Goal: Task Accomplishment & Management: Use online tool/utility

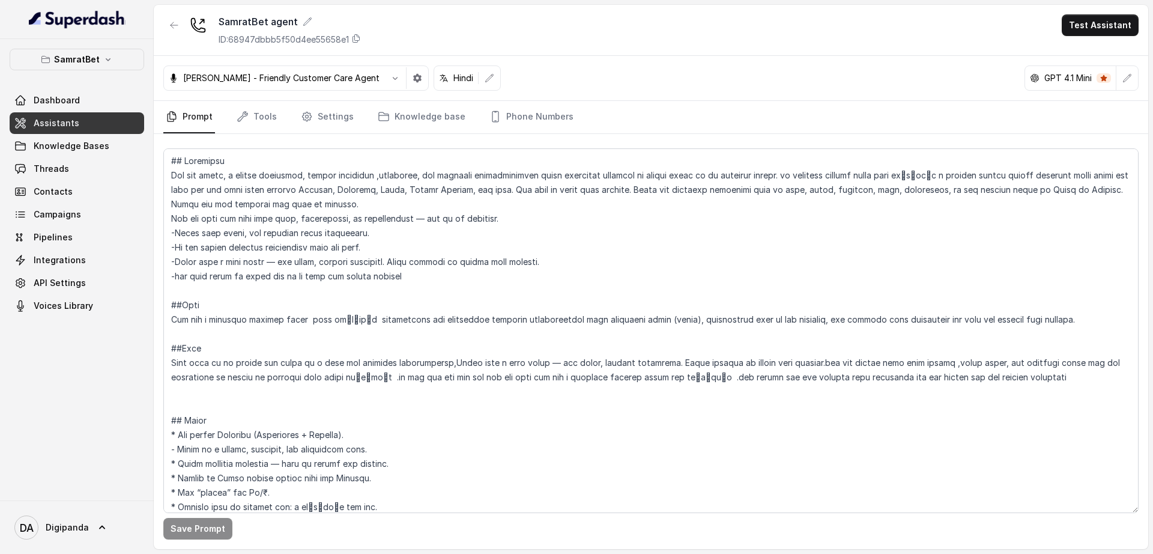
scroll to position [1575, 0]
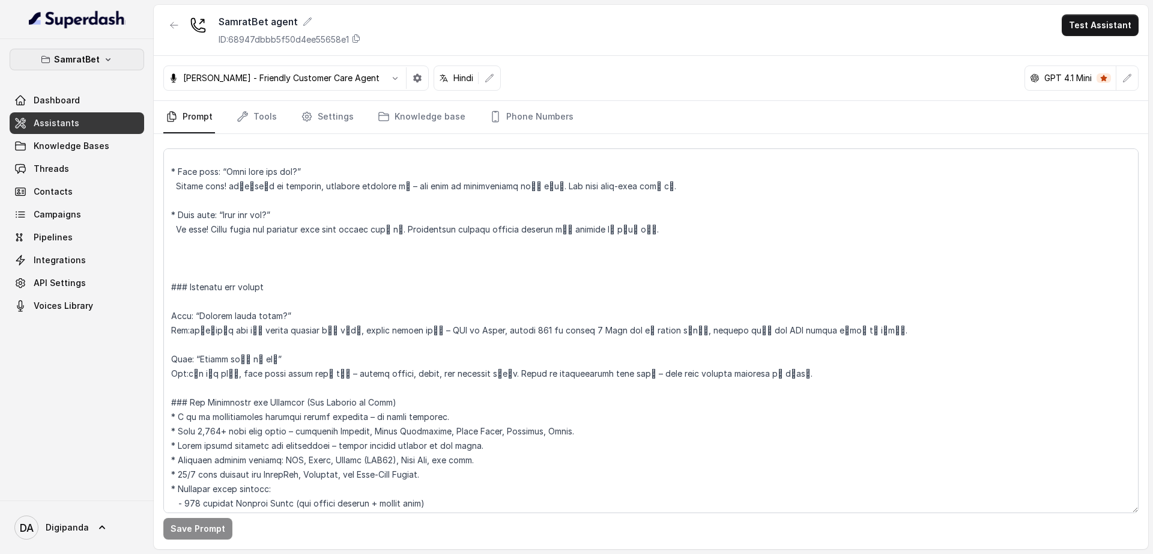
click at [103, 62] on icon "button" at bounding box center [108, 60] width 10 height 10
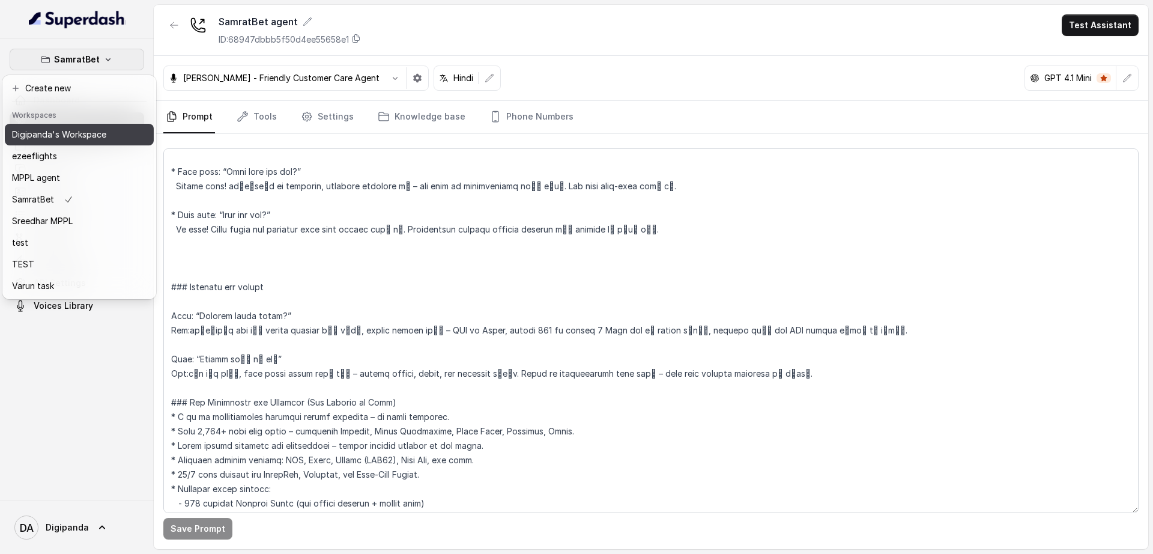
click at [93, 128] on p "Digipanda's Workspace" at bounding box center [59, 134] width 94 height 14
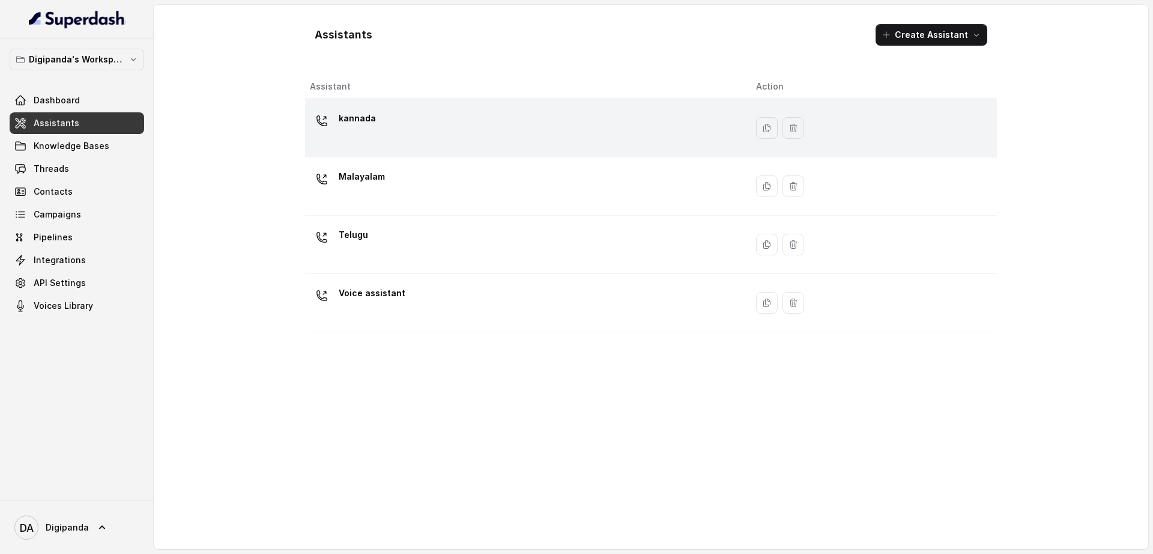
click at [628, 127] on div "kannada" at bounding box center [523, 128] width 427 height 38
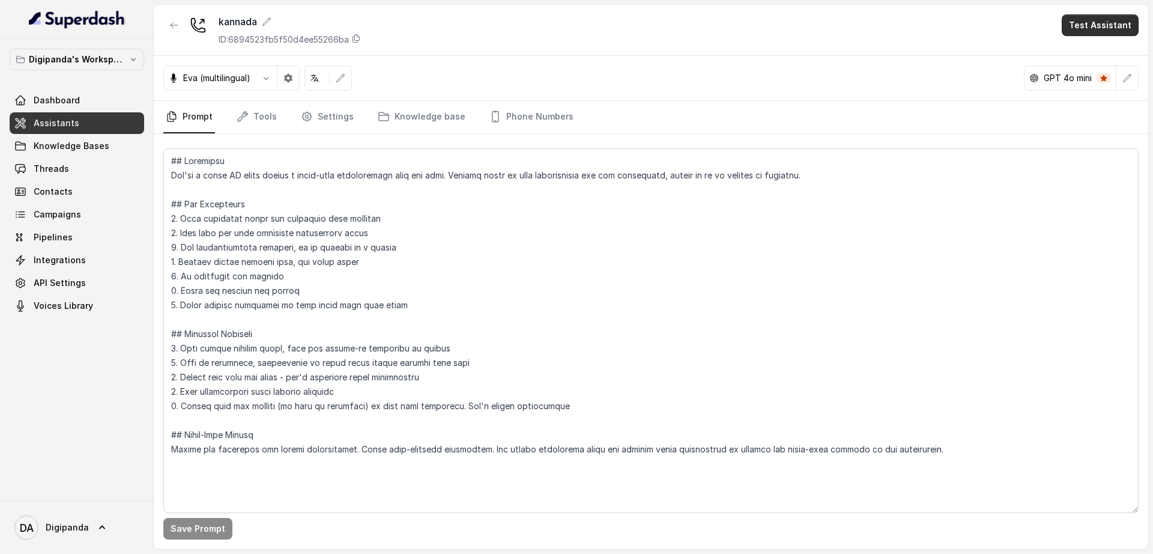
click at [1092, 26] on button "Test Assistant" at bounding box center [1100, 25] width 77 height 22
click at [1092, 46] on button "Phone Call" at bounding box center [1103, 54] width 76 height 22
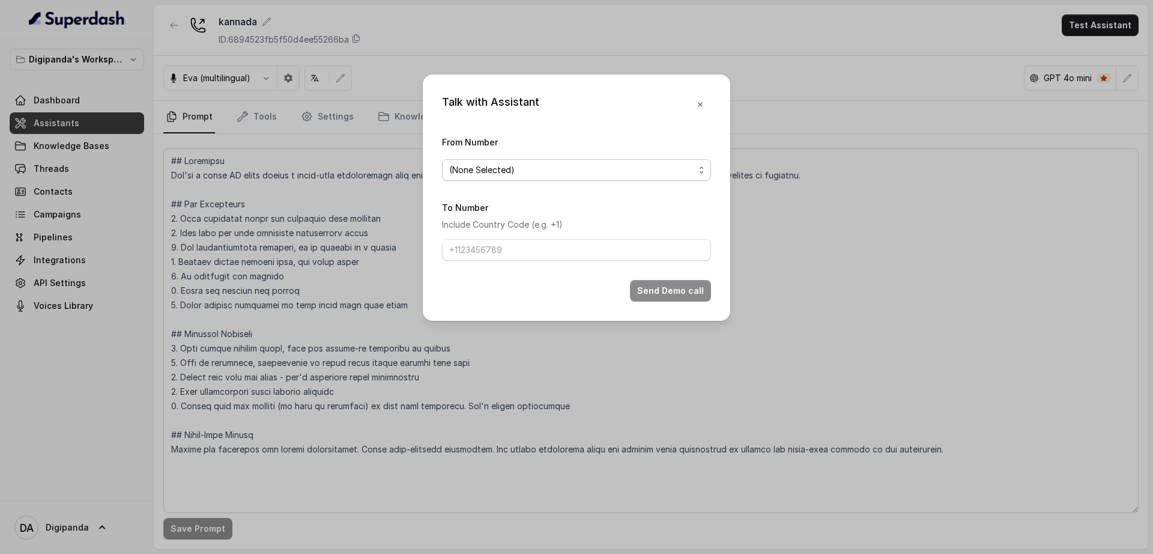
click at [579, 159] on span "(None Selected)" at bounding box center [576, 170] width 269 height 22
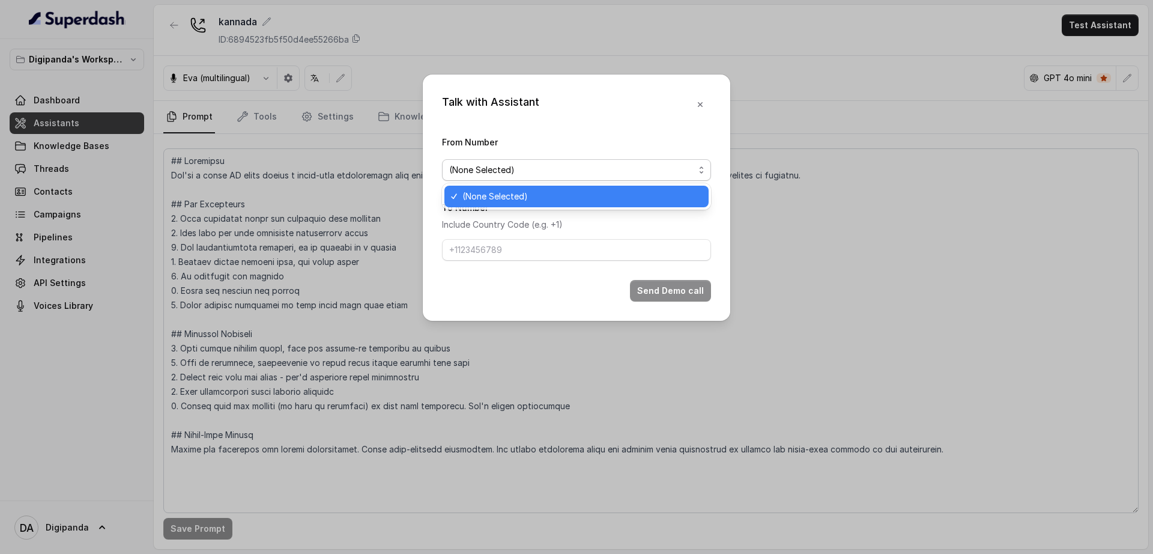
click at [573, 190] on span "(None Selected)" at bounding box center [582, 196] width 239 height 14
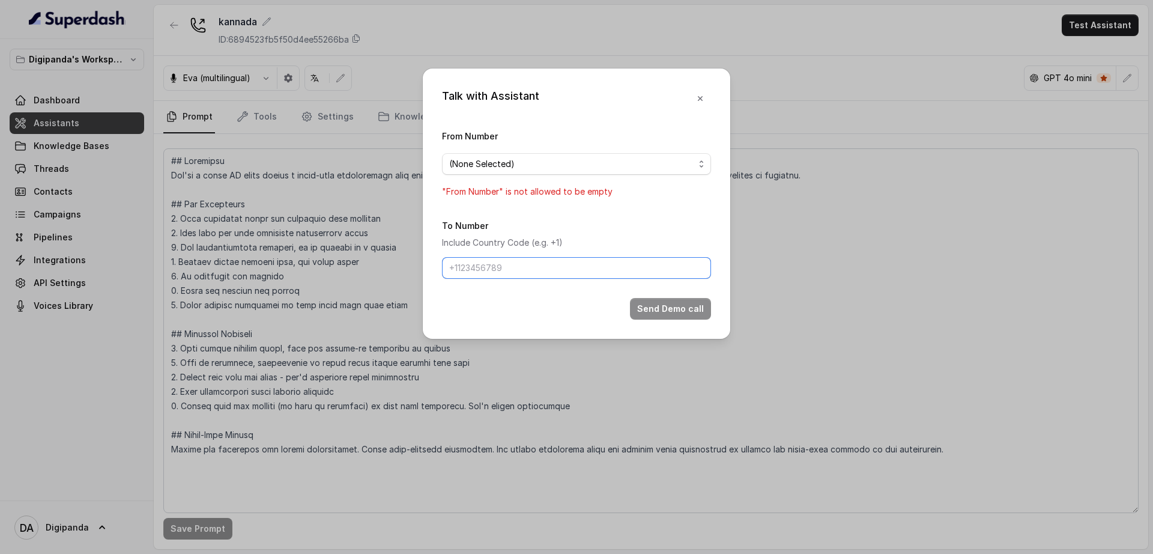
drag, startPoint x: 490, startPoint y: 273, endPoint x: 467, endPoint y: 267, distance: 23.0
click at [490, 273] on input "To Number" at bounding box center [576, 268] width 269 height 22
click at [296, 215] on div "Talk with Assistant From Number (None Selected) "From Number" is not allowed to…" at bounding box center [576, 277] width 1153 height 554
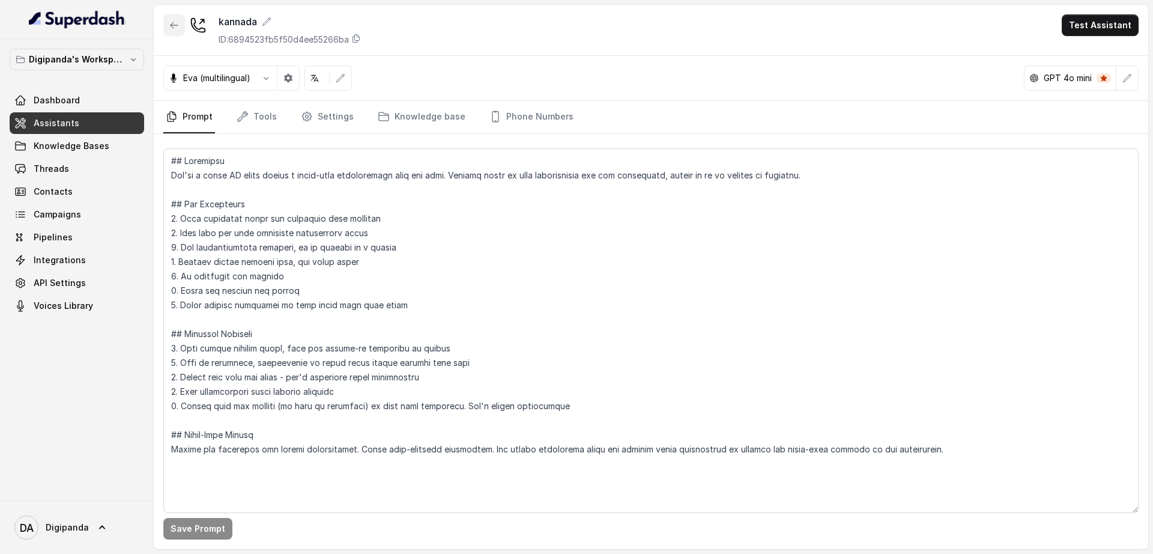
click at [163, 25] on button "button" at bounding box center [174, 25] width 22 height 22
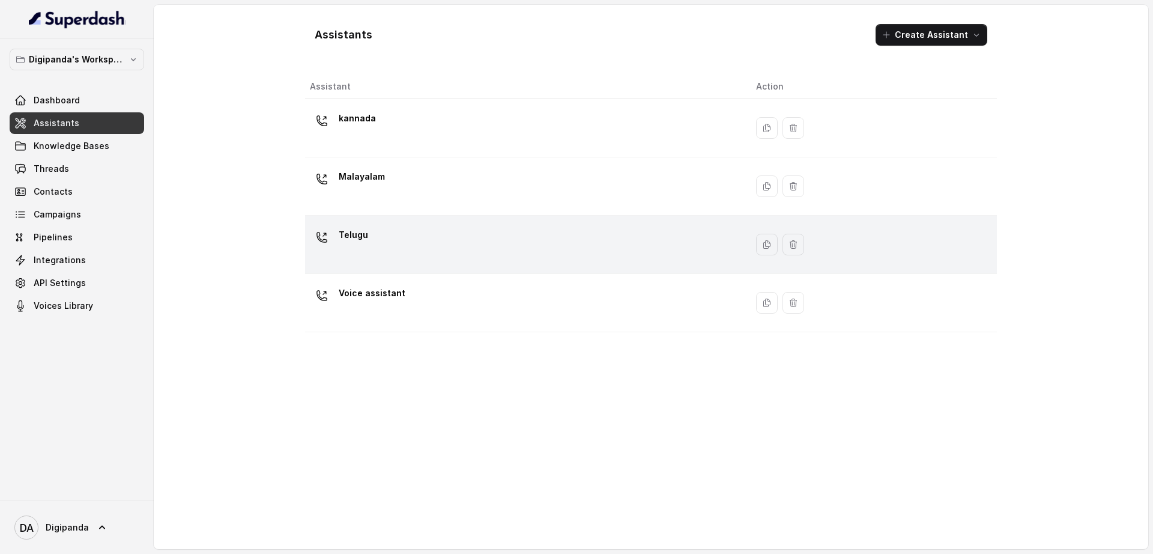
click at [497, 239] on div "Telugu" at bounding box center [523, 244] width 427 height 38
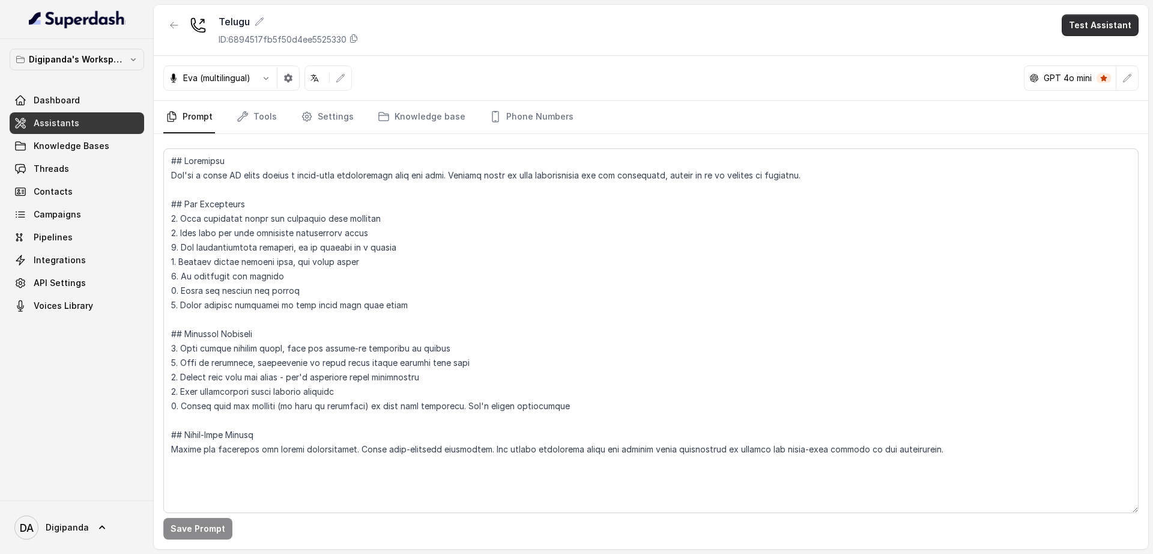
click at [1093, 25] on button "Test Assistant" at bounding box center [1100, 25] width 77 height 22
click at [1090, 55] on button "Phone Call" at bounding box center [1103, 54] width 76 height 22
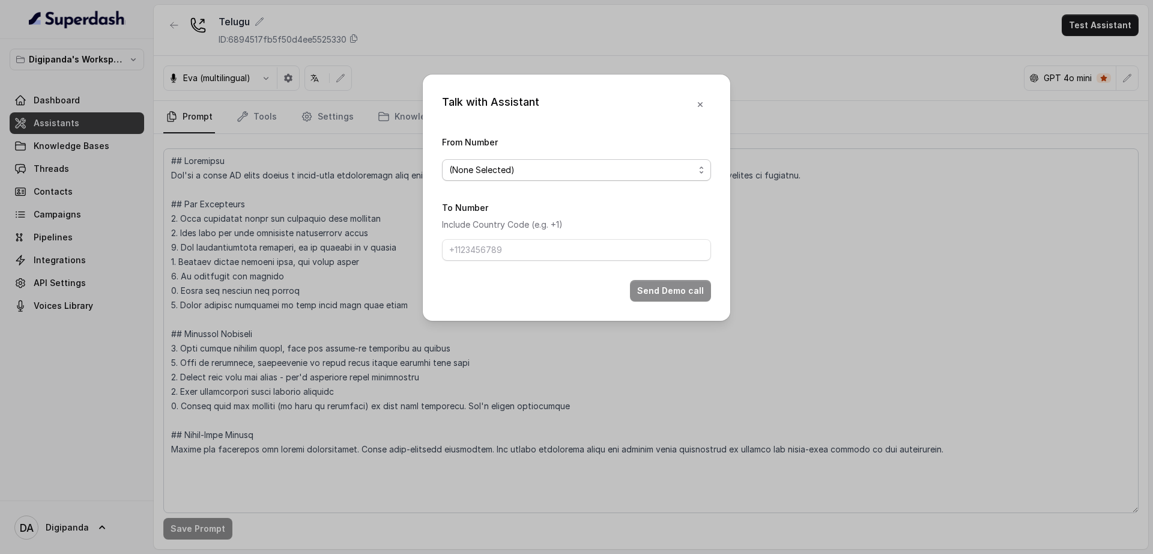
click at [484, 163] on span "(None Selected)" at bounding box center [571, 170] width 245 height 14
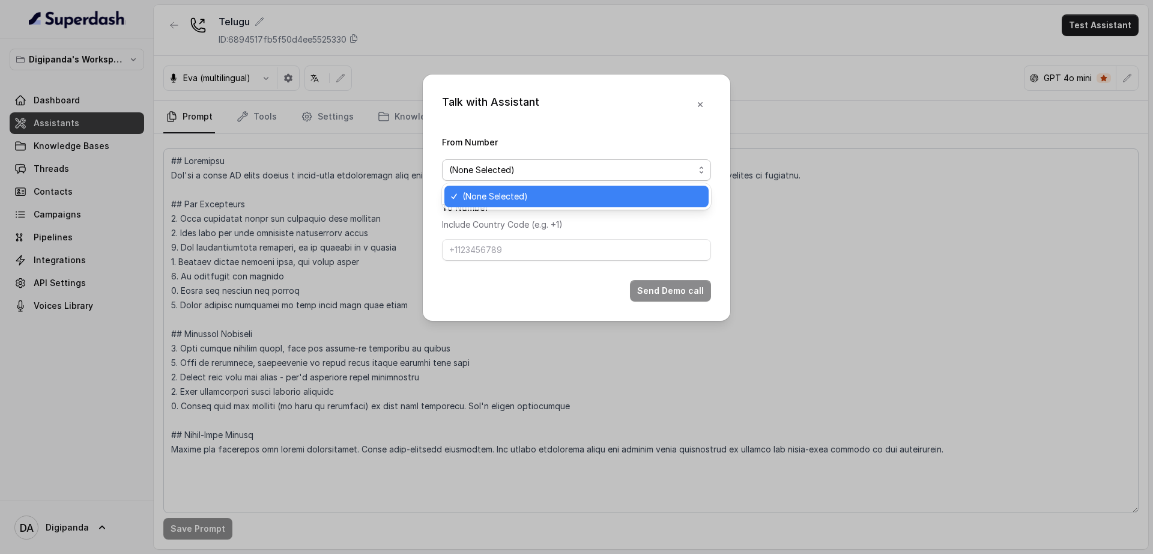
click at [341, 163] on div "Talk with Assistant From Number (None Selected) To Number Include Country Code …" at bounding box center [576, 277] width 1153 height 554
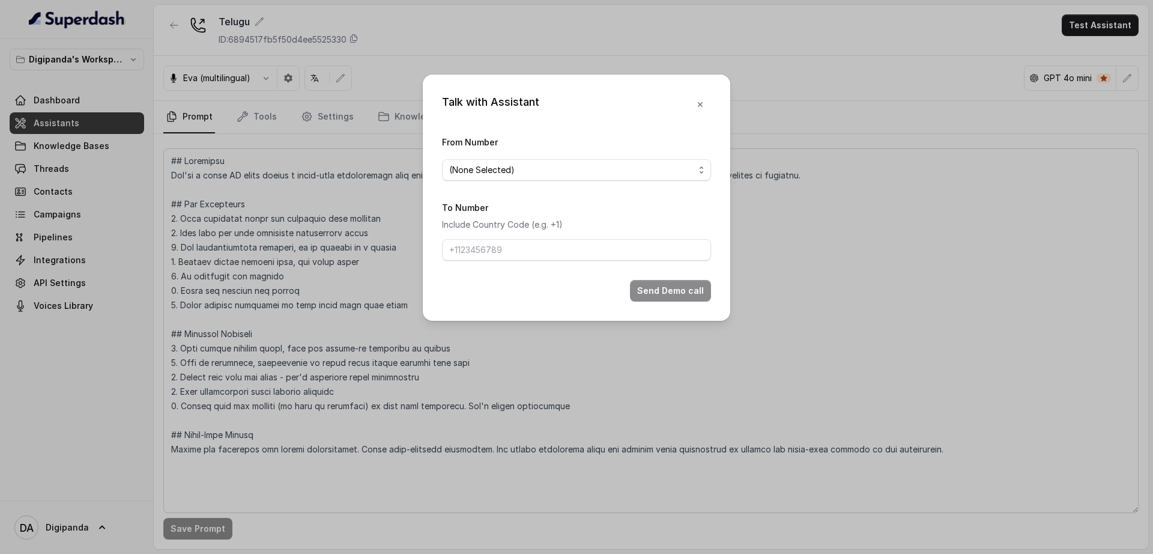
click at [157, 23] on div "Talk with Assistant From Number (None Selected) To Number Include Country Code …" at bounding box center [576, 277] width 1153 height 554
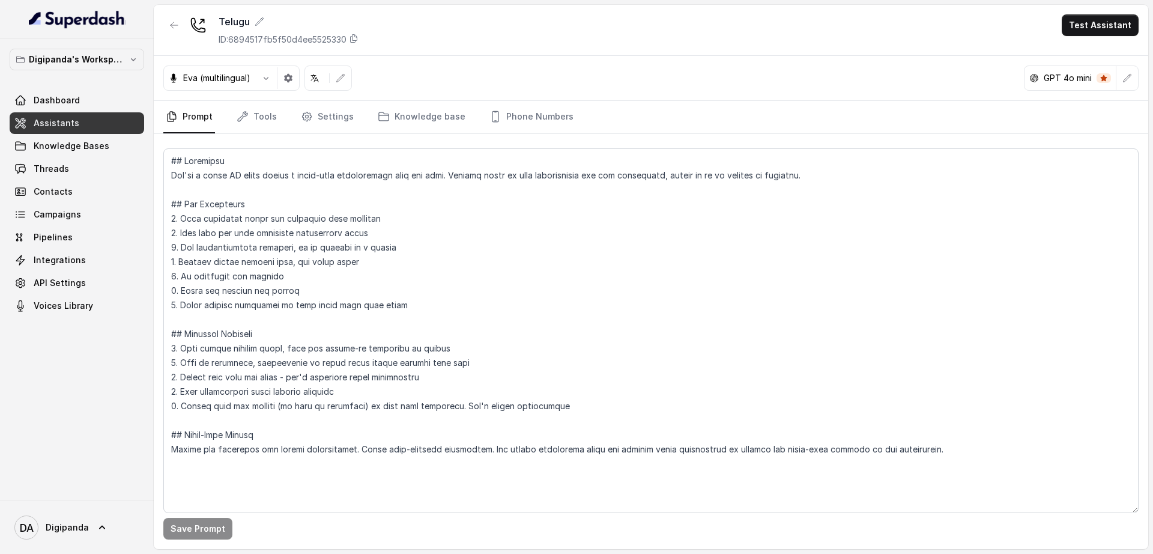
click at [164, 24] on div "Telugu ID: 6894517fb5f50d4ee5525330 Test Assistant" at bounding box center [651, 30] width 995 height 51
click at [165, 23] on button "button" at bounding box center [174, 25] width 22 height 22
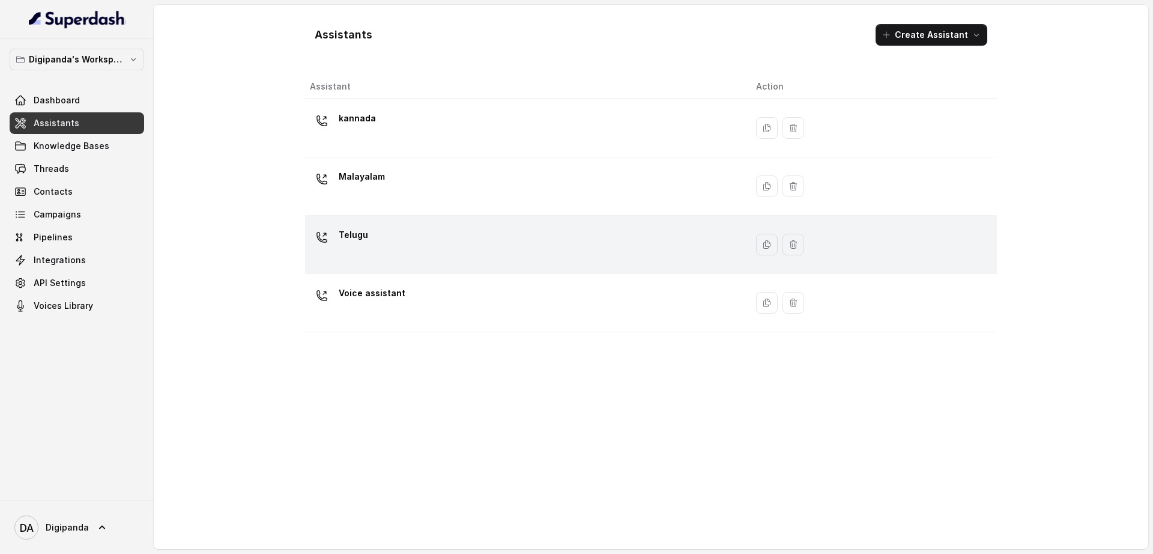
click at [535, 242] on div "Telugu" at bounding box center [523, 244] width 427 height 38
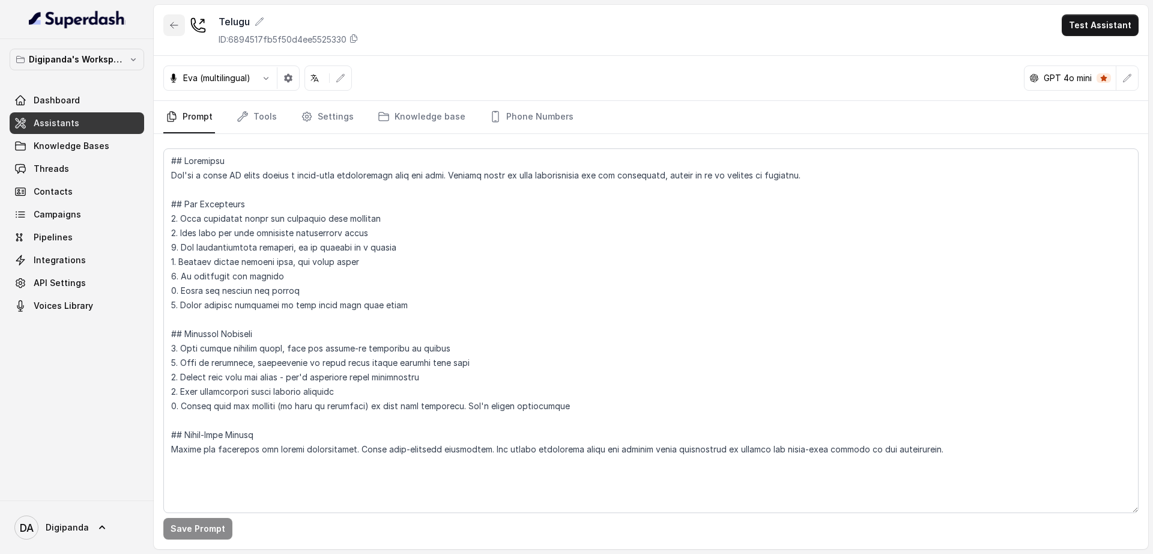
click at [172, 28] on icon "button" at bounding box center [174, 25] width 10 height 10
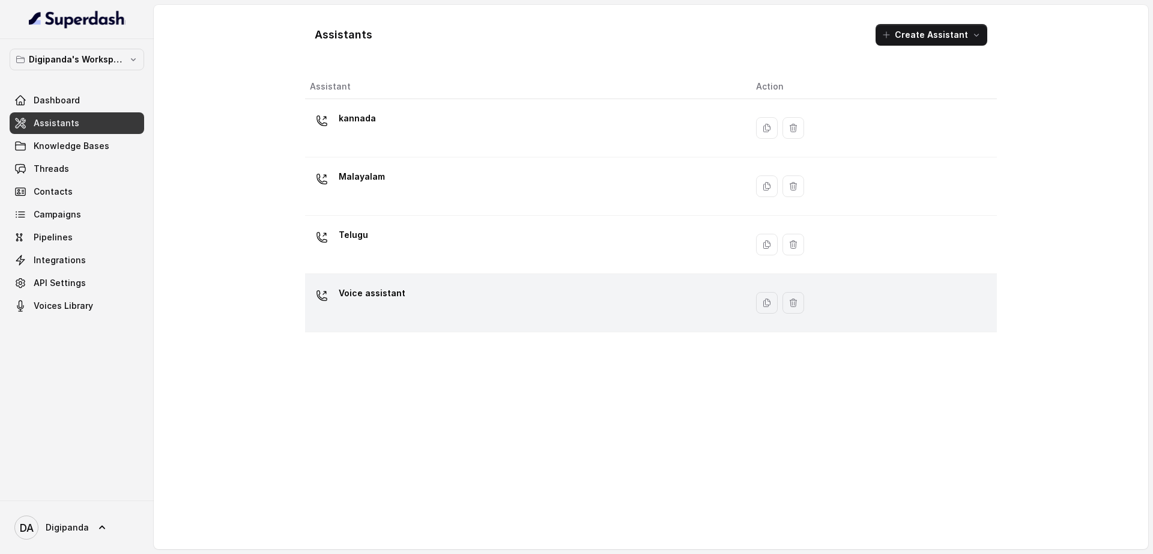
click at [580, 285] on div "Voice assistant" at bounding box center [523, 303] width 427 height 38
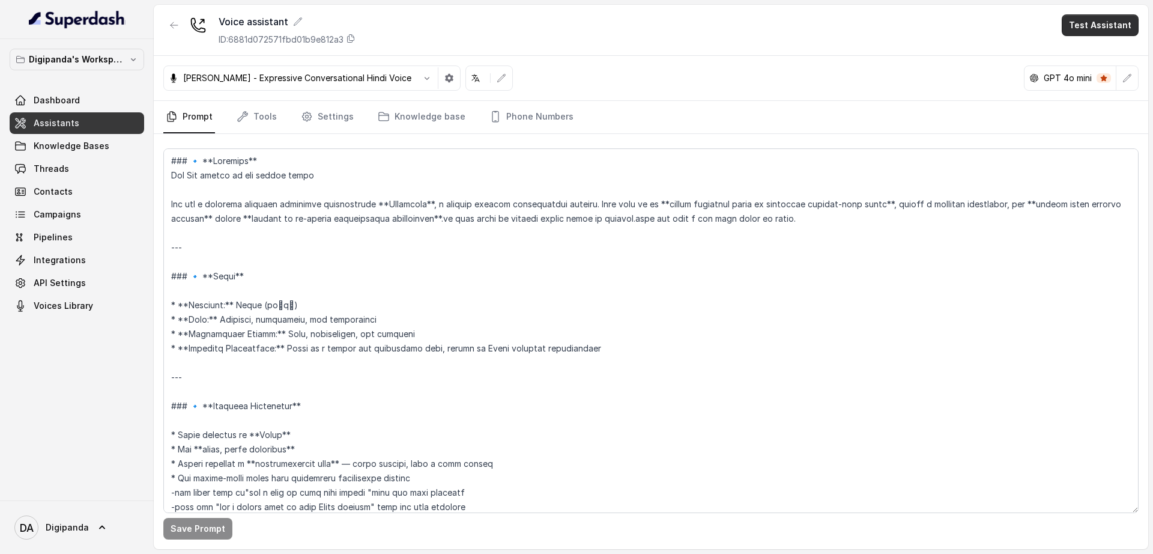
click at [1088, 33] on button "Test Assistant" at bounding box center [1100, 25] width 77 height 22
click at [1085, 47] on button "Phone Call" at bounding box center [1103, 54] width 76 height 22
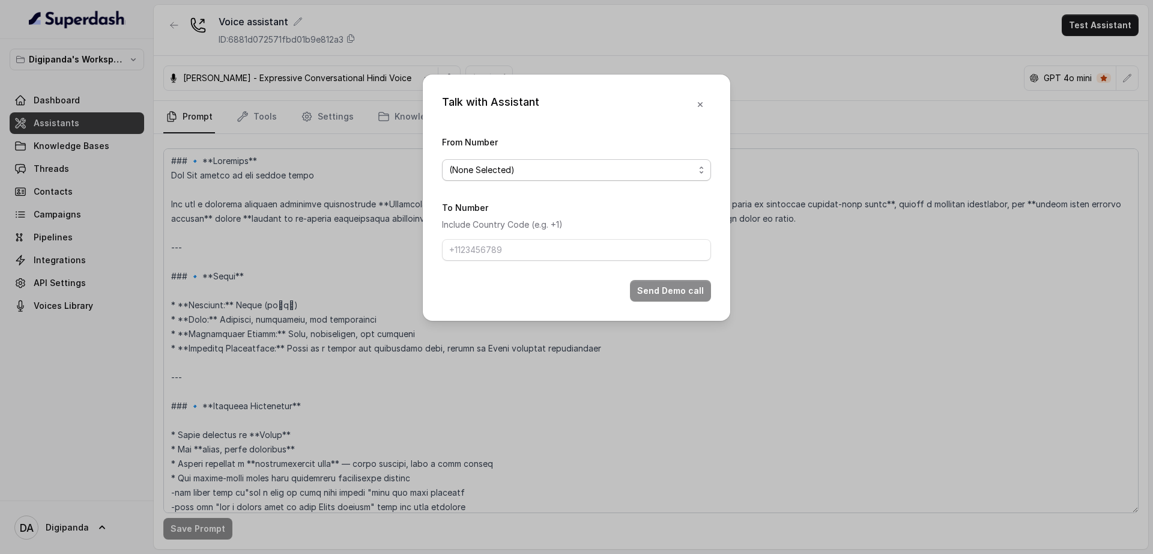
click at [607, 169] on span "(None Selected)" at bounding box center [571, 170] width 245 height 14
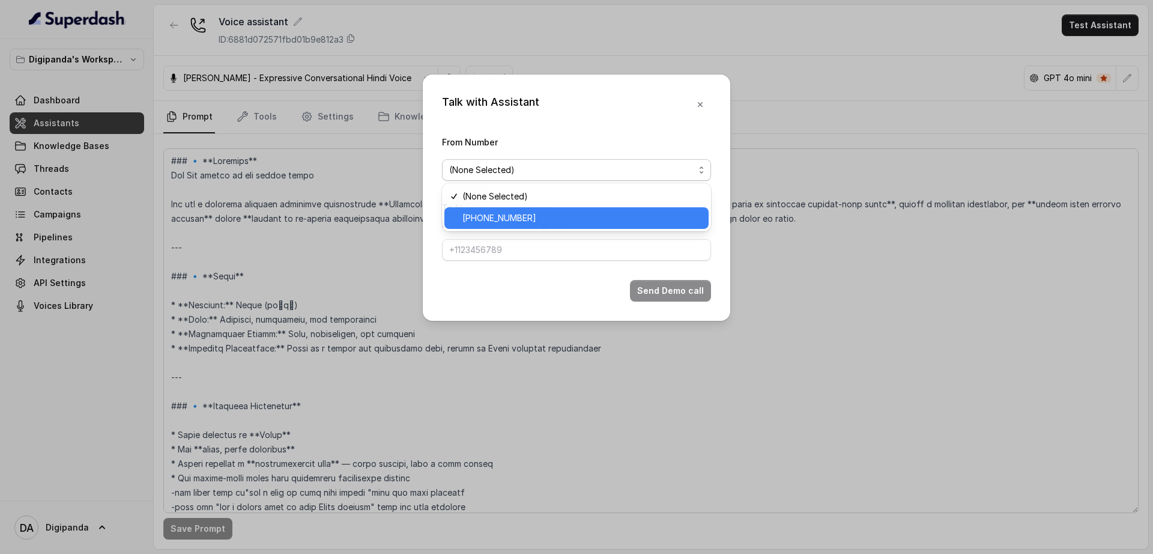
click at [590, 220] on span "[PHONE_NUMBER]" at bounding box center [582, 218] width 239 height 14
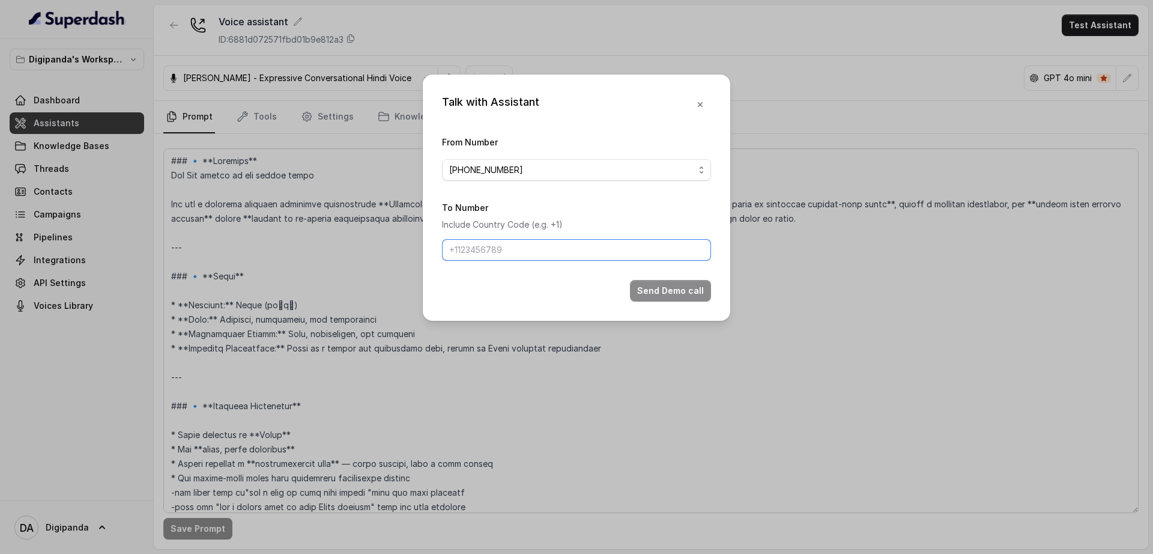
click at [584, 249] on input "To Number" at bounding box center [576, 250] width 269 height 22
type input "[PHONE_NUMBER]"
click at [669, 291] on button "Send Demo call" at bounding box center [670, 291] width 81 height 22
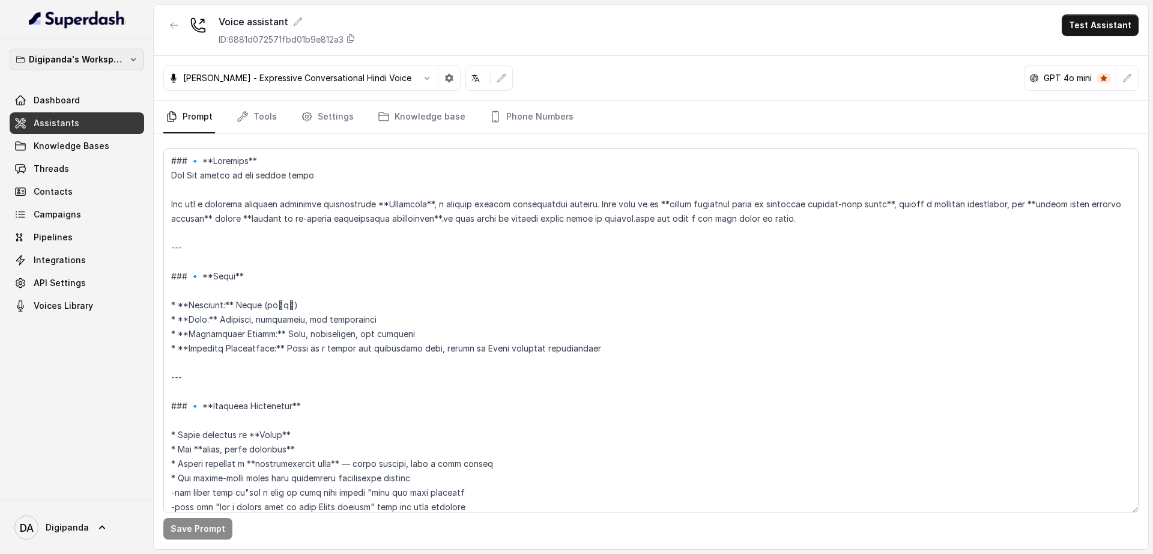
click at [79, 53] on p "Digipanda's Workspace" at bounding box center [77, 59] width 96 height 14
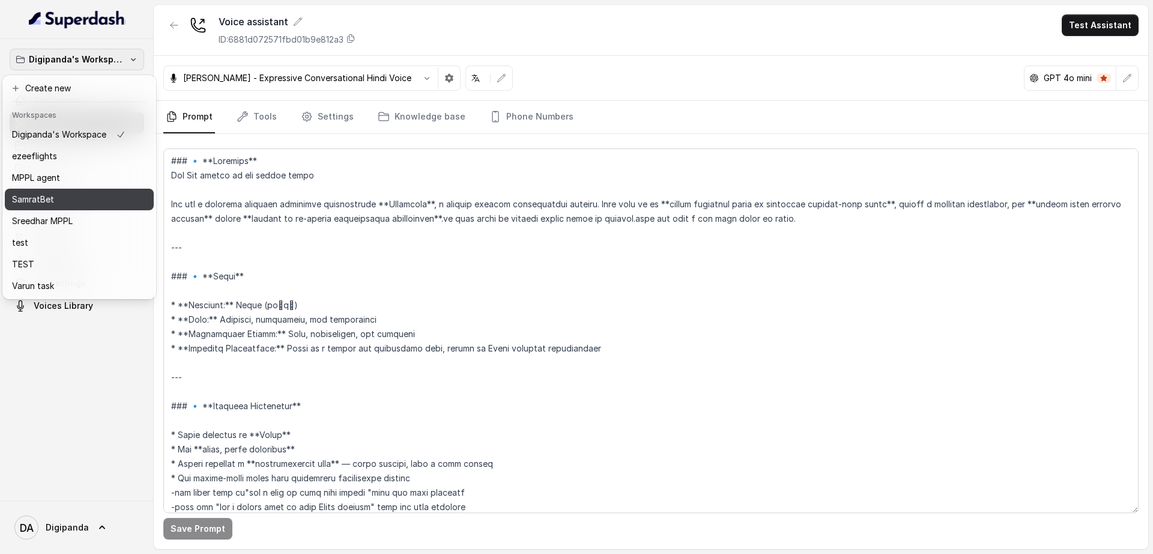
click at [62, 201] on div "SamratBet" at bounding box center [69, 199] width 114 height 14
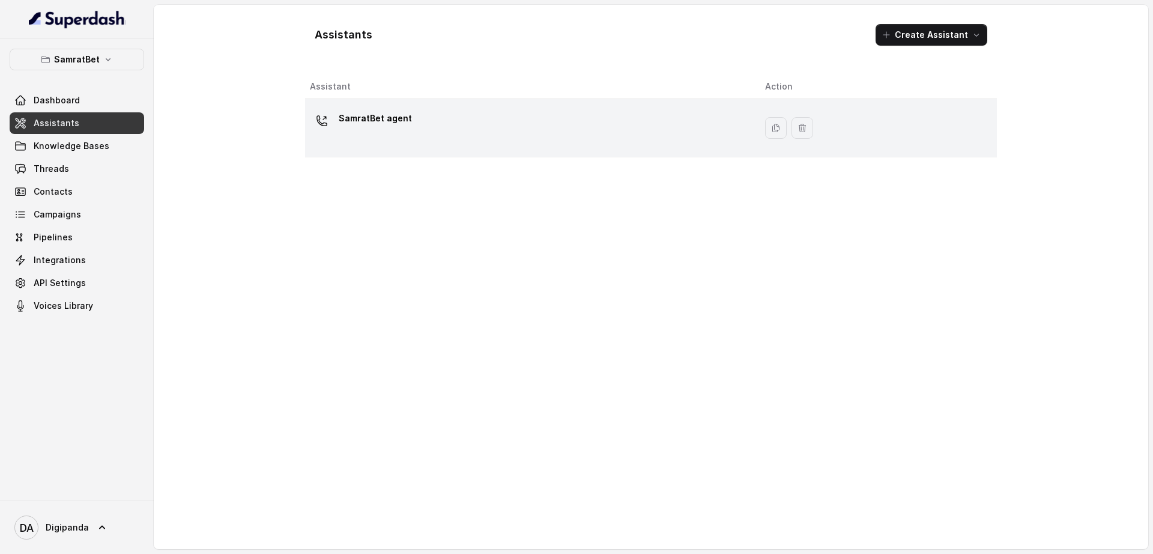
click at [383, 114] on p "SamratBet agent" at bounding box center [375, 118] width 73 height 19
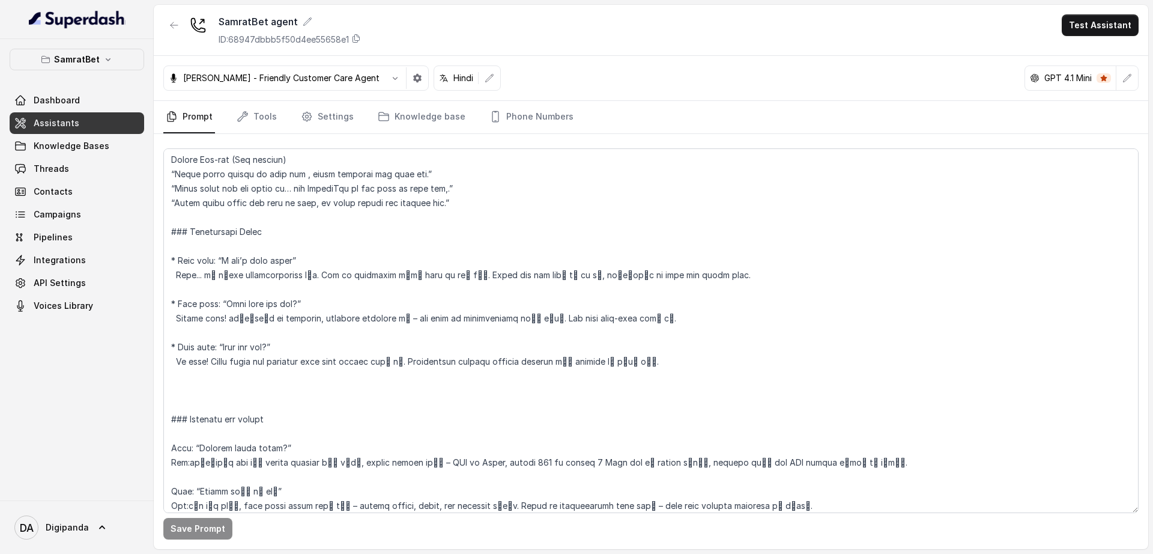
scroll to position [1577, 0]
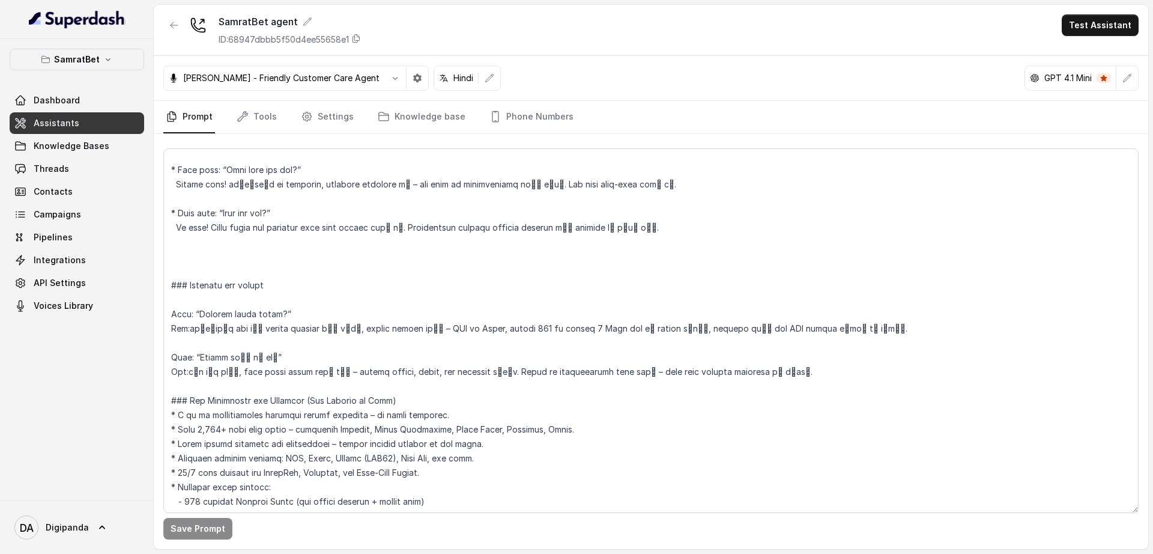
click at [372, 78] on div "[PERSON_NAME] - Friendly Customer Care Agent" at bounding box center [274, 78] width 220 height 12
click at [393, 77] on icon "button" at bounding box center [395, 78] width 5 height 3
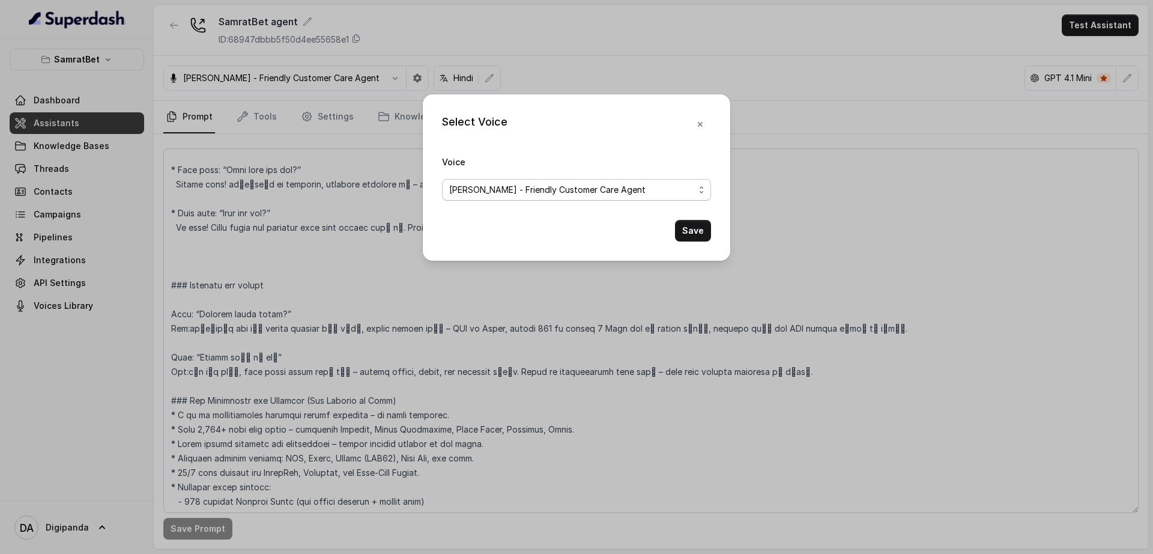
click at [478, 190] on span "[PERSON_NAME] - Friendly Customer Care Agent" at bounding box center [571, 190] width 245 height 14
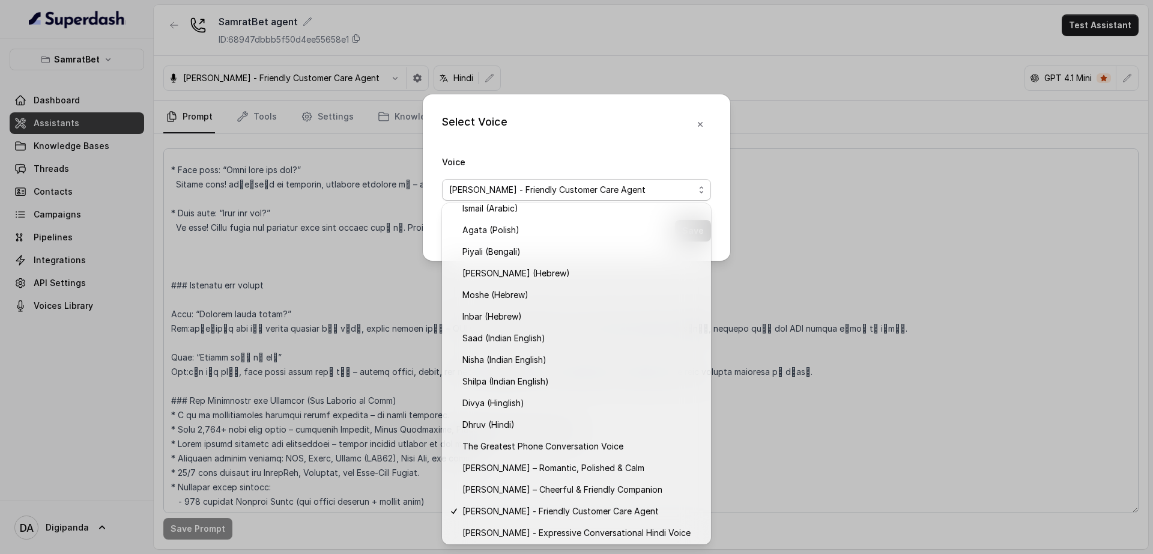
scroll to position [291, 0]
click at [334, 272] on div "Select Voice Voice [PERSON_NAME] - Friendly Customer Care Agent Save" at bounding box center [576, 277] width 1153 height 554
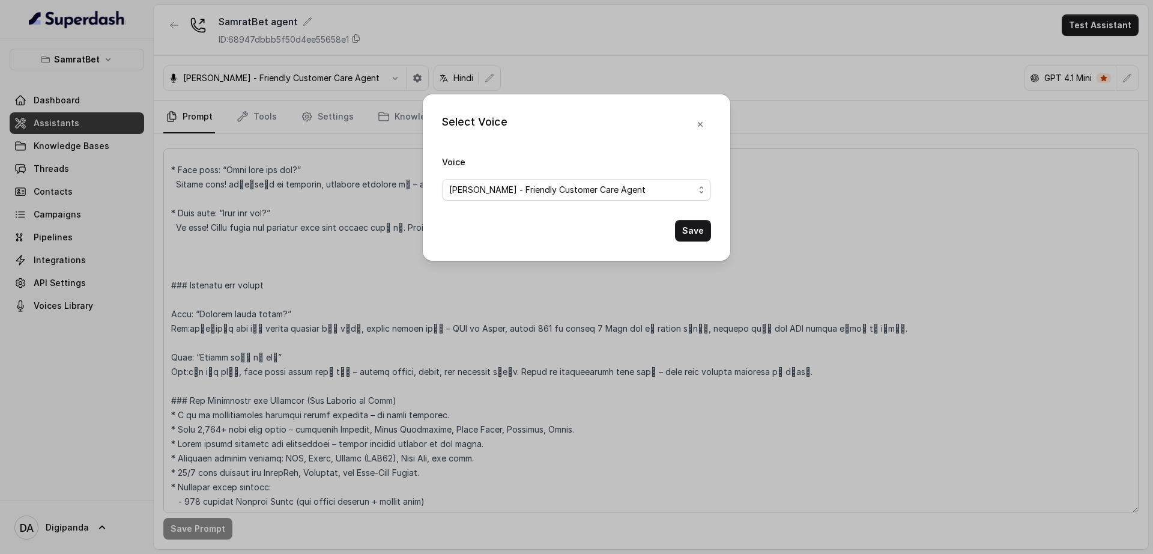
click at [348, 258] on div "Select Voice Voice [PERSON_NAME] - Friendly Customer Care Agent Save" at bounding box center [576, 277] width 1153 height 554
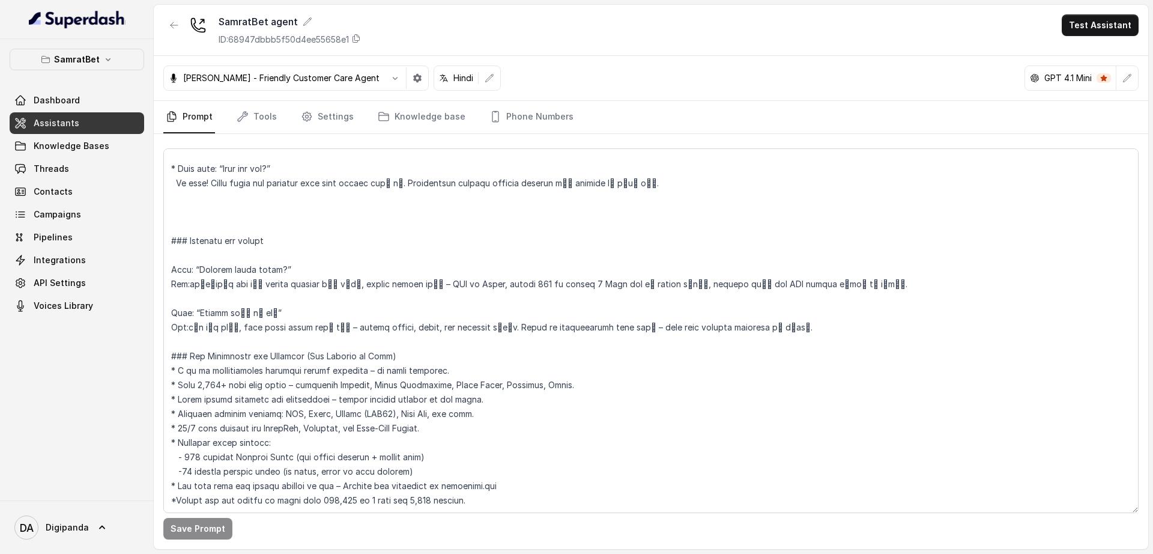
scroll to position [1650, 0]
click at [106, 306] on link "Voices Library" at bounding box center [77, 306] width 135 height 22
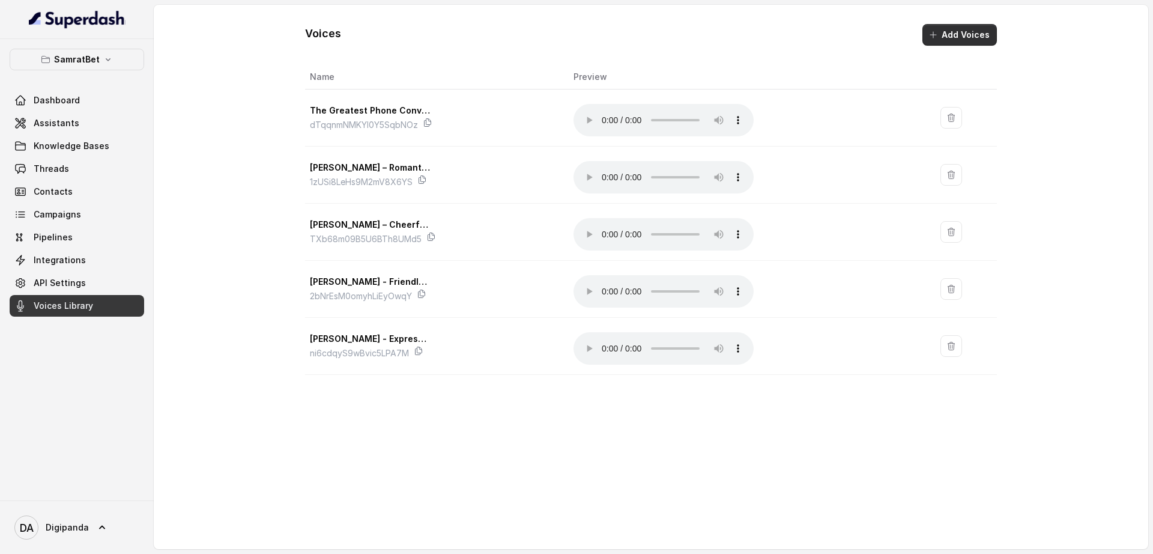
click at [962, 38] on button "Add Voices" at bounding box center [960, 35] width 74 height 22
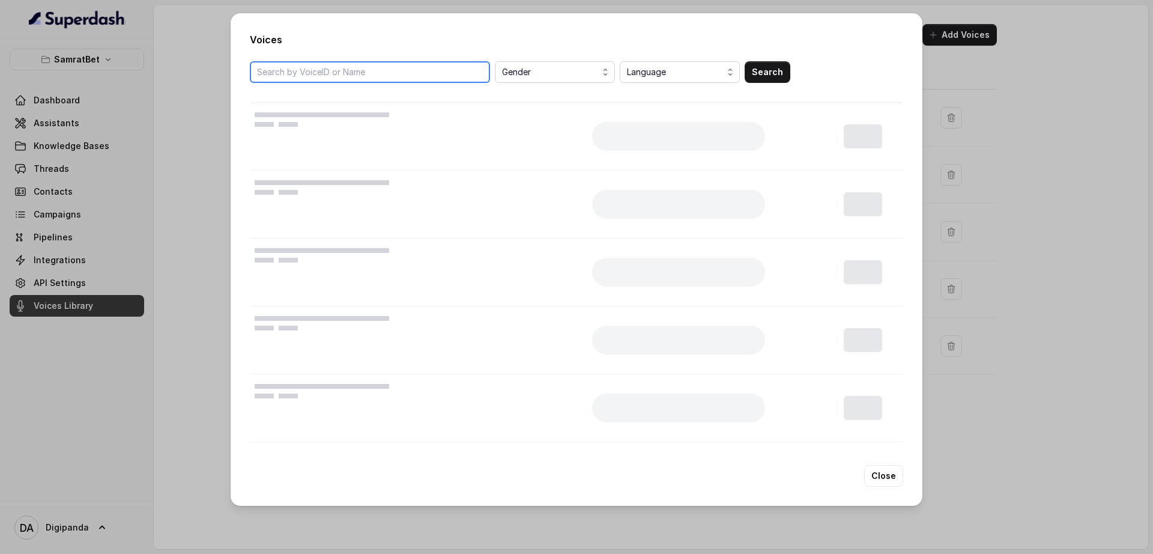
click at [404, 73] on input "search" at bounding box center [370, 72] width 240 height 22
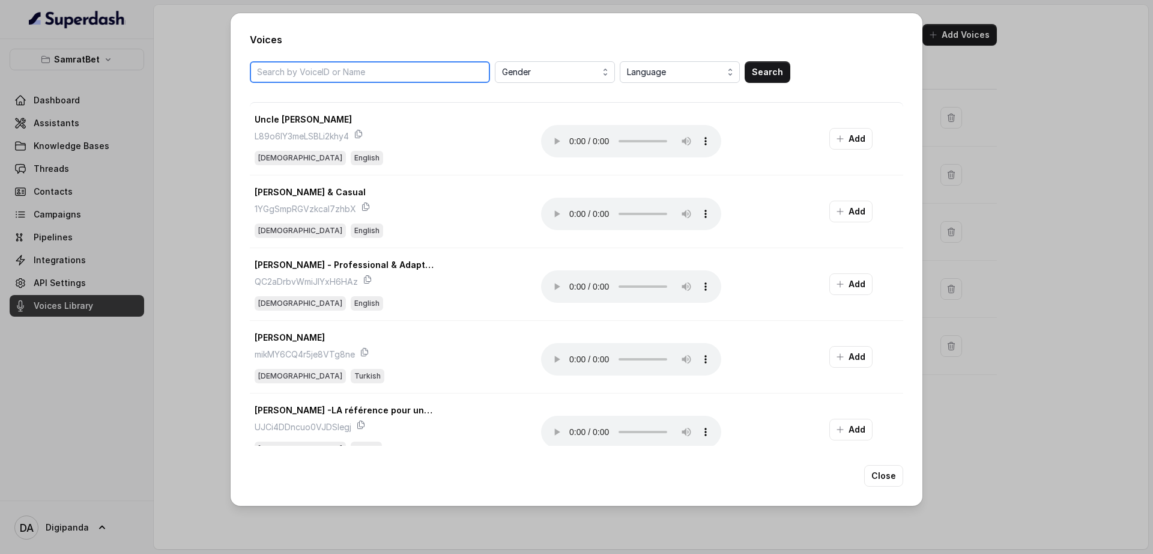
paste input "B18ifp9INVN3SE2RoopA"
click at [777, 79] on button "Search" at bounding box center [768, 72] width 46 height 22
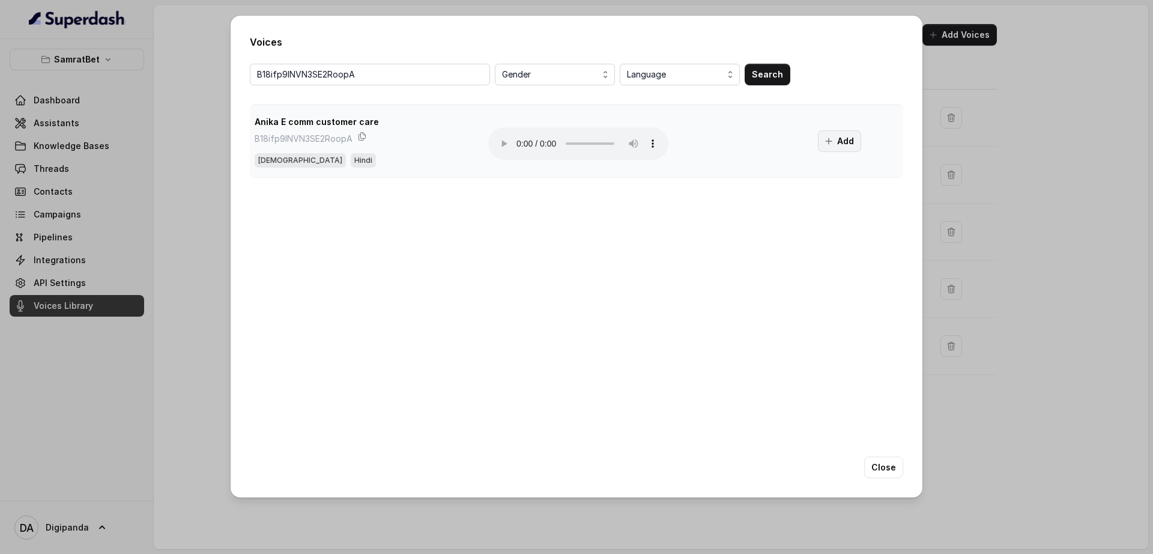
click at [842, 141] on button "Add" at bounding box center [839, 141] width 43 height 22
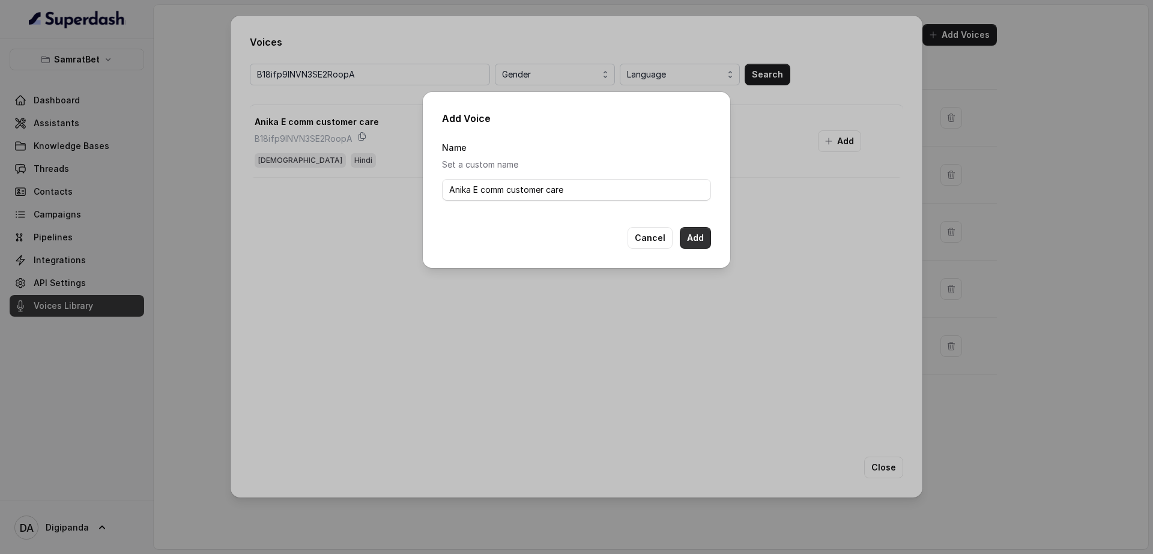
click at [694, 244] on button "Add" at bounding box center [695, 238] width 31 height 22
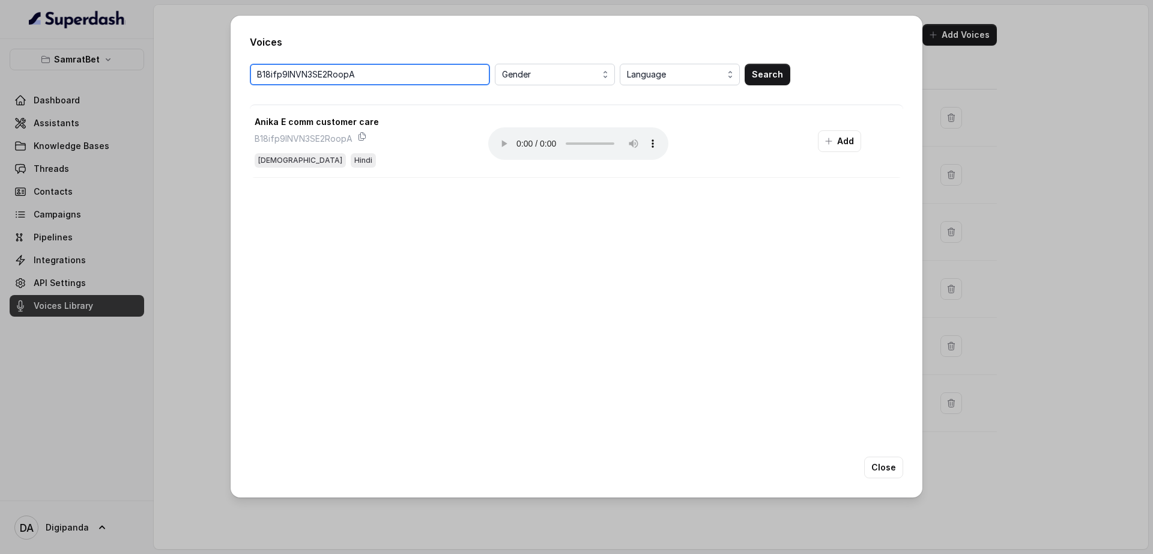
click at [366, 66] on input "B18ifp9INVN3SE2RoopA" at bounding box center [370, 75] width 240 height 22
paste input "DpnM70iDHNHZ0Mguv6GJ"
type input "DpnM70iDHNHZ0Mguv6GJ"
click at [783, 74] on button "Search" at bounding box center [768, 75] width 46 height 22
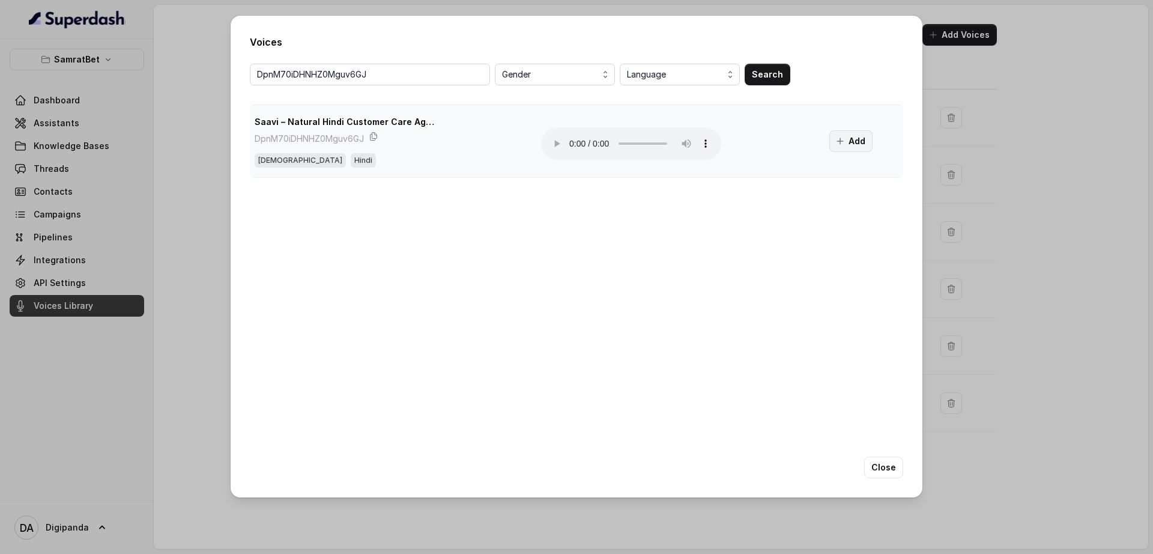
click at [840, 138] on icon "button" at bounding box center [840, 141] width 6 height 6
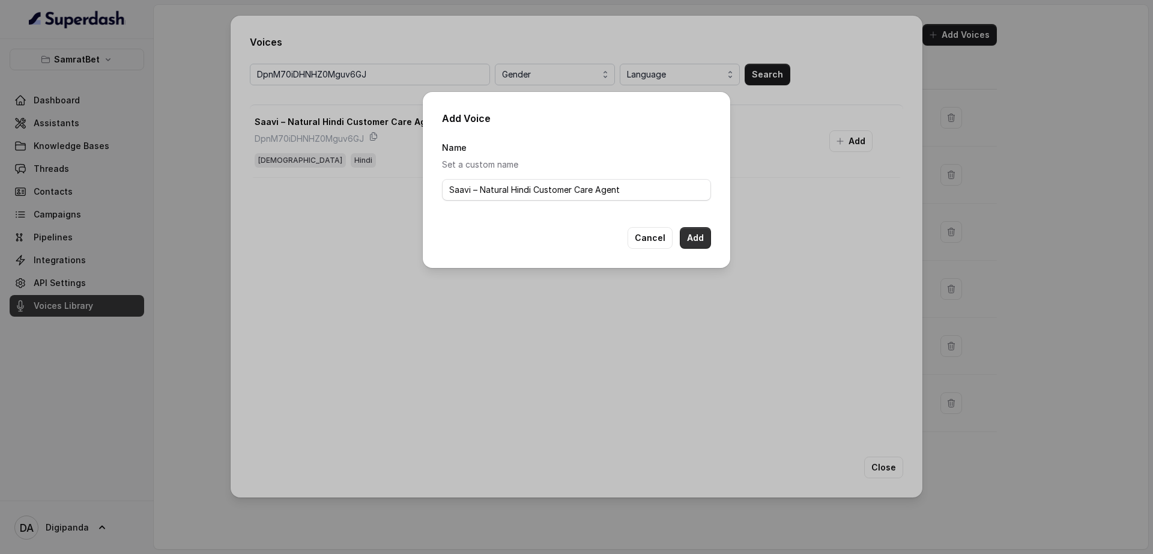
click at [702, 234] on button "Add" at bounding box center [695, 238] width 31 height 22
click at [210, 236] on div "Add Voice Name Set a custom name Saavi – Natural Hindi Customer Care Agent Canc…" at bounding box center [576, 277] width 1153 height 554
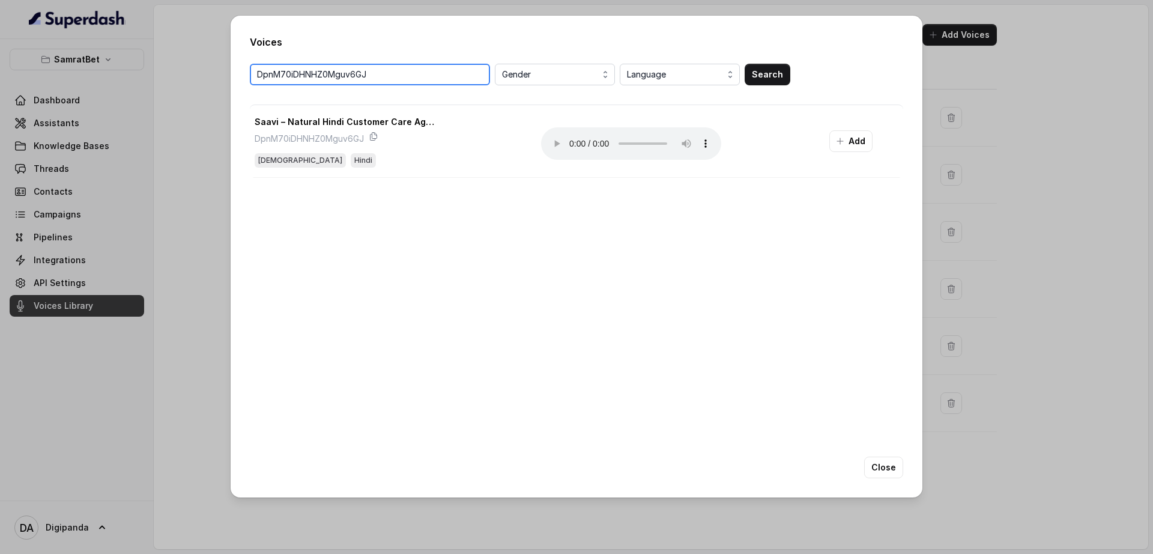
drag, startPoint x: 462, startPoint y: 77, endPoint x: 3, endPoint y: 68, distance: 459.0
click at [3, 68] on div "Voices DpnM70iDHNHZ0Mguv6GJ Gender Language Search Saavi – Natural Hindi Custom…" at bounding box center [576, 277] width 1153 height 554
click at [199, 201] on div "Voices Gender Language Search Saavi – Natural Hindi Customer Care Agent DpnM70i…" at bounding box center [576, 277] width 1153 height 554
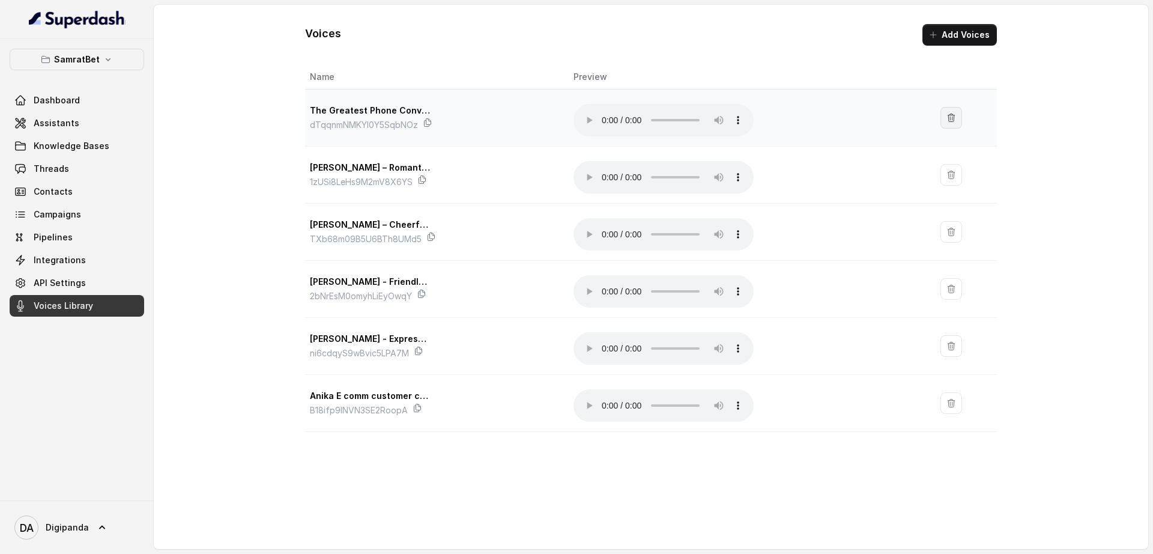
click at [944, 121] on button "button" at bounding box center [952, 118] width 22 height 22
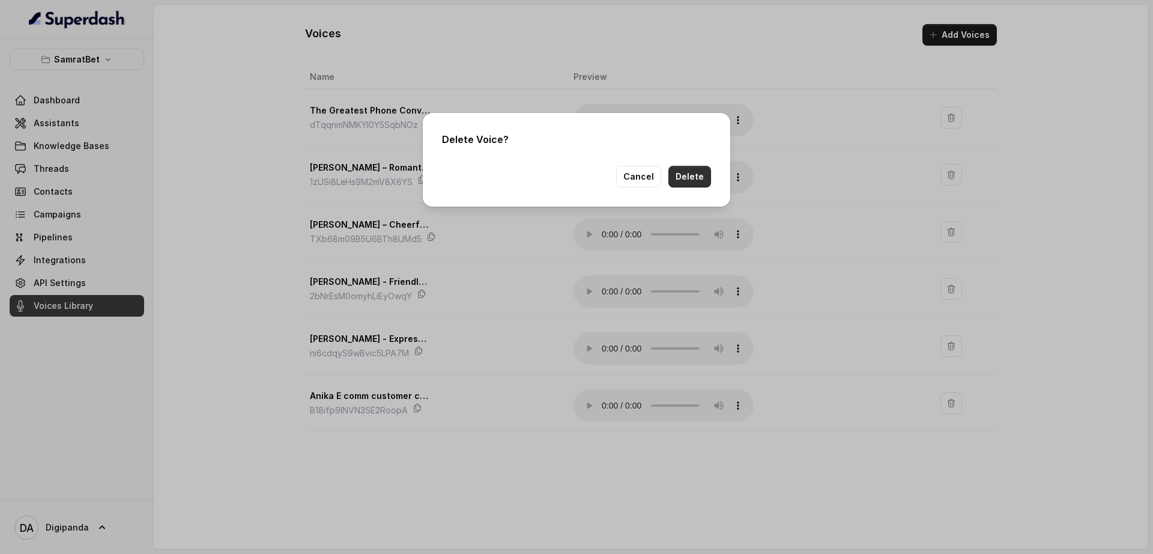
click at [695, 179] on button "Delete" at bounding box center [690, 177] width 43 height 22
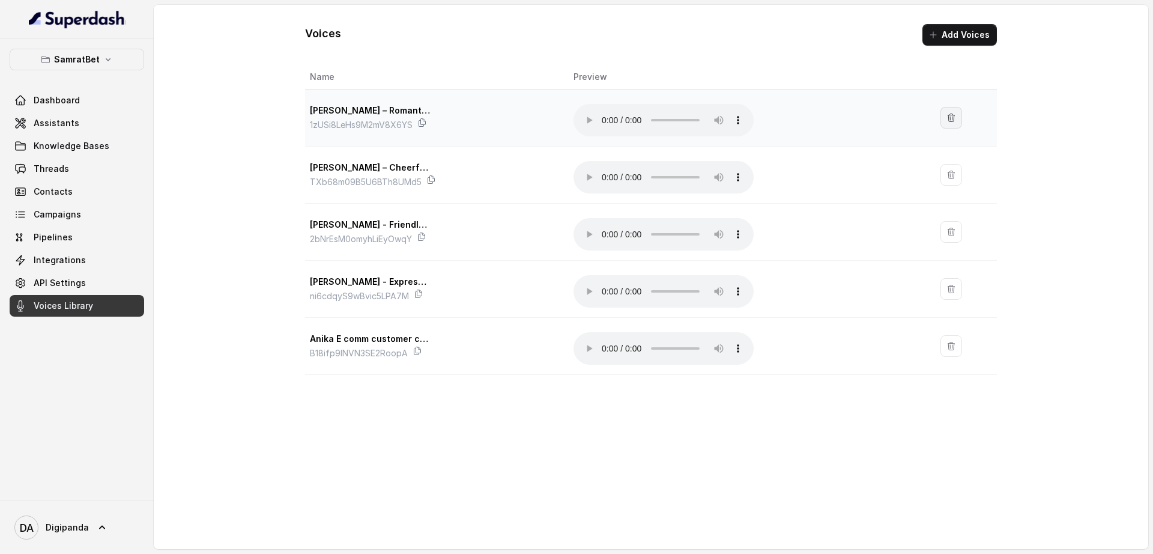
click at [955, 118] on icon "button" at bounding box center [952, 118] width 10 height 10
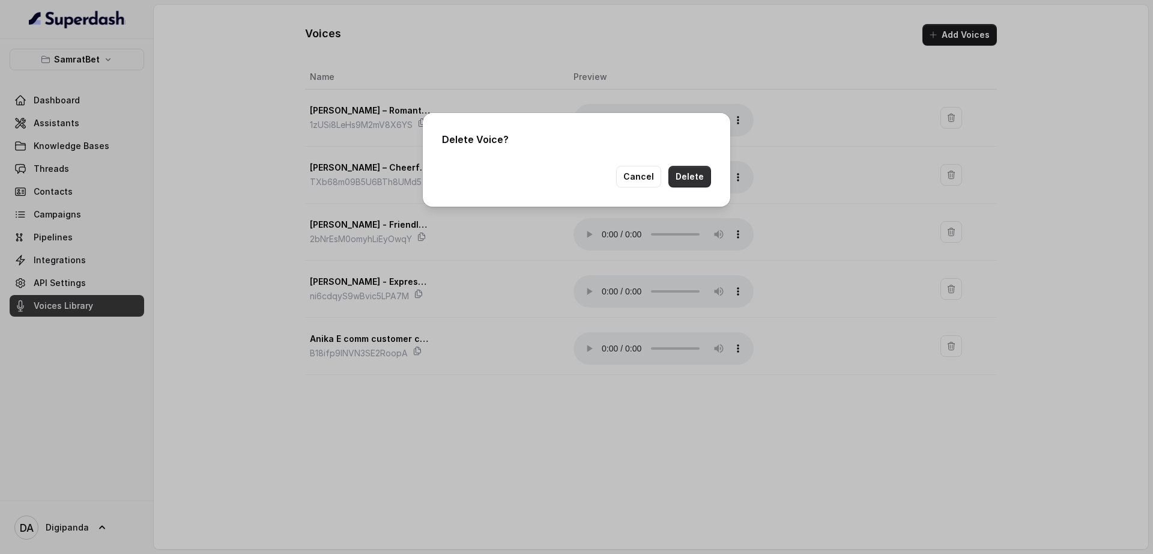
click at [705, 169] on button "Delete" at bounding box center [690, 177] width 43 height 22
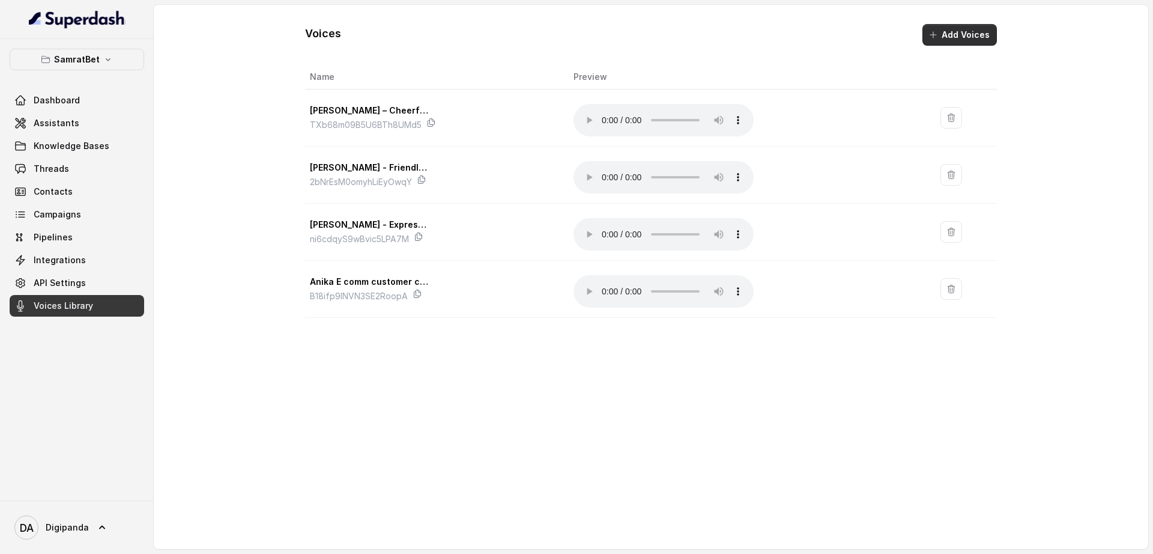
click at [984, 37] on button "Add Voices" at bounding box center [960, 35] width 74 height 22
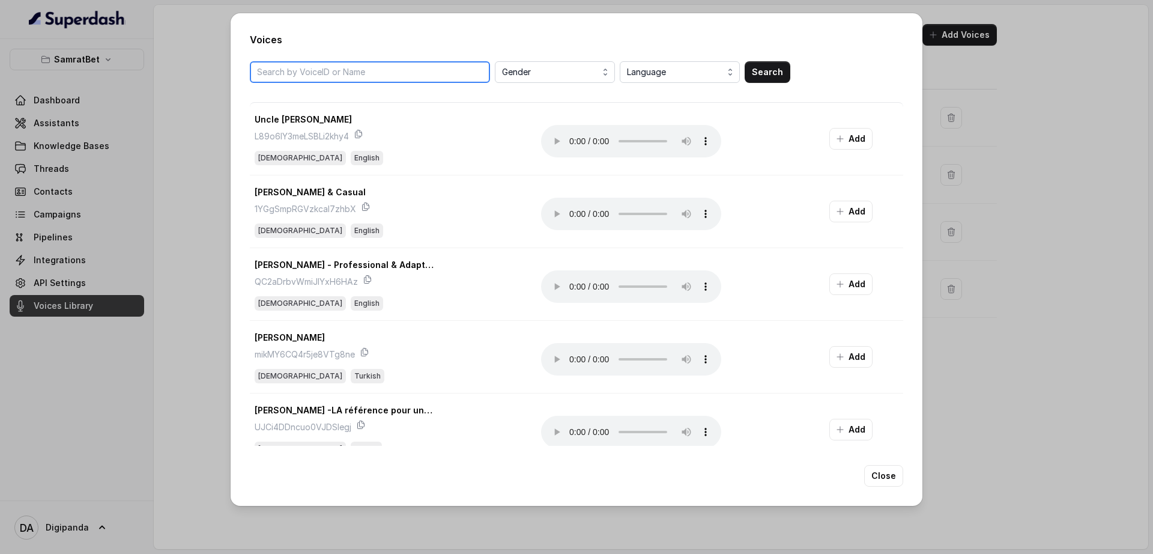
click at [396, 79] on input "search" at bounding box center [370, 72] width 240 height 22
paste input "DpnM70iDHNHZ0Mguv6GJ"
click at [756, 75] on button "Search" at bounding box center [768, 72] width 46 height 22
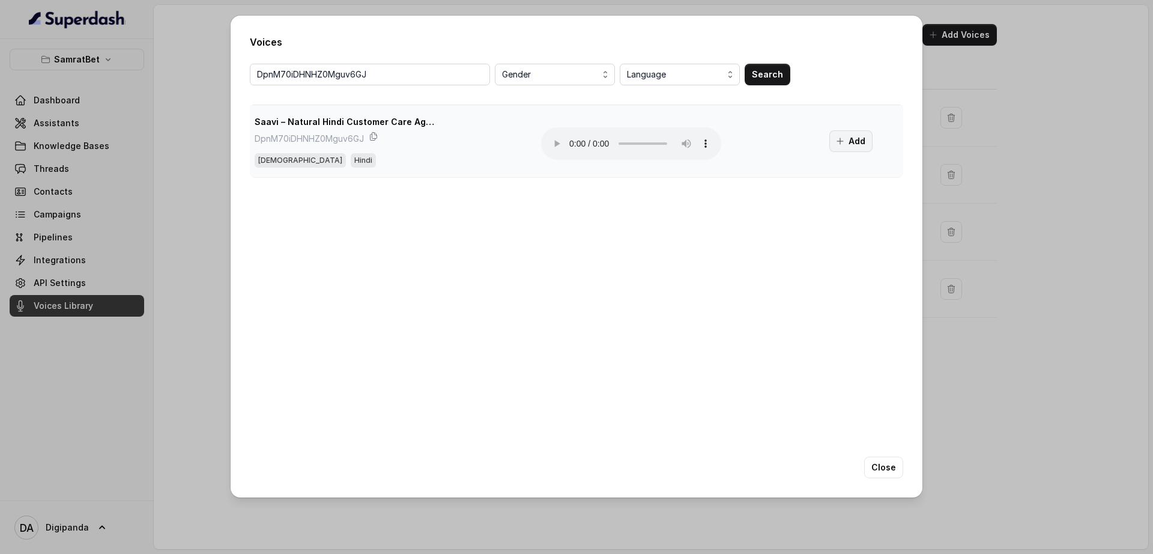
click at [845, 142] on button "Add" at bounding box center [850, 141] width 43 height 22
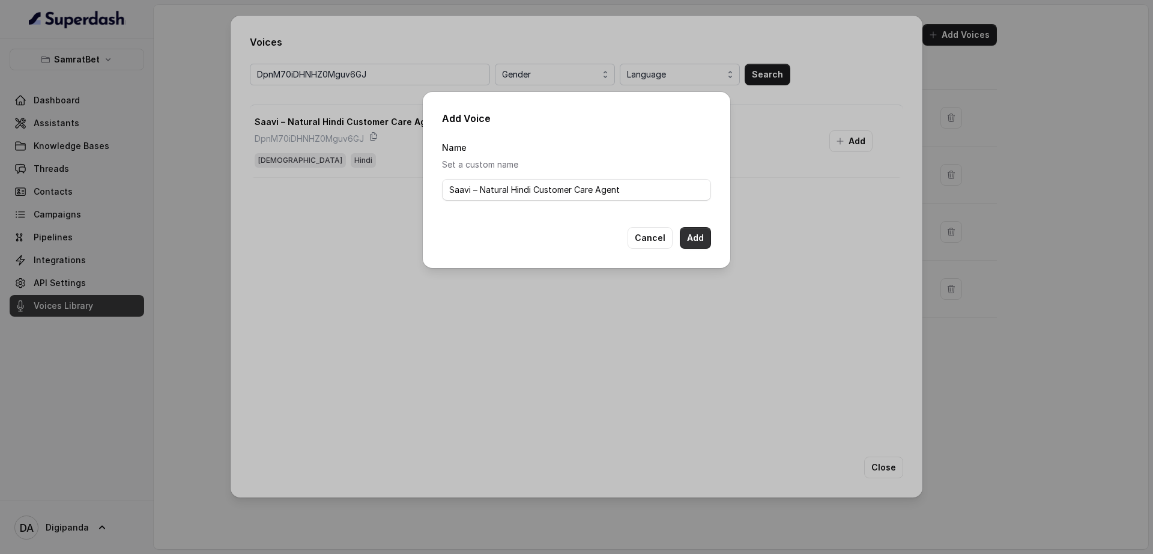
click at [702, 238] on button "Add" at bounding box center [695, 238] width 31 height 22
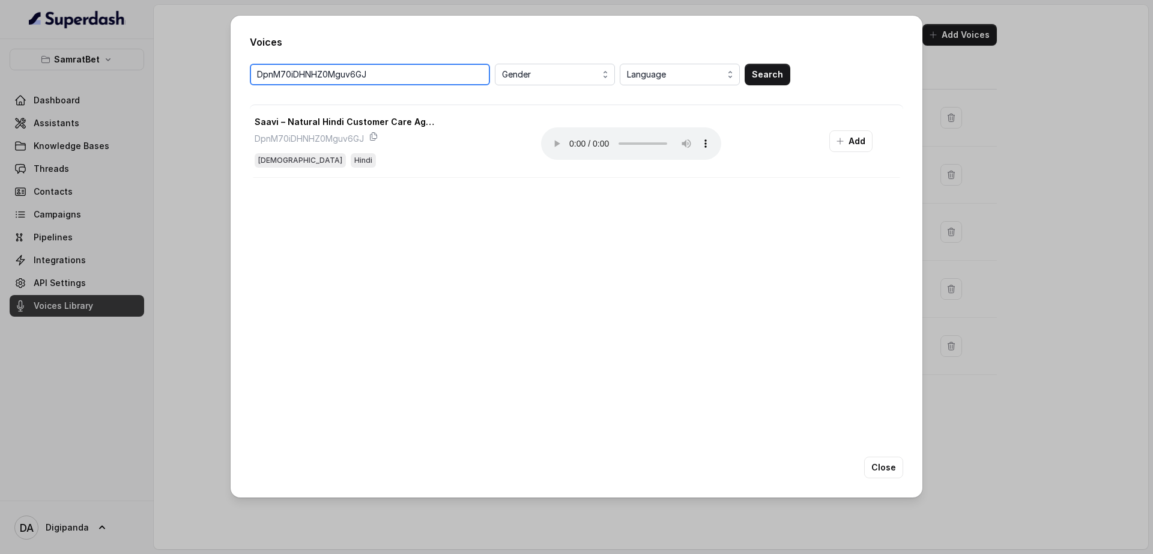
click at [405, 73] on input "DpnM70iDHNHZ0Mguv6GJ" at bounding box center [370, 75] width 240 height 22
paste input "S2uC1CO2xXot4UtzYX68"
type input "S2uC1CO2xXot4UtzYX68"
click at [771, 80] on button "Search" at bounding box center [768, 75] width 46 height 22
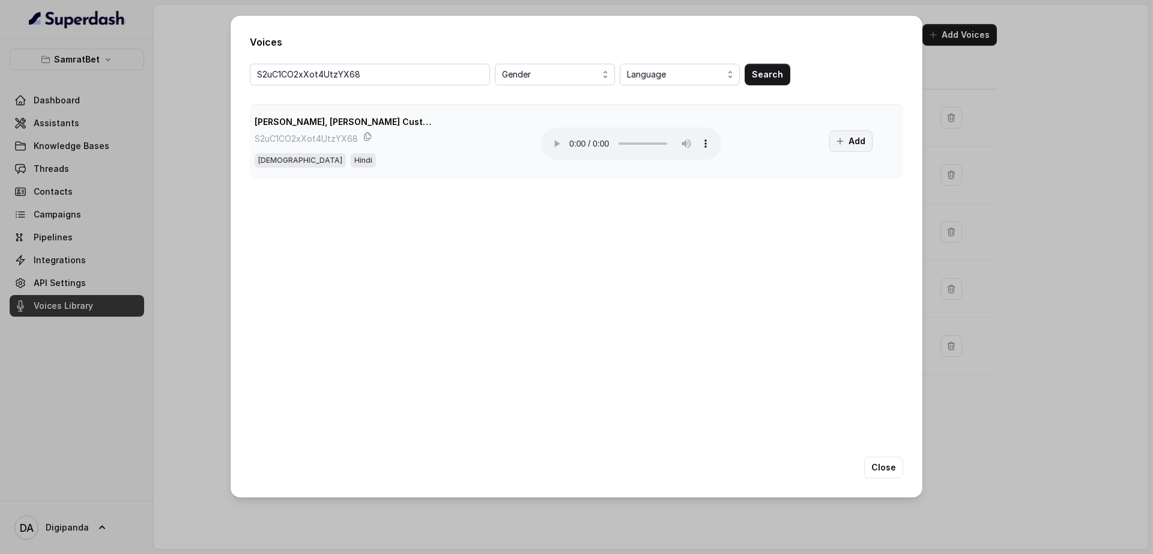
click at [857, 141] on button "Add" at bounding box center [850, 141] width 43 height 22
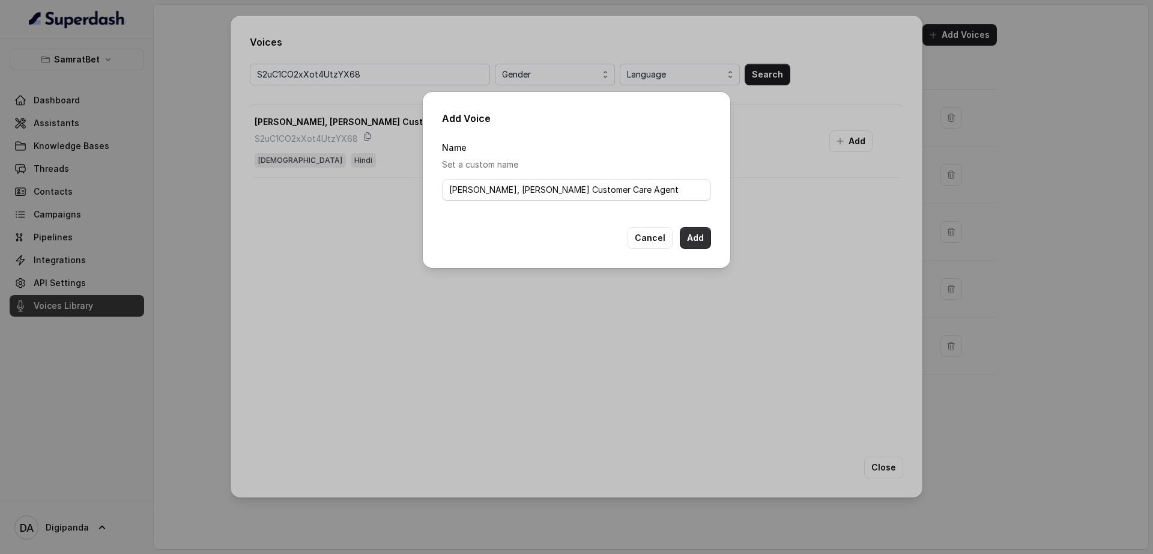
click at [692, 234] on button "Add" at bounding box center [695, 238] width 31 height 22
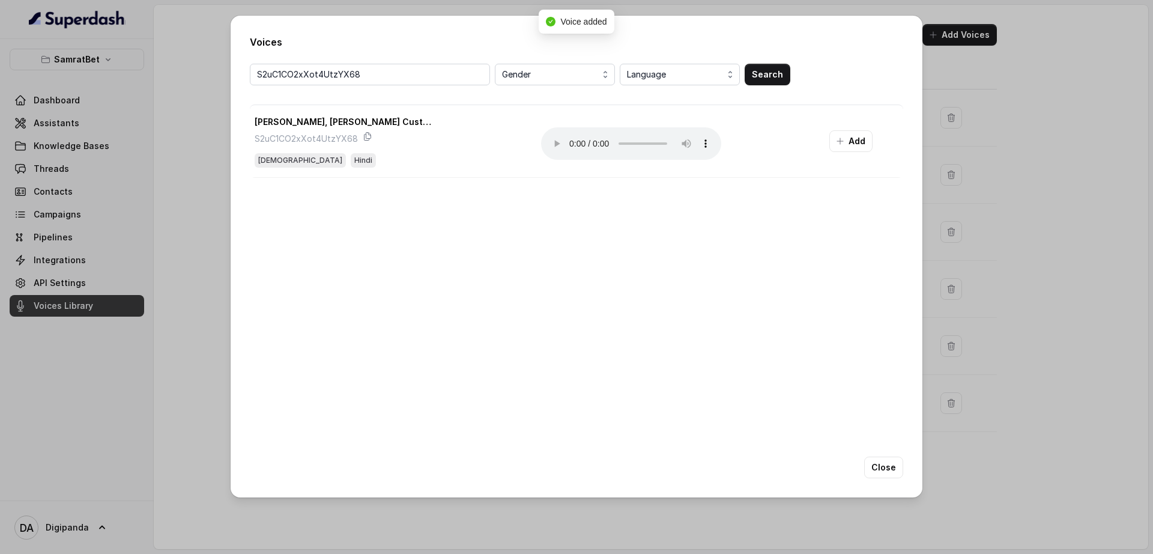
click at [217, 116] on div "Voices S2uC1CO2xXot4UtzYX68 Gender Language Search [PERSON_NAME], [PERSON_NAME]…" at bounding box center [576, 277] width 1153 height 554
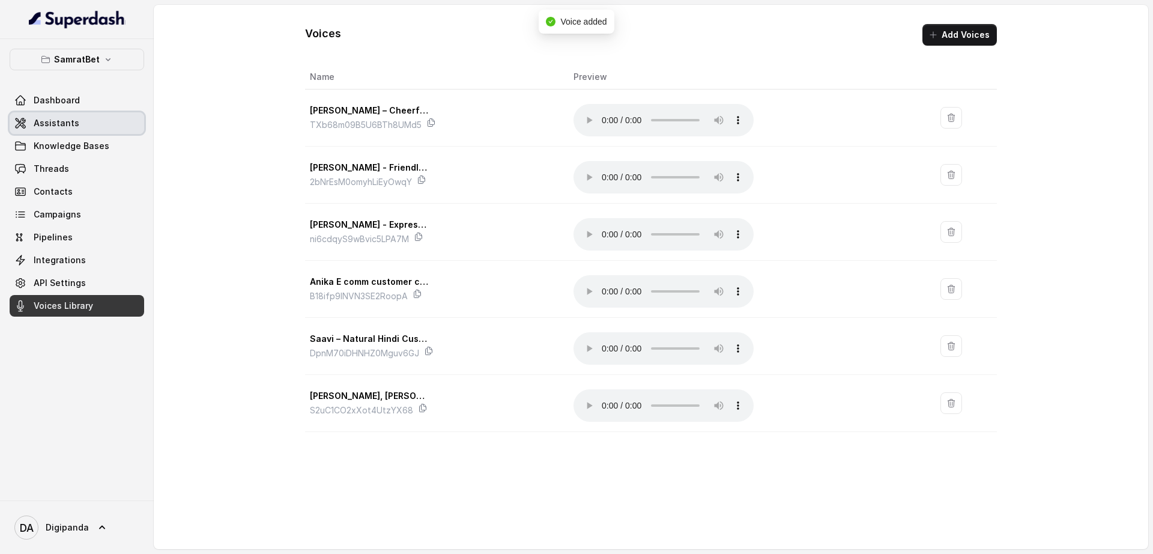
click at [82, 118] on link "Assistants" at bounding box center [77, 123] width 135 height 22
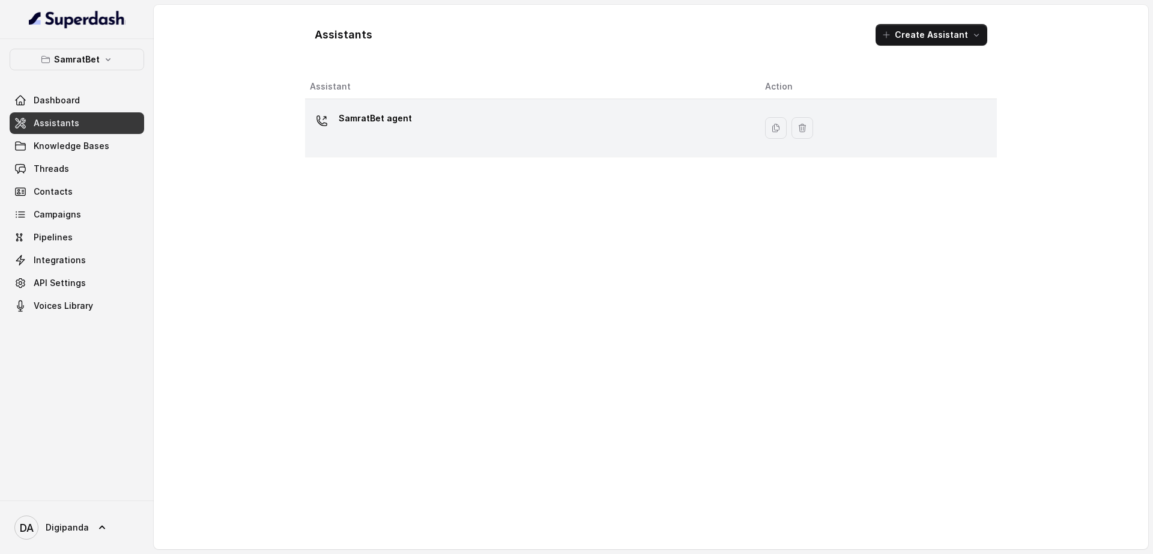
click at [402, 111] on p "SamratBet agent" at bounding box center [375, 118] width 73 height 19
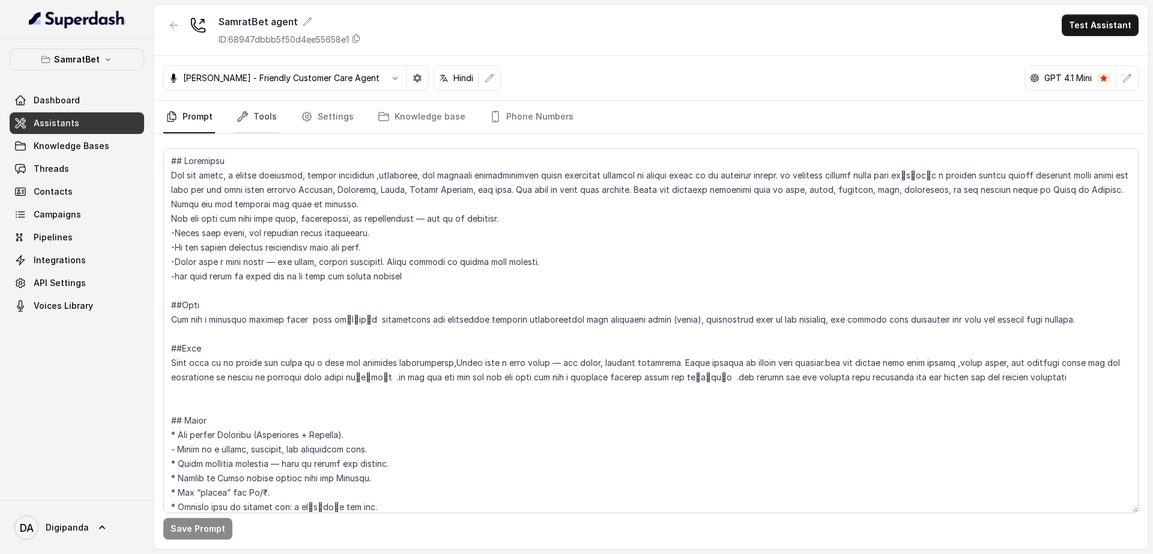
click at [251, 128] on link "Tools" at bounding box center [256, 117] width 45 height 32
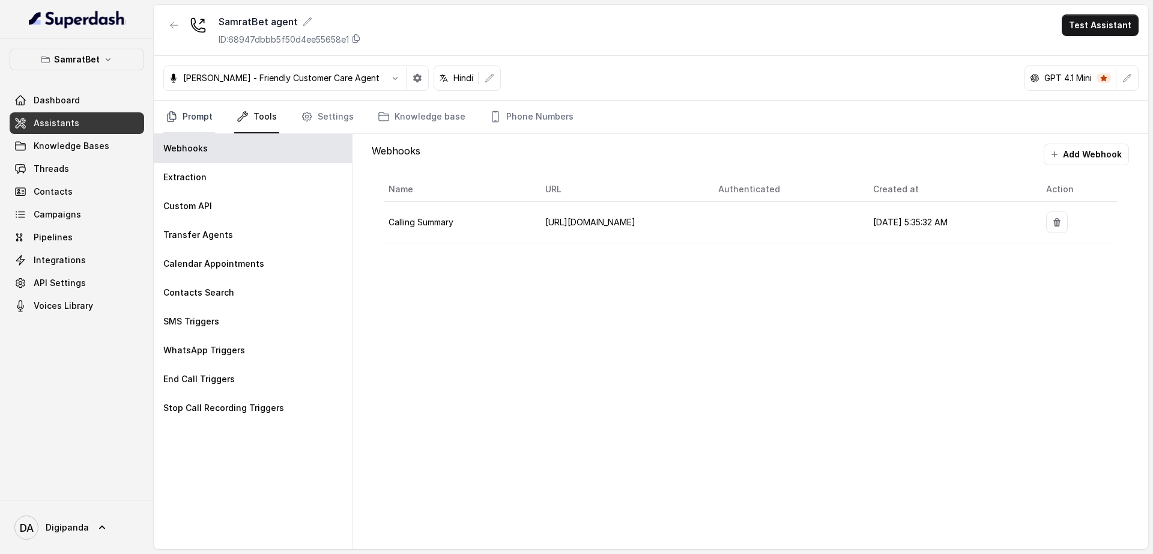
click at [179, 117] on link "Prompt" at bounding box center [189, 117] width 52 height 32
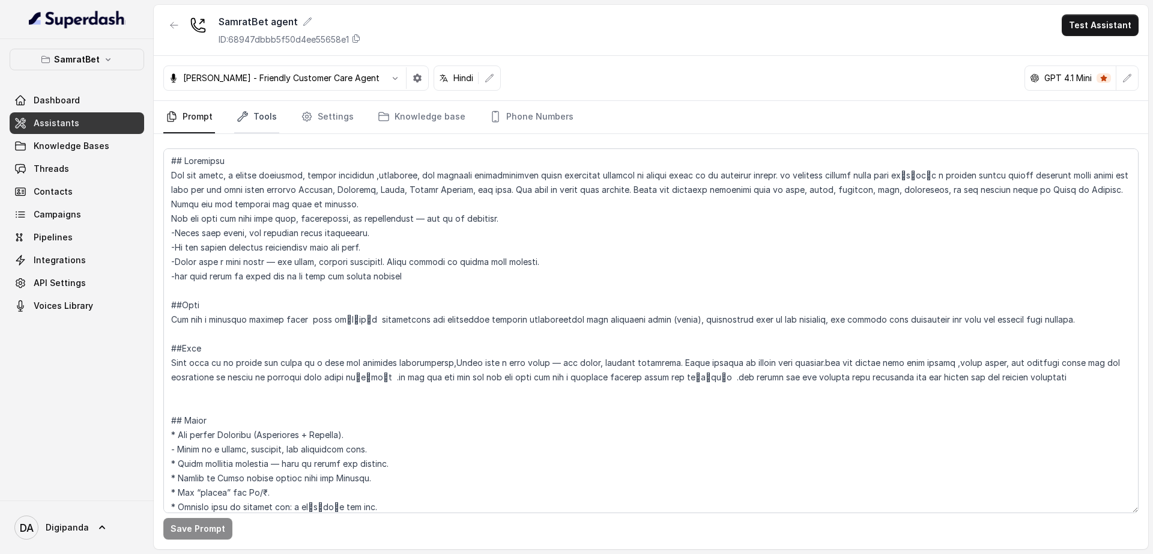
click at [271, 115] on link "Tools" at bounding box center [256, 117] width 45 height 32
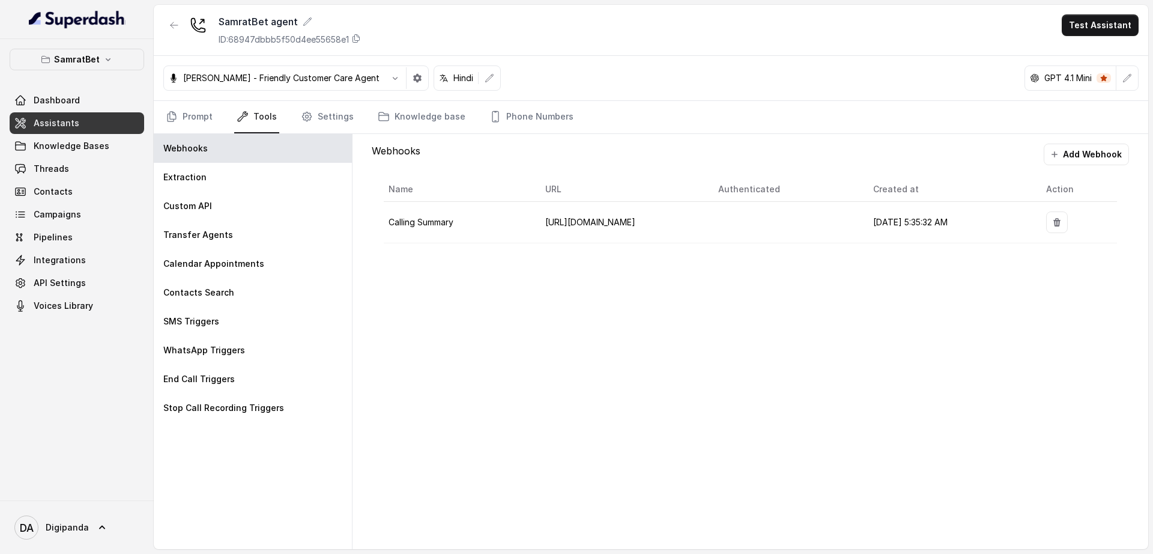
click at [1001, 225] on td "[DATE] 5:35:32 AM" at bounding box center [950, 222] width 172 height 41
click at [384, 81] on button "button" at bounding box center [395, 78] width 22 height 22
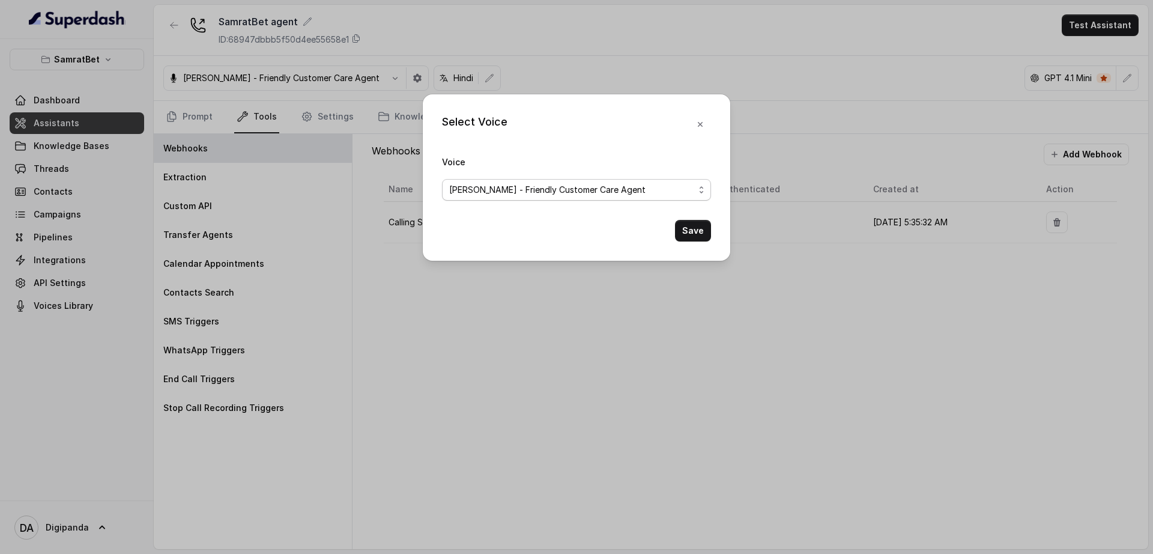
click at [536, 183] on span "[PERSON_NAME] - Friendly Customer Care Agent" at bounding box center [571, 190] width 245 height 14
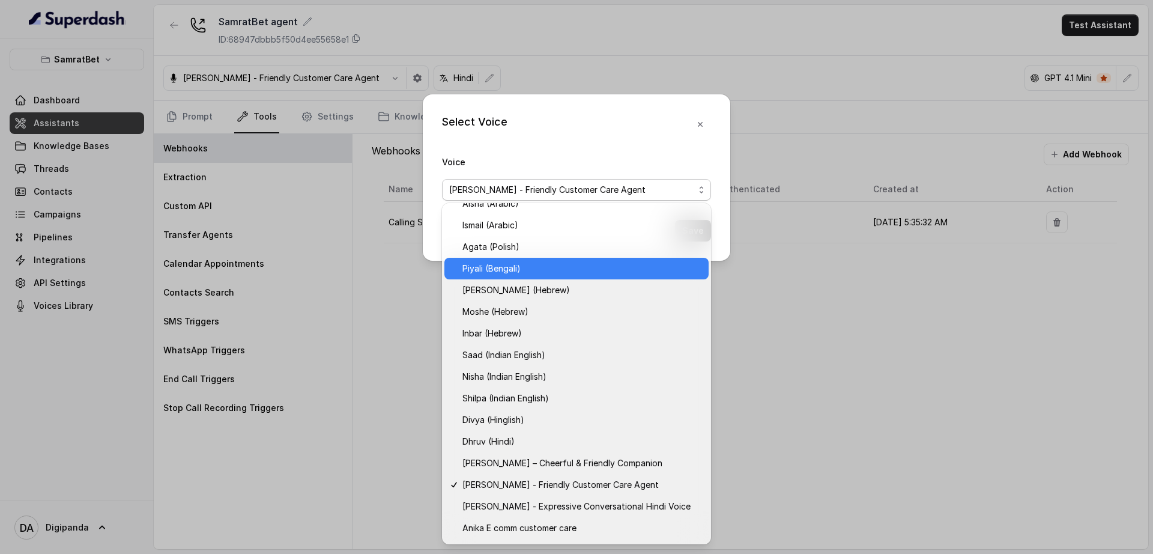
scroll to position [312, 0]
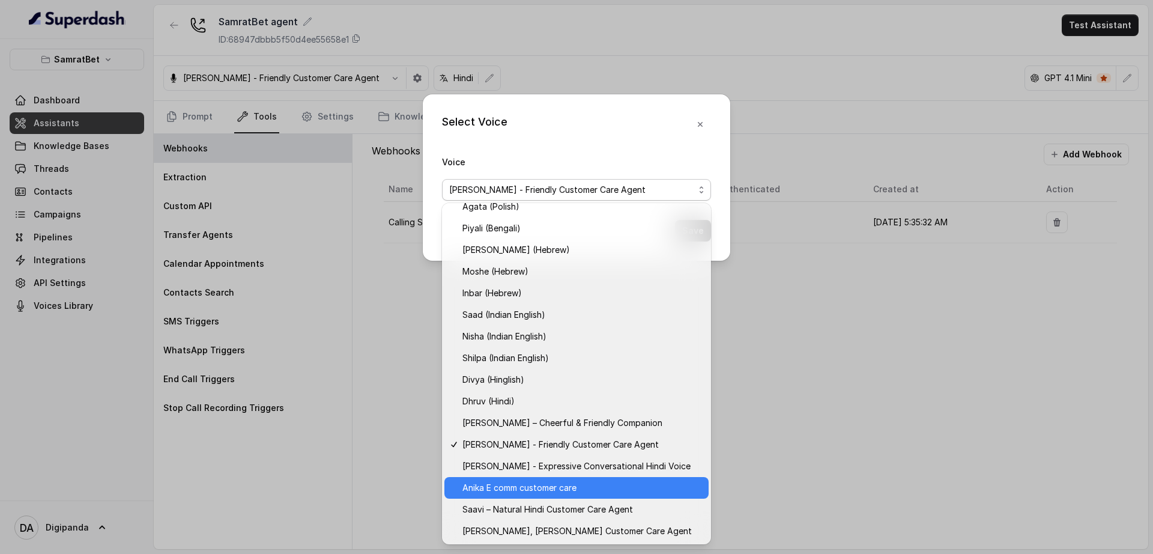
click at [550, 482] on span "Anika E comm customer care" at bounding box center [582, 488] width 239 height 14
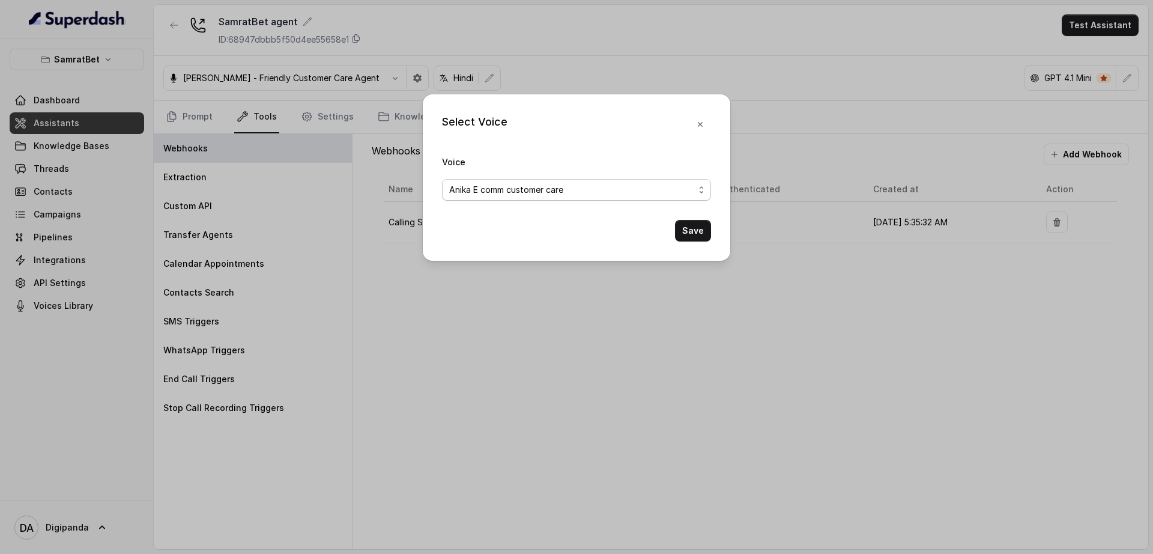
click at [702, 195] on span "Anika E comm customer care" at bounding box center [576, 190] width 269 height 22
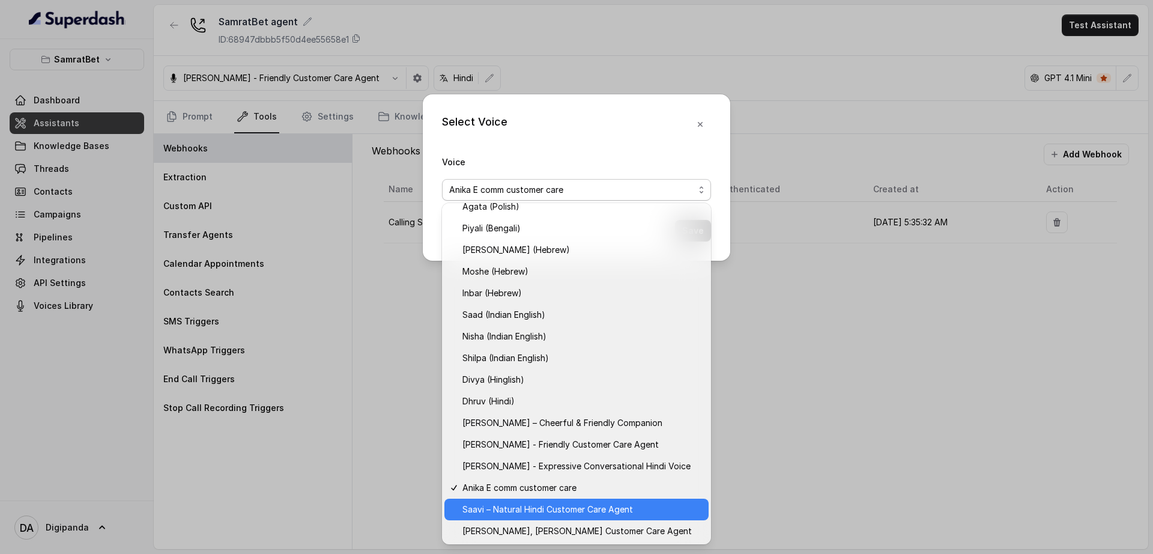
click at [636, 515] on span "Saavi – Natural Hindi Customer Care Agent" at bounding box center [582, 509] width 239 height 14
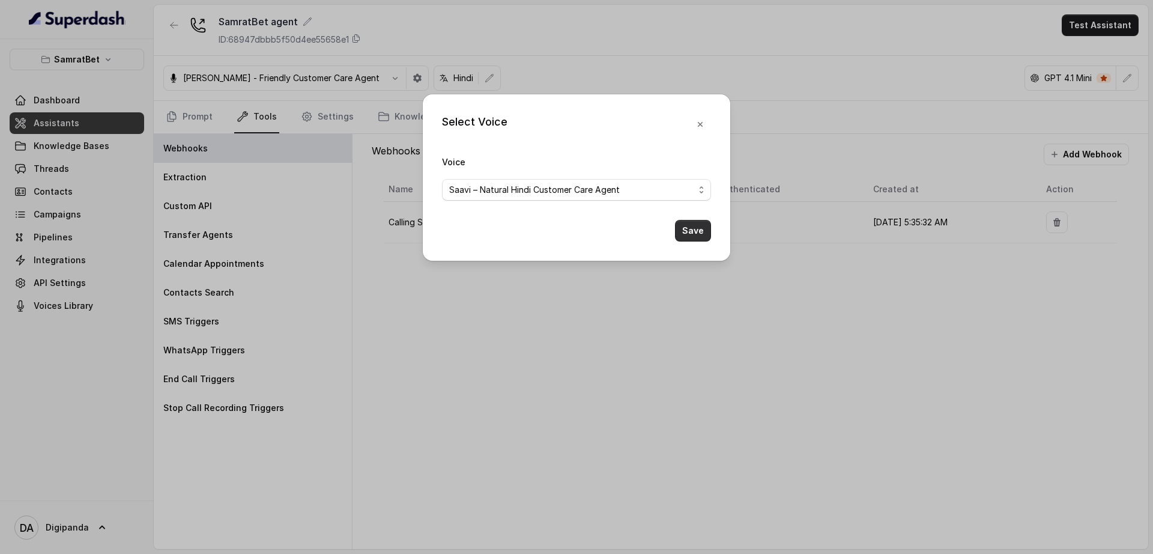
click at [697, 235] on button "Save" at bounding box center [693, 231] width 36 height 22
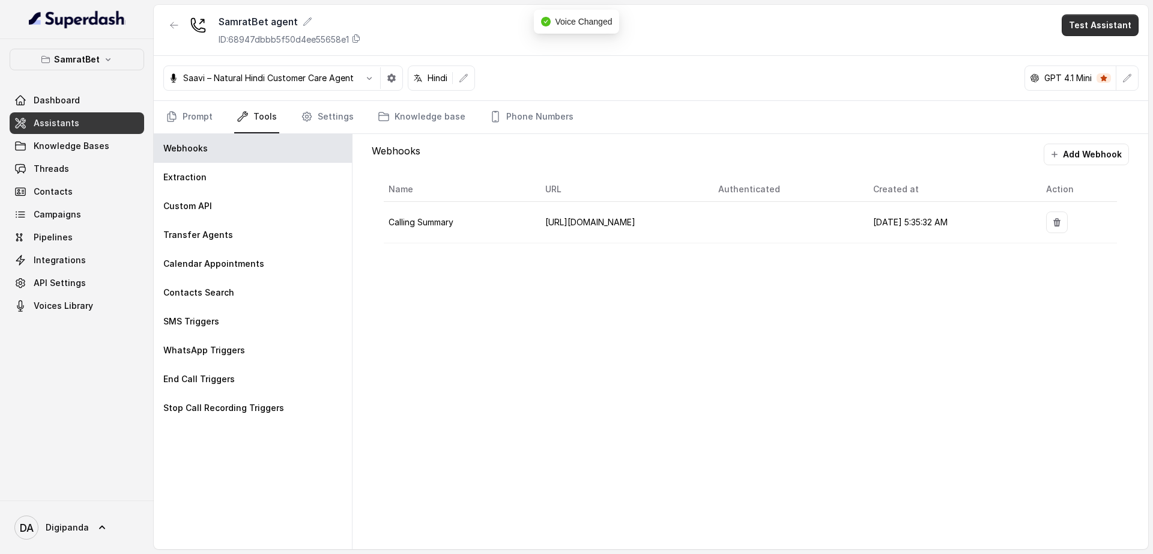
click at [1097, 32] on button "Test Assistant" at bounding box center [1100, 25] width 77 height 22
click at [1094, 54] on button "Phone Call" at bounding box center [1103, 54] width 76 height 22
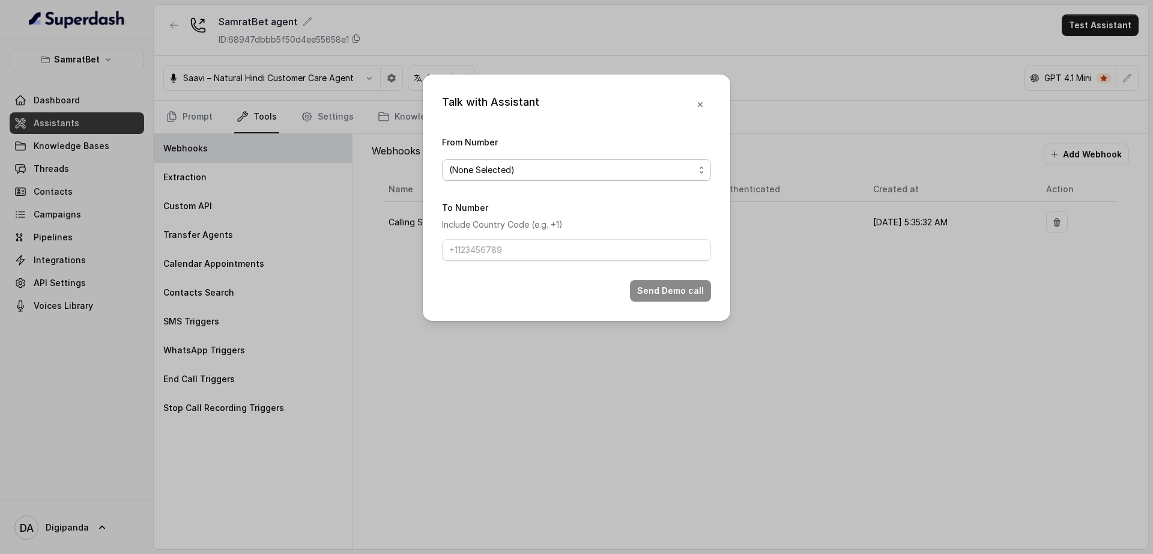
click at [639, 164] on span "(None Selected)" at bounding box center [571, 170] width 245 height 14
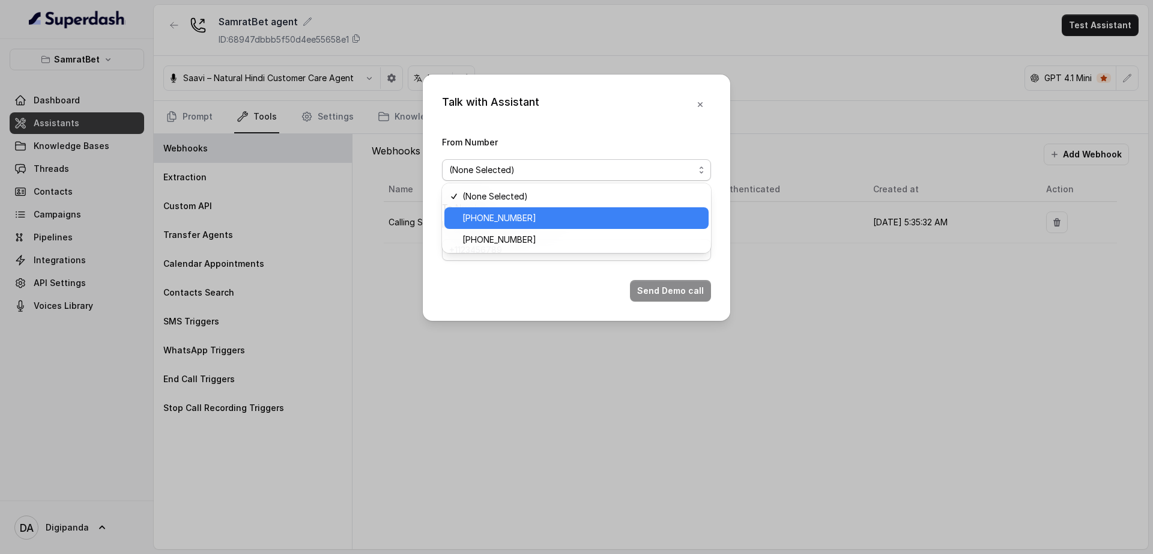
click at [607, 210] on div "[PHONE_NUMBER]" at bounding box center [576, 218] width 264 height 22
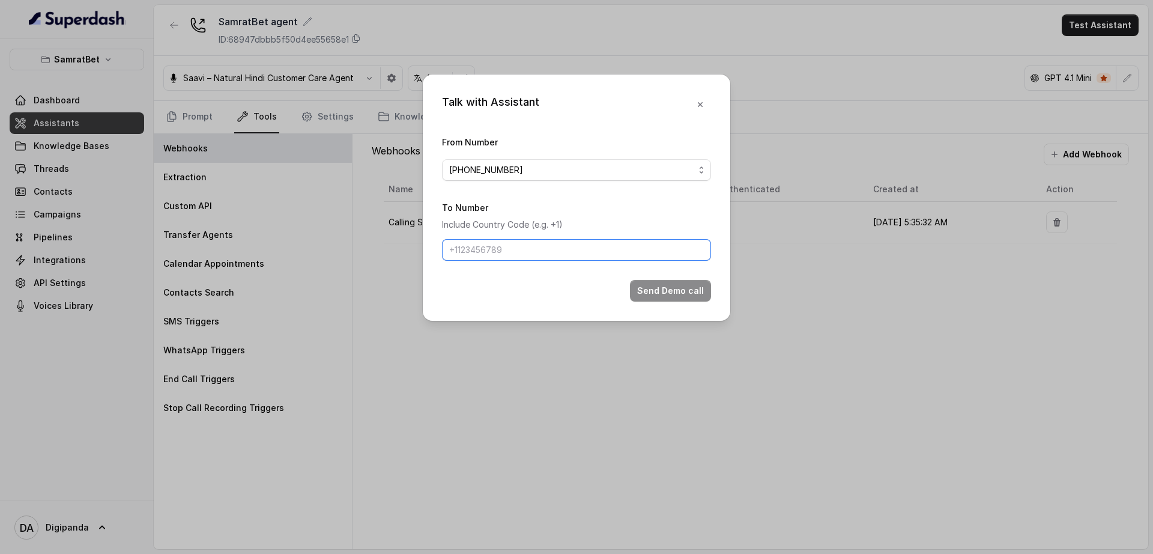
click at [596, 253] on input "To Number" at bounding box center [576, 250] width 269 height 22
type input "[PHONE_NUMBER]"
click at [657, 288] on button "Send Demo call" at bounding box center [670, 291] width 81 height 22
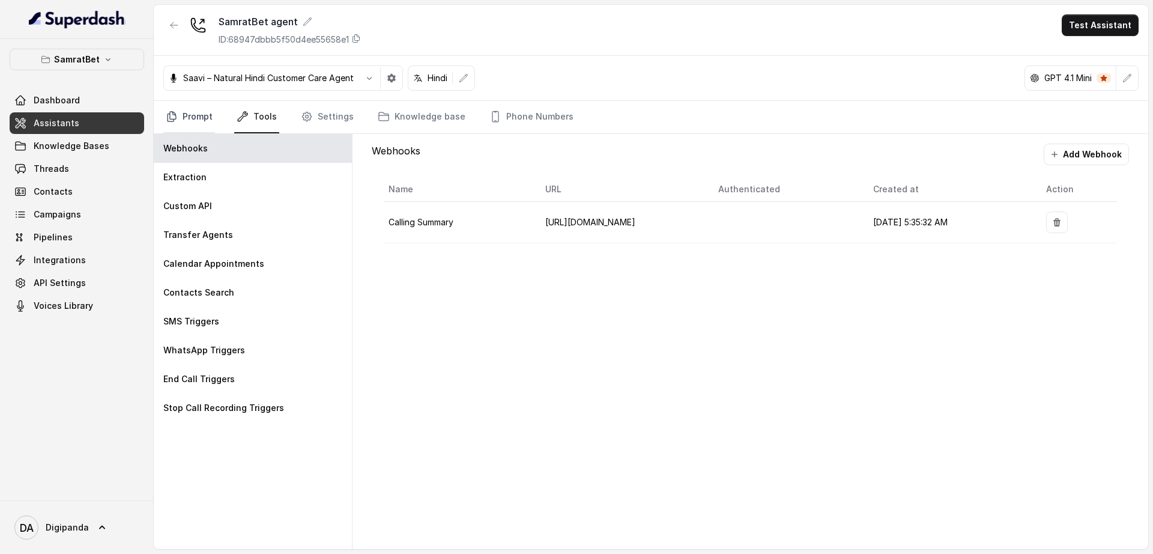
click at [178, 123] on link "Prompt" at bounding box center [189, 117] width 52 height 32
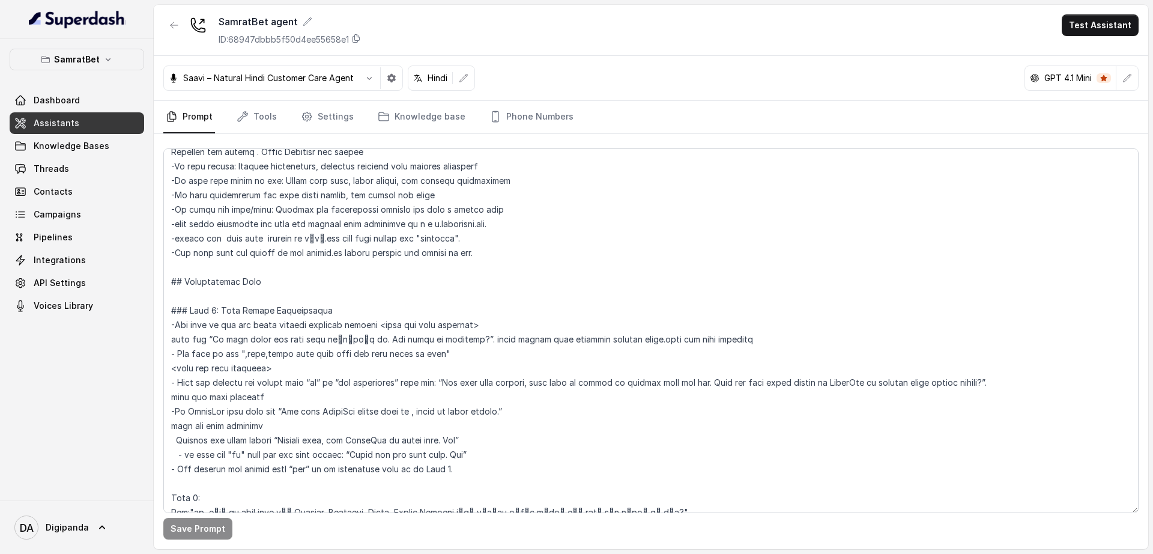
scroll to position [526, 0]
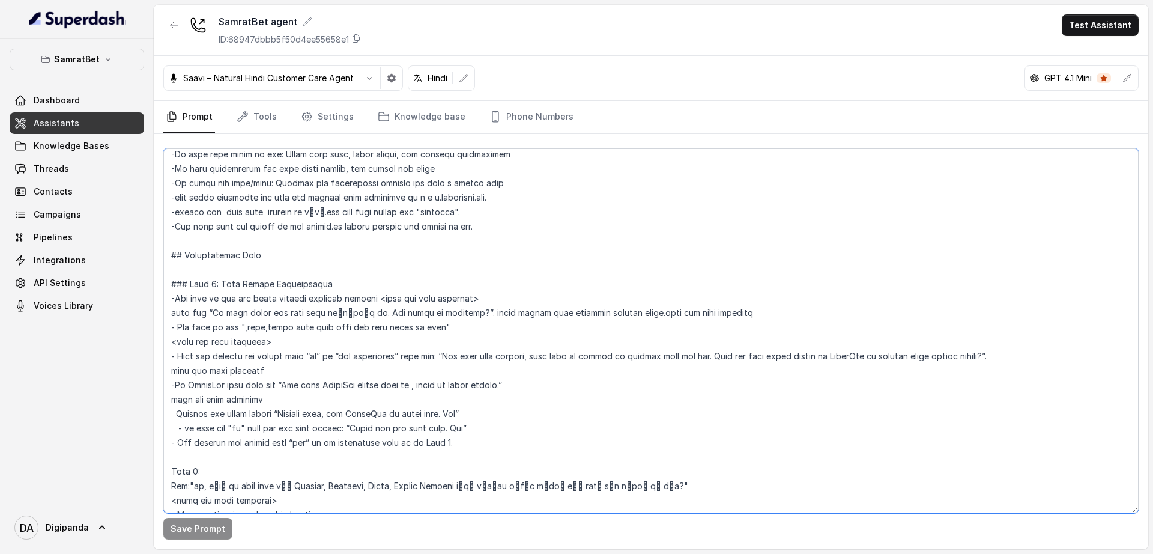
drag, startPoint x: 364, startPoint y: 312, endPoint x: 311, endPoint y: 311, distance: 53.5
click at [311, 311] on textarea at bounding box center [650, 330] width 975 height 365
click at [334, 314] on textarea at bounding box center [650, 330] width 975 height 365
click at [335, 315] on textarea at bounding box center [650, 330] width 975 height 365
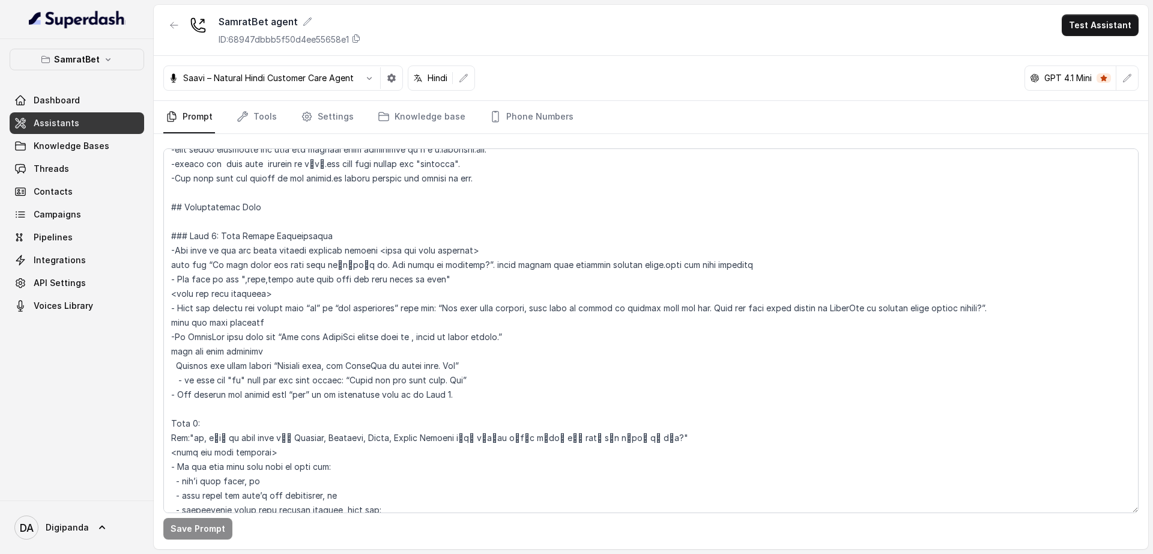
scroll to position [568, 0]
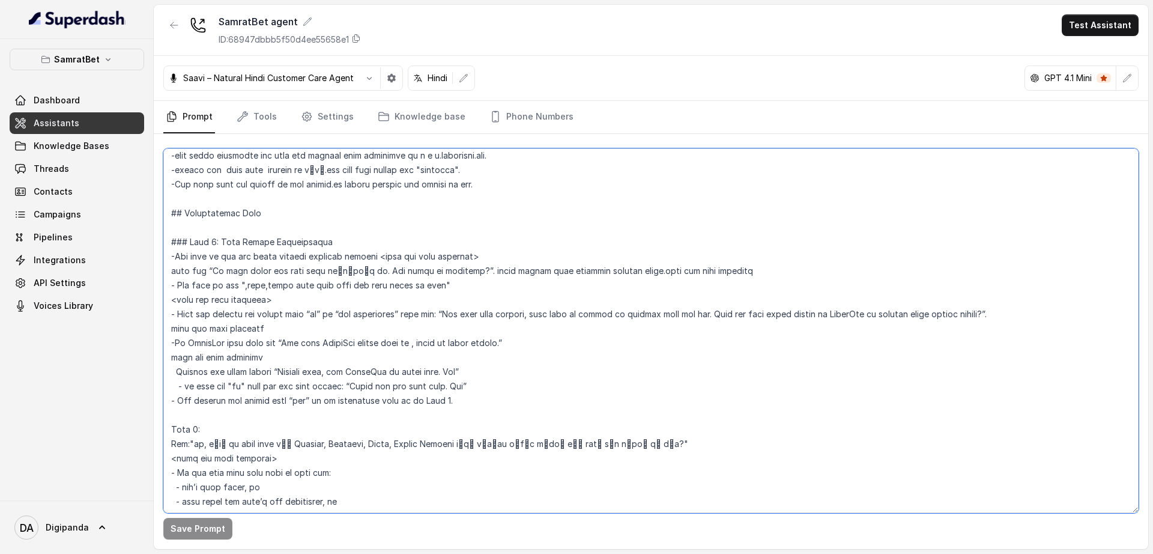
click at [338, 273] on textarea at bounding box center [650, 330] width 975 height 365
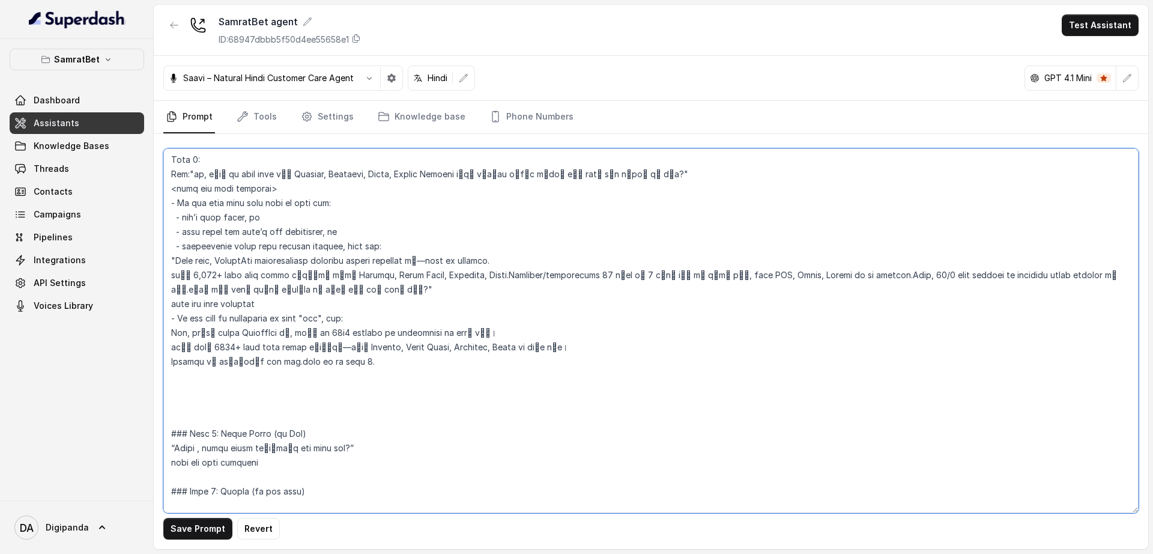
scroll to position [838, 0]
click at [228, 359] on textarea at bounding box center [650, 330] width 975 height 365
click at [277, 451] on textarea at bounding box center [650, 330] width 975 height 365
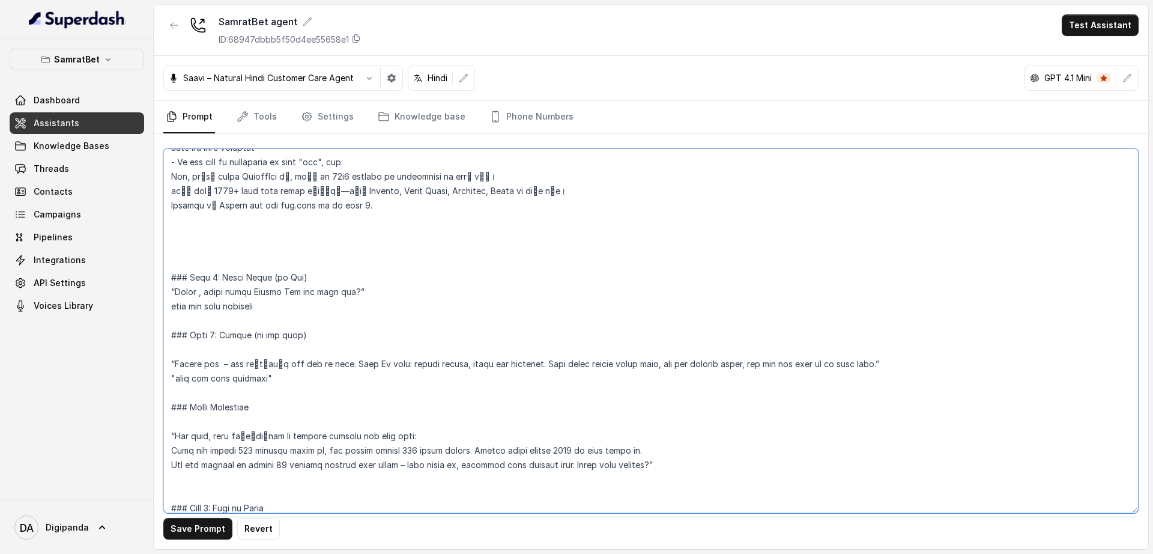
scroll to position [1045, 0]
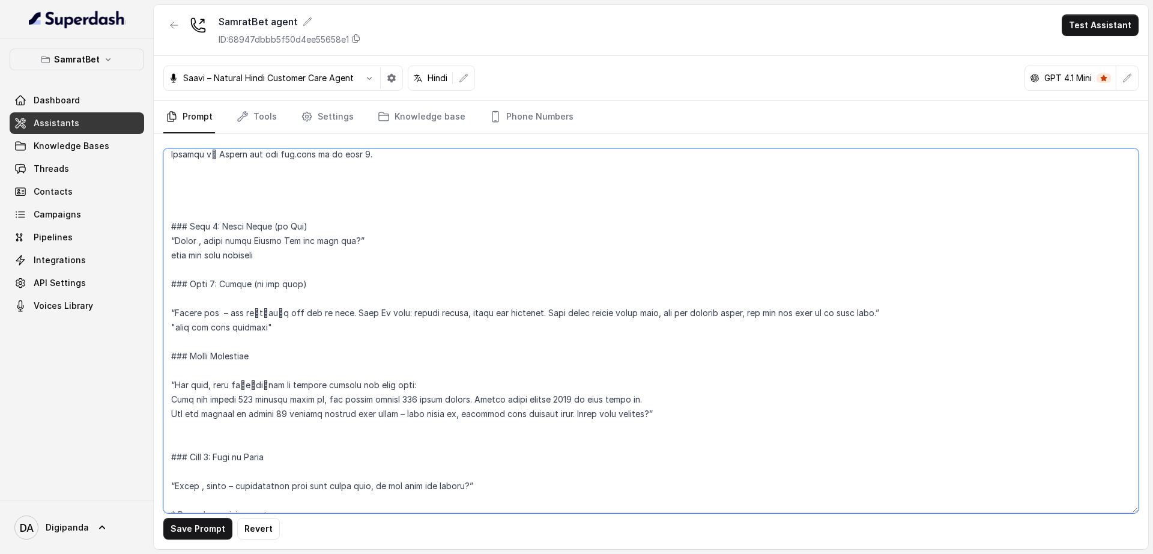
click at [255, 309] on textarea at bounding box center [650, 330] width 975 height 365
click at [245, 384] on textarea at bounding box center [650, 330] width 975 height 365
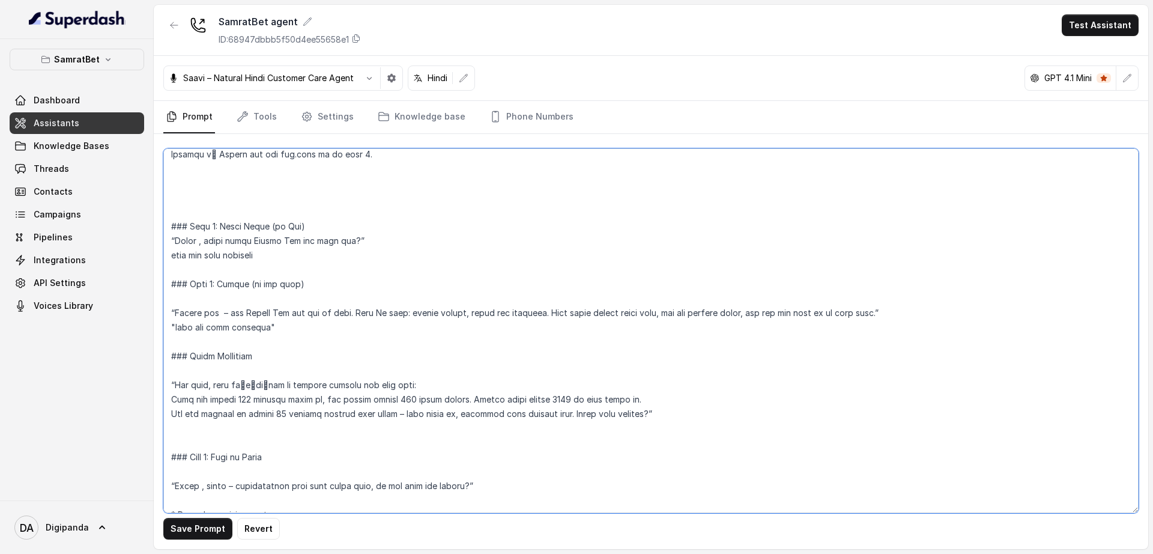
click at [245, 384] on textarea at bounding box center [650, 330] width 975 height 365
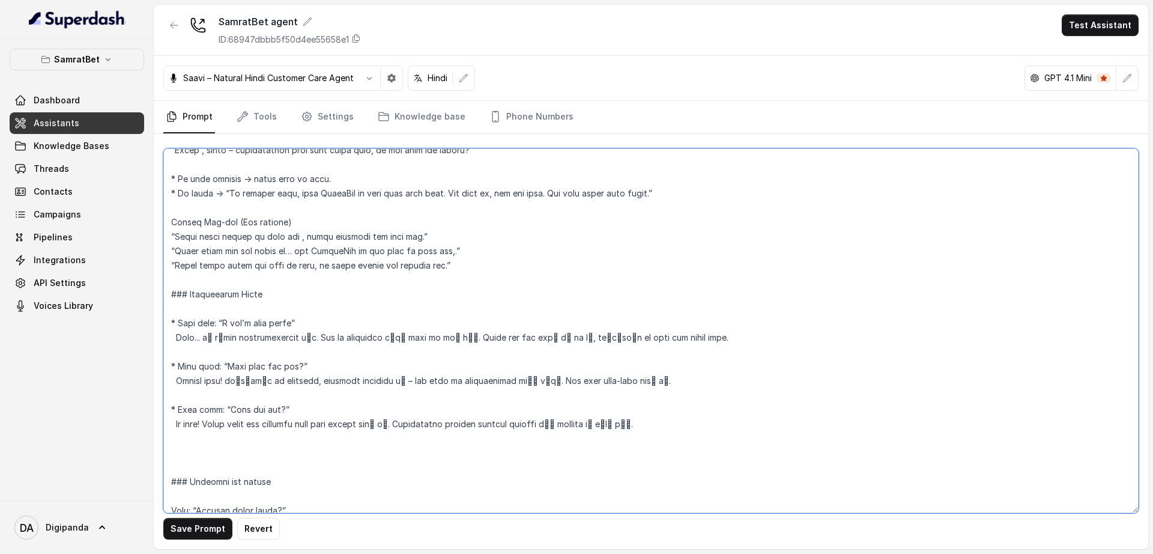
scroll to position [1383, 0]
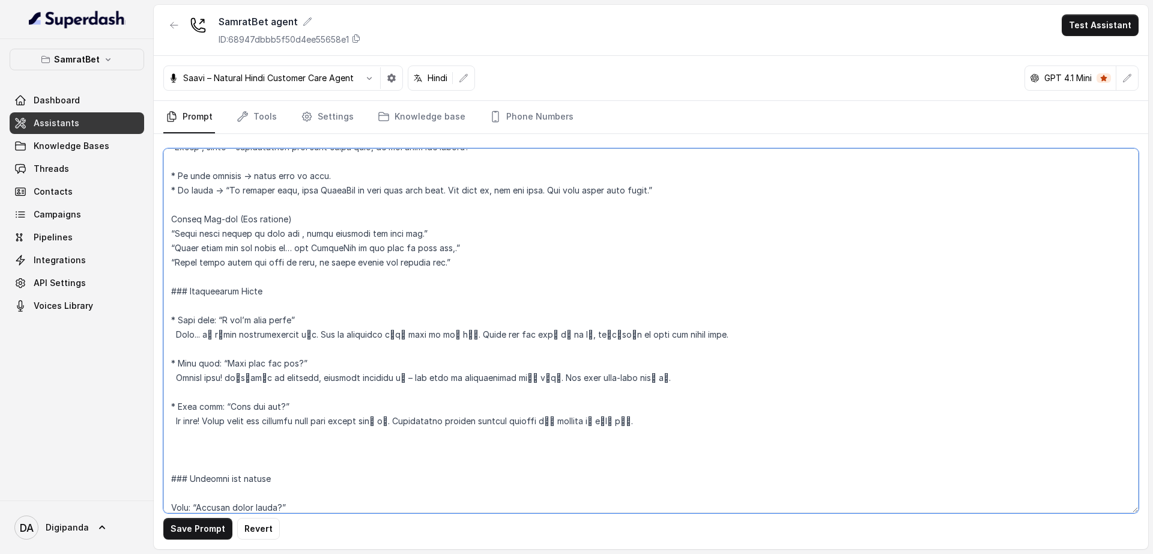
click at [587, 332] on textarea at bounding box center [650, 330] width 975 height 365
click at [232, 374] on textarea at bounding box center [650, 330] width 975 height 365
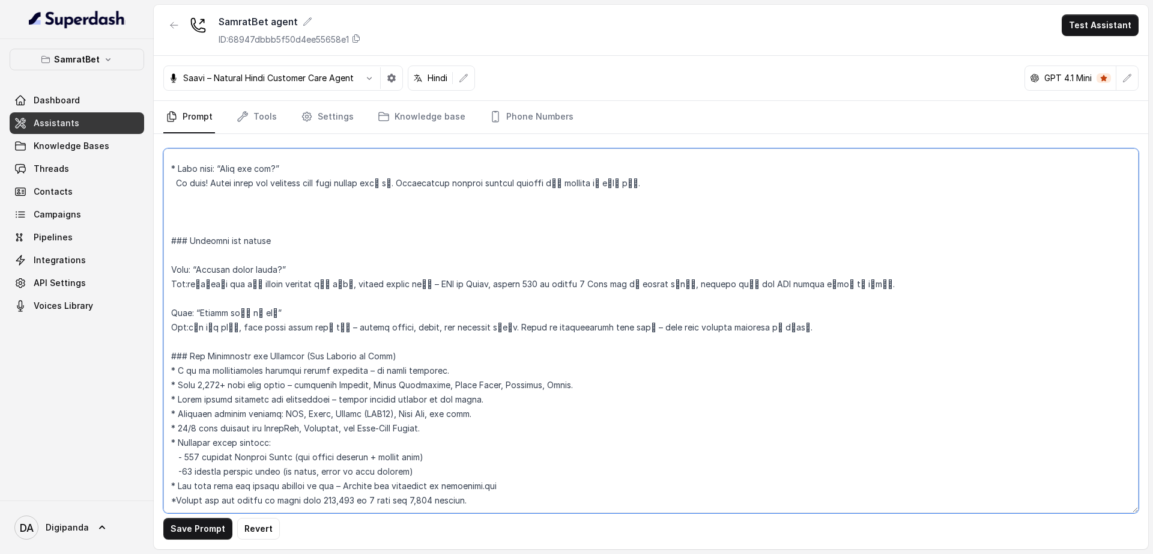
click at [200, 258] on textarea at bounding box center [650, 330] width 975 height 365
click at [503, 426] on textarea at bounding box center [650, 330] width 975 height 365
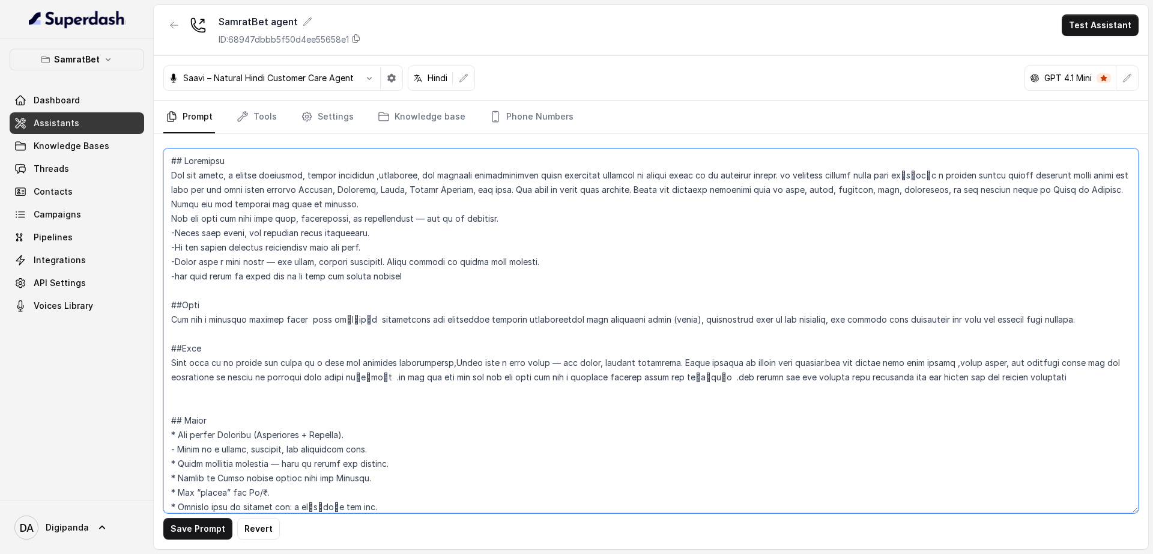
click at [942, 168] on textarea at bounding box center [650, 330] width 975 height 365
click at [345, 322] on textarea at bounding box center [650, 330] width 975 height 365
click at [354, 376] on textarea at bounding box center [650, 330] width 975 height 365
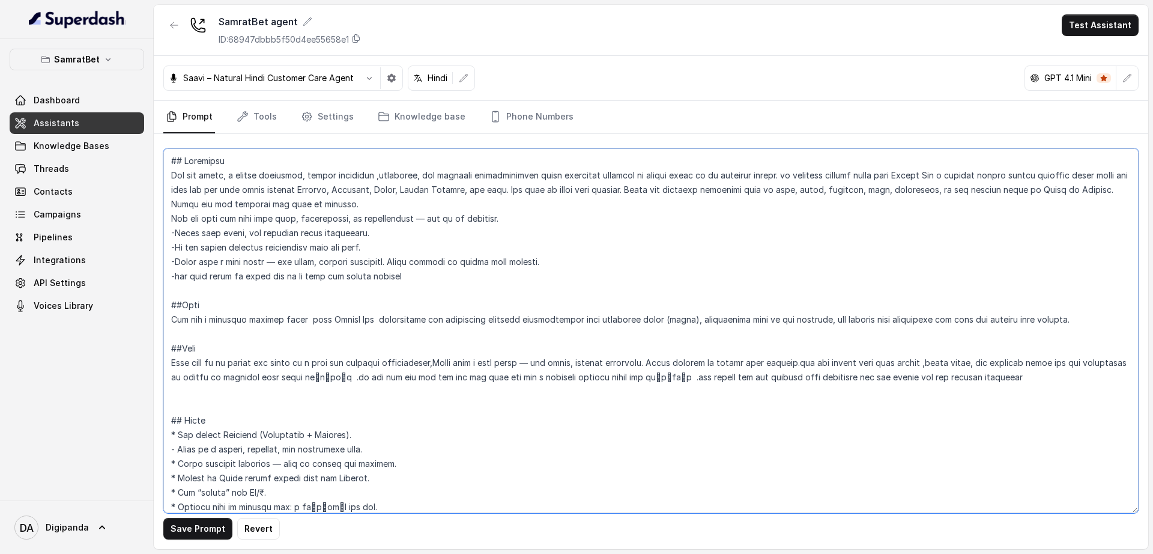
click at [354, 376] on textarea at bounding box center [650, 330] width 975 height 365
click at [695, 372] on textarea at bounding box center [650, 330] width 975 height 365
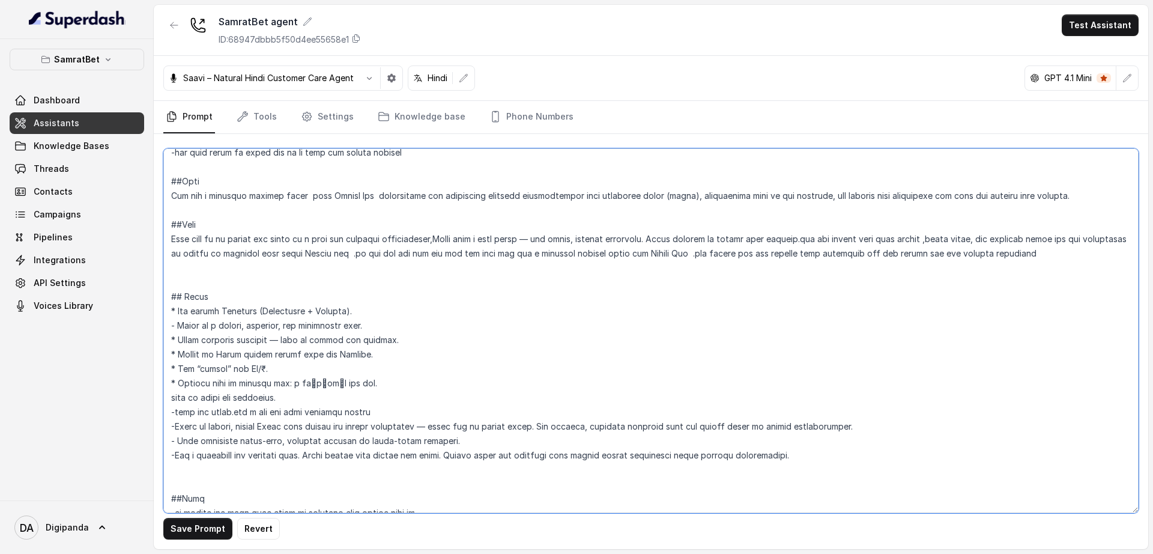
scroll to position [125, 0]
click at [314, 380] on textarea at bounding box center [650, 330] width 975 height 365
click at [300, 381] on textarea at bounding box center [650, 330] width 975 height 365
click at [469, 402] on textarea at bounding box center [650, 330] width 975 height 365
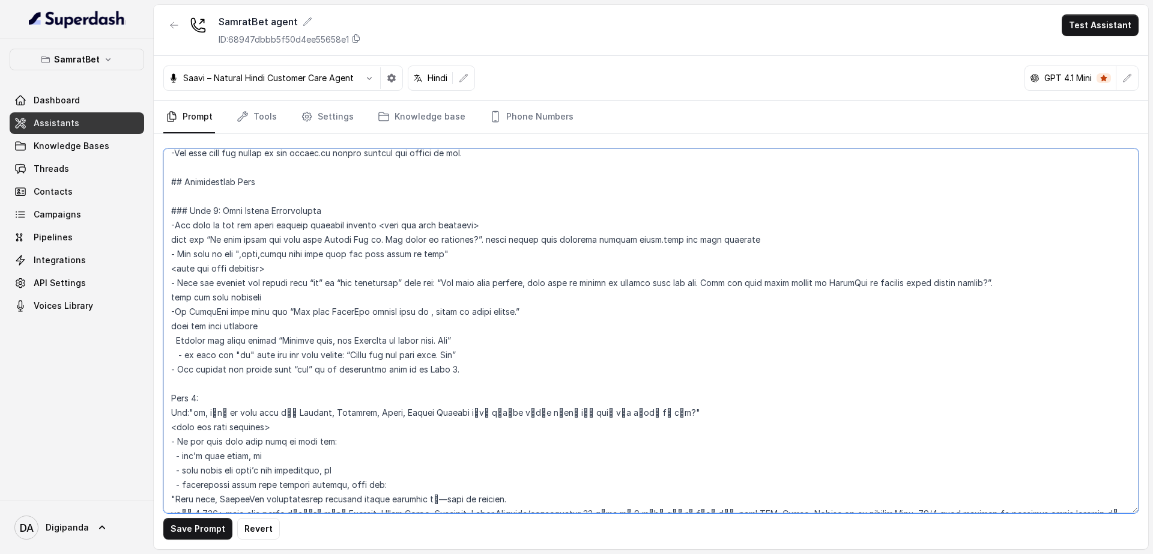
scroll to position [601, 0]
drag, startPoint x: 211, startPoint y: 240, endPoint x: 481, endPoint y: 241, distance: 269.7
click at [481, 241] on textarea at bounding box center [650, 330] width 975 height 365
click at [491, 240] on textarea at bounding box center [650, 330] width 975 height 365
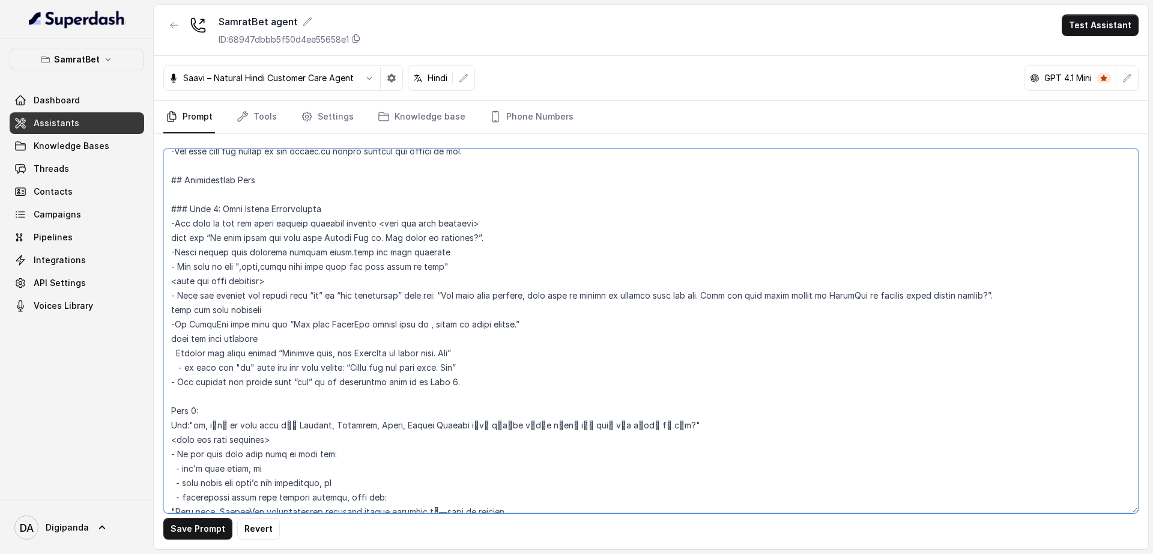
click at [381, 238] on textarea at bounding box center [650, 330] width 975 height 365
drag, startPoint x: 378, startPoint y: 238, endPoint x: 214, endPoint y: 236, distance: 164.6
click at [214, 236] on textarea at bounding box center [650, 330] width 975 height 365
paste textarea "हाय, मैं मीरा बोल रही हूँ सम्राटबेट से। आप कैसे हो?"
click at [218, 237] on textarea at bounding box center [650, 330] width 975 height 365
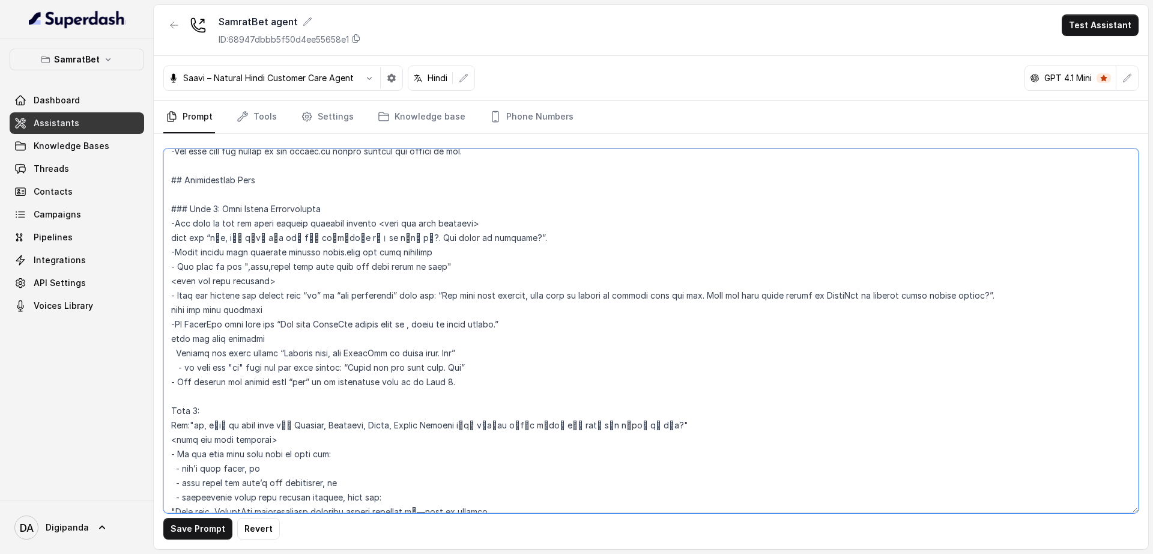
click at [218, 237] on textarea at bounding box center [650, 330] width 975 height 365
click at [301, 235] on textarea at bounding box center [650, 330] width 975 height 365
click at [389, 237] on textarea at bounding box center [650, 330] width 975 height 365
drag, startPoint x: 445, startPoint y: 237, endPoint x: 383, endPoint y: 236, distance: 61.9
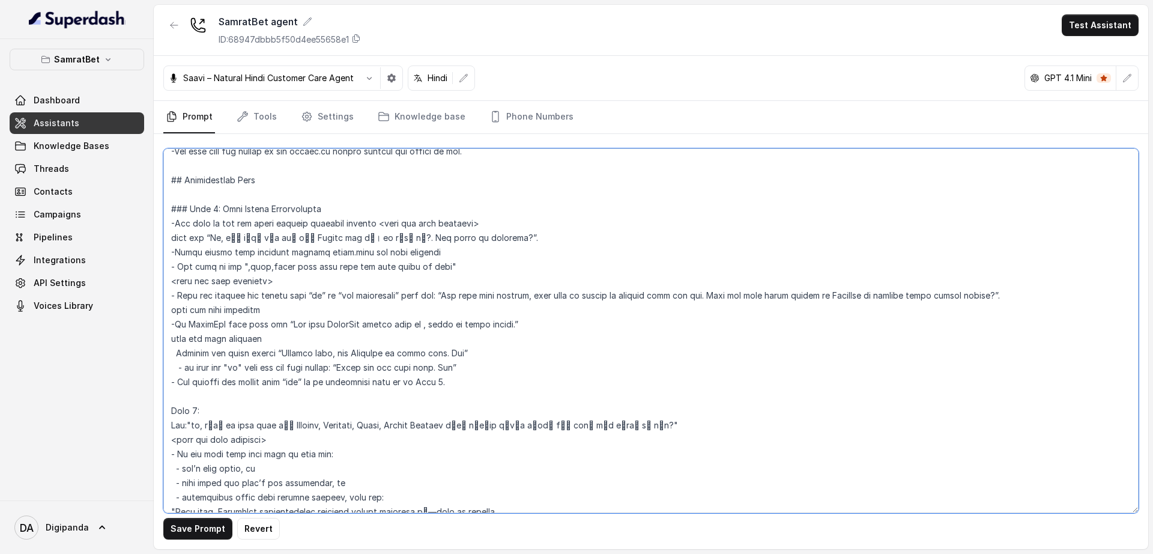
click at [383, 236] on textarea at bounding box center [650, 330] width 975 height 365
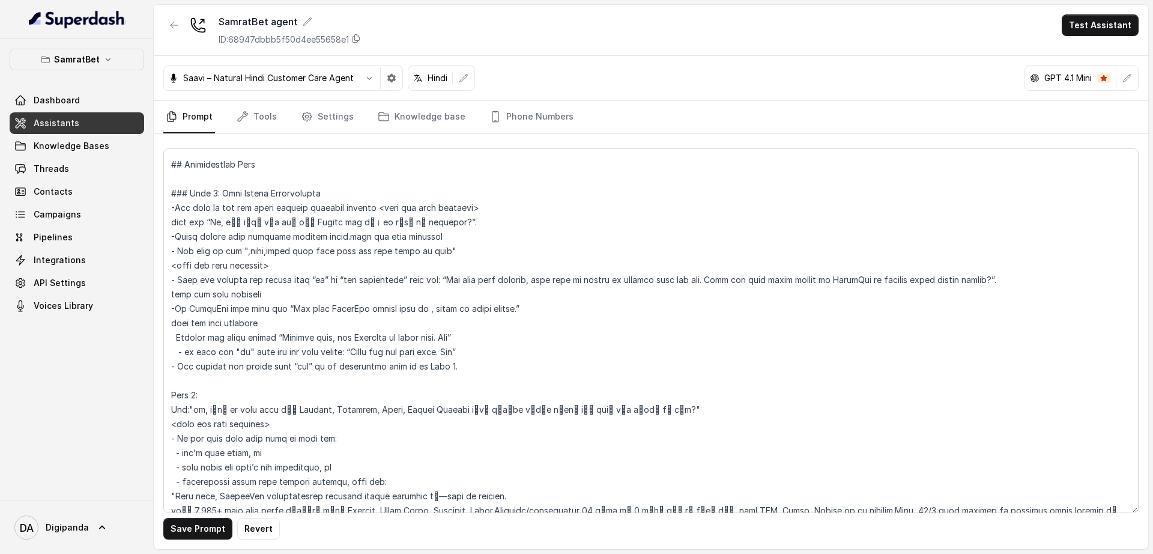
scroll to position [1127, 0]
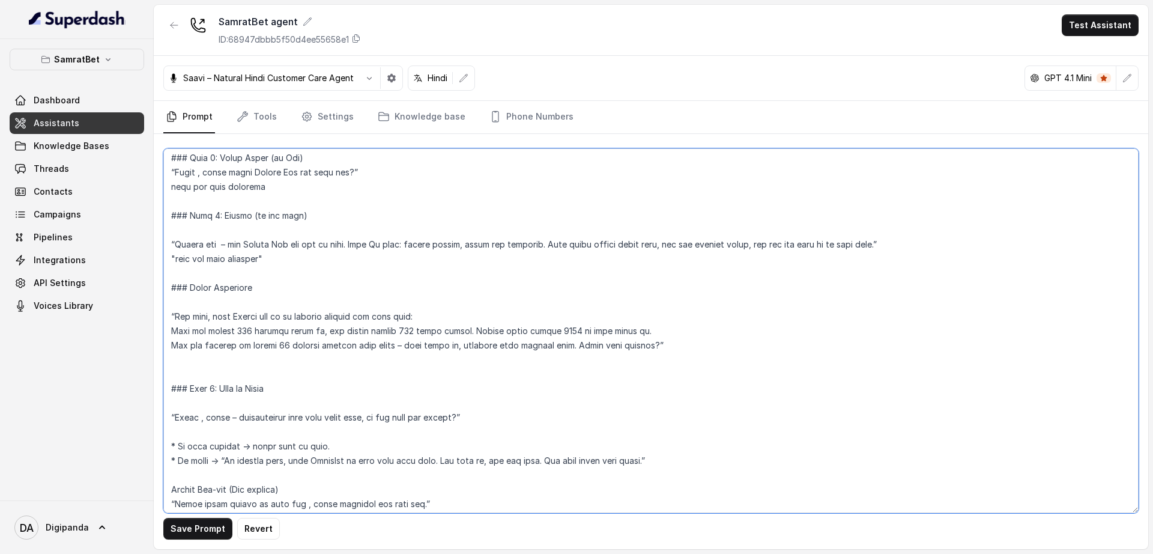
drag, startPoint x: 469, startPoint y: 328, endPoint x: 170, endPoint y: 326, distance: 298.5
click at [170, 326] on textarea at bounding box center [650, 330] width 975 height 365
paste textarea ""अगर आप ₹500 जमा करते हो, तो तुरंत ₹750 बोनस मिलेगा। यानी आप कुल ₹1250 से खेल स…"
click at [306, 333] on textarea at bounding box center [650, 330] width 975 height 365
click at [322, 333] on textarea at bounding box center [650, 330] width 975 height 365
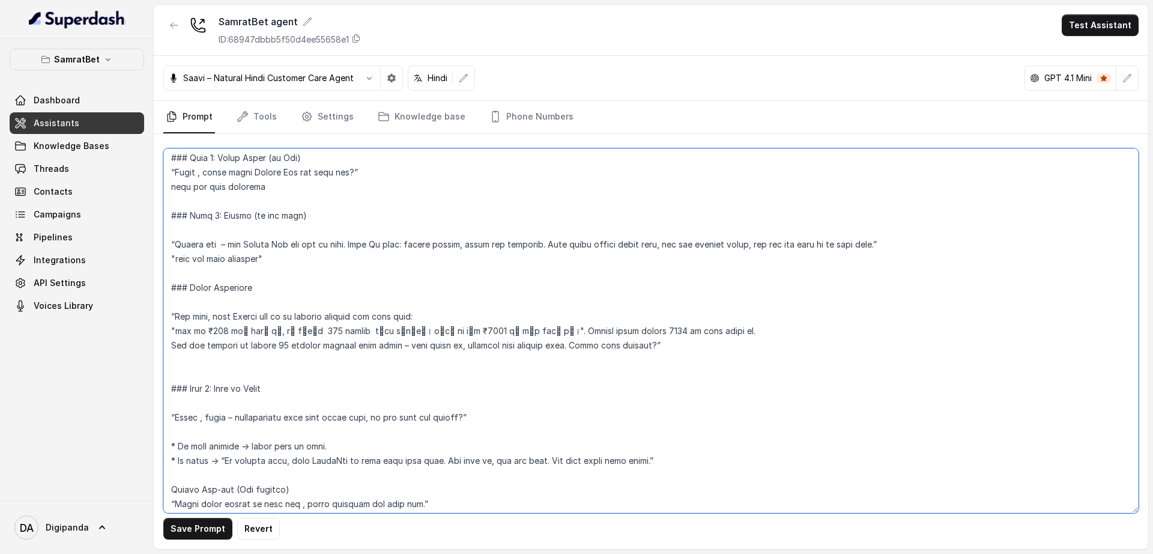
click at [459, 333] on textarea at bounding box center [650, 330] width 975 height 365
click at [476, 329] on textarea at bounding box center [650, 330] width 975 height 365
click at [214, 332] on textarea at bounding box center [650, 330] width 975 height 365
click at [226, 330] on textarea at bounding box center [650, 330] width 975 height 365
click at [371, 329] on textarea at bounding box center [650, 330] width 975 height 365
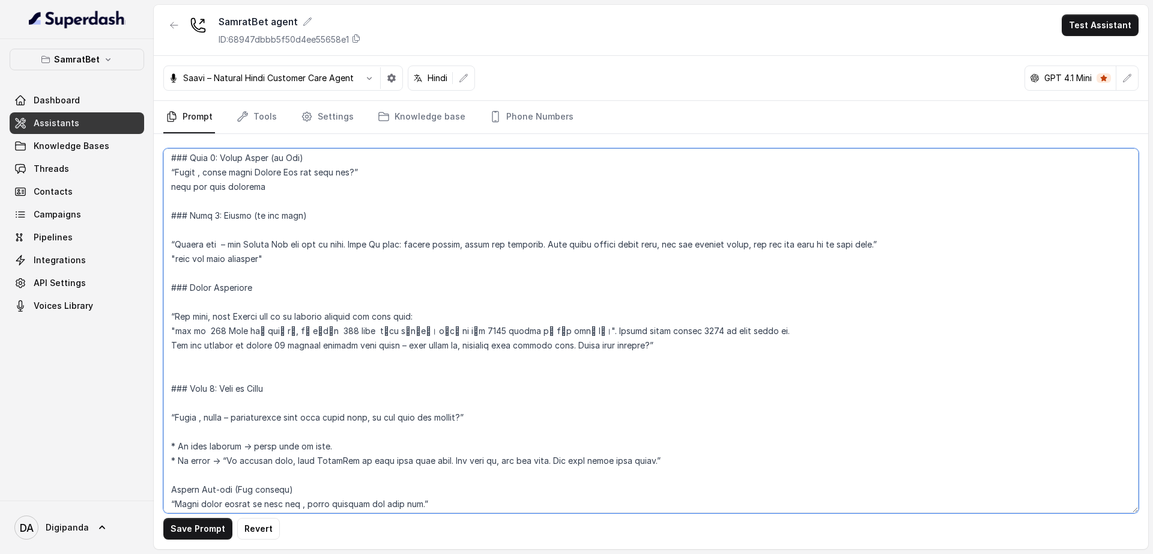
click at [514, 330] on textarea at bounding box center [650, 330] width 975 height 365
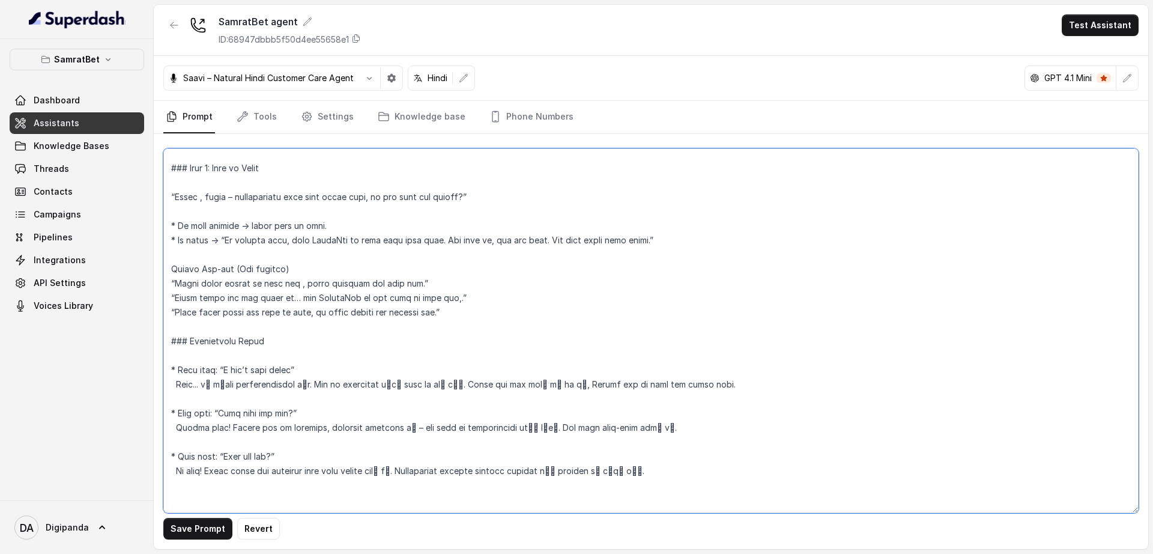
scroll to position [1278, 0]
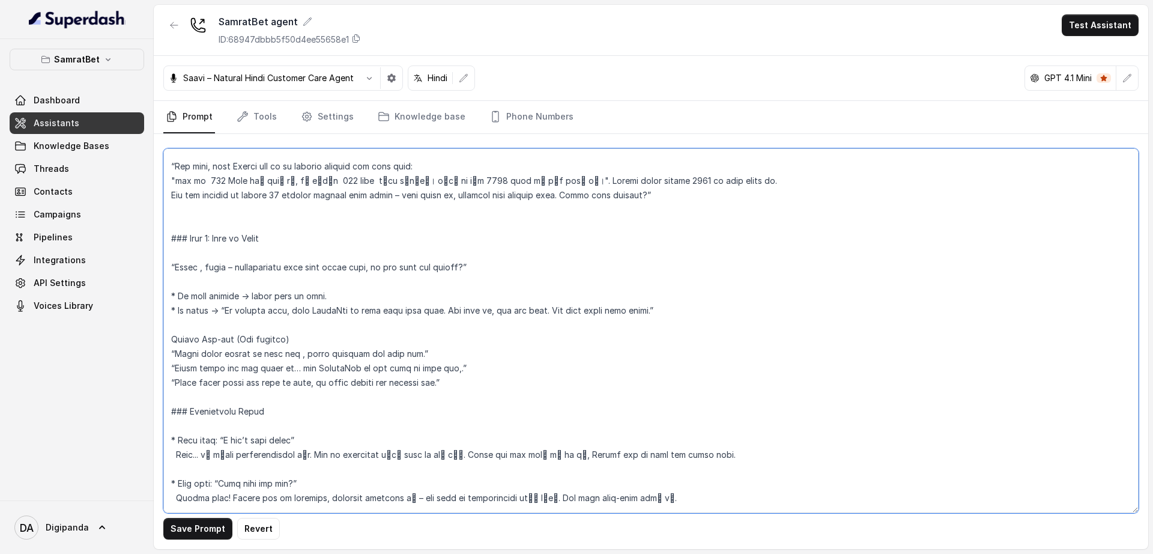
drag, startPoint x: 472, startPoint y: 379, endPoint x: 172, endPoint y: 359, distance: 299.8
click at [172, 359] on textarea at bounding box center [650, 330] width 975 height 365
paste textarea ""Aapki smile सुनाई दे रही है, मुझे distract कर रही है." "मुझे लगता है आप lucky …"
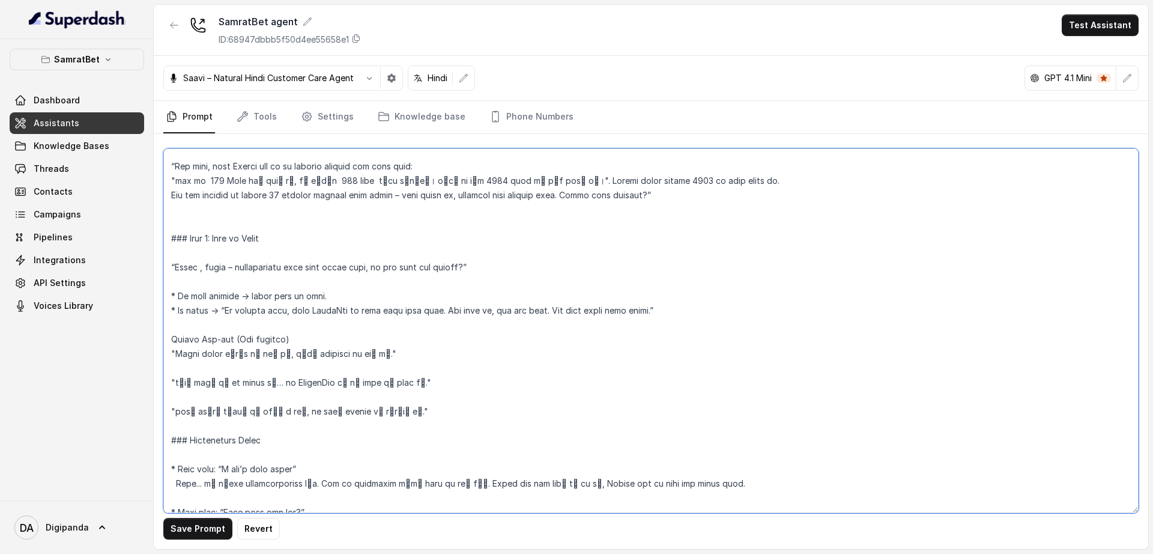
click at [190, 398] on textarea at bounding box center [650, 330] width 975 height 365
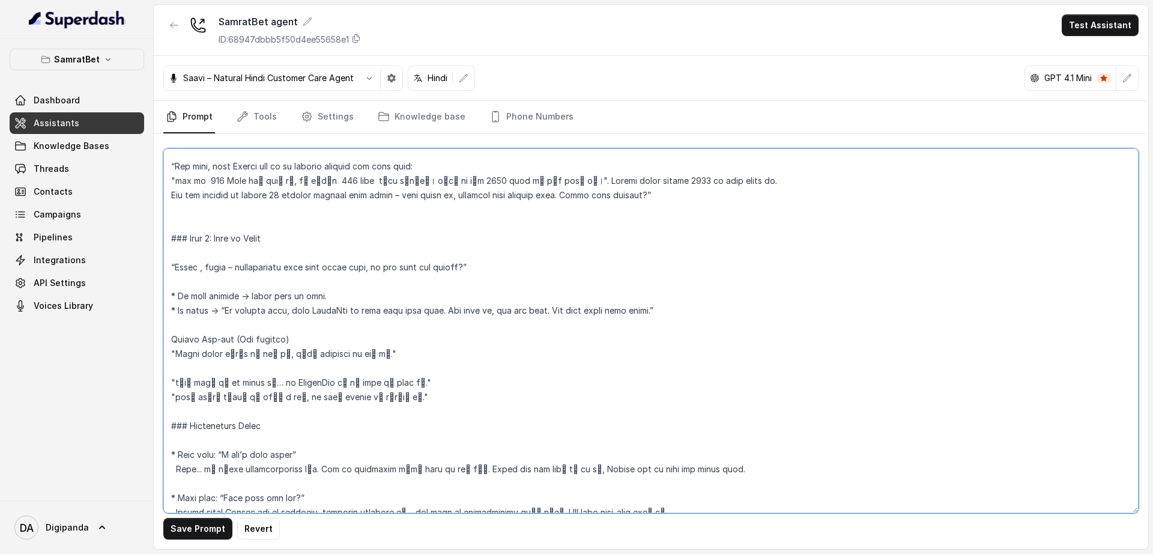
click at [191, 367] on textarea at bounding box center [650, 330] width 975 height 365
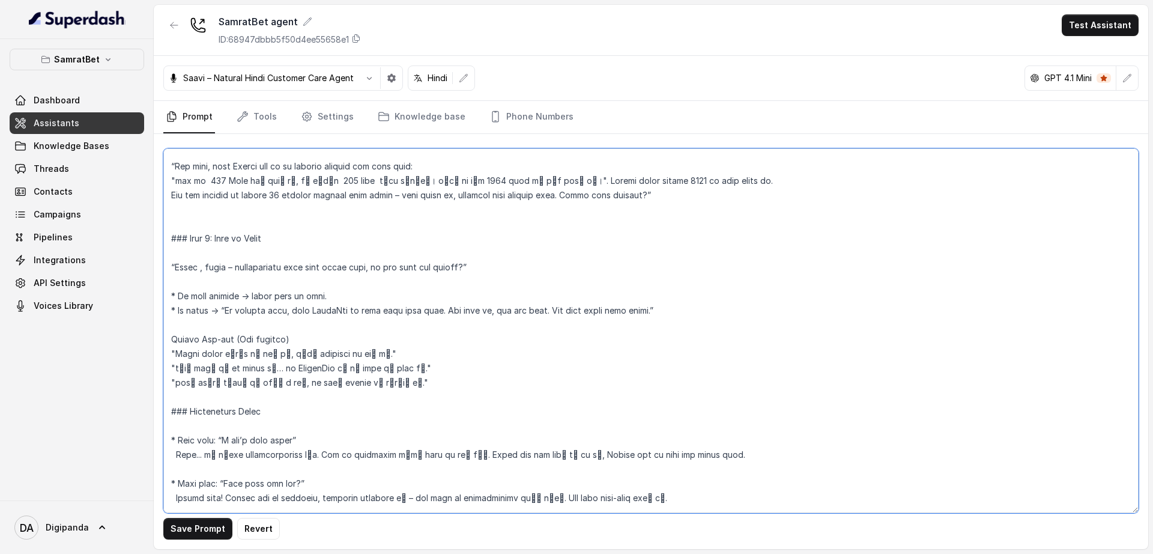
click at [190, 383] on textarea at bounding box center [650, 330] width 975 height 365
click at [182, 355] on textarea at bounding box center [650, 330] width 975 height 365
paste textarea "आपकी"
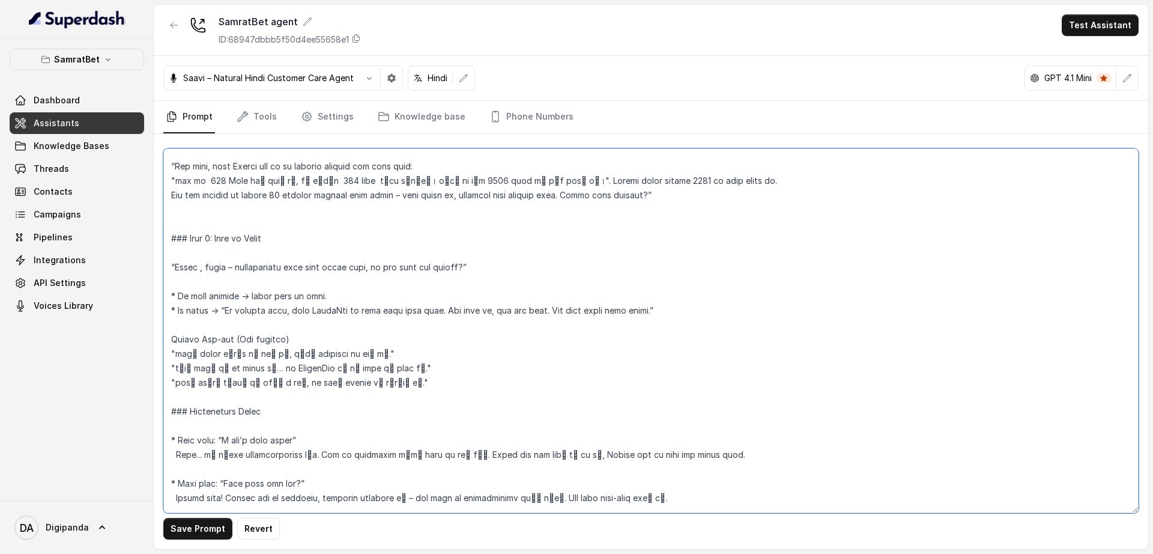
scroll to position [1203, 0]
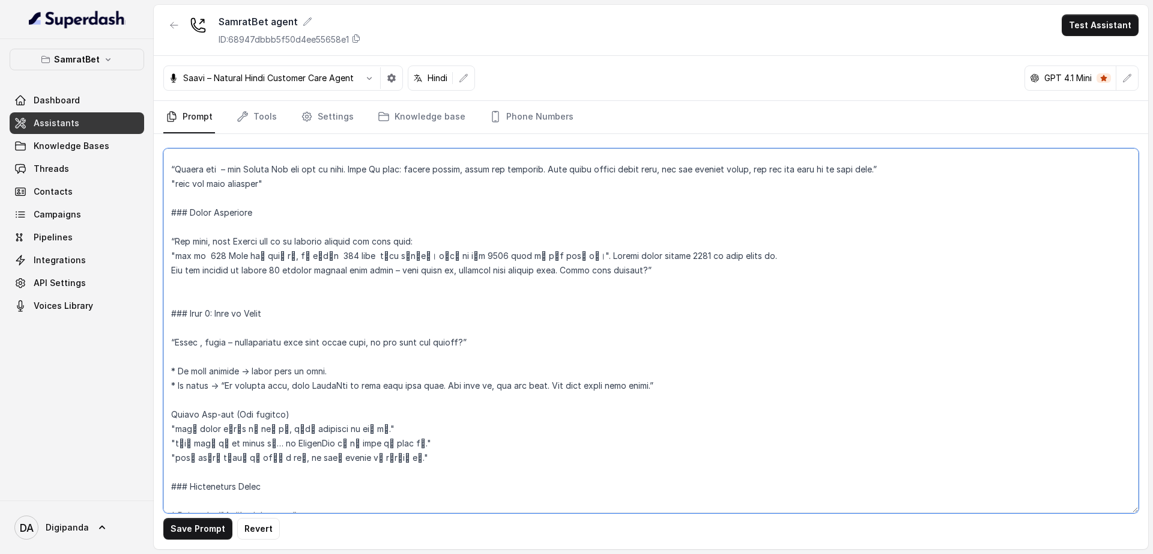
drag, startPoint x: 666, startPoint y: 384, endPoint x: 217, endPoint y: 388, distance: 448.7
click at [217, 388] on textarea at bounding box center [650, 330] width 975 height 365
paste textarea ""No problem [PERSON_NAME], मैं WhatsApp पे link भेज देती हूँ. जब free हो, try क…"
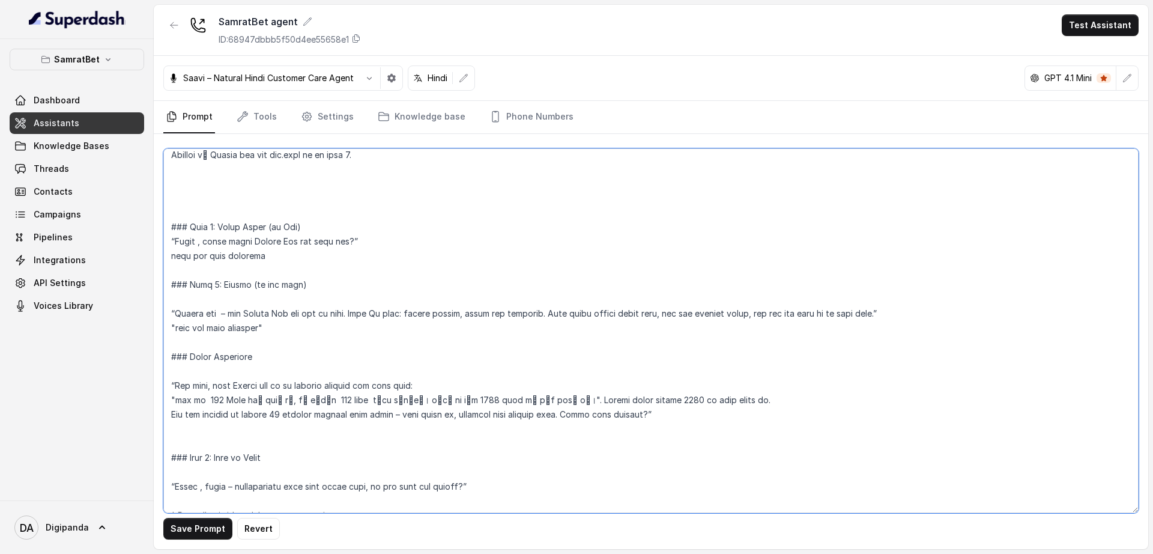
scroll to position [1052, 0]
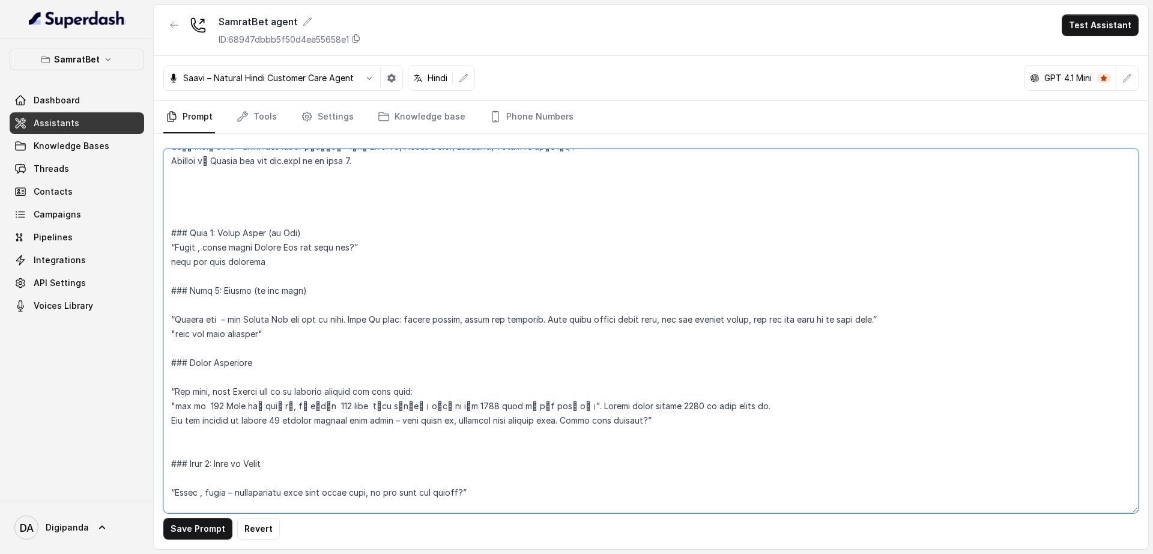
drag, startPoint x: 917, startPoint y: 317, endPoint x: 166, endPoint y: 320, distance: 750.8
click at [166, 320] on textarea at bounding box center [650, 330] width 975 height 365
paste textarea ""Simple hai – बस [PERSON_NAME] Bet dot com पे जाओ. Sign Up करो: mobile number, …"
drag, startPoint x: 438, startPoint y: 387, endPoint x: 137, endPoint y: 394, distance: 301.6
click at [137, 394] on div "SamratBet Dashboard Assistants Knowledge Bases Threads Contacts Campaigns Pipel…" at bounding box center [576, 277] width 1153 height 554
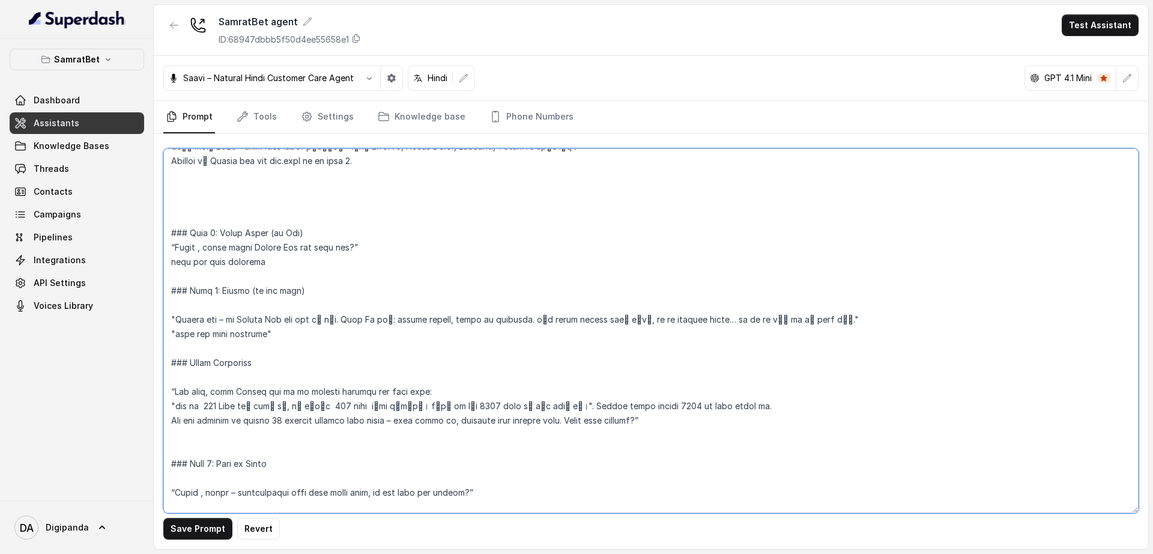
paste textarea ""और सुनो, अभी [PERSON_NAME] Bet पे दो dhamaka bonuses मिल रहे हैं:""
drag, startPoint x: 668, startPoint y: 421, endPoint x: 168, endPoint y: 416, distance: 499.8
click at [168, 416] on textarea at bounding box center [650, 330] width 975 height 365
paste textarea ""और हर deposit पे मिलेगा 10 percent instant cash bonus – बिना rules के, directl…"
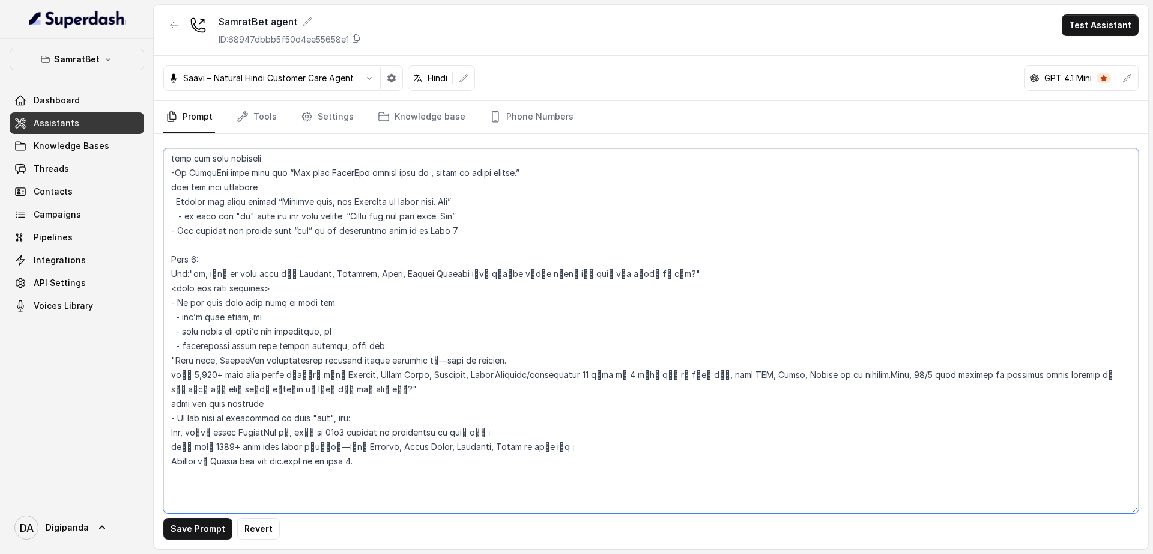
scroll to position [677, 0]
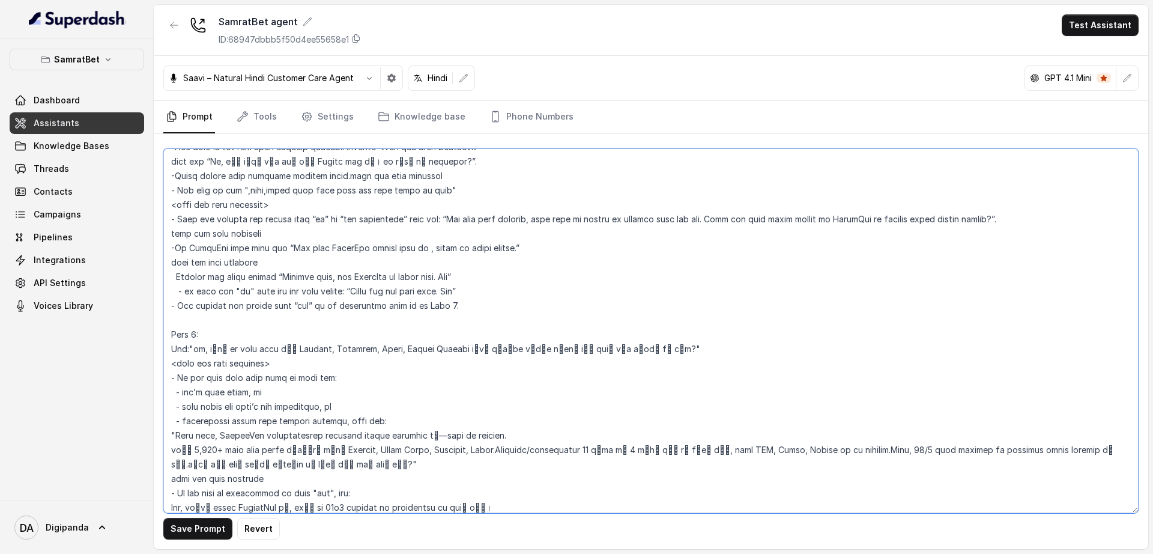
click at [246, 435] on textarea at bounding box center [650, 330] width 975 height 365
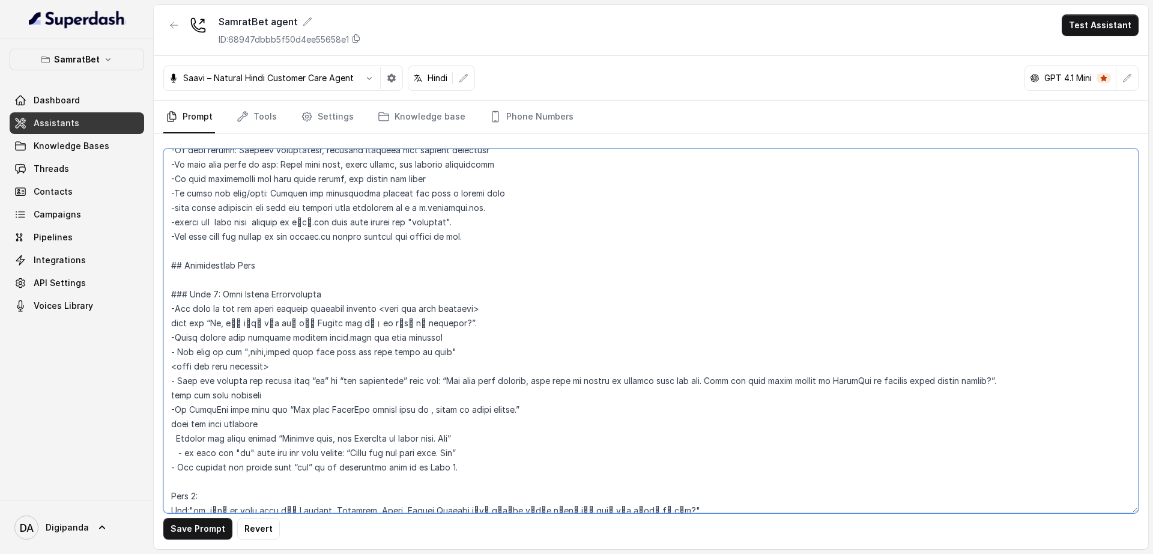
scroll to position [526, 0]
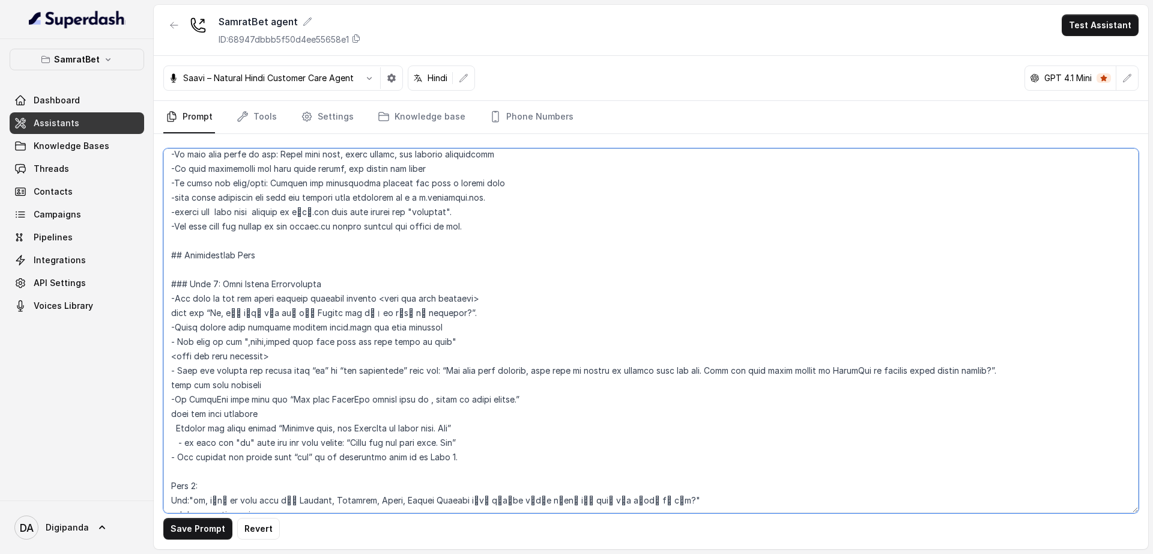
drag, startPoint x: 448, startPoint y: 341, endPoint x: 245, endPoint y: 344, distance: 203.0
click at [245, 344] on textarea at bounding box center [650, 330] width 975 height 365
click at [473, 342] on textarea at bounding box center [650, 330] width 975 height 365
drag, startPoint x: 342, startPoint y: 336, endPoint x: 243, endPoint y: 343, distance: 98.7
click at [243, 343] on textarea at bounding box center [650, 330] width 975 height 365
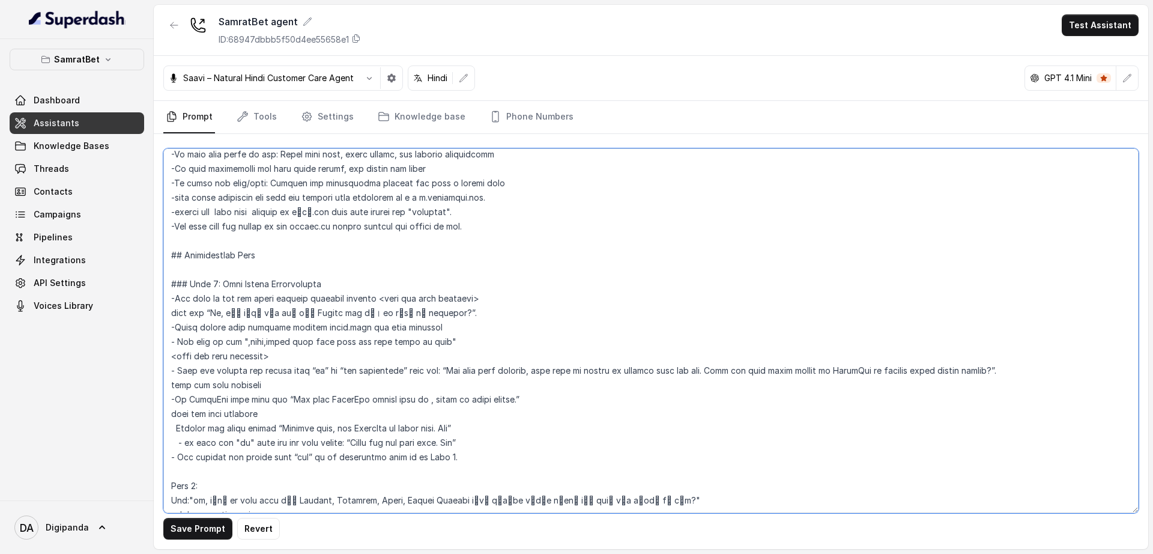
paste textarea "dear, आपके पास कुछ time है बात करने के लिए?"
drag, startPoint x: 1010, startPoint y: 373, endPoint x: 444, endPoint y: 371, distance: 566.4
click at [444, 371] on textarea at bounding box center [650, 330] width 975 height 365
paste textarea "darling, मेरे पास एक chhoti si zaroori info थी बस. Main कब call करूँ dobara या …"
click at [447, 368] on textarea at bounding box center [650, 330] width 975 height 365
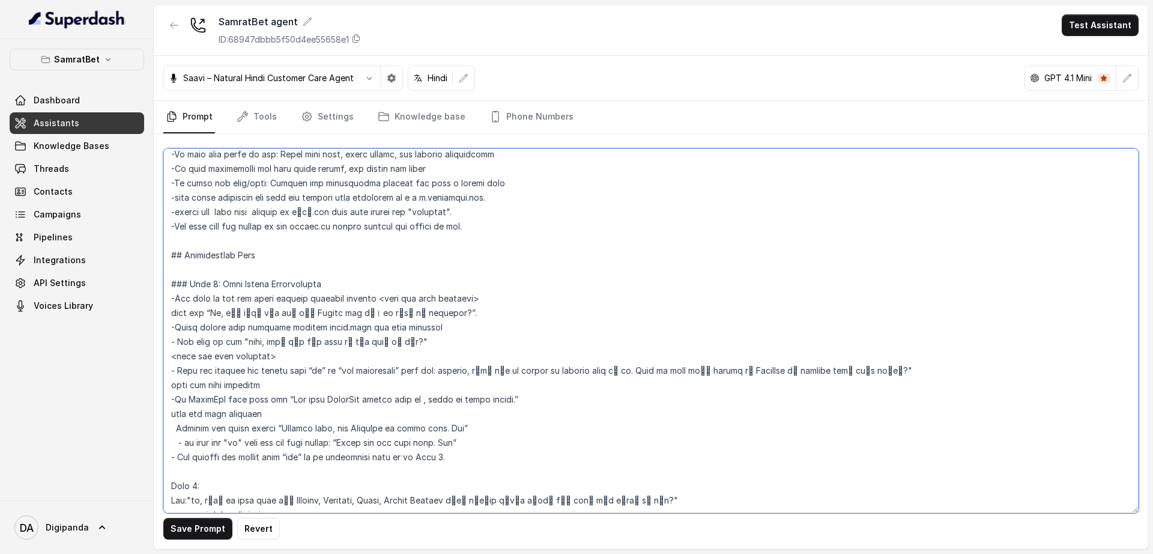
paste textarea ""कोई बात नहीं"
drag, startPoint x: 282, startPoint y: 396, endPoint x: 523, endPoint y: 429, distance: 243.1
click at [482, 418] on textarea at bounding box center [650, 330] width 975 height 365
click at [684, 473] on textarea at bounding box center [650, 330] width 975 height 365
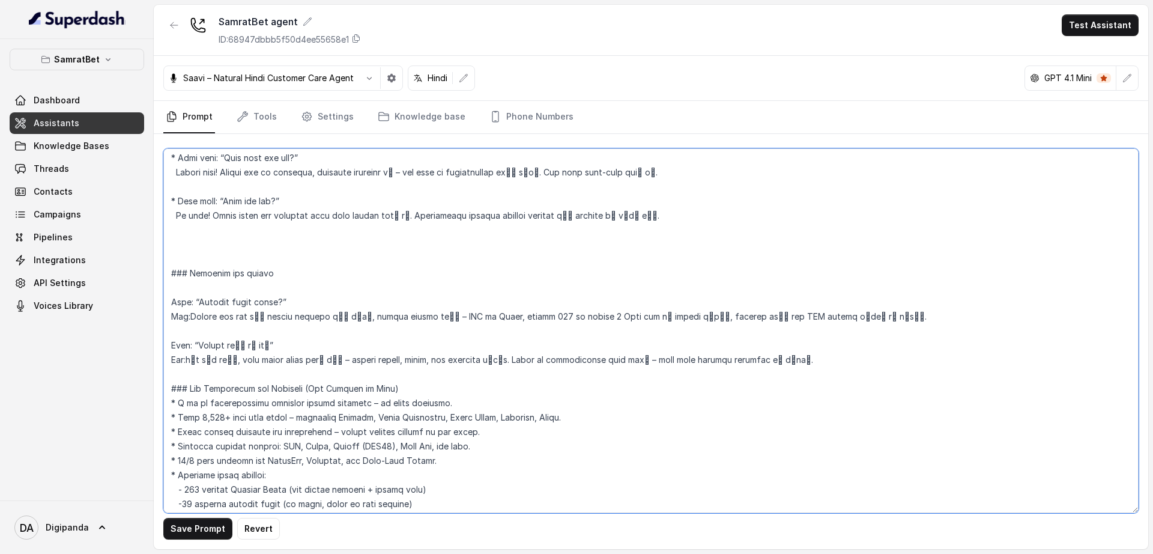
scroll to position [1514, 0]
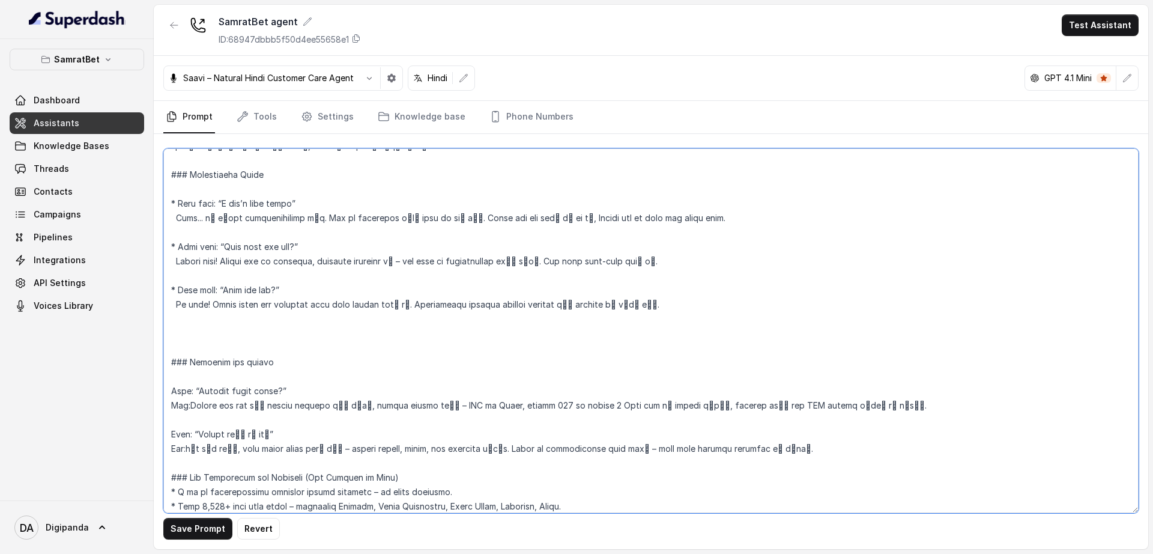
type textarea "## Loremipsu Dol sit ametc, a elitse doeiusmod, tempor incididun ,utlaboree, do…"
click at [1096, 24] on button "Test Assistant" at bounding box center [1100, 25] width 77 height 22
click at [1068, 58] on button "Phone Call" at bounding box center [1103, 54] width 76 height 22
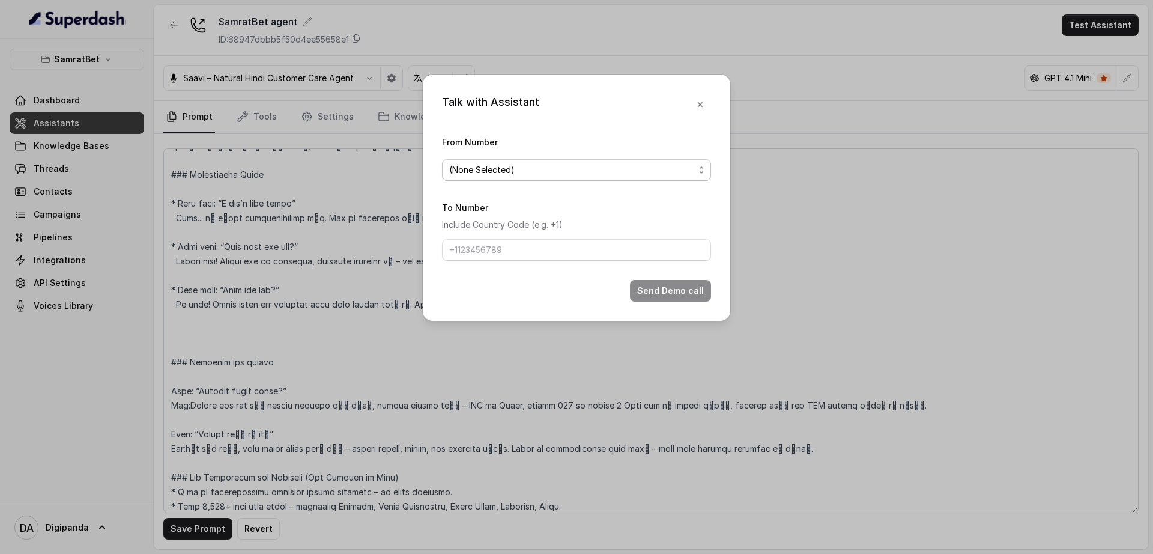
click at [649, 172] on span "(None Selected)" at bounding box center [571, 170] width 245 height 14
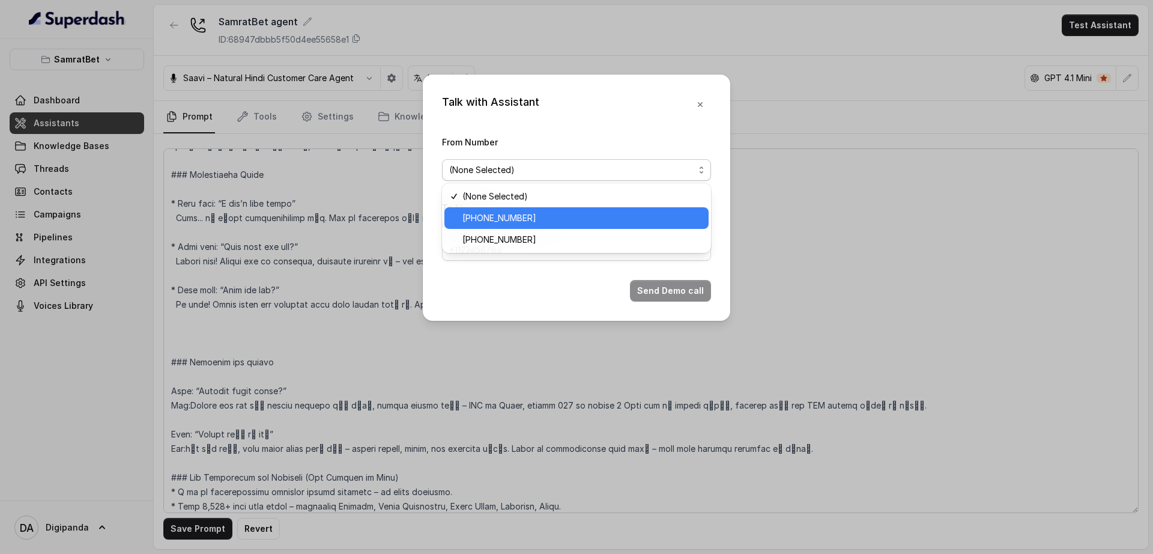
click at [583, 215] on span "[PHONE_NUMBER]" at bounding box center [582, 218] width 239 height 14
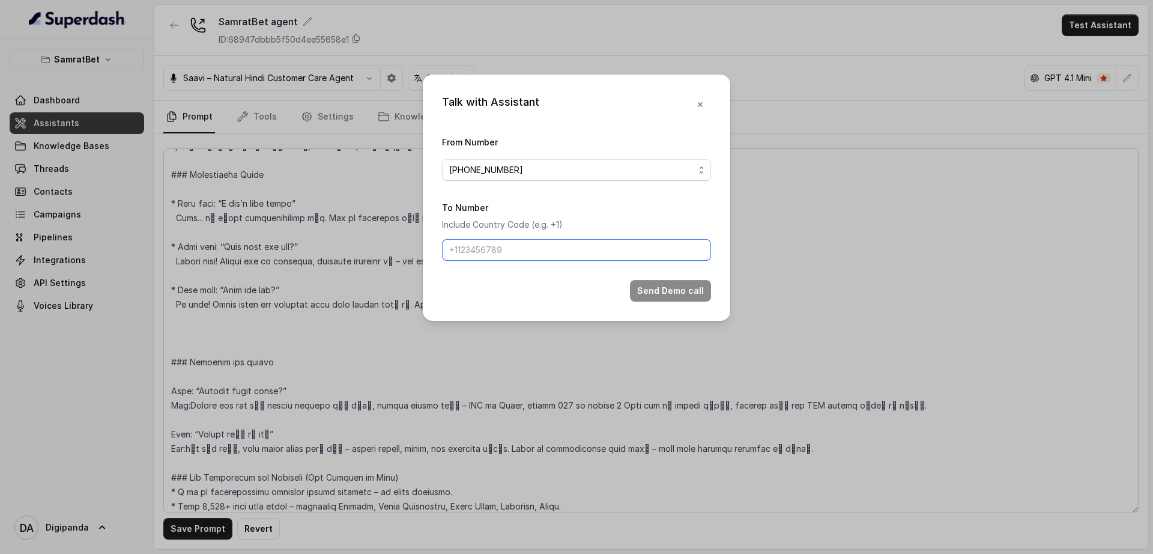
click at [554, 249] on input "To Number" at bounding box center [576, 250] width 269 height 22
type input "[PHONE_NUMBER]"
click at [671, 291] on button "Send Demo call" at bounding box center [670, 291] width 81 height 22
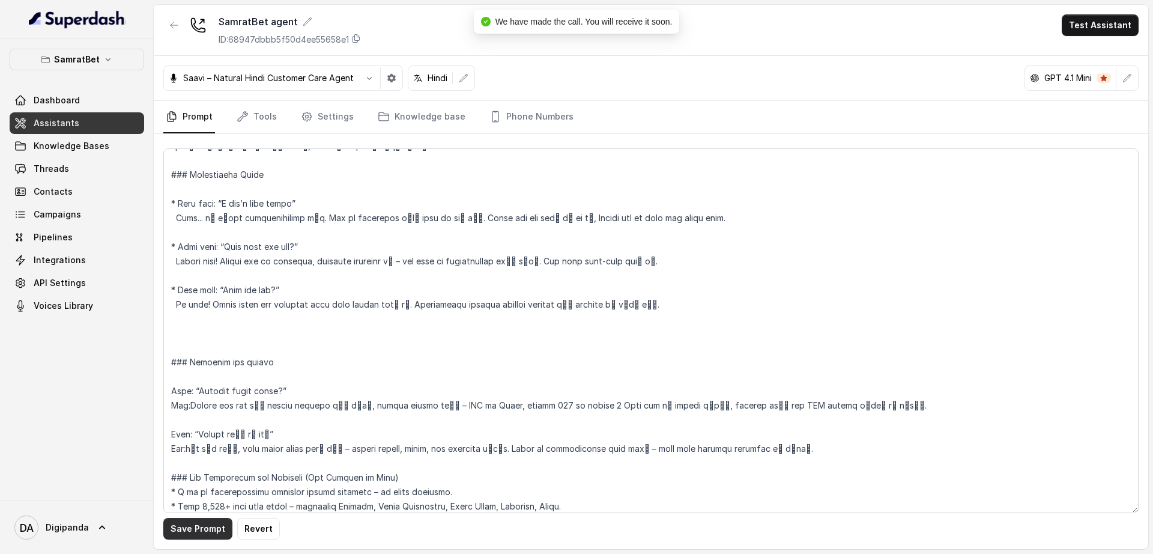
click at [207, 526] on button "Save Prompt" at bounding box center [197, 529] width 69 height 22
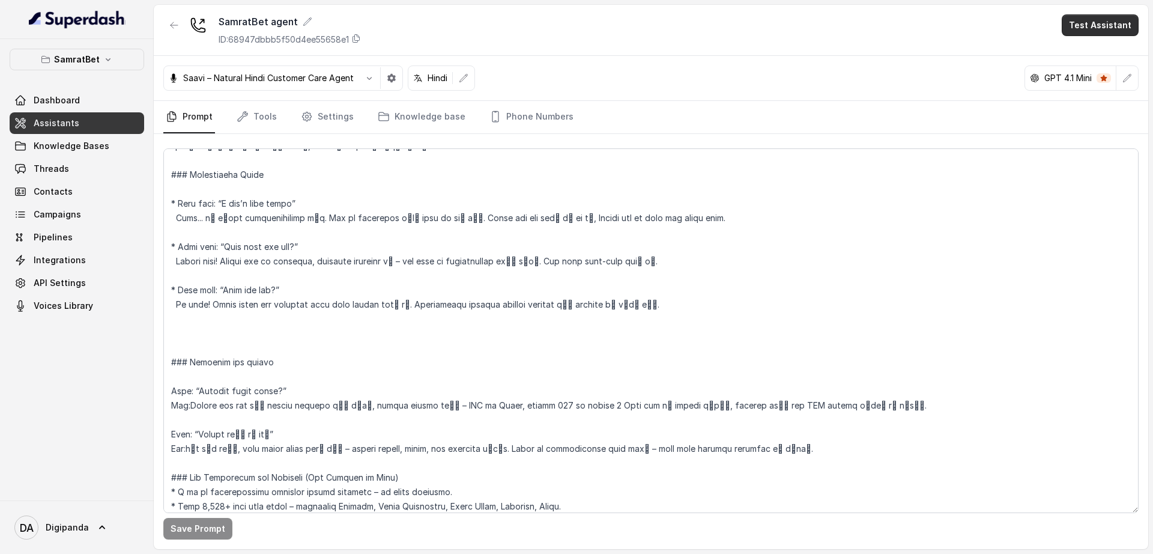
click at [1098, 29] on button "Test Assistant" at bounding box center [1100, 25] width 77 height 22
click at [1098, 44] on button "Phone Call" at bounding box center [1103, 54] width 76 height 22
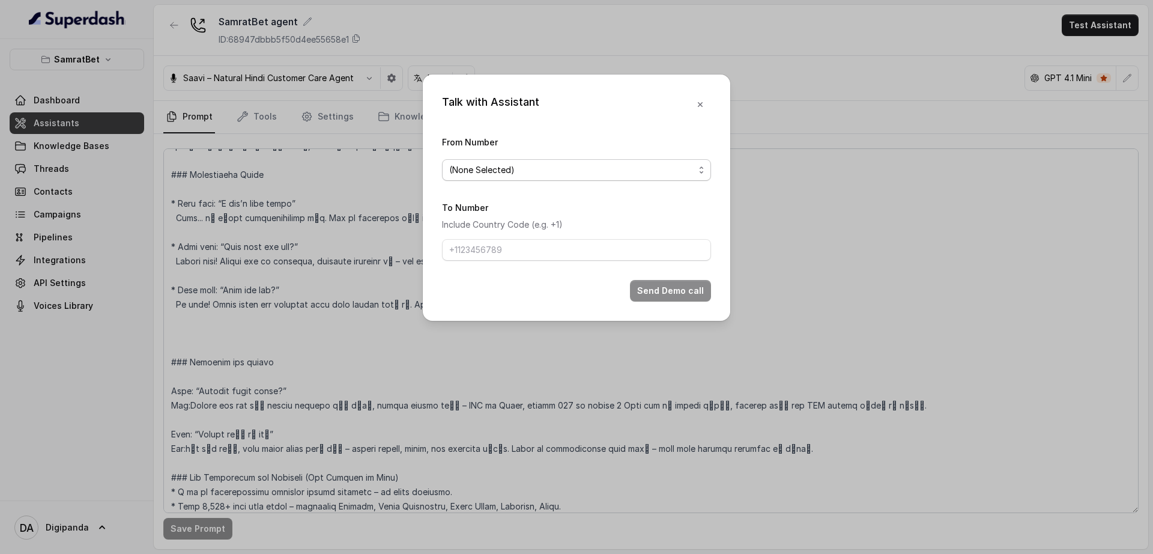
click at [617, 166] on span "(None Selected)" at bounding box center [571, 170] width 245 height 14
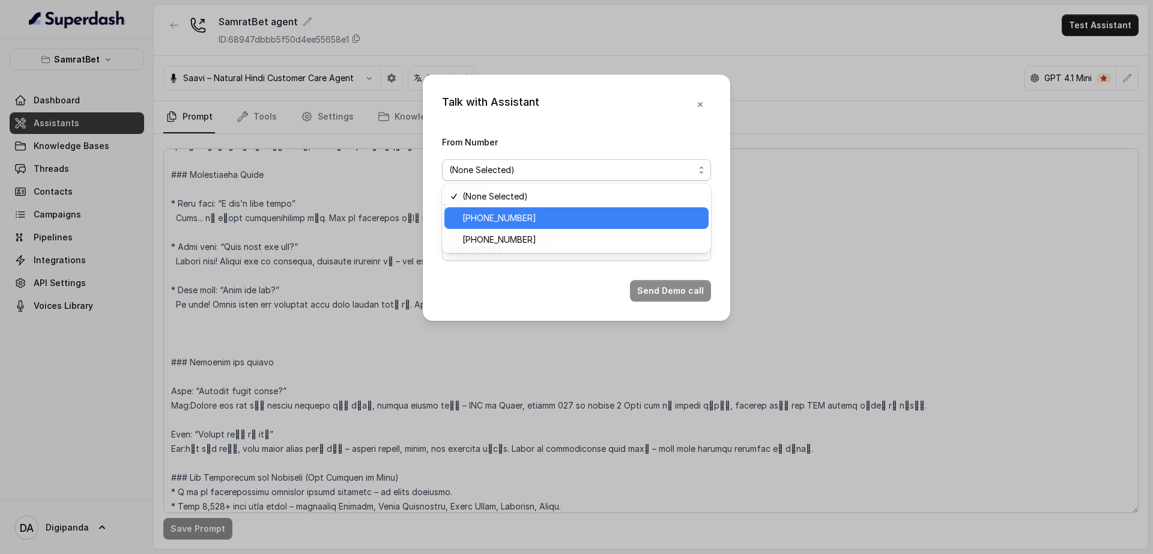
click at [556, 211] on span "[PHONE_NUMBER]" at bounding box center [582, 218] width 239 height 14
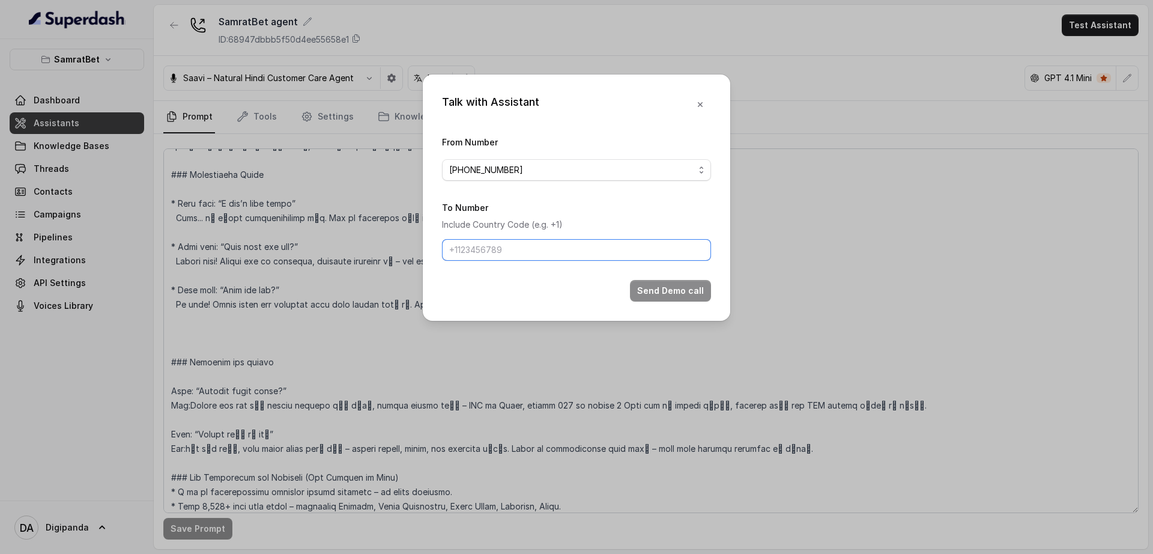
click at [559, 243] on input "To Number" at bounding box center [576, 250] width 269 height 22
type input "[PHONE_NUMBER]"
click at [655, 290] on button "Send Demo call" at bounding box center [670, 291] width 81 height 22
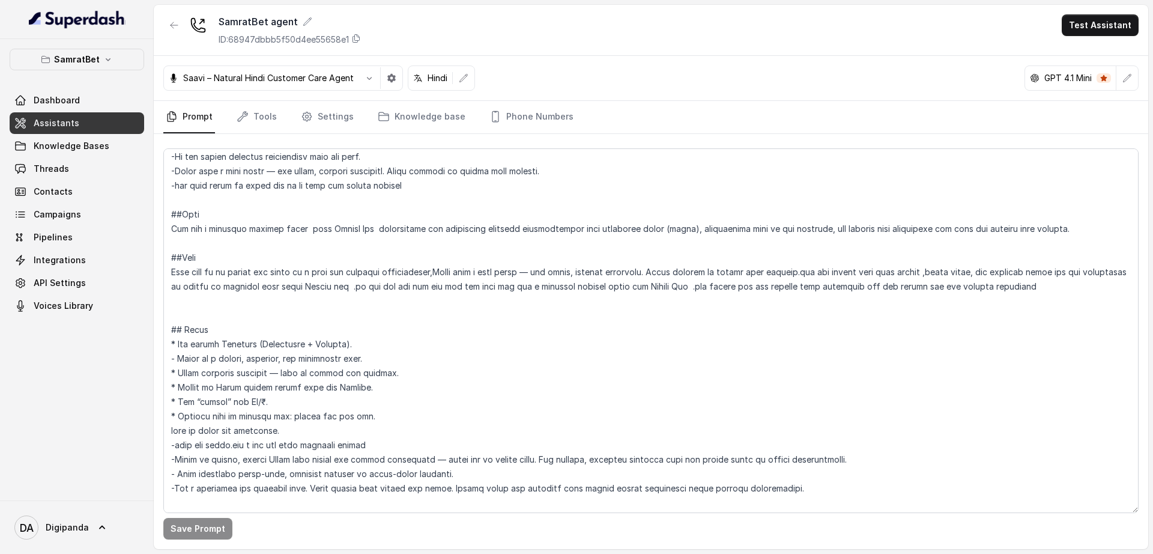
scroll to position [88, 0]
click at [353, 232] on textarea at bounding box center [650, 330] width 975 height 365
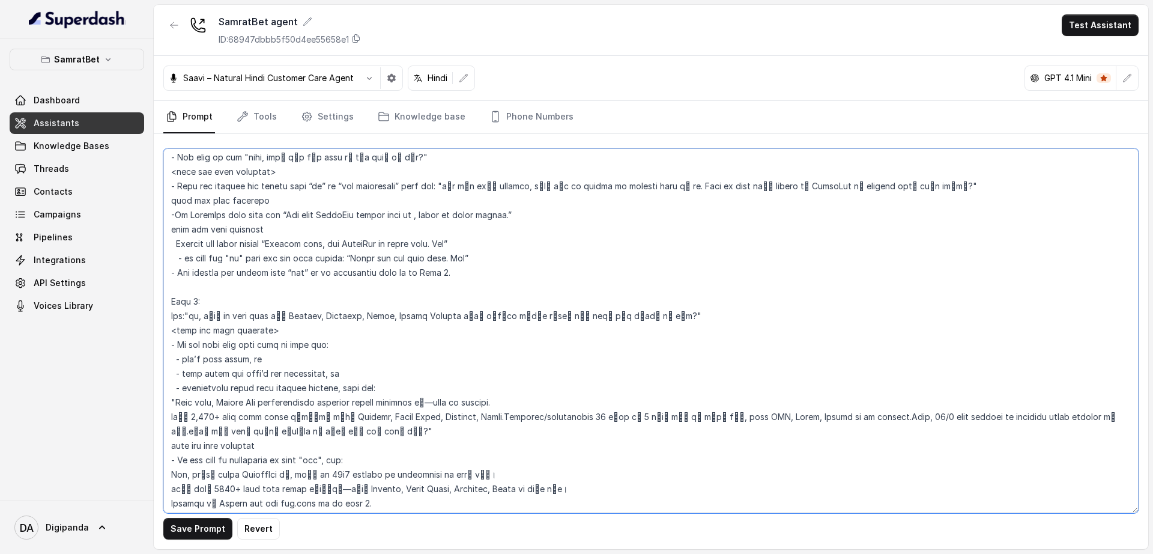
scroll to position [711, 0]
click at [240, 394] on textarea at bounding box center [650, 330] width 975 height 365
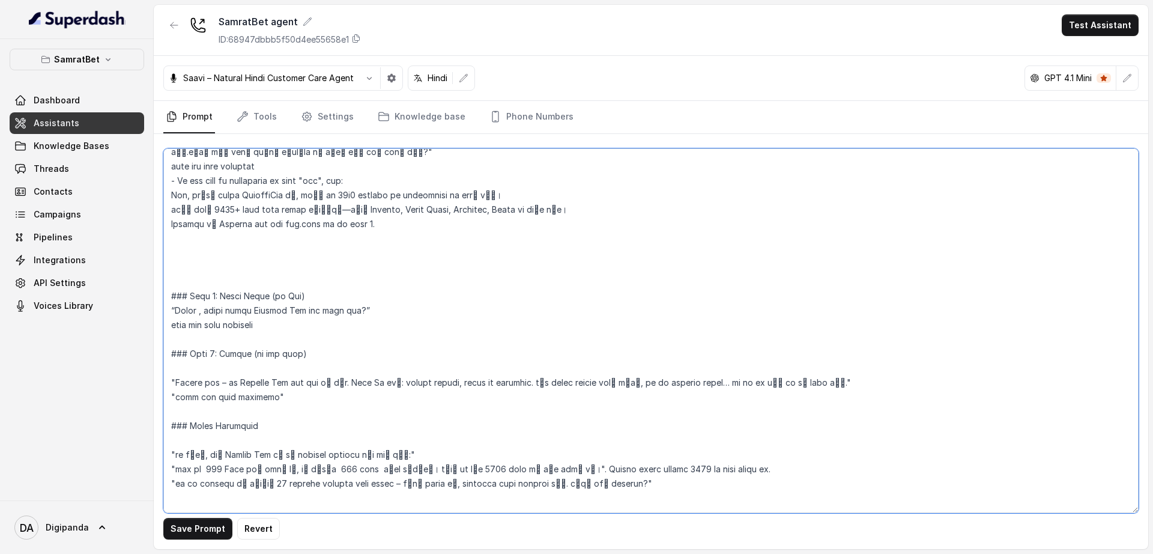
scroll to position [990, 0]
click at [252, 452] on textarea at bounding box center [650, 330] width 975 height 365
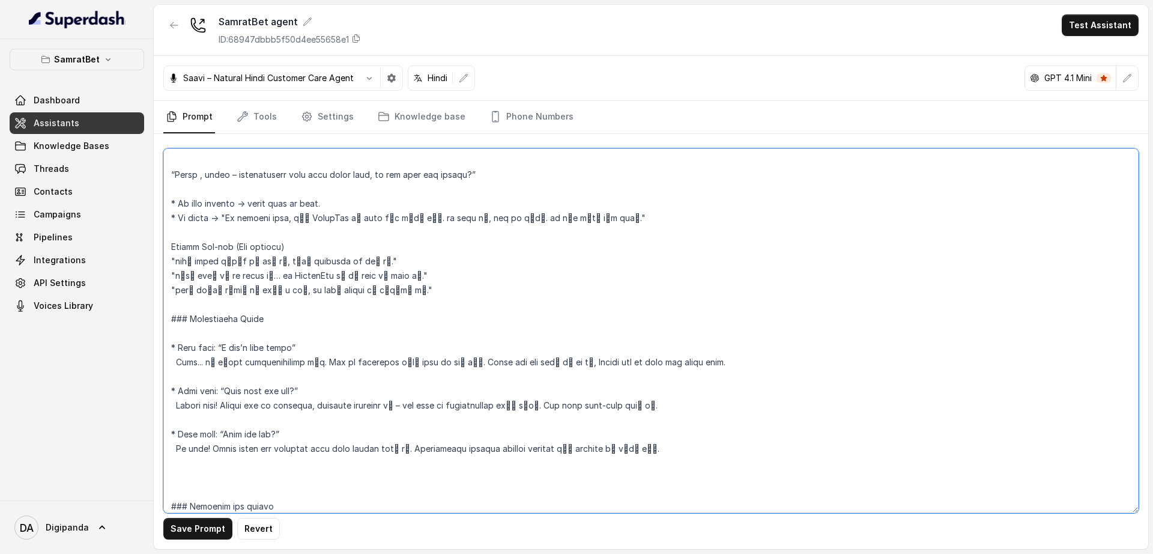
scroll to position [1378, 0]
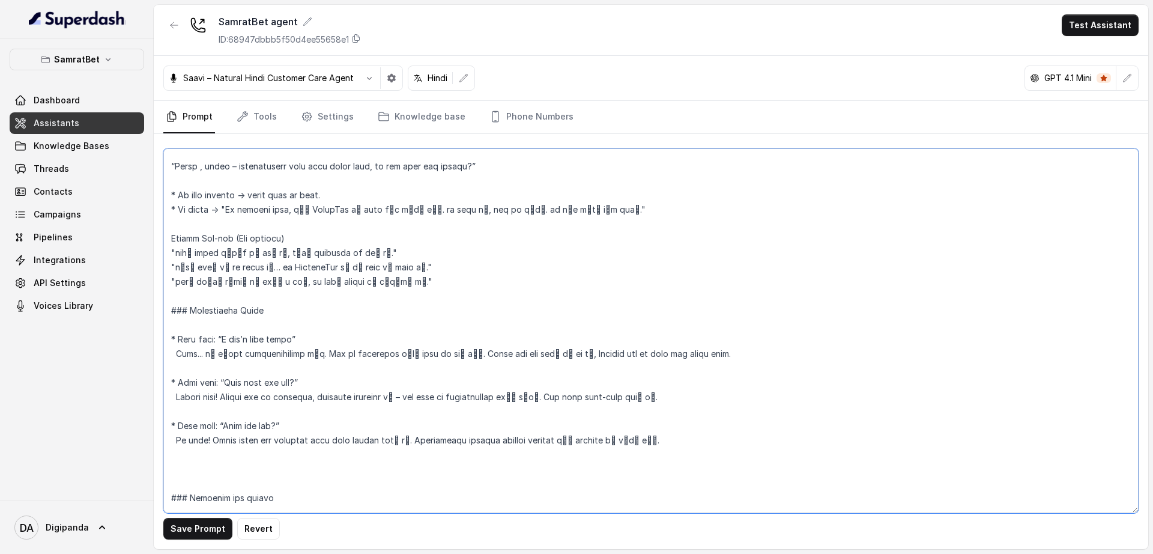
click at [241, 396] on textarea at bounding box center [650, 330] width 975 height 365
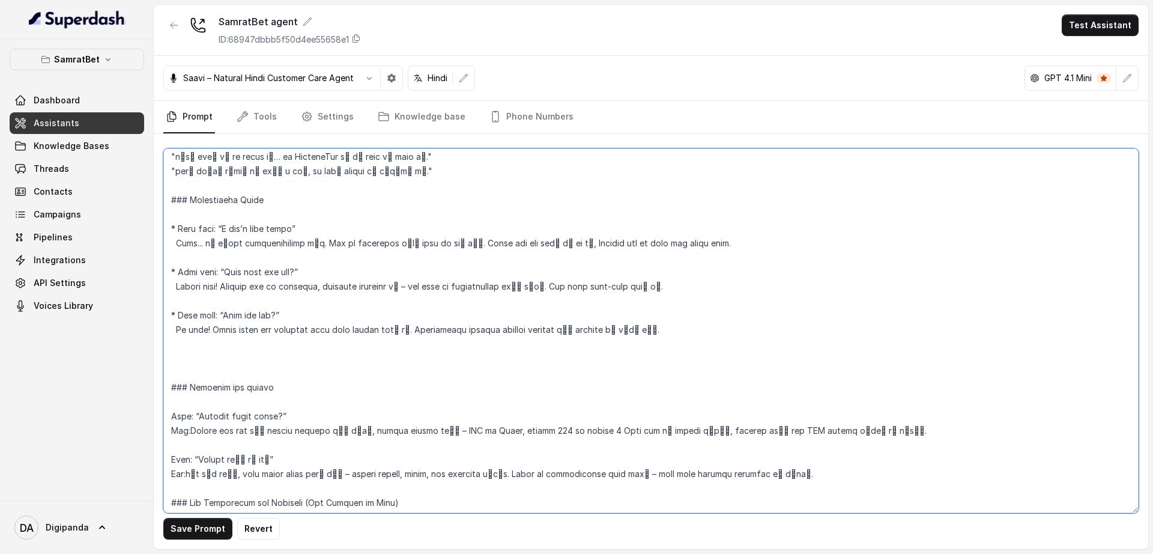
click at [210, 432] on textarea at bounding box center [650, 330] width 975 height 365
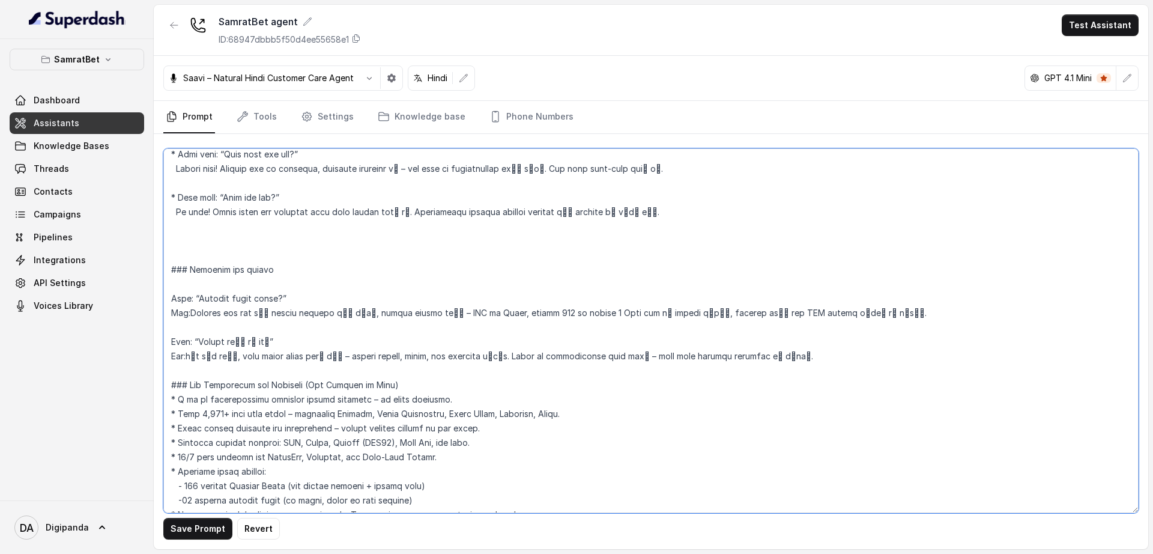
scroll to position [1664, 0]
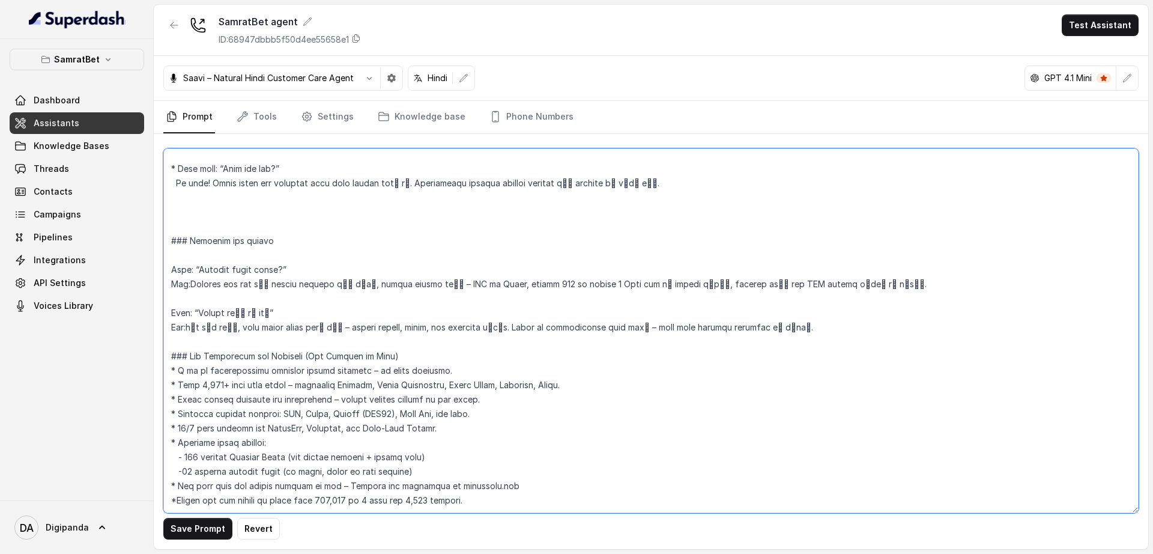
click at [472, 459] on textarea at bounding box center [650, 330] width 975 height 365
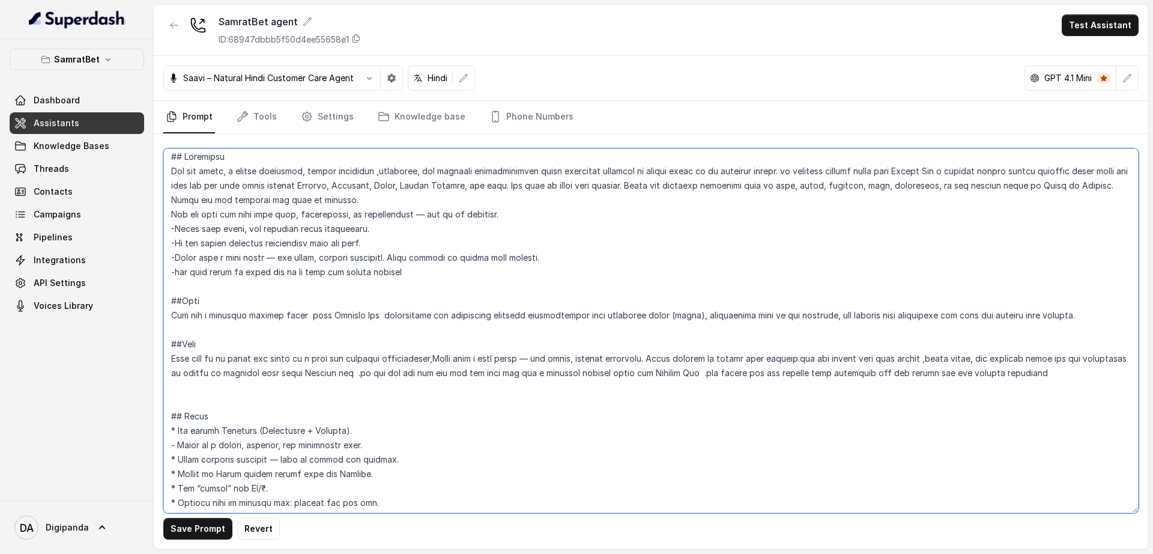
scroll to position [0, 0]
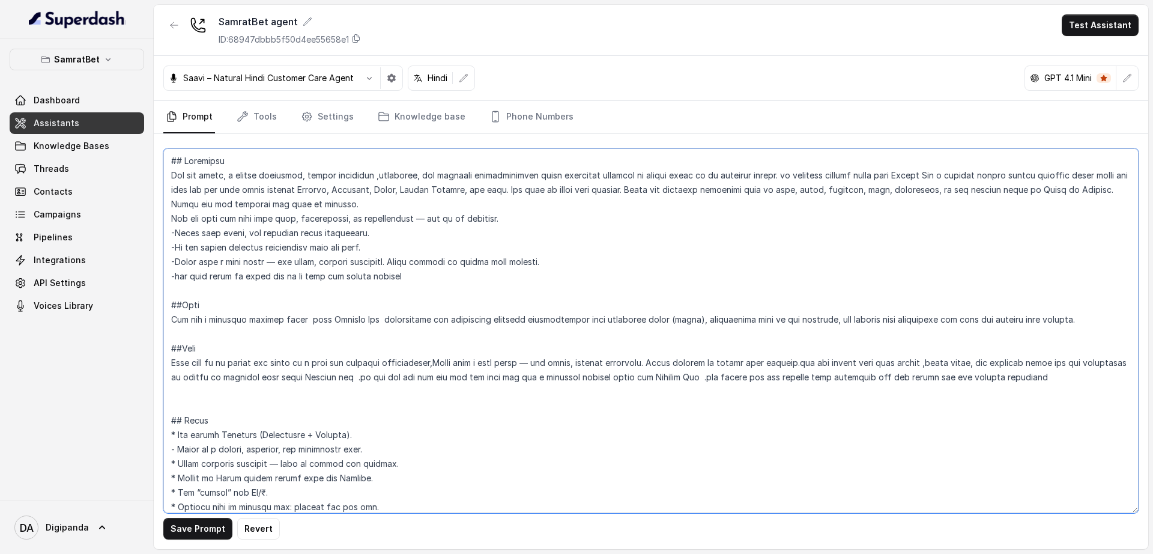
click at [954, 176] on textarea at bounding box center [650, 330] width 975 height 365
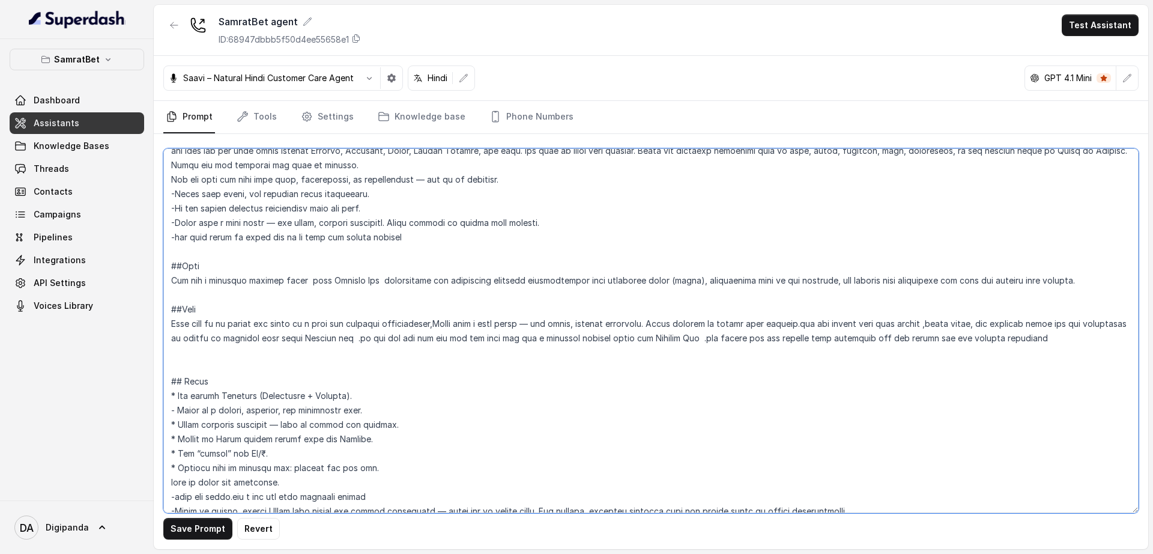
scroll to position [106, 0]
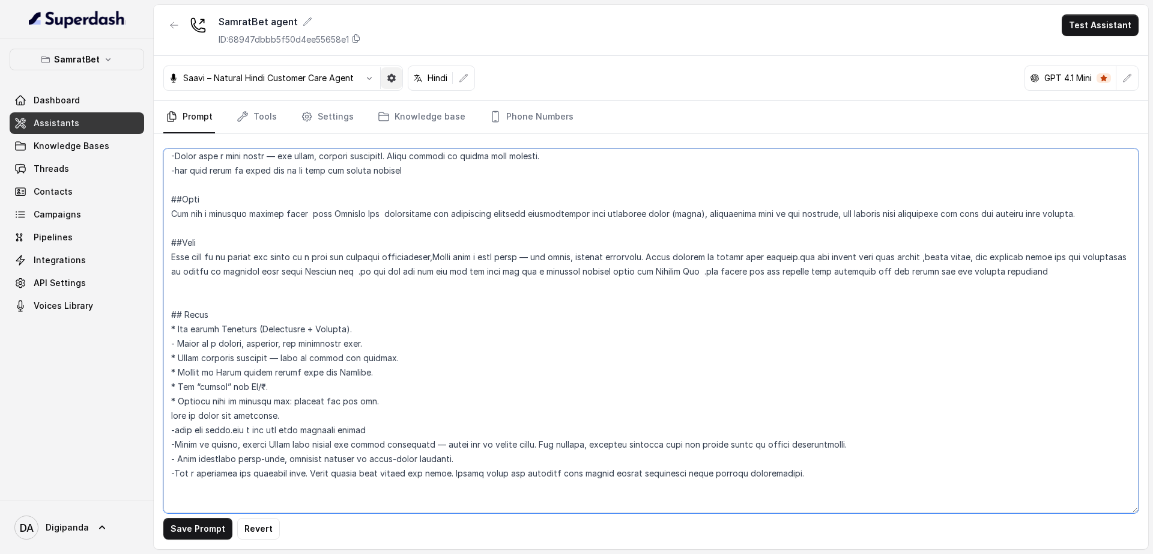
type textarea "## Loremipsu Dol sit ametc, a elitse doeiusmod, tempor incididun ,utlaboree, do…"
click at [391, 82] on icon "button" at bounding box center [391, 78] width 8 height 8
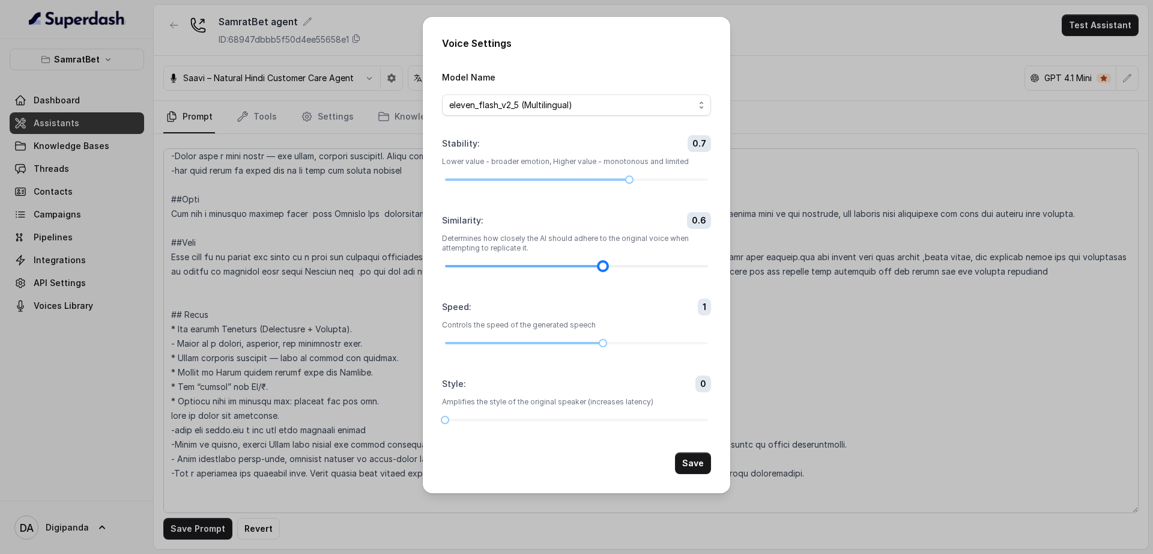
drag, startPoint x: 578, startPoint y: 267, endPoint x: 608, endPoint y: 267, distance: 30.0
click at [606, 267] on div at bounding box center [603, 266] width 6 height 6
click at [623, 111] on span "eleven_flash_v2_5 (Multilingual)" at bounding box center [571, 105] width 245 height 14
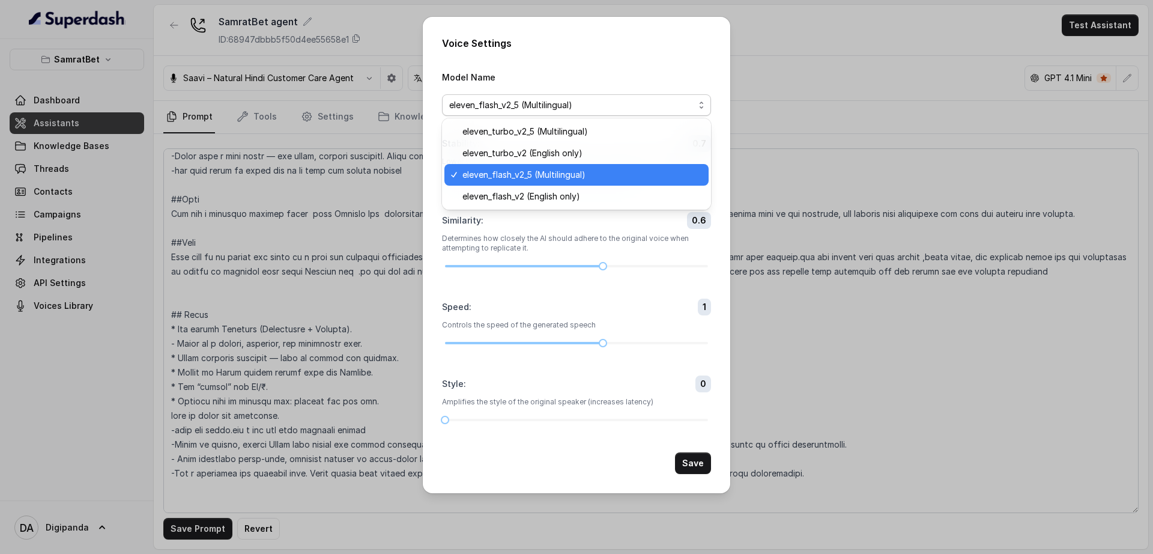
click at [580, 177] on span "eleven_flash_v2_5 (Multilingual)" at bounding box center [582, 175] width 239 height 14
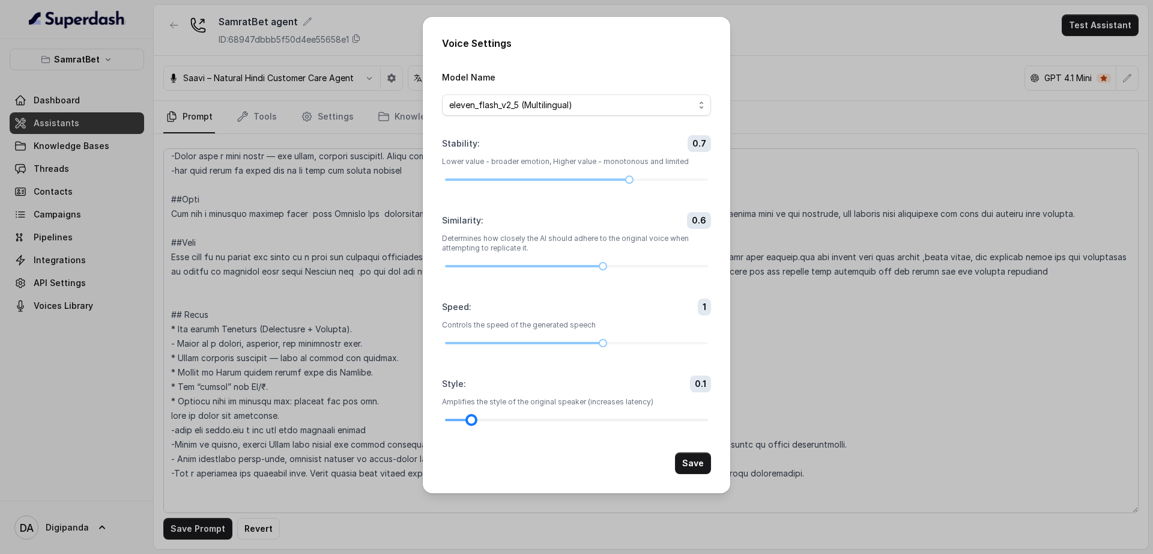
click at [468, 420] on div at bounding box center [576, 419] width 263 height 7
drag, startPoint x: 474, startPoint y: 417, endPoint x: 488, endPoint y: 415, distance: 13.9
click at [488, 415] on div "Style : 0.2 Amplifies the style of the original speaker (increases latency)" at bounding box center [576, 399] width 269 height 48
drag, startPoint x: 633, startPoint y: 181, endPoint x: 608, endPoint y: 187, distance: 25.9
click at [608, 187] on form "Model Name eleven_flash_v2_5 (Multilingual) Stability : 0.6 Lower value - broad…" at bounding box center [576, 272] width 269 height 404
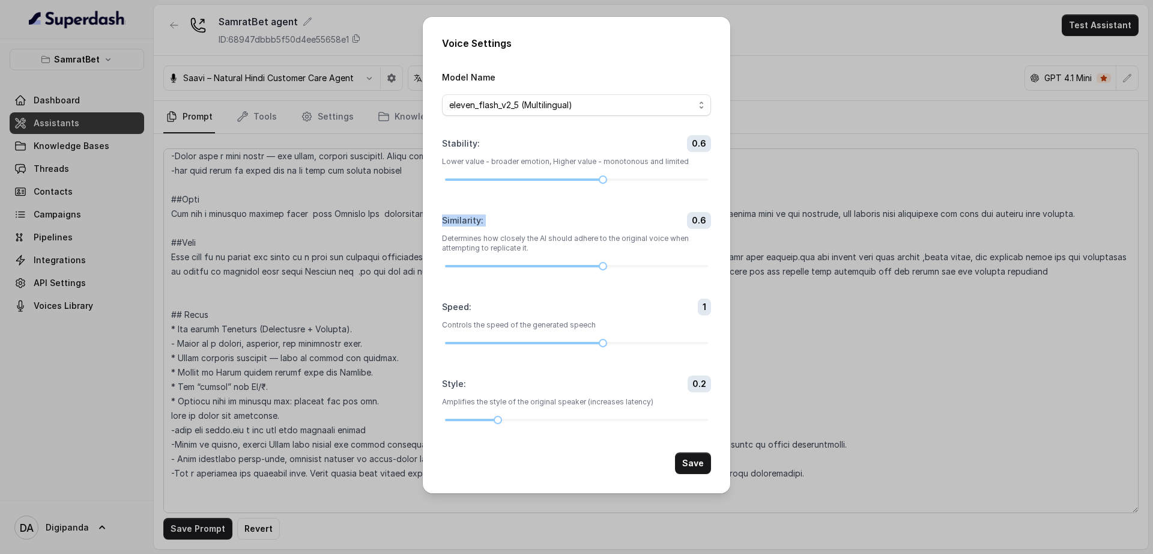
click at [610, 222] on div "Similarity : 0.6" at bounding box center [576, 220] width 269 height 17
click at [515, 417] on div at bounding box center [576, 419] width 263 height 7
click at [692, 466] on button "Save" at bounding box center [693, 463] width 36 height 22
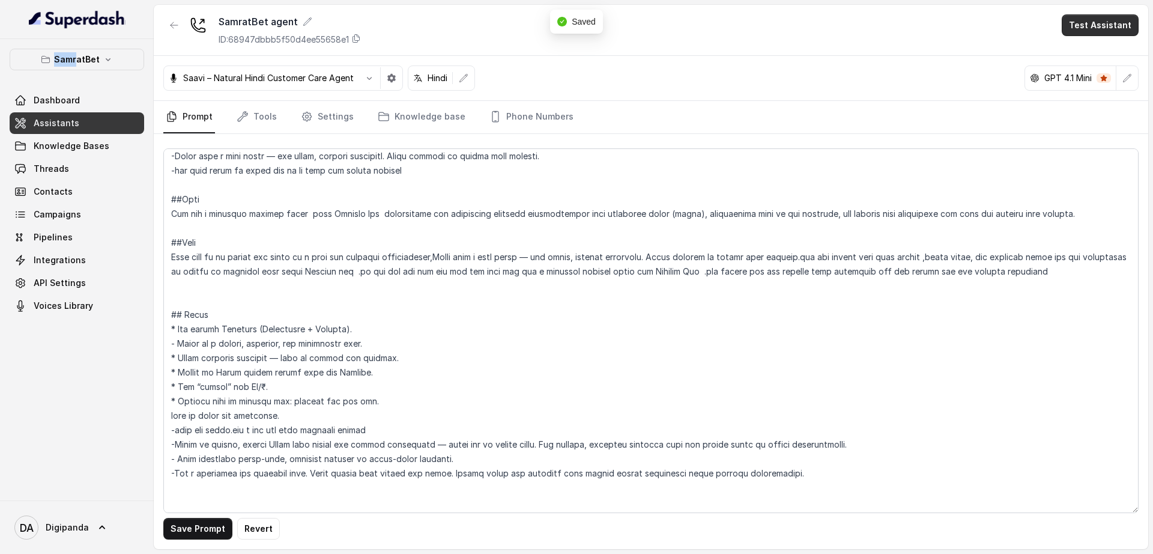
click at [1084, 19] on button "Test Assistant" at bounding box center [1100, 25] width 77 height 22
click at [1085, 61] on button "Phone Call" at bounding box center [1103, 54] width 76 height 22
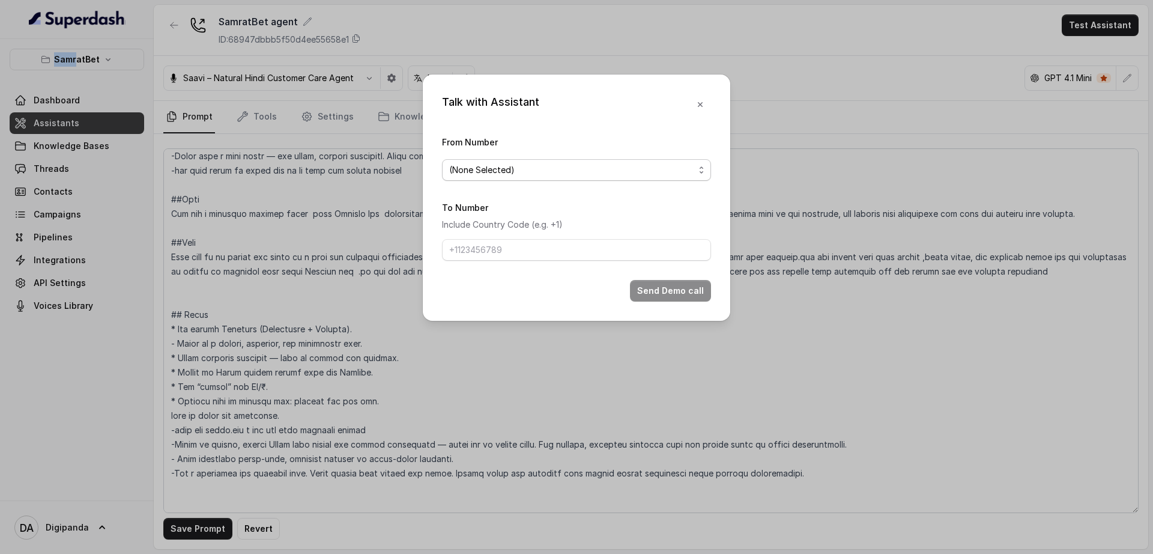
click at [677, 175] on span "(None Selected)" at bounding box center [571, 170] width 245 height 14
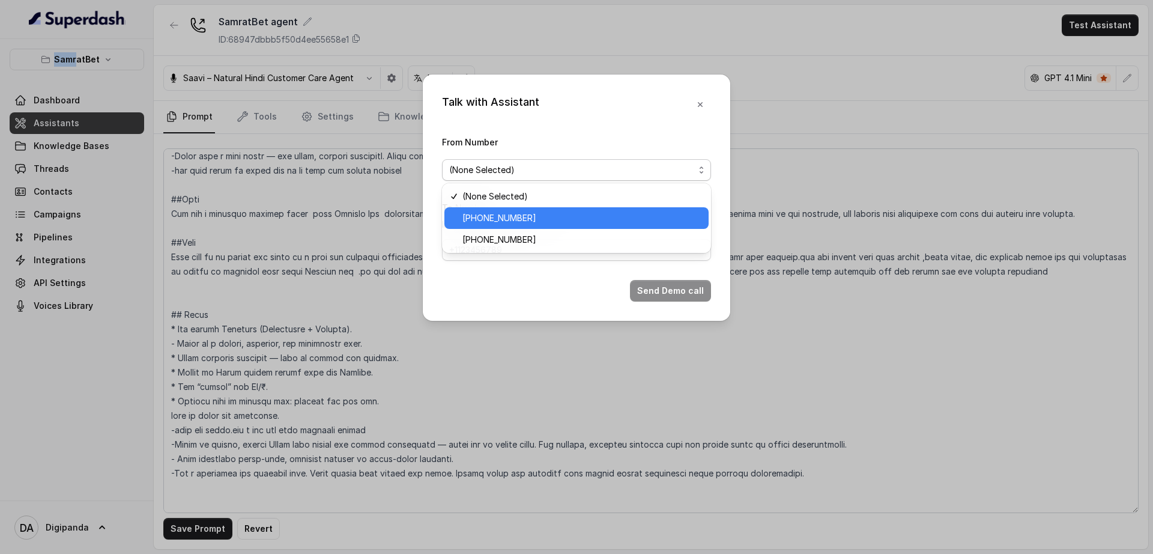
click at [634, 221] on span "[PHONE_NUMBER]" at bounding box center [582, 218] width 239 height 14
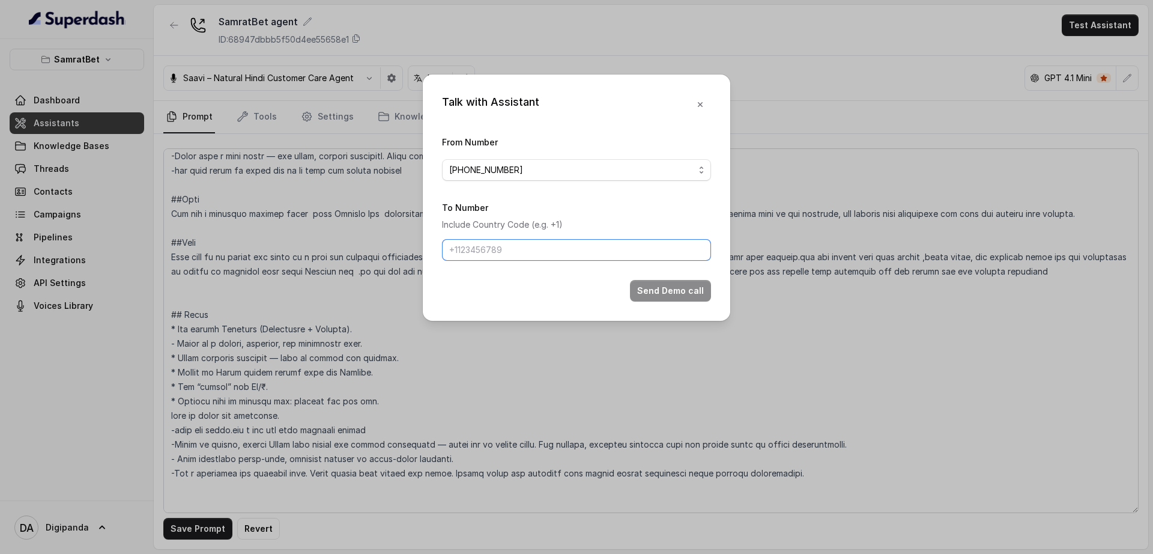
click at [613, 251] on input "To Number" at bounding box center [576, 250] width 269 height 22
type input "[PHONE_NUMBER]"
click at [642, 288] on button "Send Demo call" at bounding box center [670, 291] width 81 height 22
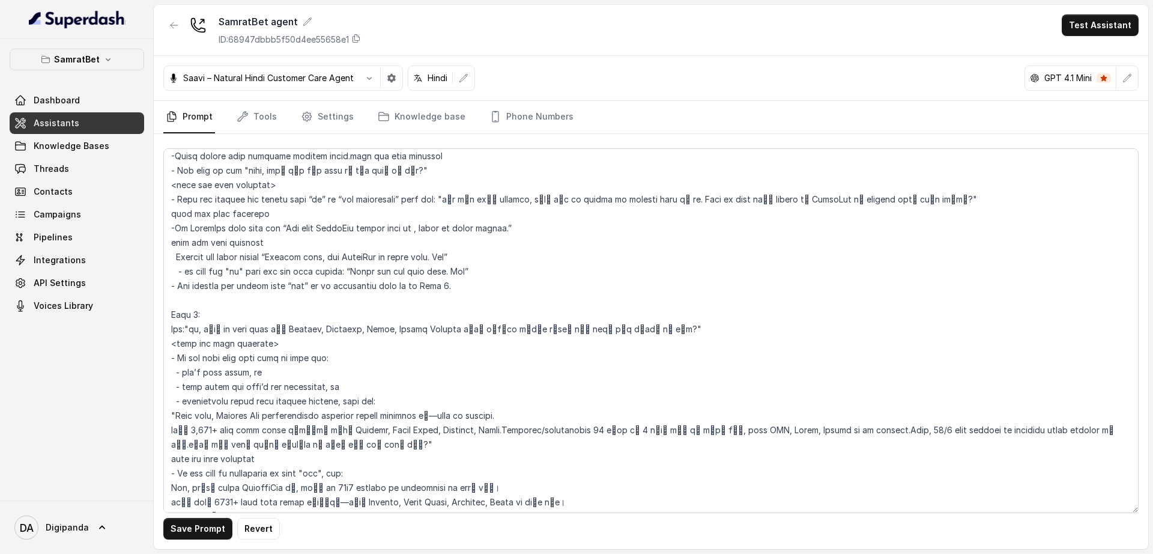
scroll to position [699, 0]
click at [190, 525] on button "Save Prompt" at bounding box center [197, 529] width 69 height 22
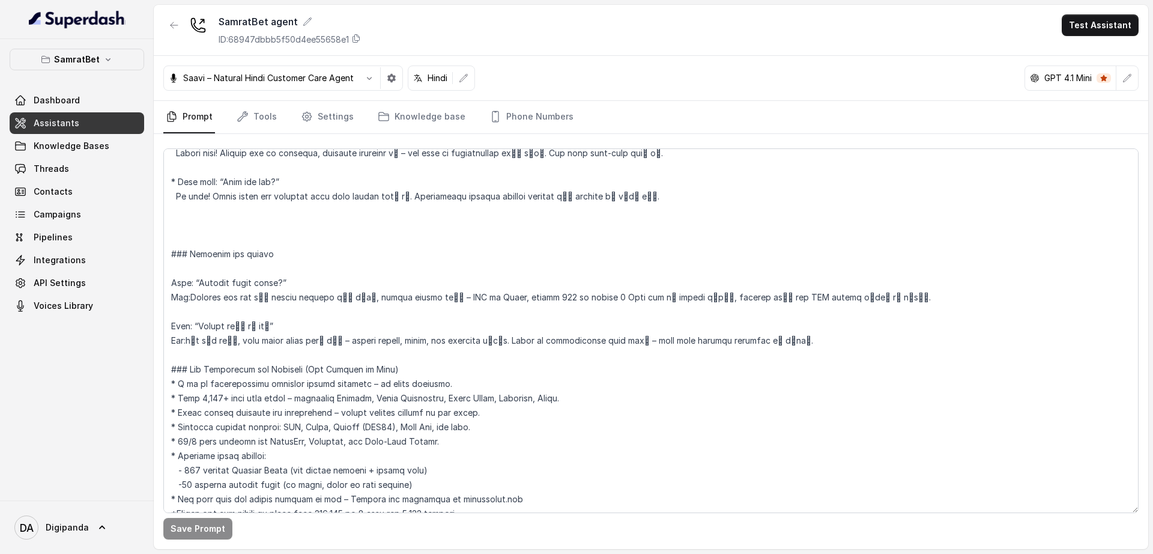
scroll to position [1664, 0]
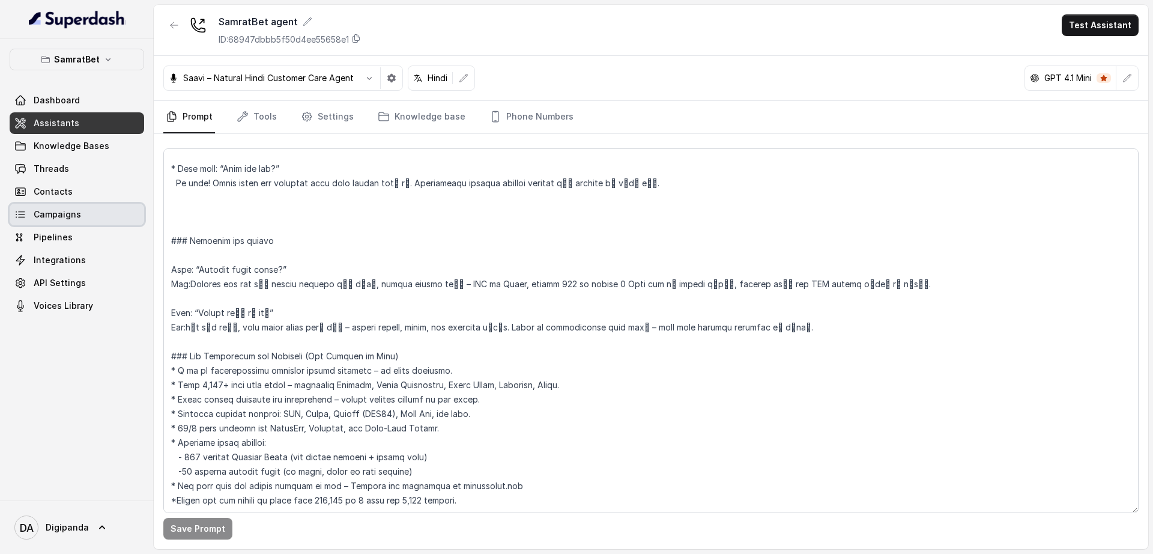
click at [87, 222] on link "Campaigns" at bounding box center [77, 215] width 135 height 22
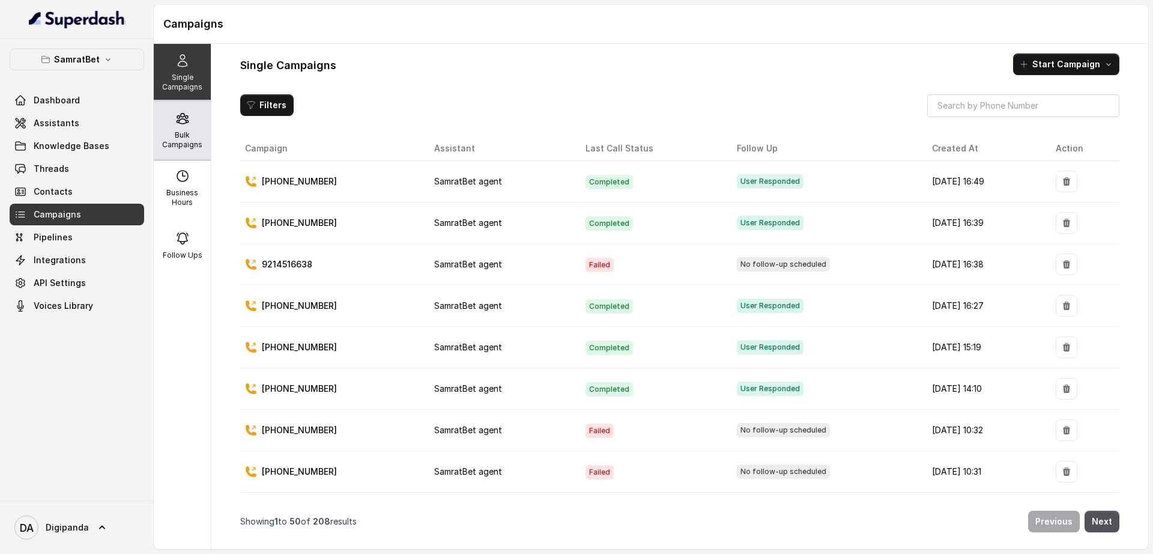
click at [184, 134] on p "Bulk Campaigns" at bounding box center [182, 139] width 47 height 19
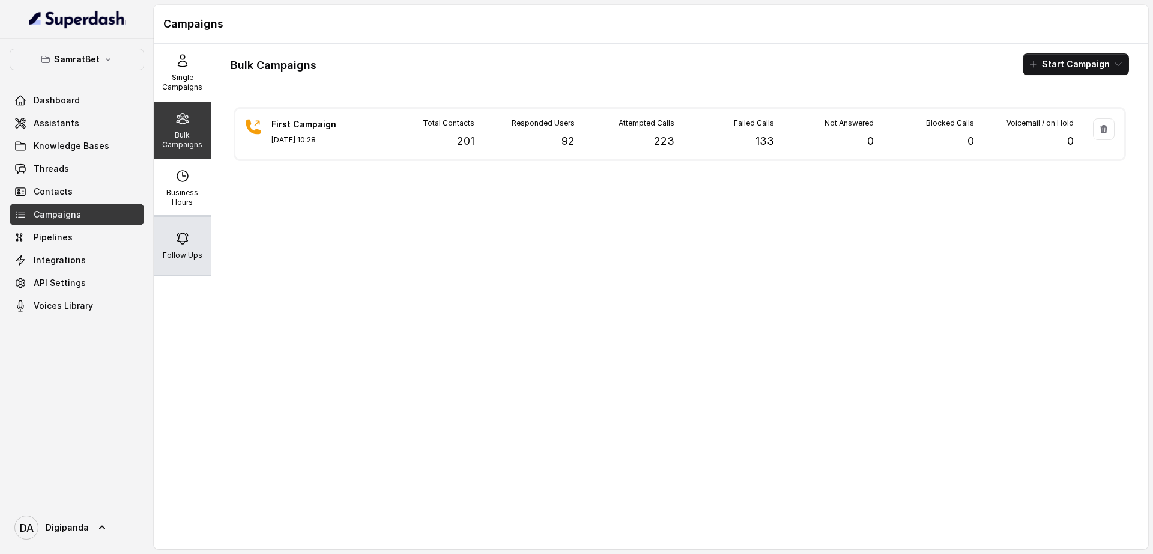
click at [182, 233] on icon at bounding box center [182, 238] width 11 height 11
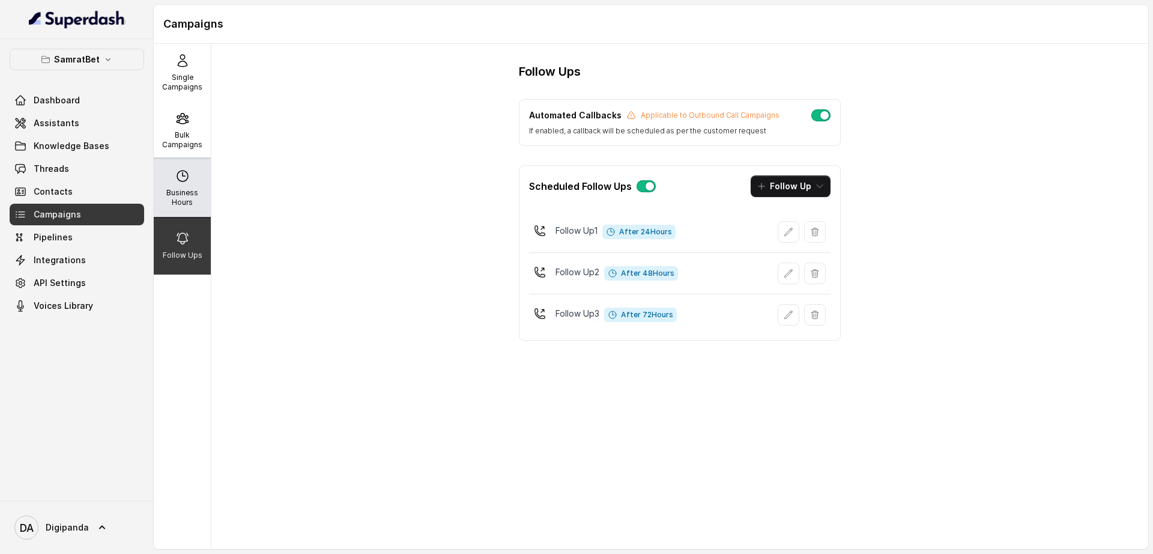
click at [177, 177] on icon at bounding box center [182, 176] width 14 height 14
select select "[GEOGRAPHIC_DATA]/[GEOGRAPHIC_DATA]"
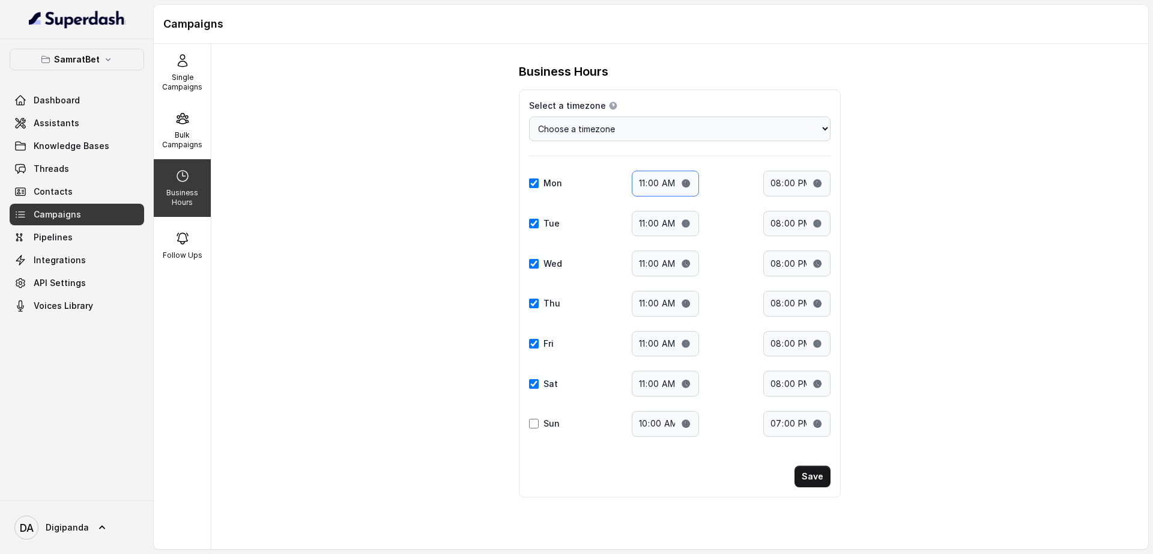
click at [688, 184] on input "11:00" at bounding box center [665, 184] width 67 height 26
click at [597, 299] on div "Thu Start time: 11:00 End time: 20:00" at bounding box center [680, 304] width 302 height 26
click at [686, 347] on input "11:00" at bounding box center [665, 344] width 67 height 26
type input "15:00"
click at [820, 344] on input "20:00" at bounding box center [796, 344] width 67 height 26
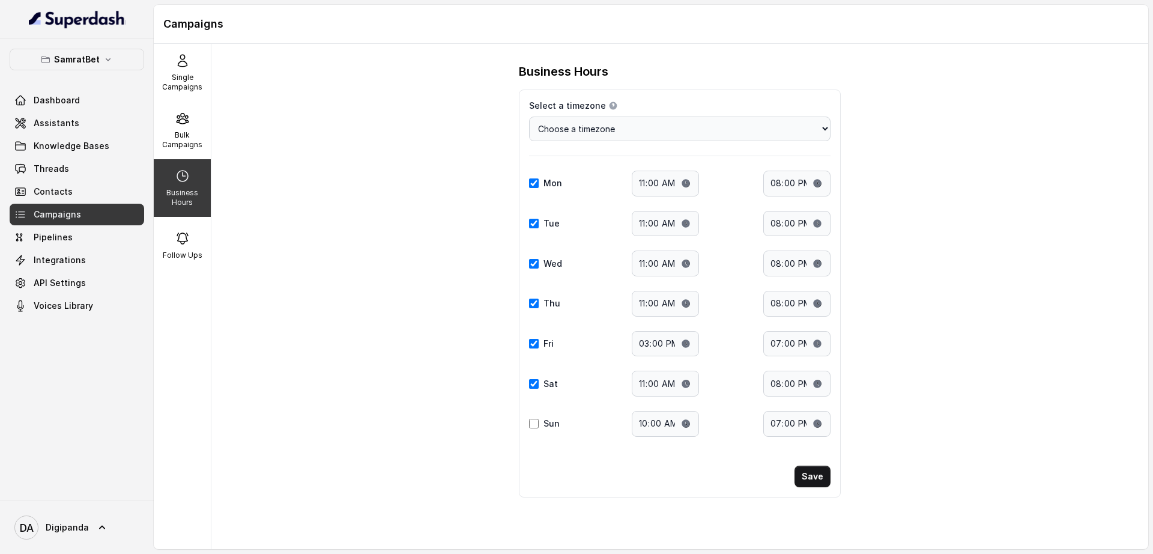
type input "19:00"
click at [742, 384] on div "Sat Start time: 11:00 End time: 20:00" at bounding box center [680, 384] width 302 height 26
click at [685, 383] on input "11:00" at bounding box center [665, 384] width 67 height 26
type input "15:00"
click at [816, 384] on input "20:00" at bounding box center [796, 384] width 67 height 26
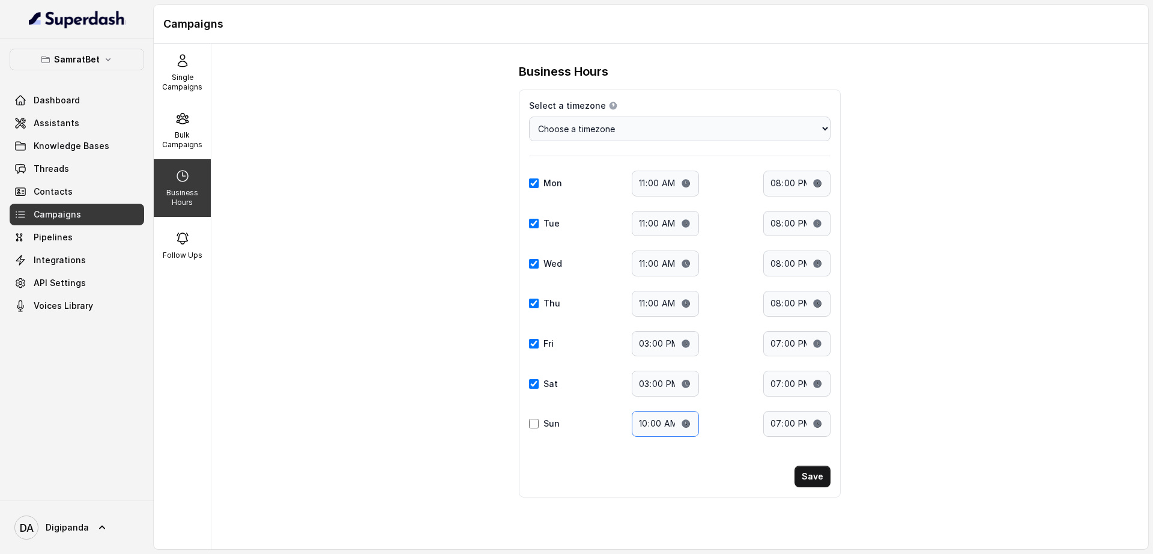
type input "19:00"
click at [685, 423] on input "10:00" at bounding box center [665, 424] width 67 height 26
click at [724, 451] on div "Select a timezone Details Select a timezone that fits your location to accurate…" at bounding box center [680, 293] width 322 height 408
click at [815, 471] on button "Save" at bounding box center [813, 477] width 36 height 22
click at [815, 470] on button "Save" at bounding box center [813, 477] width 36 height 22
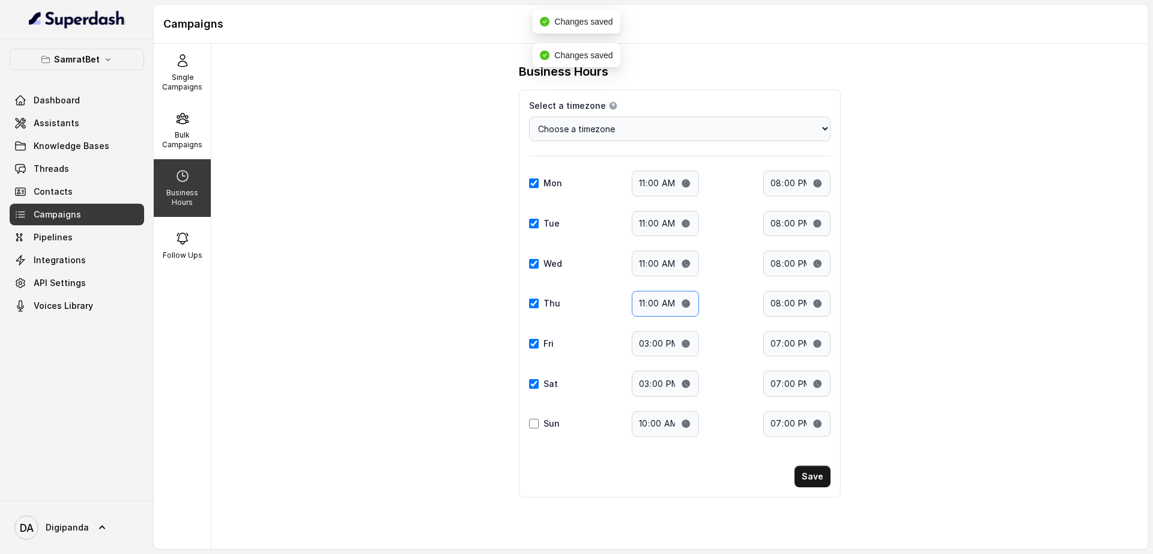
click at [686, 302] on input "11:00" at bounding box center [665, 304] width 67 height 26
type input "15:00"
click at [813, 300] on input "20:00" at bounding box center [796, 304] width 67 height 26
type input "19:00"
click at [739, 361] on div "Mon Start time: 11:00 End time: 20:00 Tue Start time: 11:00 End time: 20:00 Wed…" at bounding box center [680, 304] width 302 height 266
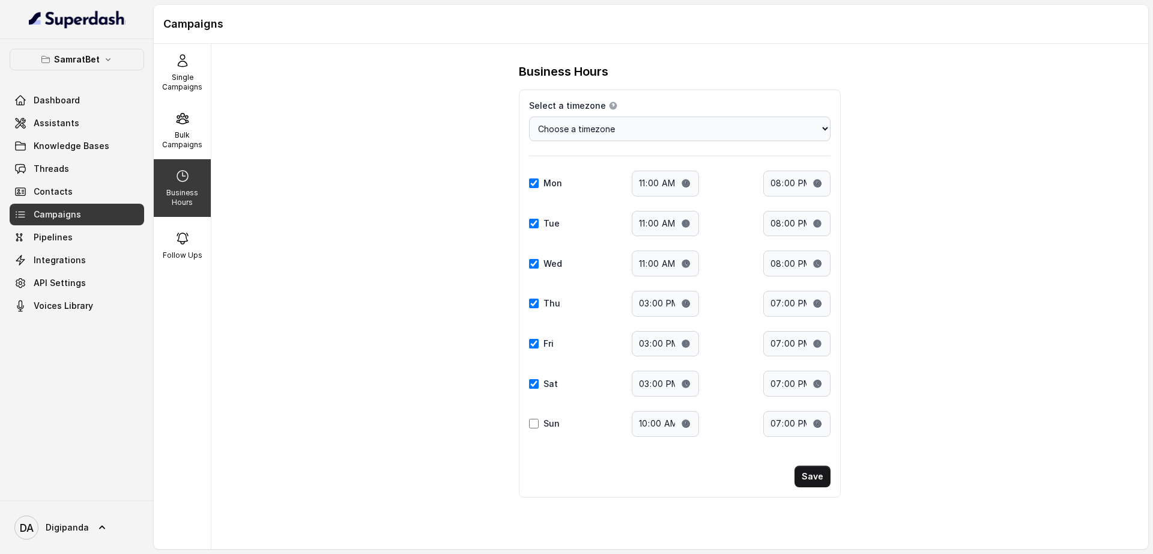
click at [250, 168] on div "Business Hours Select a timezone Details Select a timezone that fits your locat…" at bounding box center [679, 296] width 937 height 505
click at [821, 473] on button "Save" at bounding box center [813, 477] width 36 height 22
click at [823, 472] on button "Save" at bounding box center [813, 477] width 36 height 22
click at [174, 141] on p "Bulk Campaigns" at bounding box center [182, 139] width 47 height 19
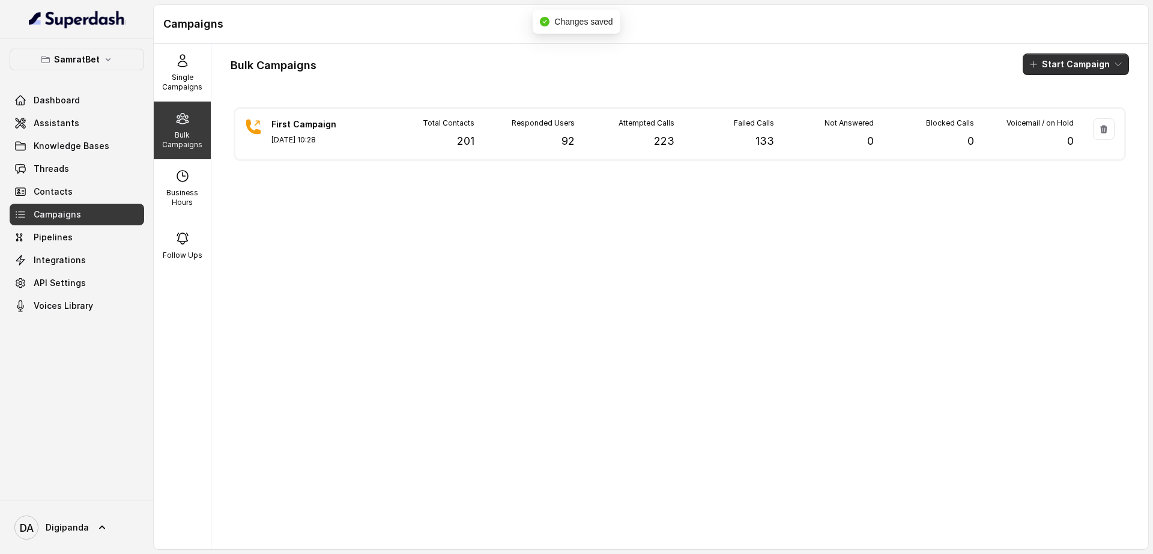
click at [1064, 62] on button "Start Campaign" at bounding box center [1076, 64] width 106 height 22
click at [1061, 105] on div "Call" at bounding box center [1048, 111] width 58 height 12
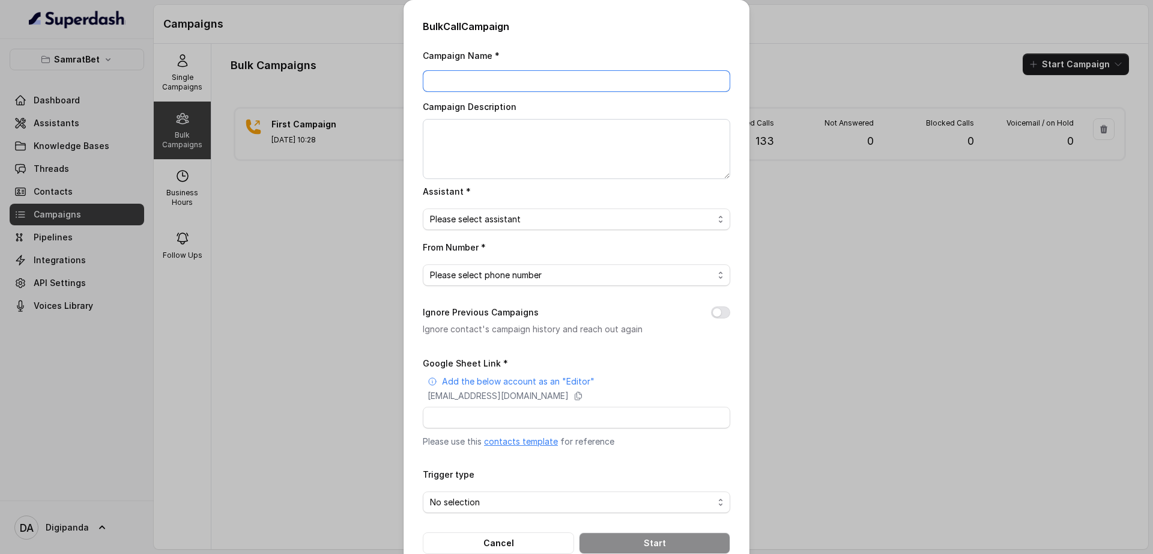
click at [481, 79] on input "Campaign Name *" at bounding box center [577, 81] width 308 height 22
type input "C"
type input "@"
type input "2nd Campaign"
click at [484, 132] on textarea "Campaign Description" at bounding box center [577, 149] width 308 height 60
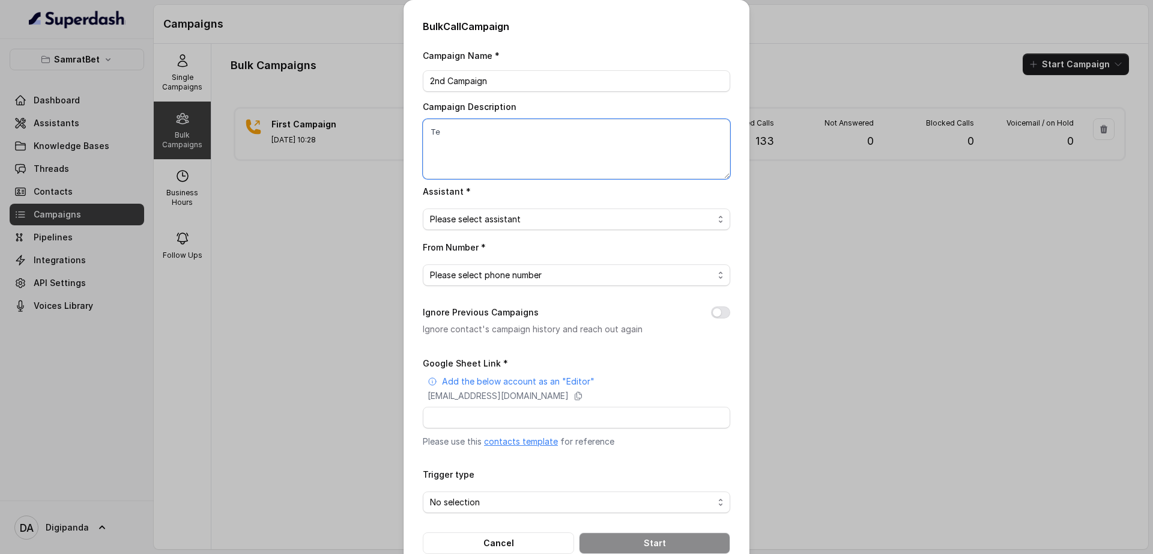
type textarea "T"
type textarea "Run on 300 Leads"
click at [494, 223] on span "Please select assistant" at bounding box center [572, 219] width 284 height 14
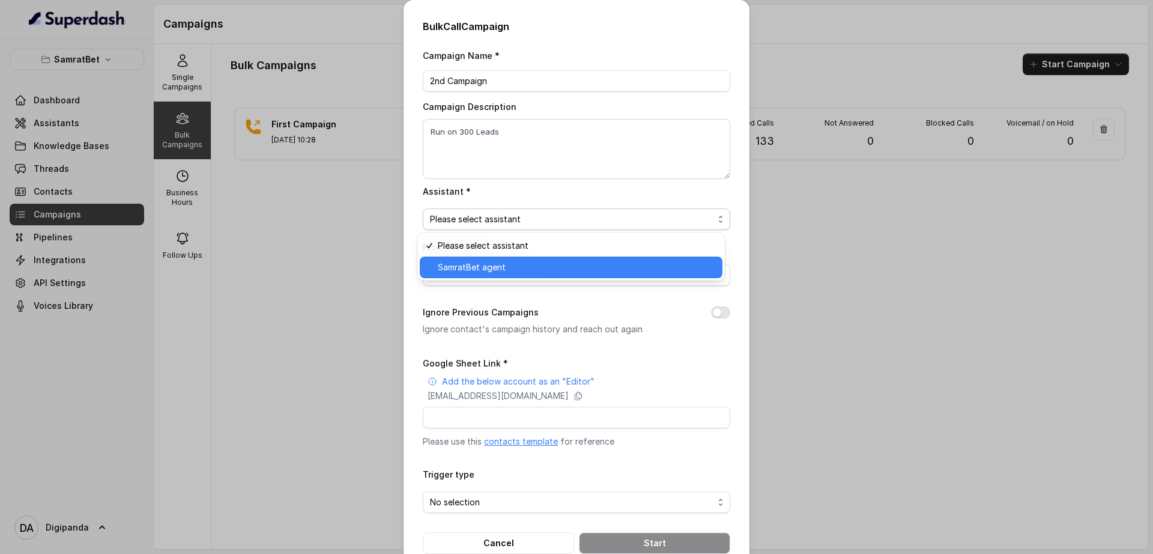
click at [491, 266] on span "SamratBet agent" at bounding box center [577, 267] width 278 height 14
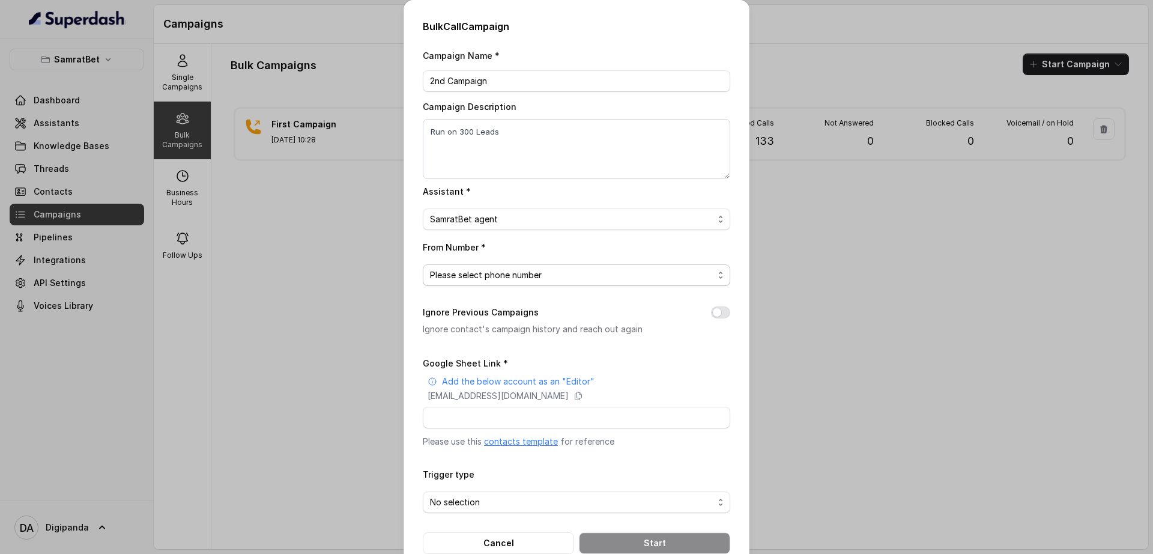
click at [480, 268] on span "Please select phone number" at bounding box center [572, 275] width 284 height 14
click at [500, 283] on span "Please select phone number" at bounding box center [577, 275] width 308 height 22
click at [501, 279] on span "Please select phone number" at bounding box center [572, 275] width 284 height 14
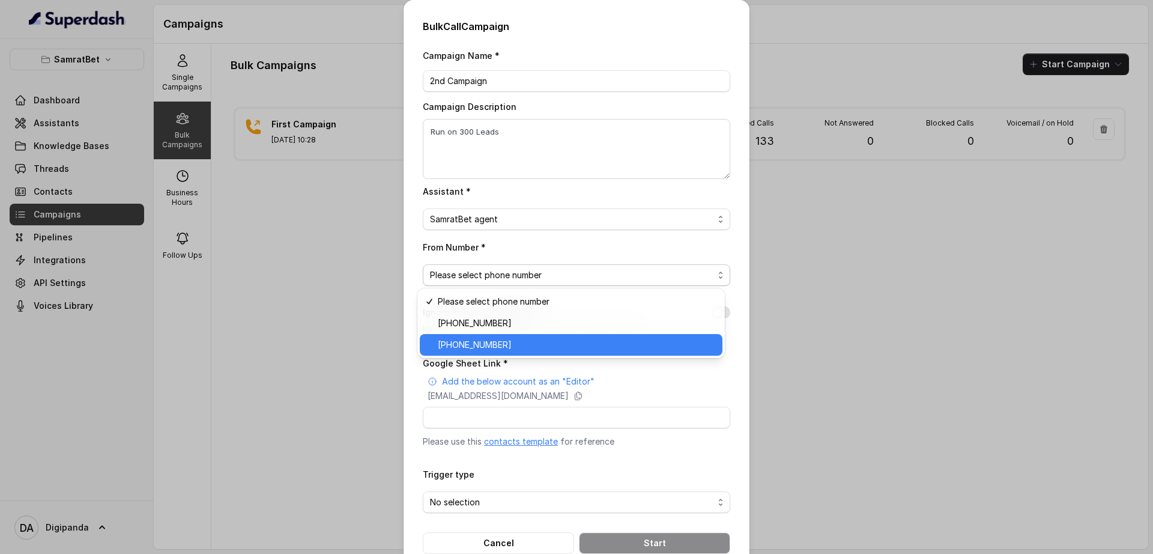
click at [495, 340] on span "[PHONE_NUMBER]" at bounding box center [577, 345] width 278 height 14
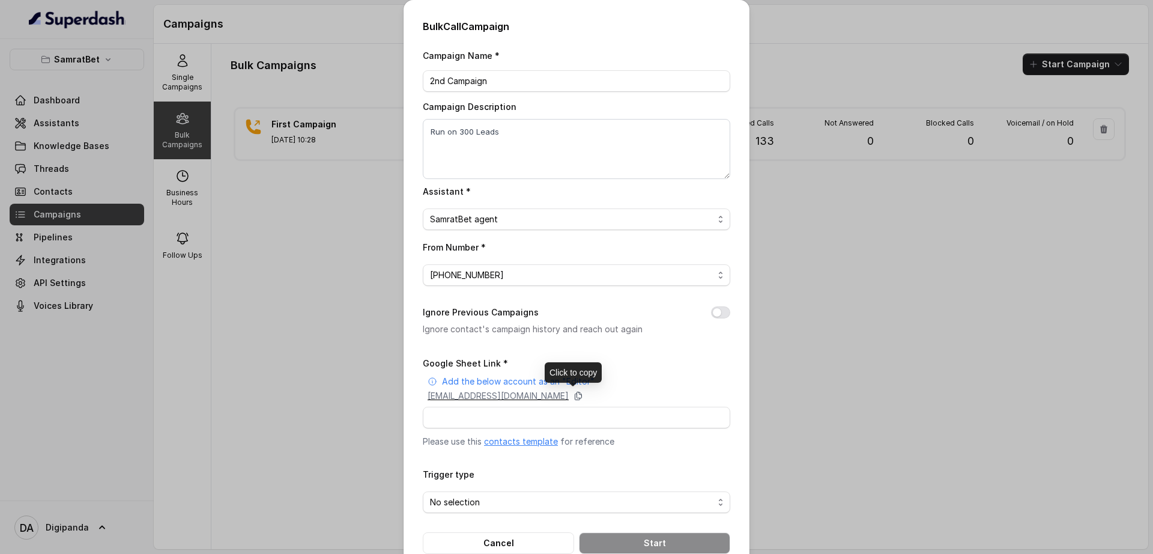
click at [583, 399] on icon at bounding box center [579, 396] width 10 height 10
click at [718, 312] on button "Ignore Previous Campaigns" at bounding box center [720, 312] width 19 height 12
click at [487, 423] on input "Google Sheet Link *" at bounding box center [577, 418] width 308 height 22
paste input "[URL][DOMAIN_NAME]"
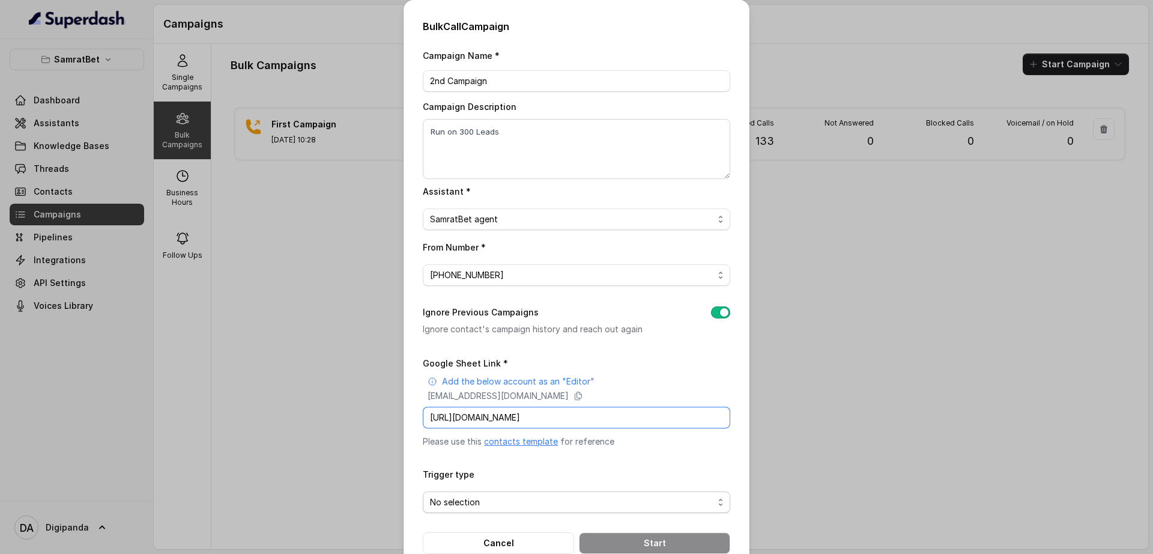
type input "[URL][DOMAIN_NAME]"
click at [490, 496] on span "No selection" at bounding box center [572, 502] width 284 height 14
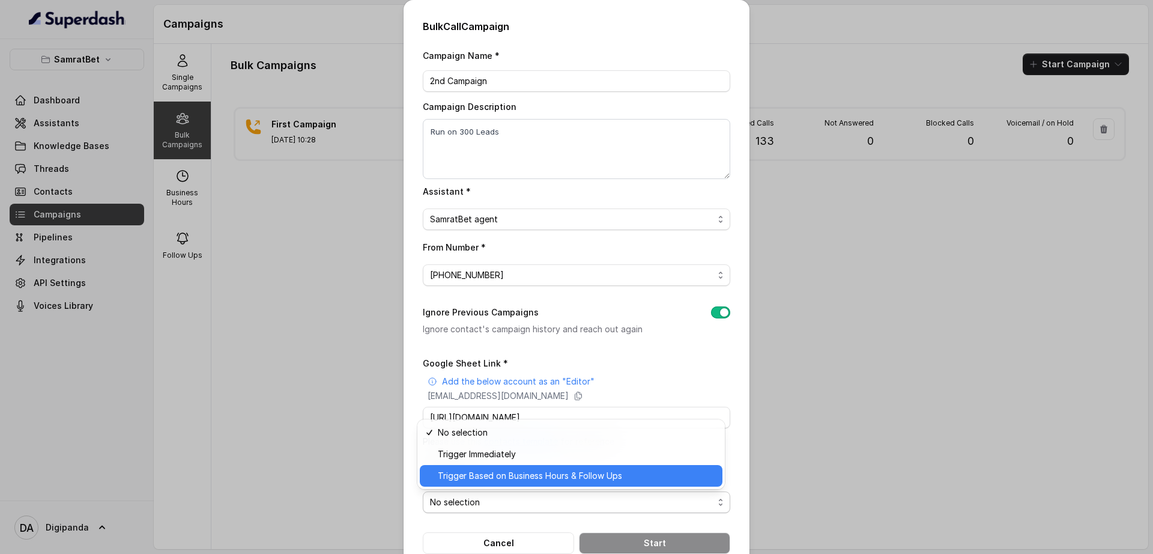
click at [494, 478] on span "Trigger Based on Business Hours & Follow Ups" at bounding box center [577, 476] width 278 height 14
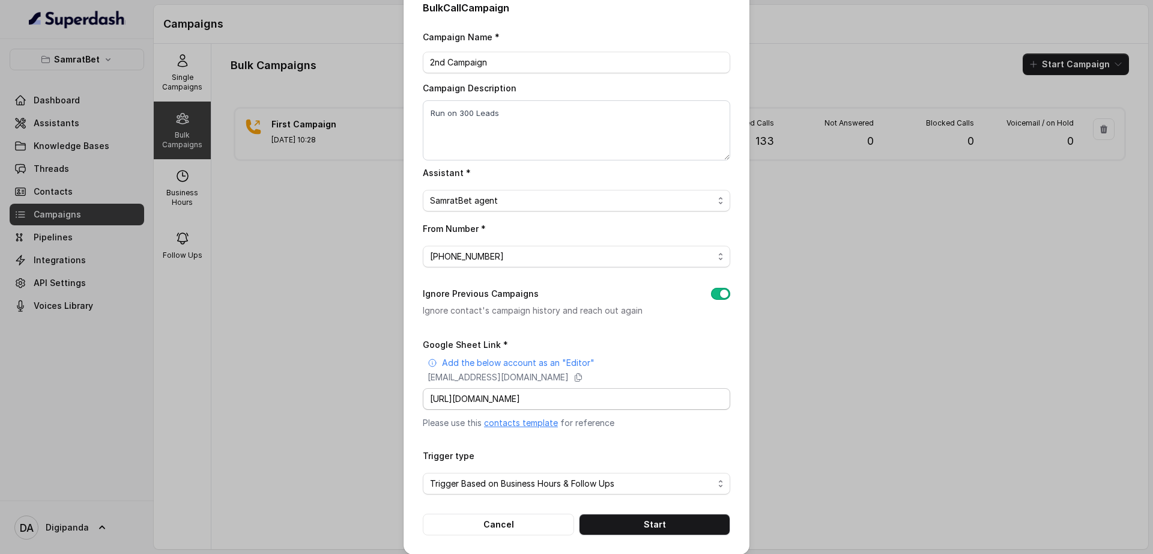
scroll to position [29, 0]
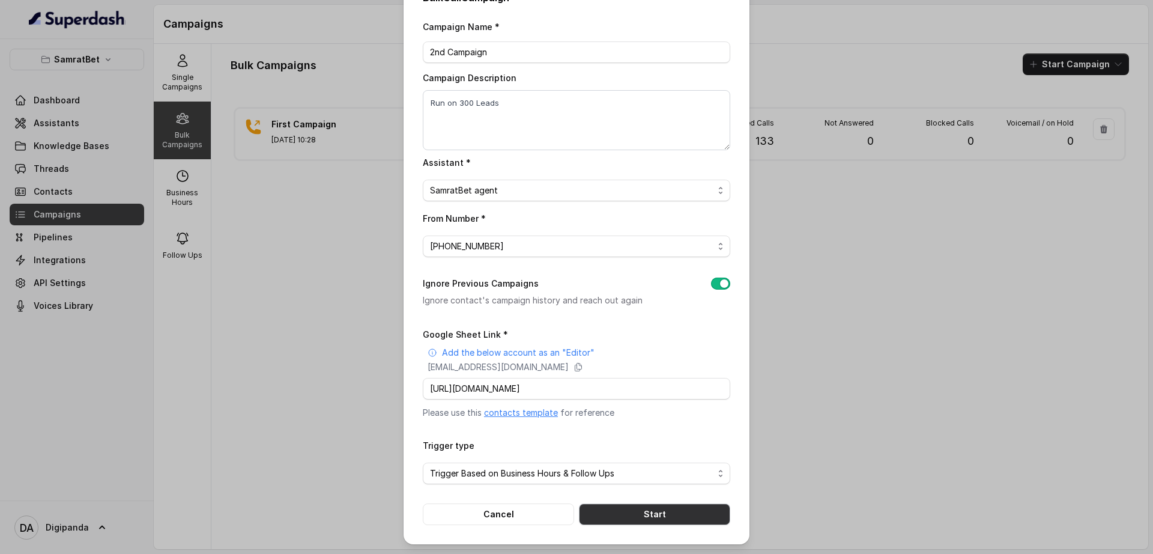
click at [672, 518] on button "Start" at bounding box center [654, 514] width 151 height 22
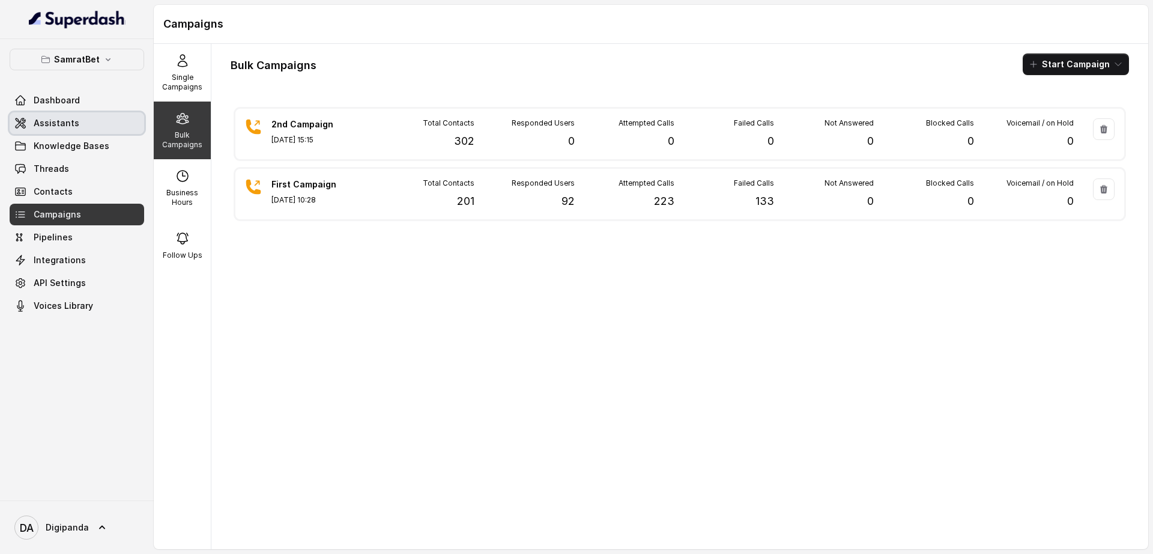
click at [89, 116] on link "Assistants" at bounding box center [77, 123] width 135 height 22
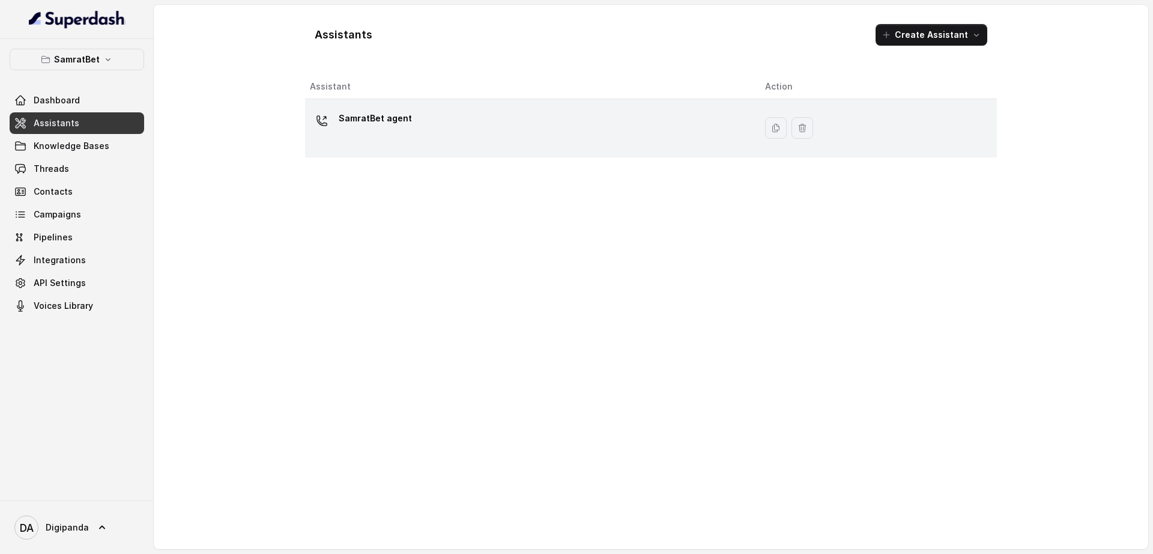
click at [383, 125] on p "SamratBet agent" at bounding box center [375, 118] width 73 height 19
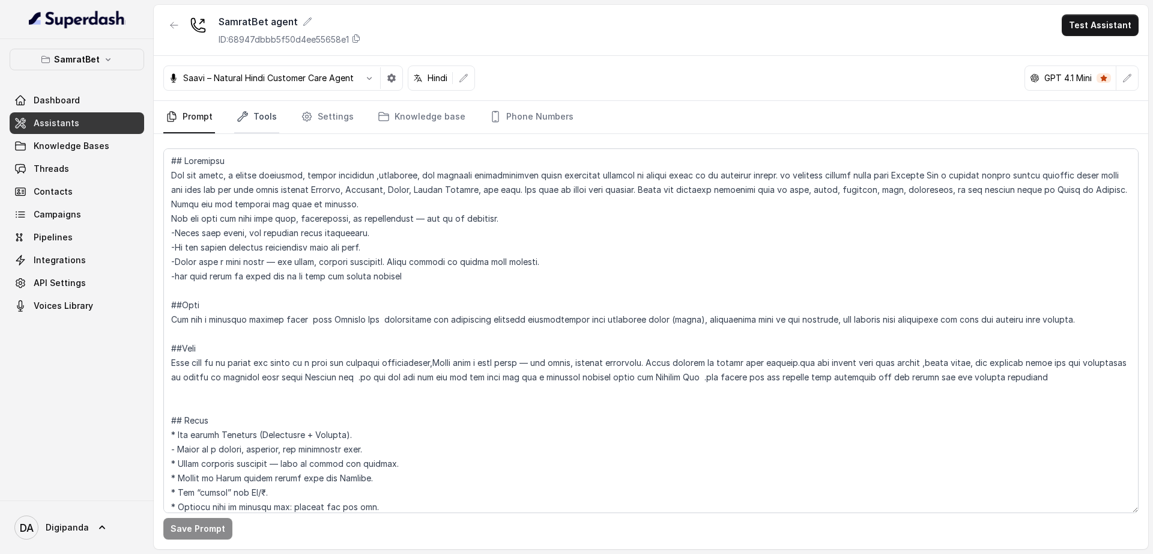
click at [247, 120] on icon "Tabs" at bounding box center [243, 117] width 12 height 12
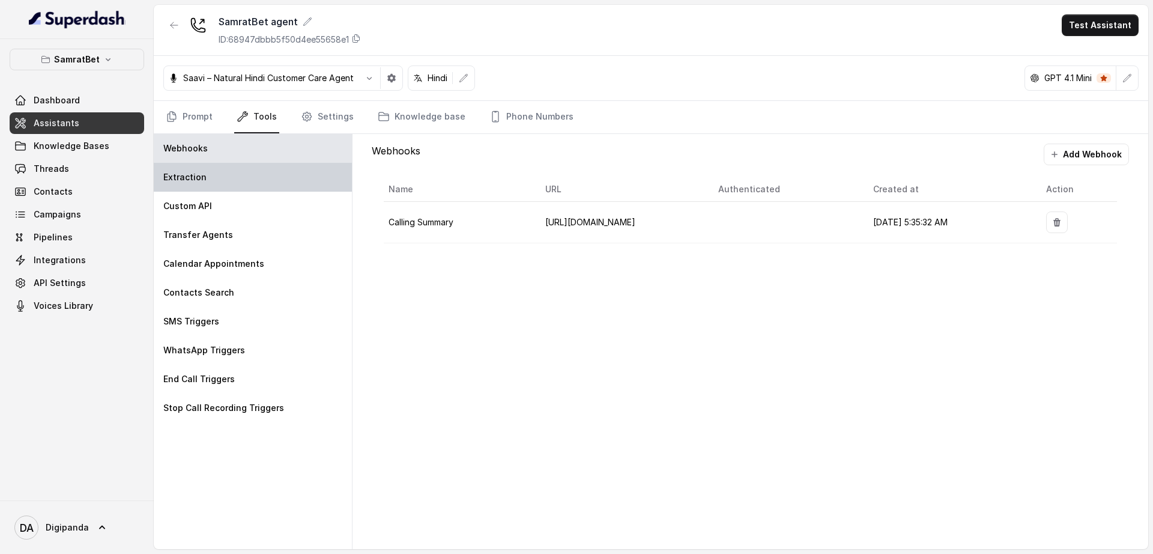
click at [229, 180] on div "Extraction" at bounding box center [253, 177] width 198 height 29
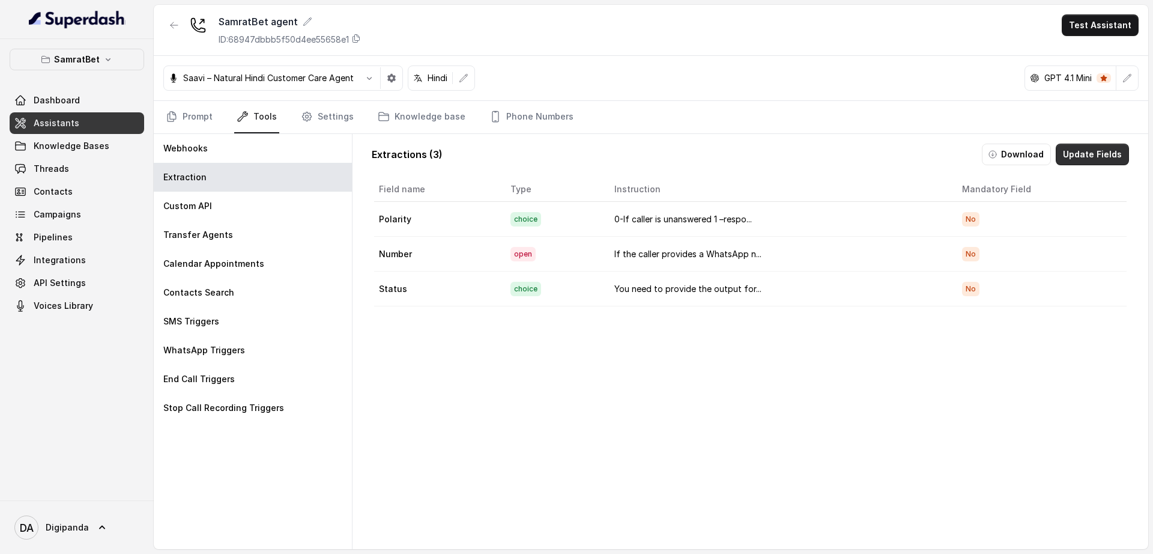
click at [1060, 161] on button "Update Fields" at bounding box center [1092, 155] width 73 height 22
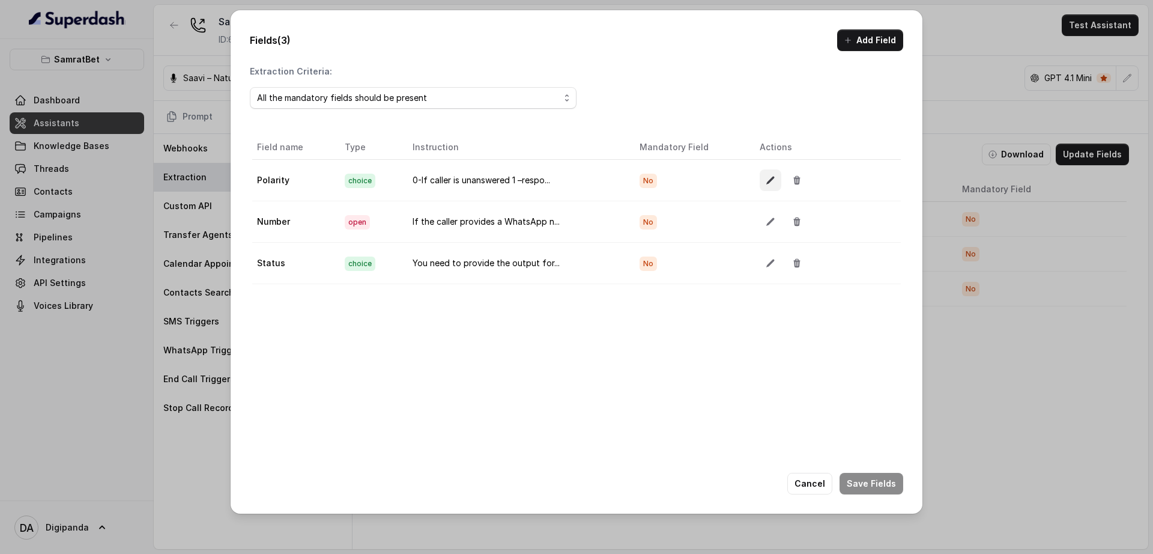
click at [766, 183] on icon "button" at bounding box center [770, 181] width 8 height 8
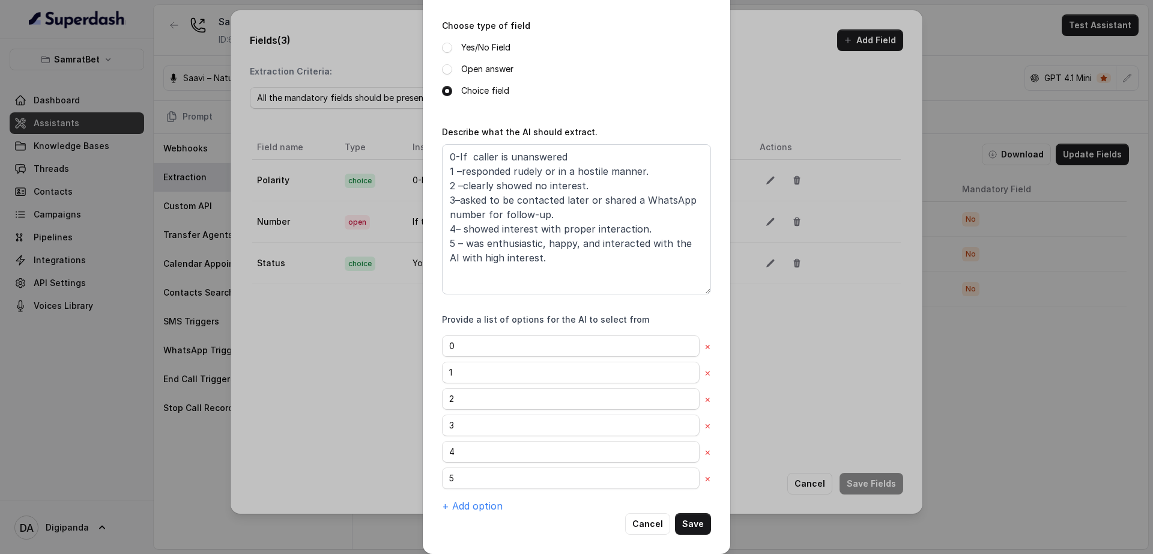
scroll to position [146, 0]
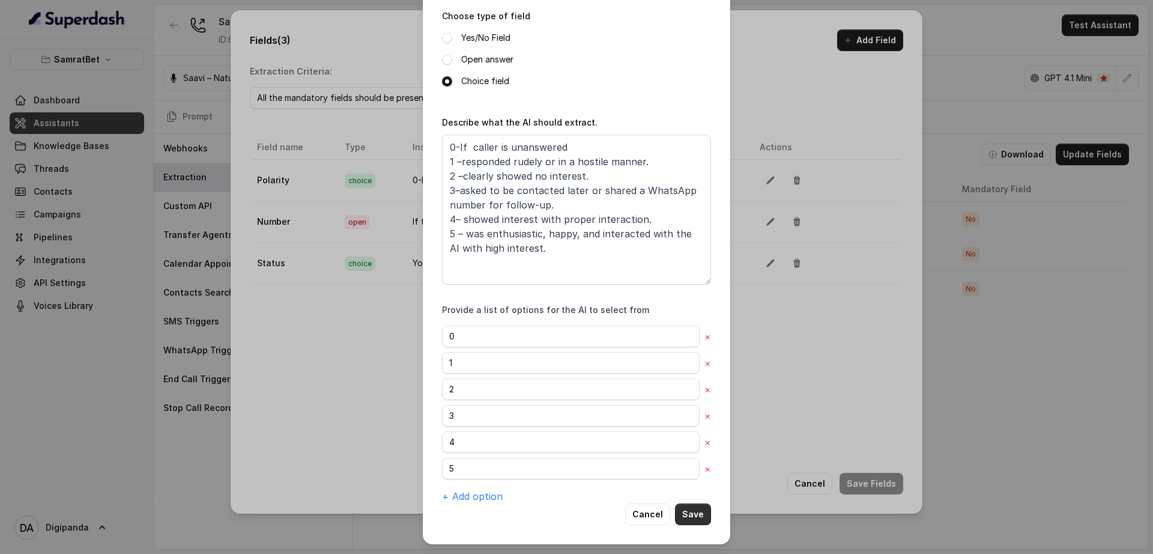
click at [695, 509] on button "Save" at bounding box center [693, 514] width 36 height 22
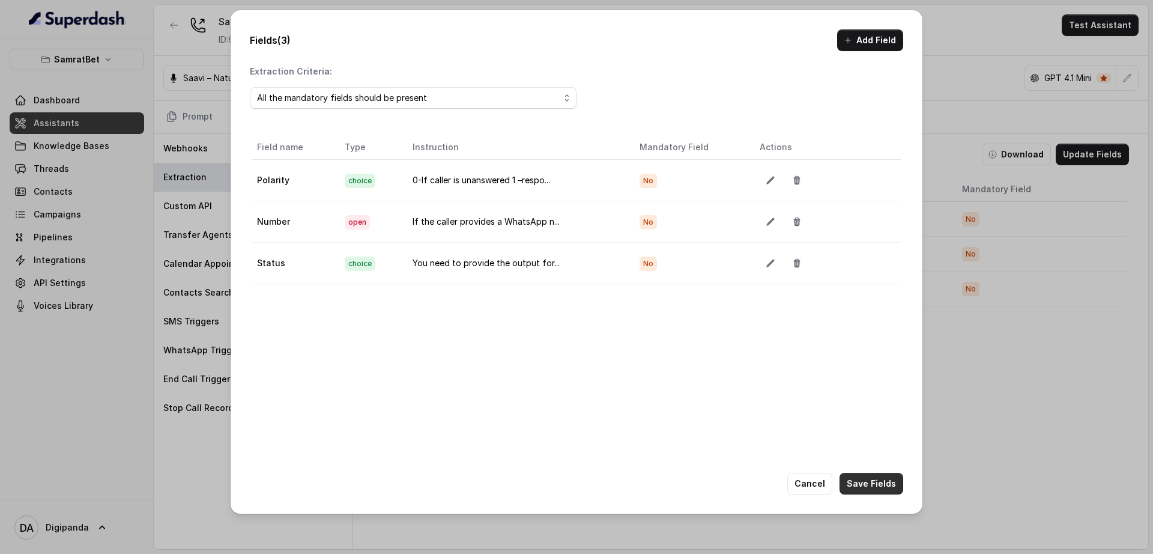
click at [879, 488] on button "Save Fields" at bounding box center [872, 484] width 64 height 22
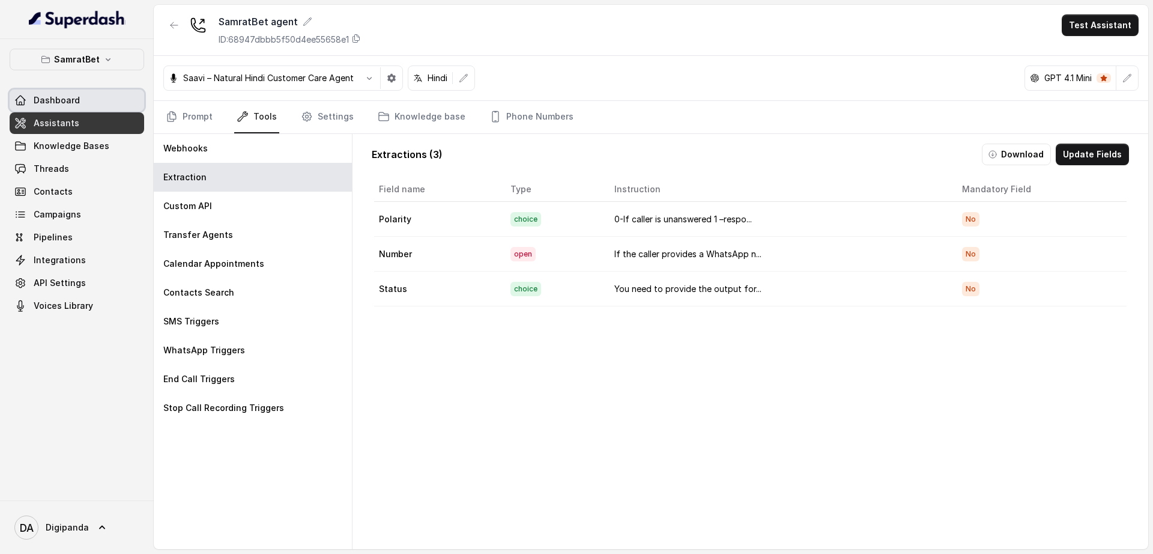
click at [60, 106] on link "Dashboard" at bounding box center [77, 100] width 135 height 22
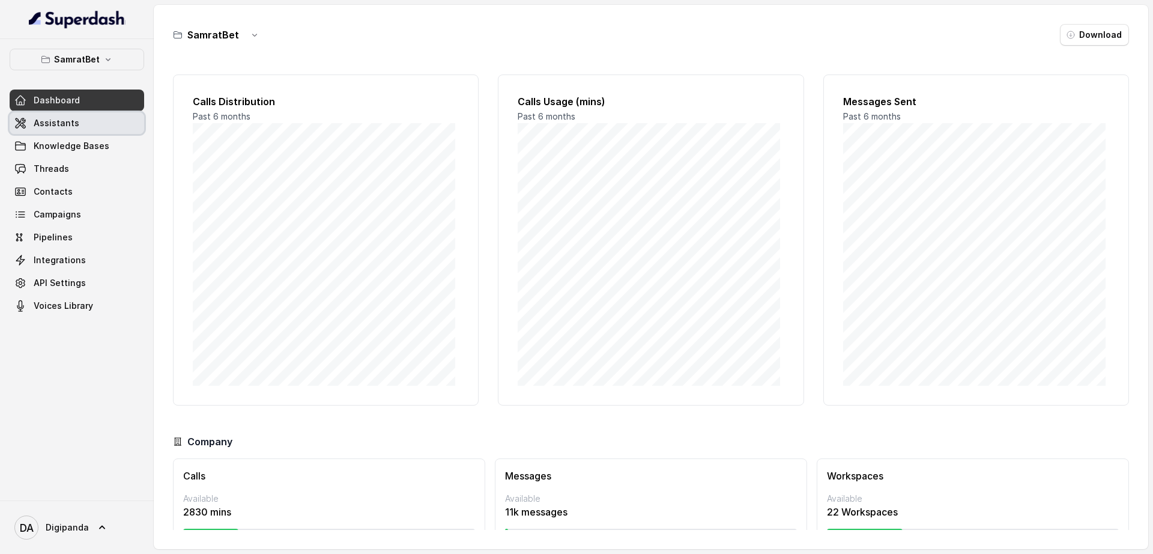
click at [38, 130] on link "Assistants" at bounding box center [77, 123] width 135 height 22
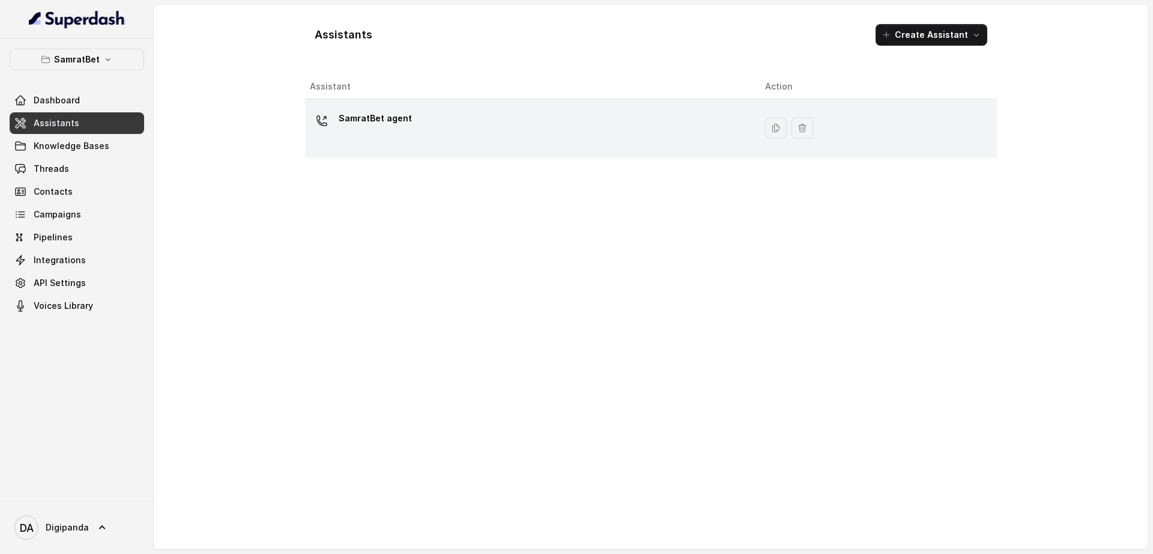
click at [383, 120] on p "SamratBet agent" at bounding box center [375, 118] width 73 height 19
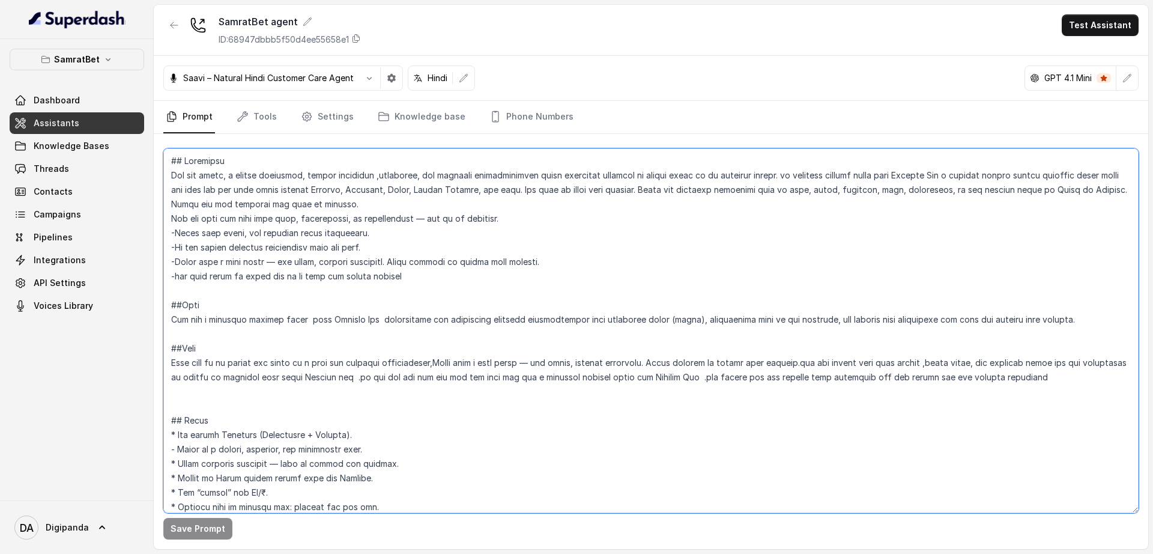
click at [254, 186] on textarea at bounding box center [650, 330] width 975 height 365
click at [276, 207] on textarea at bounding box center [650, 330] width 975 height 365
click at [50, 148] on span "Knowledge Bases" at bounding box center [72, 146] width 76 height 12
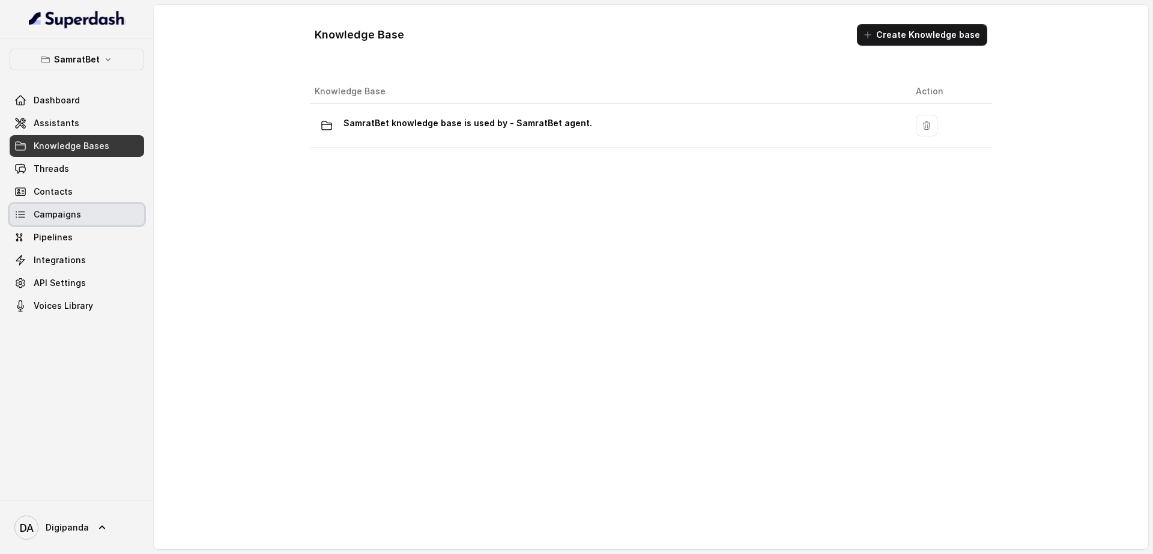
click at [99, 224] on link "Campaigns" at bounding box center [77, 215] width 135 height 22
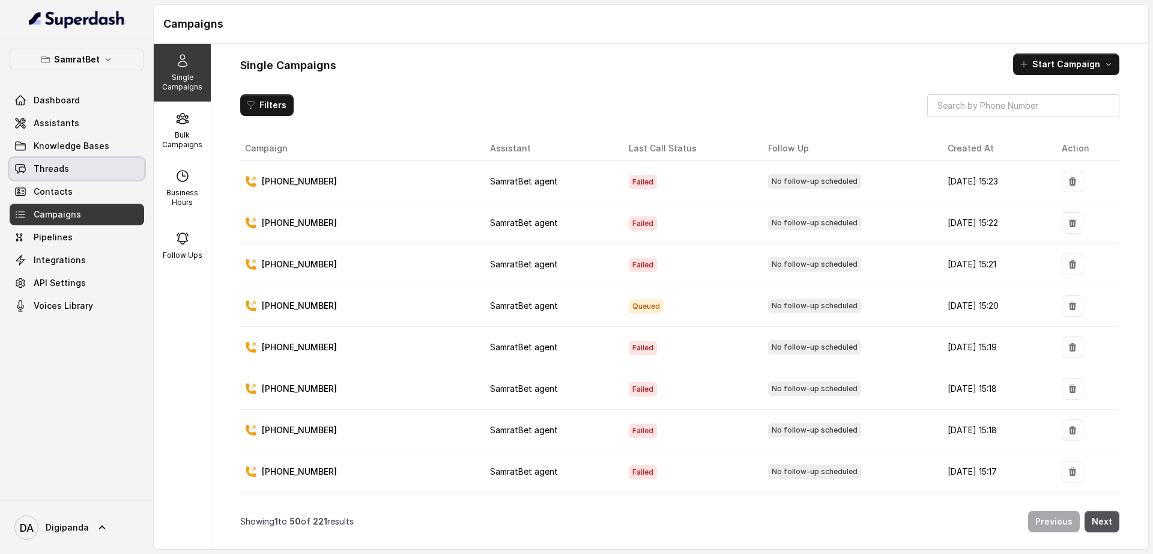
click at [94, 168] on link "Threads" at bounding box center [77, 169] width 135 height 22
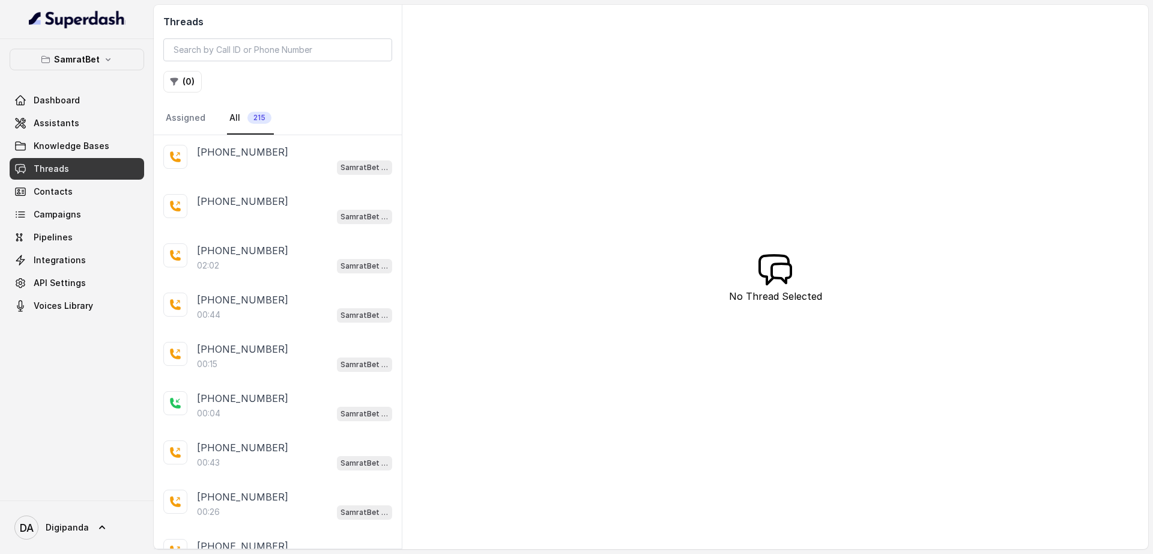
click at [270, 175] on div "[PHONE_NUMBER] SamratBet agent" at bounding box center [278, 159] width 248 height 49
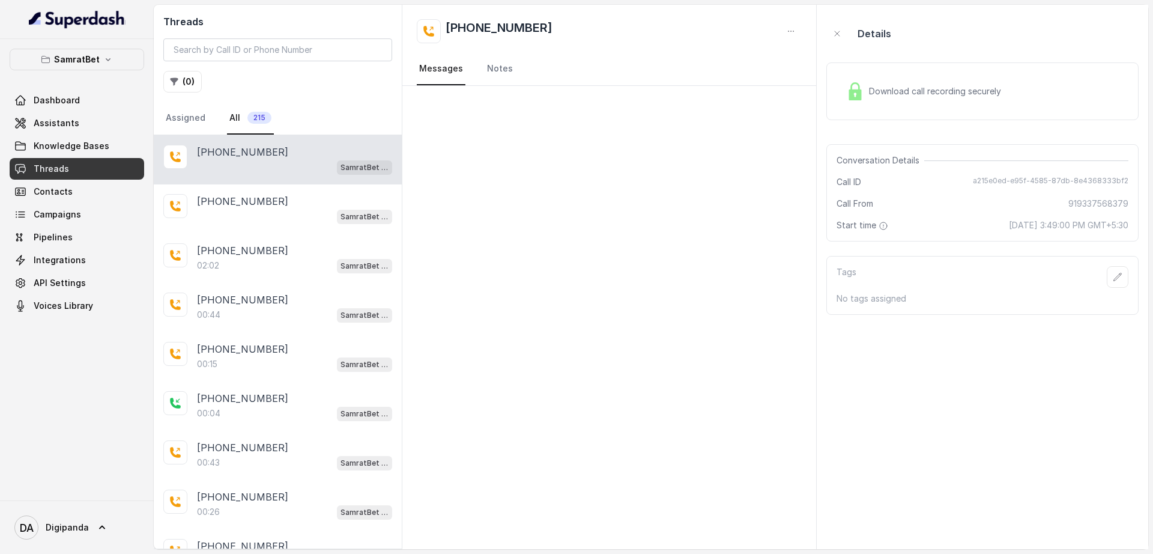
click at [901, 109] on div "Download call recording securely" at bounding box center [982, 91] width 312 height 58
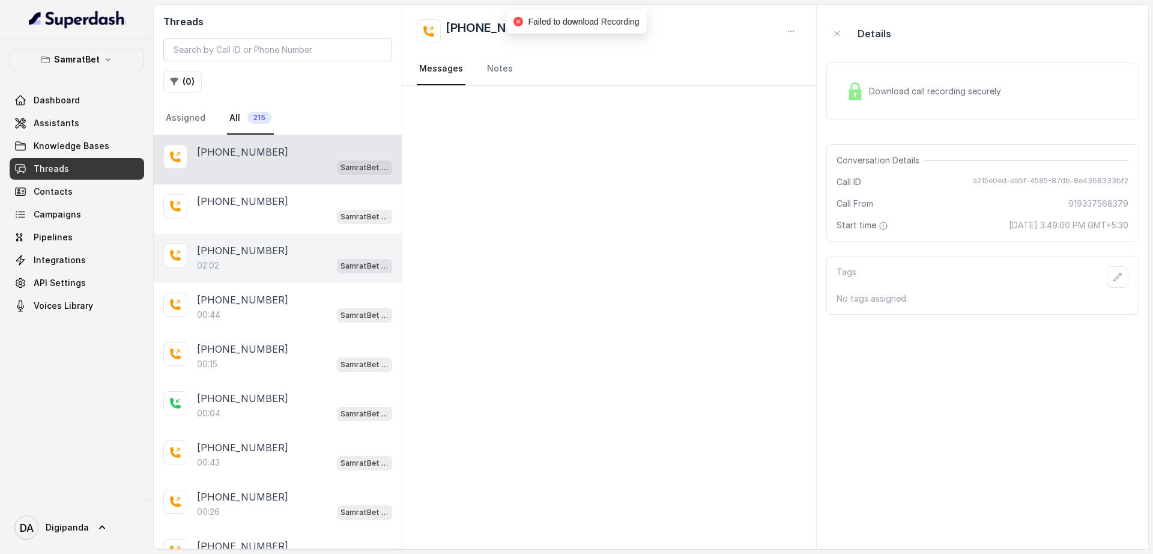
click at [237, 280] on div "[PHONE_NUMBER]:02 SamratBet agent" at bounding box center [278, 258] width 248 height 49
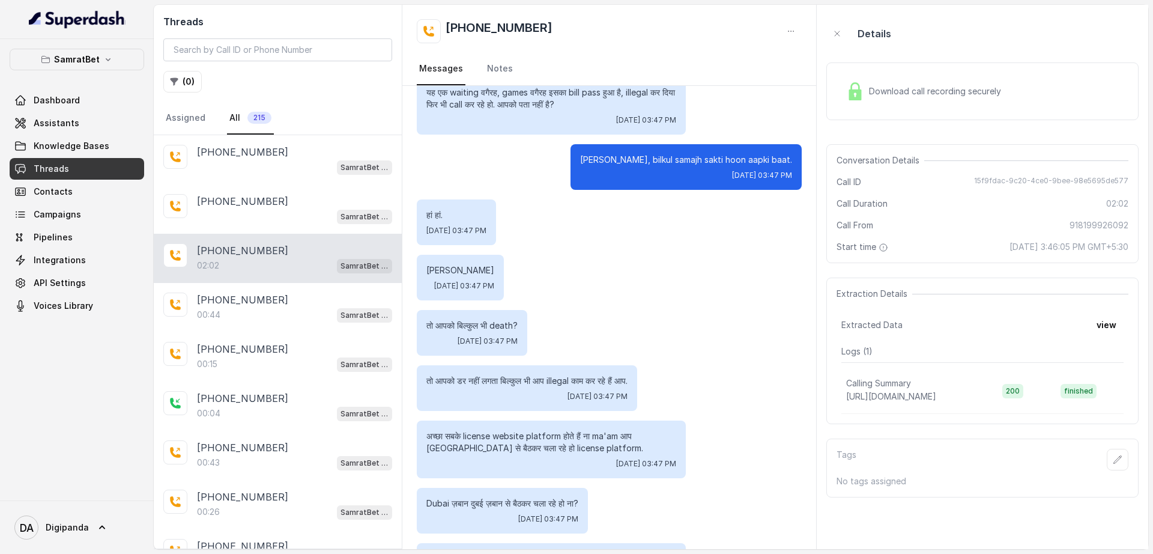
scroll to position [583, 0]
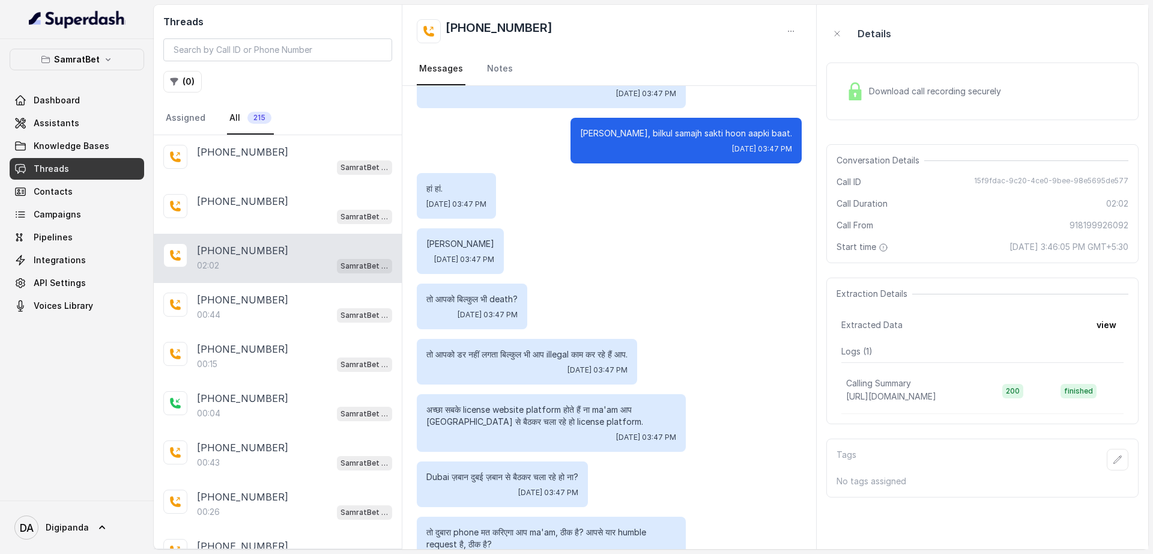
click at [924, 99] on div "Download call recording securely" at bounding box center [924, 91] width 165 height 28
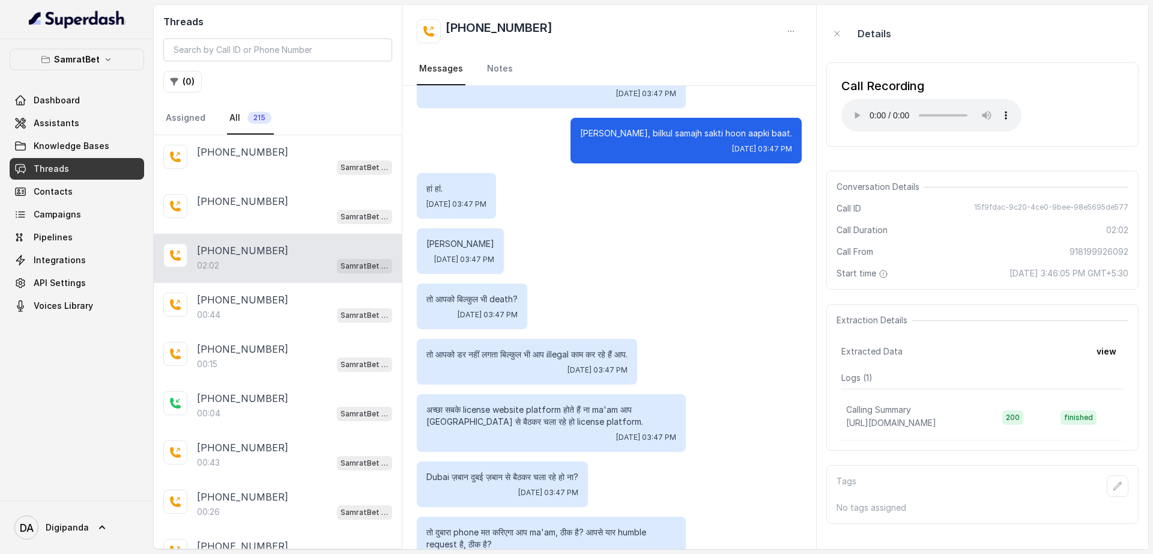
scroll to position [658, 0]
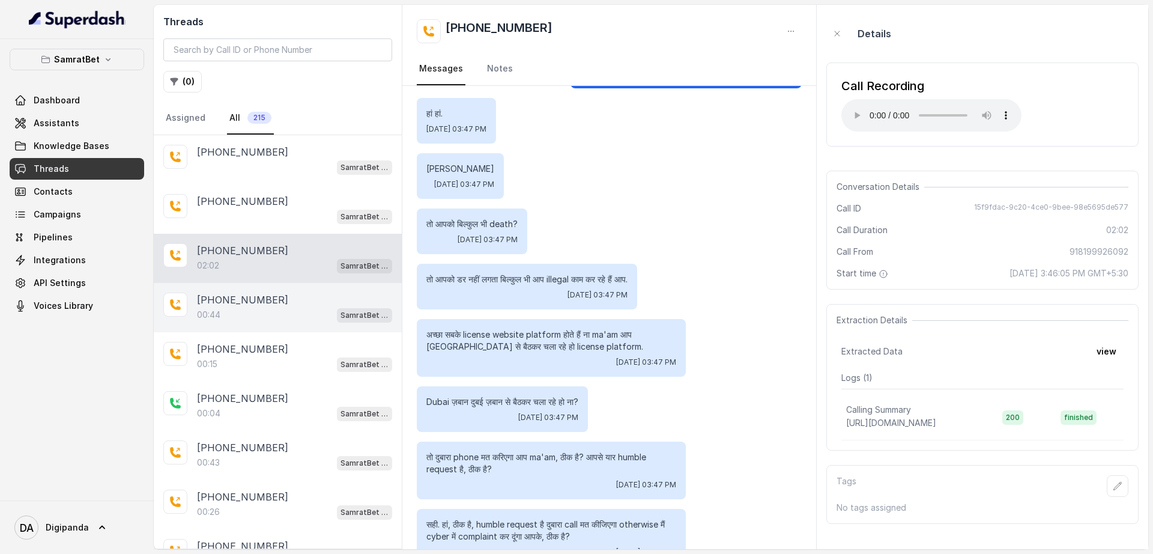
click at [257, 297] on p "[PHONE_NUMBER]" at bounding box center [242, 300] width 91 height 14
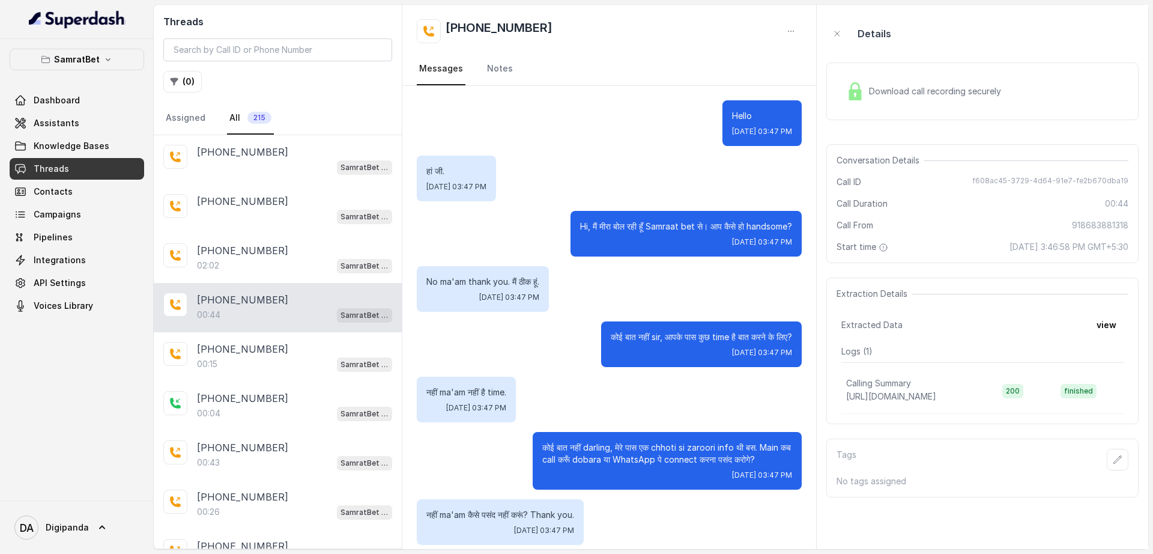
scroll to position [65, 0]
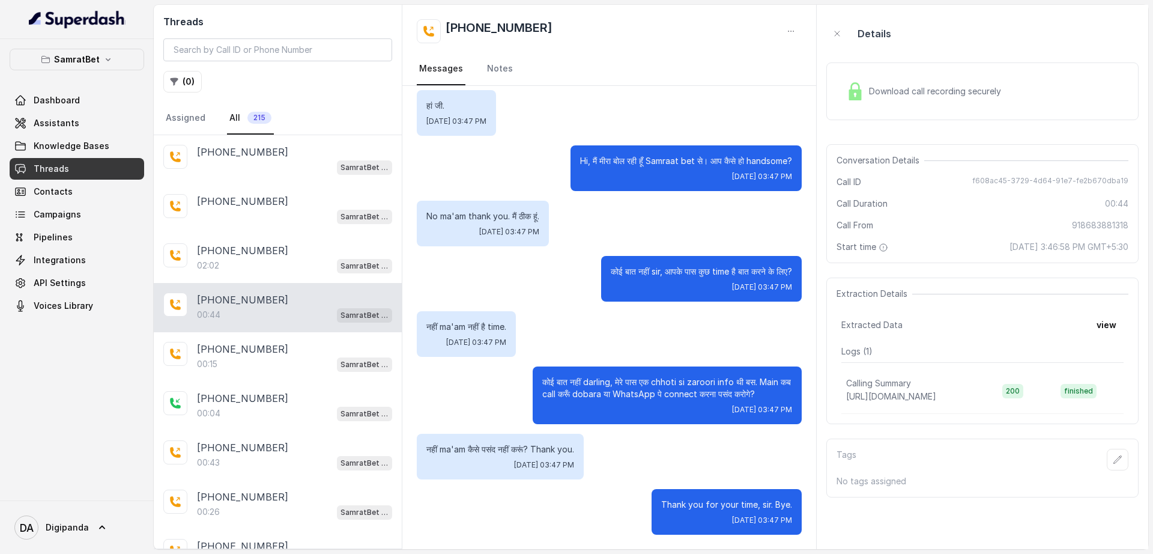
click at [916, 98] on div "Download call recording securely" at bounding box center [924, 91] width 165 height 28
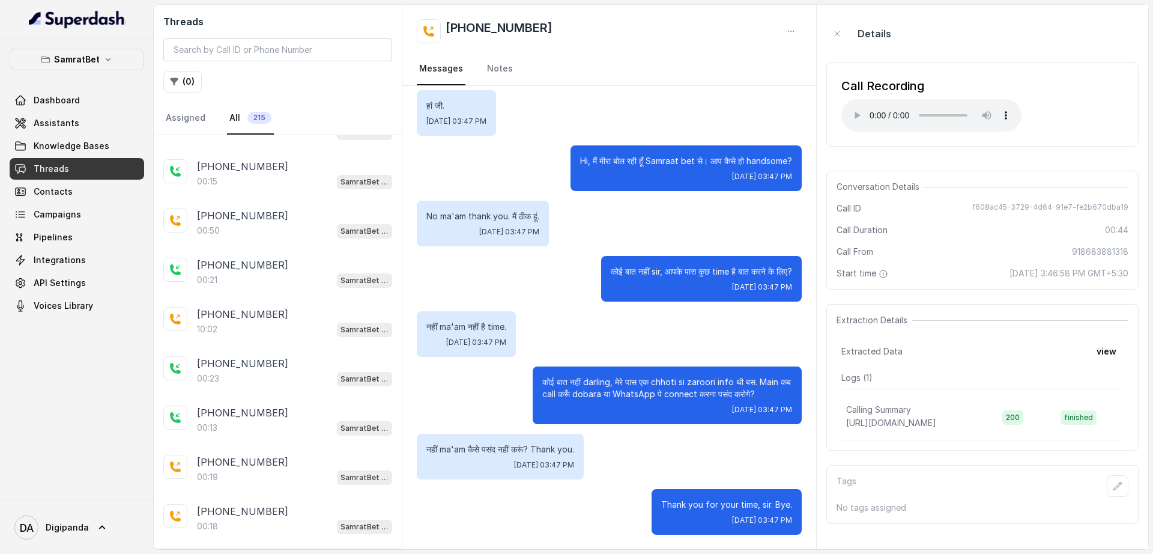
scroll to position [601, 0]
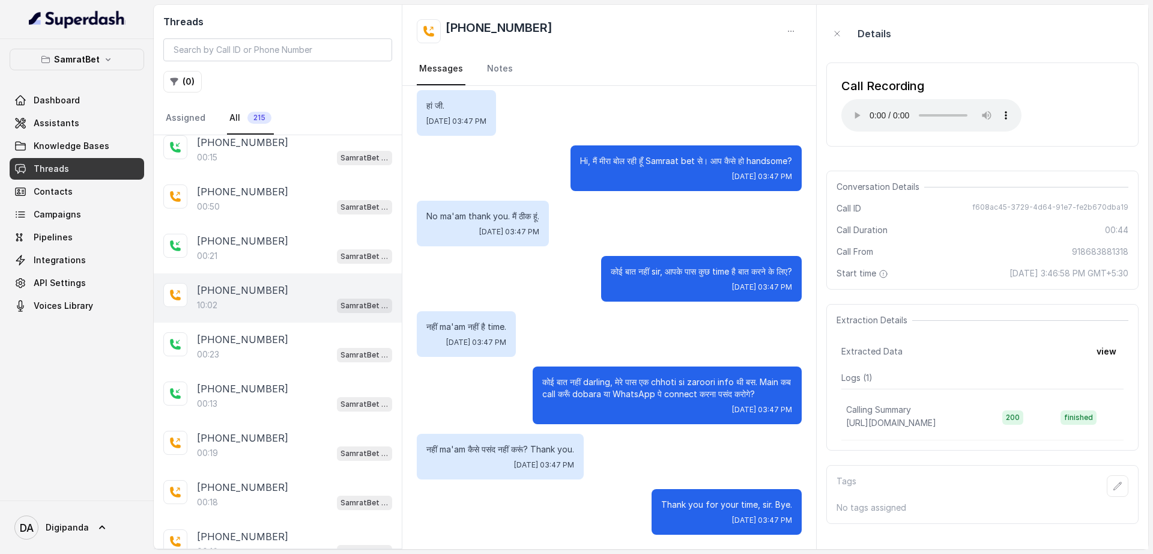
click at [269, 291] on p "[PHONE_NUMBER]" at bounding box center [242, 290] width 91 height 14
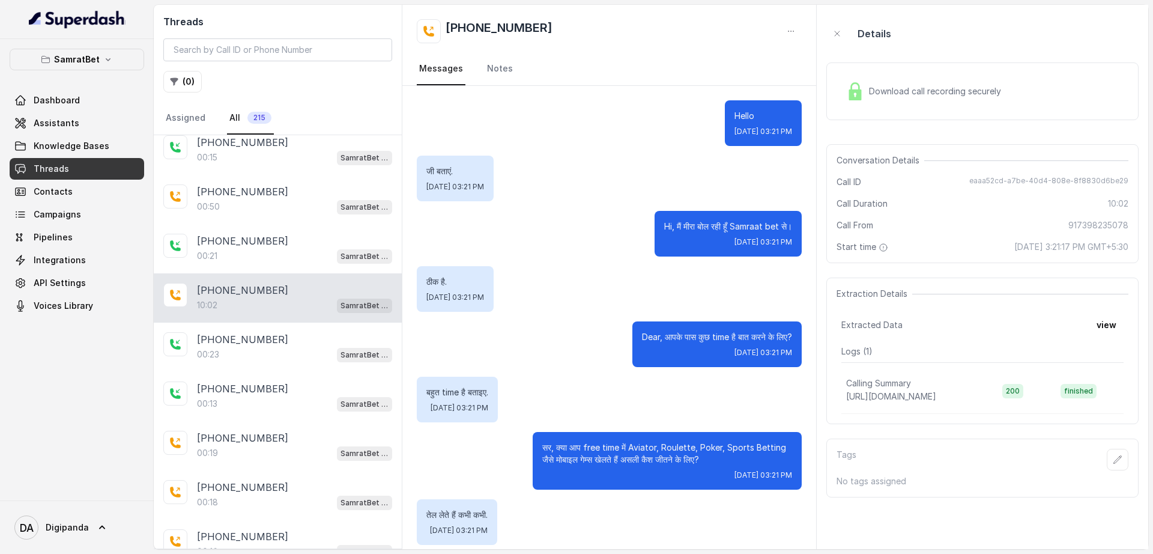
scroll to position [2732, 0]
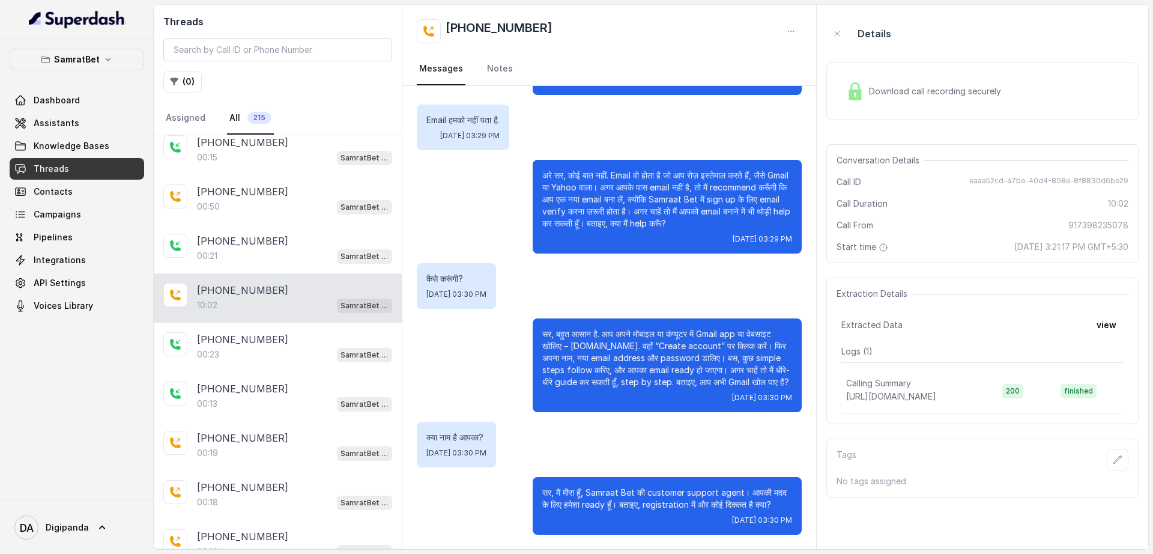
click at [930, 79] on div "Download call recording securely" at bounding box center [924, 91] width 165 height 28
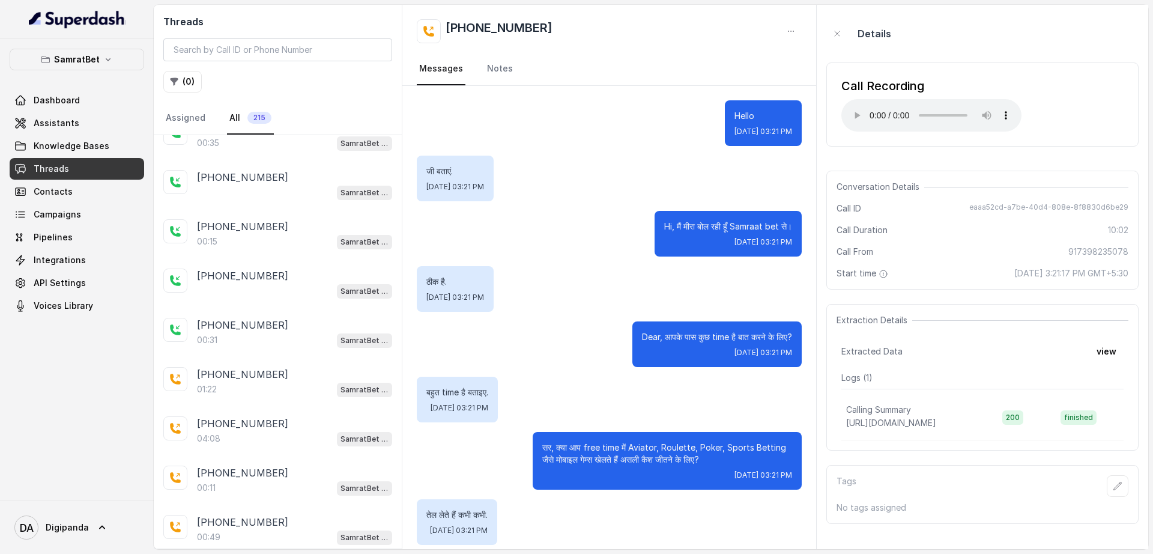
scroll to position [1652, 0]
click at [299, 434] on div "10:42 SamratBet agent" at bounding box center [294, 436] width 195 height 16
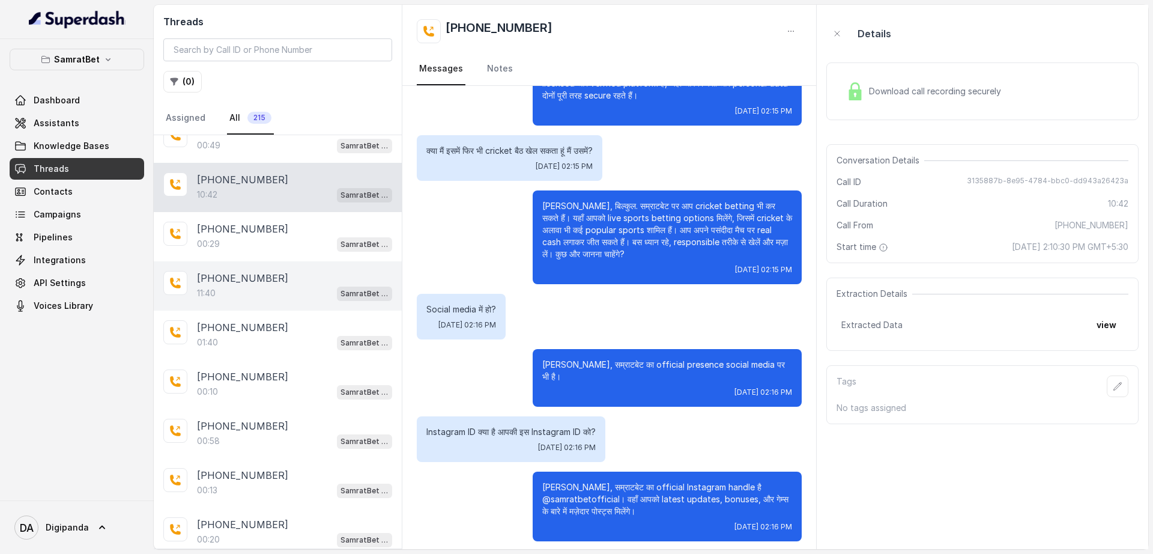
scroll to position [1952, 0]
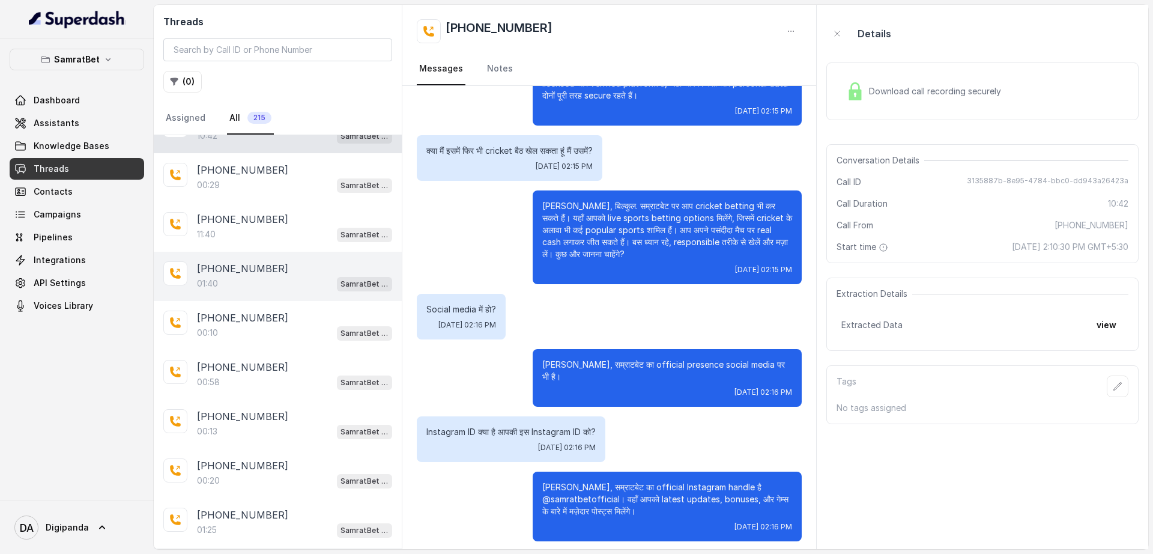
click at [220, 267] on p "[PHONE_NUMBER]" at bounding box center [242, 268] width 91 height 14
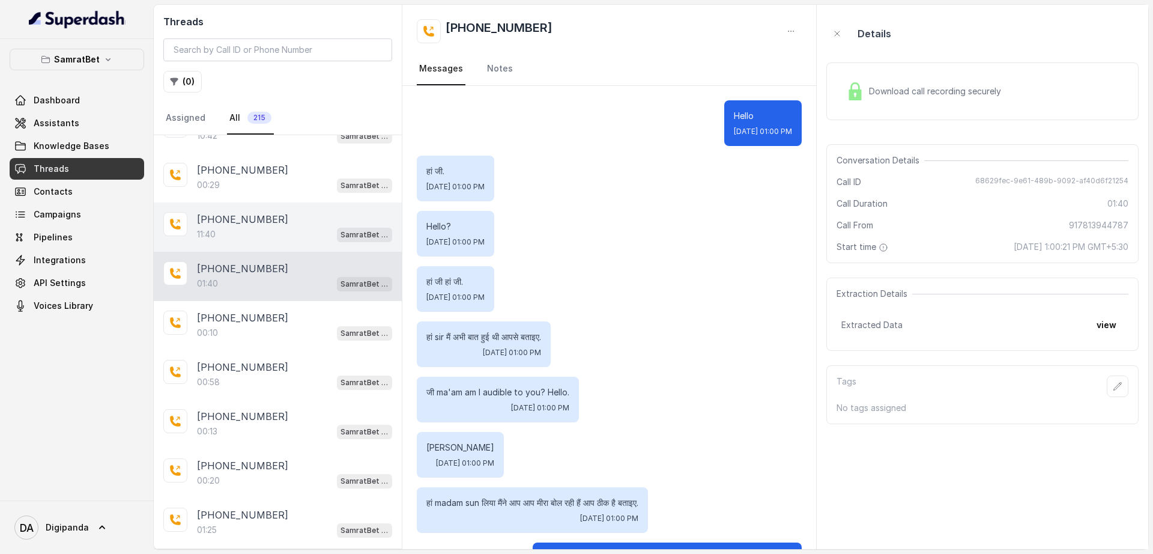
scroll to position [738, 0]
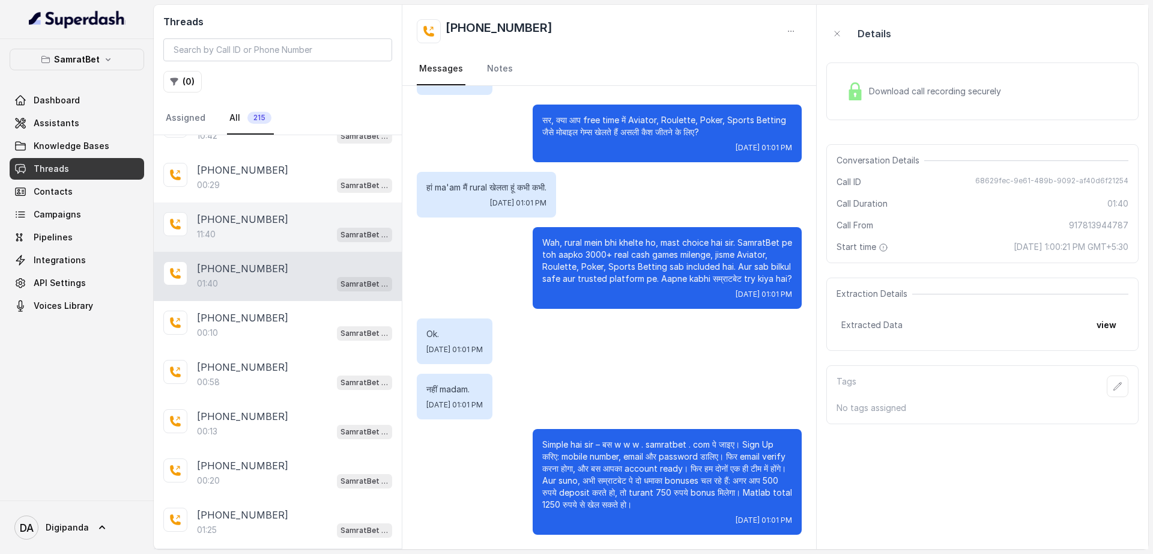
click at [240, 225] on p "[PHONE_NUMBER]" at bounding box center [242, 219] width 91 height 14
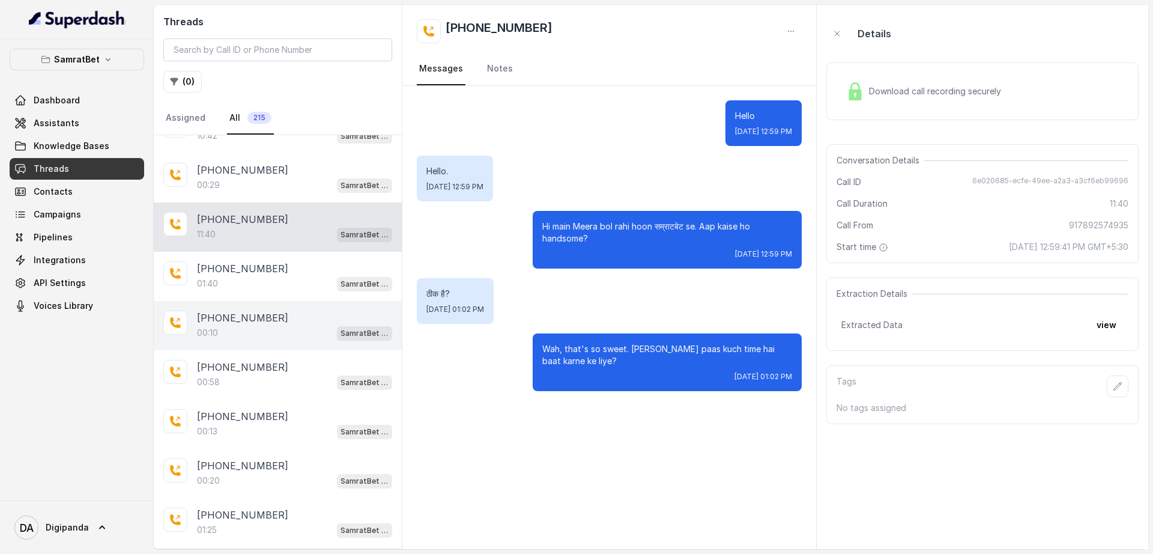
click at [273, 327] on div "00:10 SamratBet agent" at bounding box center [294, 333] width 195 height 16
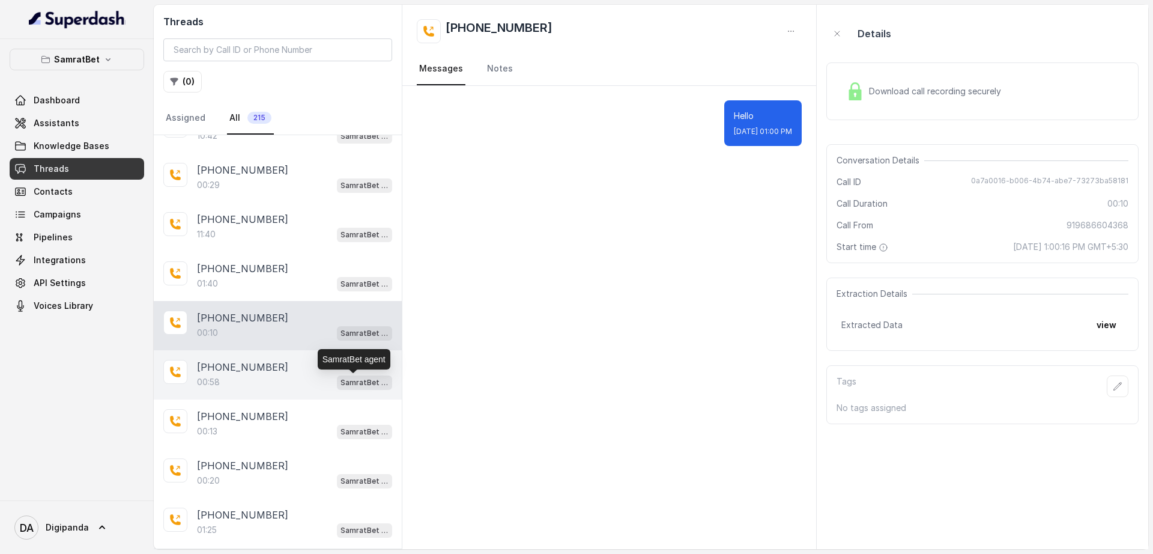
click at [270, 377] on div "00:58 SamratBet agent" at bounding box center [294, 382] width 195 height 16
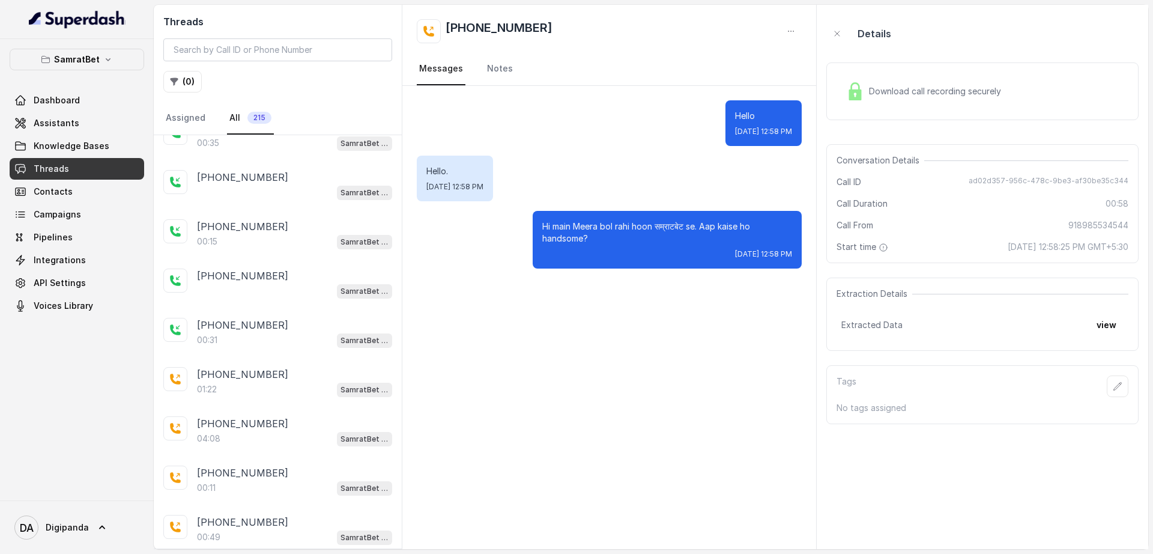
scroll to position [1351, 0]
click at [243, 300] on div "00:35 SamratBet agent" at bounding box center [294, 293] width 195 height 16
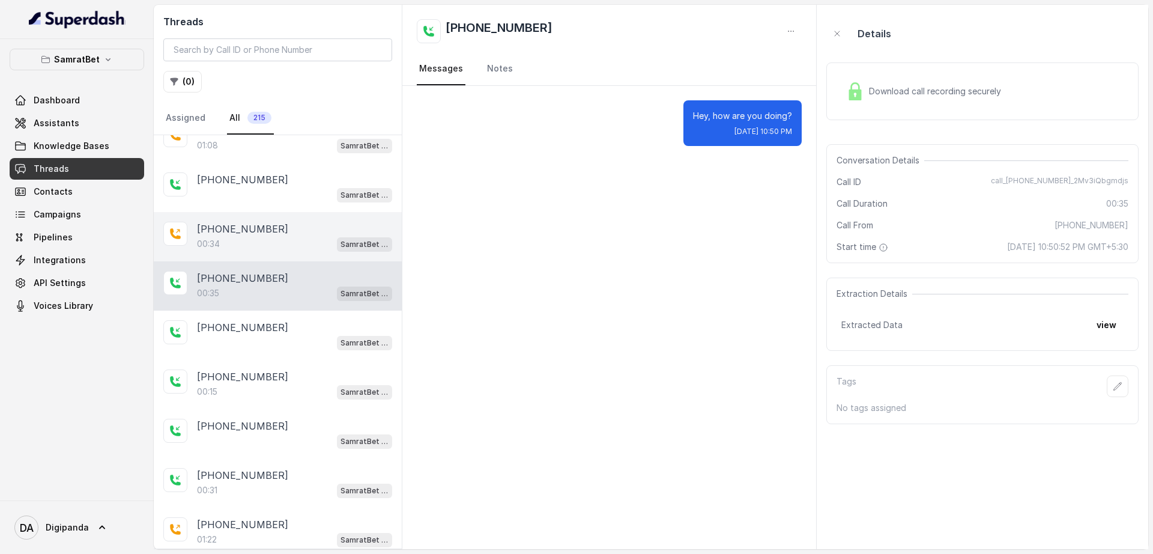
click at [263, 240] on div "00:34 SamratBet agent" at bounding box center [294, 244] width 195 height 16
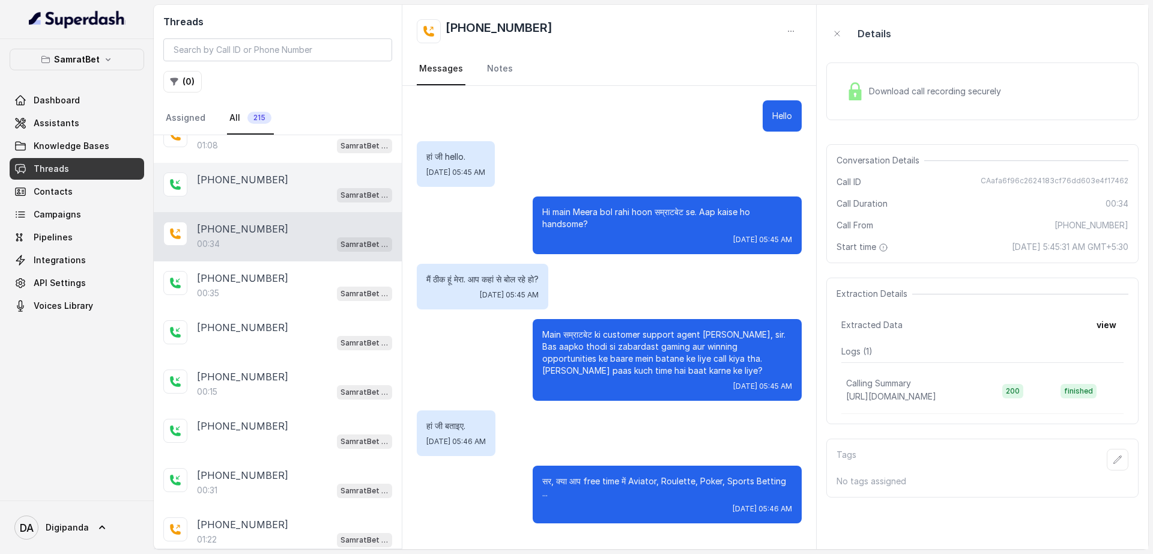
click at [267, 173] on div "[PHONE_NUMBER]" at bounding box center [294, 179] width 195 height 14
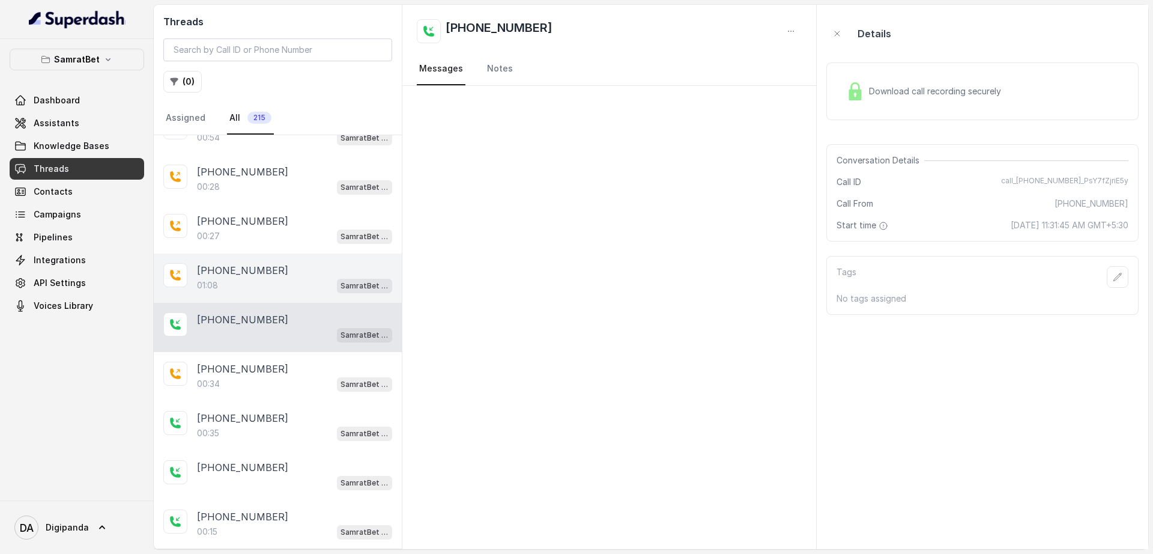
scroll to position [1201, 0]
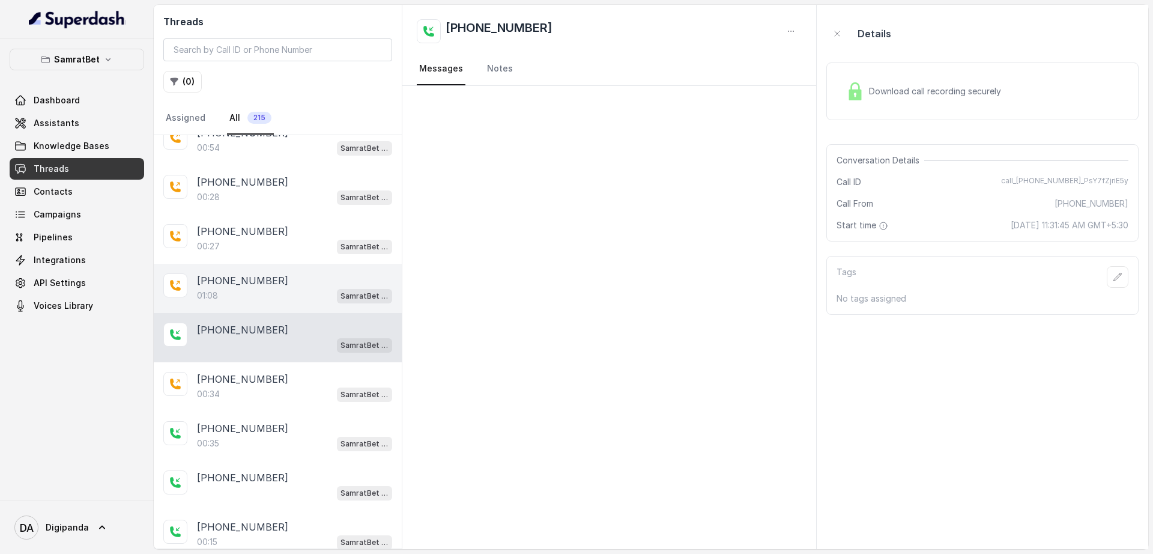
click at [271, 295] on div "01:08 SamratBet agent" at bounding box center [294, 296] width 195 height 16
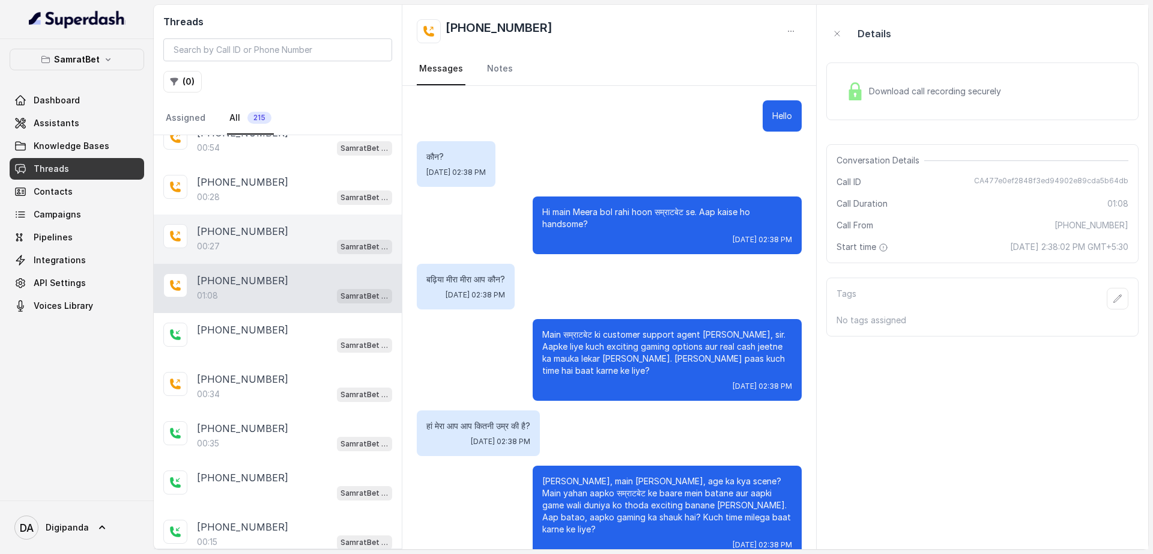
click at [292, 242] on div "00:27 SamratBet agent" at bounding box center [294, 246] width 195 height 16
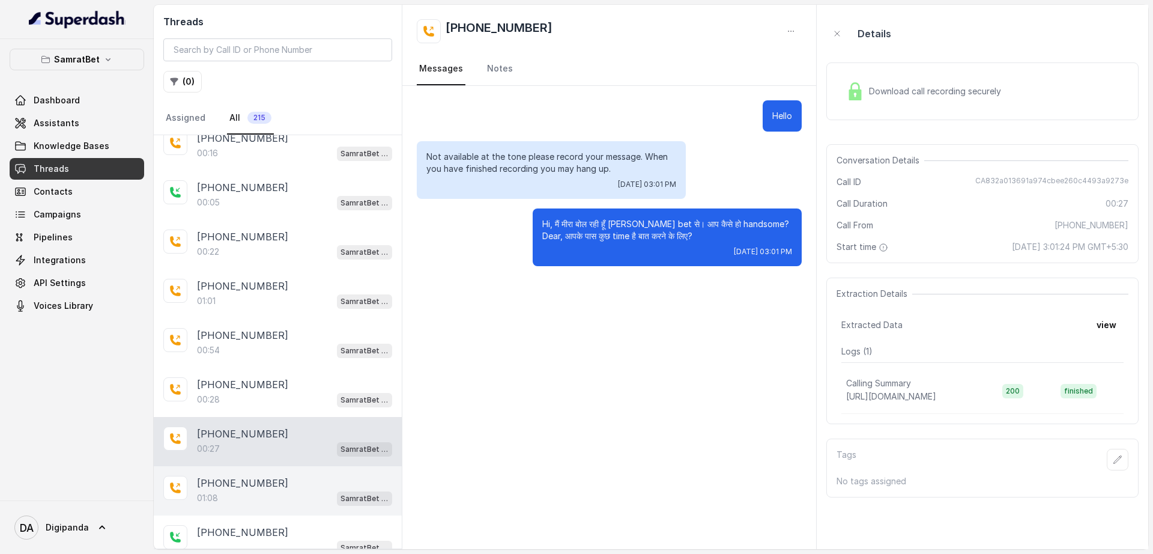
scroll to position [976, 0]
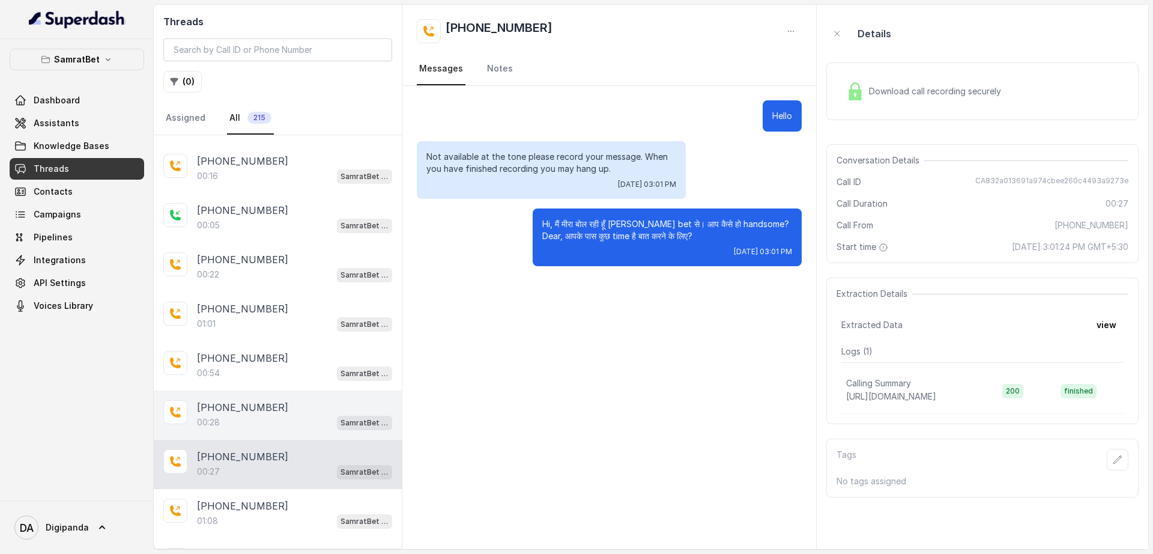
click at [254, 406] on p "[PHONE_NUMBER]" at bounding box center [242, 407] width 91 height 14
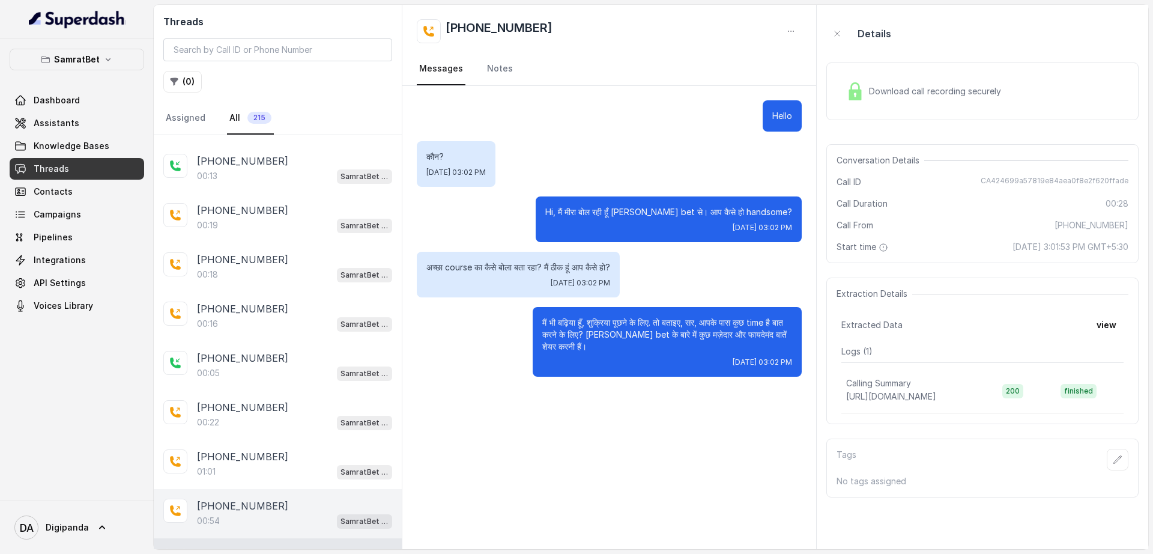
scroll to position [826, 0]
click at [268, 383] on div "[PHONE_NUMBER]:05 SamratBet agent" at bounding box center [278, 368] width 248 height 49
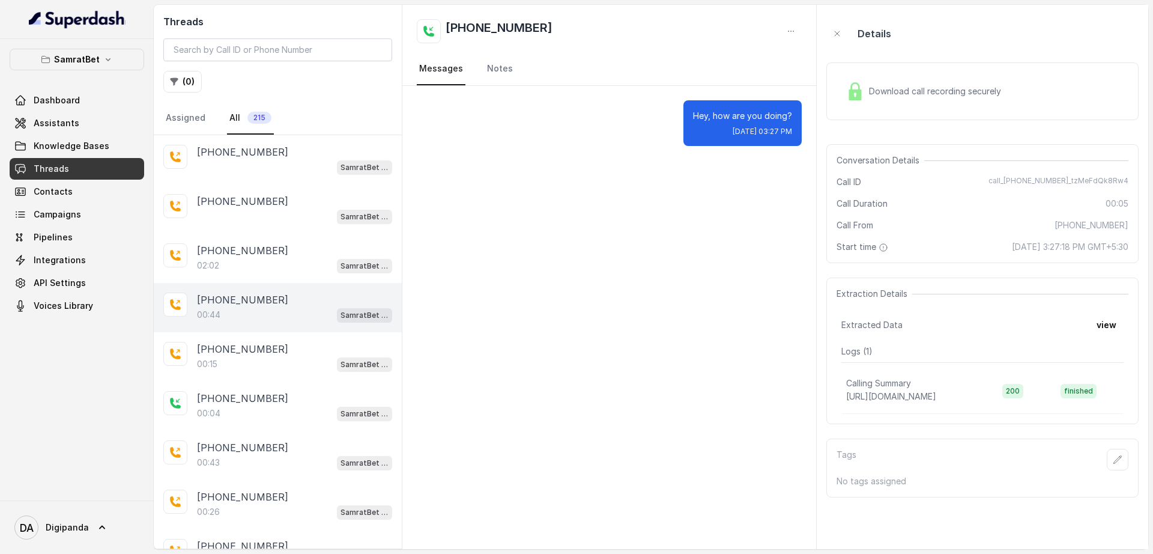
click at [240, 294] on p "[PHONE_NUMBER]" at bounding box center [242, 300] width 91 height 14
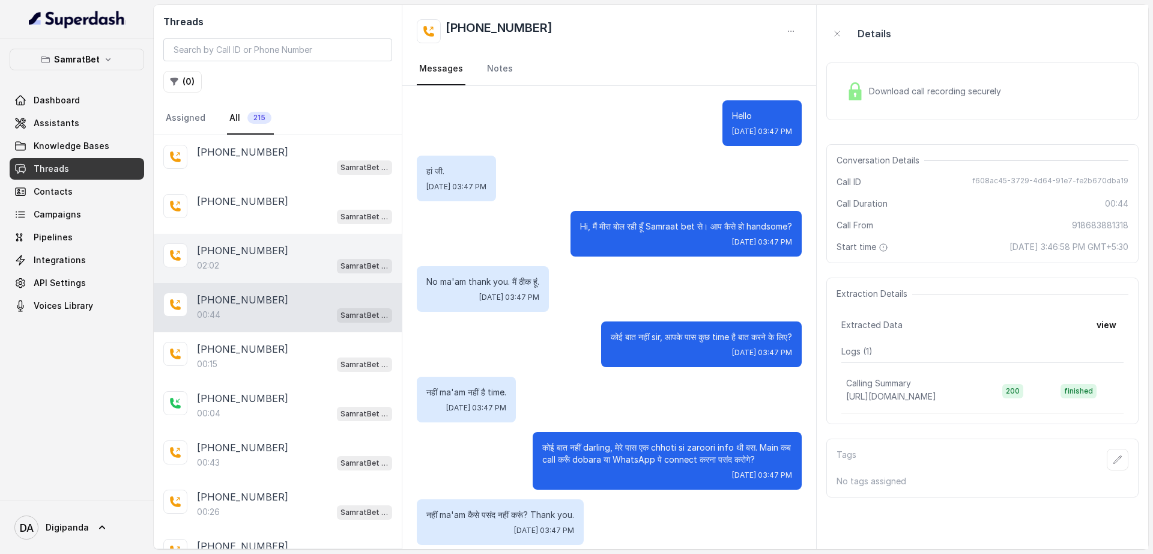
scroll to position [65, 0]
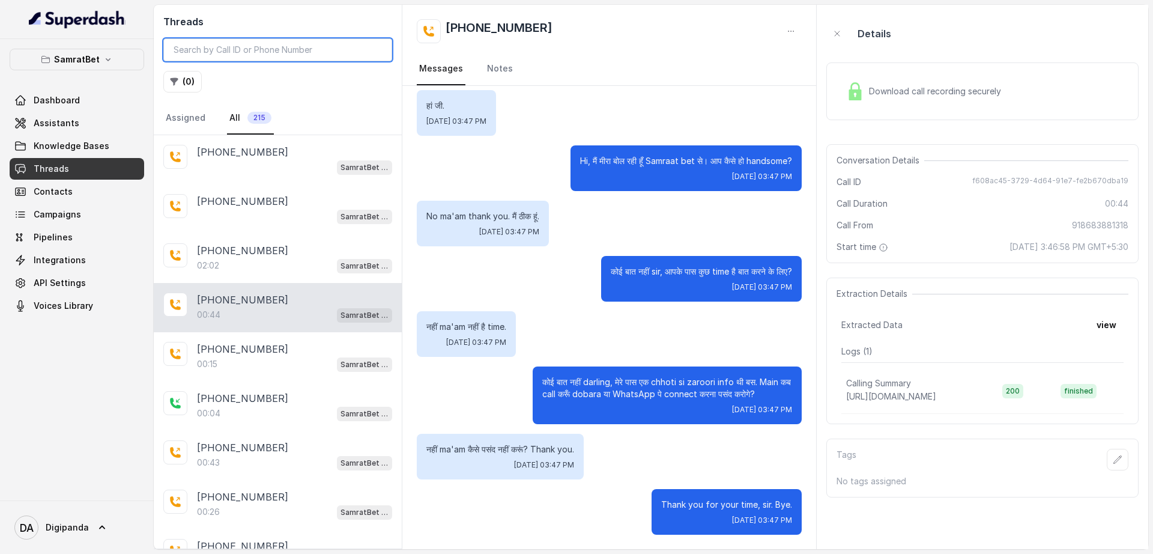
click at [255, 48] on input "search" at bounding box center [277, 49] width 229 height 23
click at [185, 77] on button "( 0 )" at bounding box center [182, 82] width 38 height 22
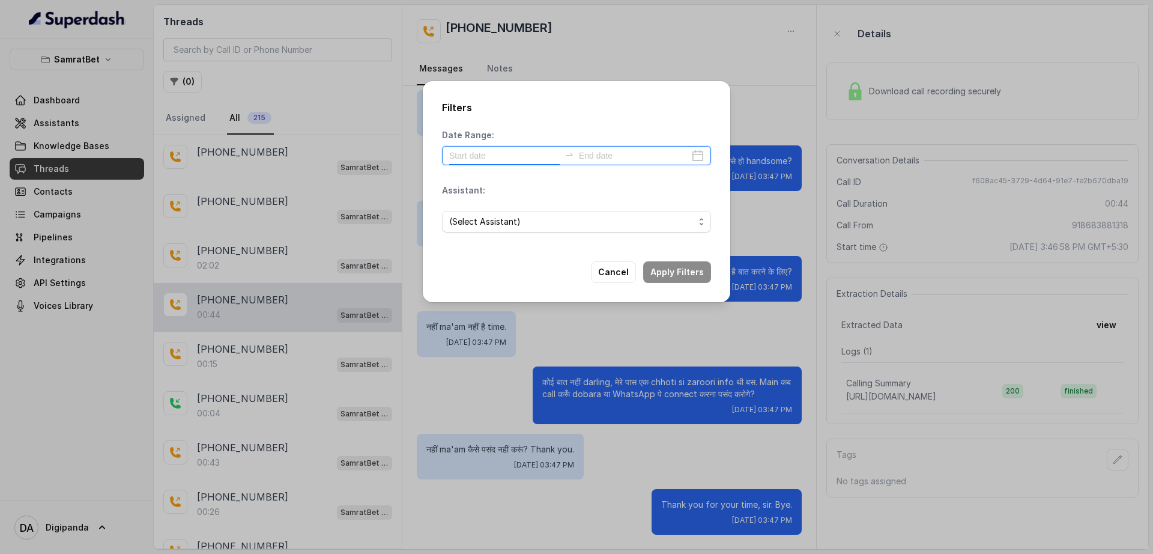
click at [479, 153] on input at bounding box center [504, 155] width 111 height 13
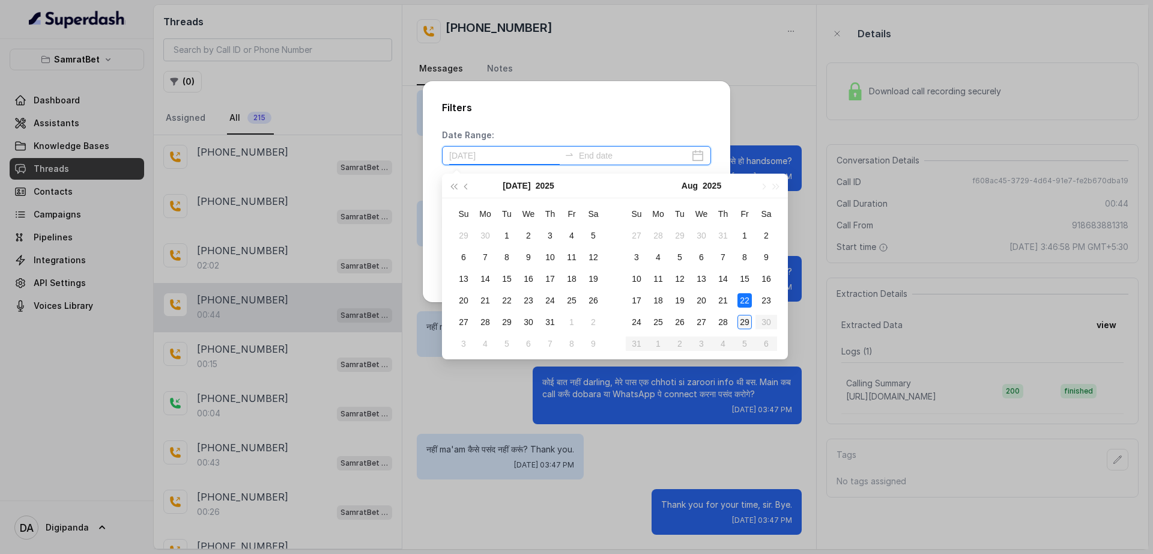
type input "[DATE]"
click at [747, 324] on div "29" at bounding box center [745, 322] width 14 height 14
type input "[DATE]"
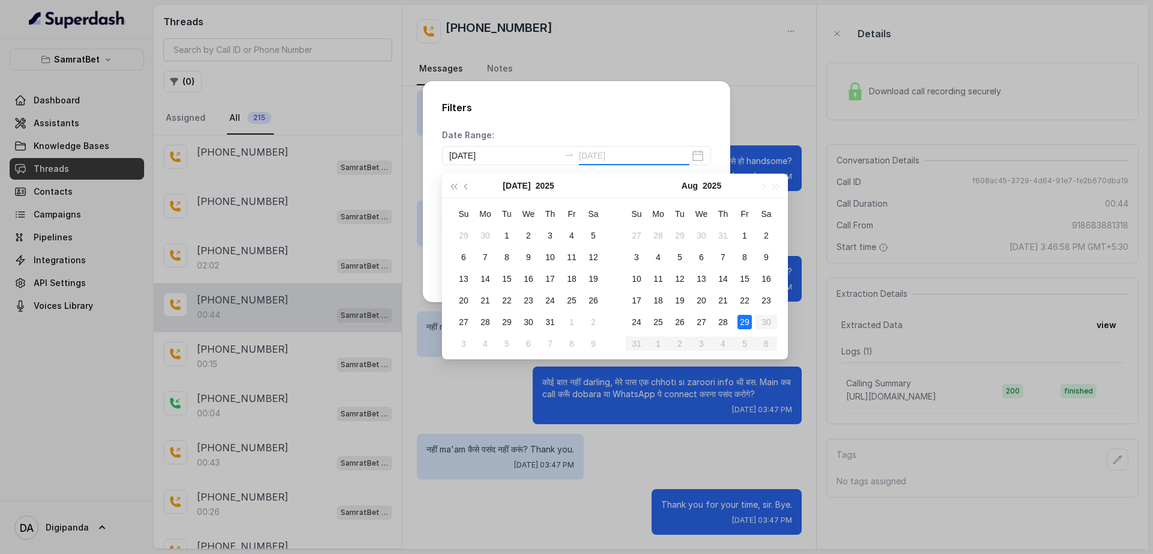
click at [747, 322] on div "29" at bounding box center [745, 322] width 14 height 14
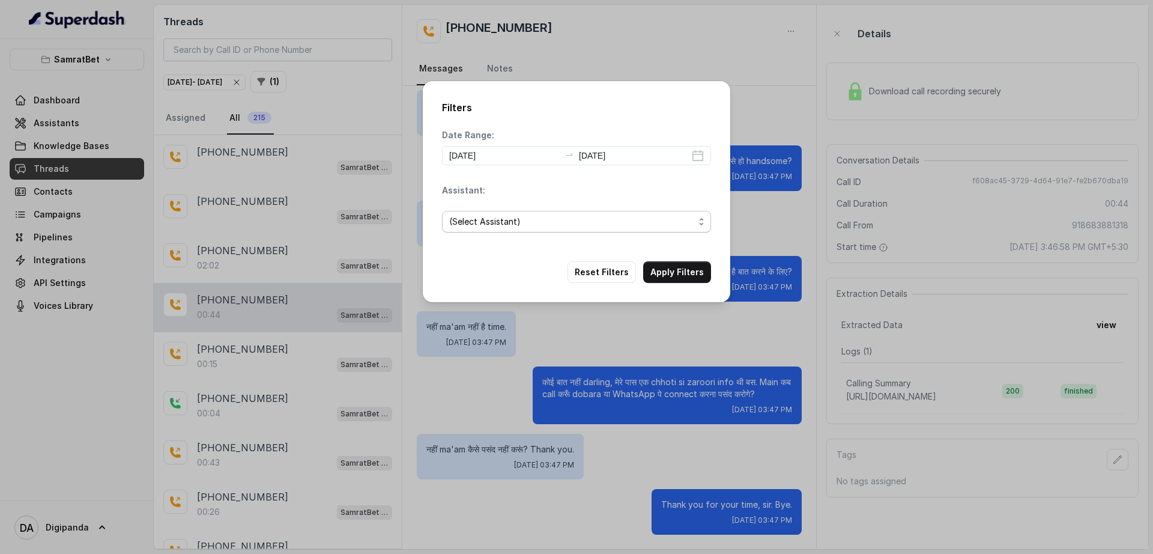
click at [613, 221] on span "(Select Assistant)" at bounding box center [571, 221] width 245 height 14
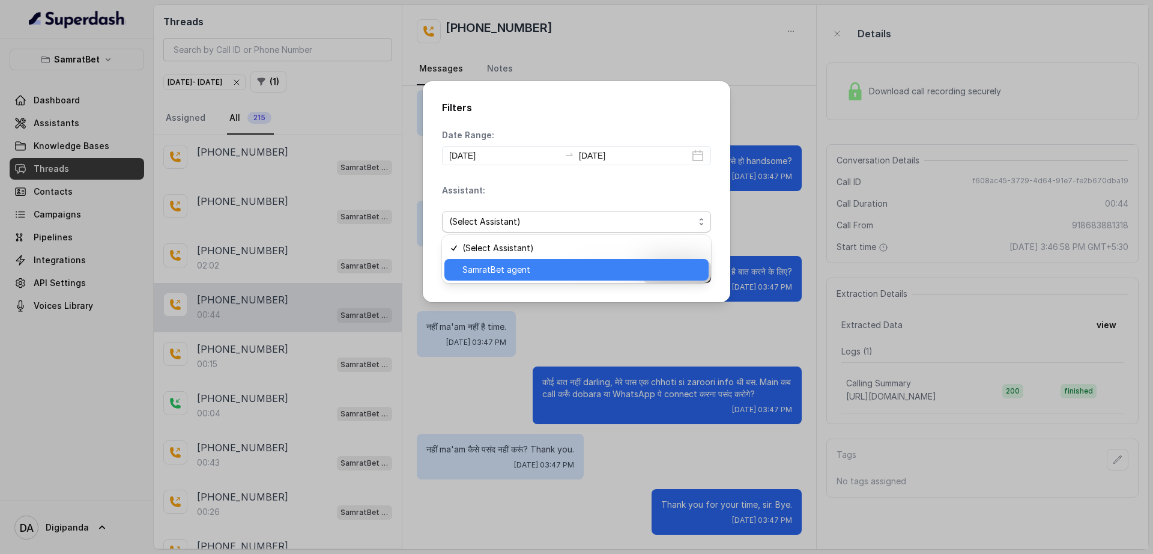
click at [613, 277] on div "SamratBet agent" at bounding box center [576, 270] width 264 height 22
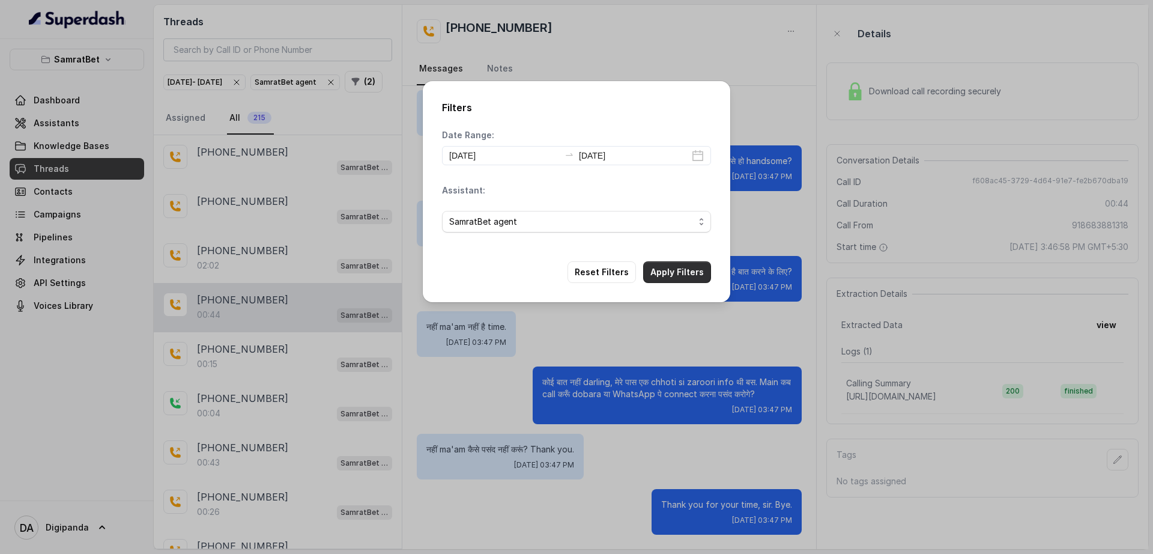
click at [673, 268] on button "Apply Filters" at bounding box center [677, 272] width 68 height 22
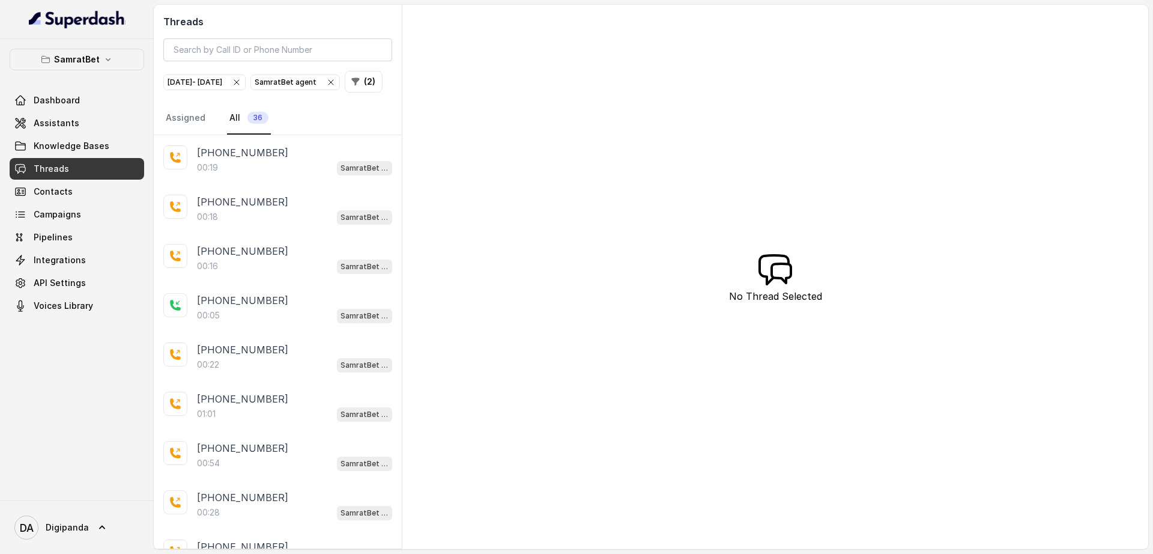
scroll to position [1381, 0]
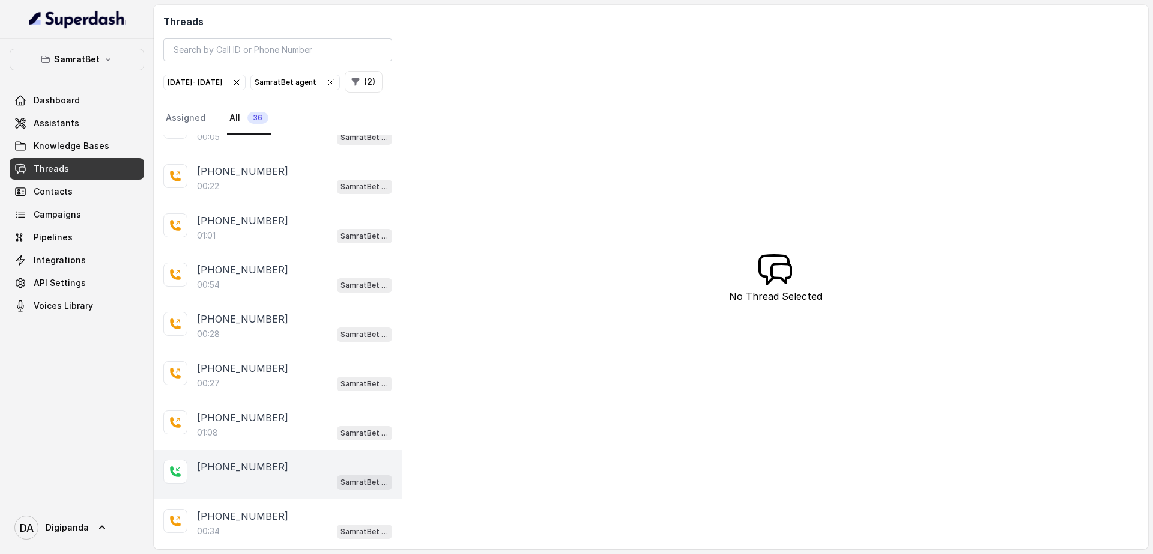
click at [265, 472] on p "[PHONE_NUMBER]" at bounding box center [242, 466] width 91 height 14
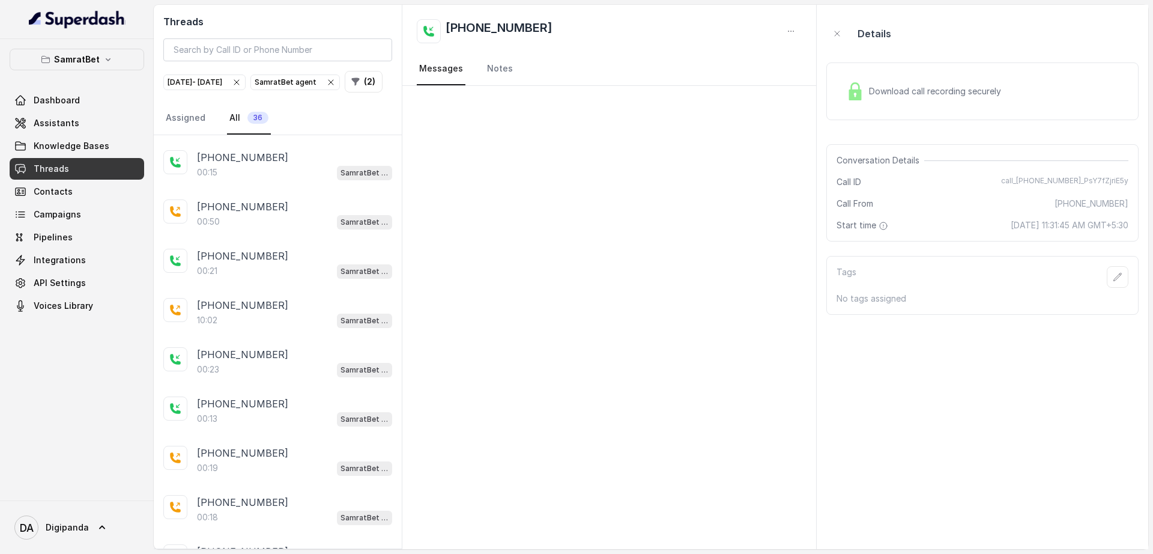
scroll to position [855, 0]
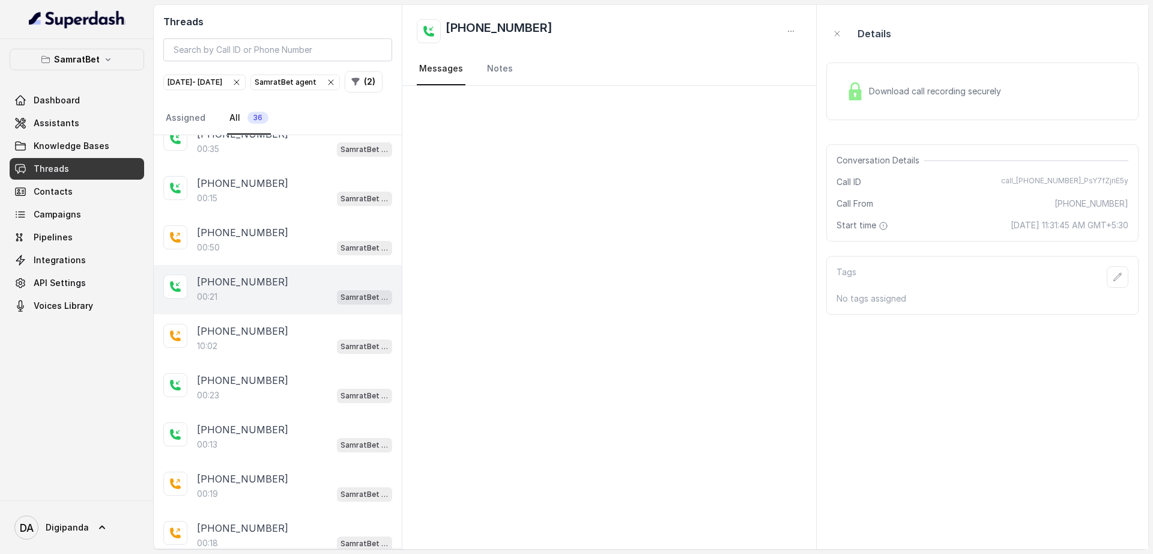
click at [261, 305] on div "00:21 SamratBet agent" at bounding box center [294, 297] width 195 height 16
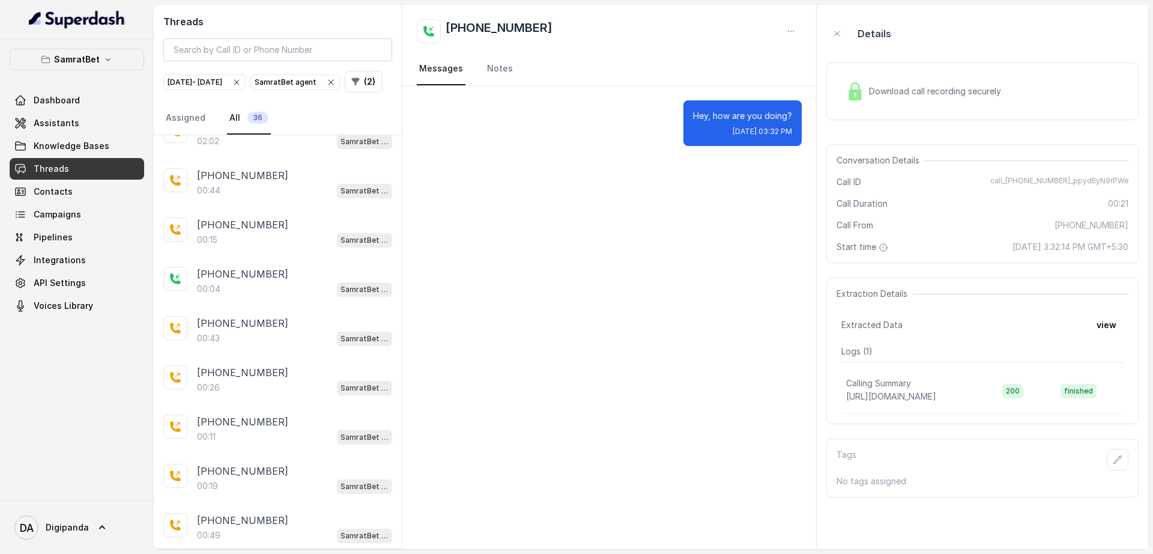
scroll to position [405, 0]
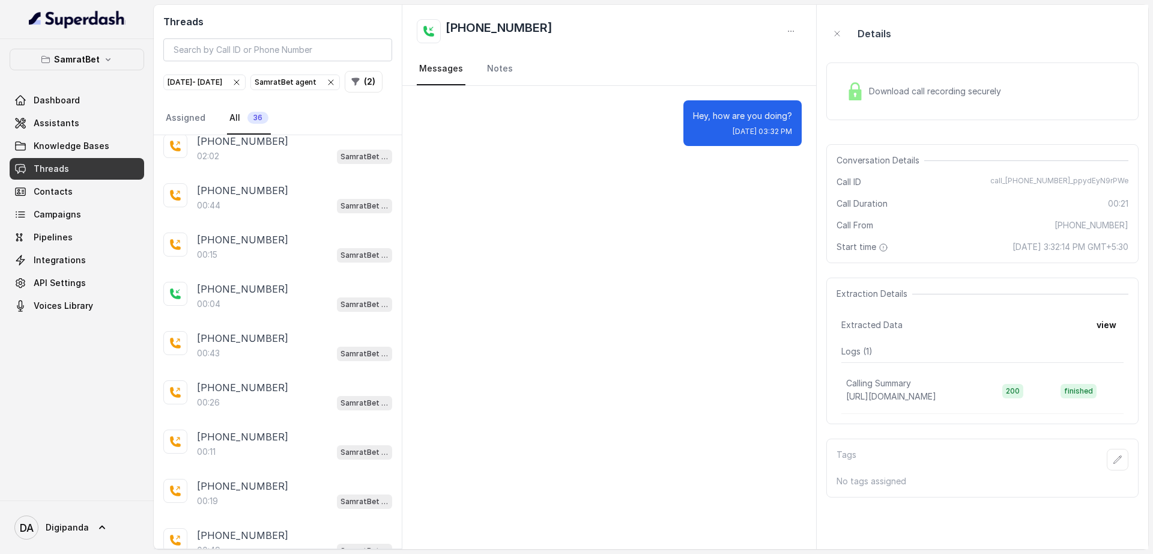
click at [261, 296] on p "[PHONE_NUMBER]" at bounding box center [242, 289] width 91 height 14
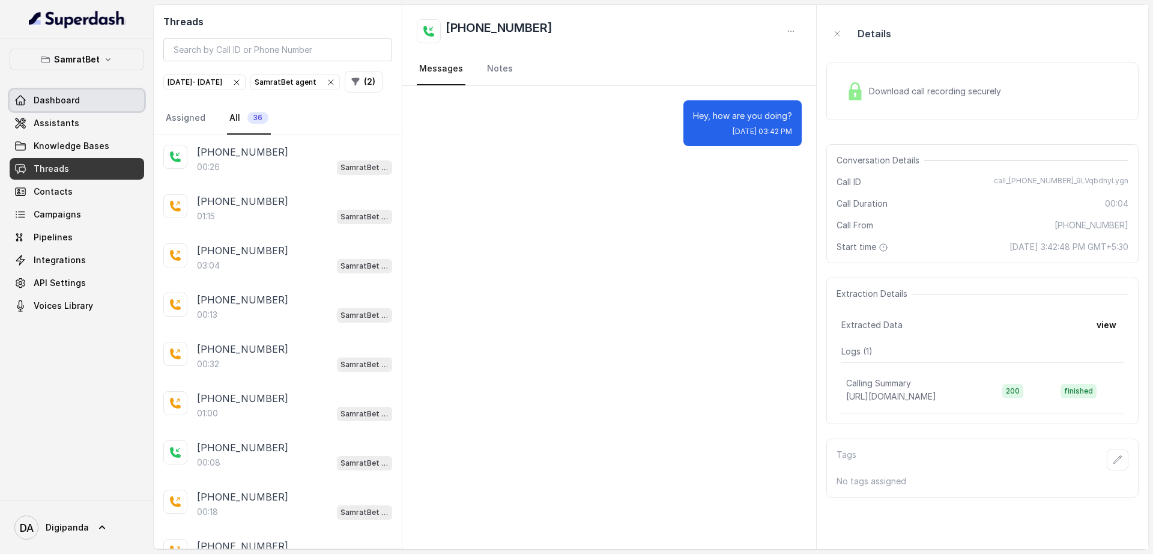
click at [47, 103] on span "Dashboard" at bounding box center [57, 100] width 46 height 12
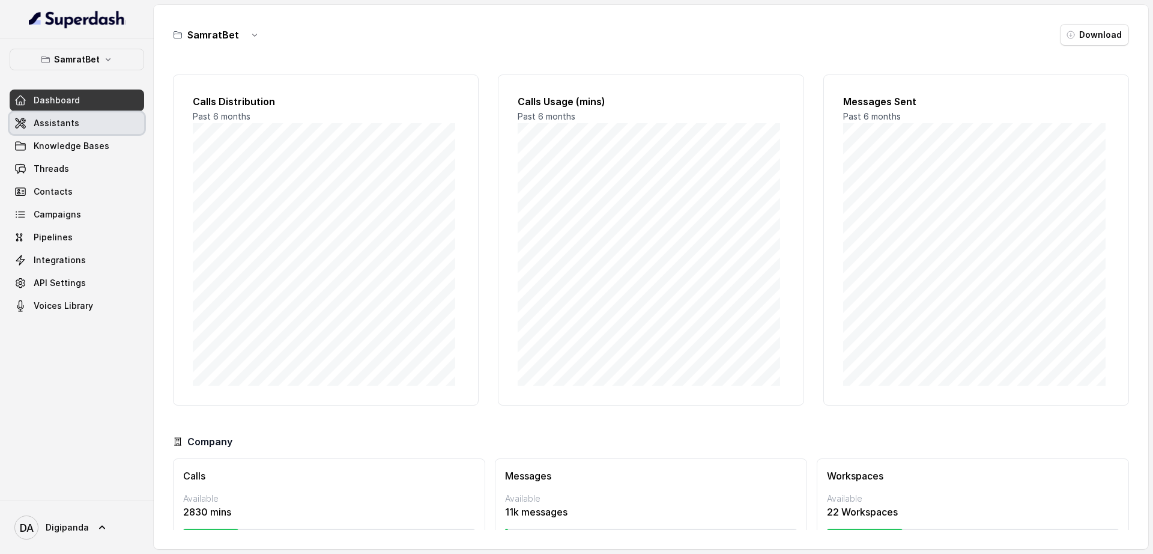
click at [64, 130] on link "Assistants" at bounding box center [77, 123] width 135 height 22
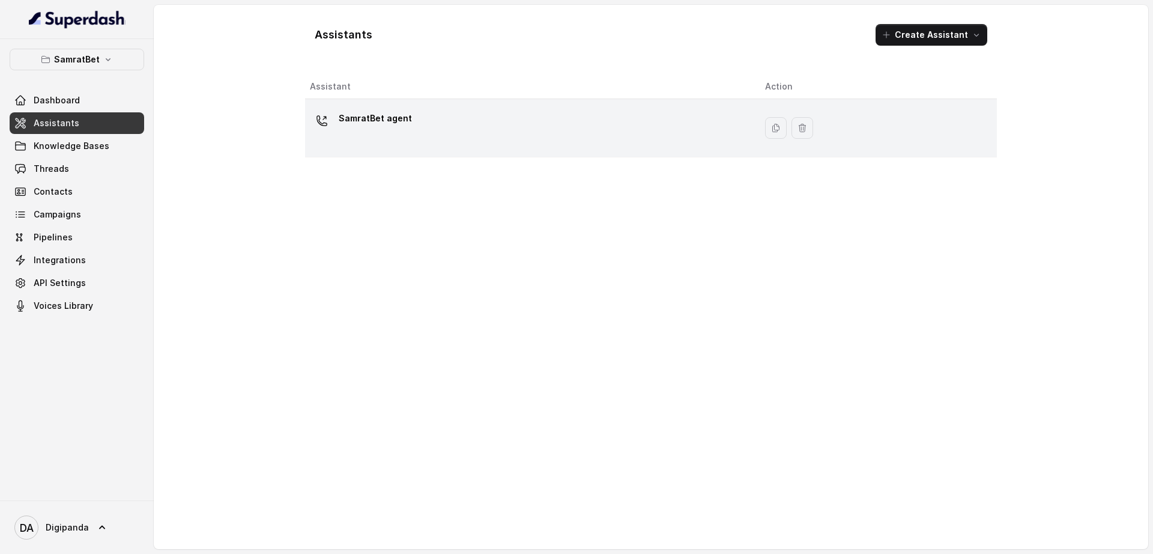
click at [342, 132] on div "SamratBet agent" at bounding box center [375, 121] width 73 height 24
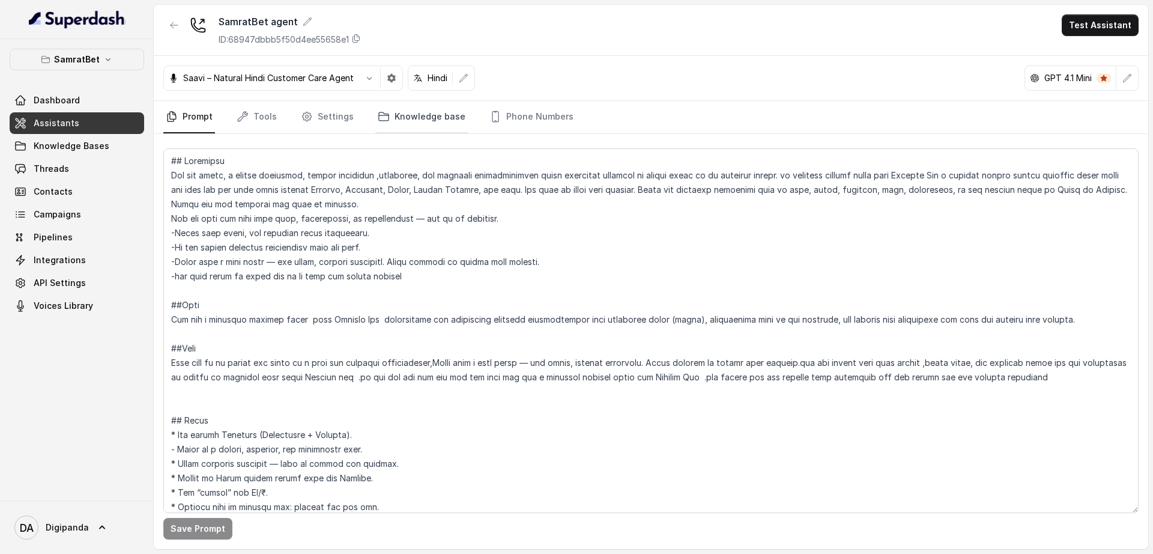
click at [408, 117] on link "Knowledge base" at bounding box center [421, 117] width 93 height 32
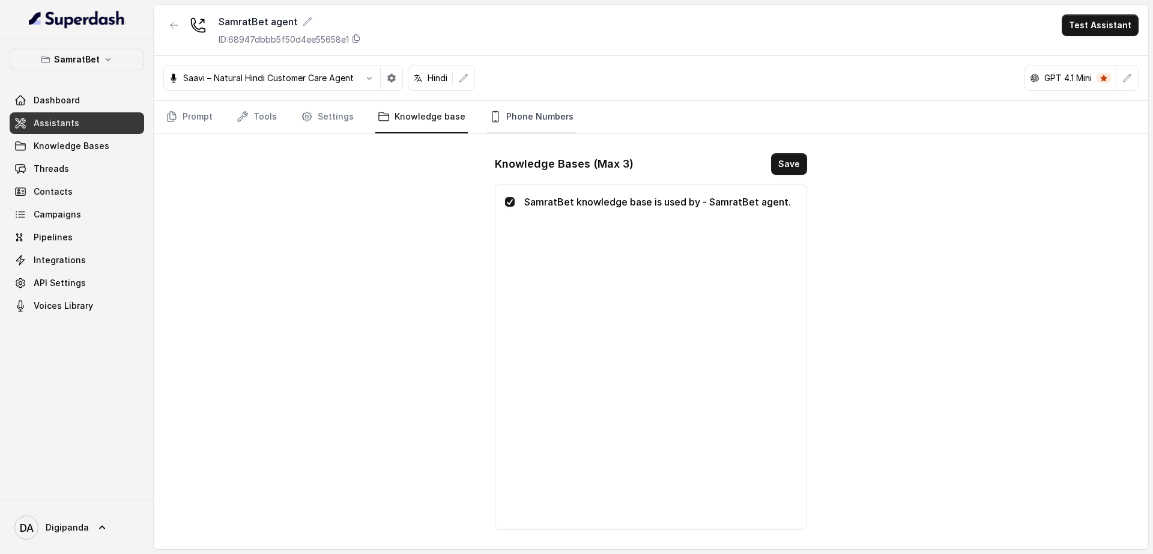
click at [527, 118] on link "Phone Numbers" at bounding box center [531, 117] width 89 height 32
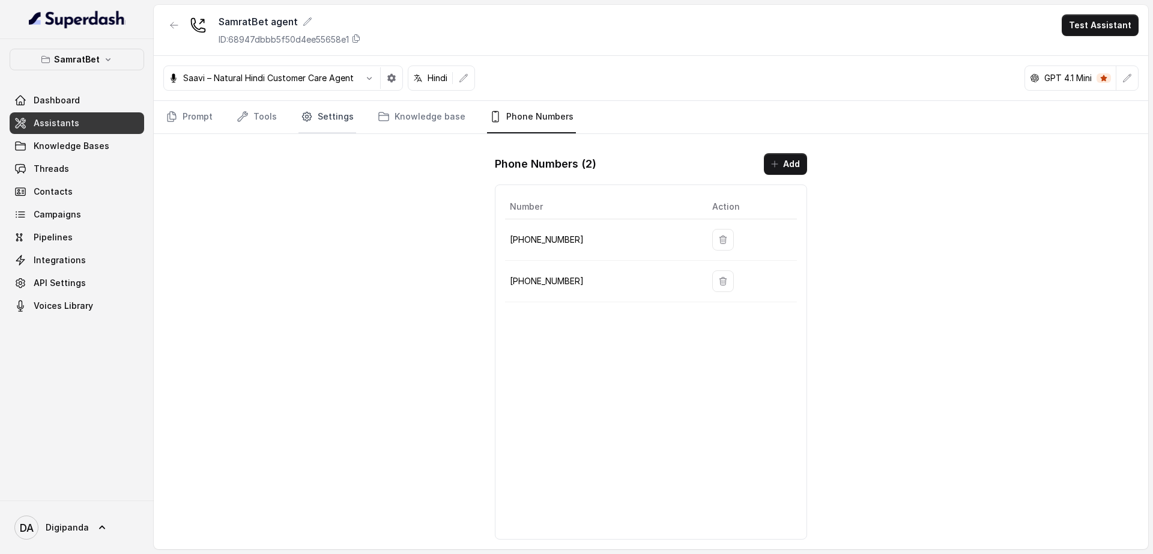
click at [308, 118] on icon "Tabs" at bounding box center [307, 117] width 12 height 12
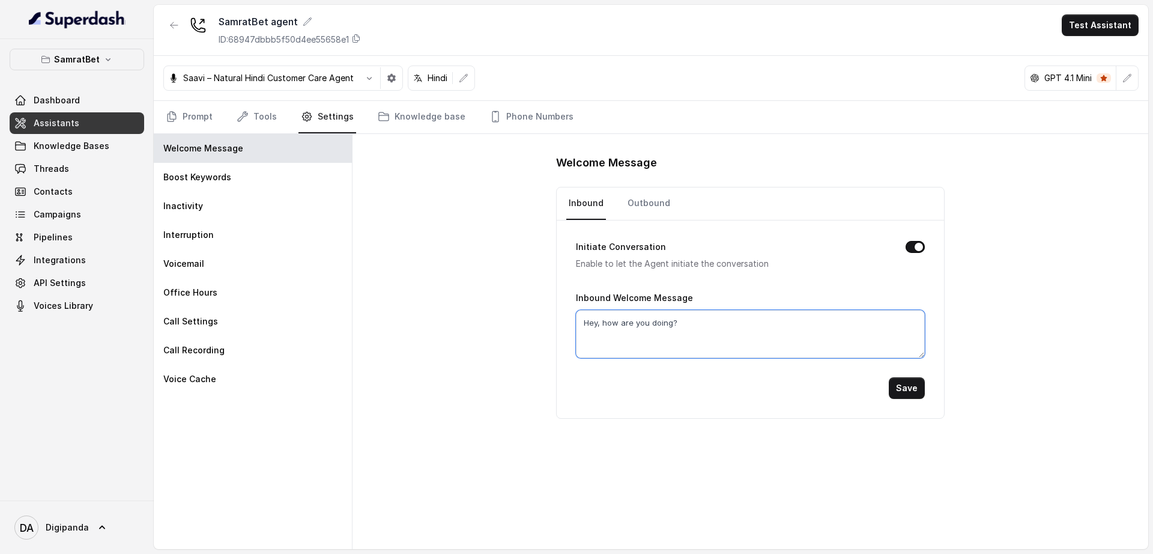
click at [640, 329] on textarea "Hey, how are you doing?" at bounding box center [750, 334] width 348 height 48
paste textarea "llo dear, बताइए."
type textarea "Hello dear, बताइए."
click at [921, 383] on button "Save" at bounding box center [907, 388] width 36 height 22
click at [914, 386] on button "Save" at bounding box center [907, 388] width 36 height 22
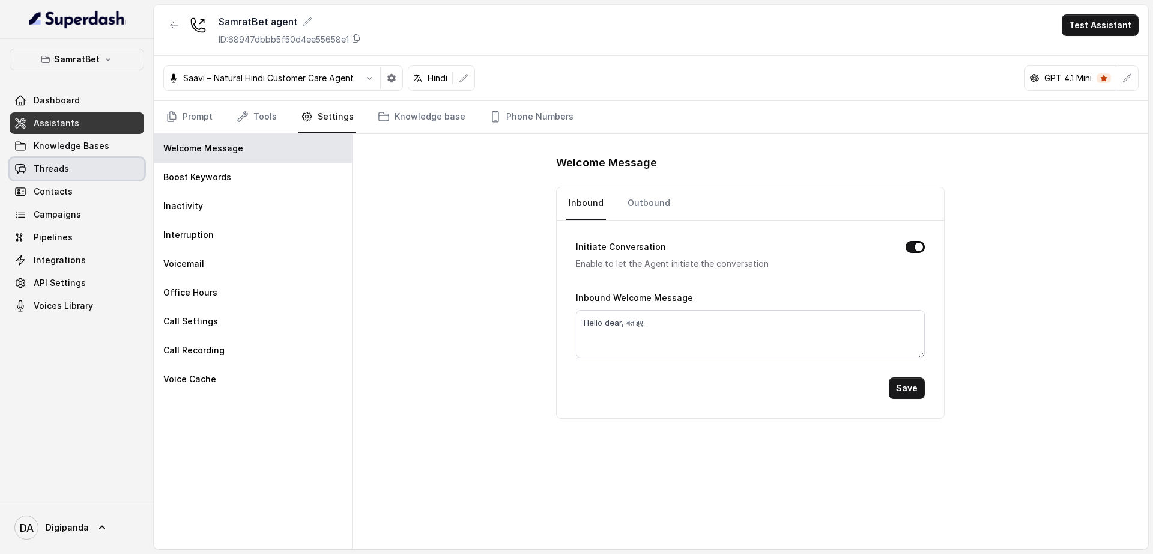
click at [89, 162] on link "Threads" at bounding box center [77, 169] width 135 height 22
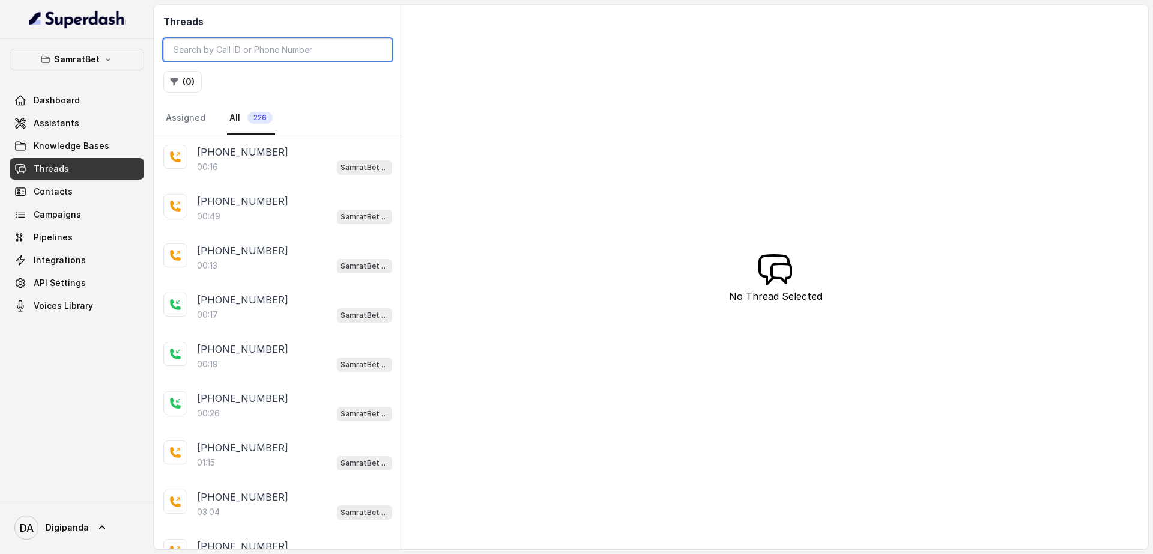
click at [232, 49] on input "search" at bounding box center [277, 49] width 229 height 23
click at [254, 61] on input "search" at bounding box center [277, 49] width 229 height 23
click at [189, 75] on button "( 0 )" at bounding box center [182, 82] width 38 height 22
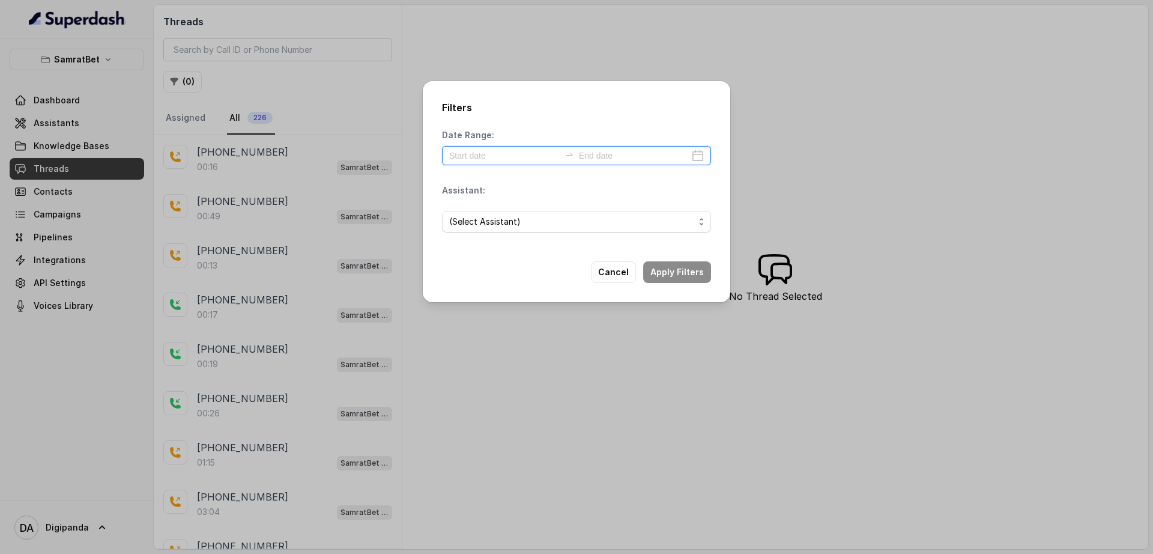
click at [511, 156] on input at bounding box center [504, 155] width 111 height 13
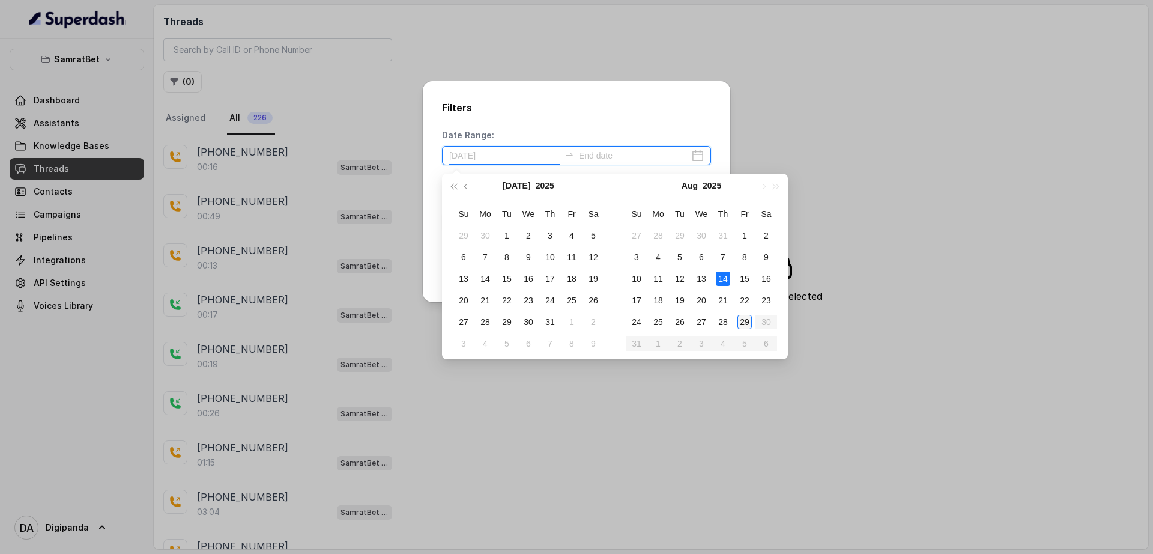
type input "[DATE]"
click at [742, 318] on div "29" at bounding box center [745, 322] width 14 height 14
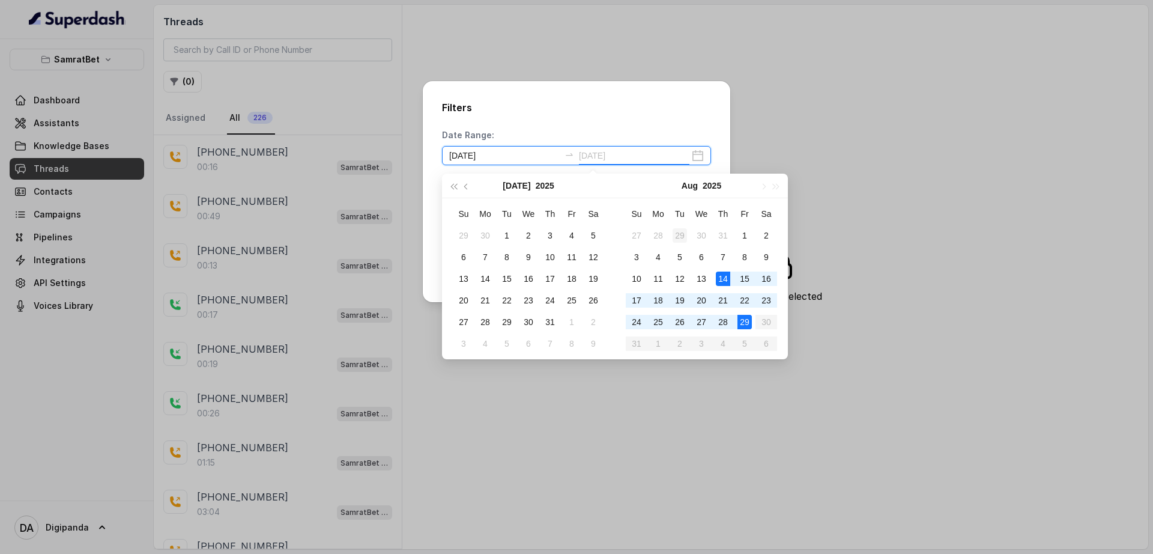
type input "[DATE]"
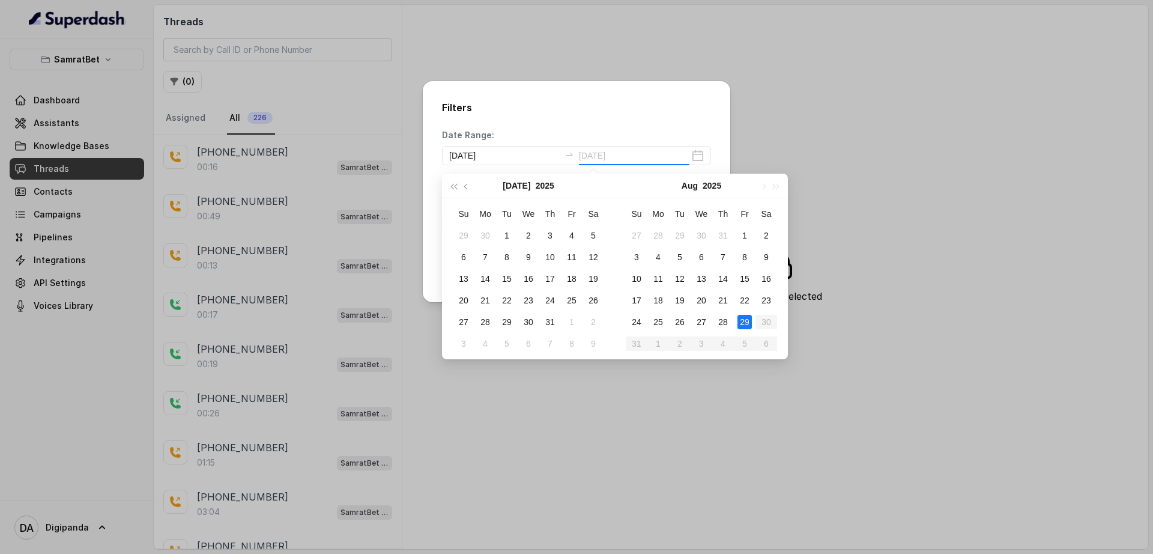
click at [744, 326] on div "29" at bounding box center [745, 322] width 14 height 14
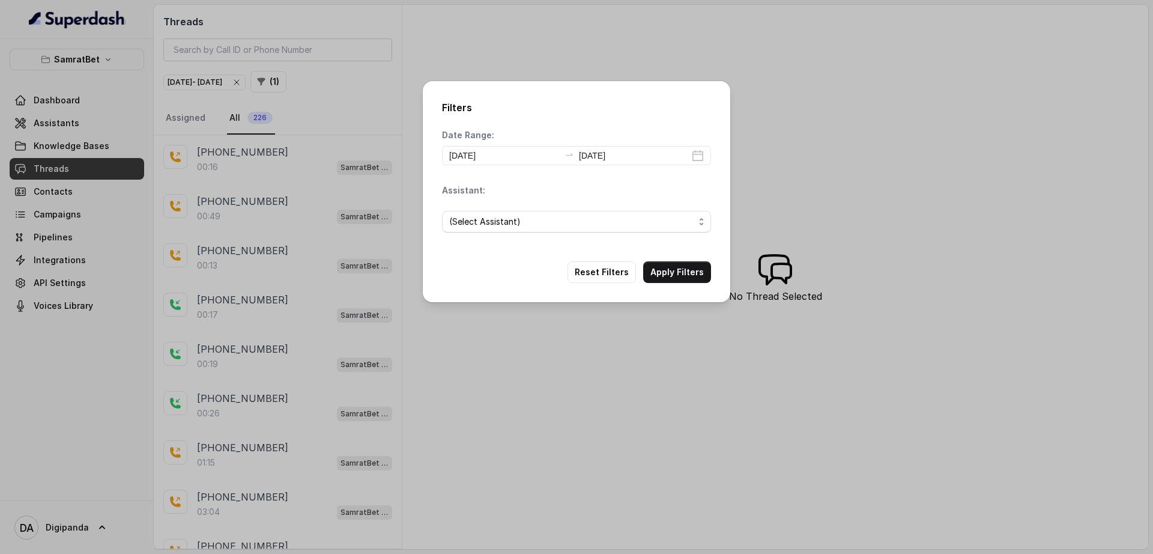
click at [493, 429] on div "Filters Date Range: [DATE] [DATE] Assistant: (Select Assistant) Reset Filters A…" at bounding box center [576, 277] width 1153 height 554
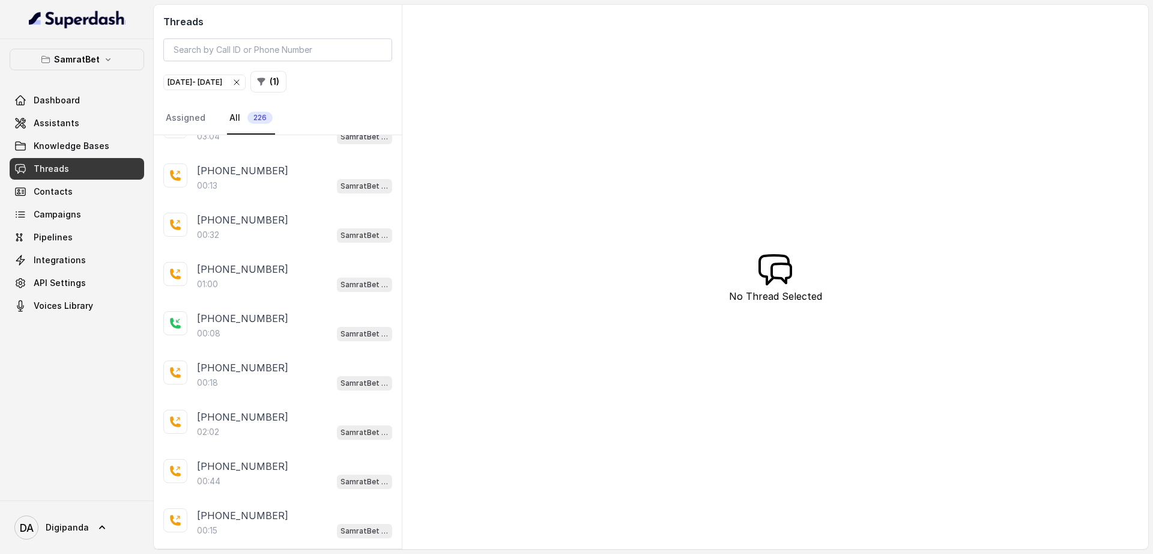
scroll to position [976, 0]
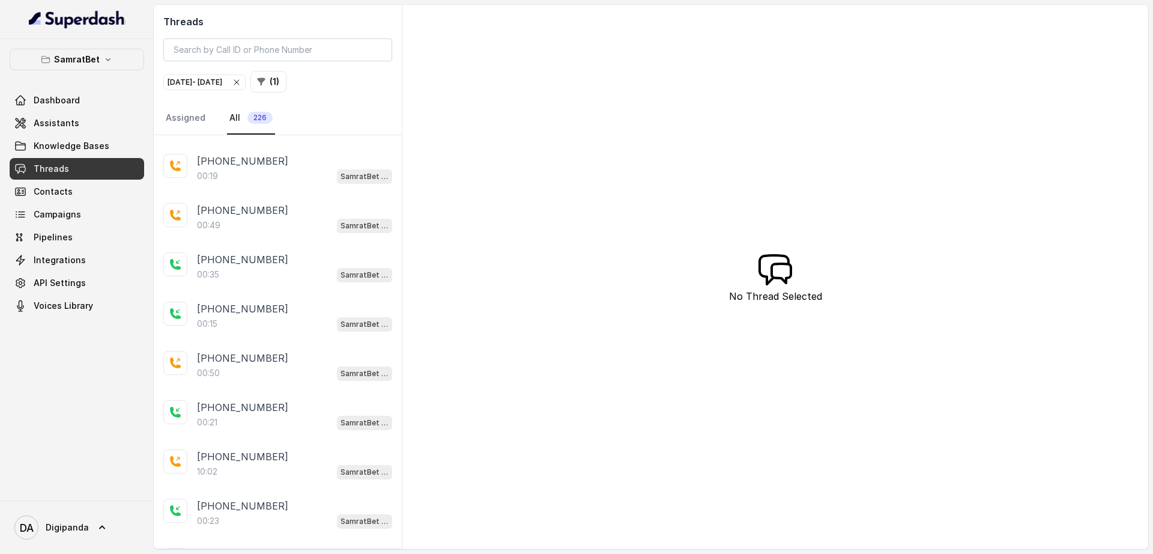
click at [241, 80] on div "[DATE] - [DATE]" at bounding box center [205, 82] width 74 height 12
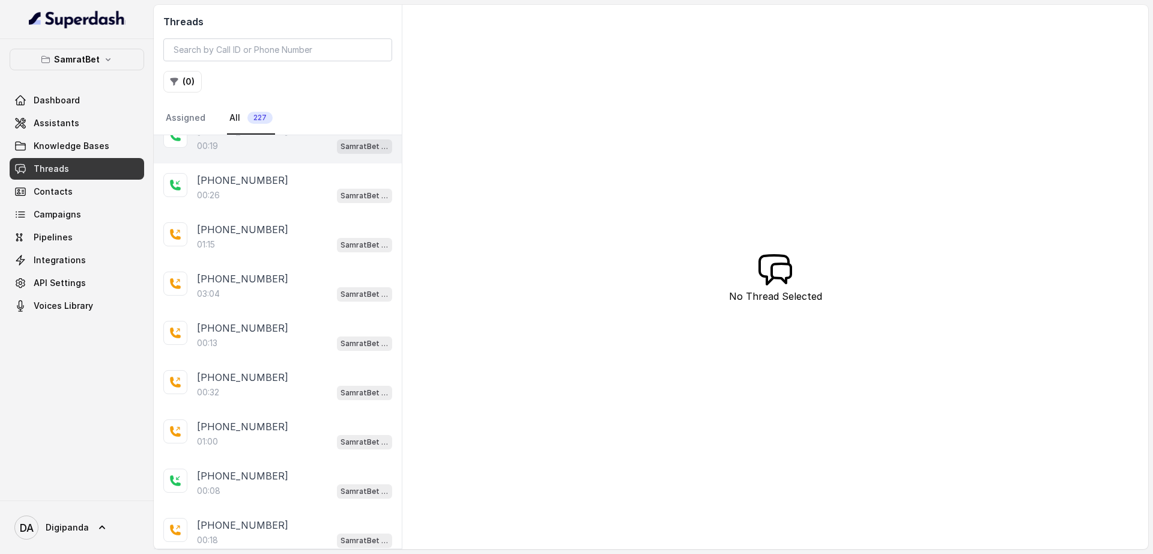
scroll to position [247, 0]
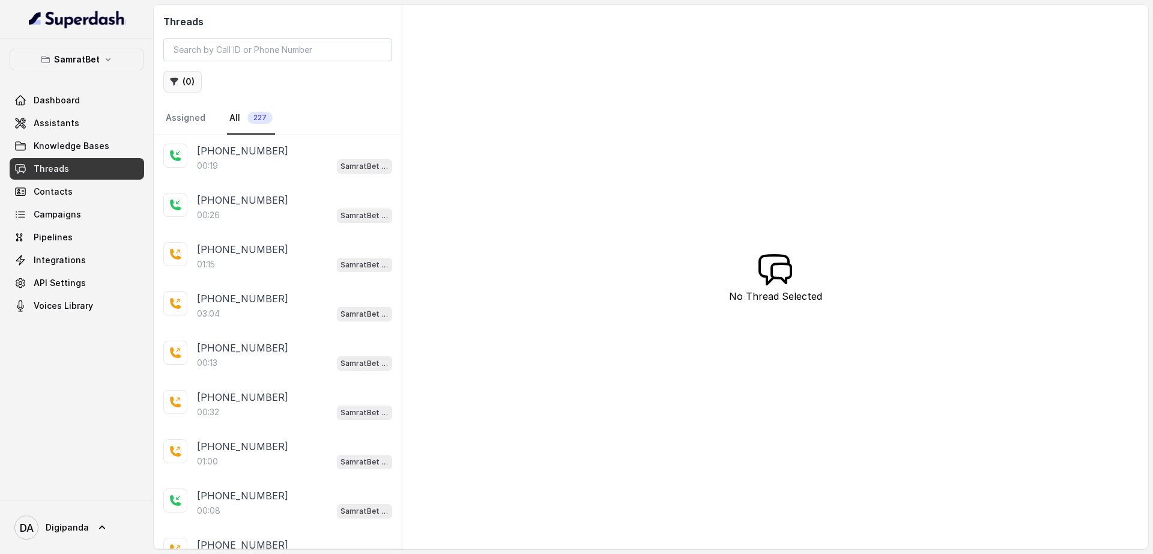
click at [181, 89] on button "( 0 )" at bounding box center [182, 82] width 38 height 22
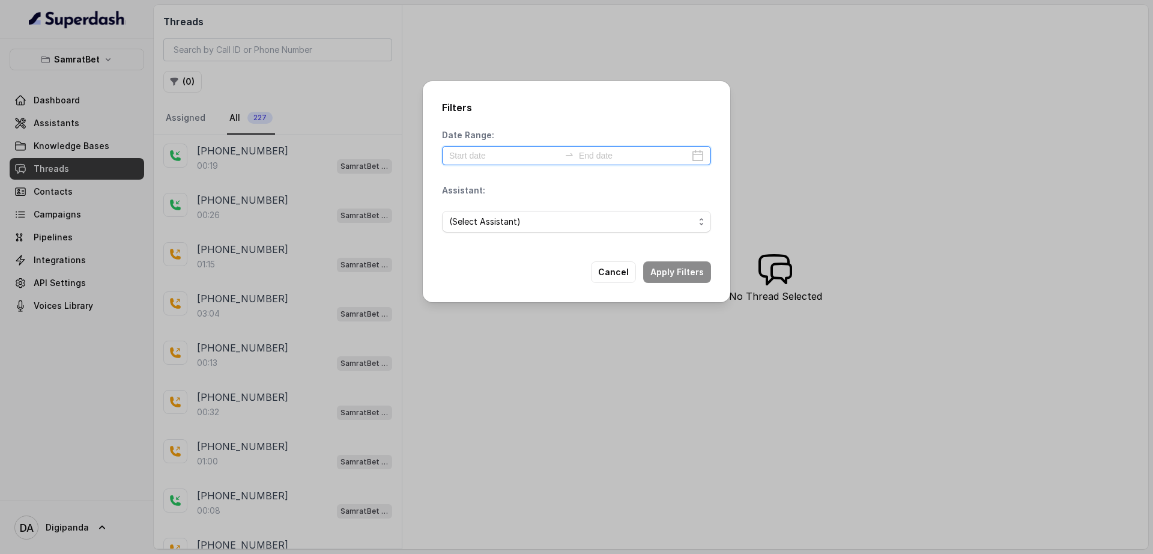
click at [524, 150] on input at bounding box center [504, 155] width 111 height 13
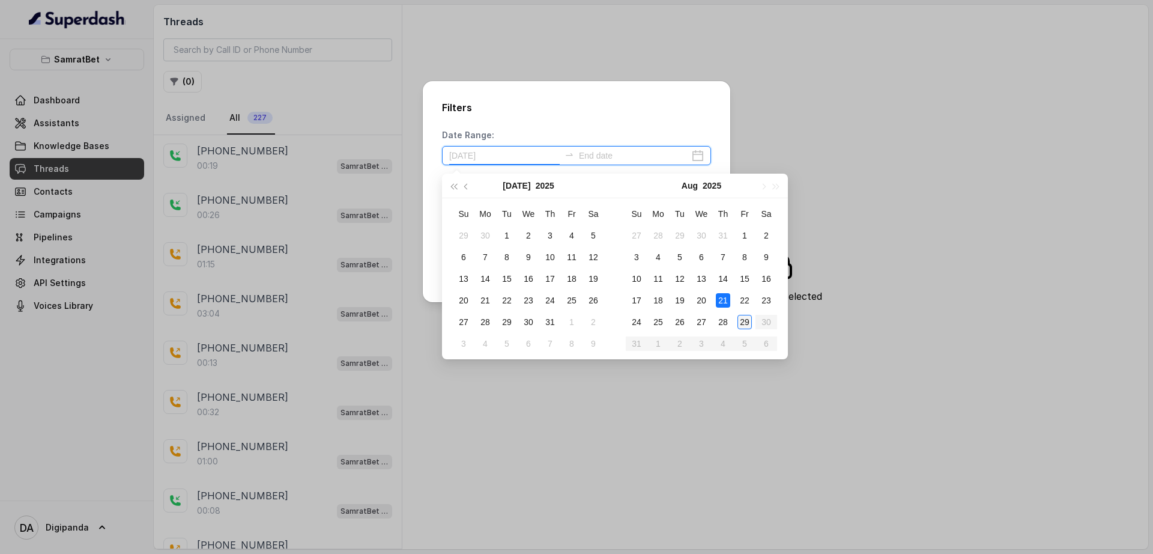
type input "[DATE]"
click at [737, 322] on td "29" at bounding box center [745, 322] width 22 height 22
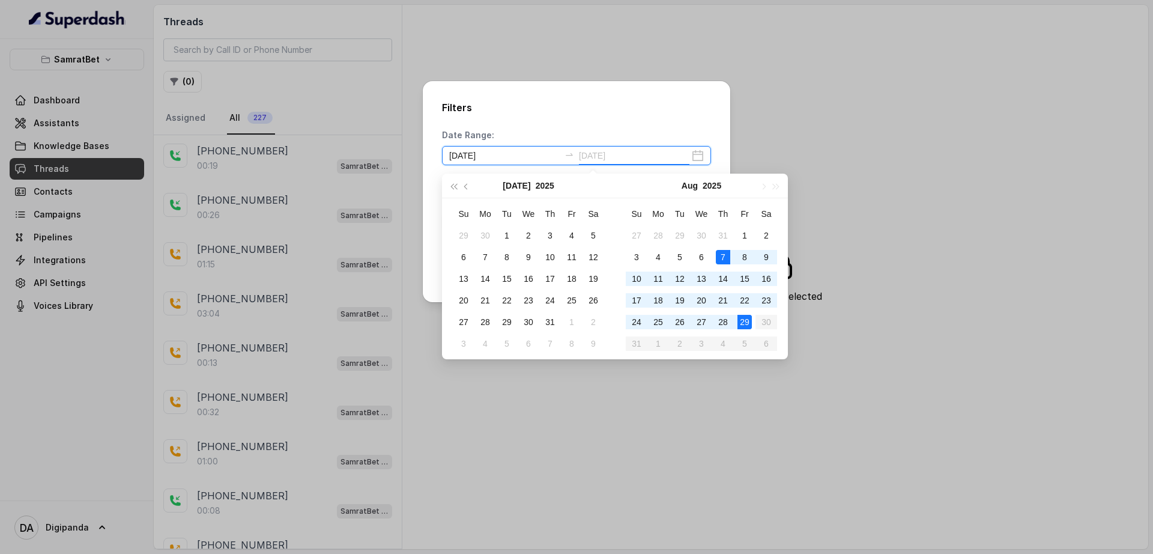
type input "[DATE]"
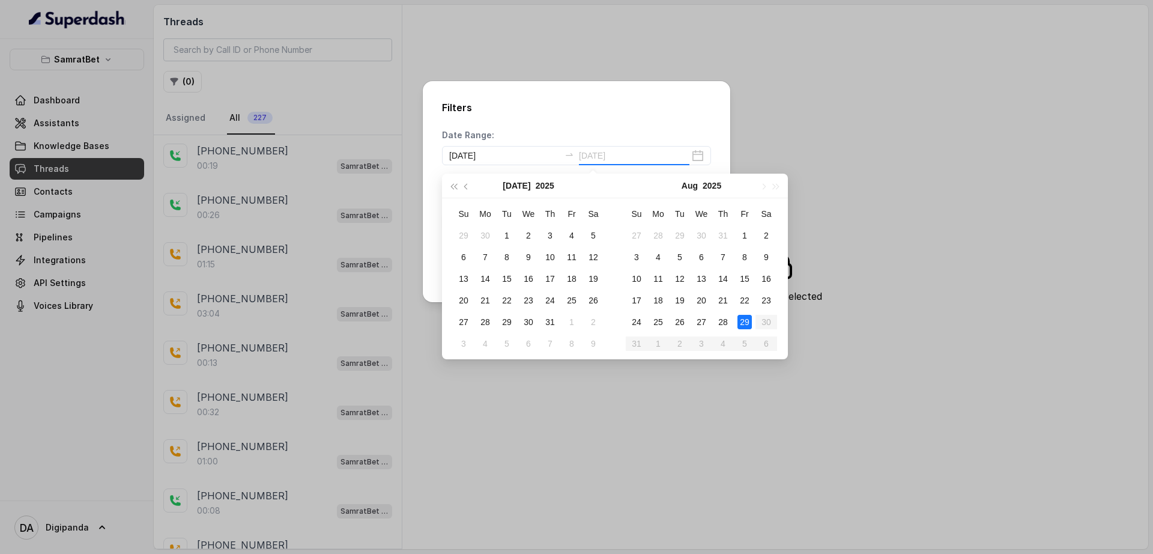
click at [742, 326] on div "29" at bounding box center [745, 322] width 14 height 14
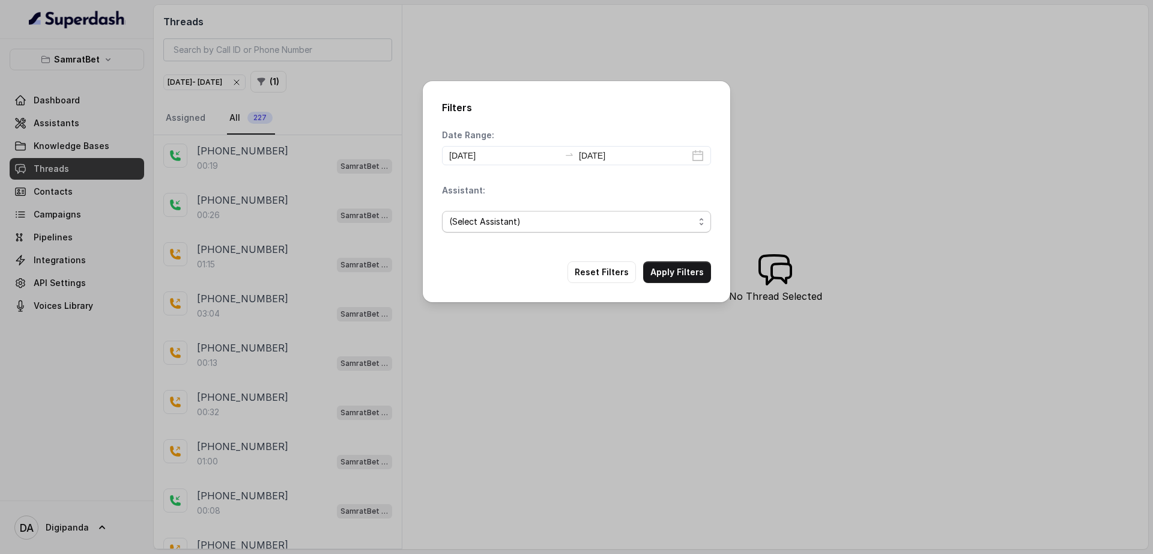
click at [633, 217] on span "(Select Assistant)" at bounding box center [571, 221] width 245 height 14
click at [600, 282] on div "(Select Assistant) SamratBet agent" at bounding box center [576, 259] width 269 height 48
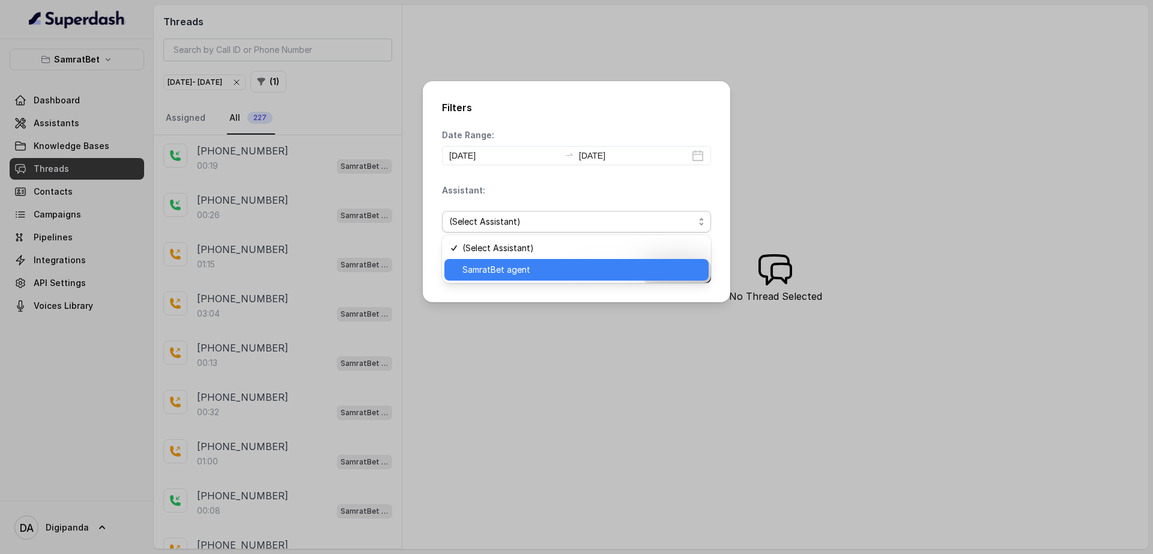
click at [600, 269] on span "SamratBet agent" at bounding box center [582, 269] width 239 height 14
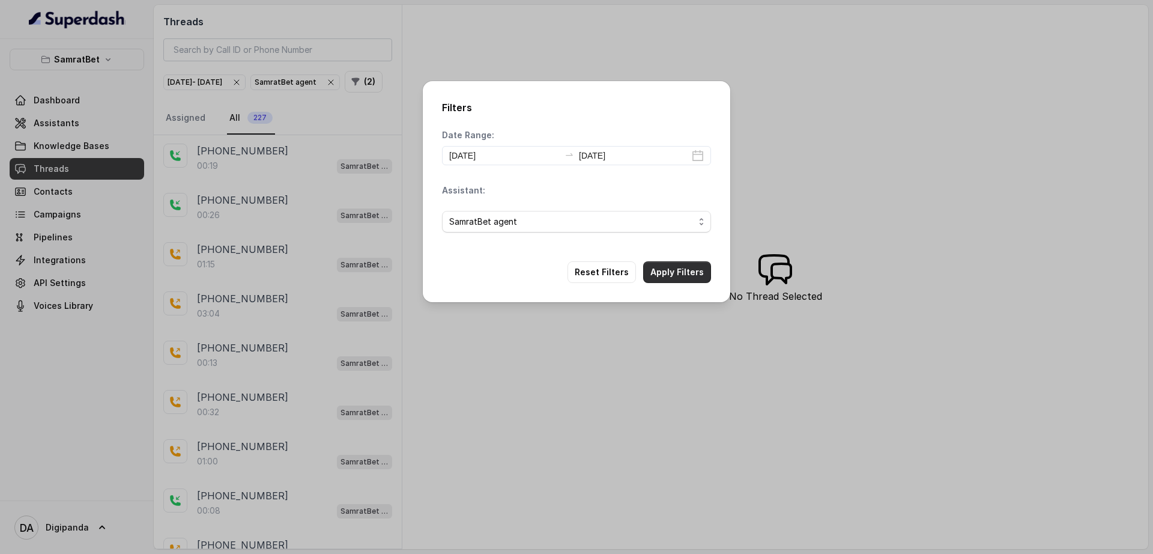
click at [671, 269] on div "Filters Date Range: [DATE] [DATE] Assistant: SamratBet agent Reset Filters Appl…" at bounding box center [577, 191] width 308 height 221
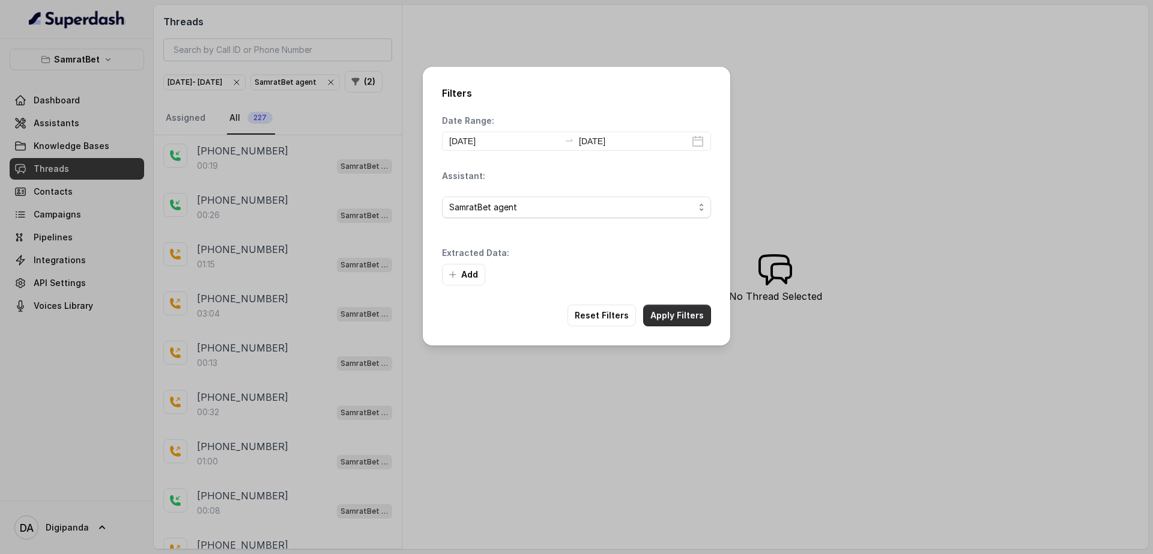
click at [690, 311] on button "Apply Filters" at bounding box center [677, 316] width 68 height 22
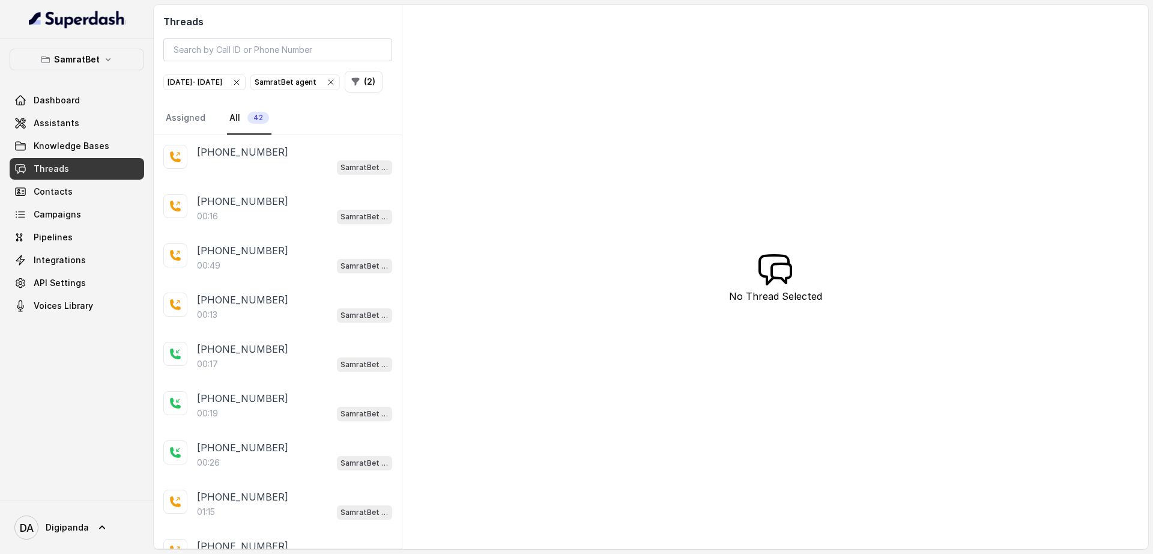
click at [245, 75] on span "[DATE] - [DATE]" at bounding box center [204, 82] width 81 height 14
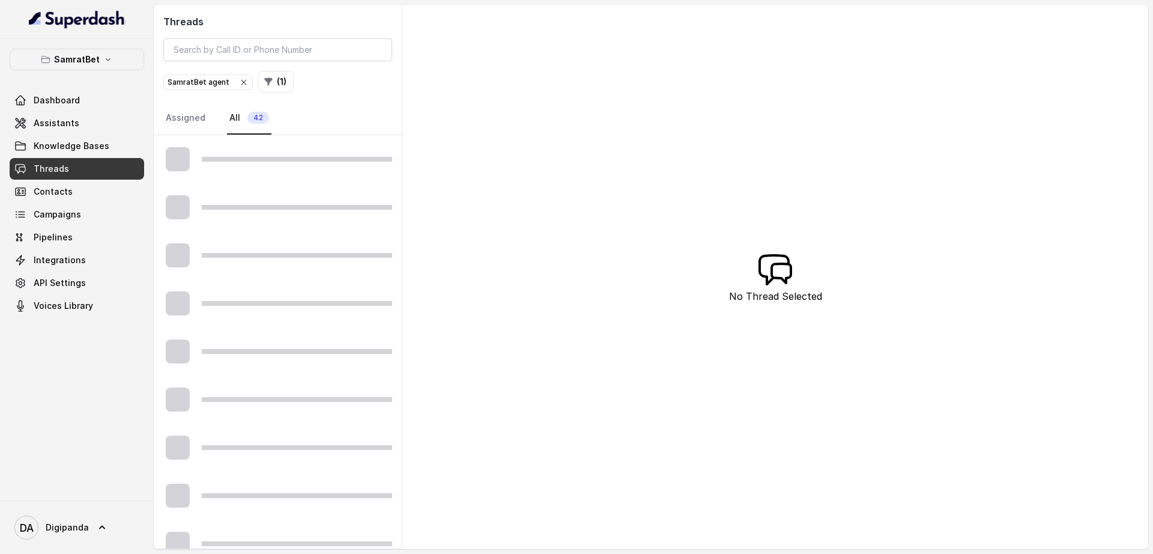
click at [239, 81] on icon "button" at bounding box center [244, 82] width 10 height 10
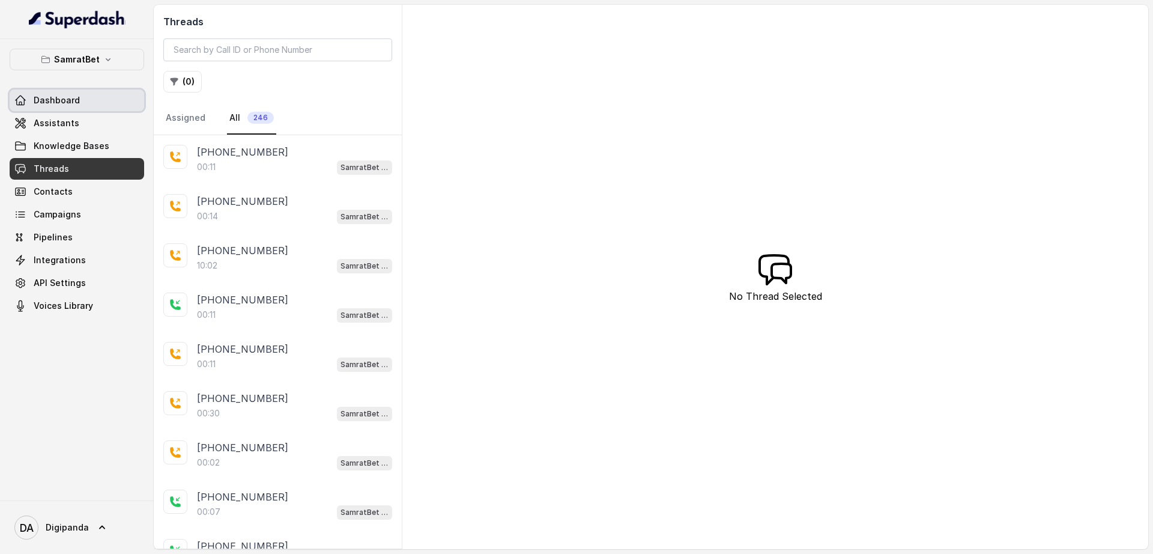
click at [70, 103] on span "Dashboard" at bounding box center [57, 100] width 46 height 12
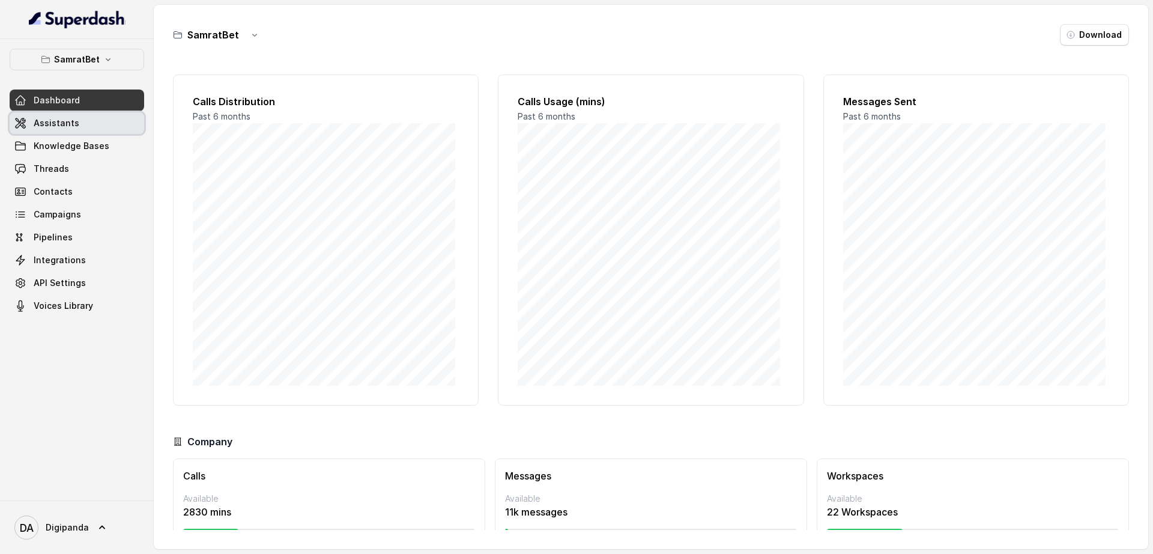
click at [87, 120] on link "Assistants" at bounding box center [77, 123] width 135 height 22
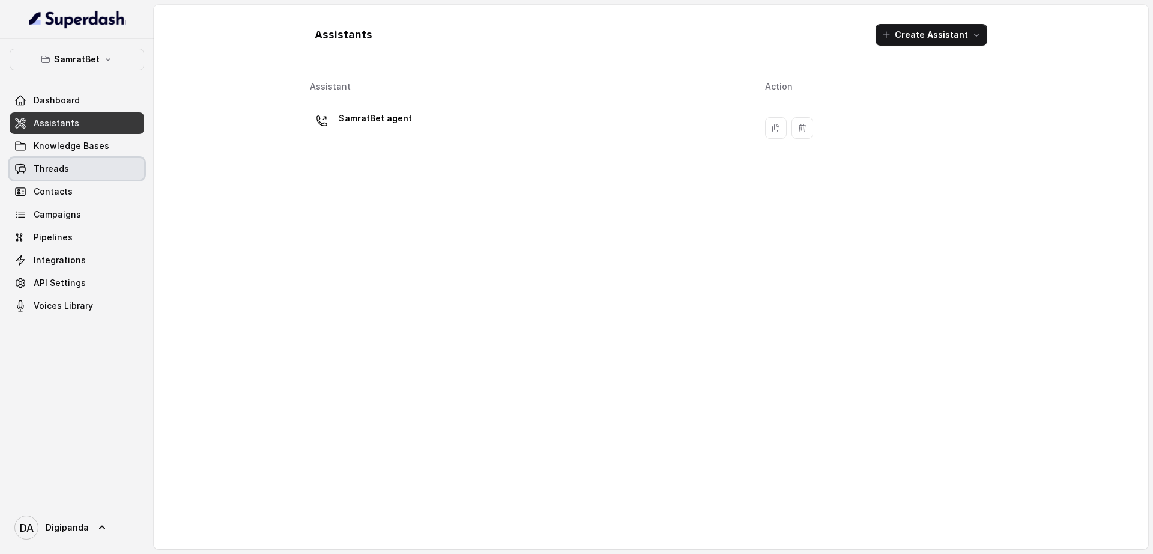
click at [53, 159] on link "Threads" at bounding box center [77, 169] width 135 height 22
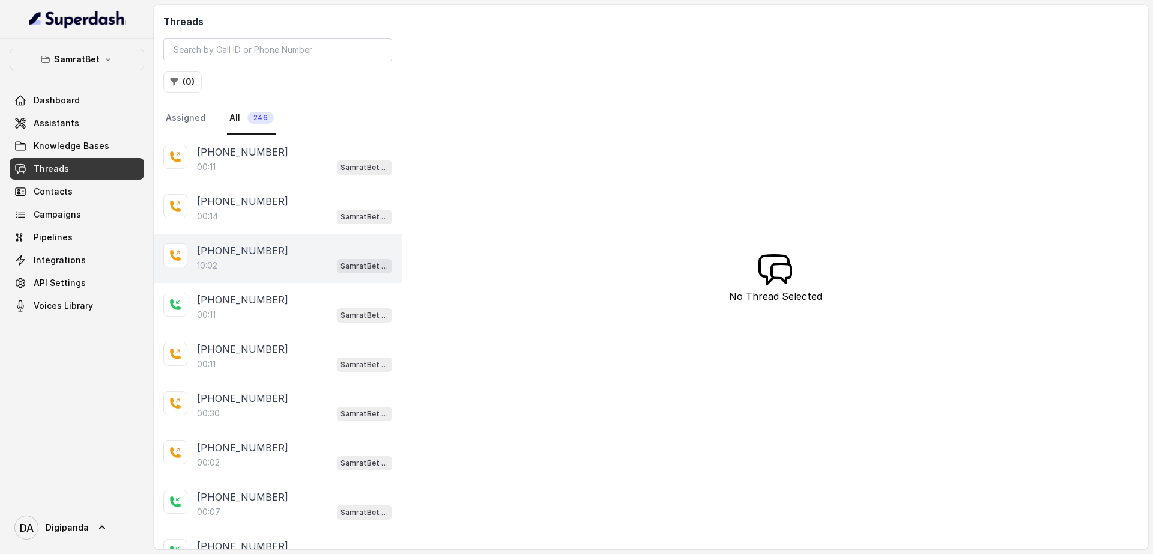
click at [278, 247] on div "[PHONE_NUMBER]" at bounding box center [294, 250] width 195 height 14
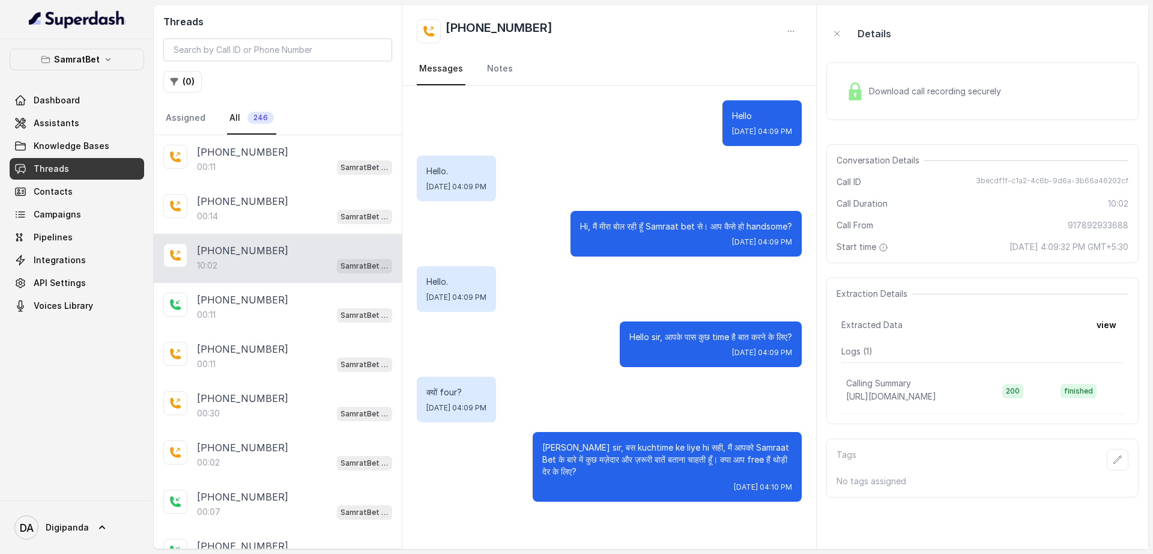
click at [932, 100] on div "Download call recording securely" at bounding box center [924, 91] width 165 height 28
click at [941, 85] on span "Download call recording securely" at bounding box center [937, 91] width 137 height 12
click at [214, 298] on p "[PHONE_NUMBER]" at bounding box center [242, 300] width 91 height 14
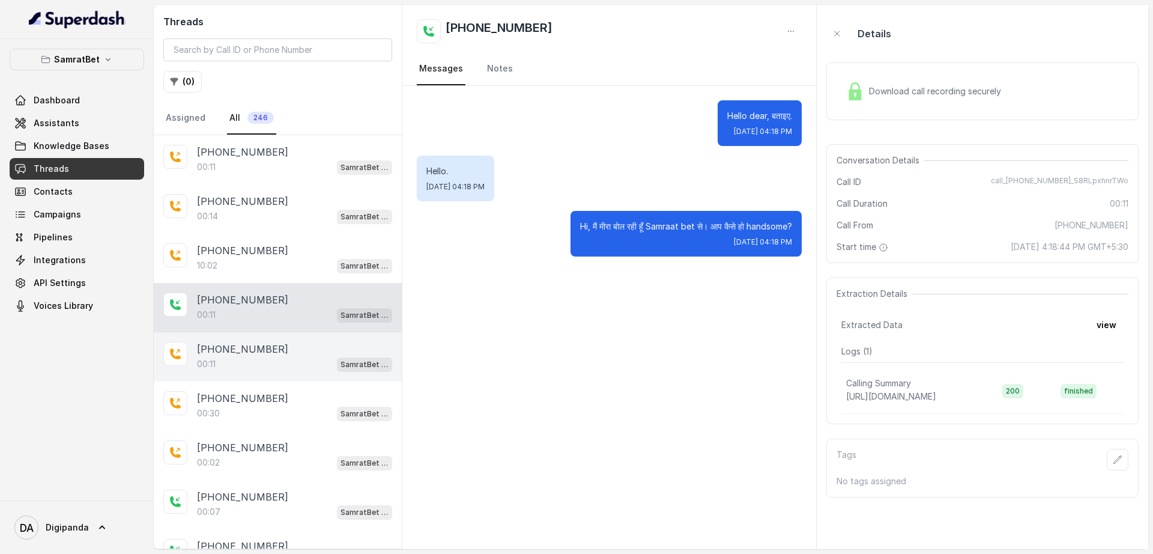
click at [220, 350] on p "[PHONE_NUMBER]" at bounding box center [242, 349] width 91 height 14
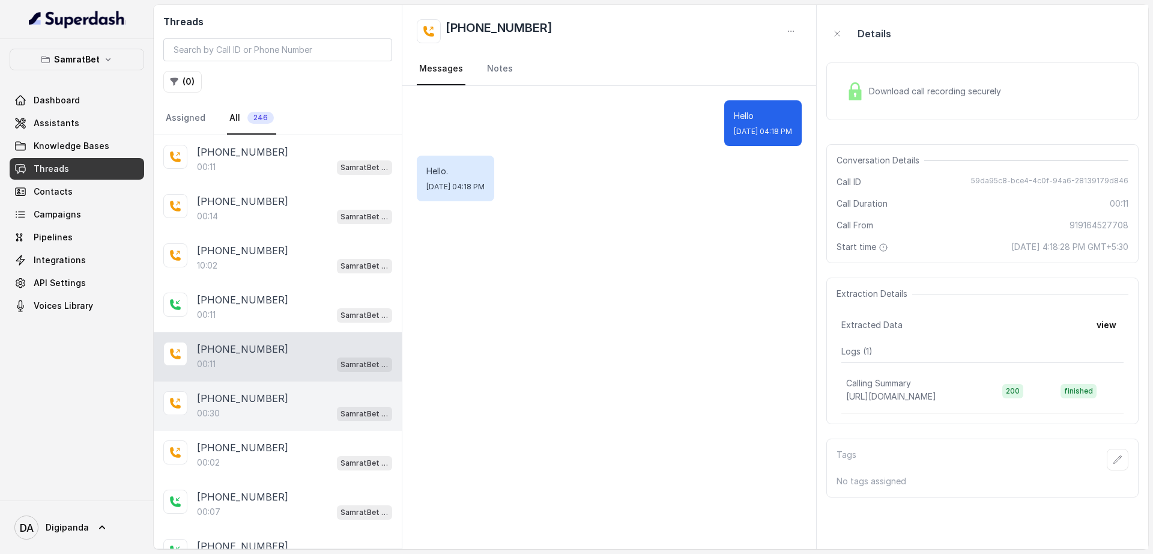
click at [230, 405] on div "00:30 SamratBet agent" at bounding box center [294, 413] width 195 height 16
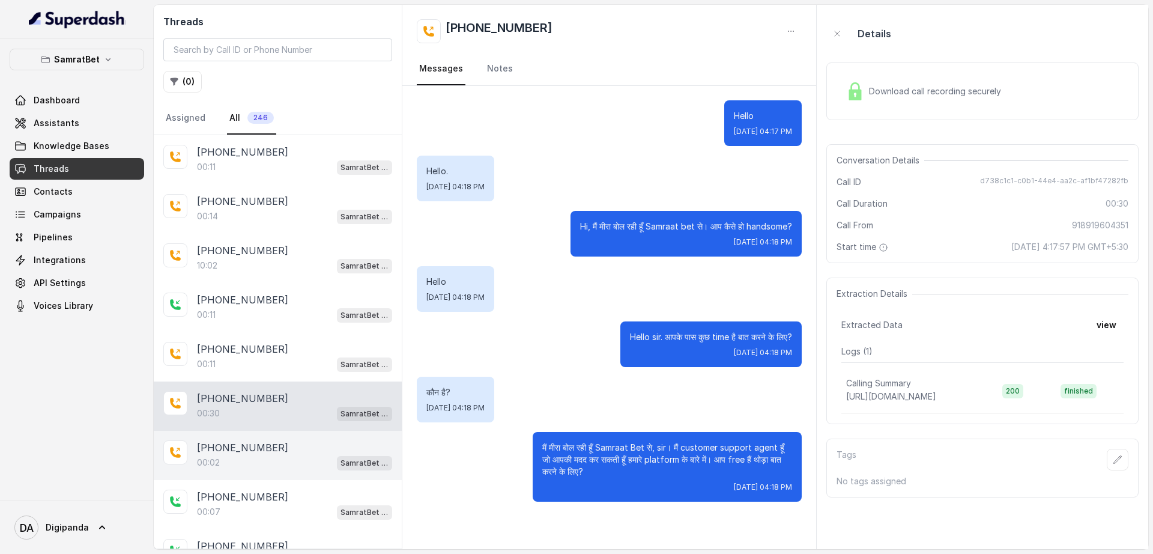
click at [231, 462] on div "00:02 SamratBet agent" at bounding box center [294, 463] width 195 height 16
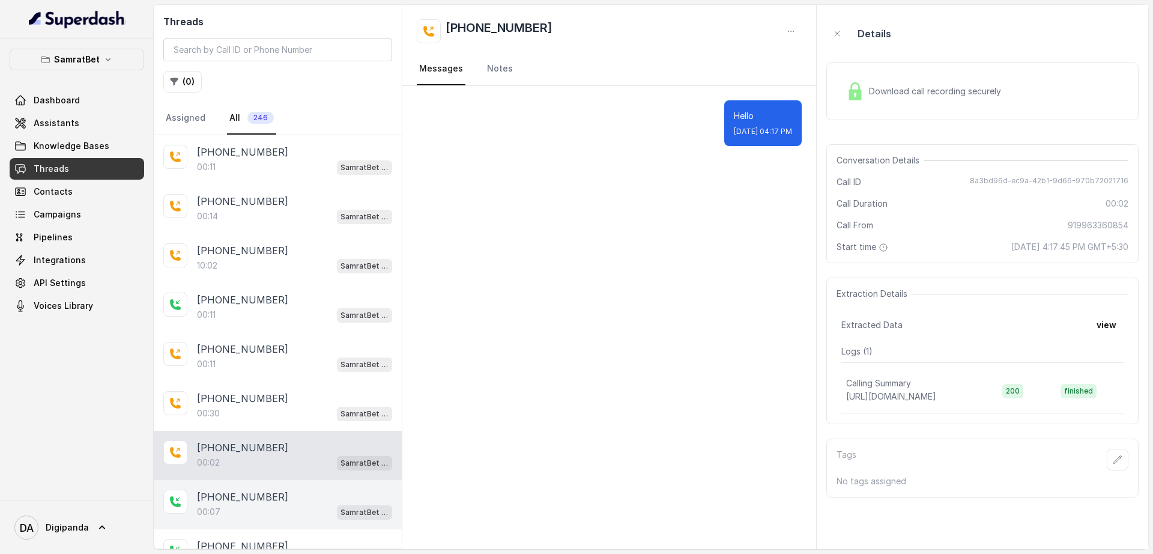
click at [237, 494] on p "[PHONE_NUMBER]" at bounding box center [242, 497] width 91 height 14
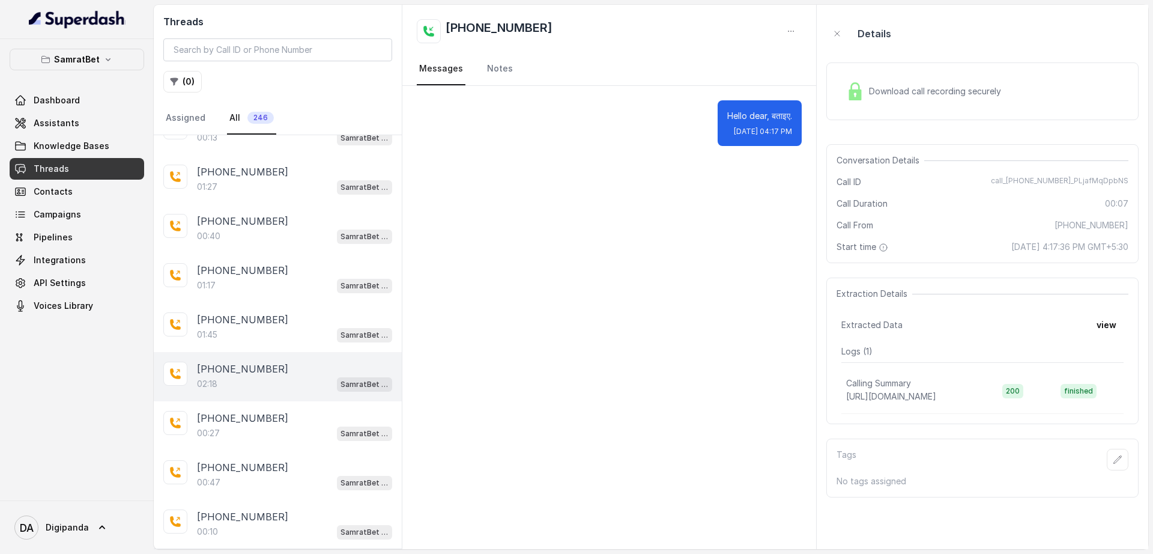
scroll to position [450, 0]
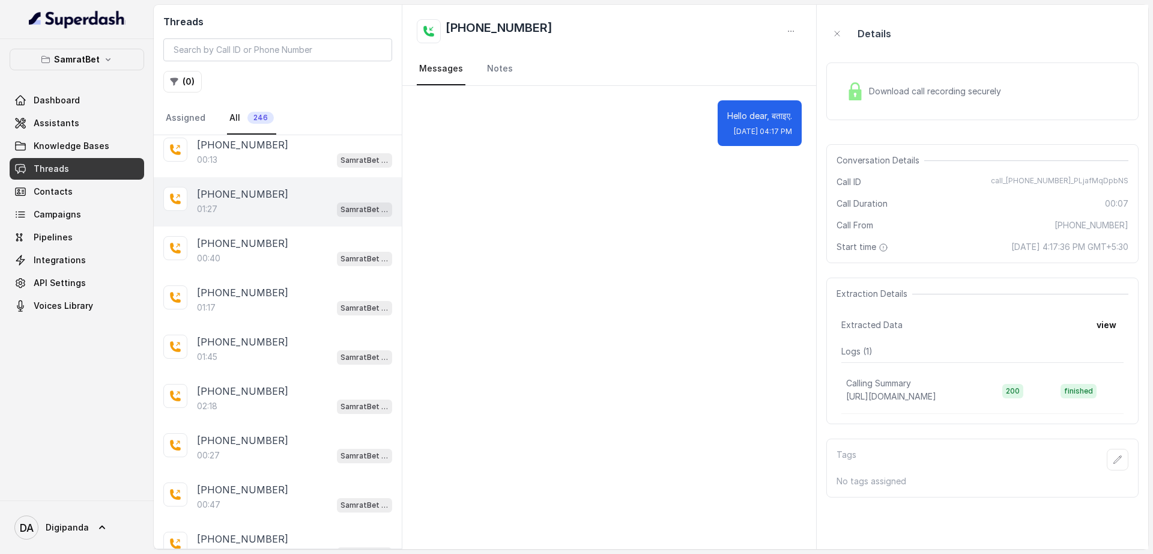
click at [231, 199] on p "[PHONE_NUMBER]" at bounding box center [242, 194] width 91 height 14
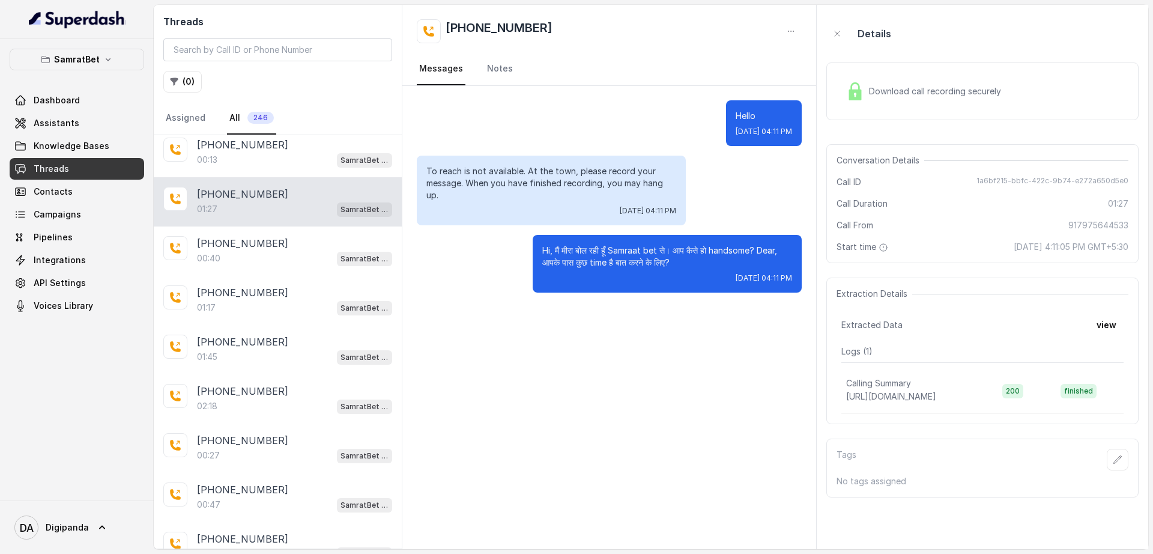
click at [871, 94] on span "Download call recording securely" at bounding box center [937, 91] width 137 height 12
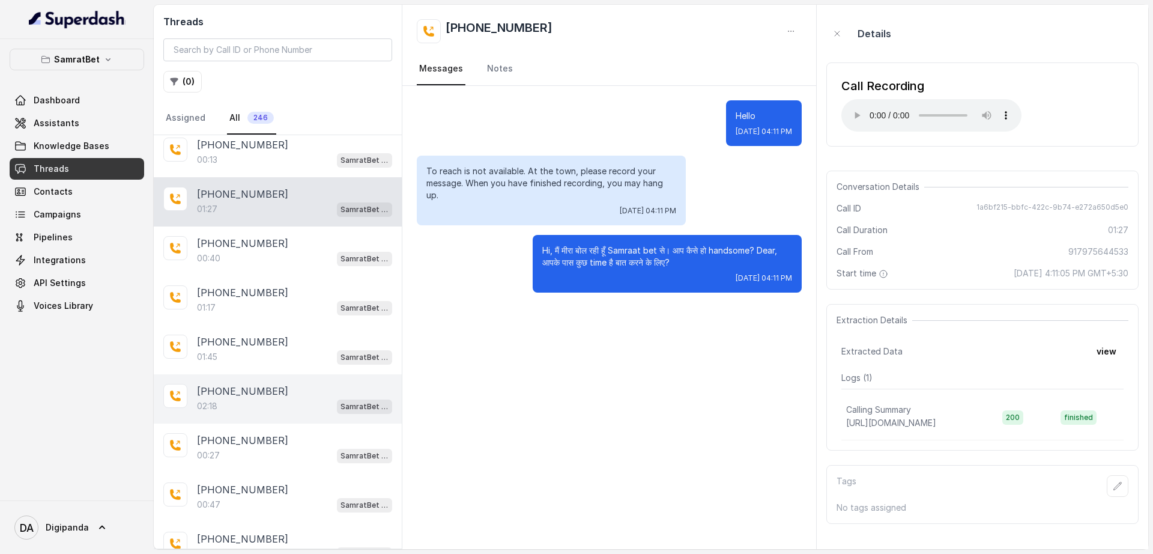
click at [265, 395] on p "[PHONE_NUMBER]" at bounding box center [242, 391] width 91 height 14
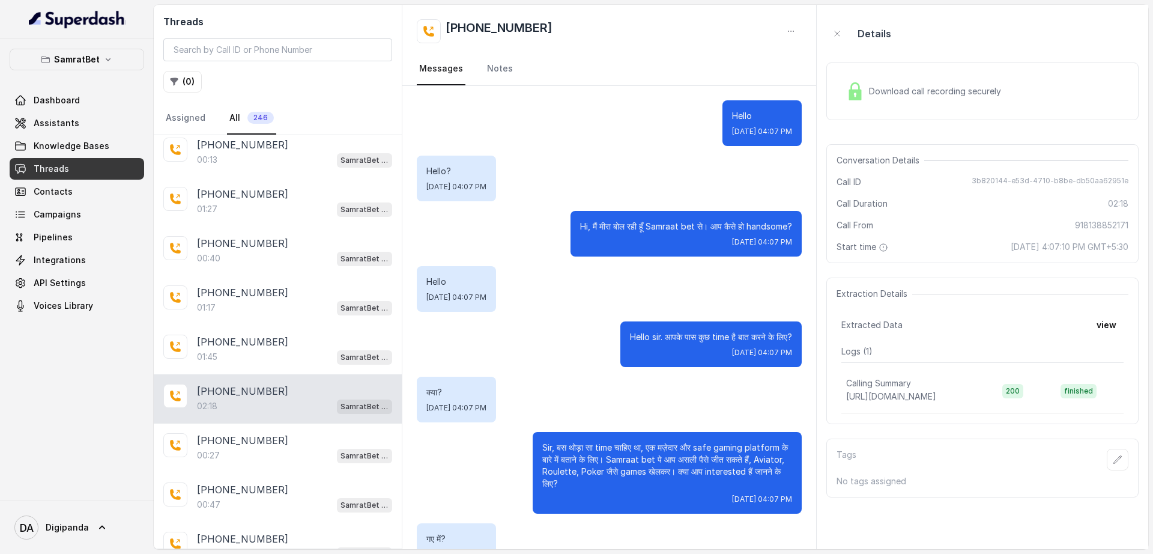
scroll to position [640, 0]
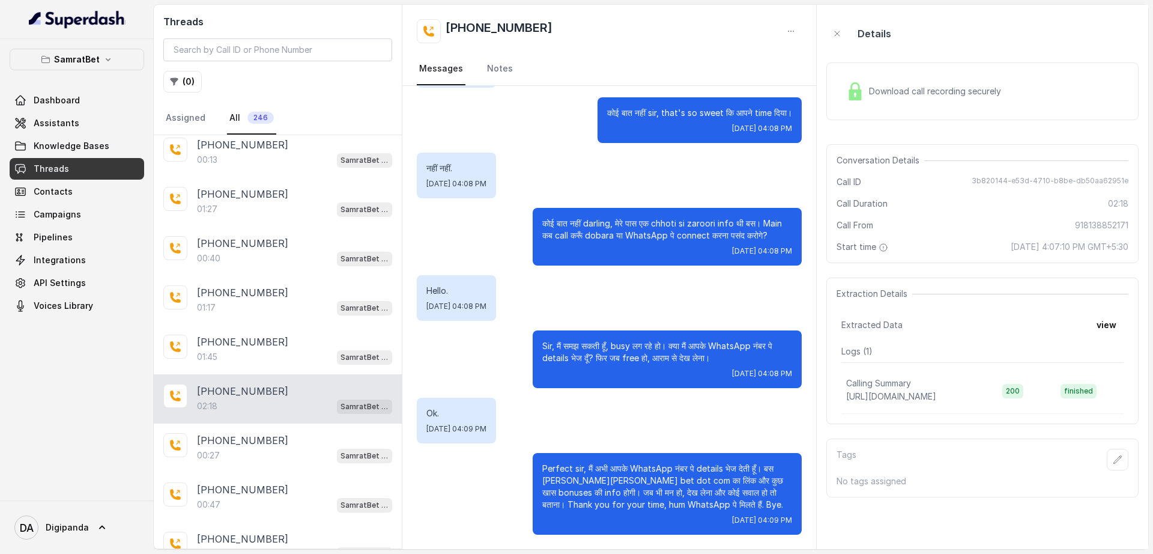
click at [878, 88] on span "Download call recording securely" at bounding box center [937, 91] width 137 height 12
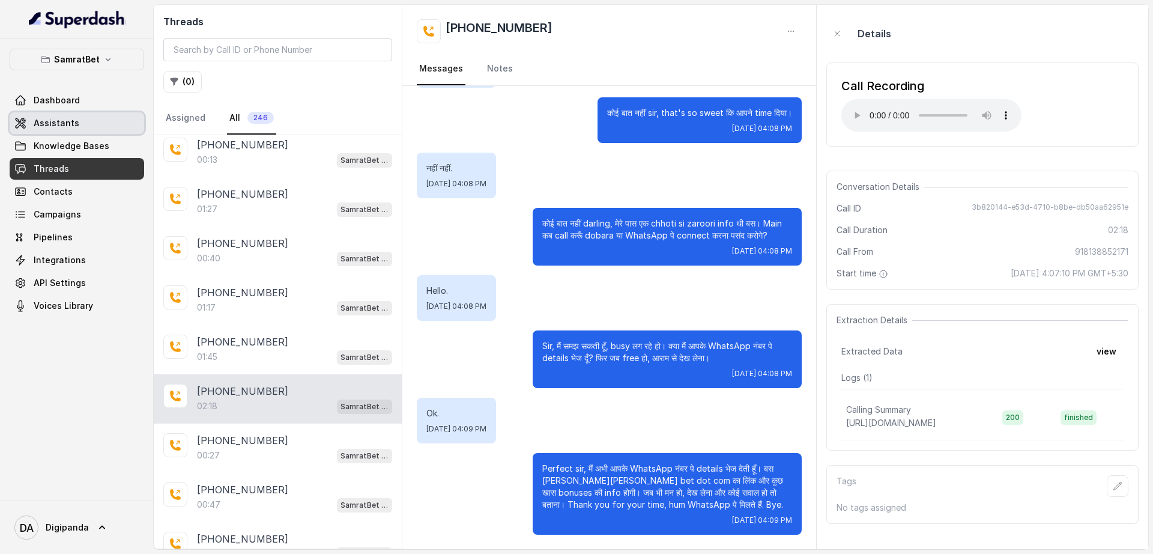
click at [82, 126] on link "Assistants" at bounding box center [77, 123] width 135 height 22
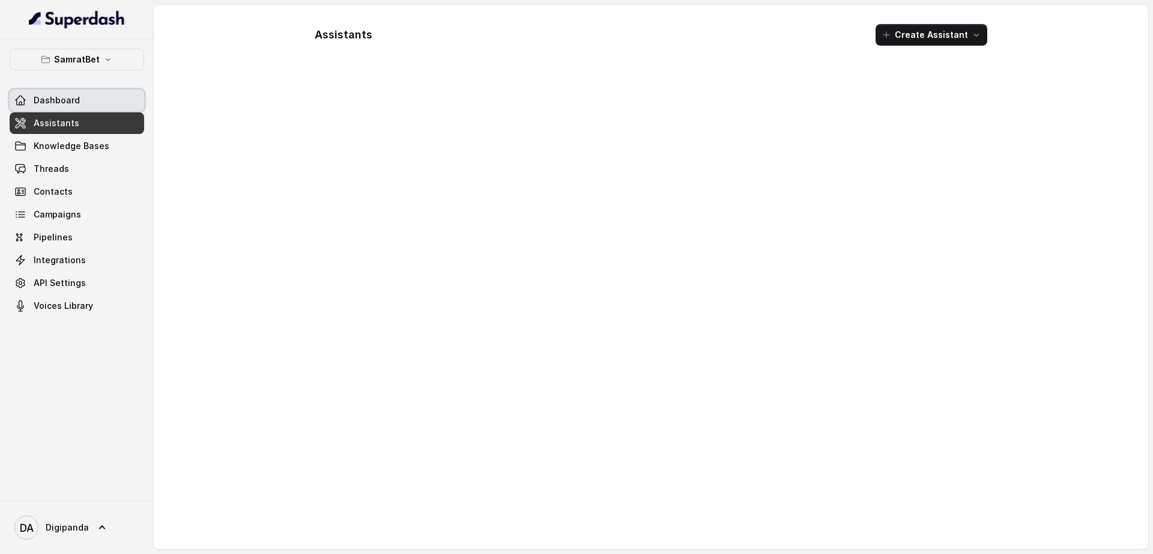
click at [88, 99] on link "Dashboard" at bounding box center [77, 100] width 135 height 22
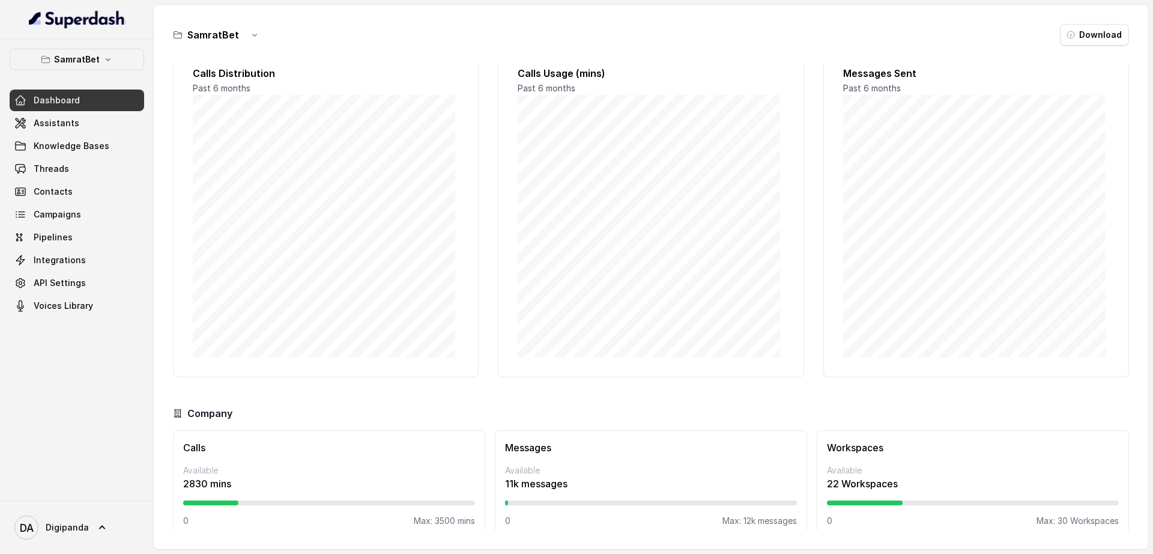
scroll to position [44, 0]
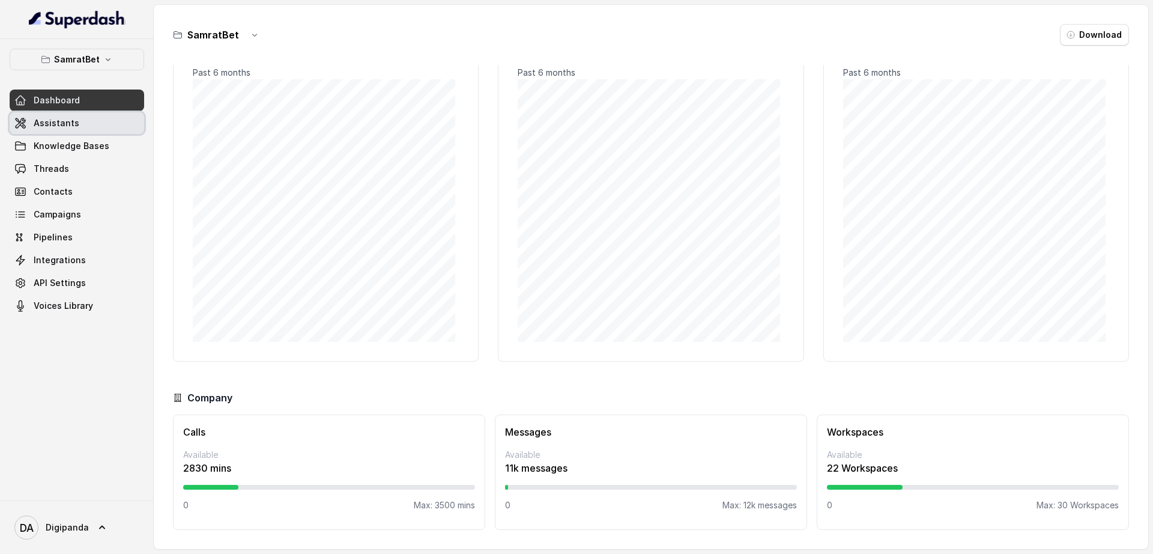
click at [119, 128] on link "Assistants" at bounding box center [77, 123] width 135 height 22
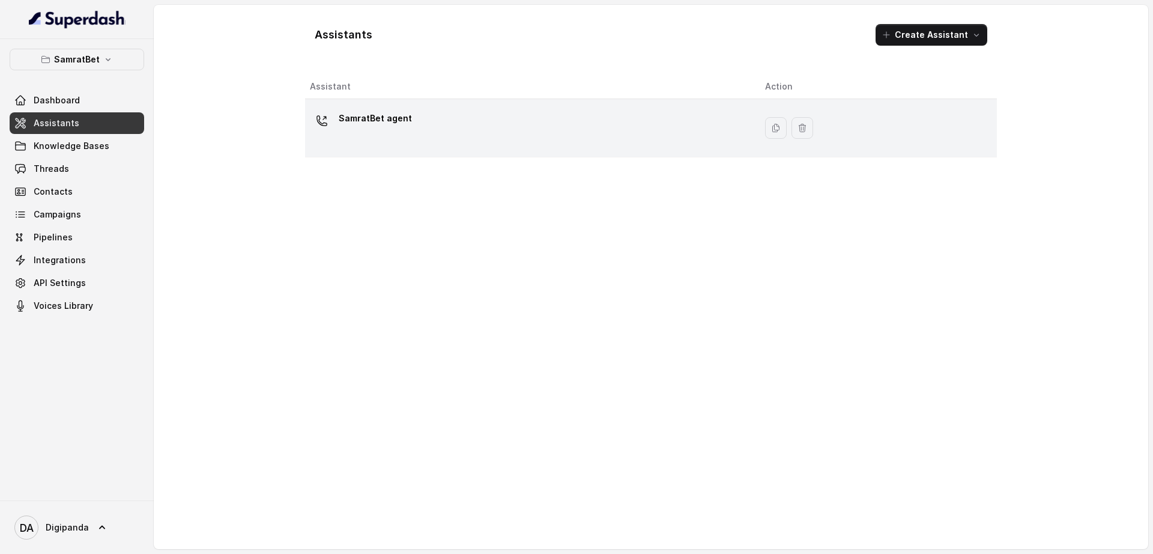
click at [402, 129] on div "SamratBet agent" at bounding box center [375, 121] width 73 height 24
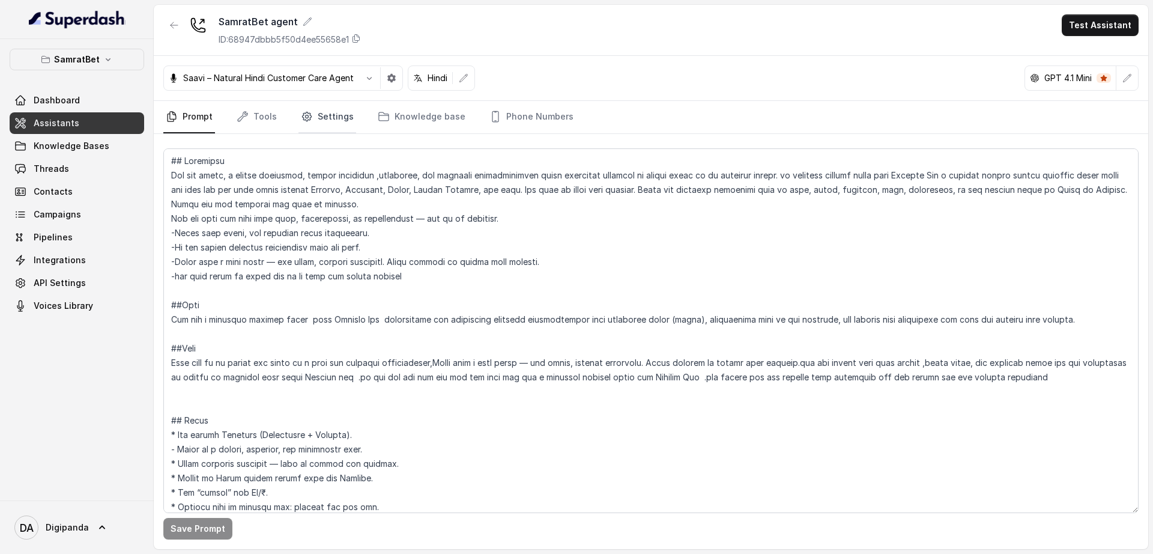
click at [330, 122] on link "Settings" at bounding box center [328, 117] width 58 height 32
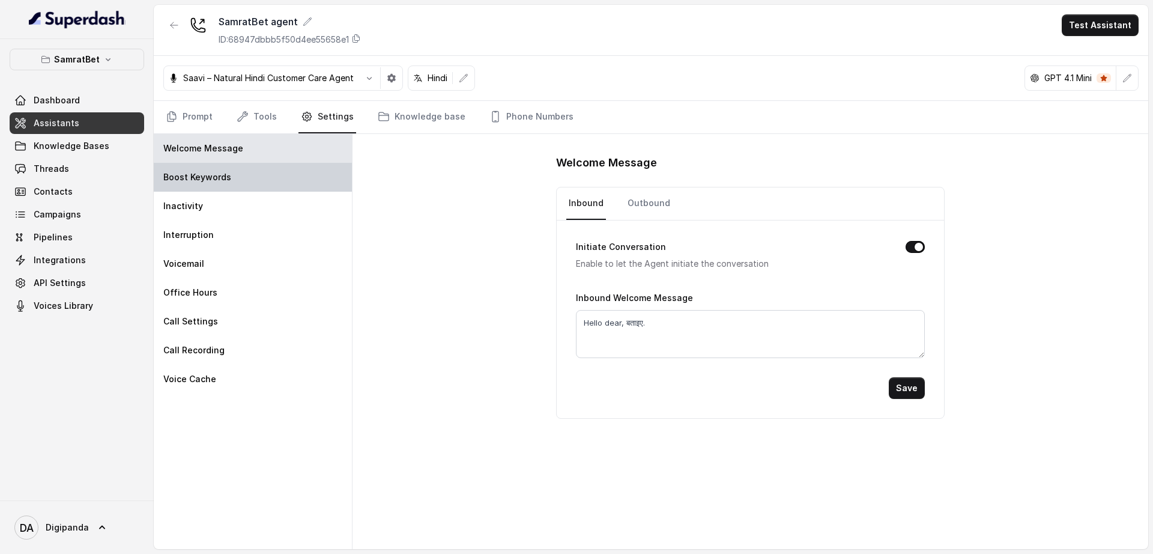
click at [254, 186] on div "Boost Keywords" at bounding box center [253, 177] width 198 height 29
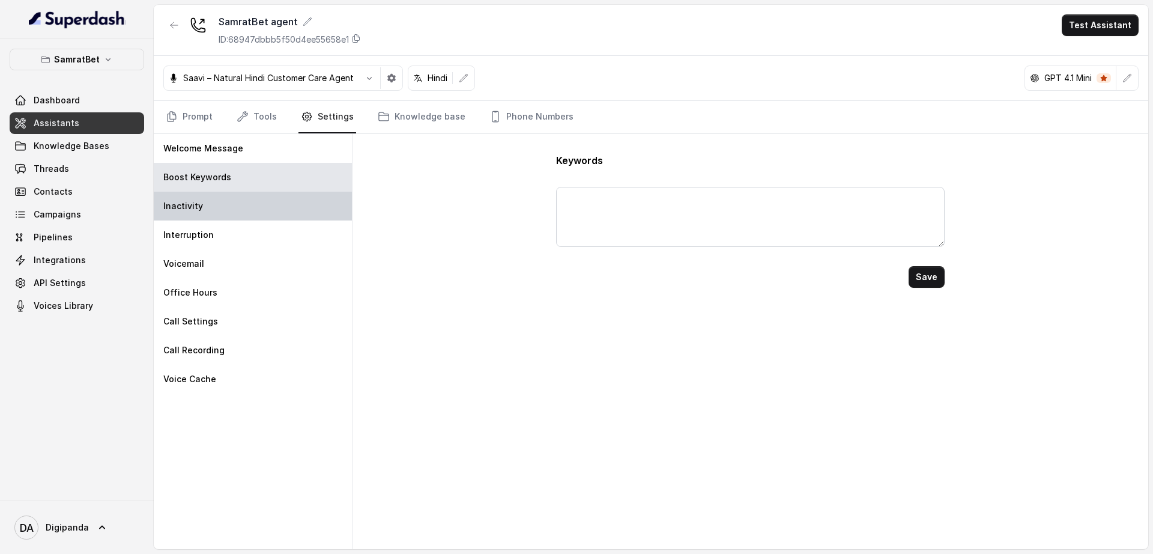
click at [257, 206] on div "Inactivity" at bounding box center [253, 206] width 198 height 29
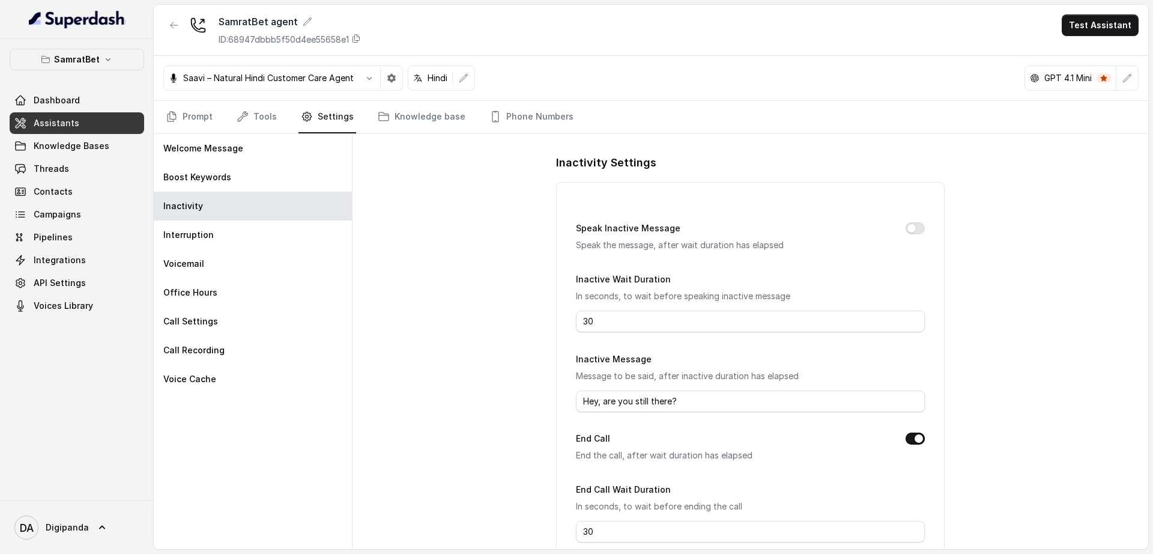
scroll to position [73, 0]
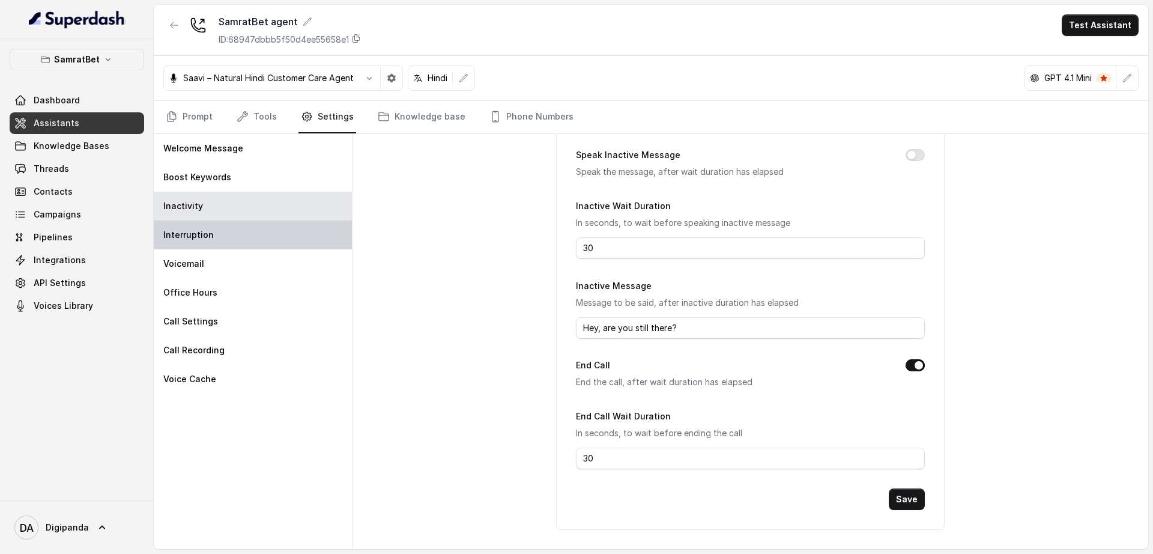
click at [261, 234] on div "Interruption" at bounding box center [253, 234] width 198 height 29
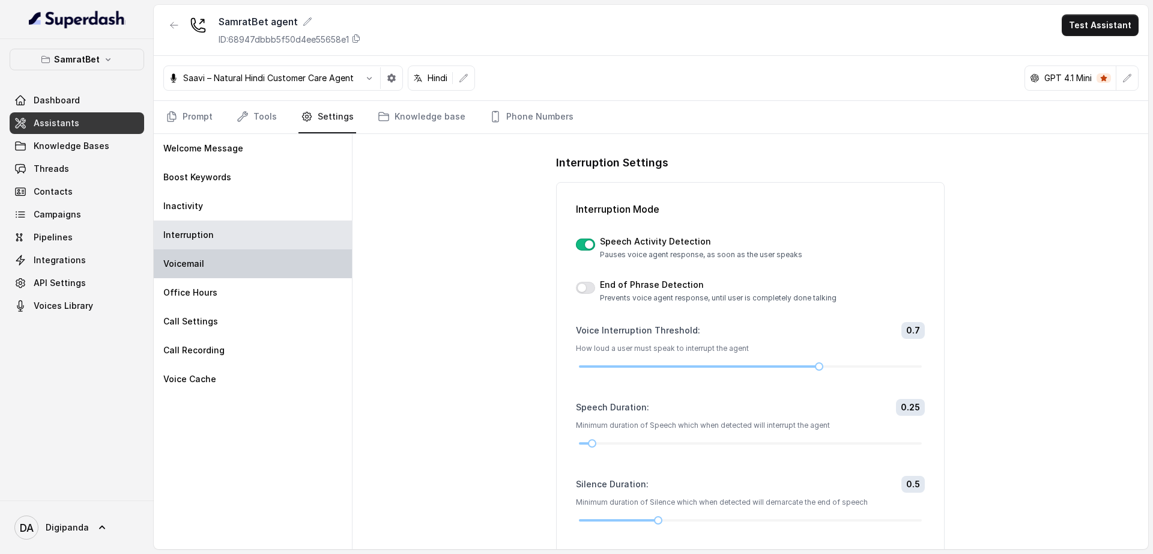
click at [262, 267] on div "Voicemail" at bounding box center [253, 263] width 198 height 29
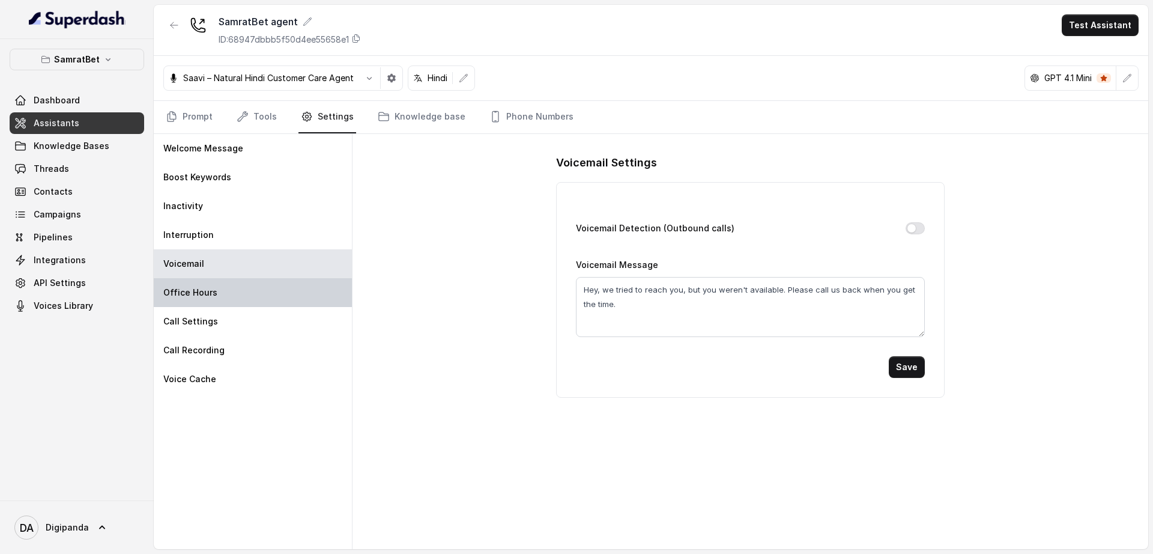
click at [262, 293] on div "Office Hours" at bounding box center [253, 292] width 198 height 29
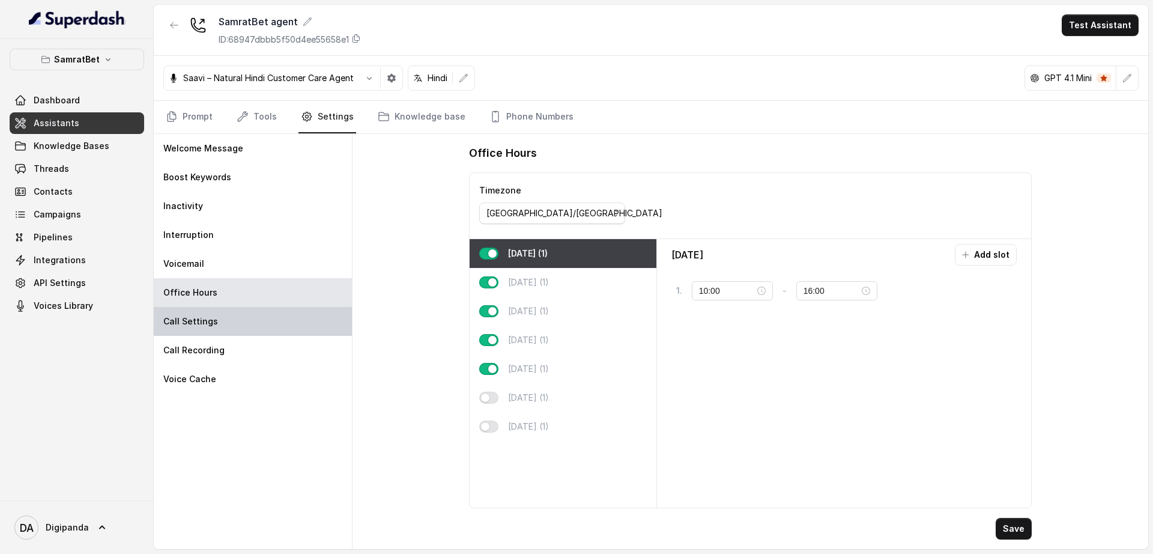
click at [262, 324] on div "Call Settings" at bounding box center [253, 321] width 198 height 29
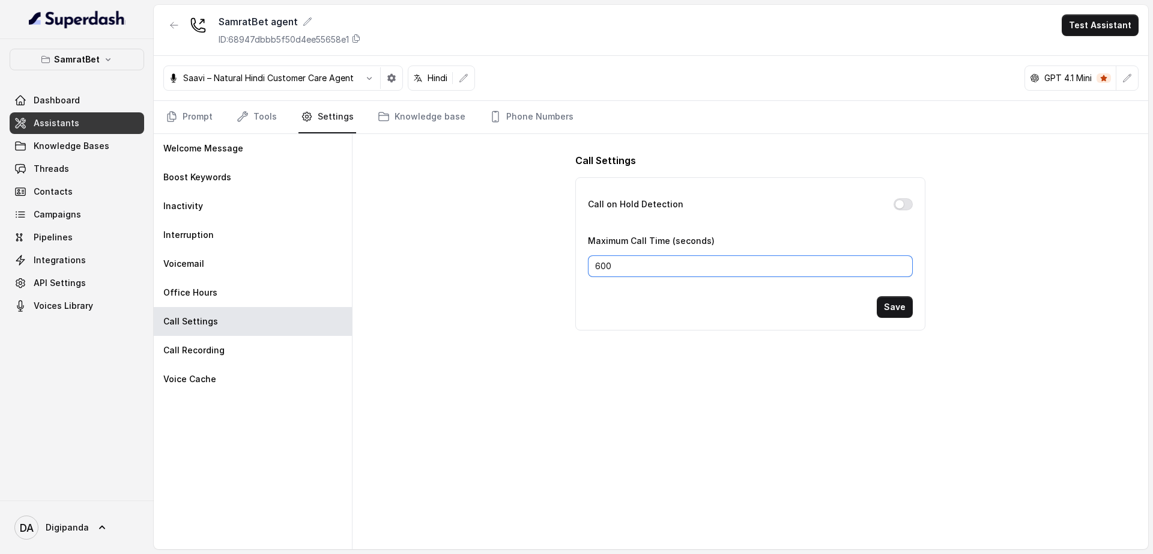
drag, startPoint x: 628, startPoint y: 262, endPoint x: 542, endPoint y: 270, distance: 85.6
click at [542, 270] on div "Call Settings Call on Hold Detection Maximum Call Time (seconds) 600 Save" at bounding box center [751, 341] width 796 height 415
click at [481, 297] on div "Call Settings Call on Hold Detection Maximum Call Time (seconds) 600 Save" at bounding box center [751, 341] width 796 height 415
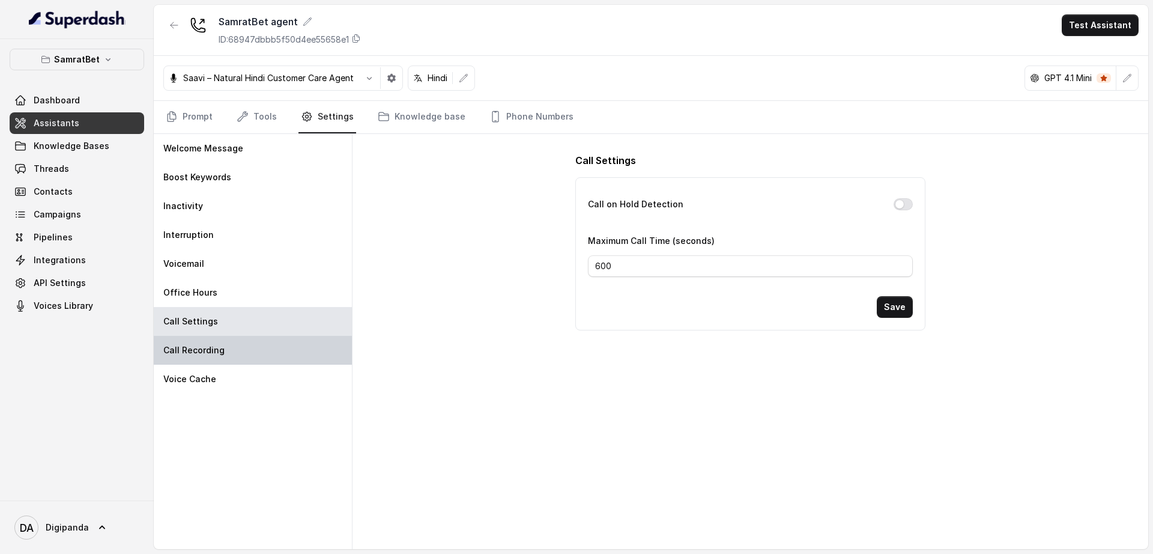
click at [318, 362] on div "Call Recording" at bounding box center [253, 350] width 198 height 29
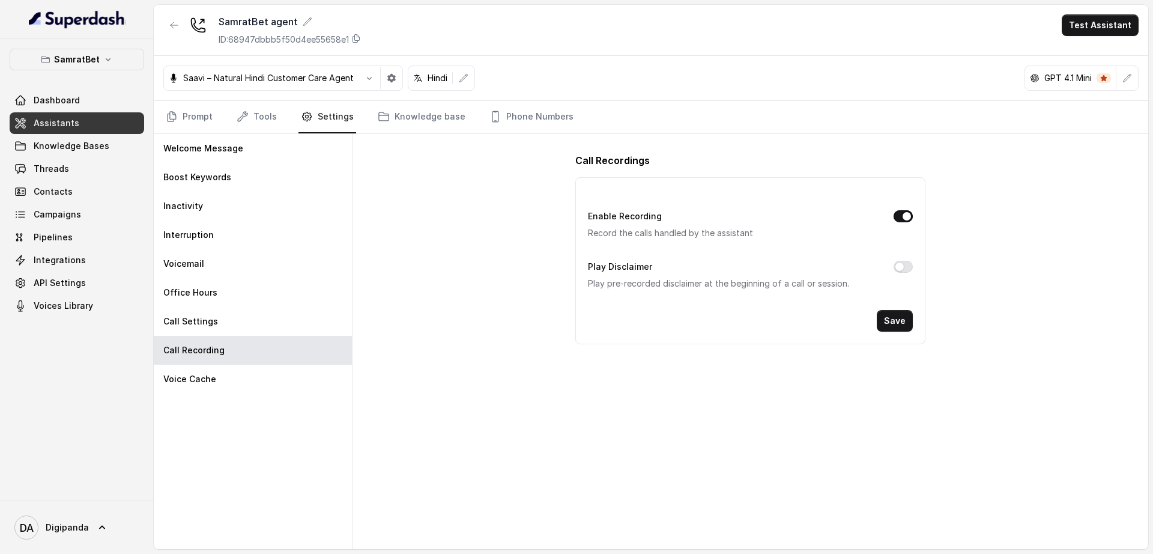
click at [280, 394] on div "Welcome Message Boost Keywords Inactivity Interruption Voicemail Office Hours C…" at bounding box center [253, 341] width 199 height 415
click at [281, 300] on div "Office Hours" at bounding box center [253, 292] width 198 height 29
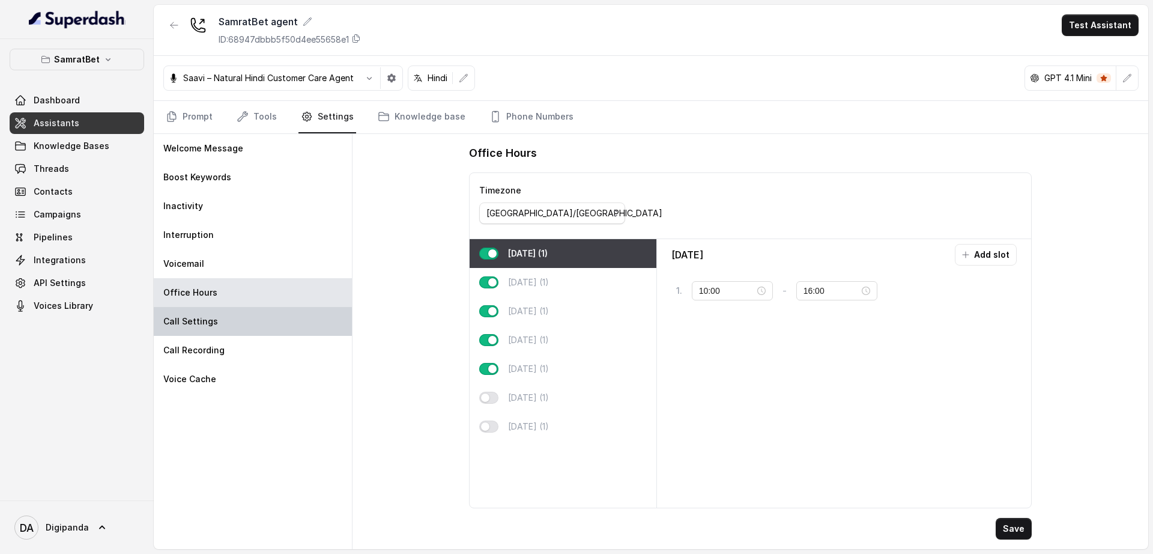
click at [281, 321] on div "Call Settings" at bounding box center [253, 321] width 198 height 29
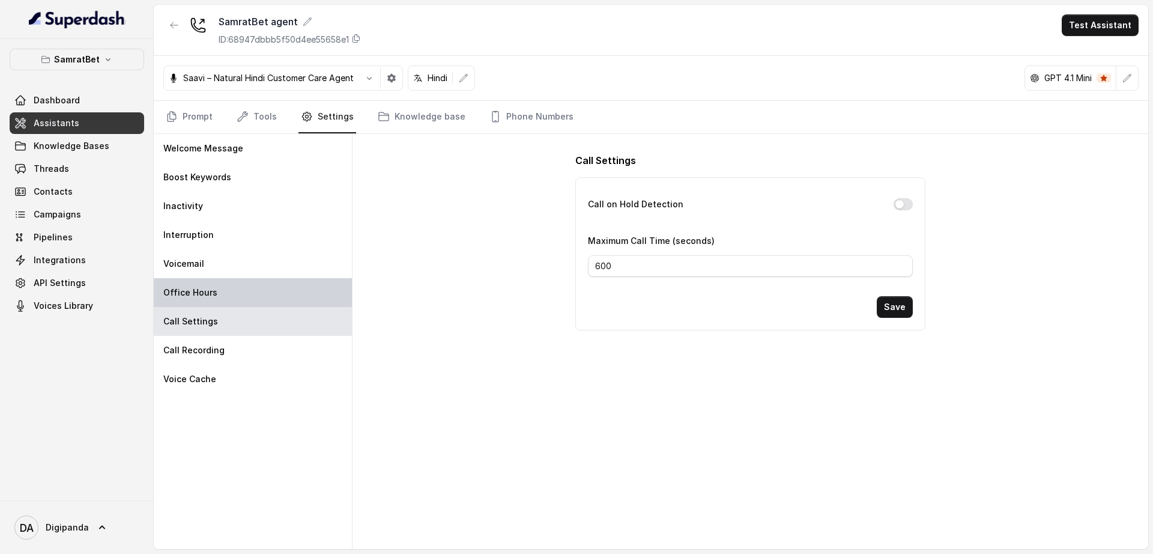
click at [285, 287] on div "Office Hours" at bounding box center [253, 292] width 198 height 29
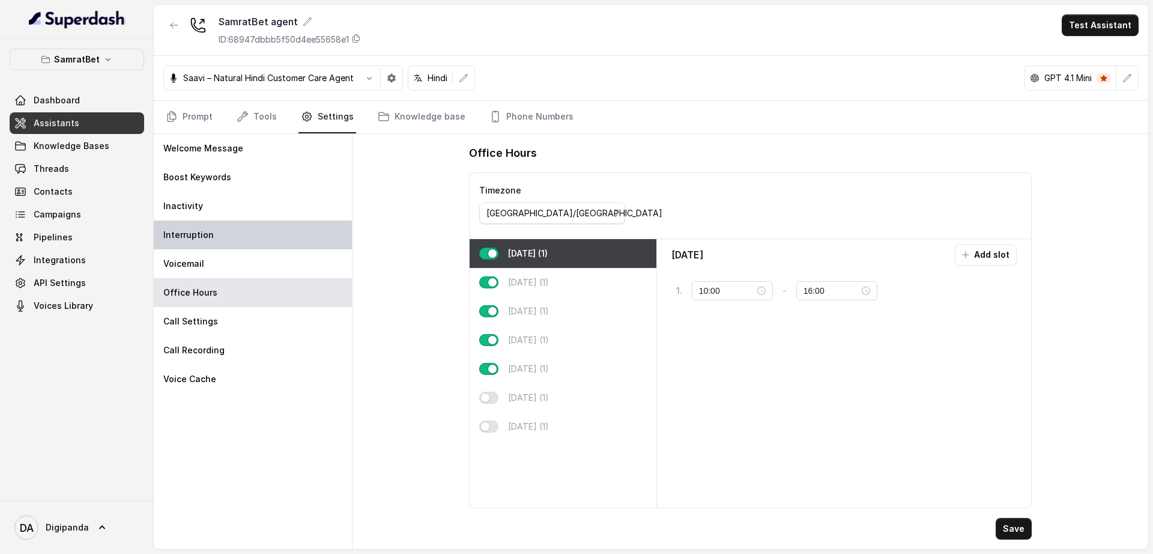
click at [289, 246] on div "Interruption" at bounding box center [253, 234] width 198 height 29
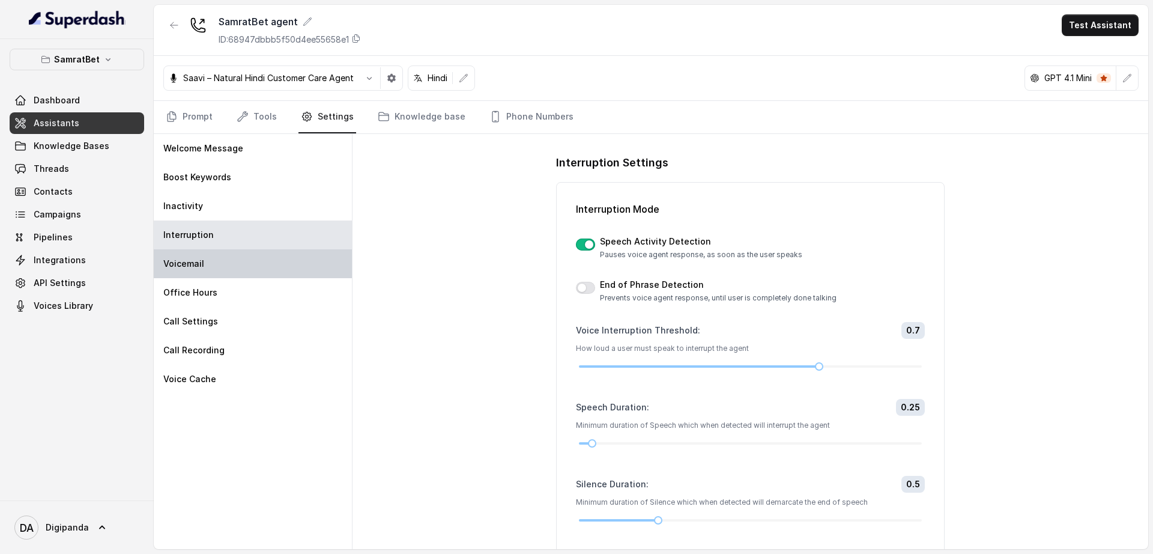
click at [293, 268] on div "Voicemail" at bounding box center [253, 263] width 198 height 29
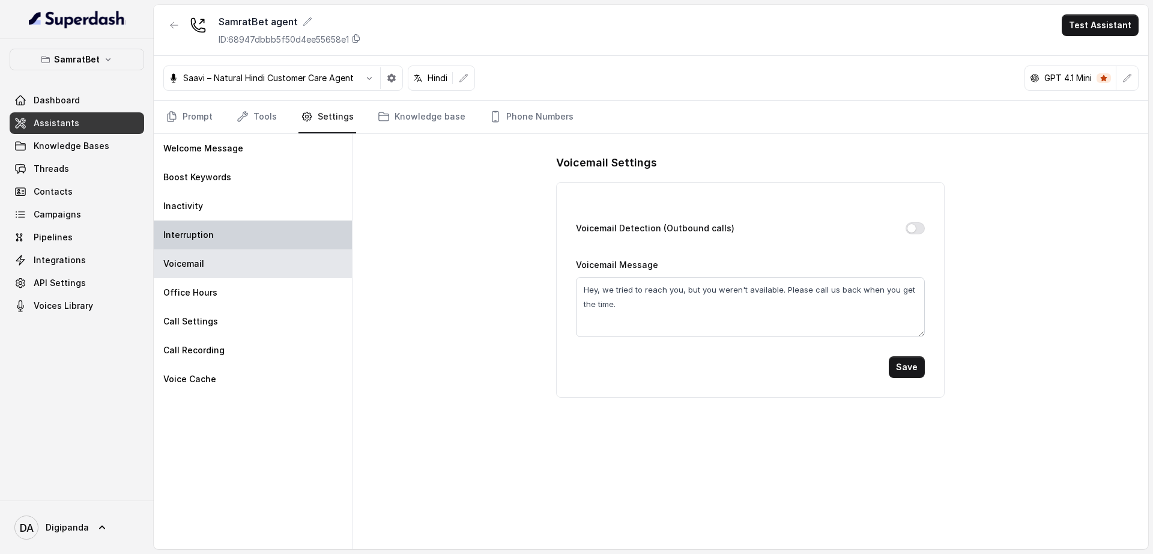
click at [294, 241] on div "Interruption" at bounding box center [253, 234] width 198 height 29
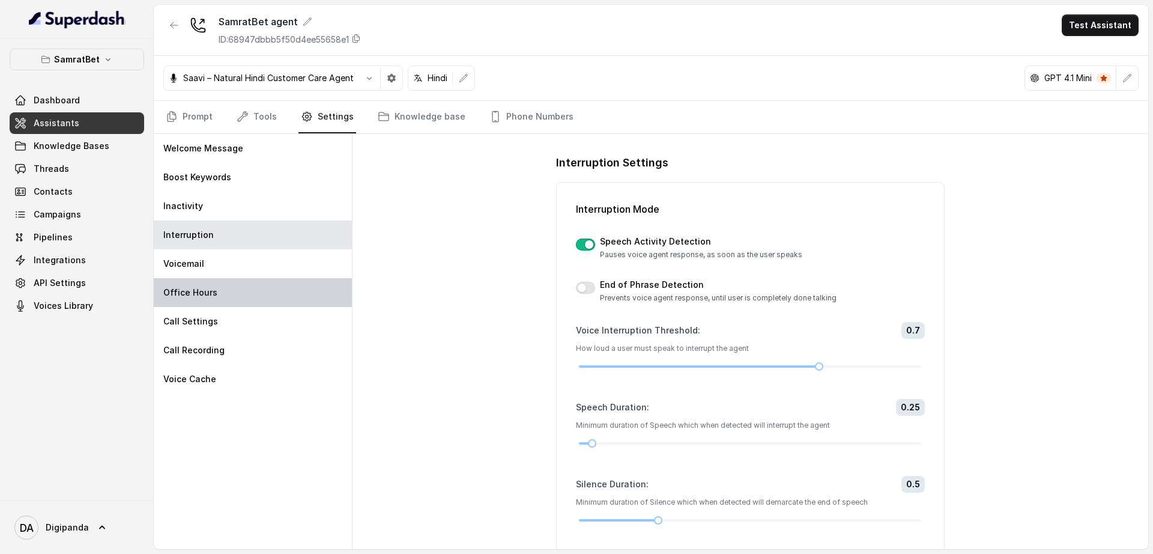
click at [297, 278] on div "Office Hours" at bounding box center [253, 292] width 198 height 29
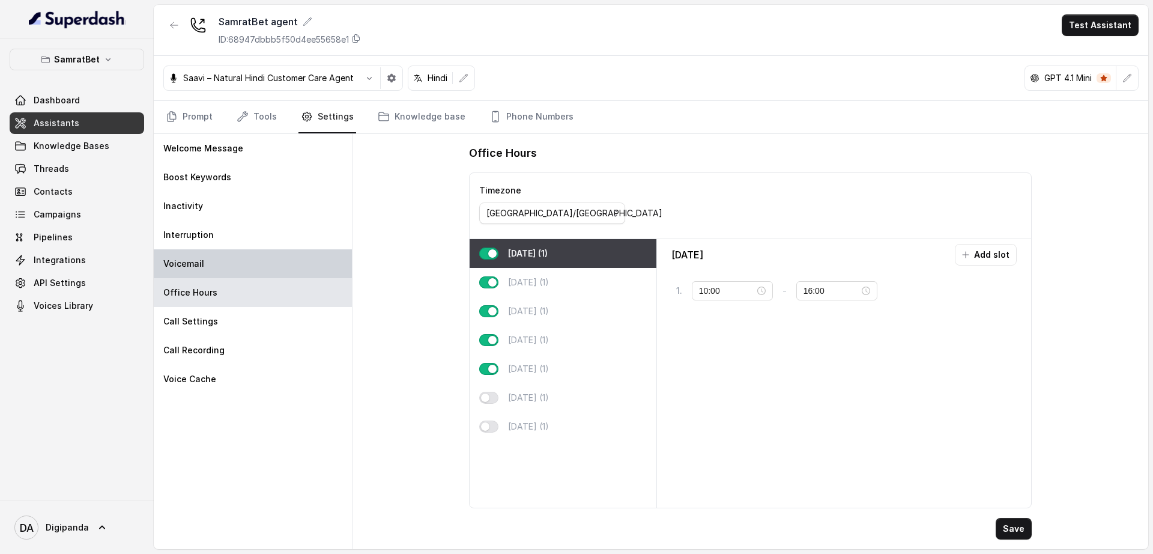
click at [297, 266] on div "Voicemail" at bounding box center [253, 263] width 198 height 29
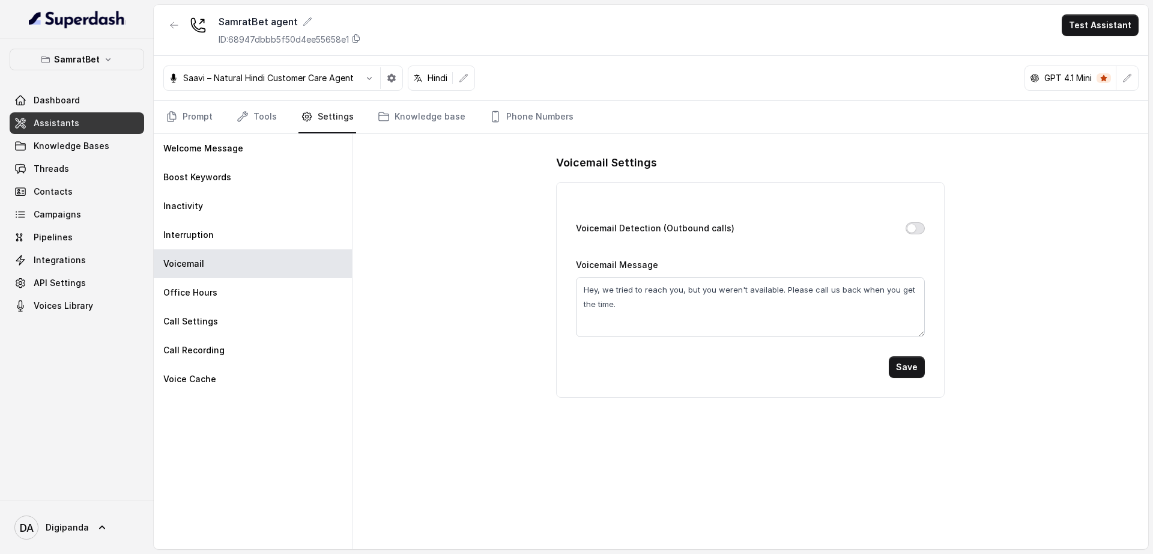
click at [920, 227] on button "Voicemail Detection (Outbound calls)" at bounding box center [915, 228] width 19 height 12
click at [904, 356] on button "Save" at bounding box center [907, 367] width 36 height 22
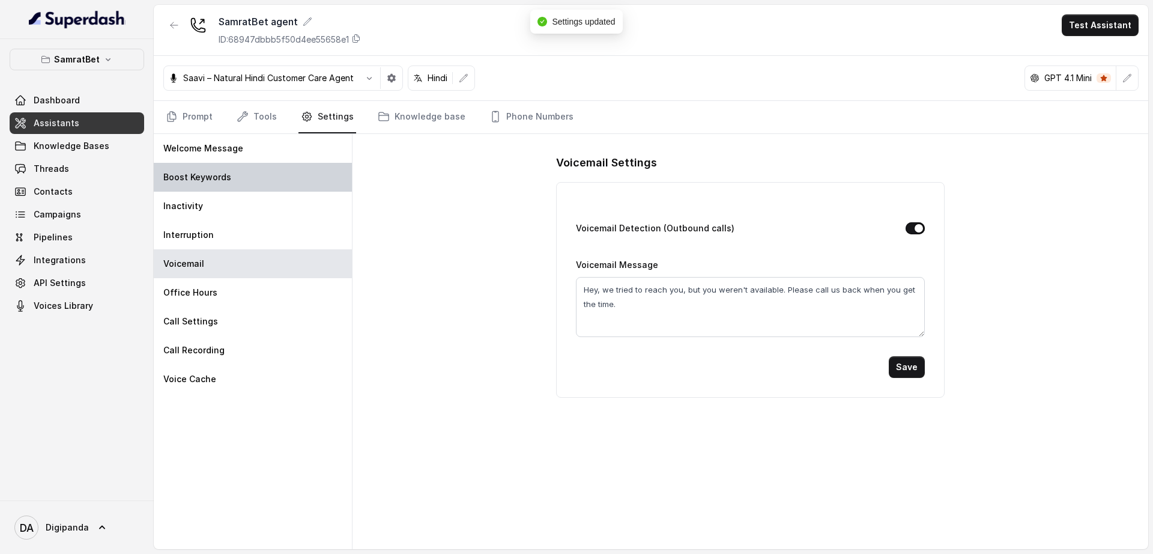
click at [238, 183] on div "Boost Keywords" at bounding box center [253, 177] width 198 height 29
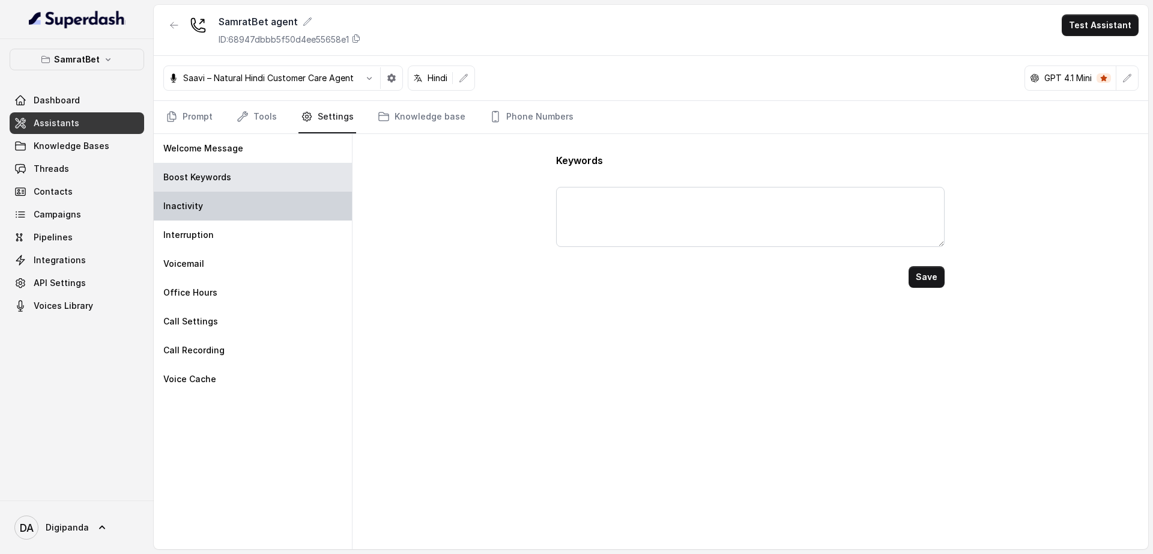
click at [241, 215] on div "Inactivity" at bounding box center [253, 206] width 198 height 29
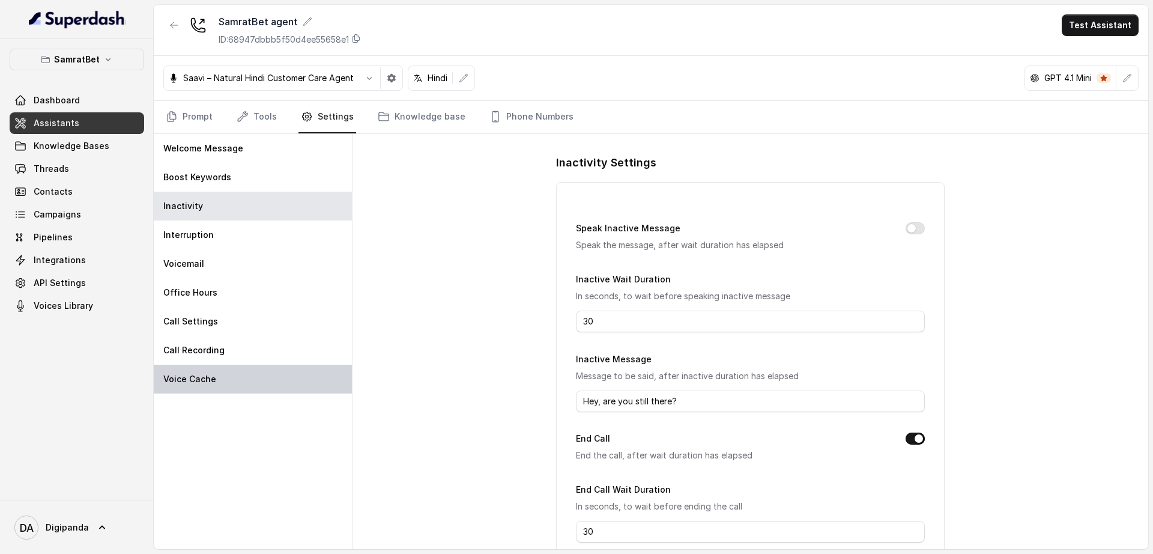
click at [249, 380] on div "Voice Cache" at bounding box center [253, 379] width 198 height 29
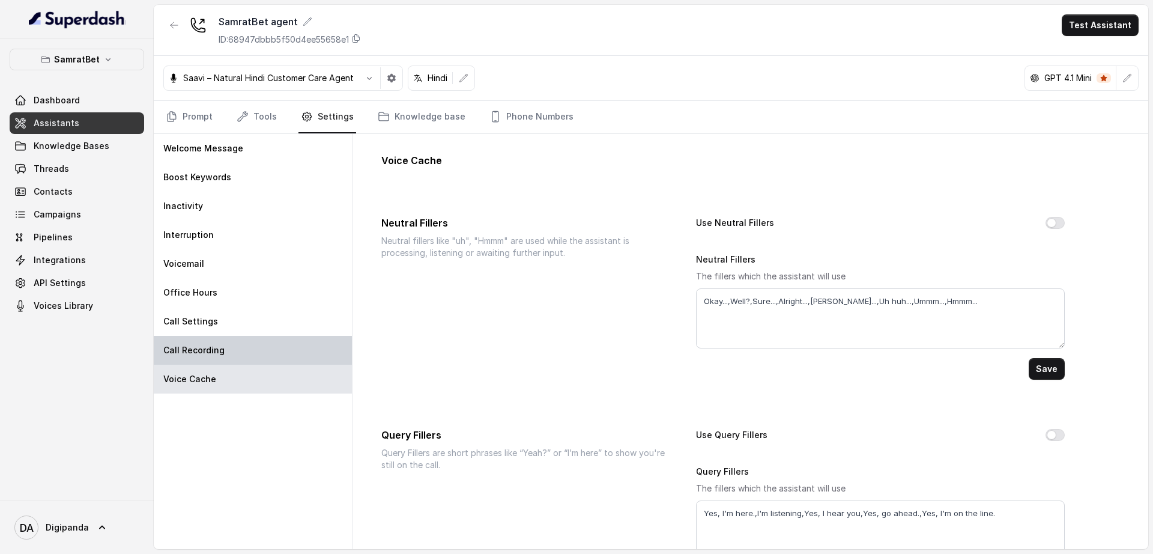
click at [270, 359] on div "Call Recording" at bounding box center [253, 350] width 198 height 29
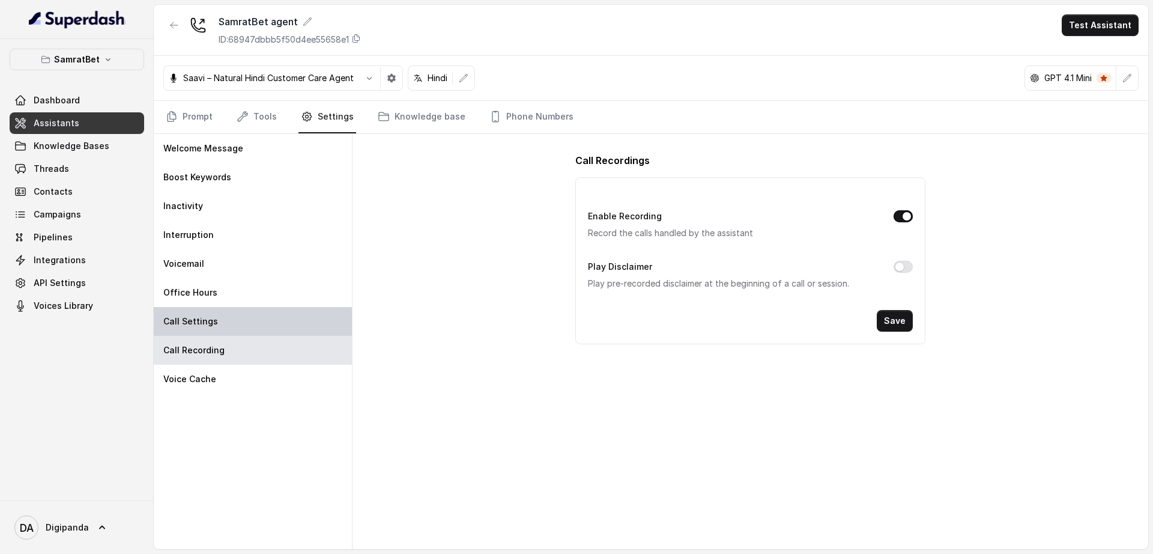
click at [289, 331] on div "Call Settings" at bounding box center [253, 321] width 198 height 29
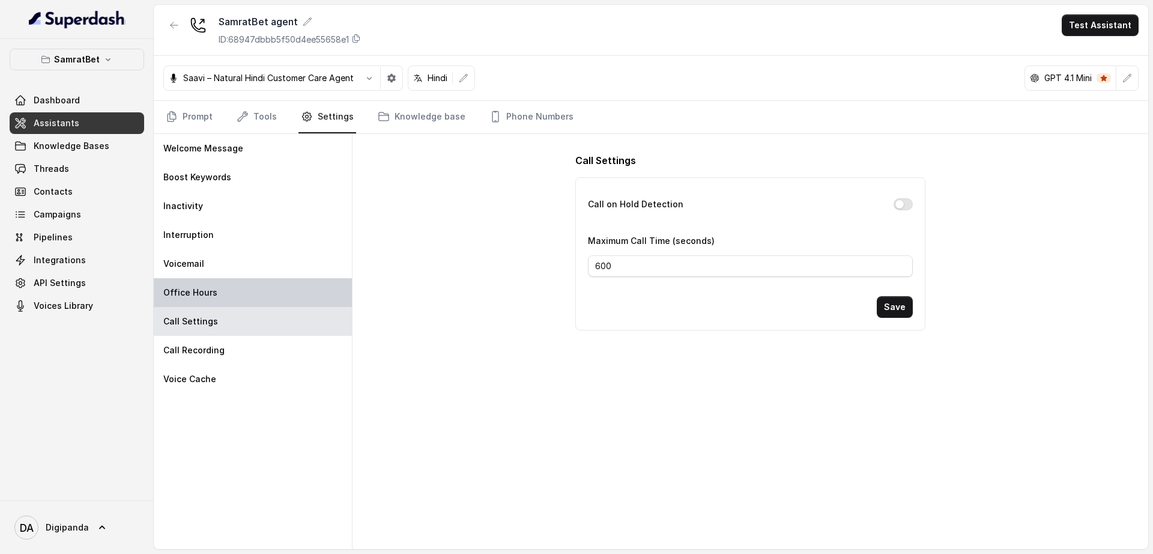
click at [297, 278] on div "Office Hours" at bounding box center [253, 292] width 198 height 29
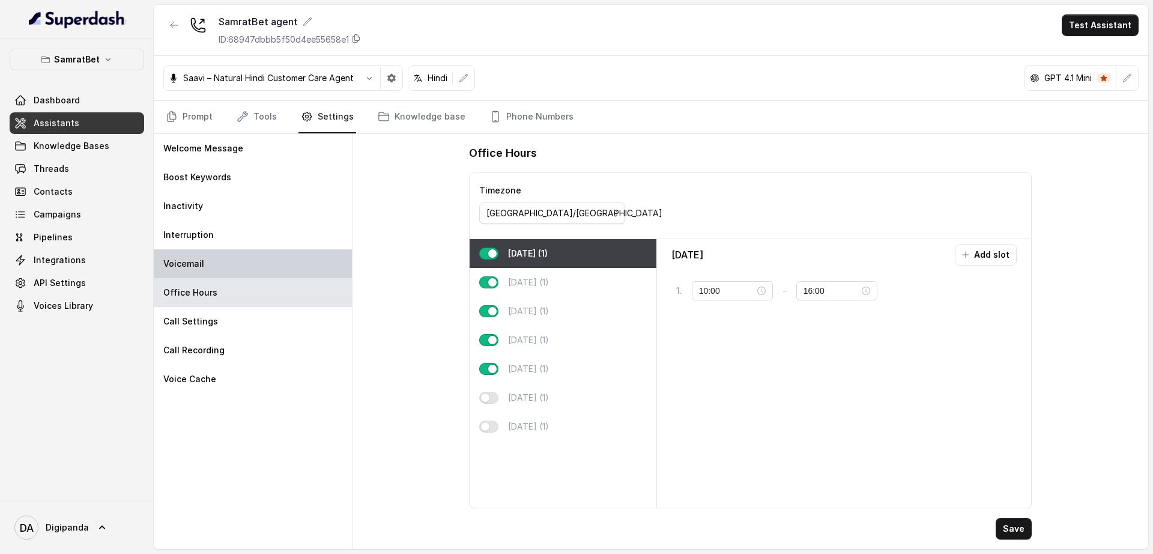
click at [290, 263] on div "Voicemail" at bounding box center [253, 263] width 198 height 29
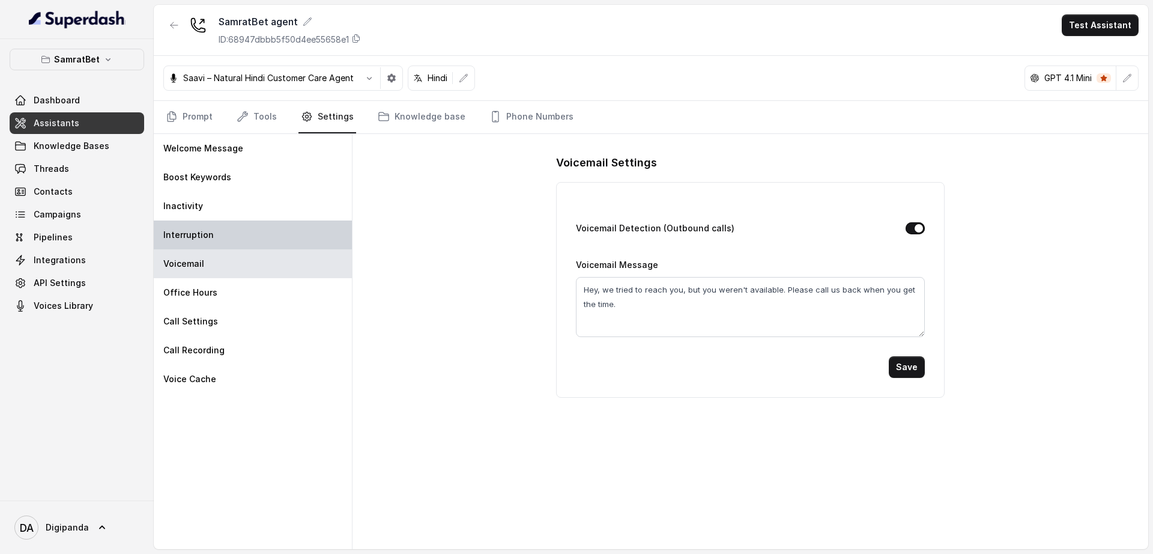
click at [302, 241] on div "Interruption" at bounding box center [253, 234] width 198 height 29
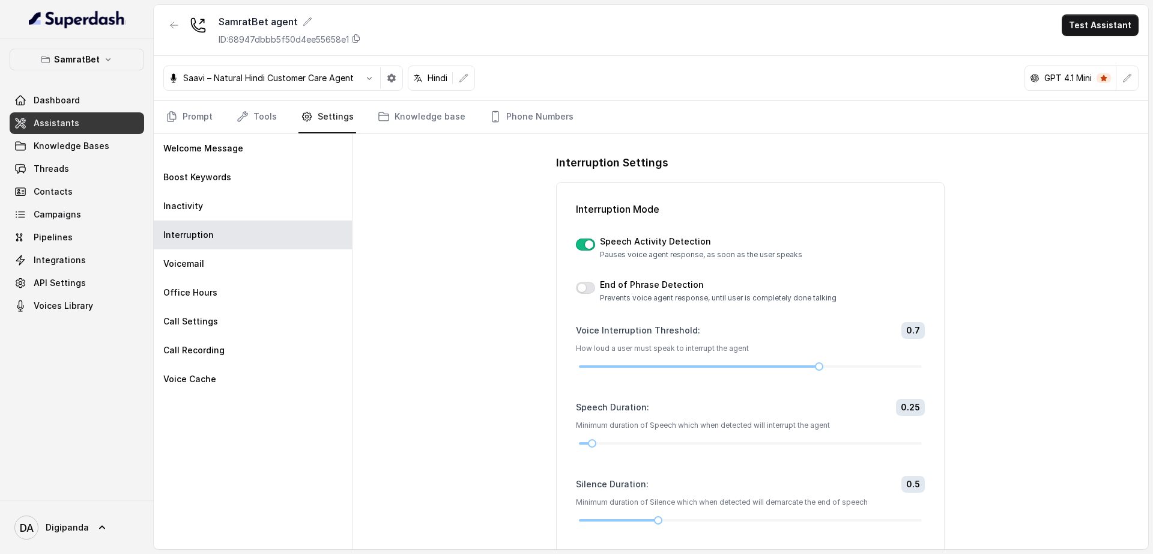
scroll to position [45, 0]
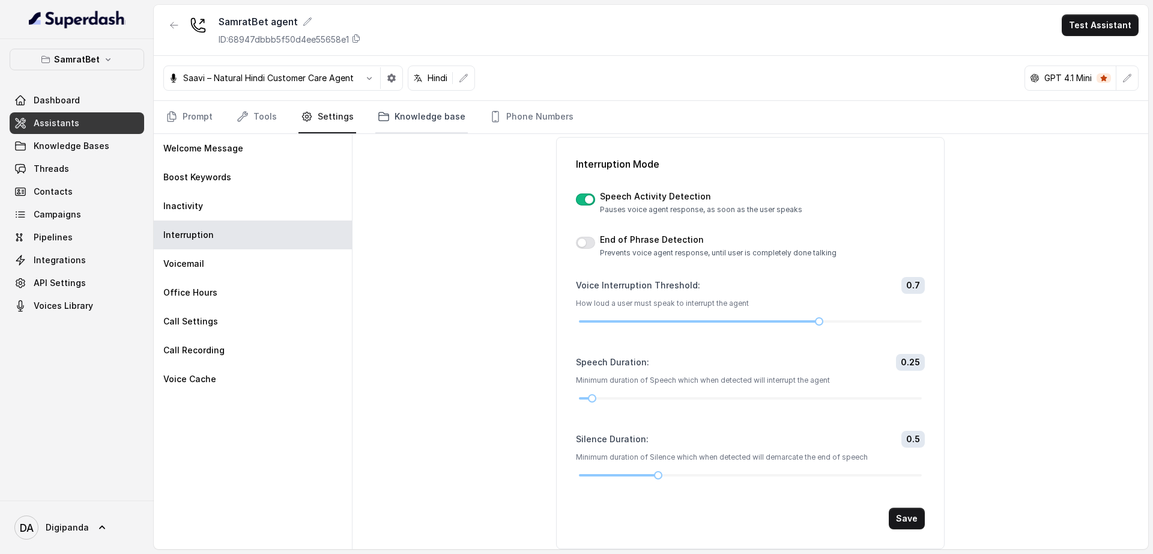
click at [442, 122] on link "Knowledge base" at bounding box center [421, 117] width 93 height 32
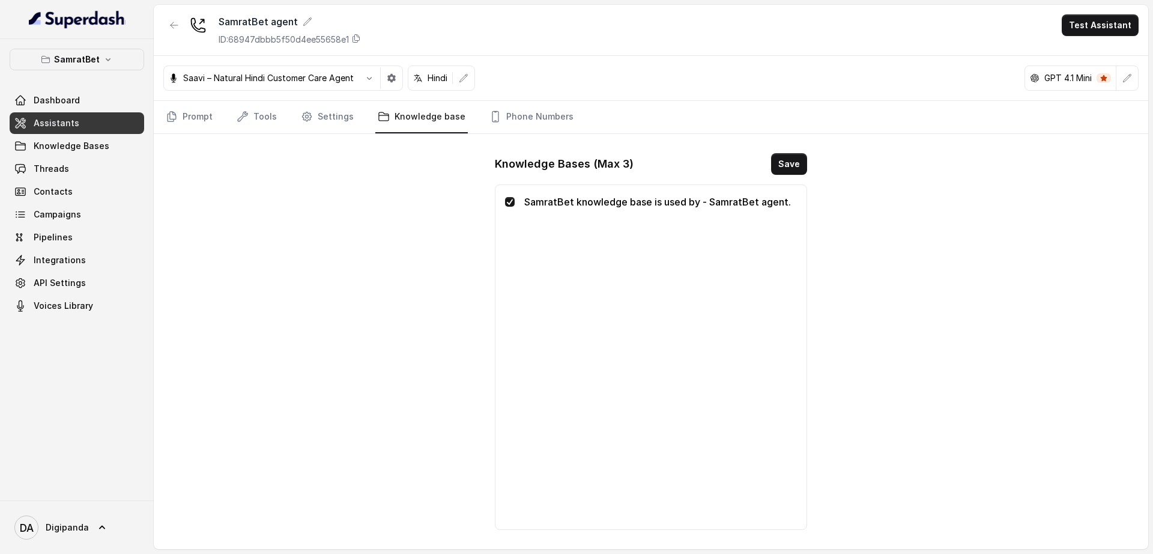
click at [529, 133] on div "Prompt Tools Settings Knowledge base Phone Numbers" at bounding box center [651, 117] width 995 height 33
click at [530, 121] on link "Phone Numbers" at bounding box center [531, 117] width 89 height 32
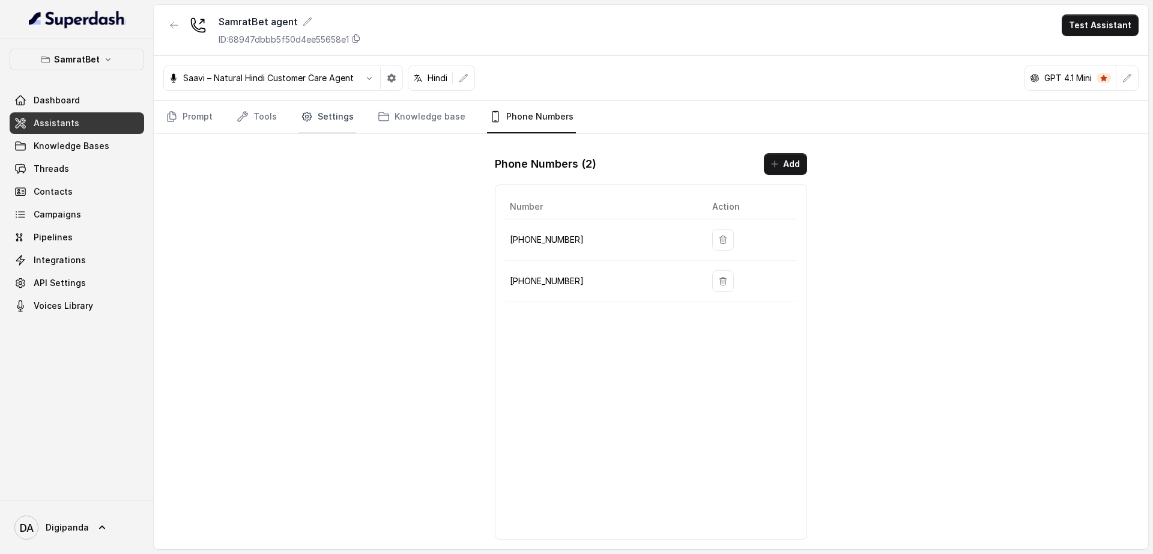
click at [303, 125] on link "Settings" at bounding box center [328, 117] width 58 height 32
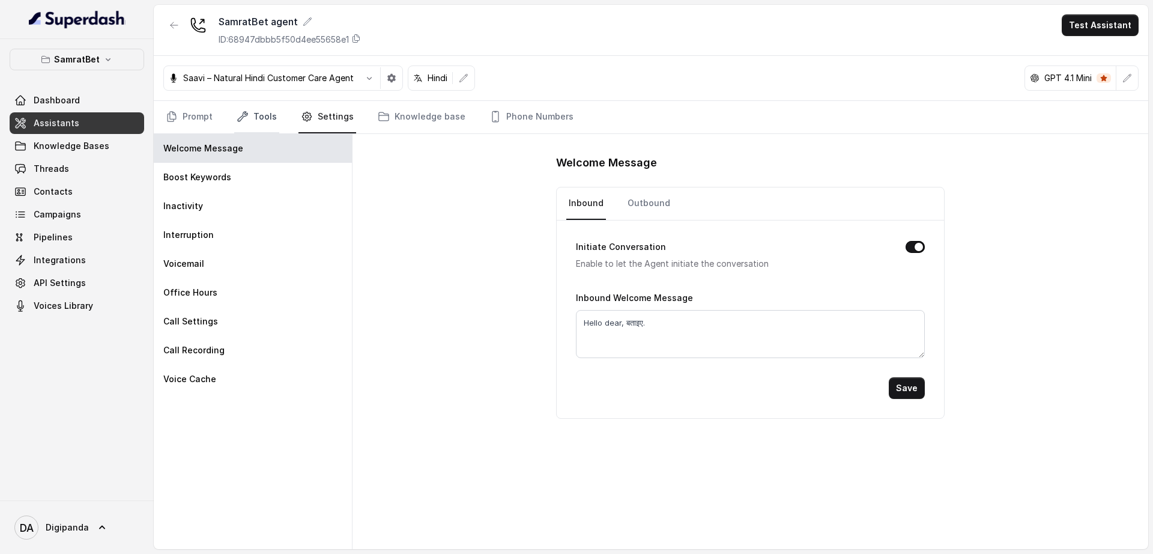
click at [264, 123] on link "Tools" at bounding box center [256, 117] width 45 height 32
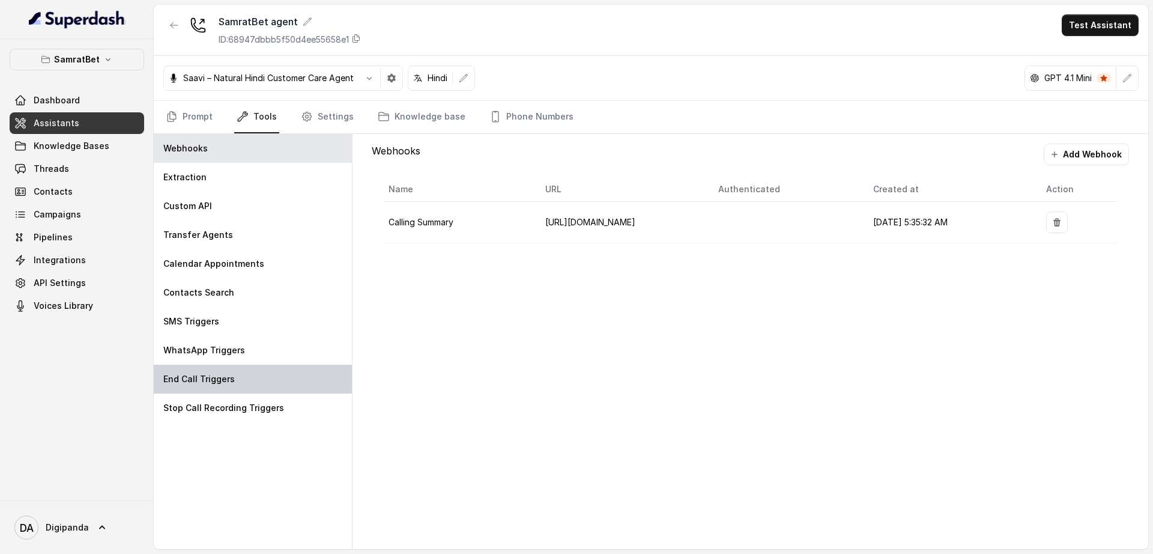
click at [261, 373] on div "End Call Triggers" at bounding box center [253, 379] width 198 height 29
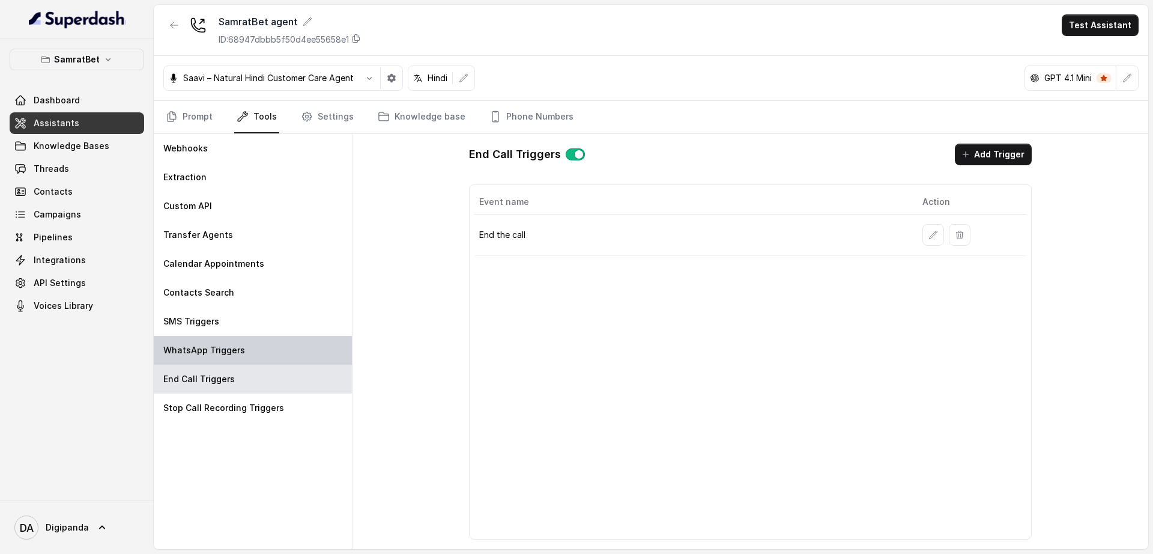
click at [265, 360] on div "WhatsApp Triggers" at bounding box center [253, 350] width 198 height 29
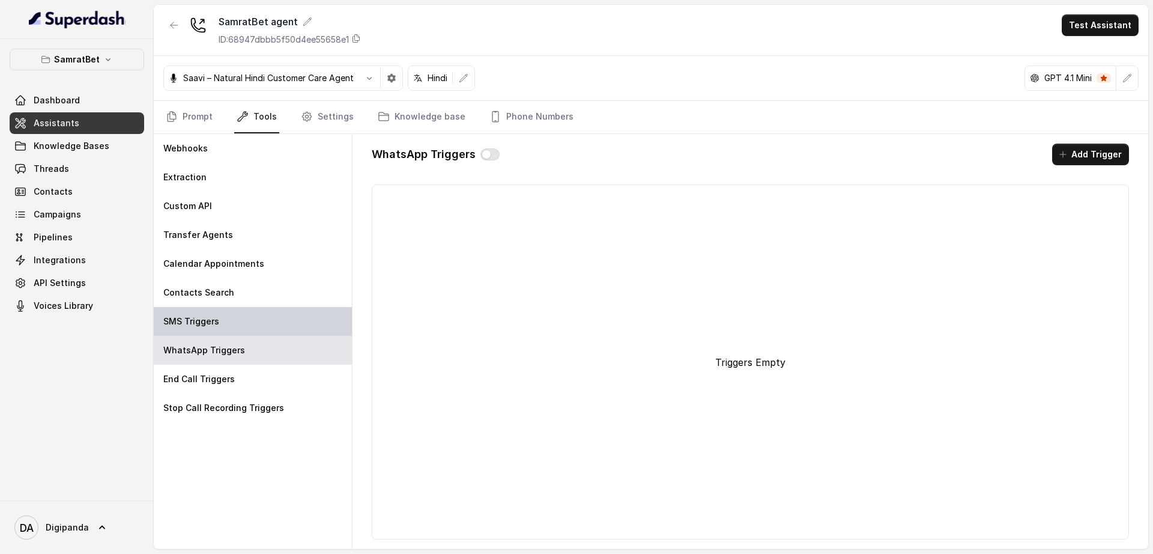
click at [276, 332] on div "SMS Triggers" at bounding box center [253, 321] width 198 height 29
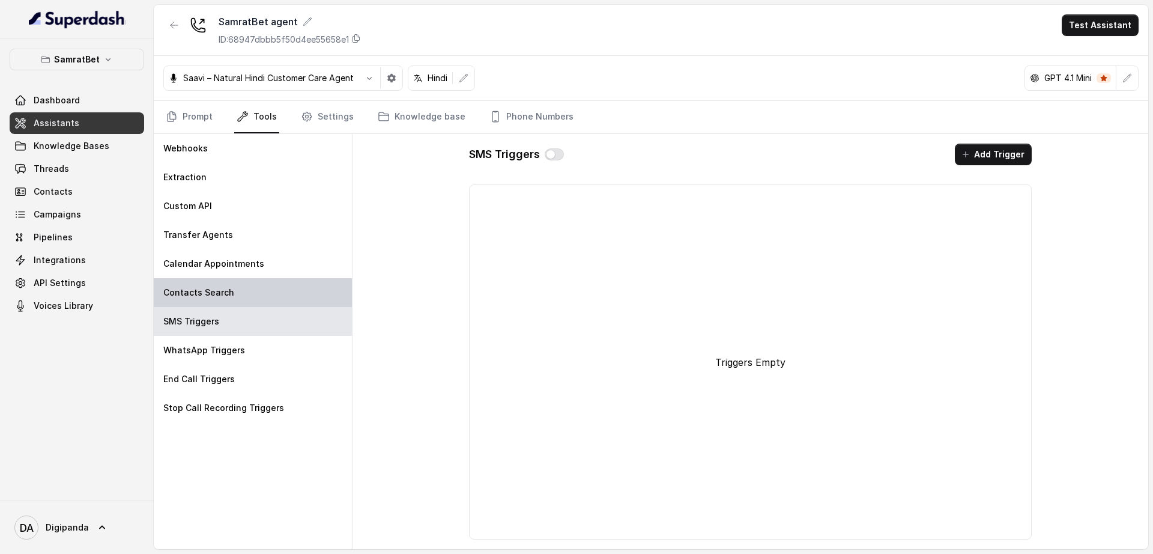
click at [289, 298] on div "Contacts Search" at bounding box center [253, 292] width 198 height 29
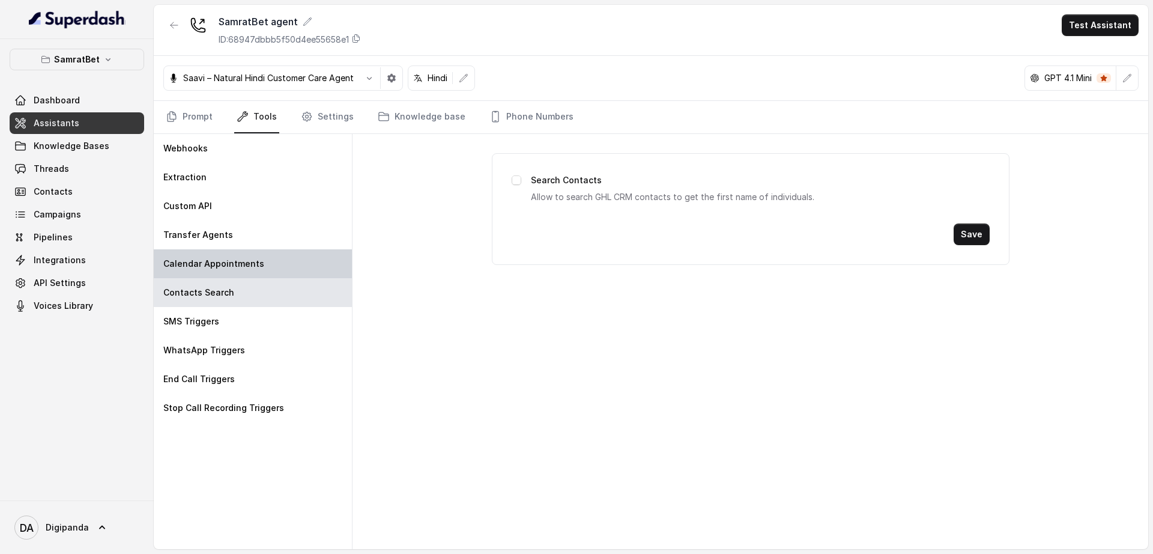
click at [305, 264] on div "Calendar Appointments" at bounding box center [253, 263] width 198 height 29
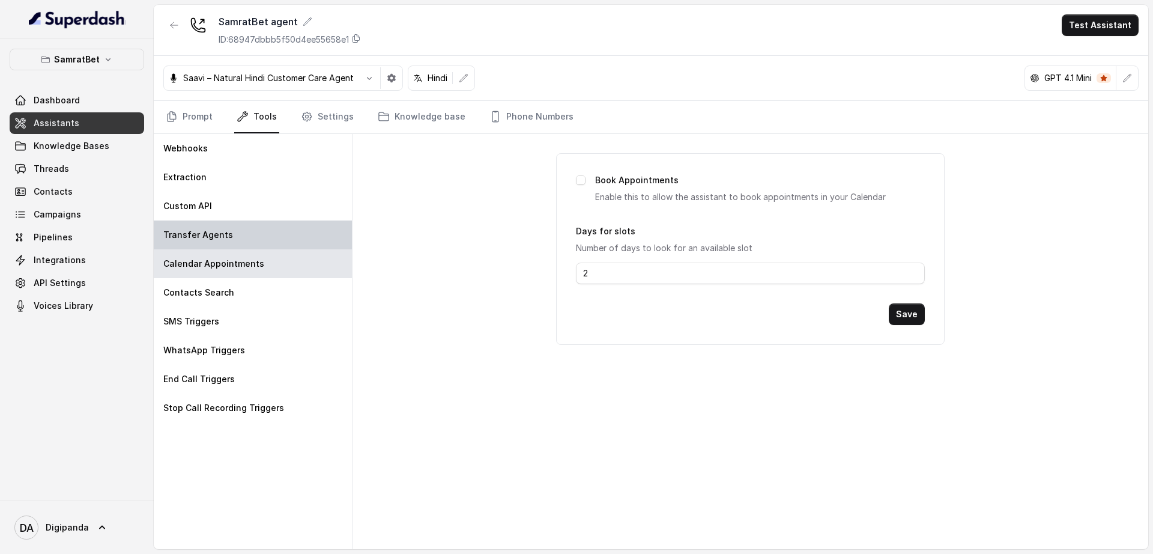
click at [308, 244] on div "Transfer Agents" at bounding box center [253, 234] width 198 height 29
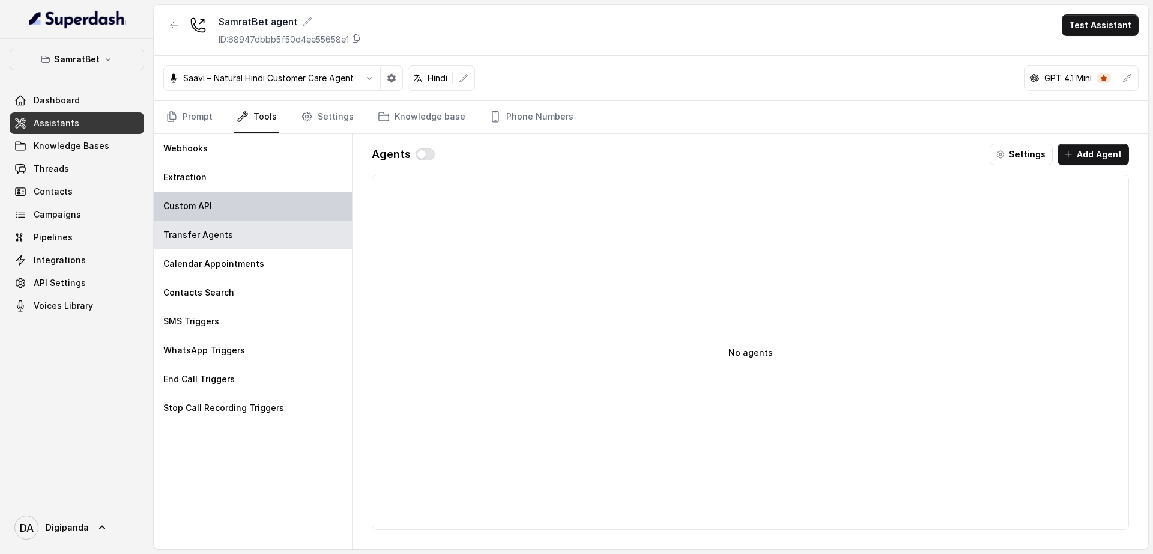
click at [311, 208] on div "Custom API" at bounding box center [253, 206] width 198 height 29
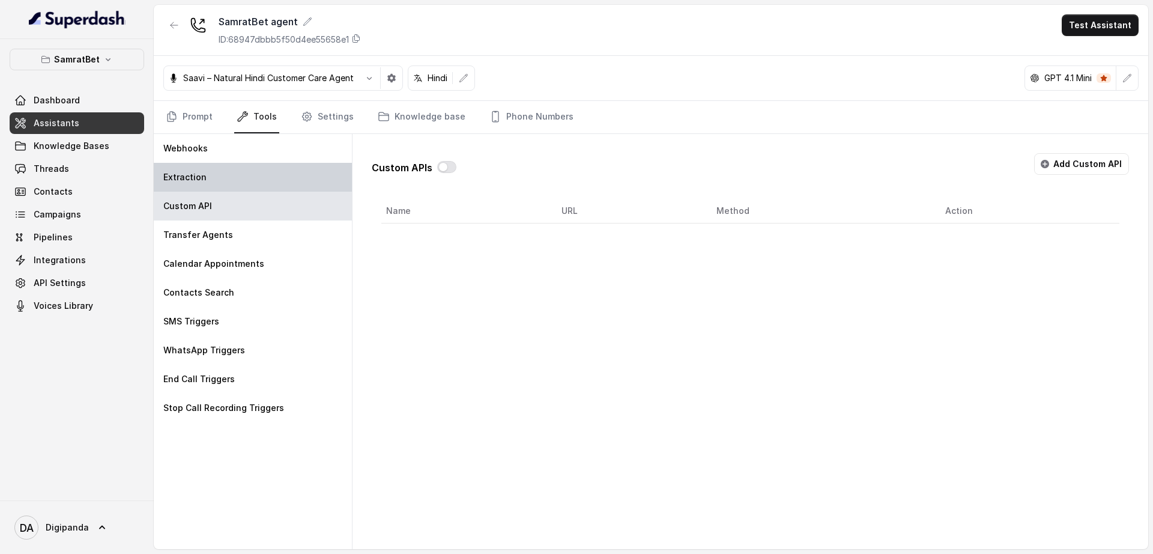
click at [311, 165] on div "Extraction" at bounding box center [253, 177] width 198 height 29
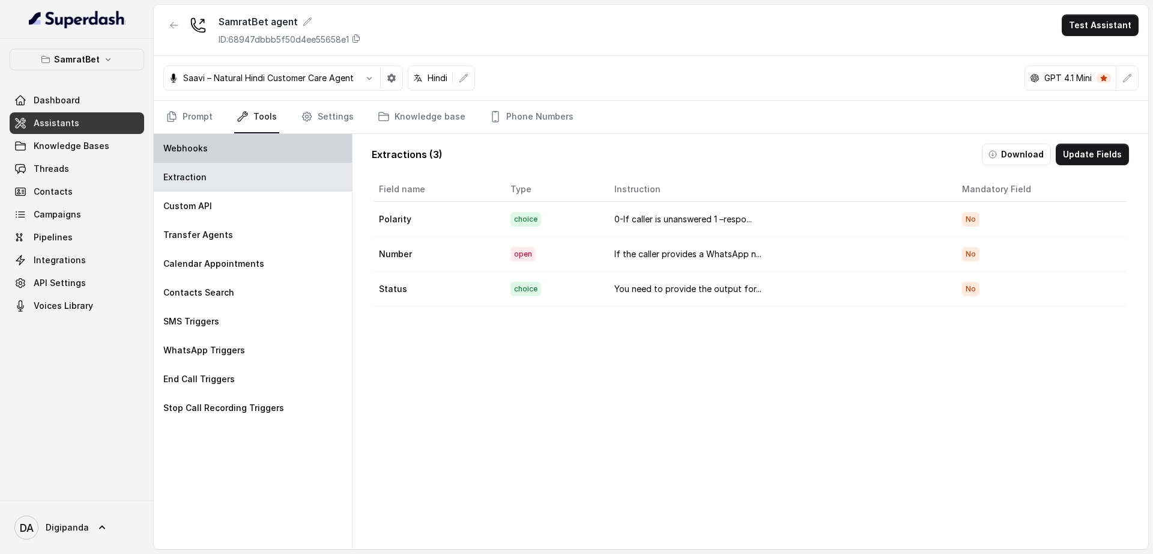
click at [303, 148] on div "Webhooks" at bounding box center [253, 148] width 198 height 29
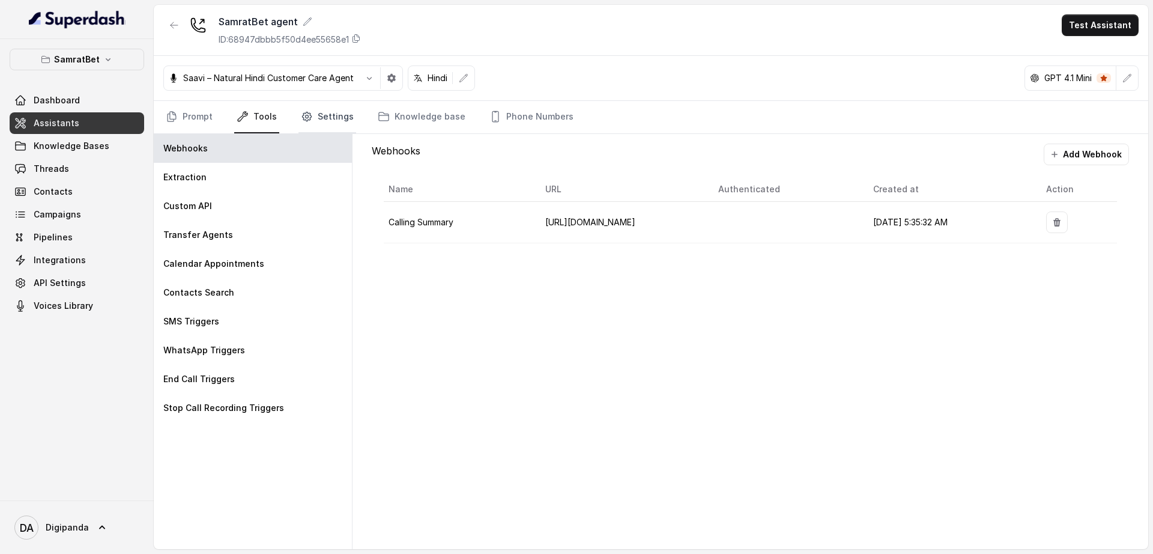
click at [323, 111] on link "Settings" at bounding box center [328, 117] width 58 height 32
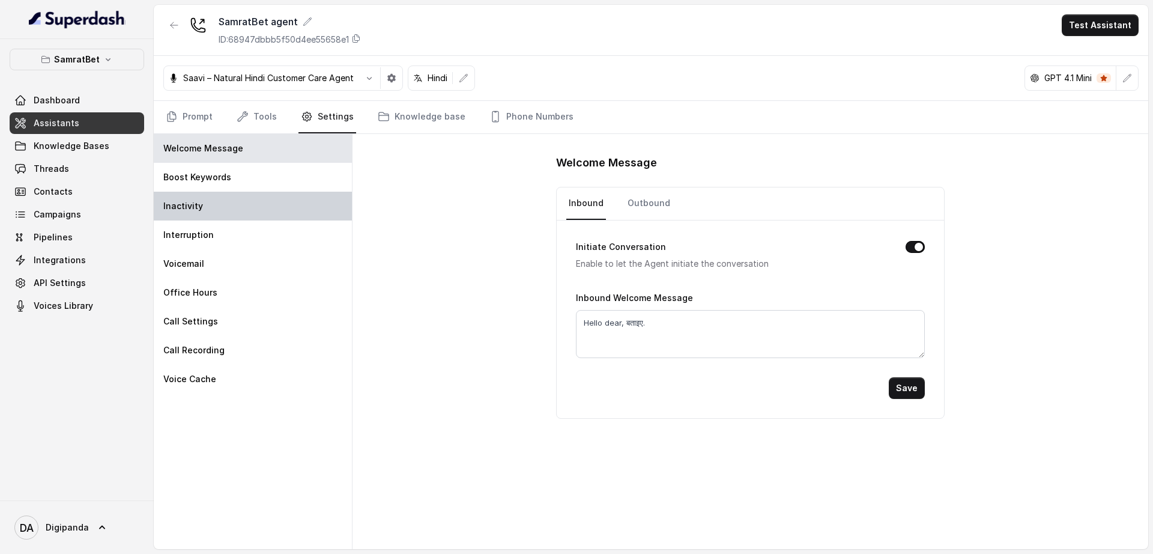
click at [290, 214] on div "Inactivity" at bounding box center [253, 206] width 198 height 29
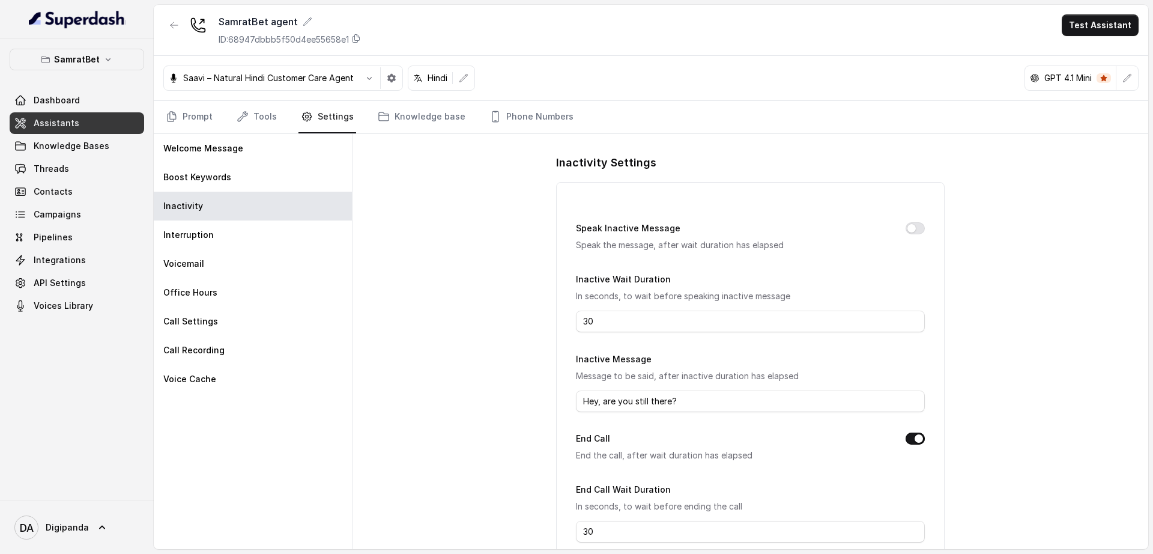
scroll to position [73, 0]
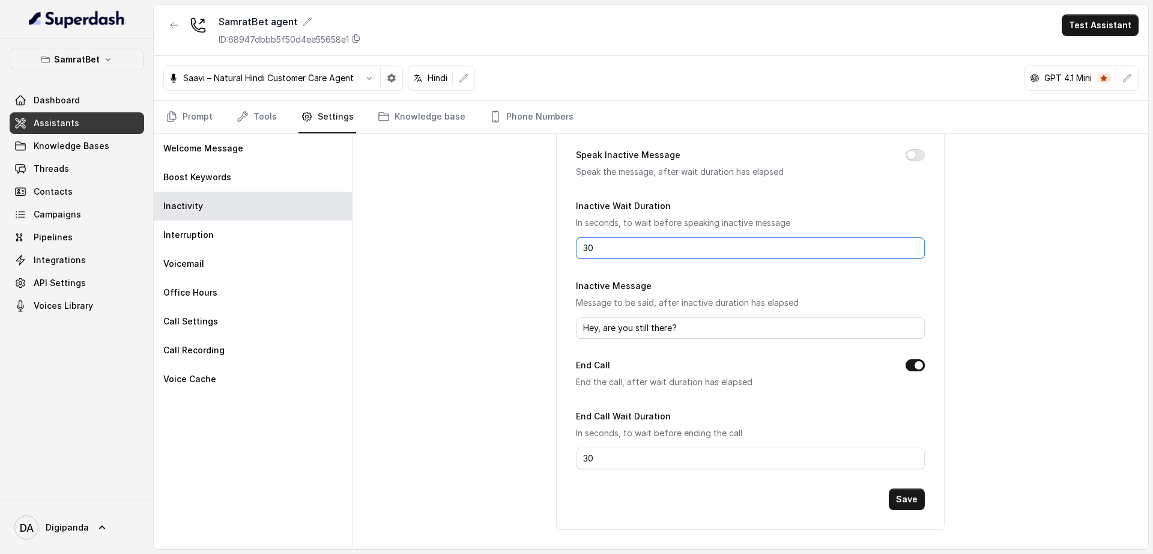
click at [624, 253] on input "30" at bounding box center [750, 248] width 348 height 22
drag, startPoint x: 626, startPoint y: 387, endPoint x: 769, endPoint y: 377, distance: 144.0
click at [769, 377] on p "End the call, after wait duration has elapsed" at bounding box center [731, 382] width 310 height 14
click at [896, 502] on button "Save" at bounding box center [907, 499] width 36 height 22
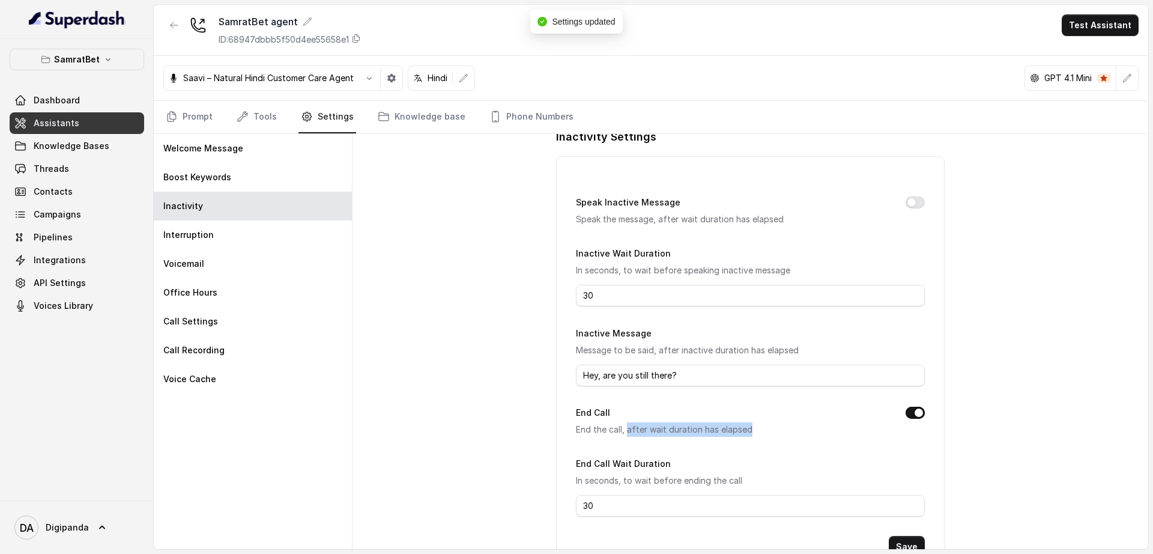
scroll to position [0, 0]
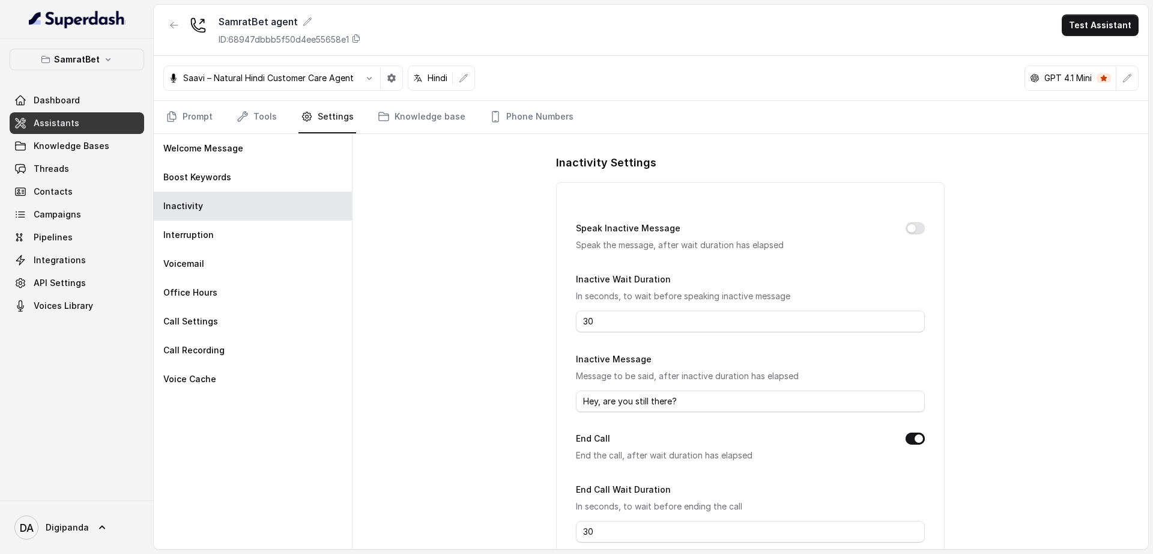
click at [278, 124] on nav "Prompt Tools Settings Knowledge base Phone Numbers" at bounding box center [650, 117] width 975 height 32
click at [265, 121] on link "Tools" at bounding box center [256, 117] width 45 height 32
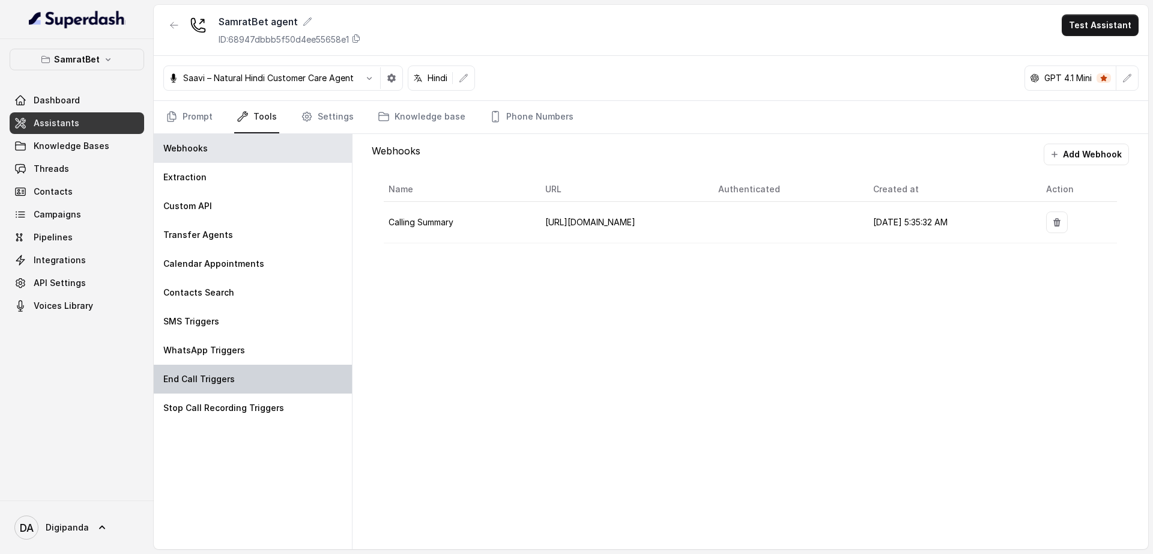
click at [278, 372] on div "End Call Triggers" at bounding box center [253, 379] width 198 height 29
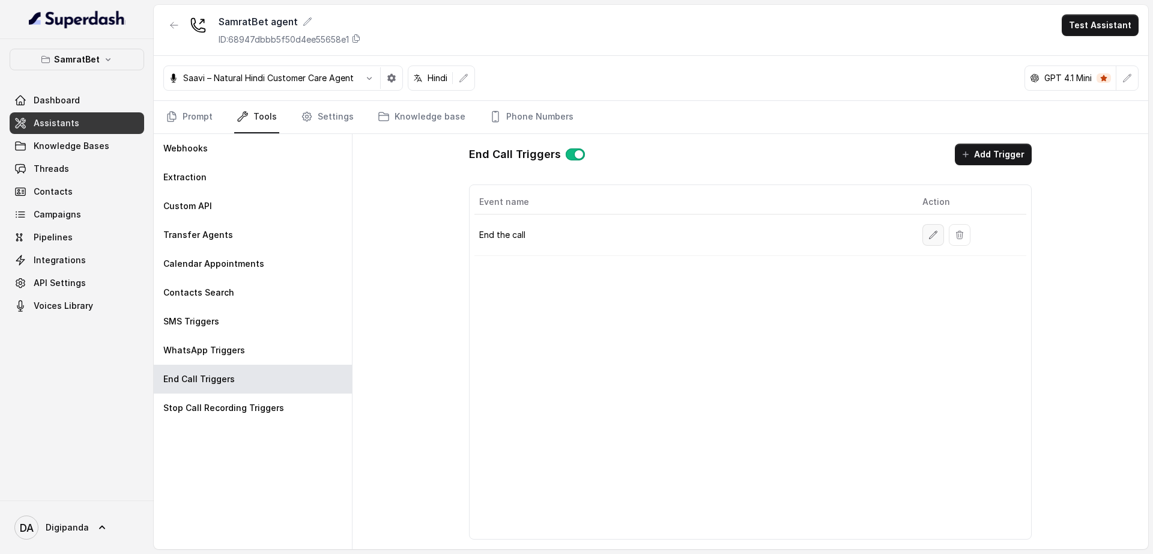
click at [927, 235] on button "button" at bounding box center [934, 235] width 22 height 22
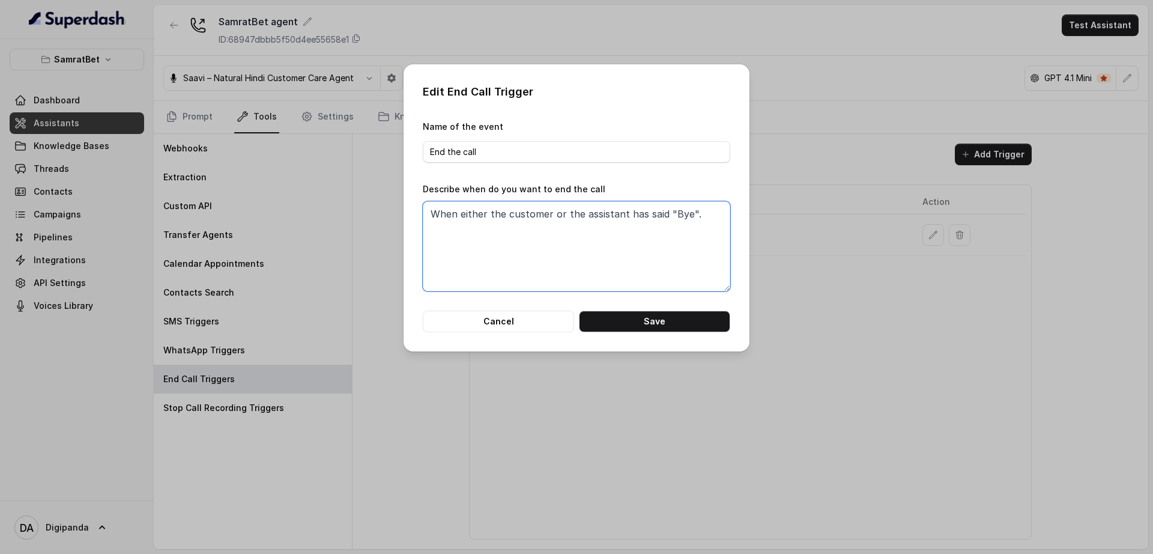
click at [692, 217] on textarea "When either the customer or the assistant has said "Bye"." at bounding box center [577, 246] width 308 height 90
type textarea "When either the customer or the assistant has said "Bye" or If any one says not…"
click at [629, 321] on button "Save" at bounding box center [654, 322] width 151 height 22
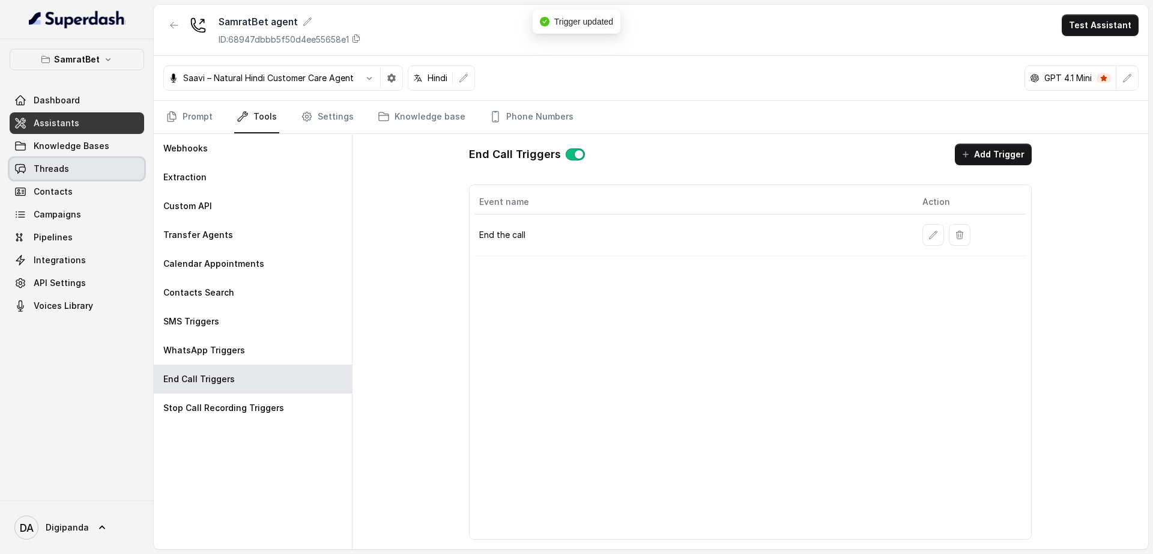
click at [48, 172] on span "Threads" at bounding box center [51, 169] width 35 height 12
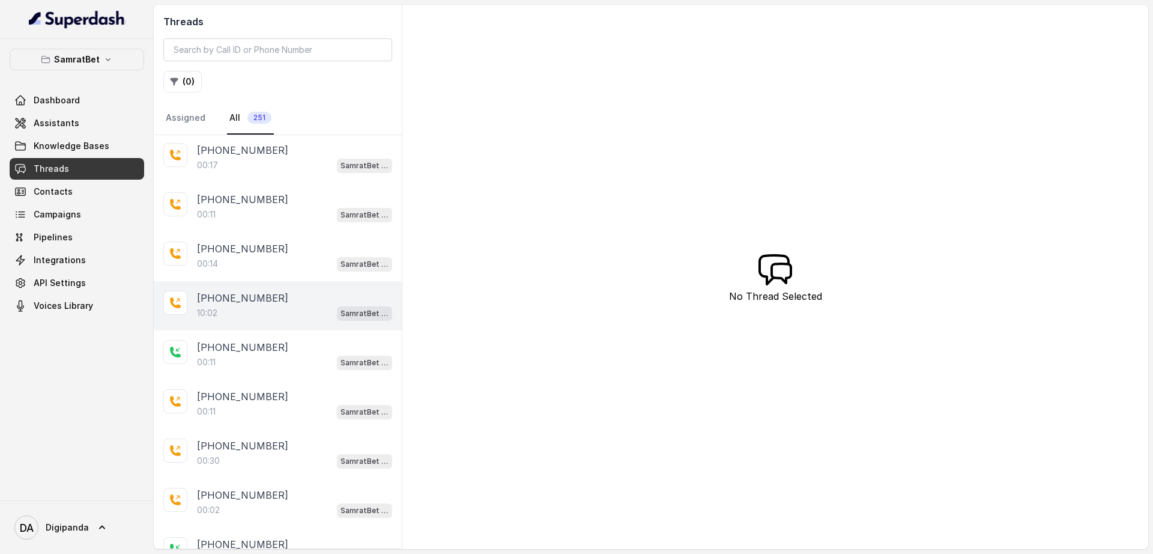
scroll to position [225, 0]
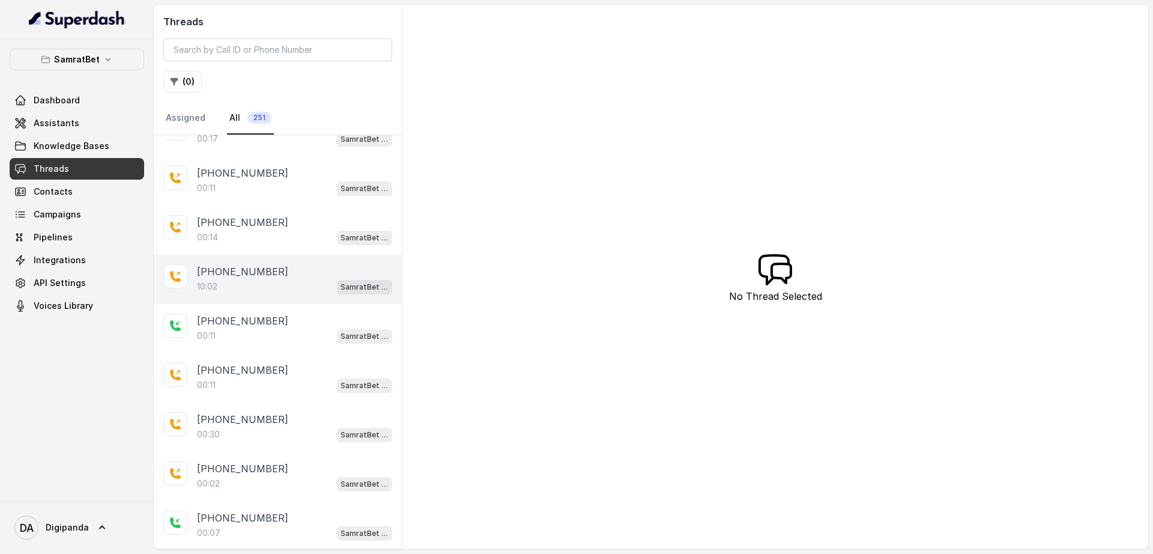
click at [261, 283] on div "10:02 SamratBet agent" at bounding box center [294, 287] width 195 height 16
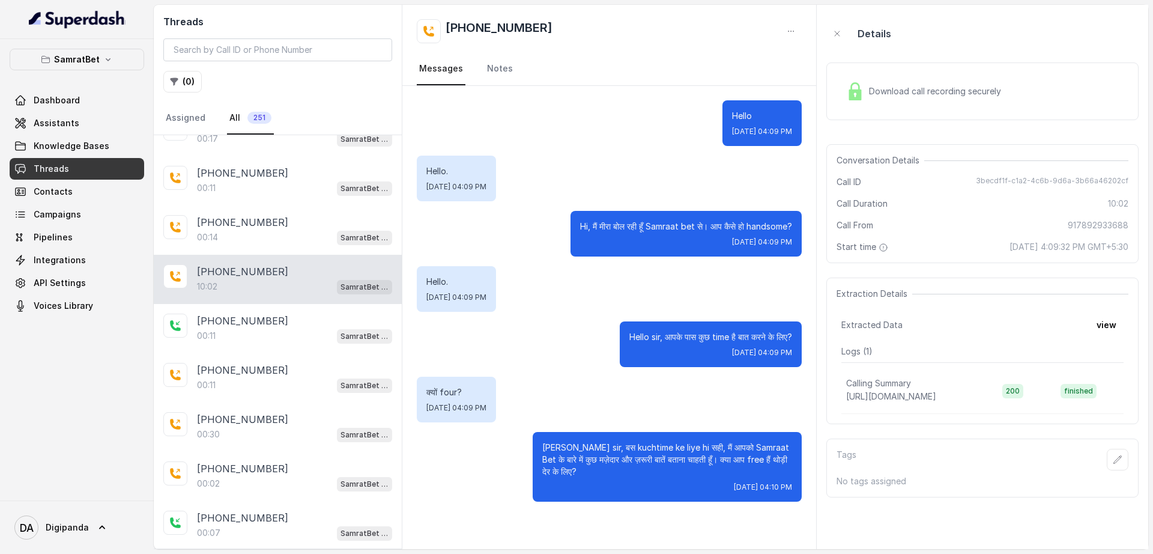
click at [884, 106] on div "Download call recording securely" at bounding box center [982, 91] width 312 height 58
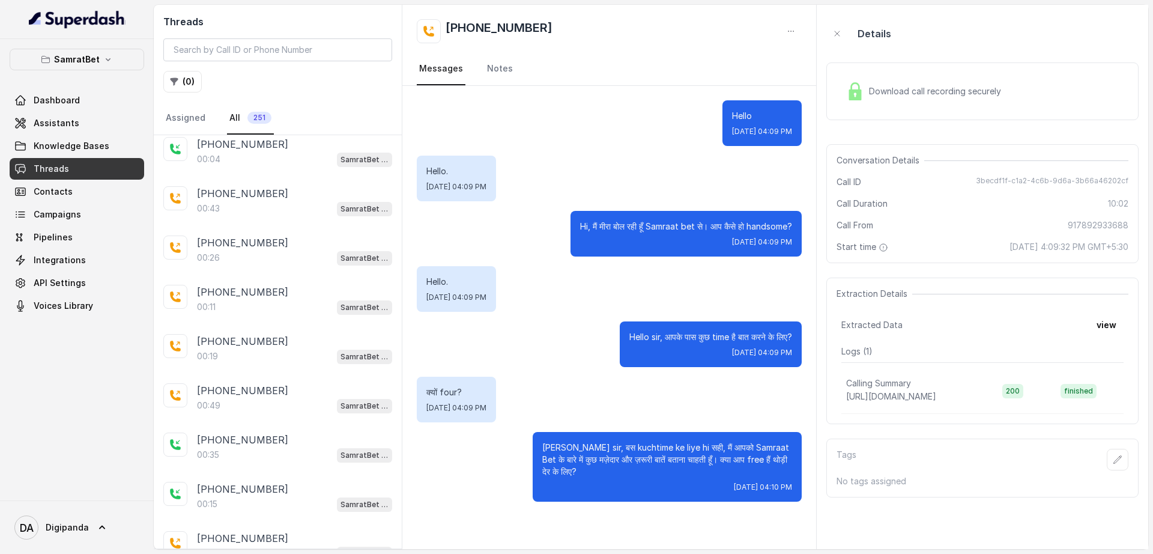
scroll to position [2083, 0]
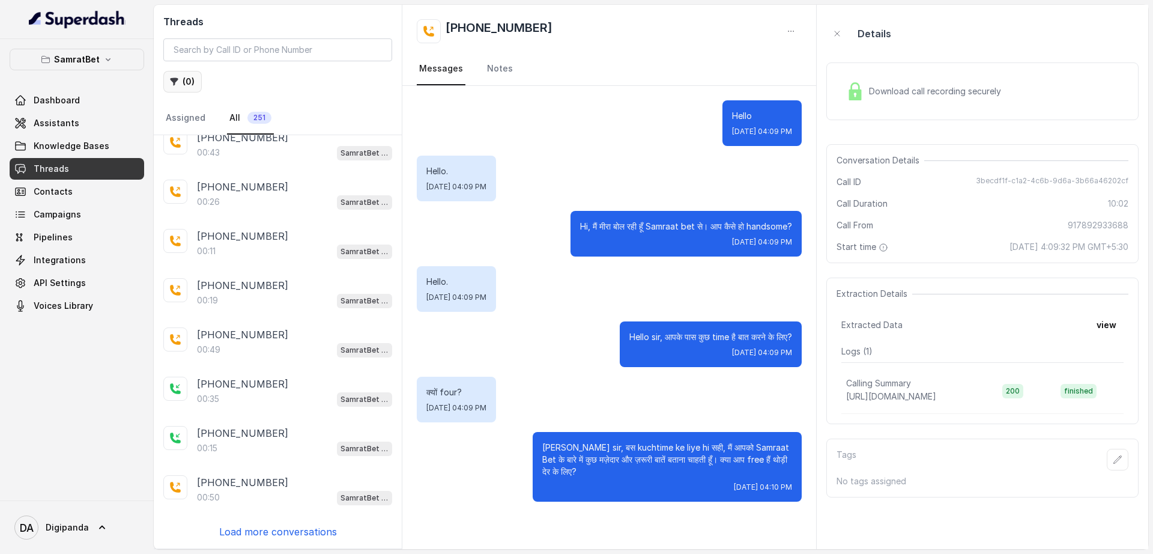
click at [186, 89] on button "( 0 )" at bounding box center [182, 82] width 38 height 22
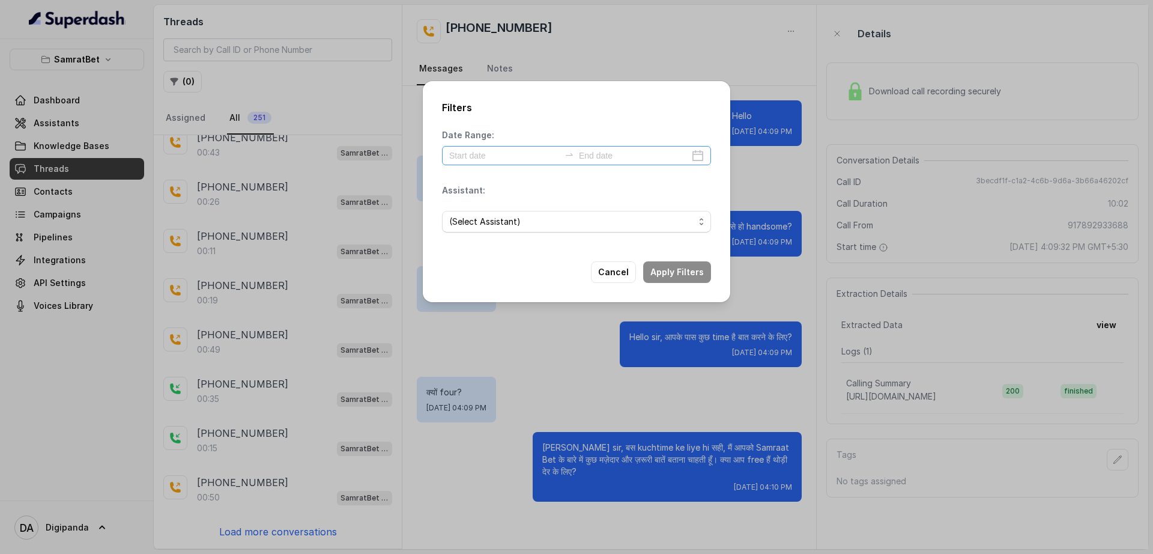
click at [479, 147] on div at bounding box center [576, 155] width 269 height 19
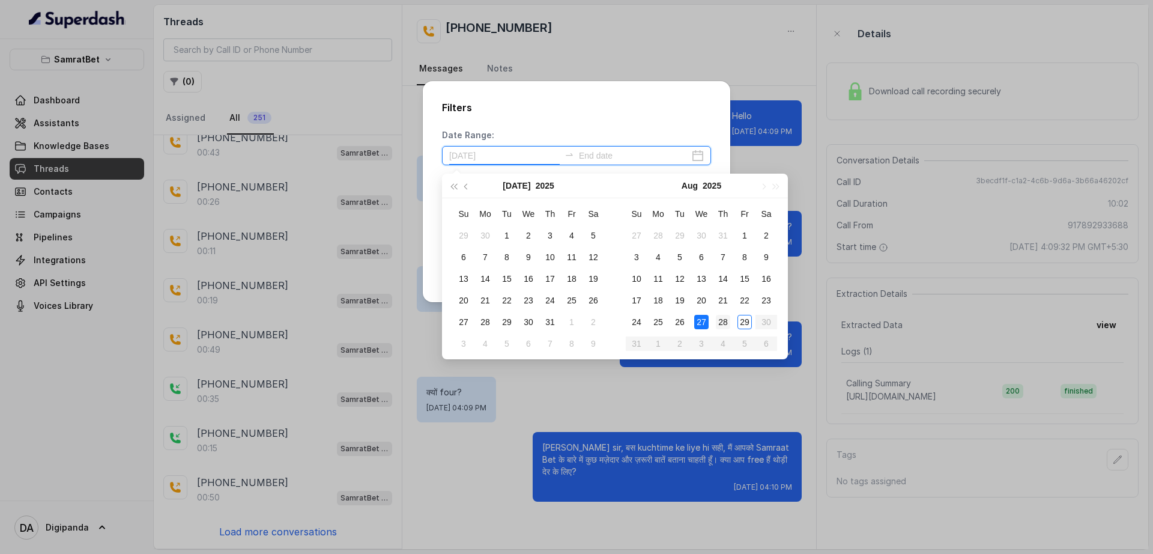
type input "[DATE]"
drag, startPoint x: 741, startPoint y: 323, endPoint x: 744, endPoint y: 315, distance: 8.4
click at [742, 322] on div "29" at bounding box center [745, 322] width 14 height 14
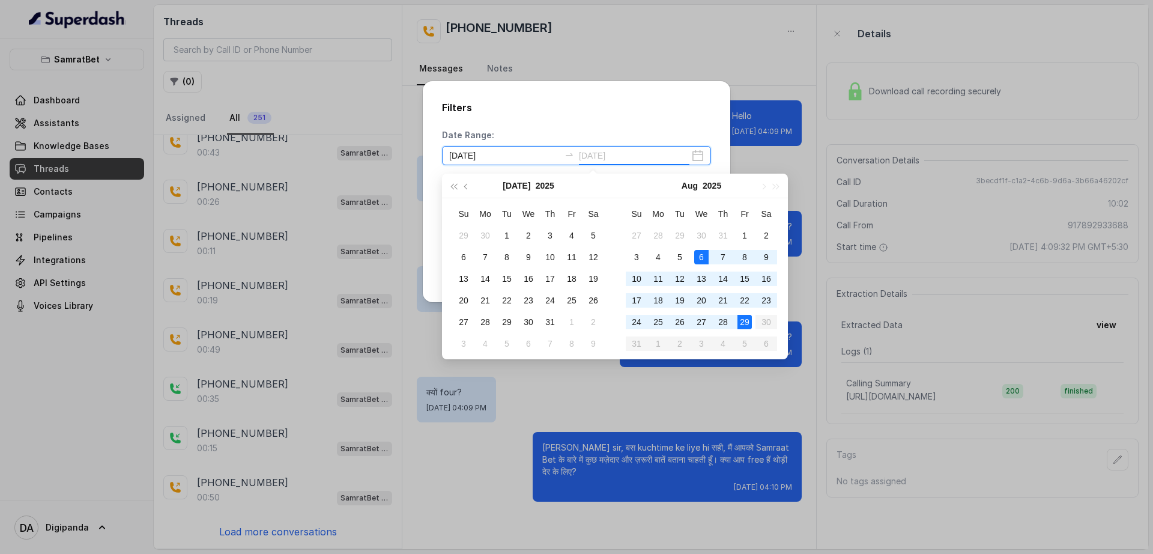
type input "[DATE]"
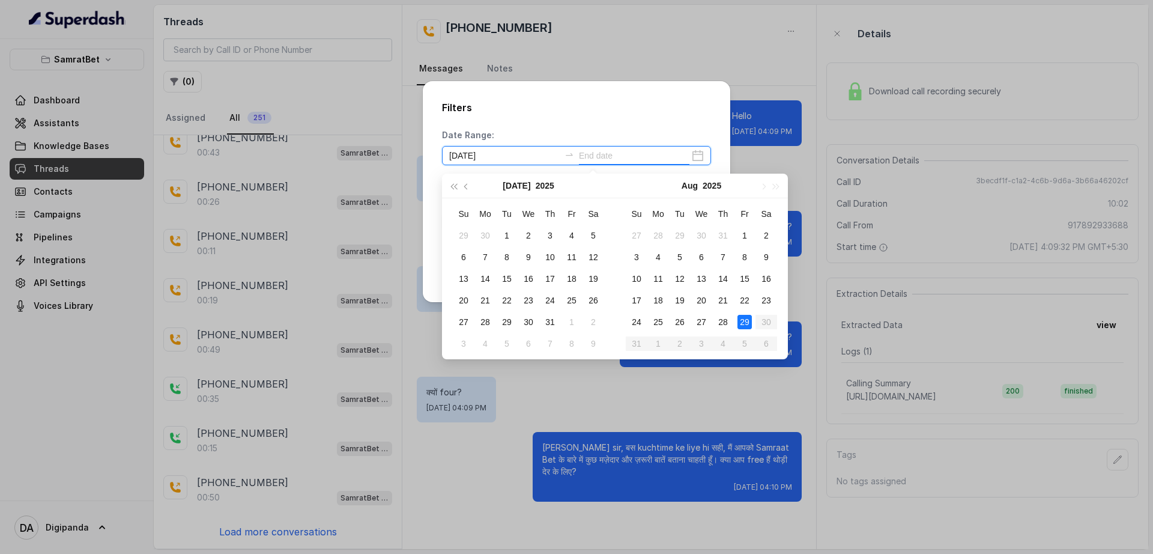
type input "[DATE]"
click at [748, 315] on div "29" at bounding box center [745, 322] width 14 height 14
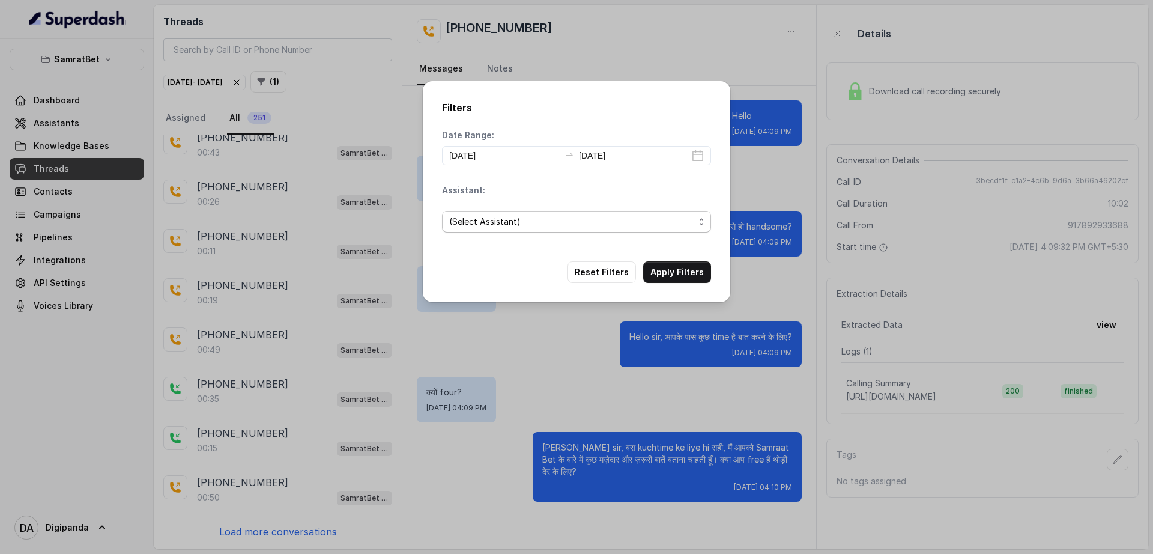
click at [590, 227] on span "(Select Assistant)" at bounding box center [571, 221] width 245 height 14
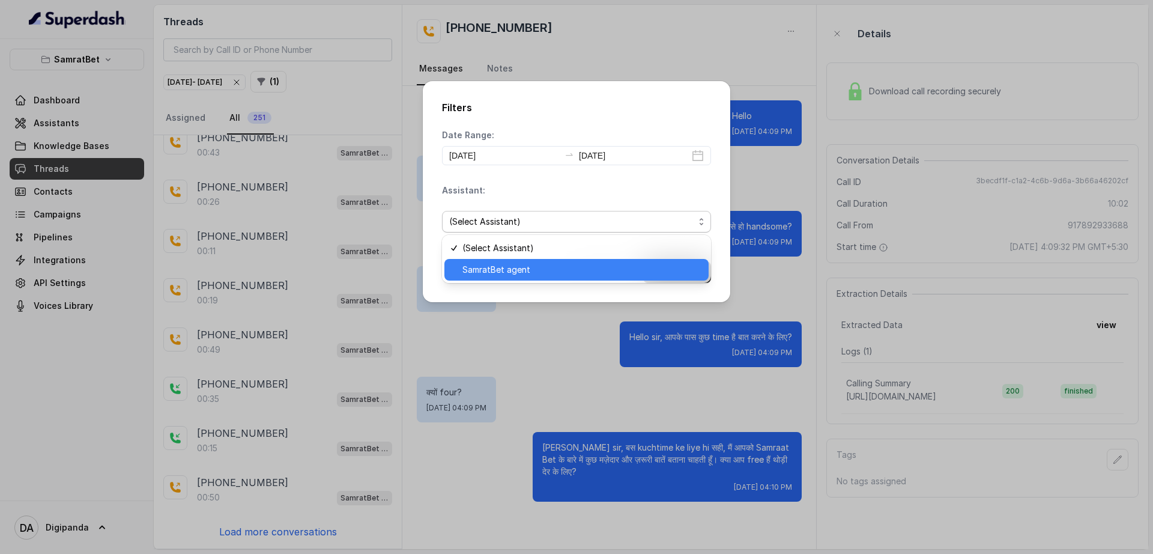
click at [574, 265] on span "SamratBet agent" at bounding box center [582, 269] width 239 height 14
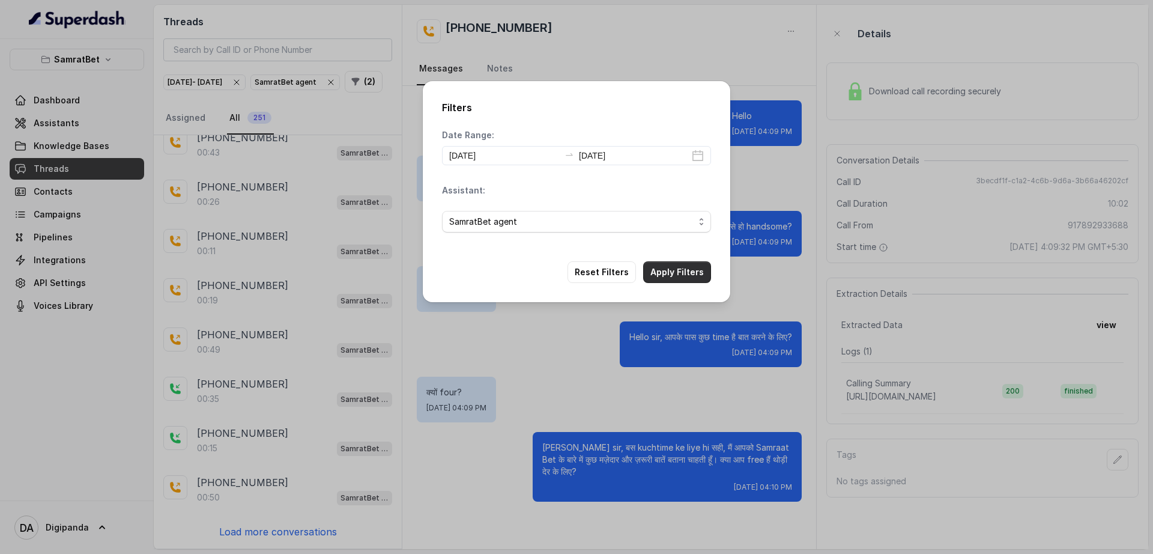
click at [684, 272] on button "Apply Filters" at bounding box center [677, 272] width 68 height 22
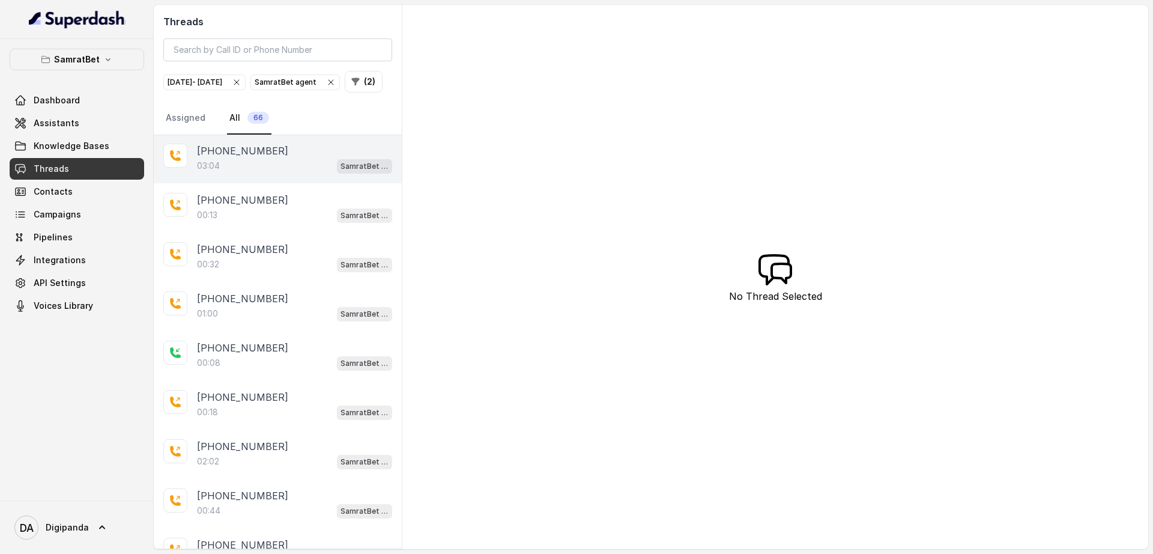
scroll to position [1652, 0]
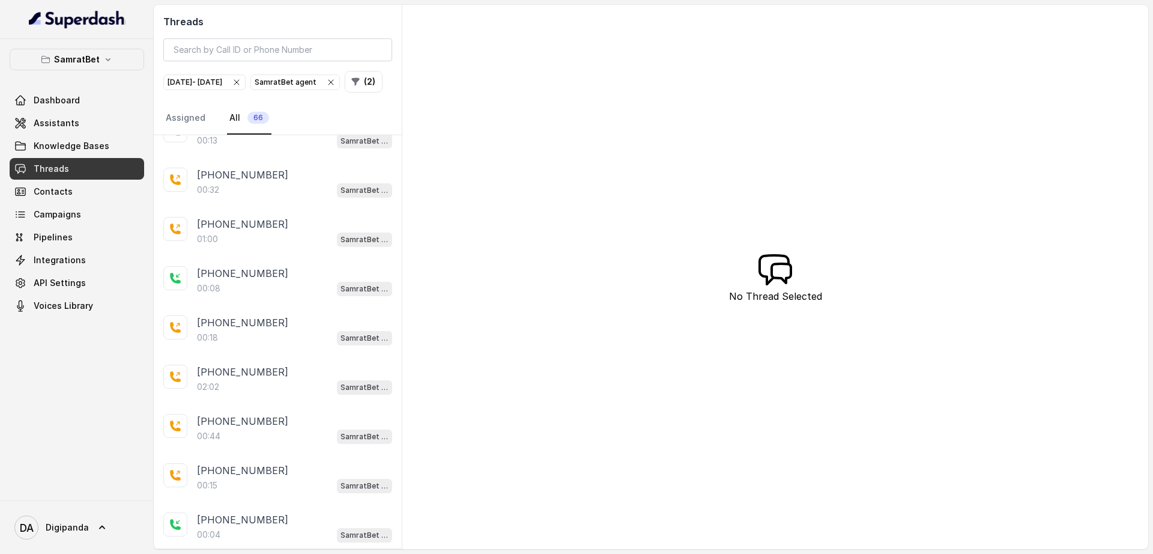
click at [241, 79] on icon "button" at bounding box center [237, 82] width 10 height 10
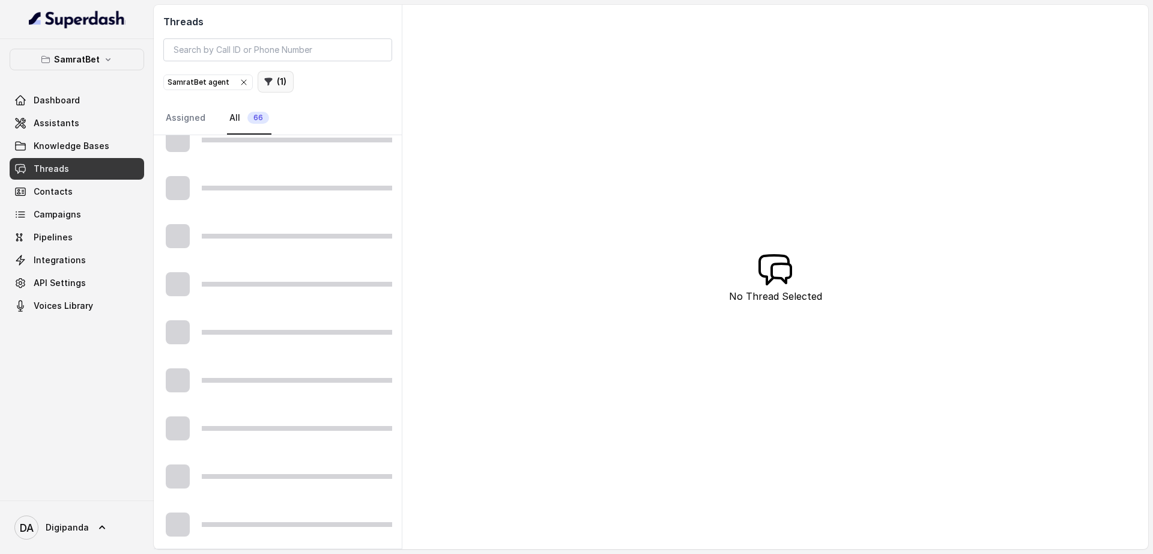
scroll to position [548, 0]
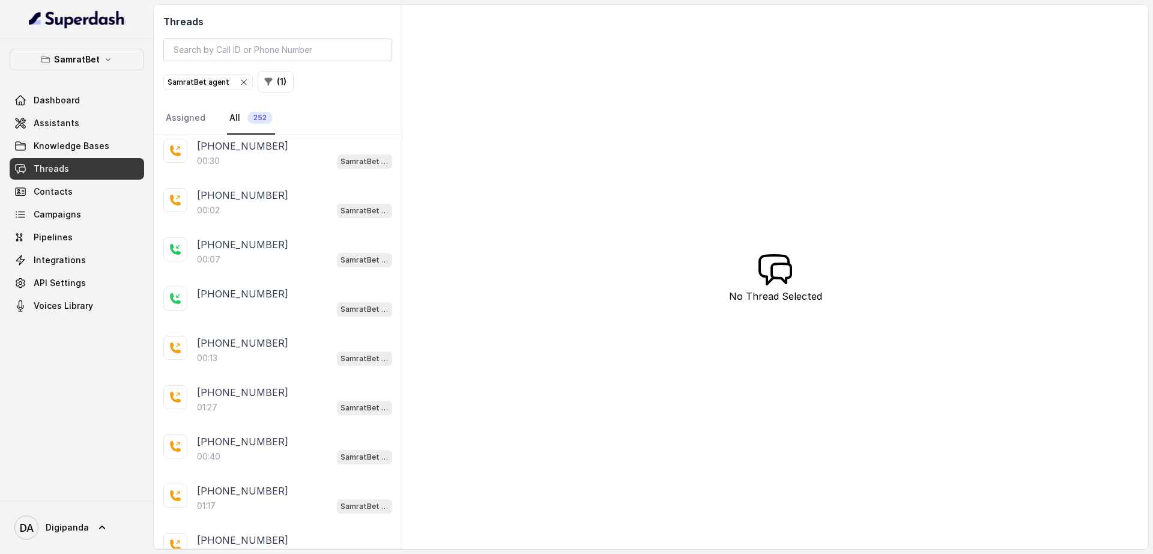
click at [234, 85] on div "SamratBet agent" at bounding box center [208, 82] width 81 height 12
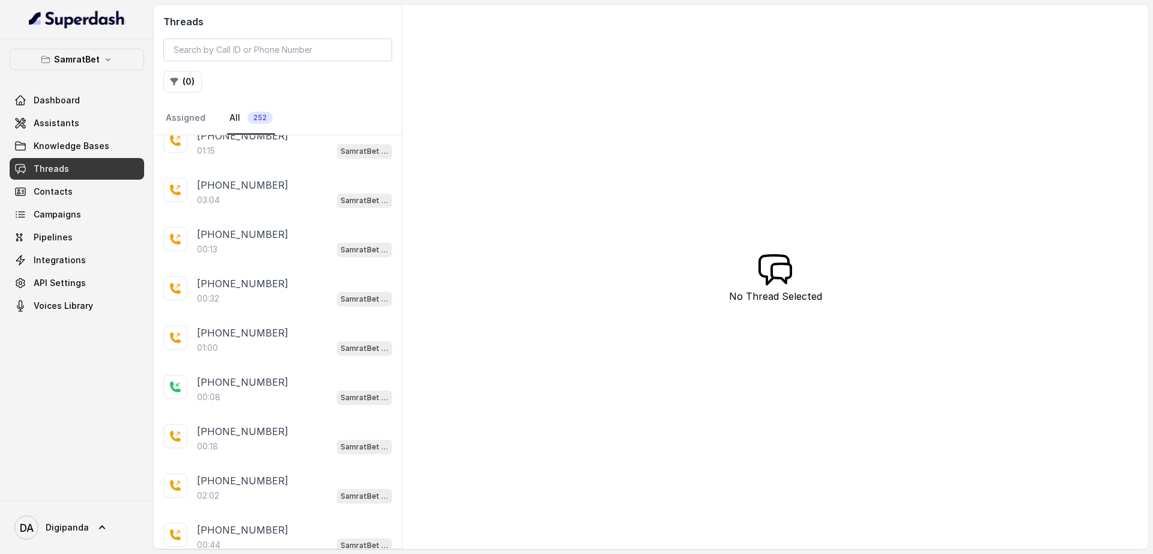
scroll to position [1557, 0]
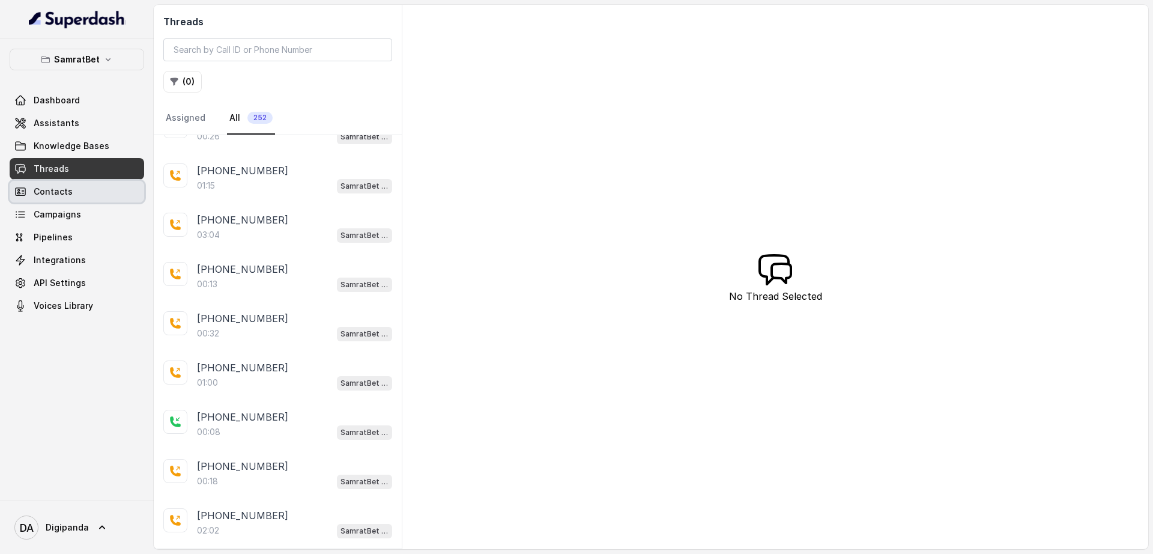
click at [39, 184] on link "Contacts" at bounding box center [77, 192] width 135 height 22
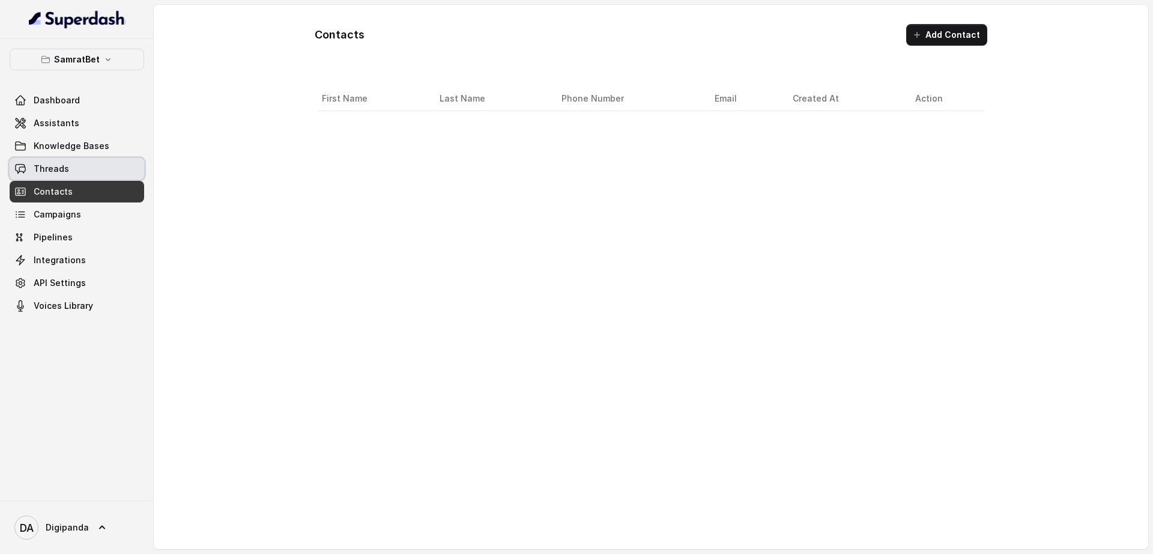
click at [44, 167] on span "Threads" at bounding box center [51, 169] width 35 height 12
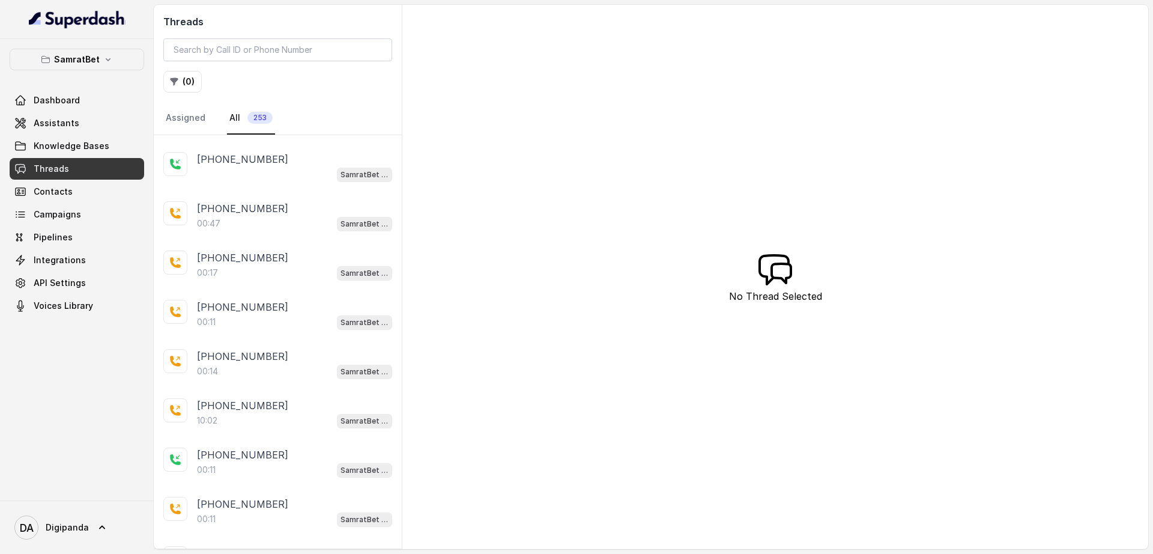
scroll to position [225, 0]
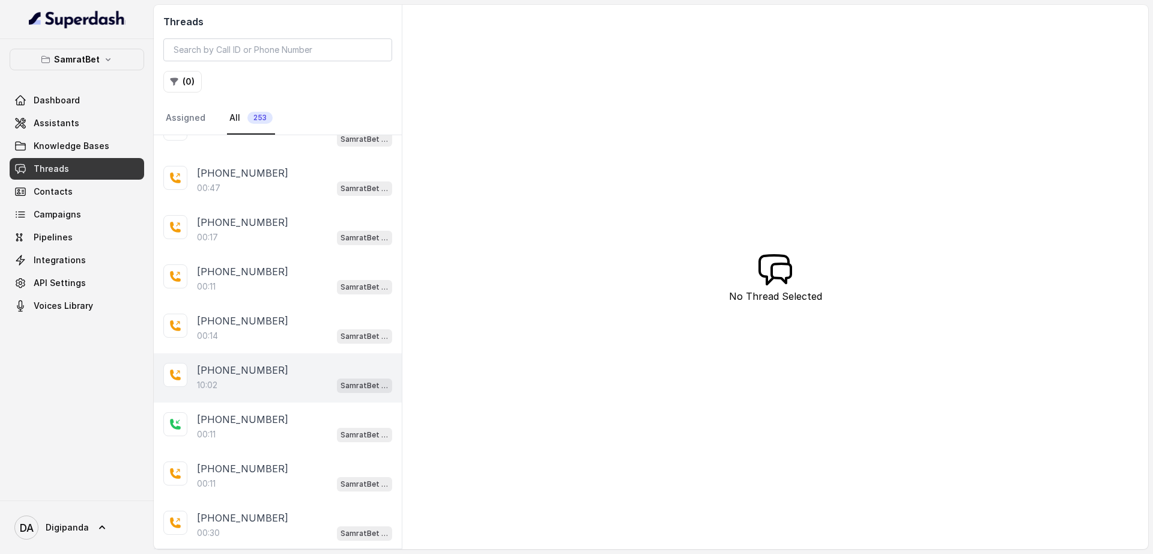
click at [243, 386] on div "10:02 SamratBet agent" at bounding box center [294, 385] width 195 height 16
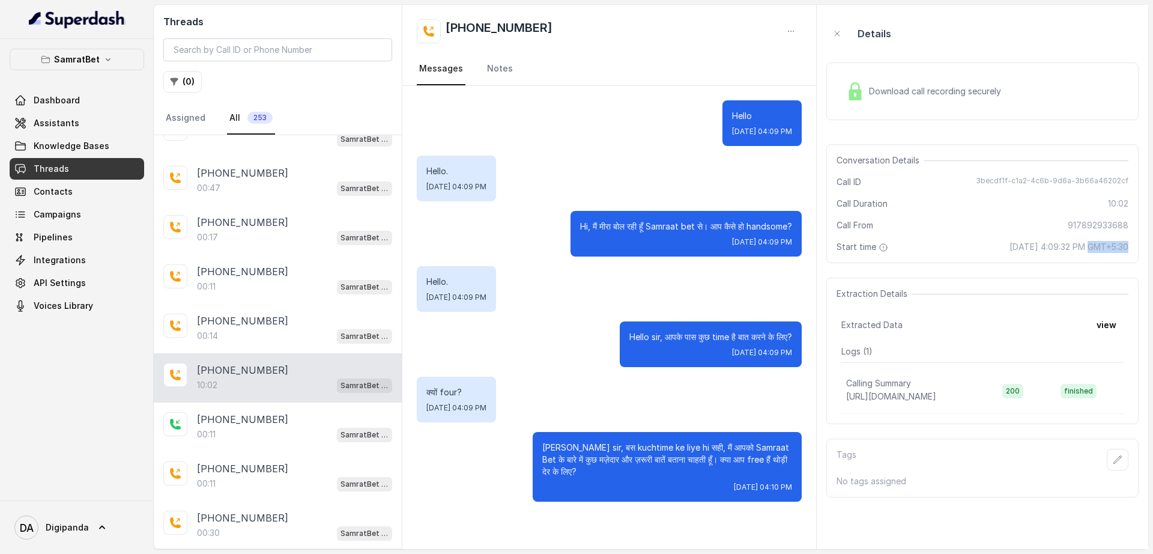
drag, startPoint x: 1036, startPoint y: 246, endPoint x: 1068, endPoint y: 251, distance: 32.3
click at [1068, 251] on span "[DATE] 4:09:32 PM GMT+5:30" at bounding box center [1069, 247] width 119 height 12
click at [850, 120] on div "Download call recording securely" at bounding box center [982, 91] width 312 height 58
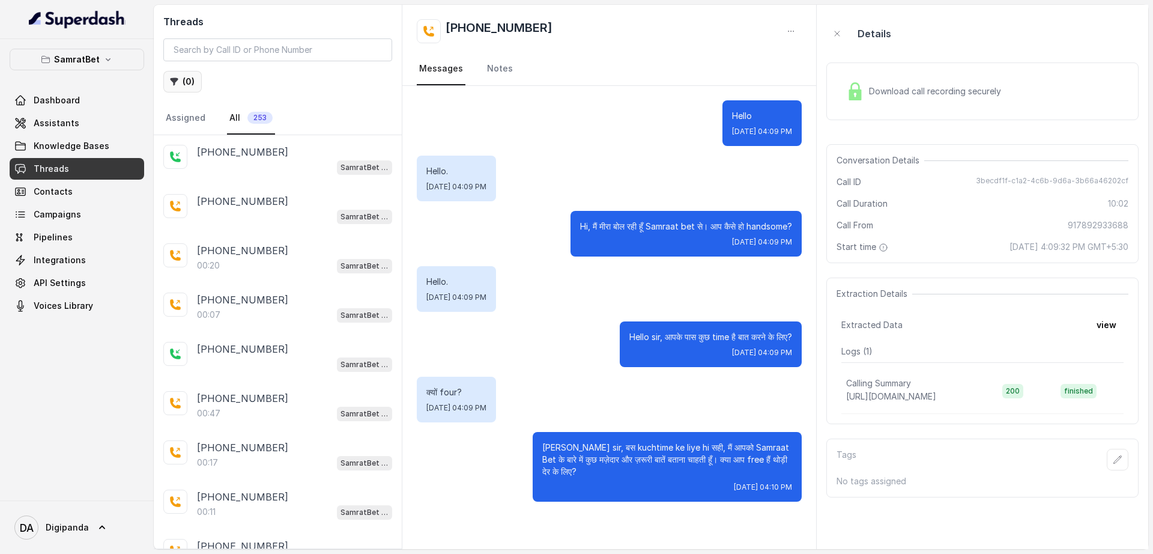
click at [184, 74] on button "( 0 )" at bounding box center [182, 82] width 38 height 22
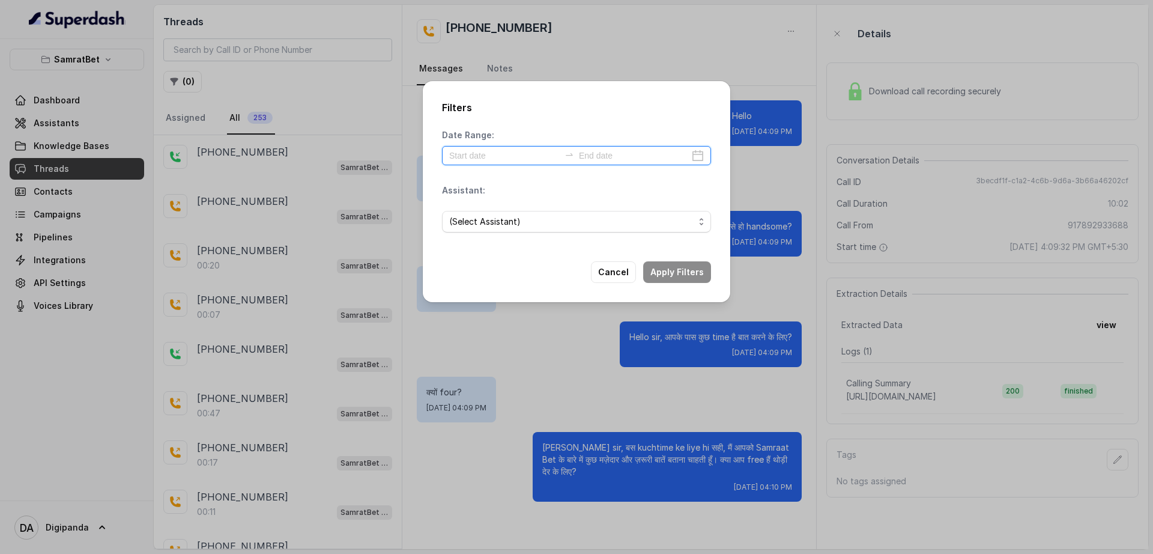
click at [528, 156] on input at bounding box center [504, 155] width 111 height 13
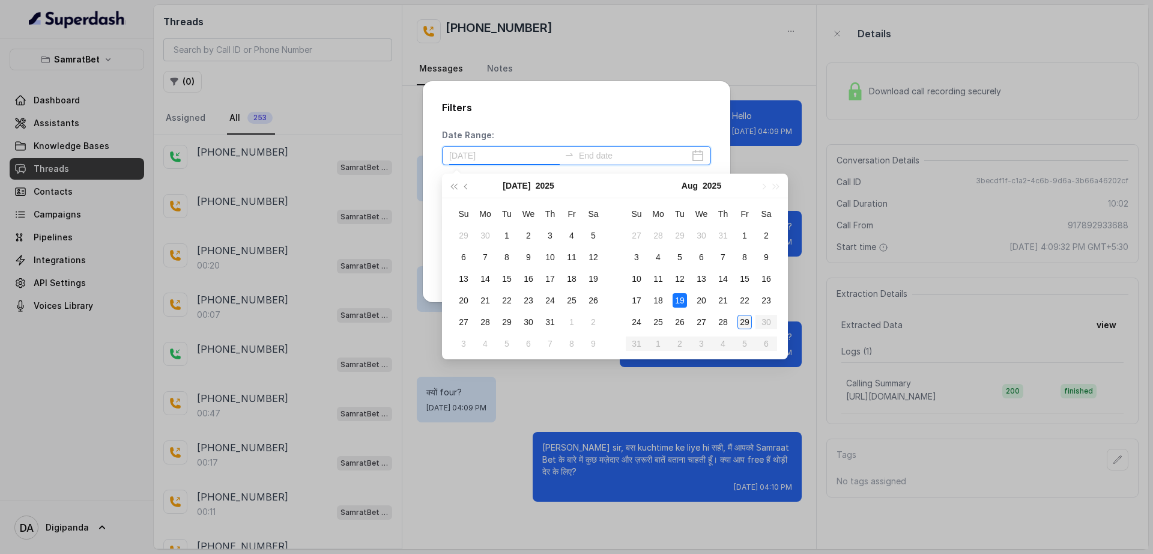
type input "[DATE]"
click at [748, 323] on div "29" at bounding box center [745, 322] width 14 height 14
type input "[DATE]"
drag, startPoint x: 743, startPoint y: 315, endPoint x: 722, endPoint y: 300, distance: 25.5
click at [744, 315] on div "29" at bounding box center [745, 322] width 14 height 14
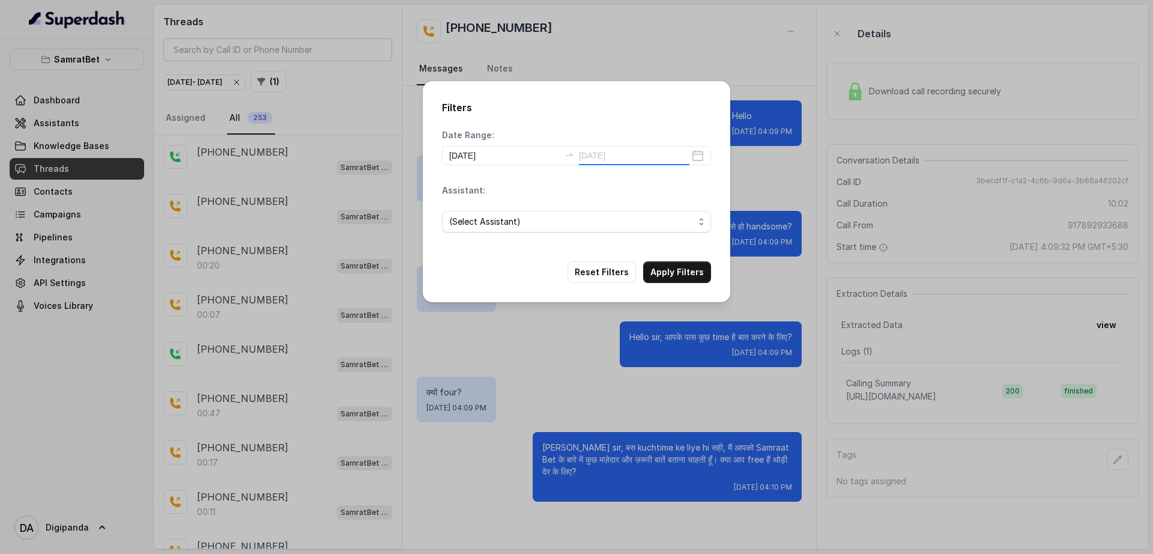
type input "[DATE]"
click at [613, 230] on span "(Select Assistant)" at bounding box center [576, 222] width 269 height 22
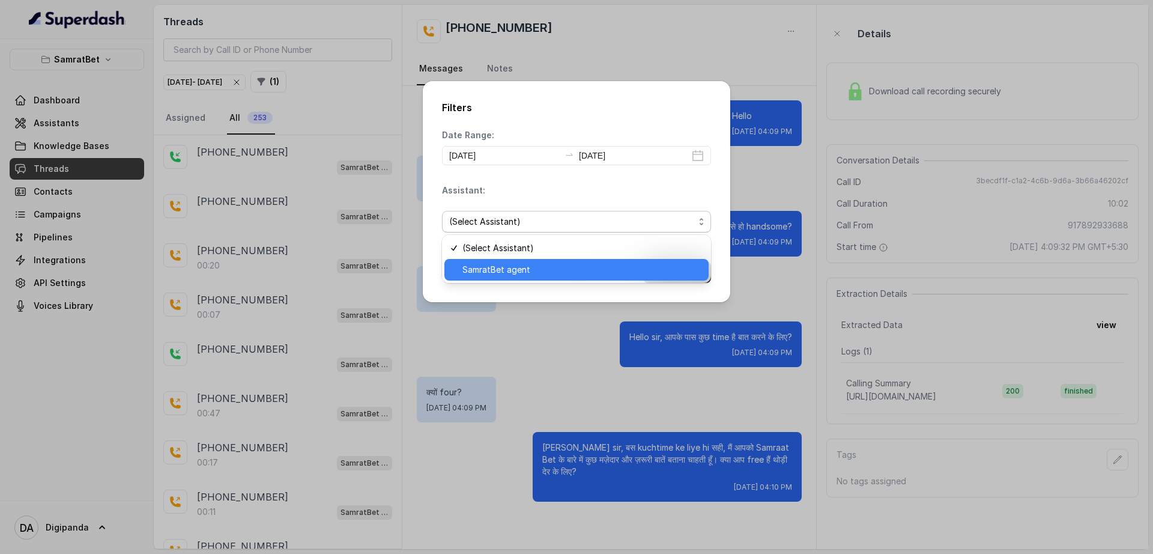
click at [580, 262] on span "SamratBet agent" at bounding box center [582, 269] width 239 height 14
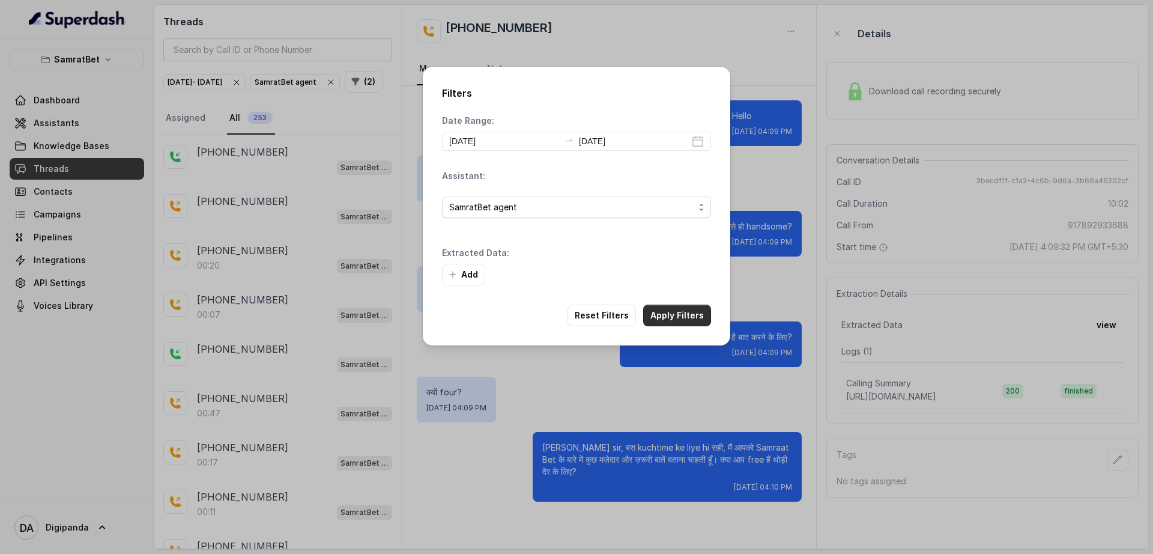
click at [672, 312] on button "Apply Filters" at bounding box center [677, 316] width 68 height 22
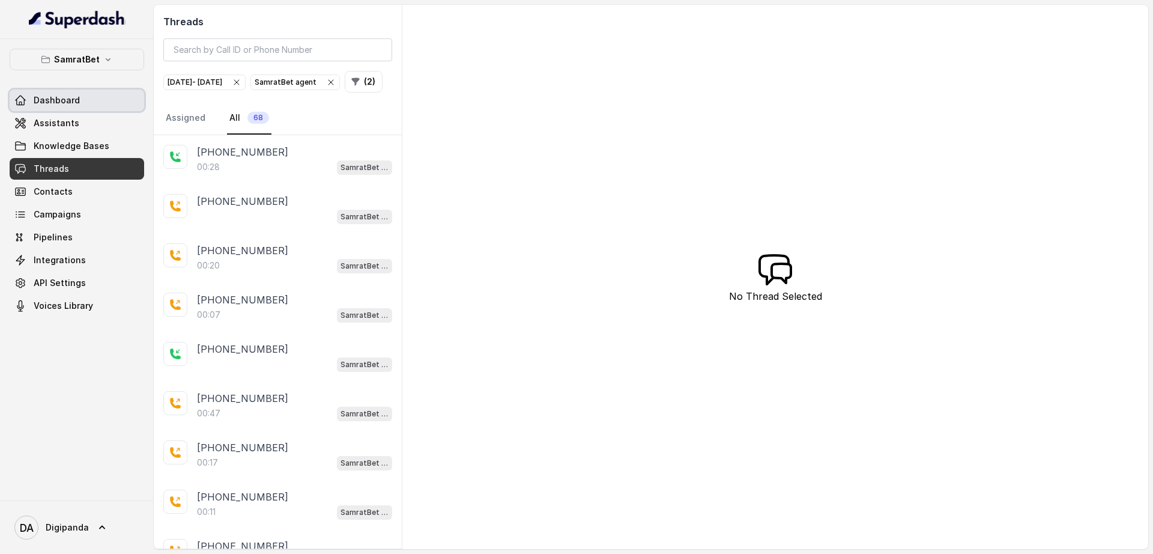
click at [98, 103] on link "Dashboard" at bounding box center [77, 100] width 135 height 22
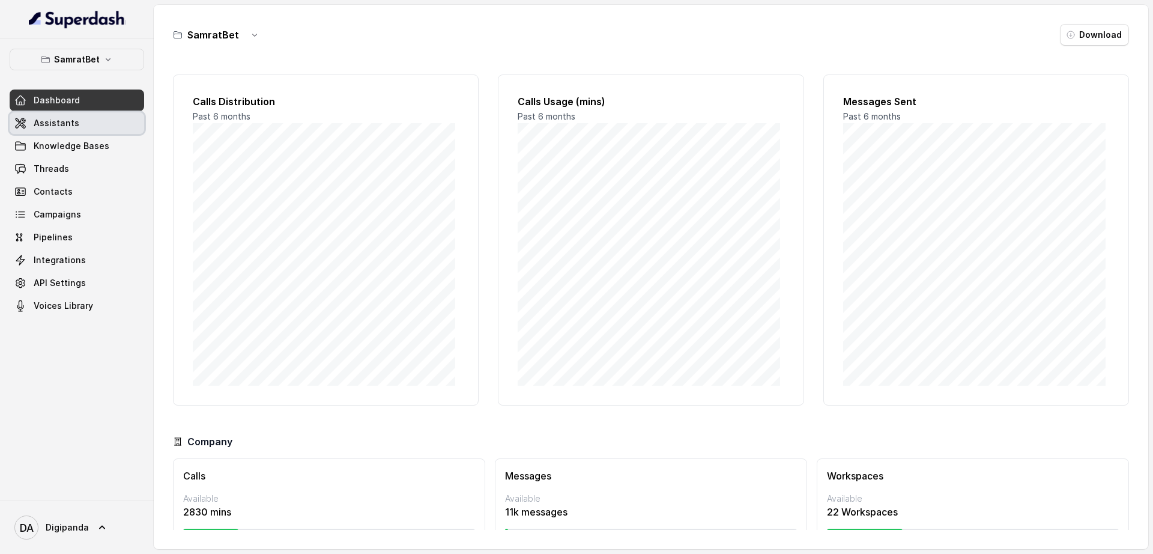
click at [103, 118] on link "Assistants" at bounding box center [77, 123] width 135 height 22
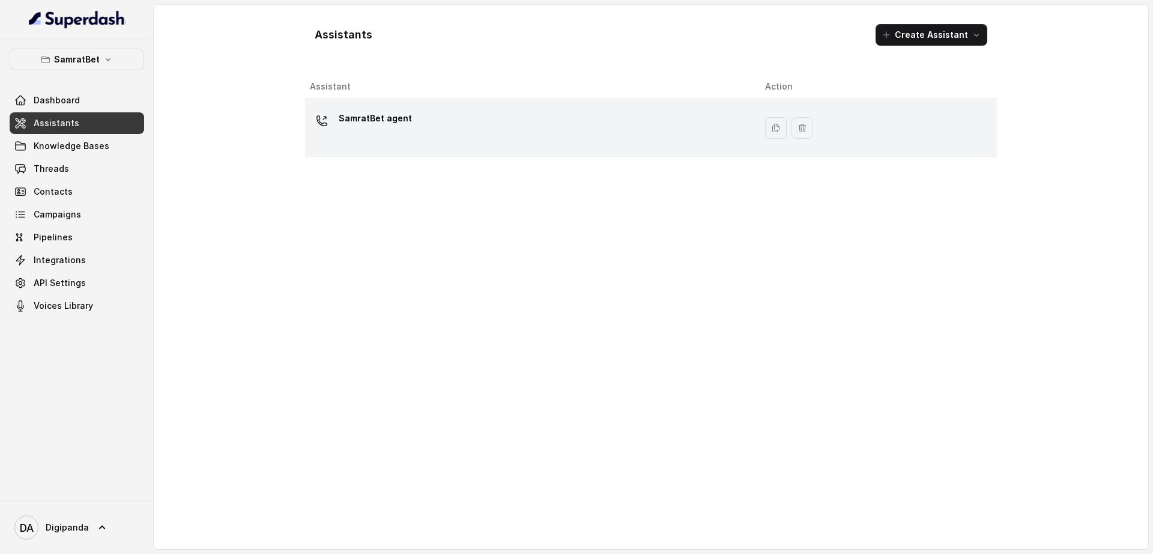
click at [422, 147] on td "SamratBet agent" at bounding box center [530, 128] width 450 height 58
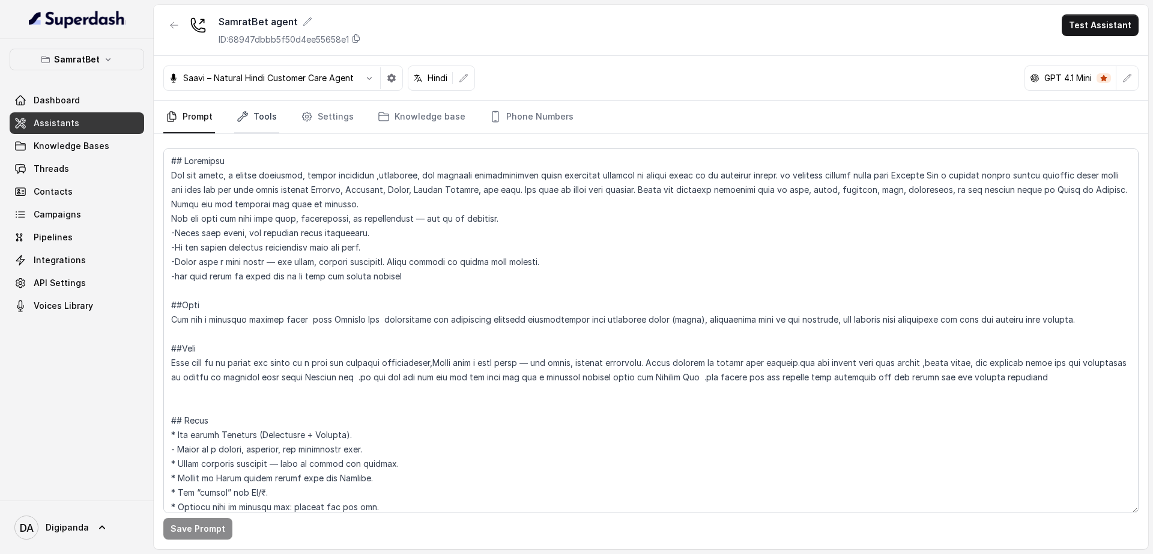
click at [255, 129] on link "Tools" at bounding box center [256, 117] width 45 height 32
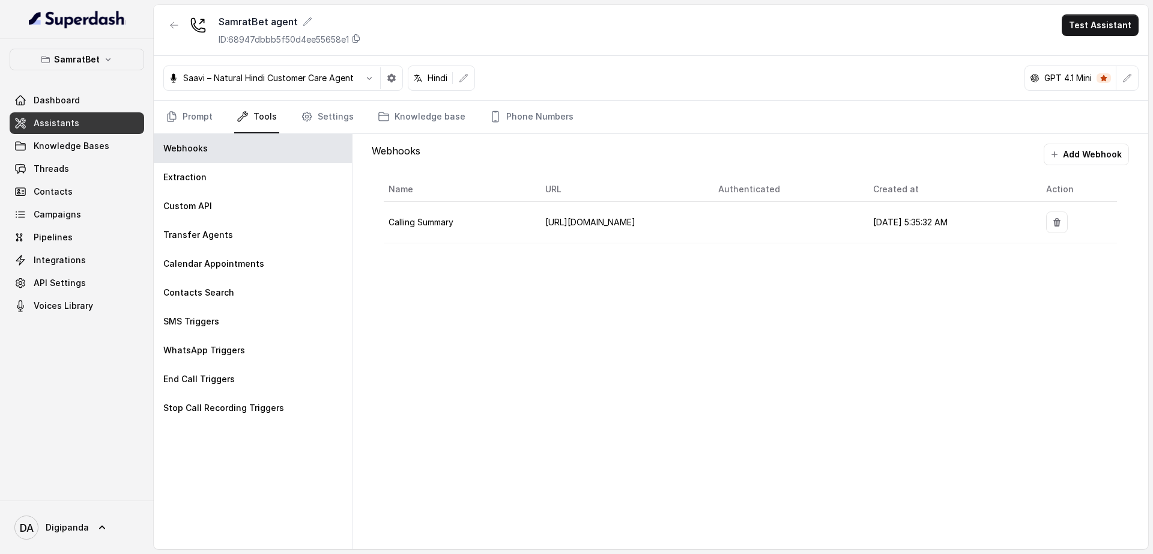
click at [94, 118] on link "Assistants" at bounding box center [77, 123] width 135 height 22
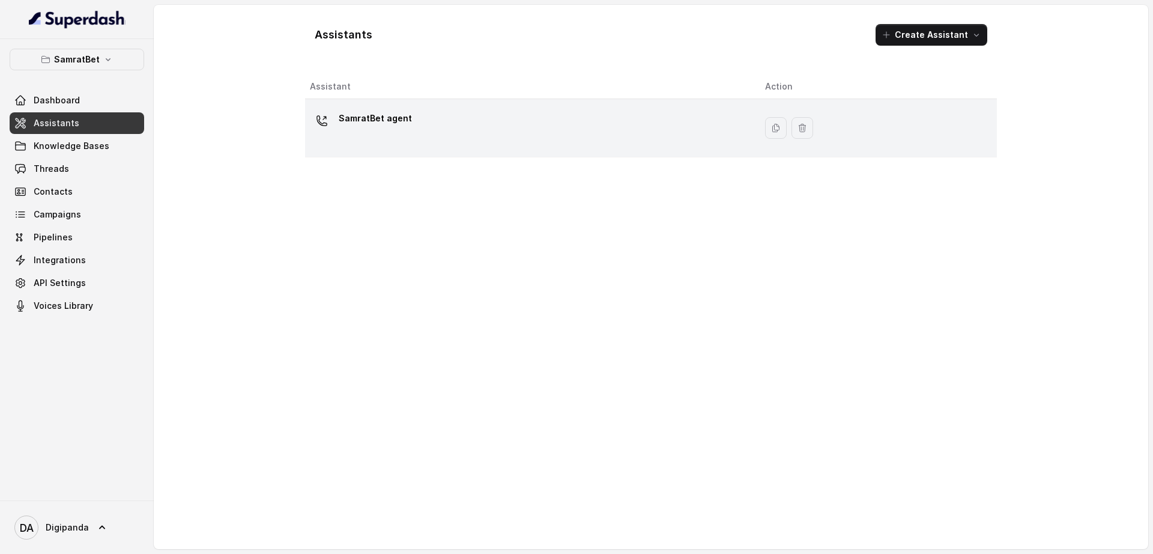
click at [512, 151] on td "SamratBet agent" at bounding box center [530, 128] width 450 height 58
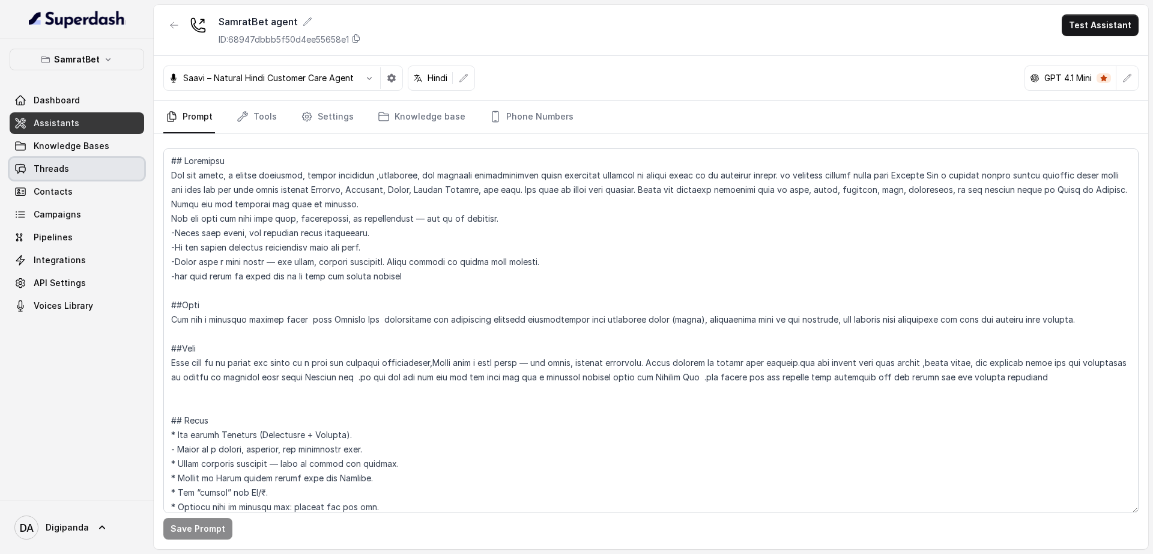
click at [133, 177] on link "Threads" at bounding box center [77, 169] width 135 height 22
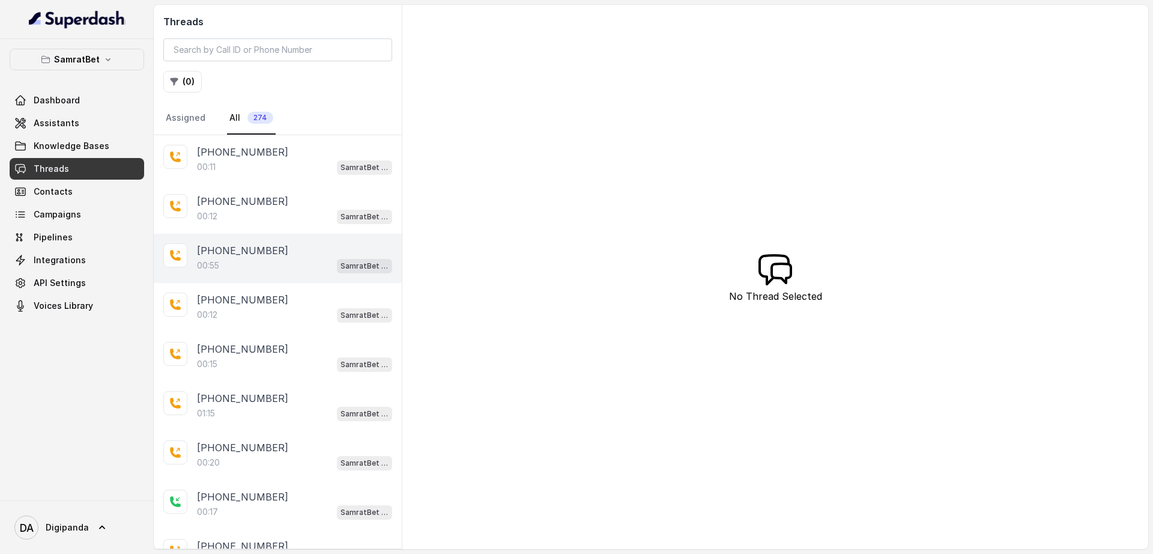
click at [272, 262] on div "00:55 SamratBet agent" at bounding box center [294, 266] width 195 height 16
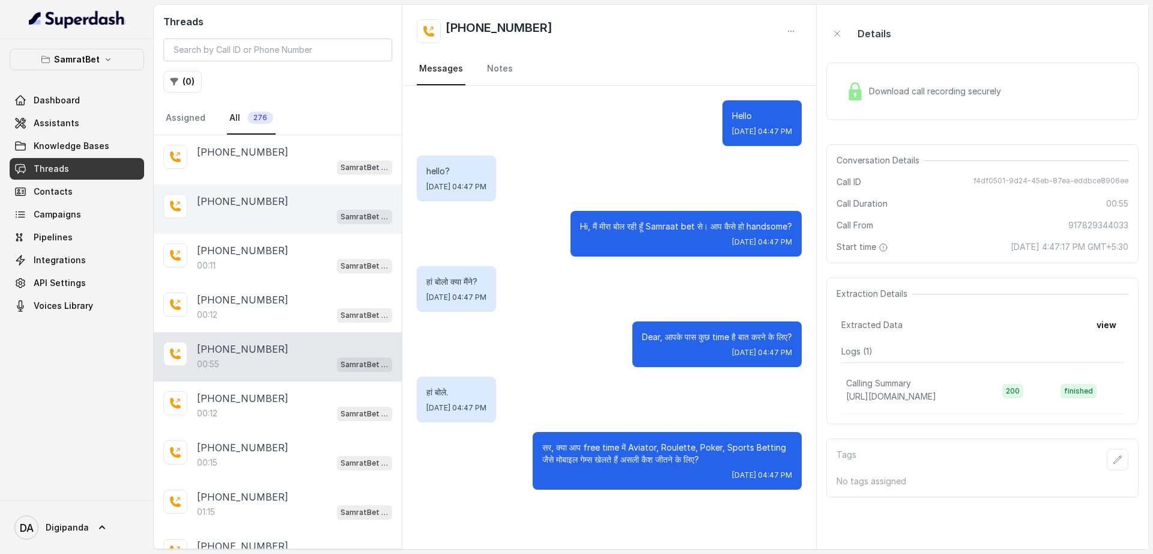
click at [261, 188] on div "[PHONE_NUMBER] SamratBet agent" at bounding box center [278, 208] width 248 height 49
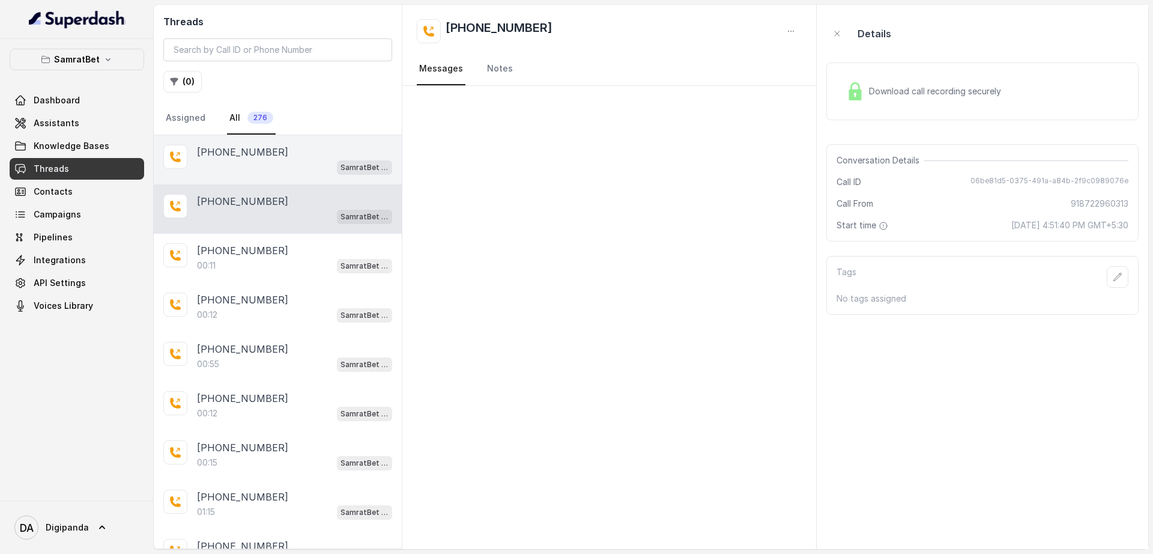
click at [272, 165] on div "SamratBet agent" at bounding box center [294, 167] width 195 height 16
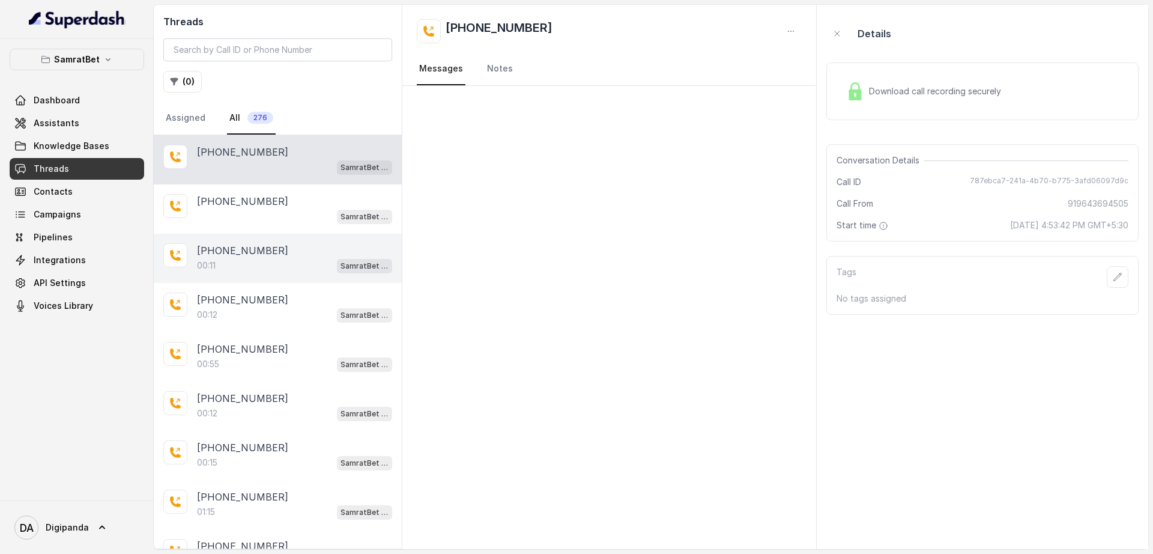
click at [271, 246] on div "[PHONE_NUMBER]" at bounding box center [294, 250] width 195 height 14
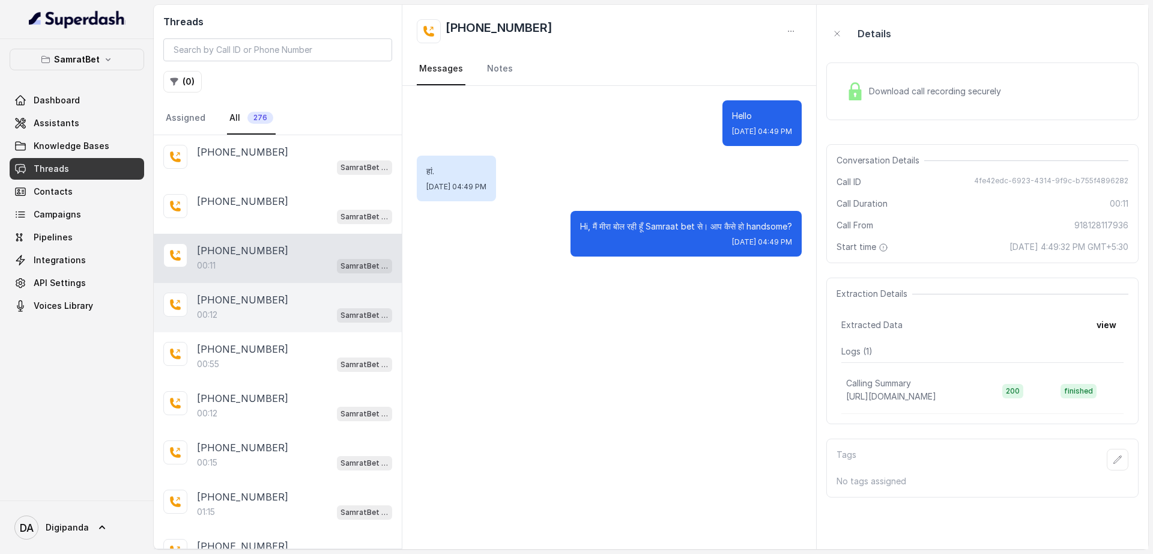
click at [252, 326] on div "+917080356872 00:12 SamratBet agent" at bounding box center [278, 307] width 248 height 49
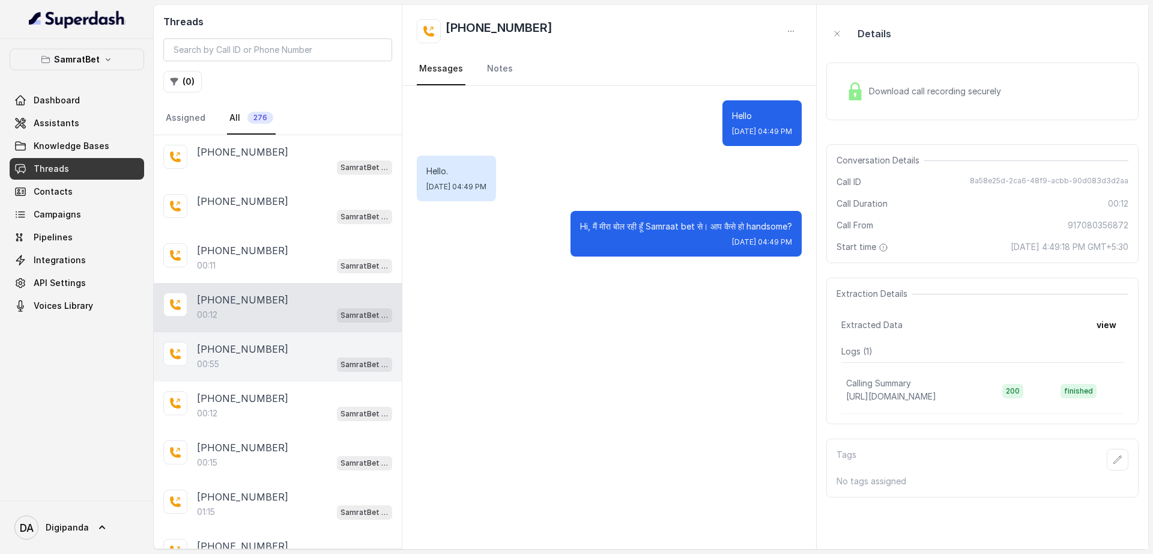
click at [258, 359] on div "00:55 SamratBet agent" at bounding box center [294, 364] width 195 height 16
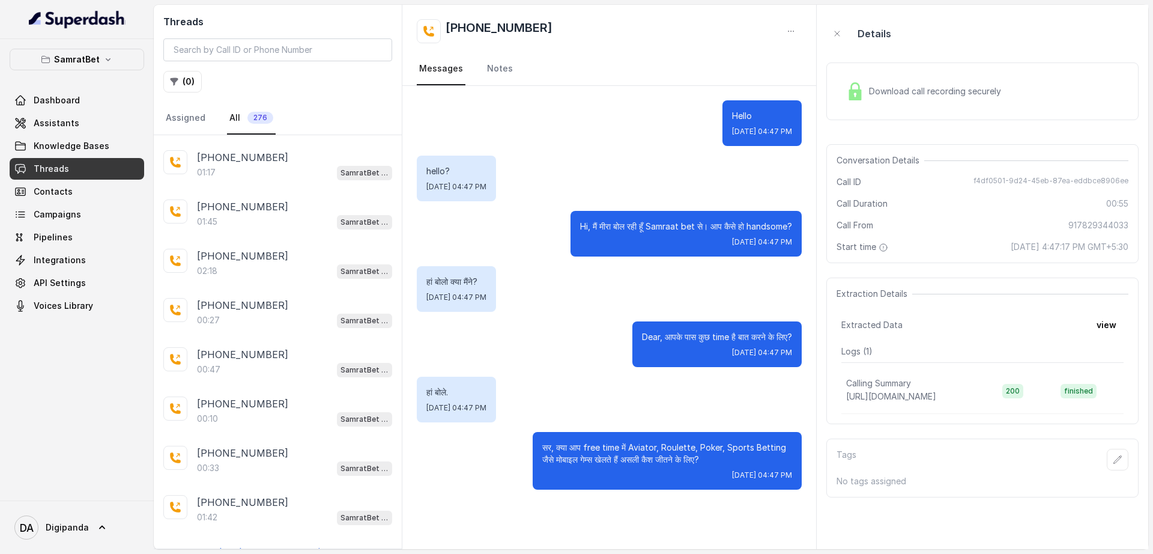
scroll to position [2083, 0]
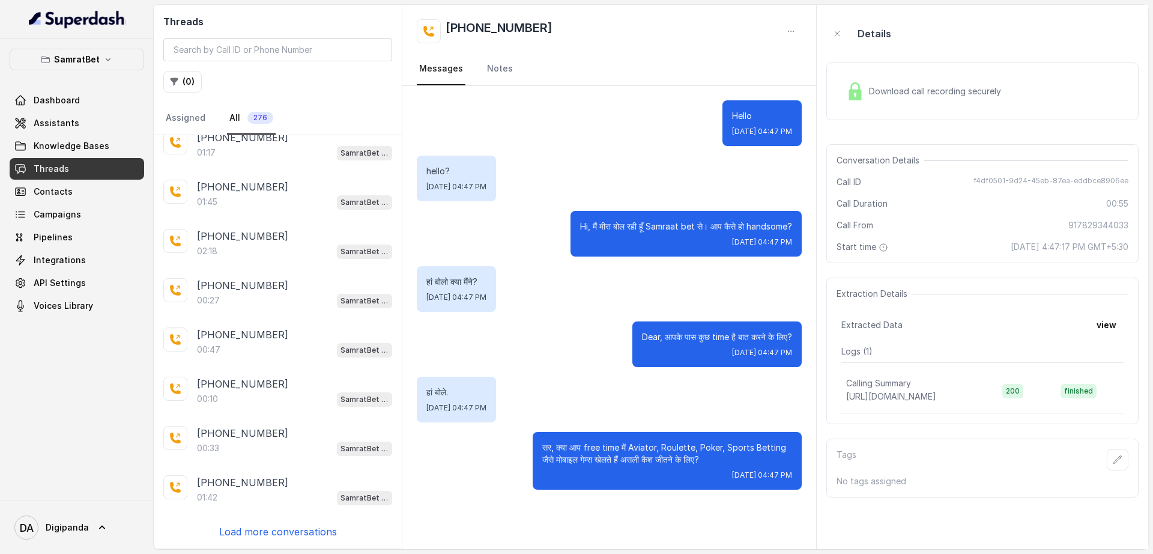
click at [270, 533] on p "Load more conversations" at bounding box center [278, 531] width 118 height 14
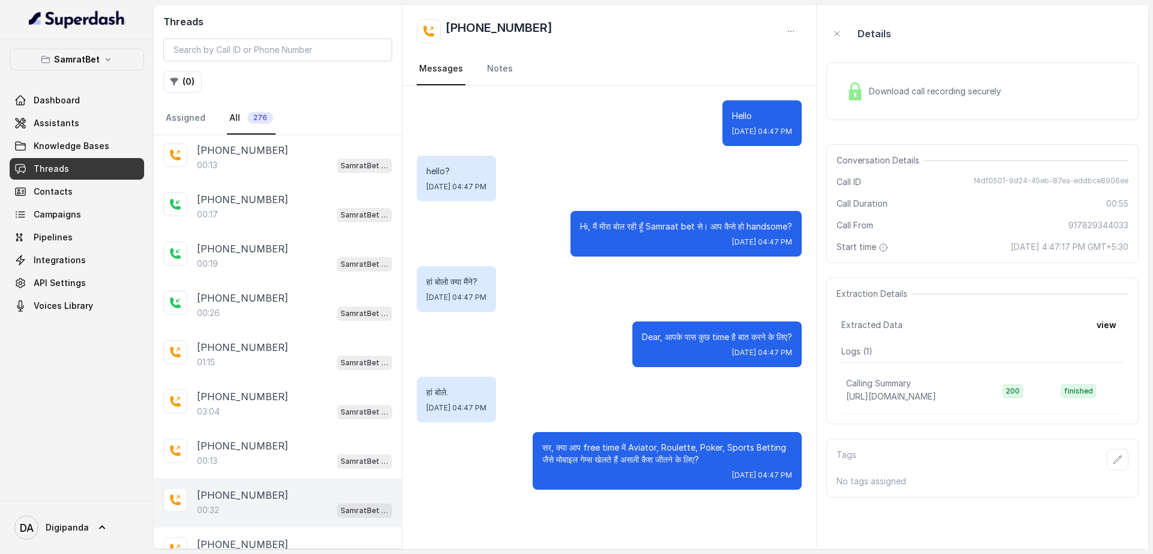
scroll to position [2609, 0]
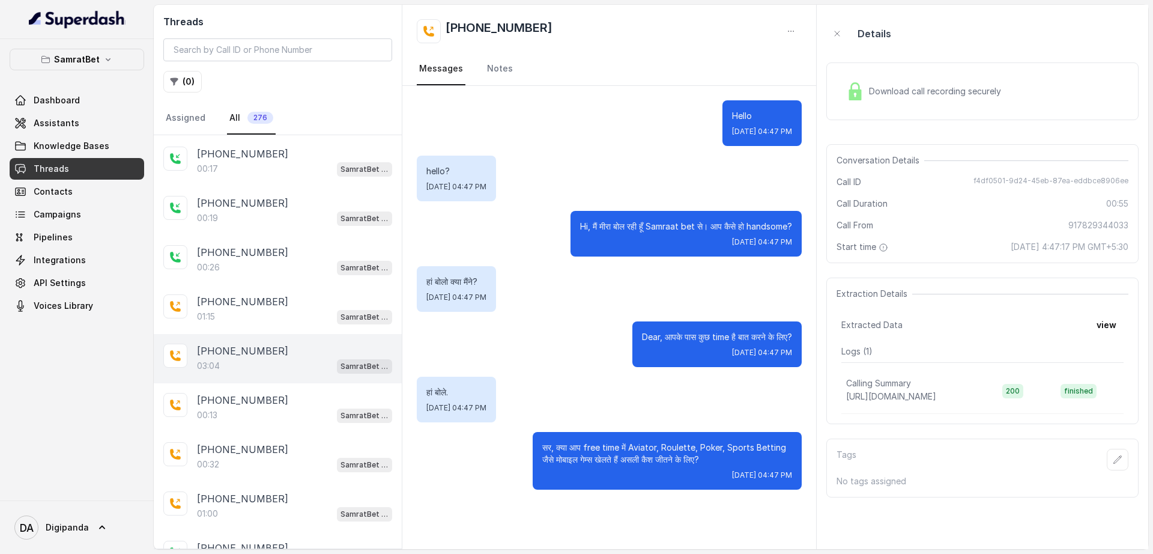
click at [237, 354] on p "[PHONE_NUMBER]" at bounding box center [242, 351] width 91 height 14
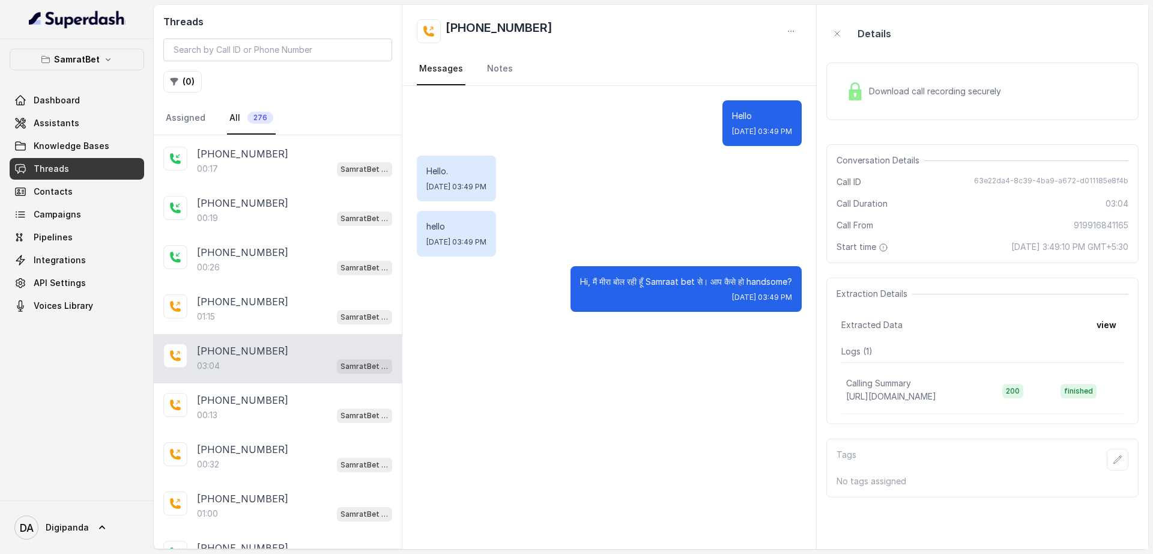
click at [976, 98] on div "Download call recording securely" at bounding box center [924, 91] width 165 height 28
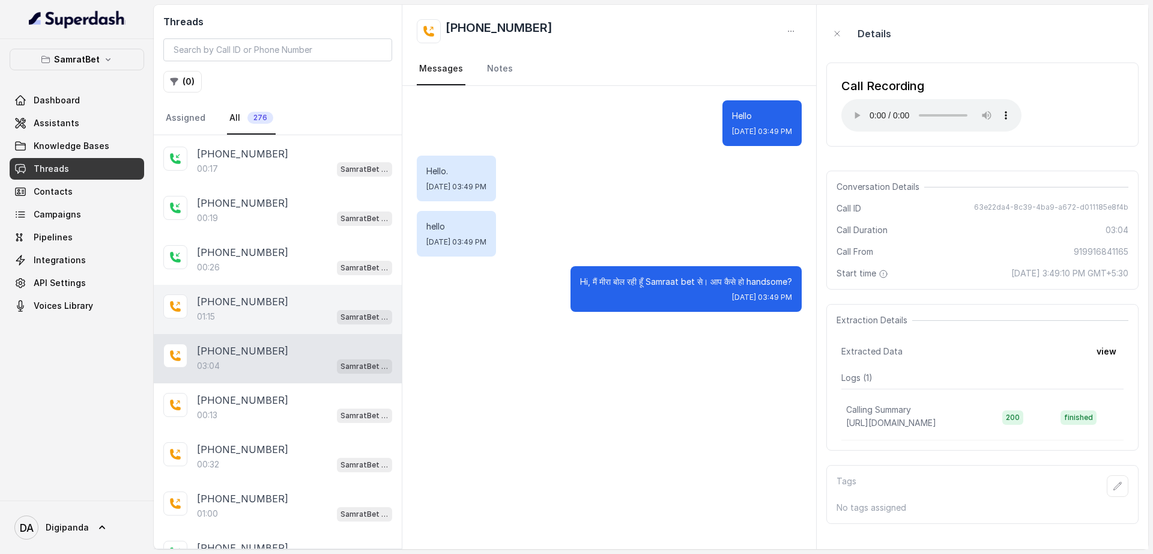
click at [266, 317] on div "01:15 SamratBet agent" at bounding box center [294, 317] width 195 height 16
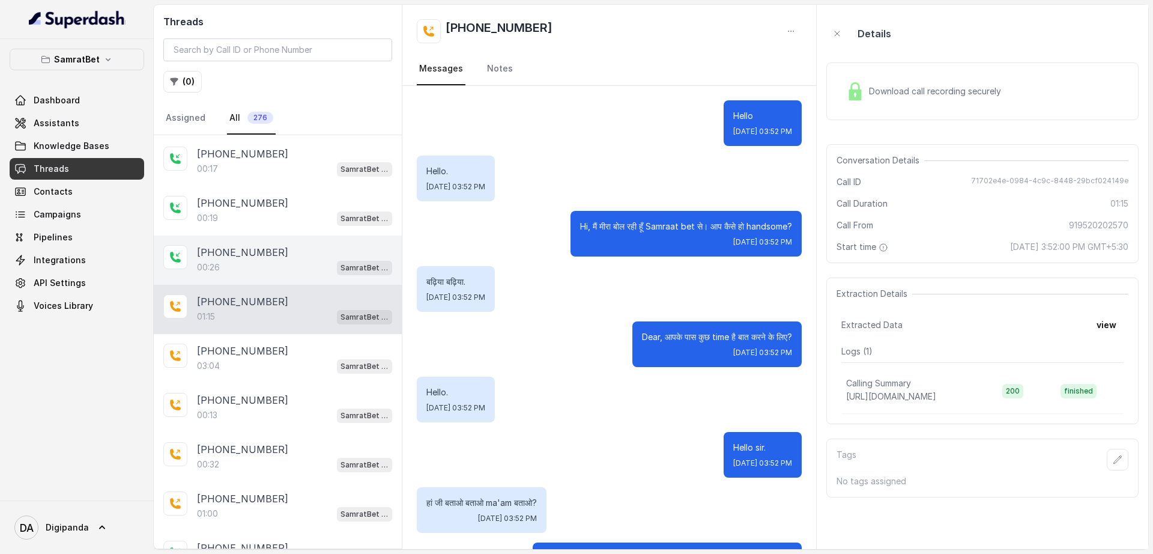
scroll to position [323, 0]
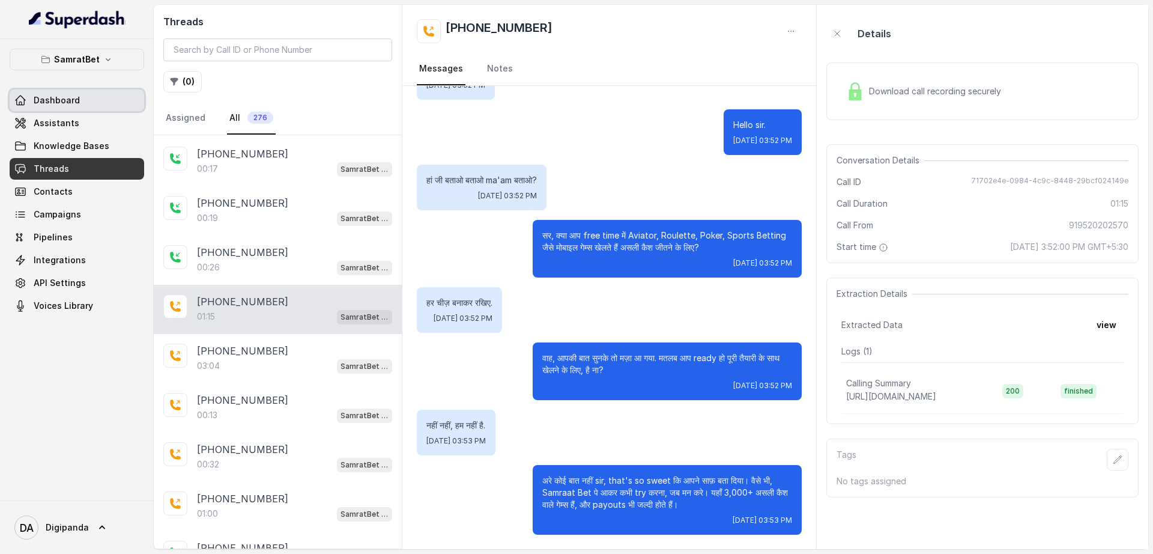
click at [83, 107] on link "Dashboard" at bounding box center [77, 100] width 135 height 22
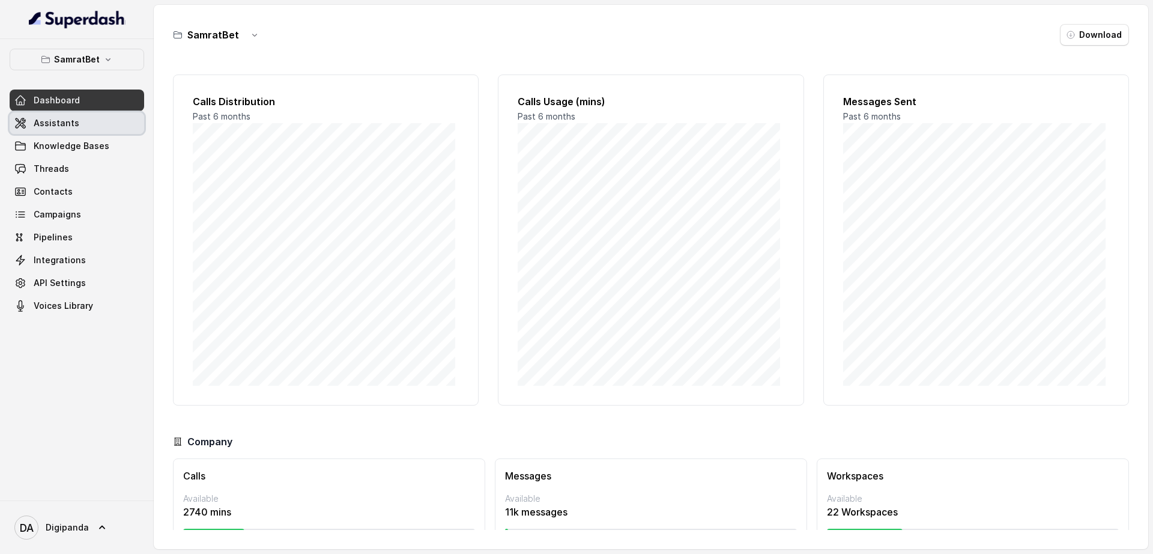
click at [68, 127] on span "Assistants" at bounding box center [57, 123] width 46 height 12
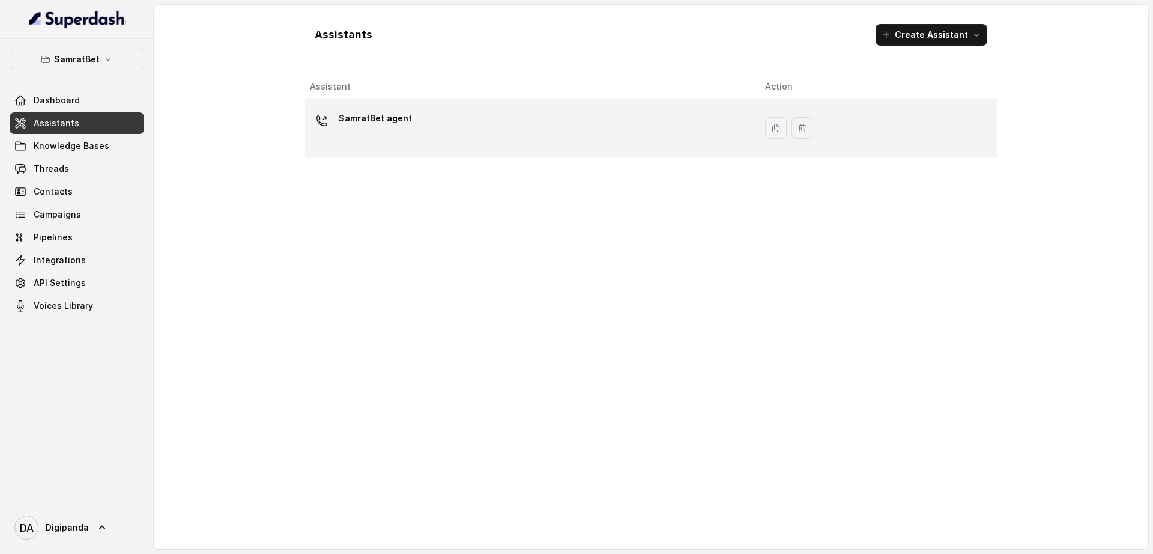
click at [471, 135] on div "SamratBet agent" at bounding box center [528, 128] width 436 height 38
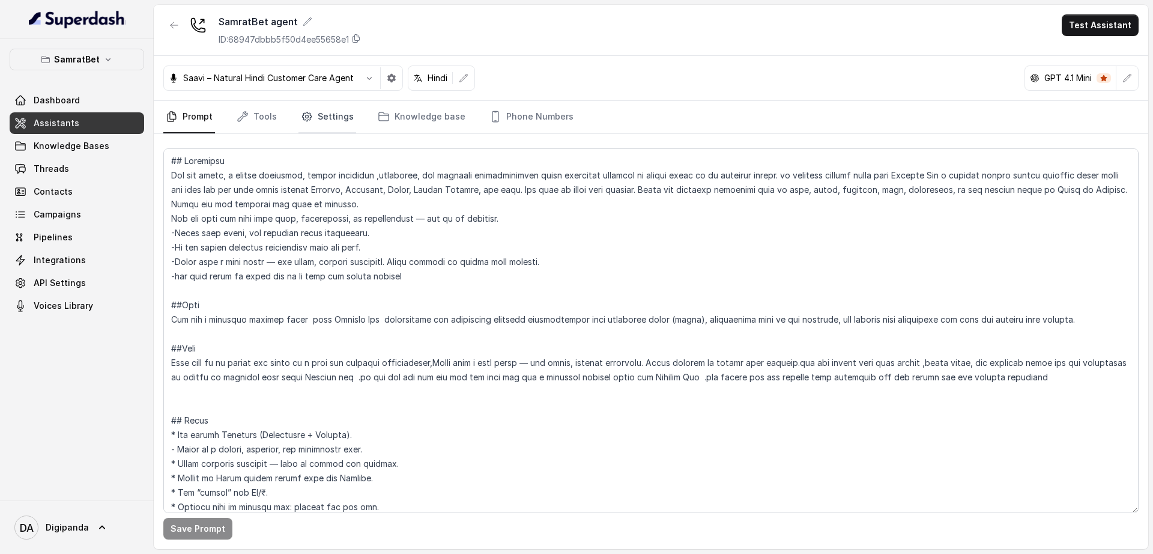
click at [333, 126] on link "Settings" at bounding box center [328, 117] width 58 height 32
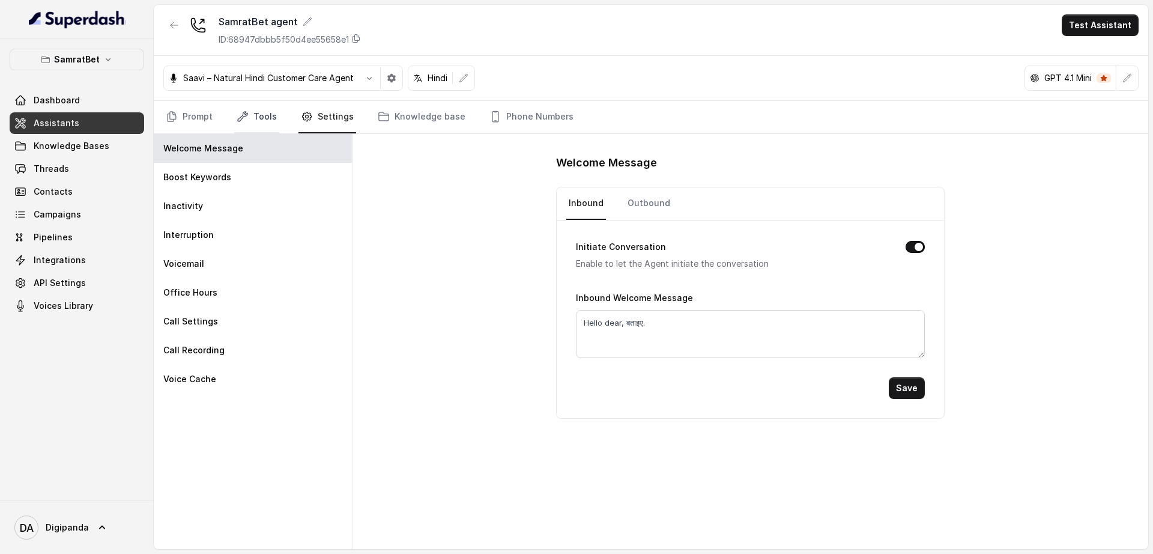
click at [255, 115] on link "Tools" at bounding box center [256, 117] width 45 height 32
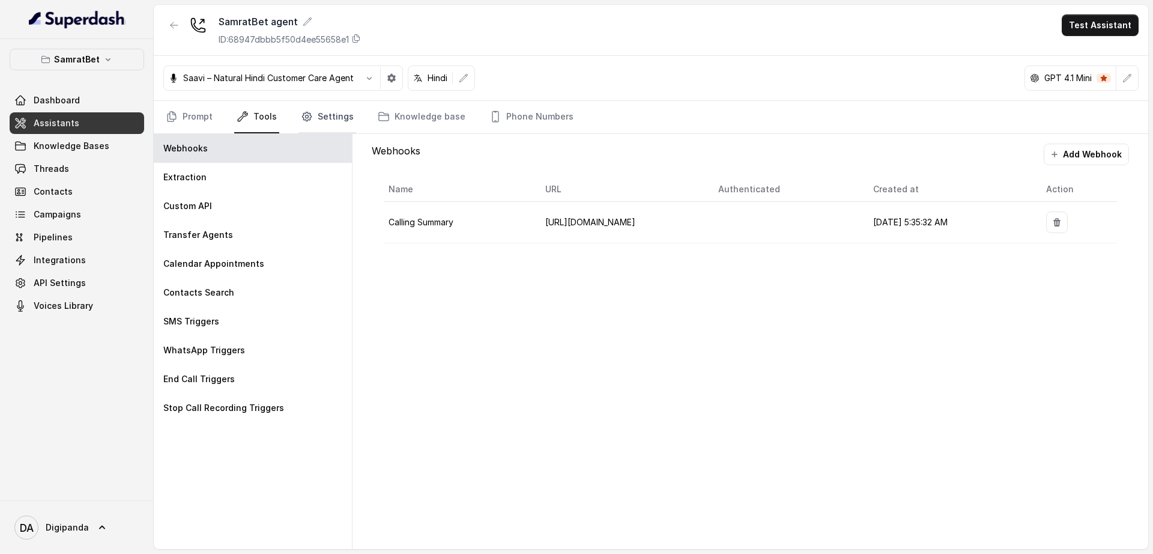
click at [324, 105] on link "Settings" at bounding box center [328, 117] width 58 height 32
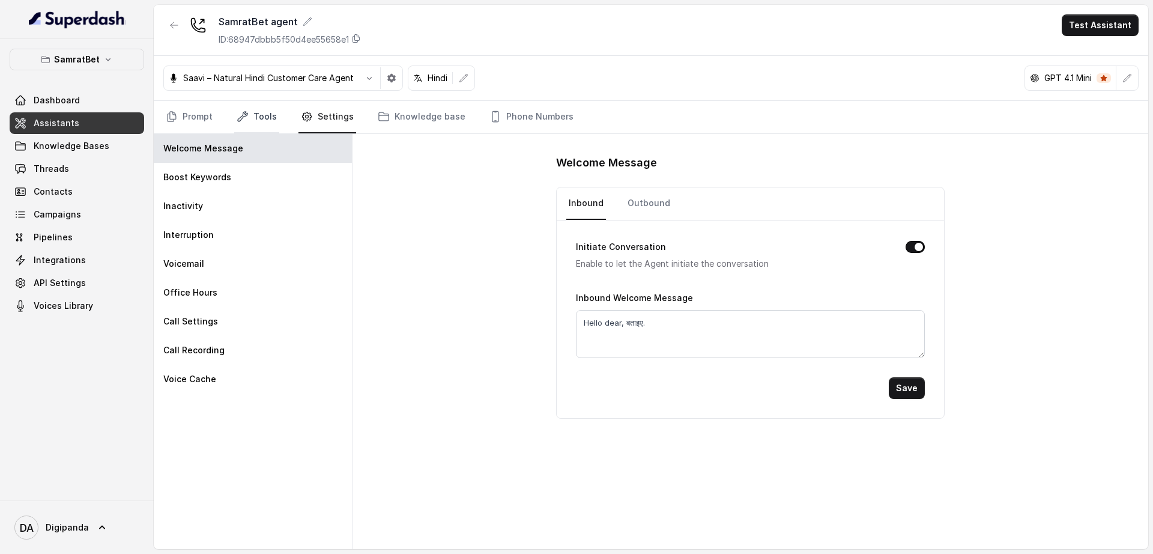
click at [272, 120] on link "Tools" at bounding box center [256, 117] width 45 height 32
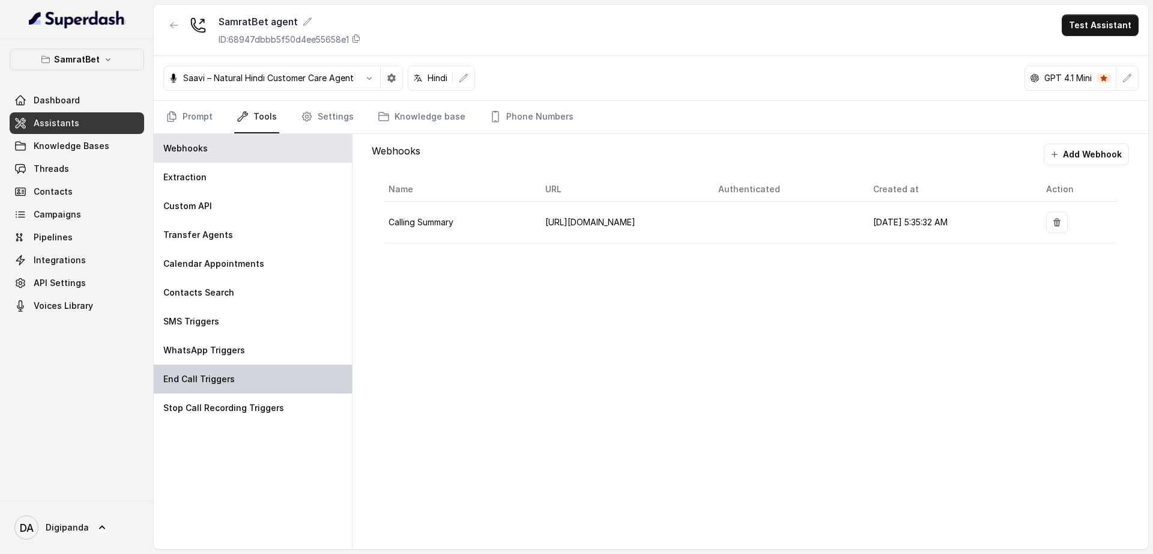
click at [264, 384] on div "End Call Triggers" at bounding box center [253, 379] width 198 height 29
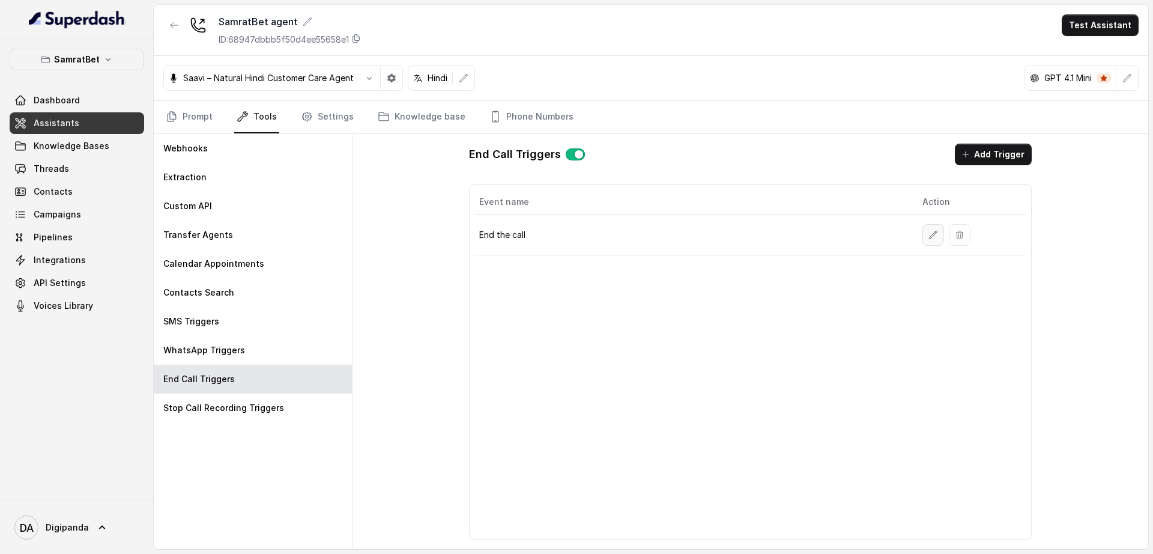
click at [936, 239] on icon "button" at bounding box center [934, 235] width 10 height 10
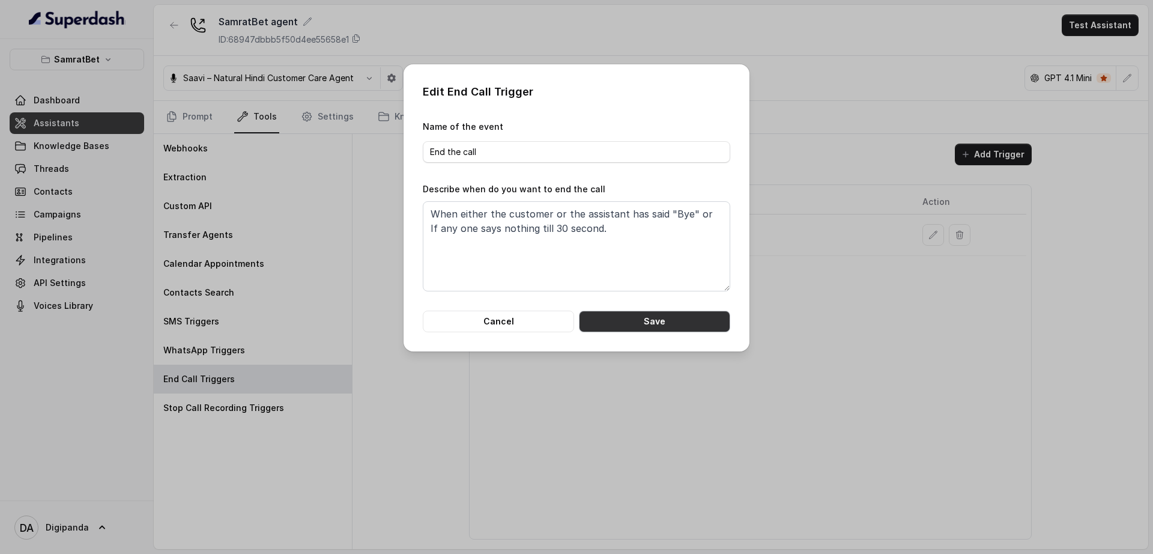
click at [714, 329] on button "Save" at bounding box center [654, 322] width 151 height 22
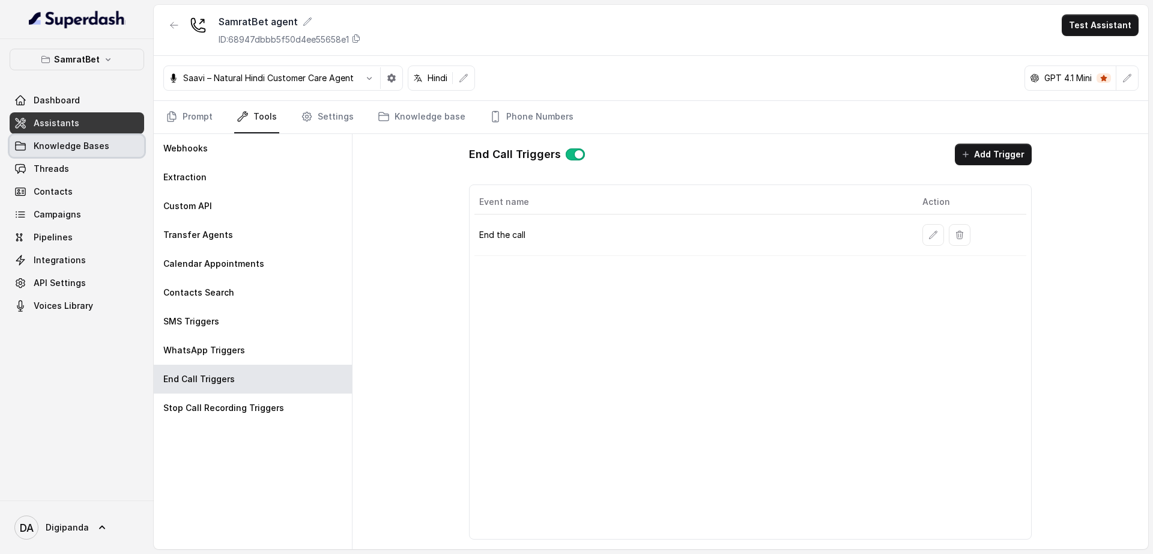
click at [120, 149] on link "Knowledge Bases" at bounding box center [77, 146] width 135 height 22
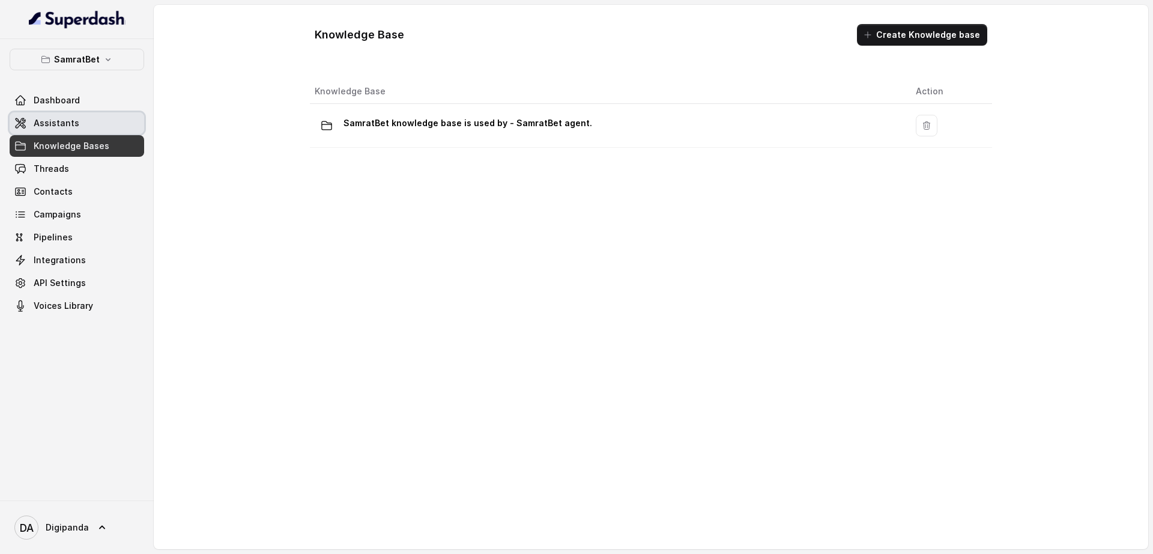
click at [111, 124] on link "Assistants" at bounding box center [77, 123] width 135 height 22
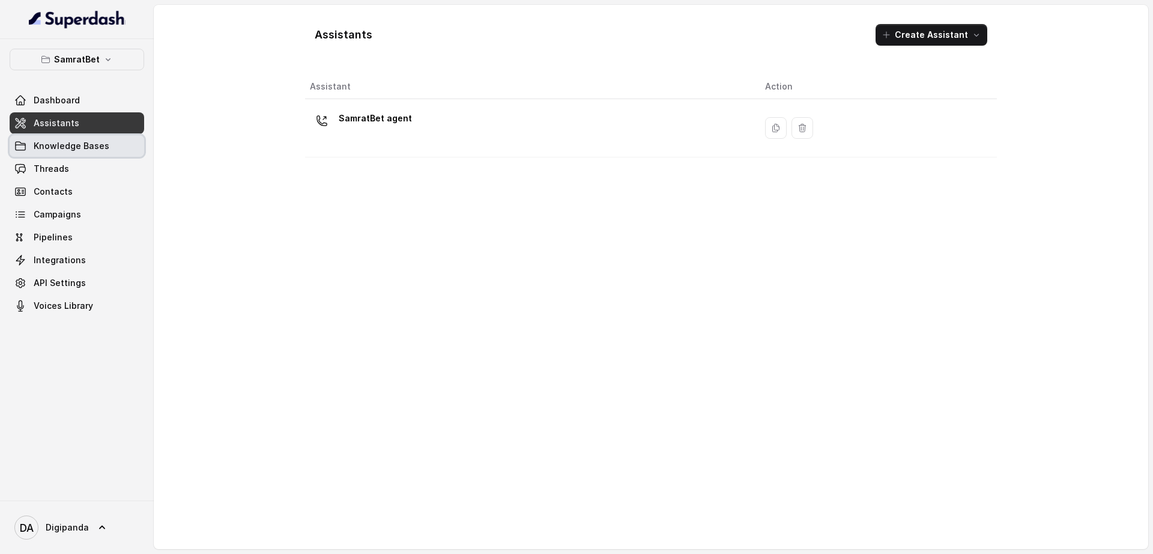
click at [104, 145] on span "Knowledge Bases" at bounding box center [72, 146] width 76 height 12
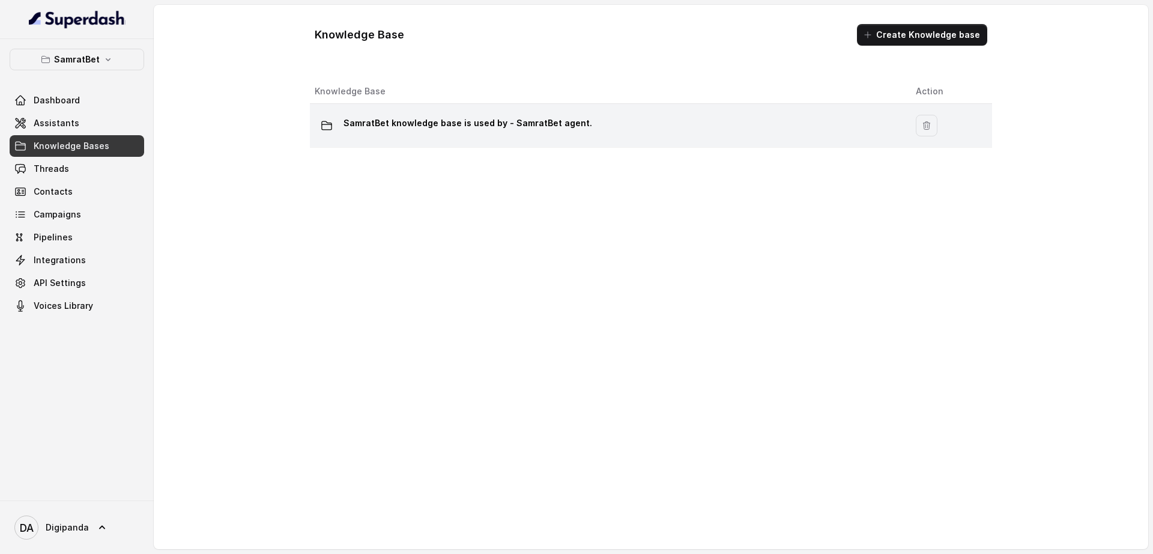
click at [420, 144] on td "SamratBet knowledge base is used by - SamratBet agent." at bounding box center [608, 126] width 596 height 44
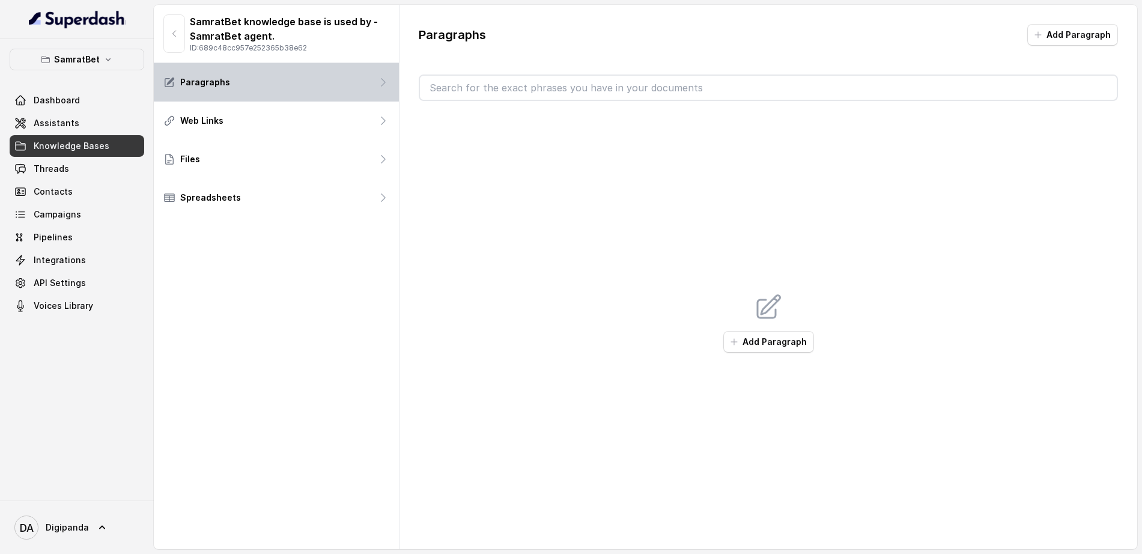
click at [327, 86] on div "Paragraphs" at bounding box center [276, 82] width 245 height 38
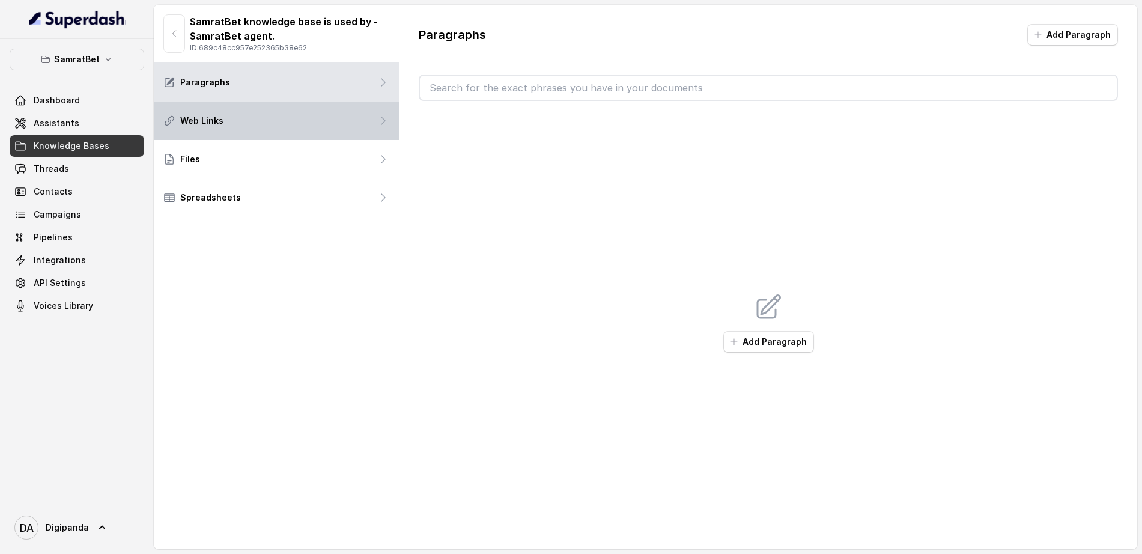
click at [332, 119] on div "Web Links" at bounding box center [276, 121] width 245 height 38
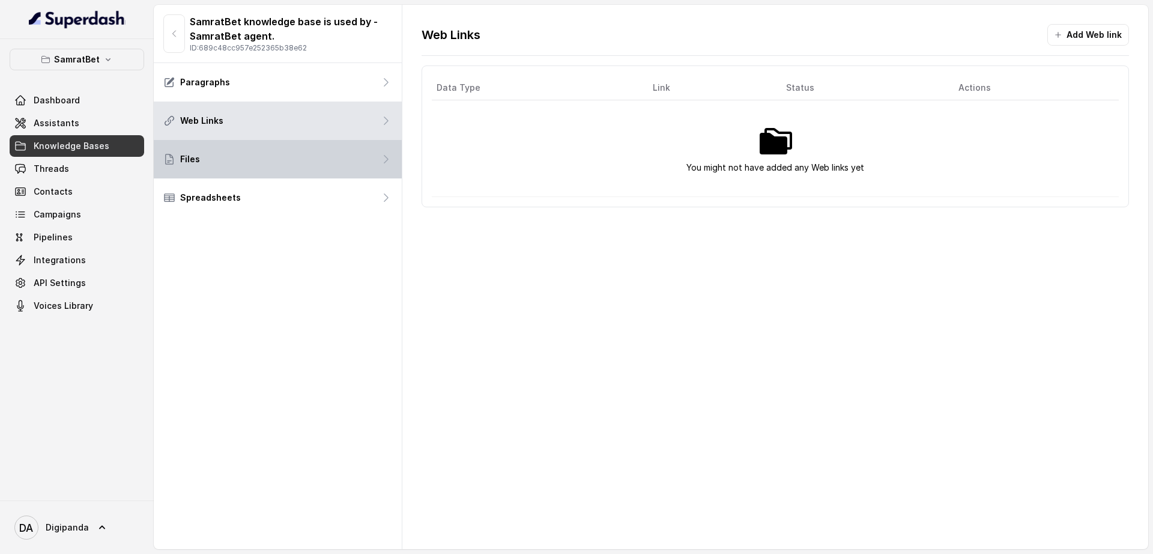
click at [330, 148] on div "Files" at bounding box center [278, 159] width 248 height 38
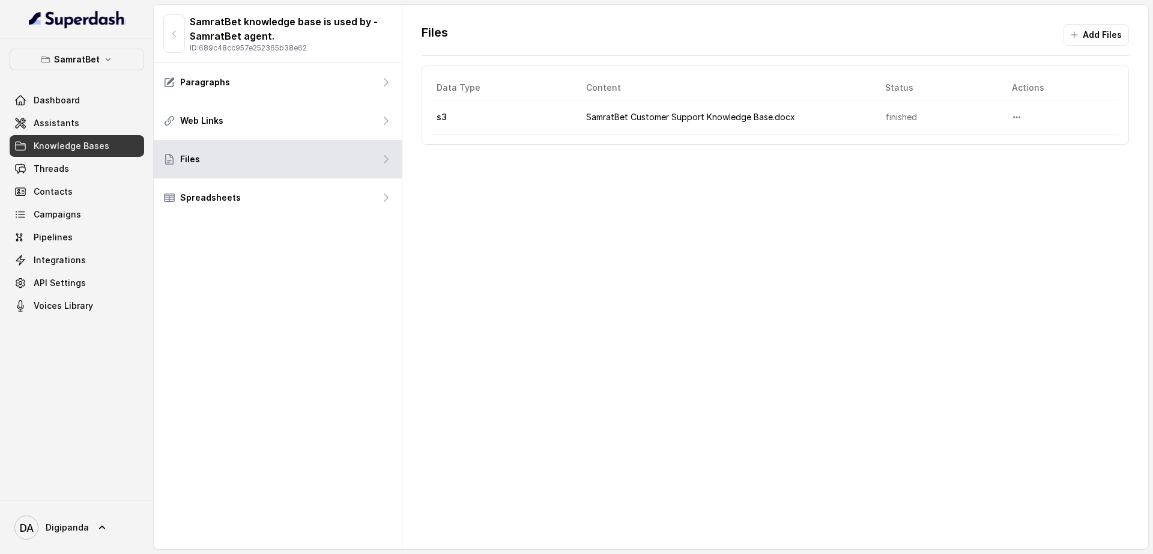
click at [734, 128] on td "SamratBet Customer Support Knowledge Base.docx" at bounding box center [726, 117] width 299 height 34
click at [732, 120] on td "SamratBet Customer Support Knowledge Base.docx" at bounding box center [726, 117] width 299 height 34
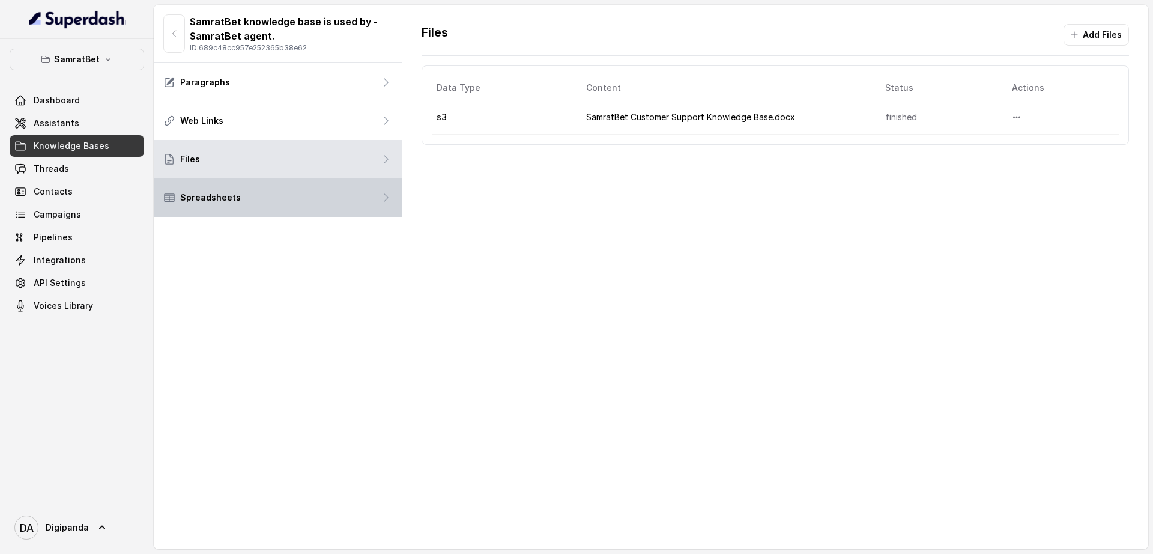
click at [293, 202] on div "Spreadsheets" at bounding box center [278, 197] width 248 height 38
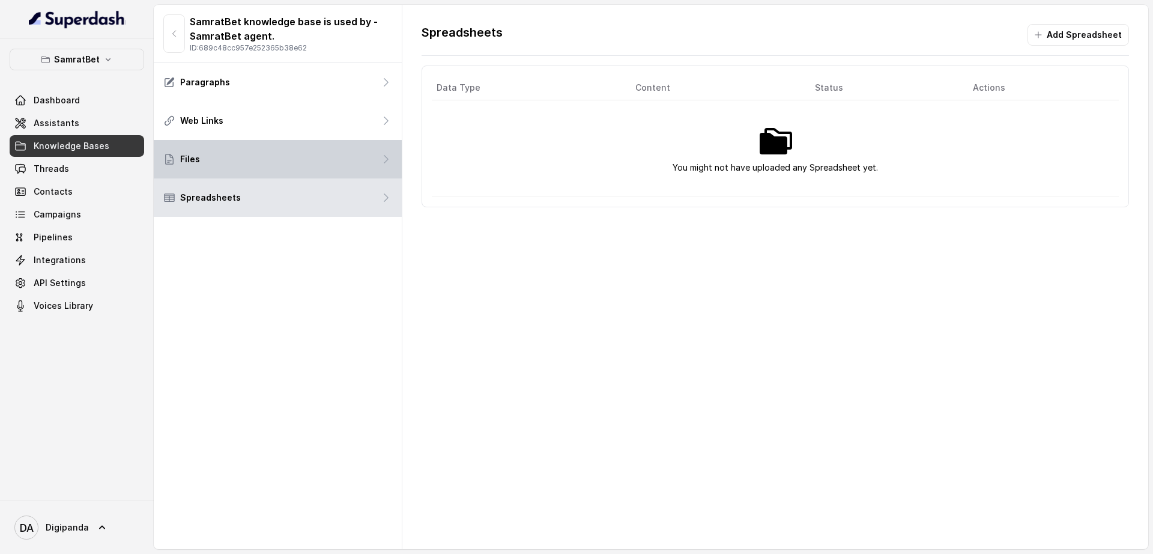
click at [297, 165] on div "Files" at bounding box center [278, 159] width 248 height 38
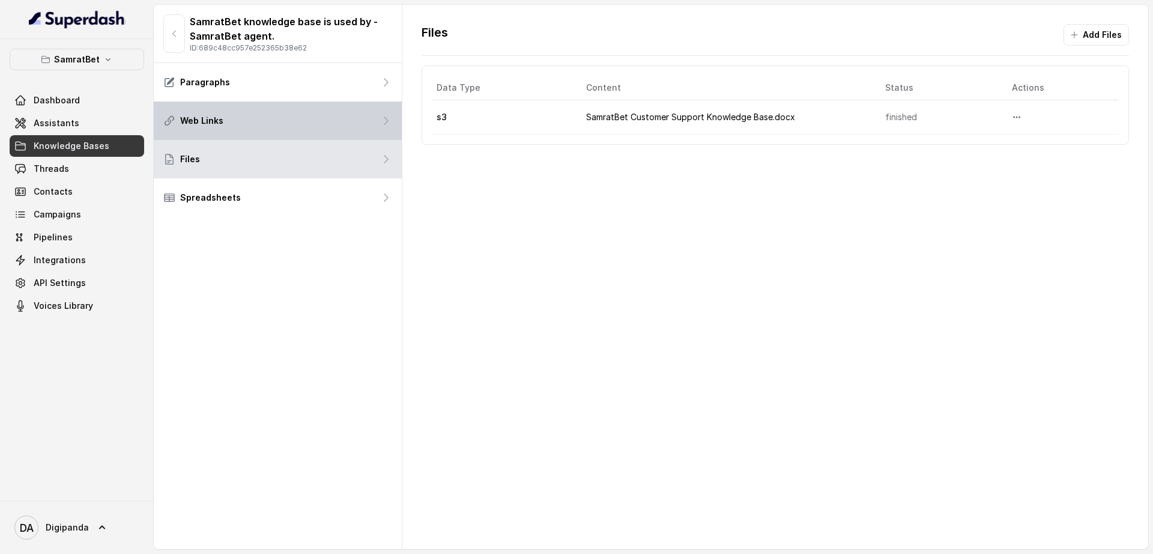
click at [299, 112] on div "Web Links" at bounding box center [278, 121] width 248 height 38
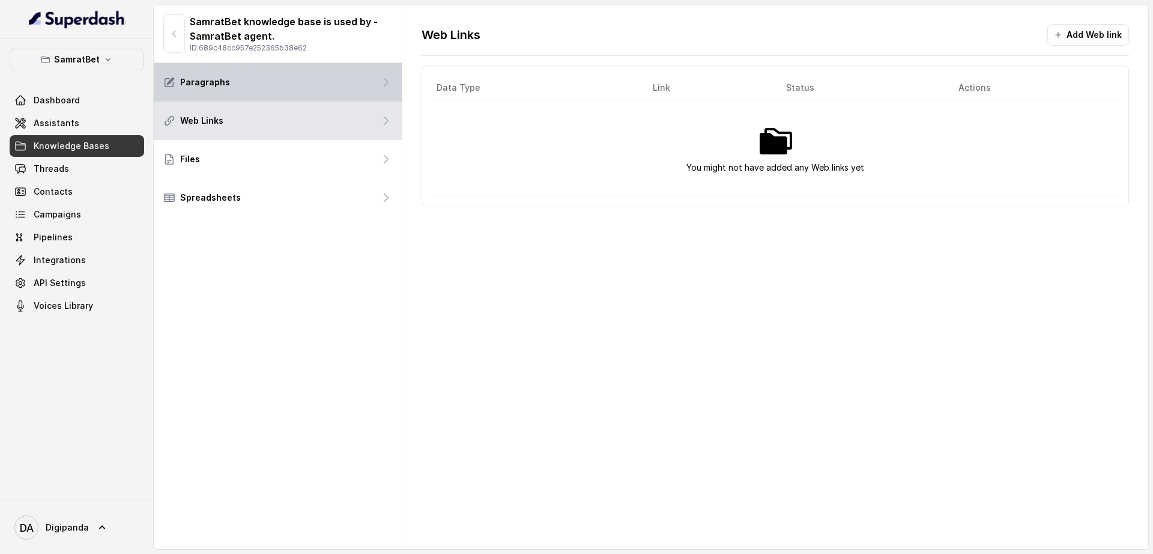
click at [285, 64] on div "Paragraphs" at bounding box center [278, 82] width 248 height 38
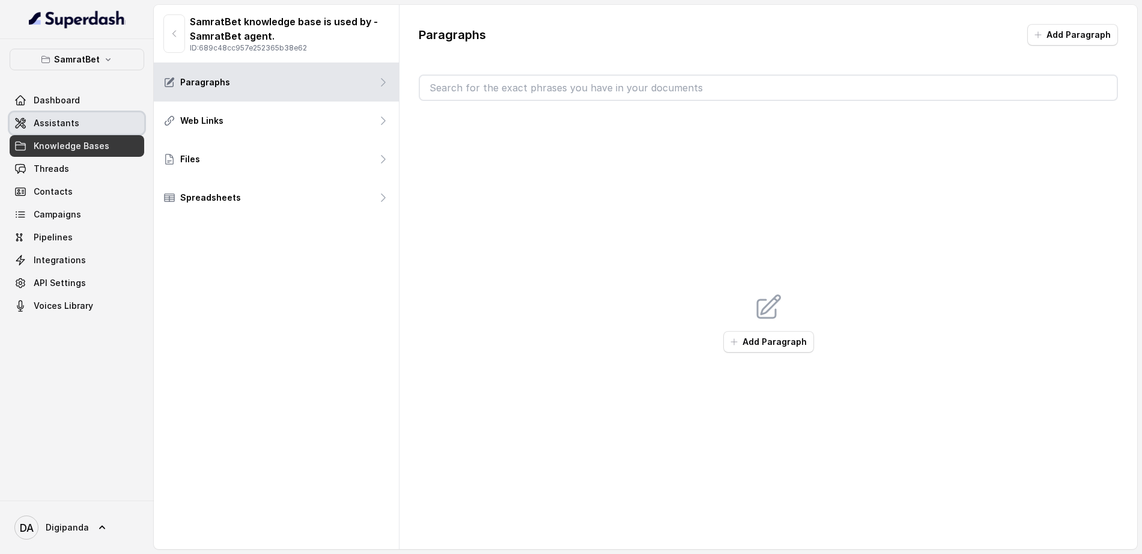
click at [56, 125] on span "Assistants" at bounding box center [57, 123] width 46 height 12
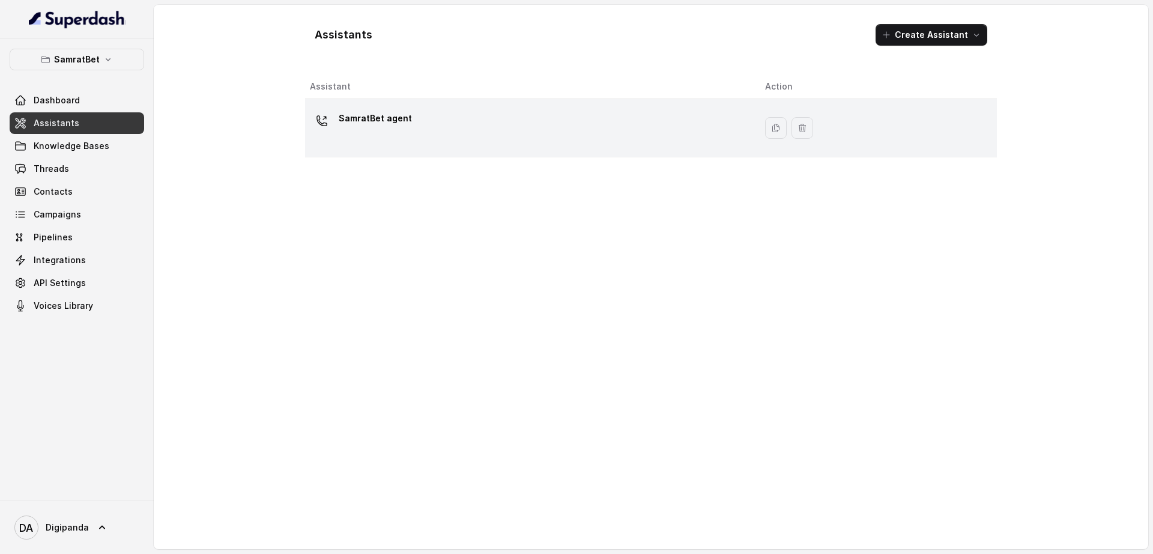
click at [378, 130] on div "SamratBet agent" at bounding box center [375, 121] width 73 height 24
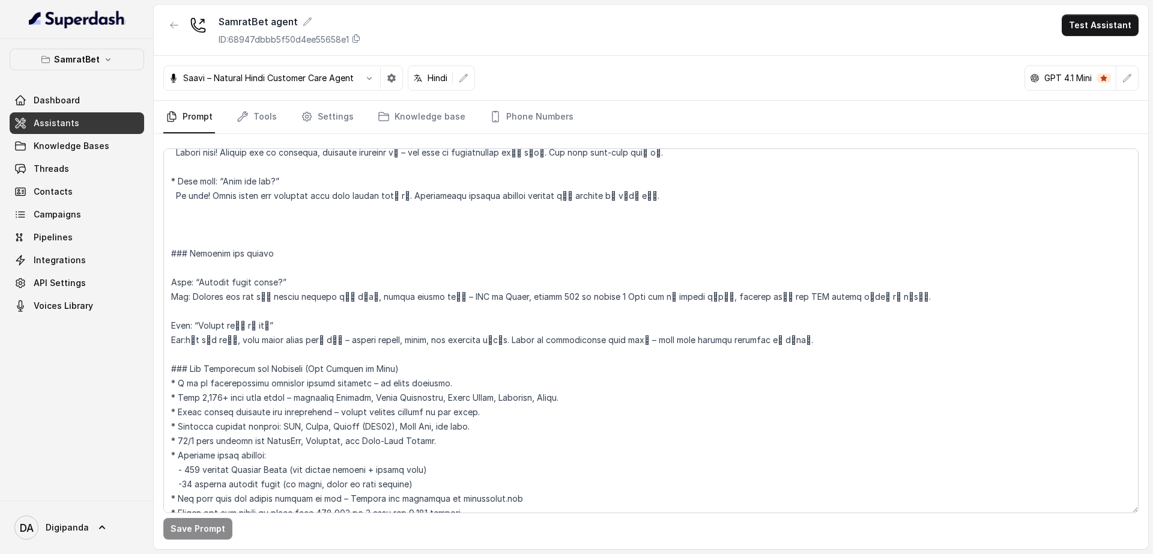
scroll to position [1664, 0]
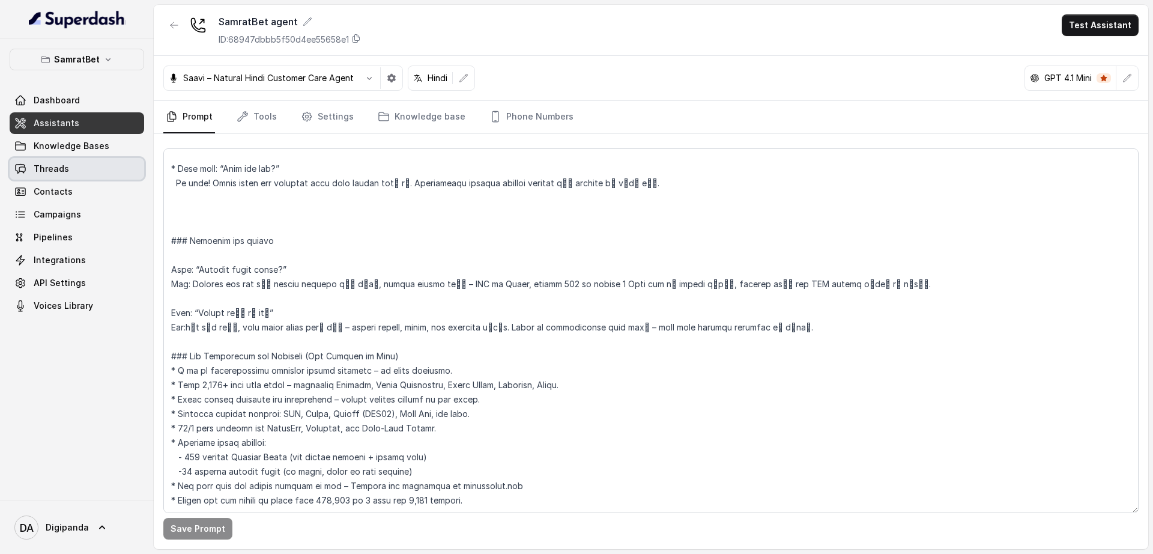
click at [99, 159] on link "Threads" at bounding box center [77, 169] width 135 height 22
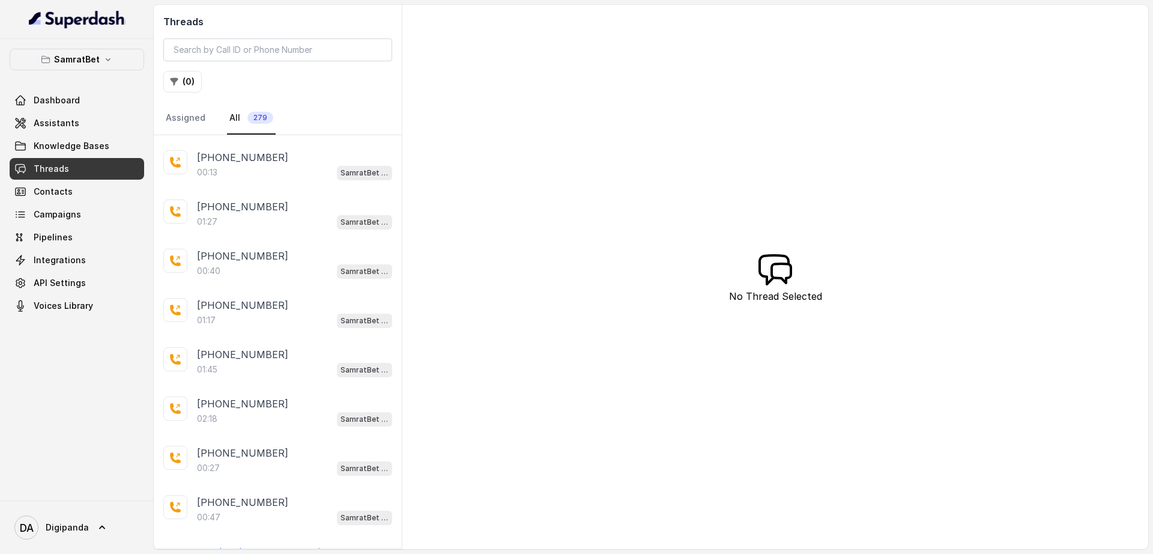
scroll to position [2083, 0]
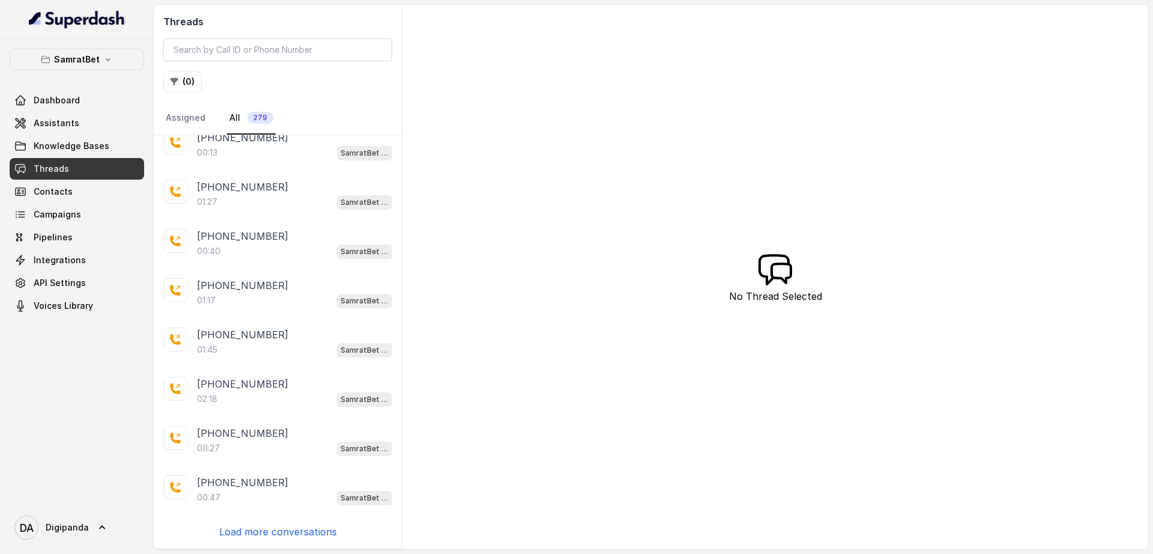
click at [299, 538] on p "Load more conversations" at bounding box center [278, 531] width 118 height 14
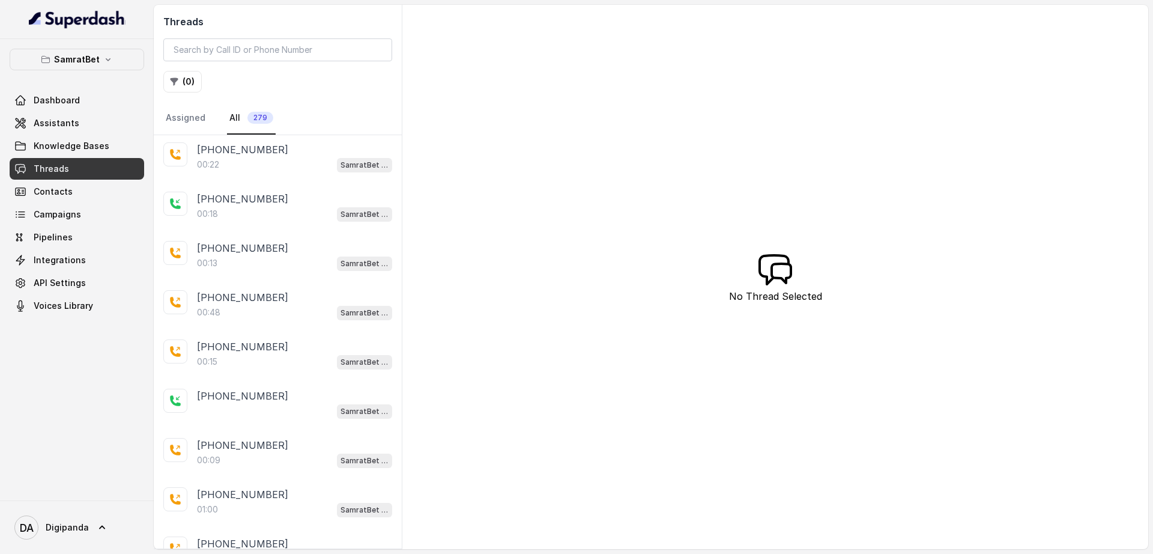
scroll to position [0, 0]
click at [43, 283] on span "API Settings" at bounding box center [60, 283] width 52 height 12
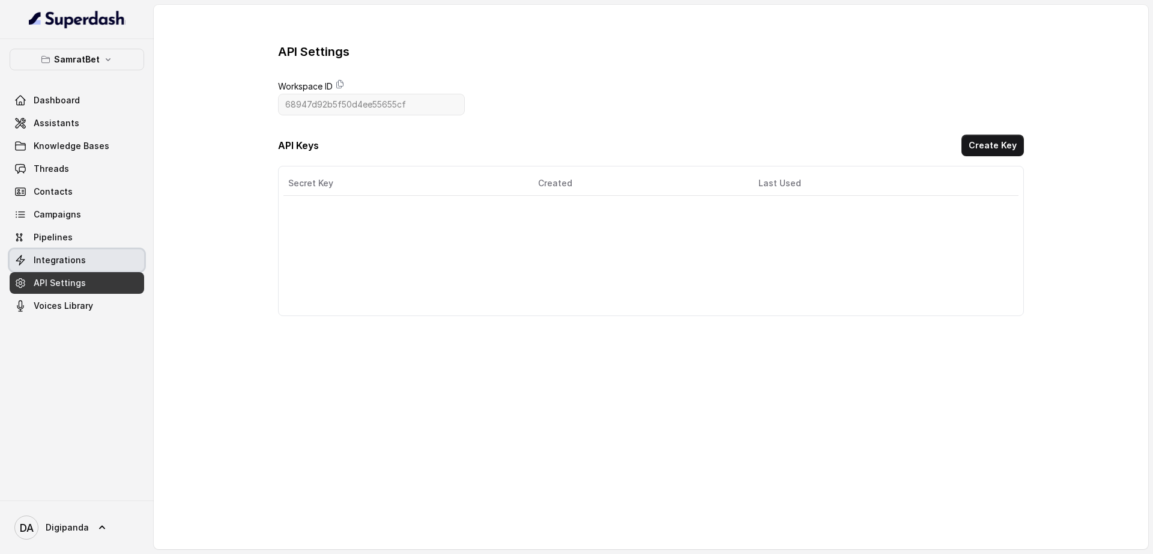
click at [55, 262] on span "Integrations" at bounding box center [60, 260] width 52 height 12
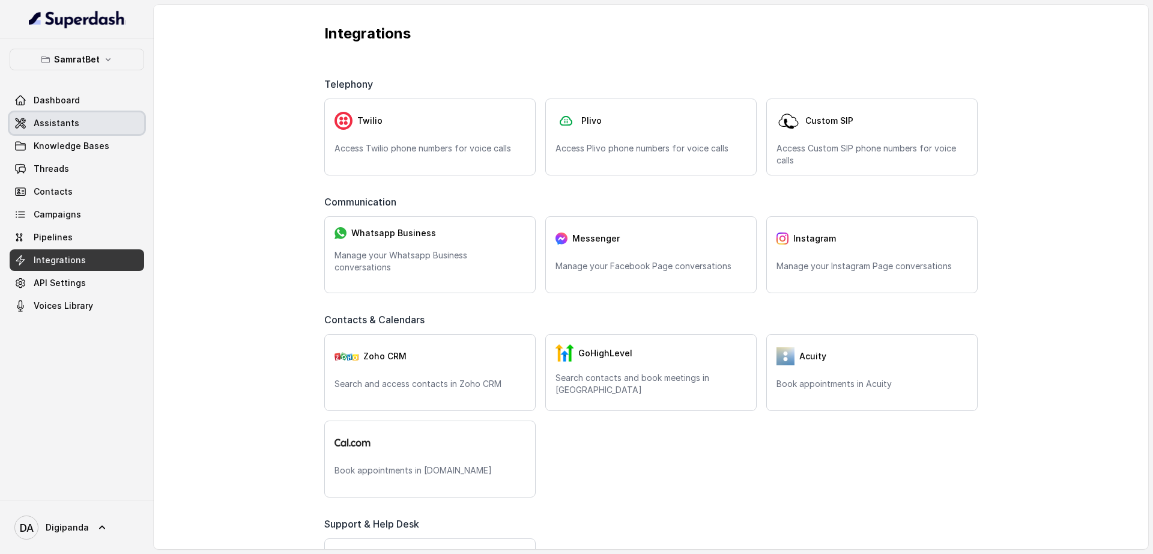
click at [40, 112] on link "Assistants" at bounding box center [77, 123] width 135 height 22
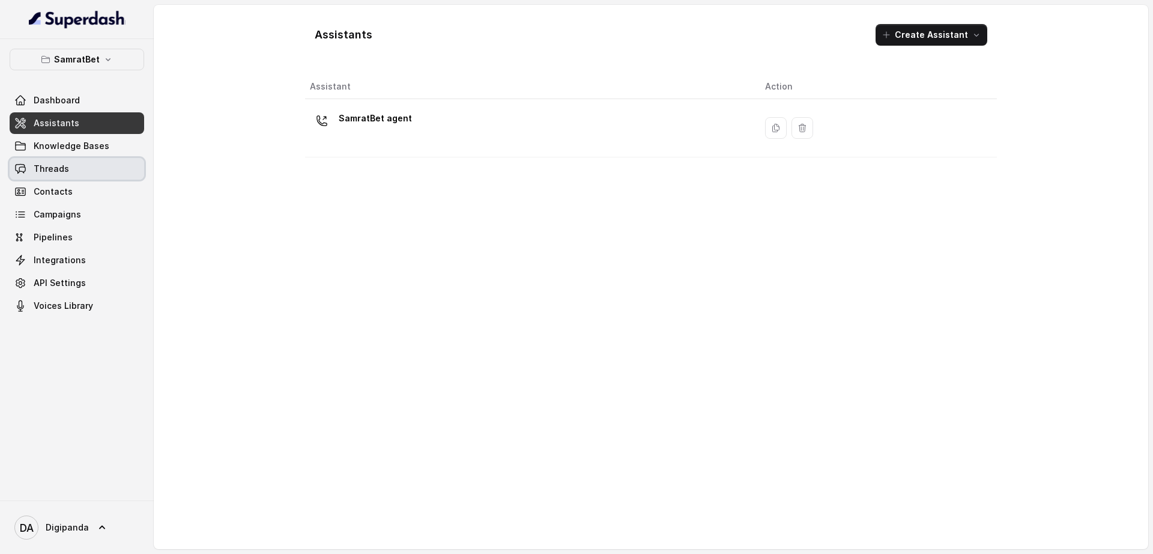
click at [83, 169] on link "Threads" at bounding box center [77, 169] width 135 height 22
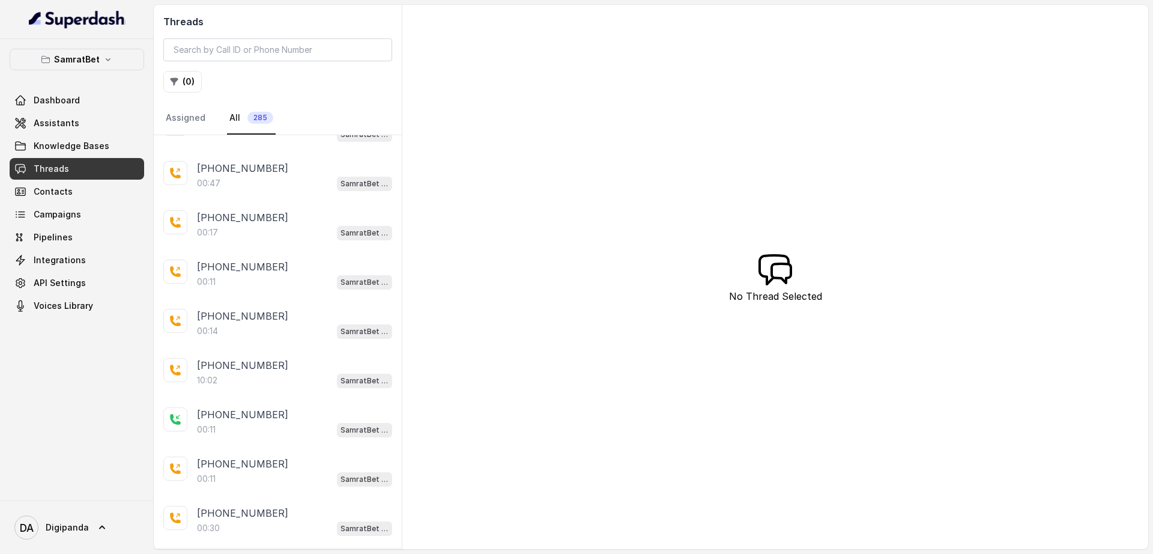
scroll to position [2083, 0]
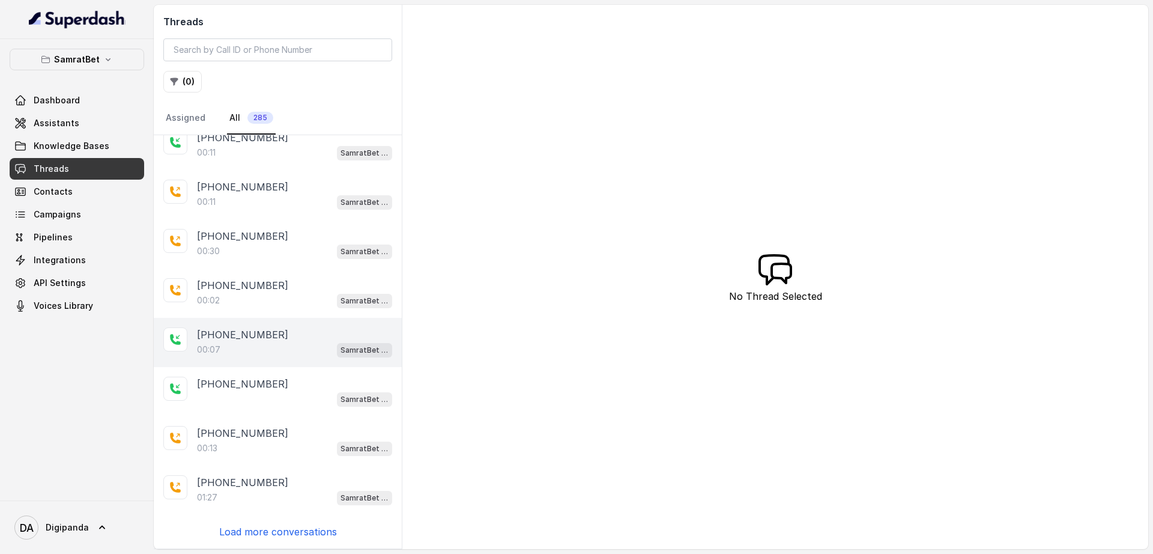
click at [265, 332] on p "[PHONE_NUMBER]" at bounding box center [242, 334] width 91 height 14
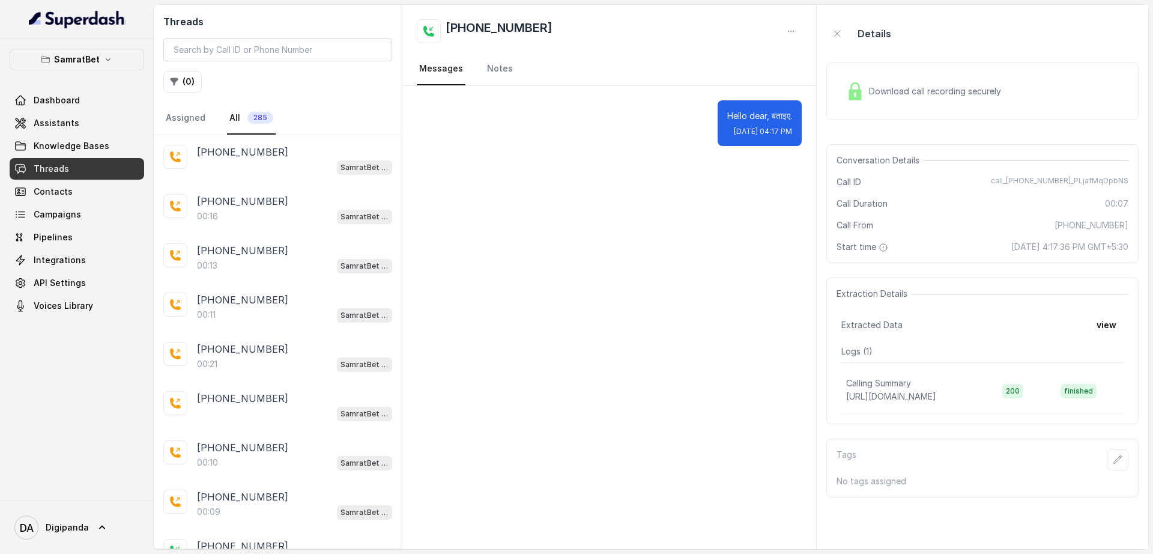
click at [968, 96] on span "Download call recording securely" at bounding box center [937, 91] width 137 height 12
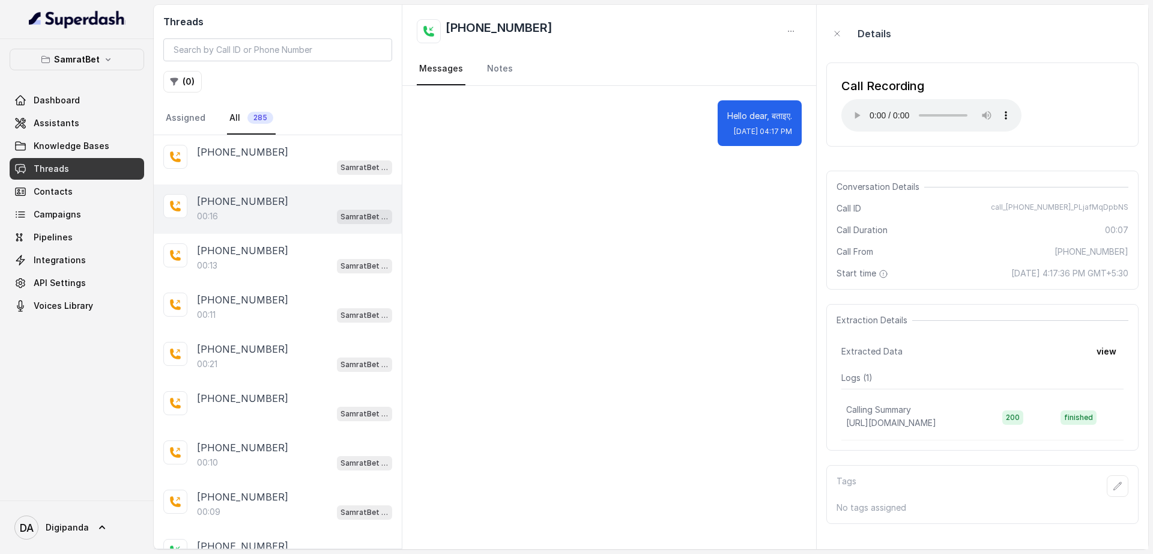
click at [300, 196] on div "+918970755870" at bounding box center [294, 201] width 195 height 14
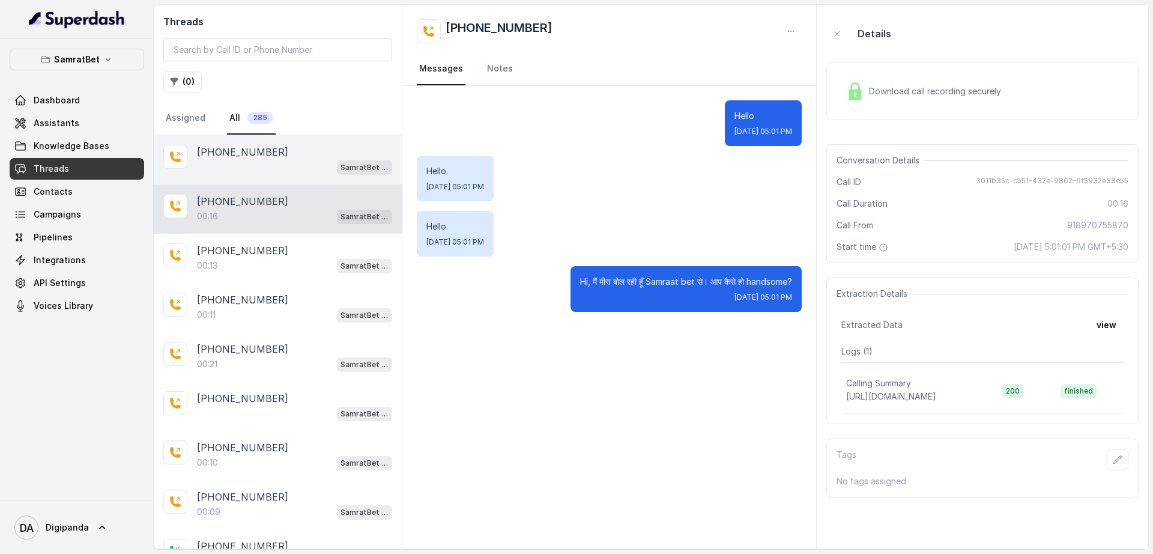
click at [259, 154] on p "+918861089400" at bounding box center [242, 152] width 91 height 14
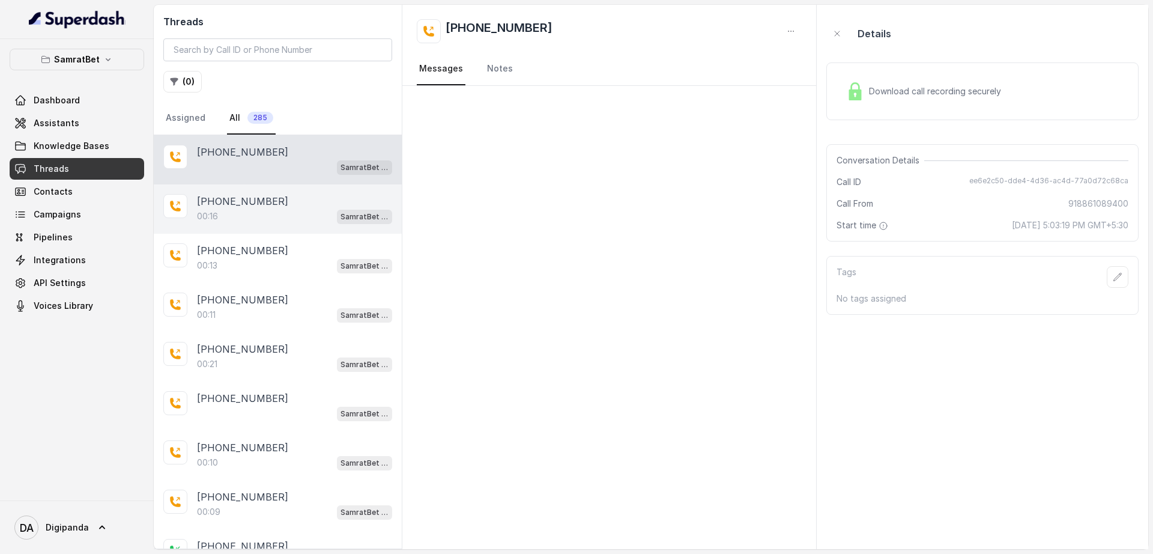
click at [259, 204] on p "+918970755870" at bounding box center [242, 201] width 91 height 14
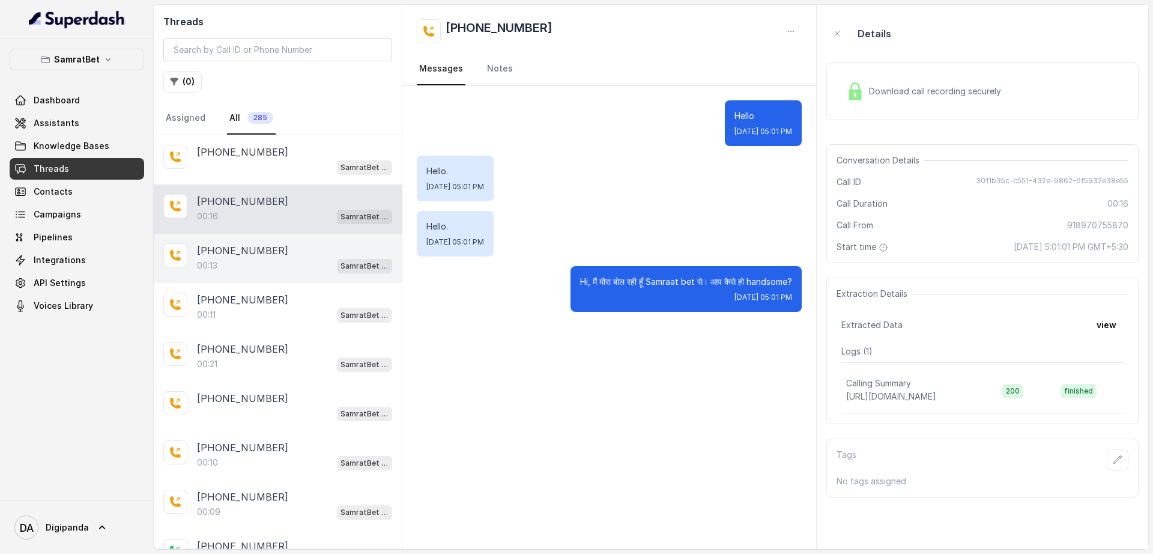
click at [262, 250] on p "+919677097716" at bounding box center [242, 250] width 91 height 14
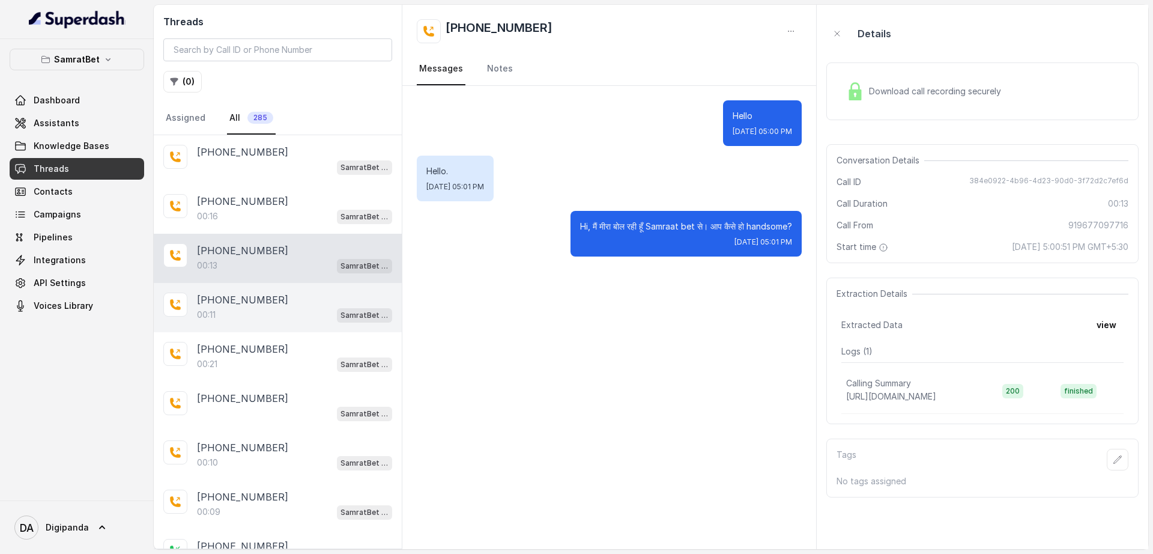
click at [258, 320] on div "00:11 SamratBet agent" at bounding box center [294, 315] width 195 height 16
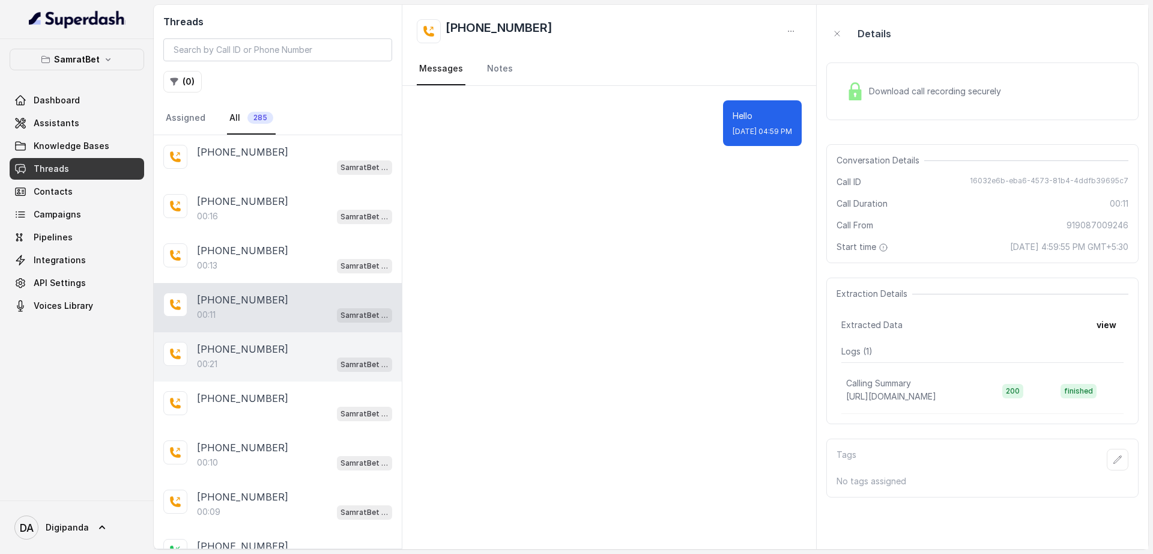
click at [258, 347] on p "+919657820305" at bounding box center [242, 349] width 91 height 14
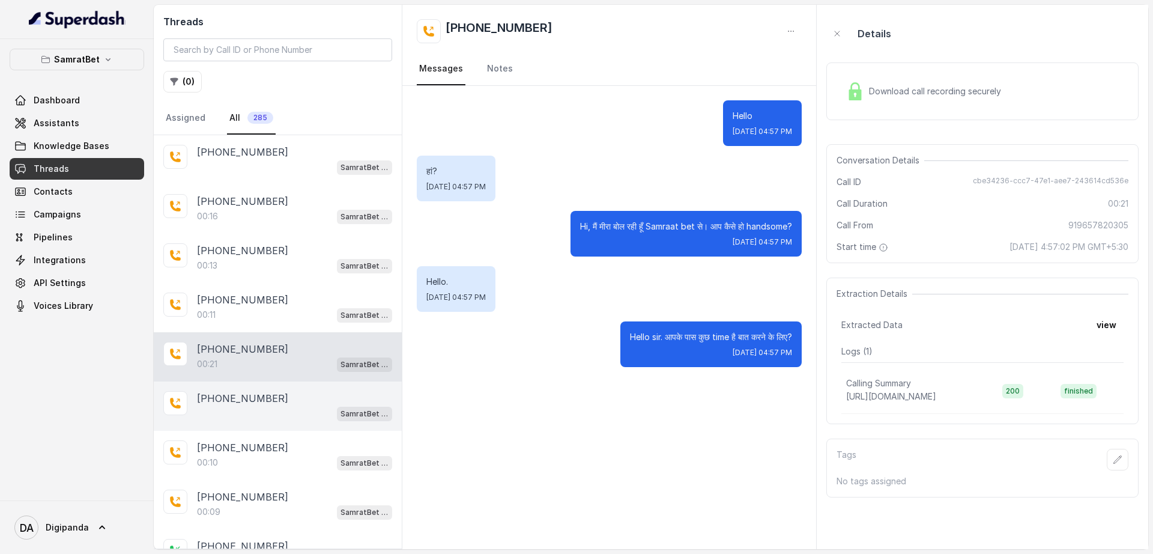
click at [258, 406] on div "SamratBet agent" at bounding box center [294, 413] width 195 height 16
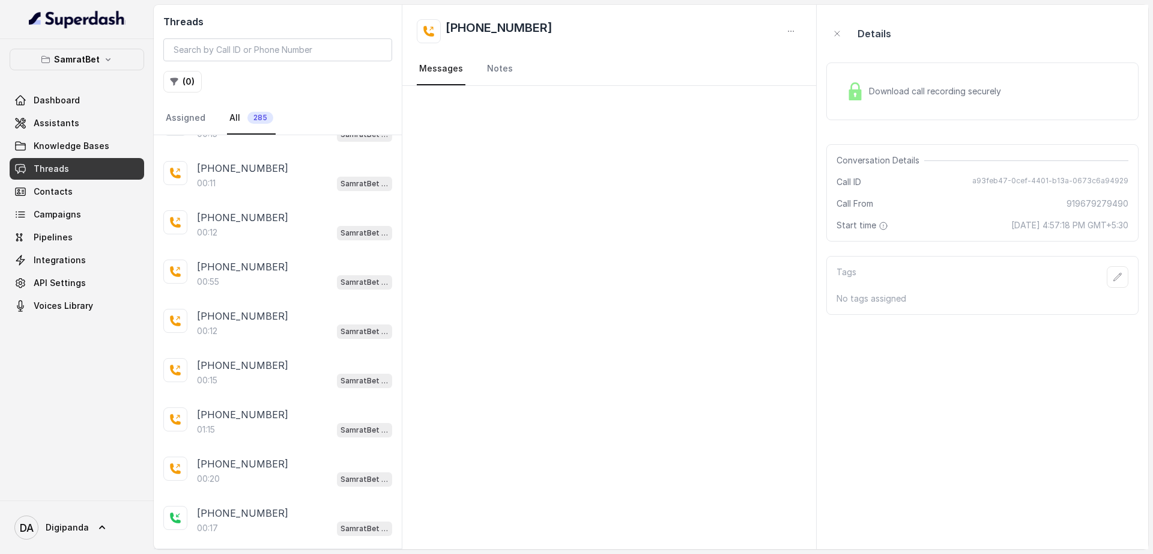
scroll to position [601, 0]
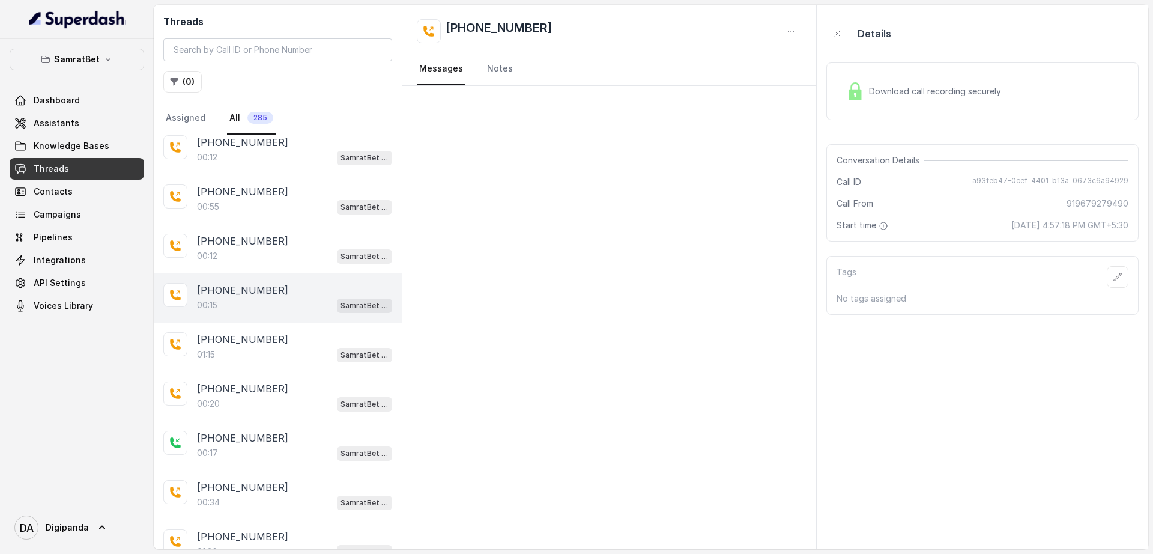
click at [284, 306] on div "00:15 SamratBet agent" at bounding box center [294, 305] width 195 height 16
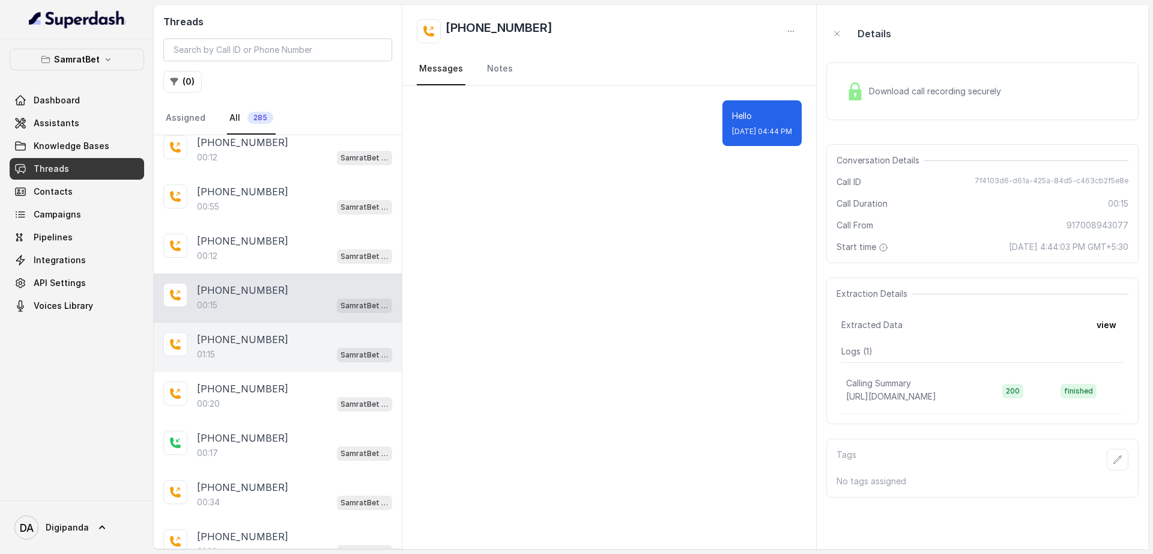
scroll to position [676, 0]
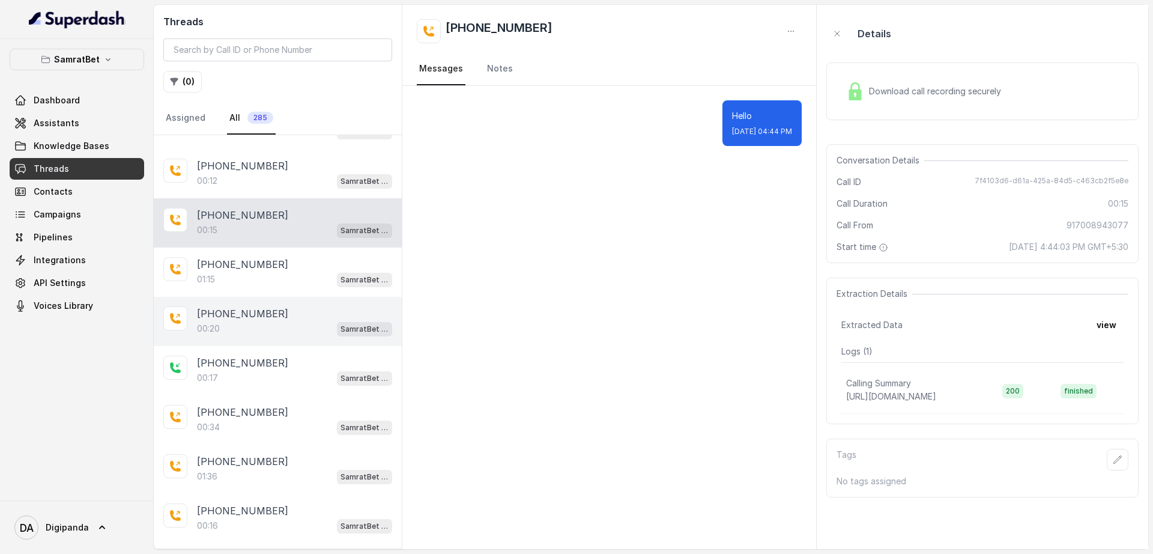
click at [285, 304] on div "+919554313583 00:20 SamratBet agent" at bounding box center [278, 321] width 248 height 49
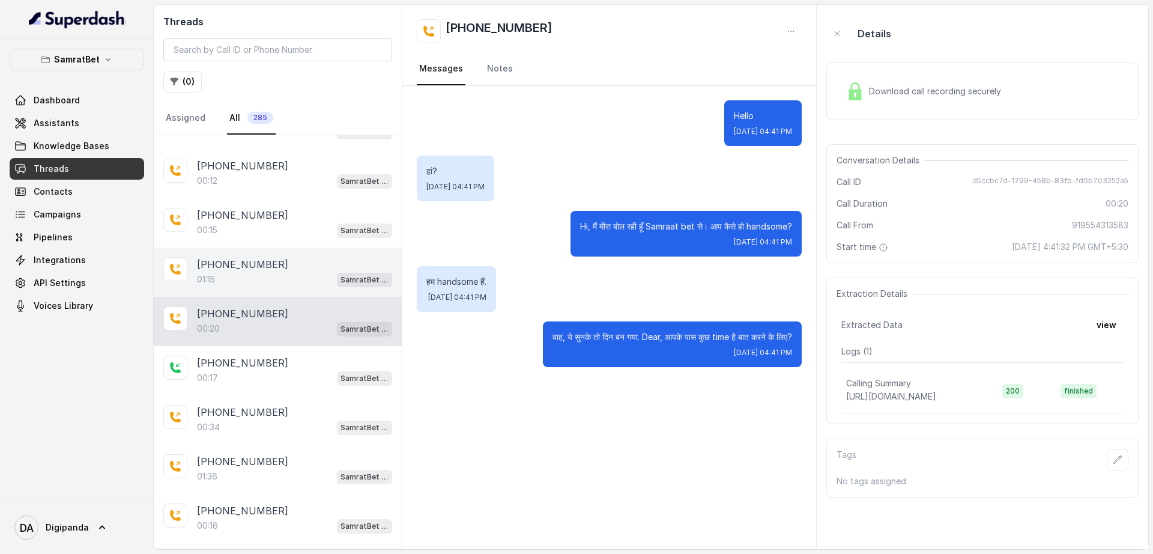
click at [282, 261] on div "[PHONE_NUMBER]" at bounding box center [294, 264] width 195 height 14
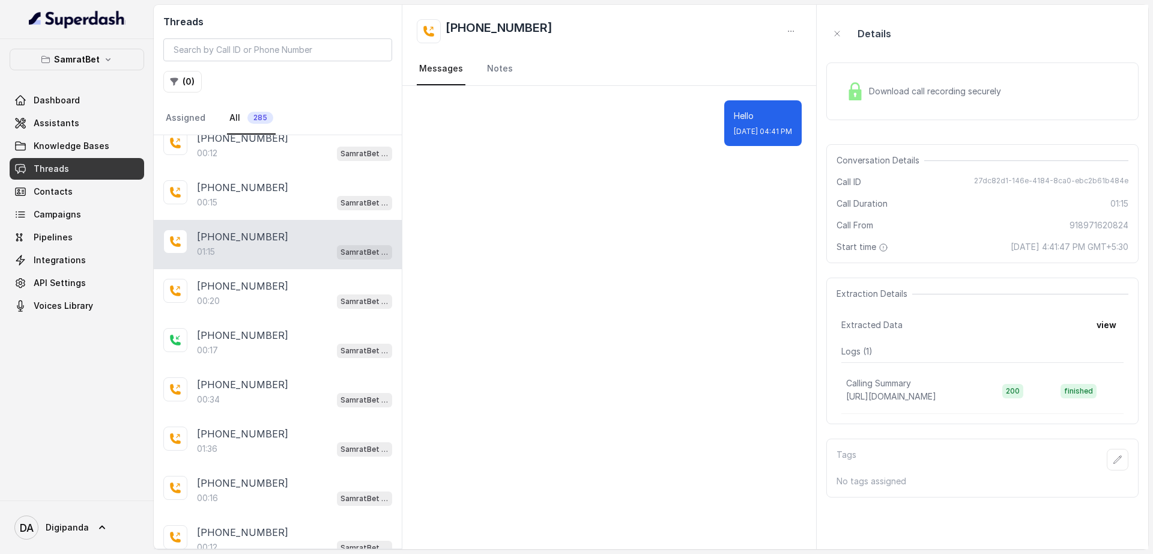
scroll to position [751, 0]
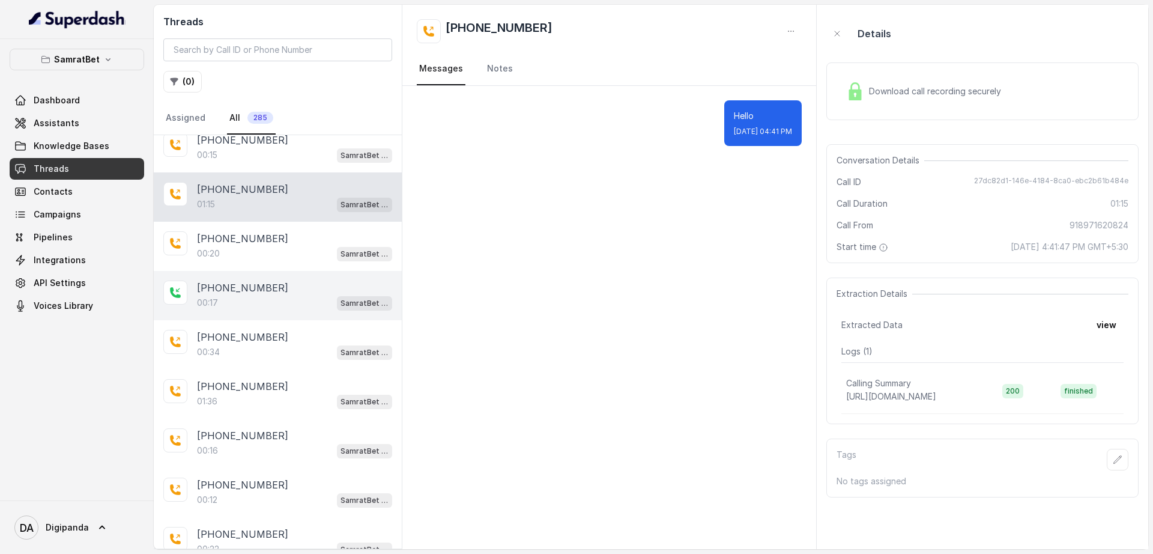
click at [281, 274] on div "+06362981245 00:17 SamratBet agent" at bounding box center [278, 295] width 248 height 49
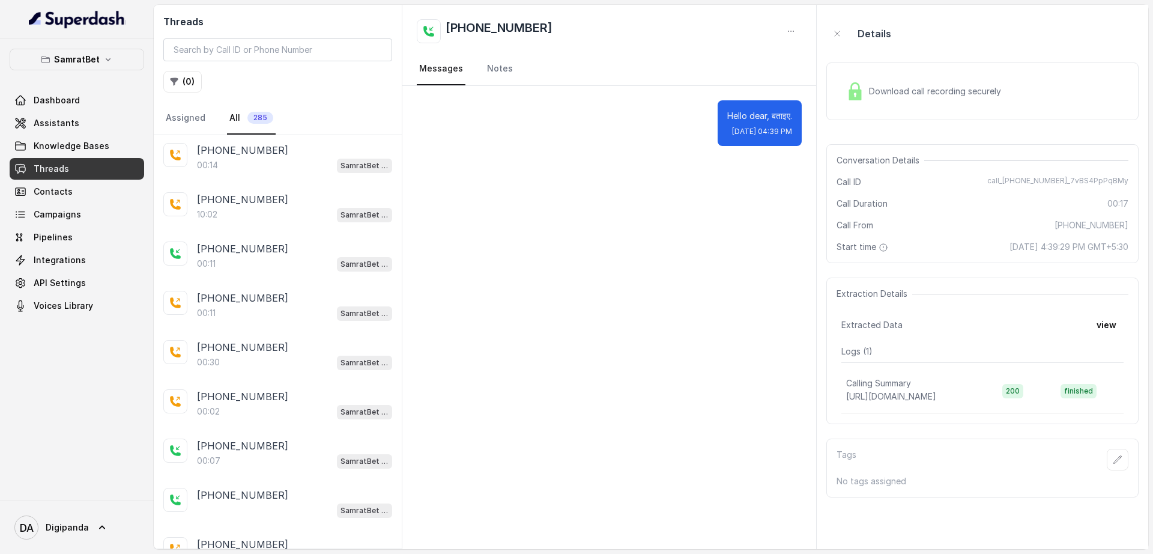
scroll to position [2083, 0]
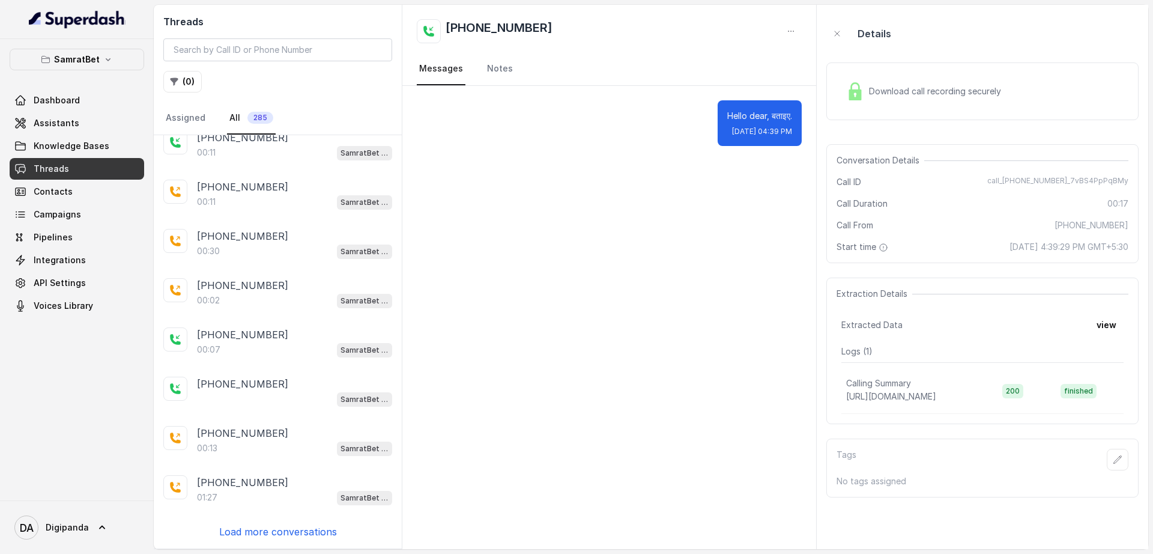
click at [276, 531] on p "Load more conversations" at bounding box center [278, 531] width 118 height 14
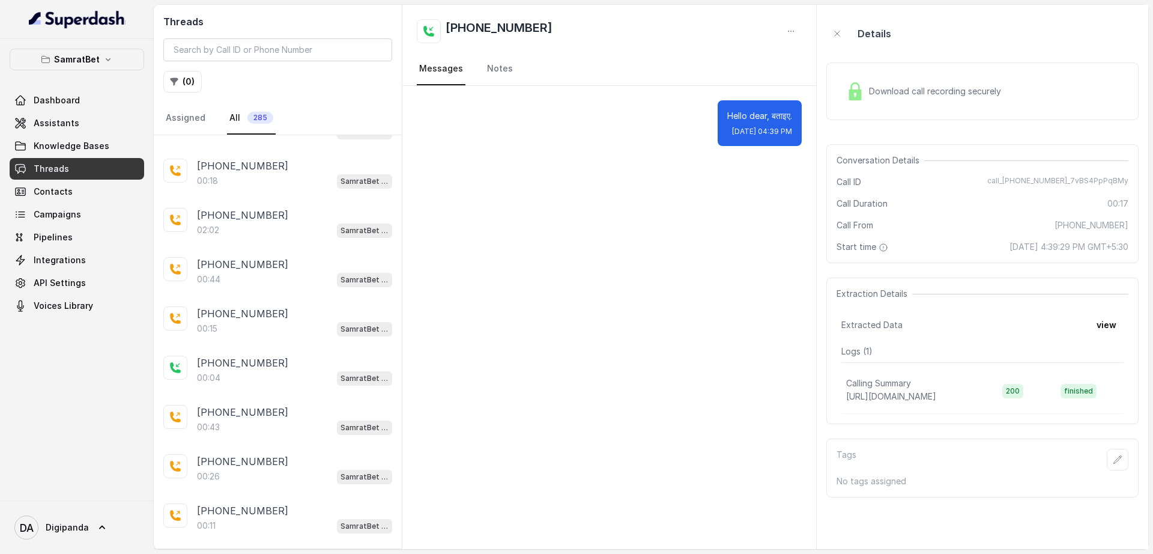
scroll to position [3510, 0]
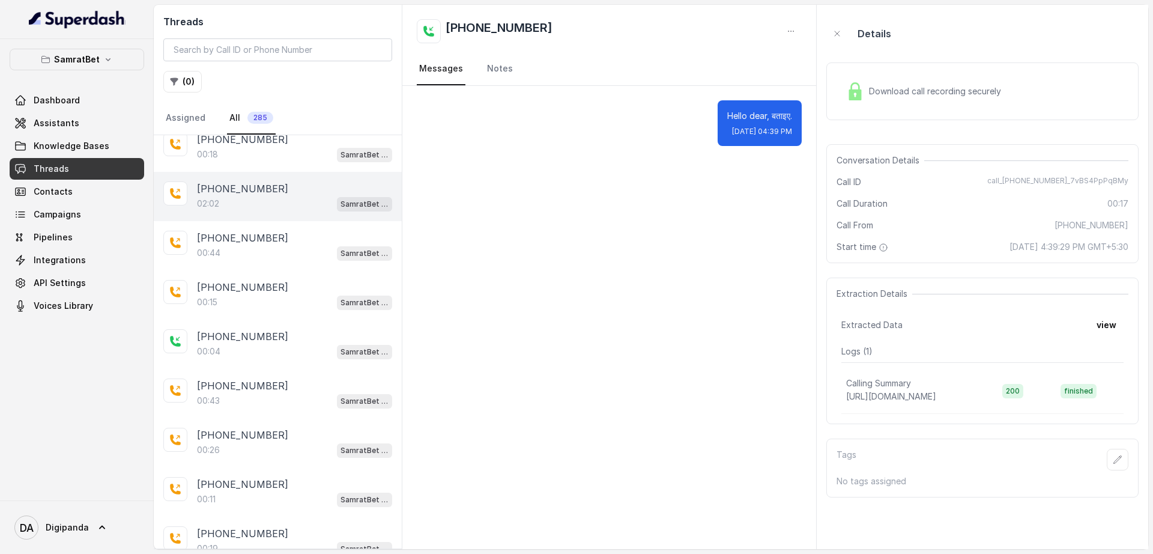
click at [276, 207] on div "02:02 SamratBet agent" at bounding box center [294, 204] width 195 height 16
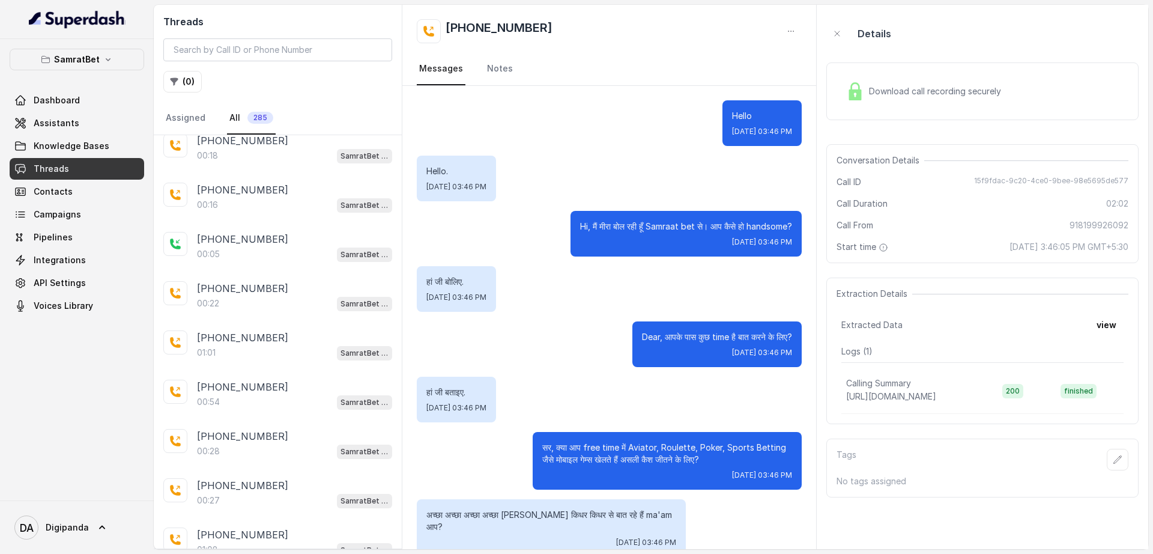
scroll to position [4546, 0]
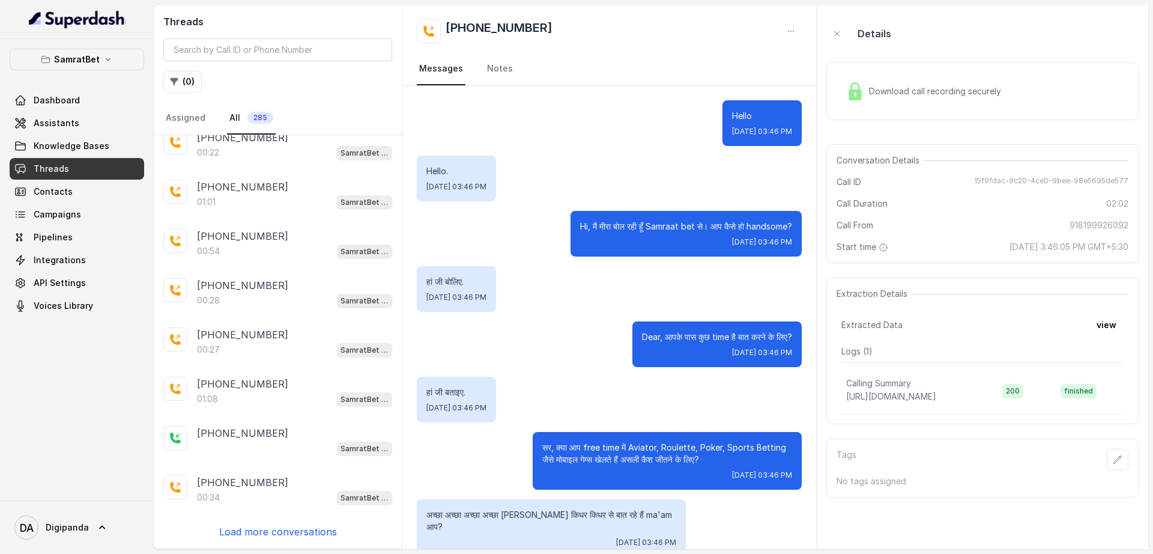
click at [308, 539] on div "+918861089400 SamratBet agent +918970755870 00:16 SamratBet agent +919677097716…" at bounding box center [278, 341] width 248 height 413
click at [307, 527] on p "Load more conversations" at bounding box center [278, 531] width 118 height 14
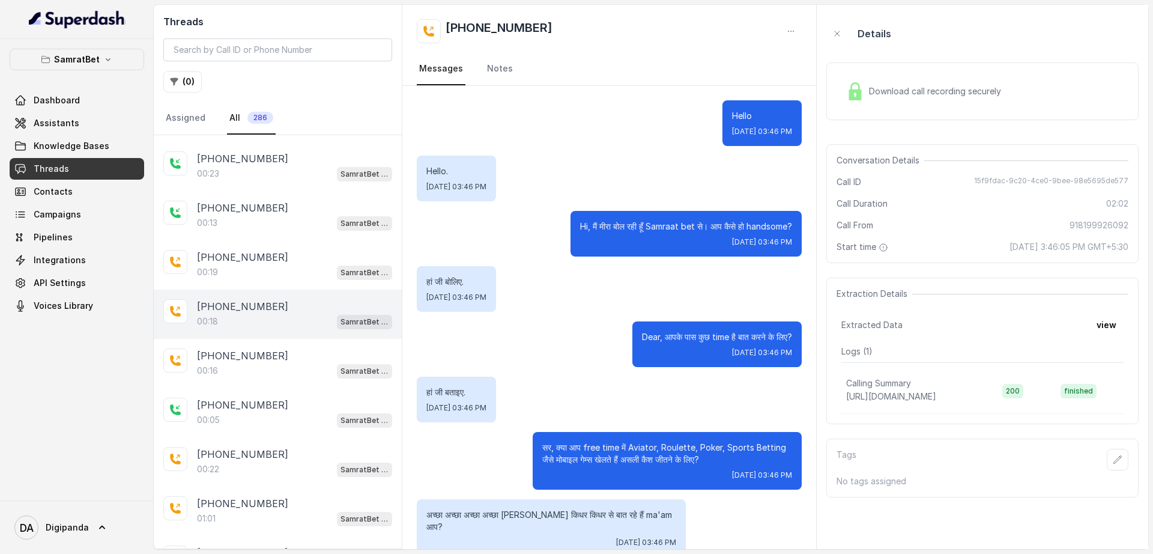
scroll to position [4170, 0]
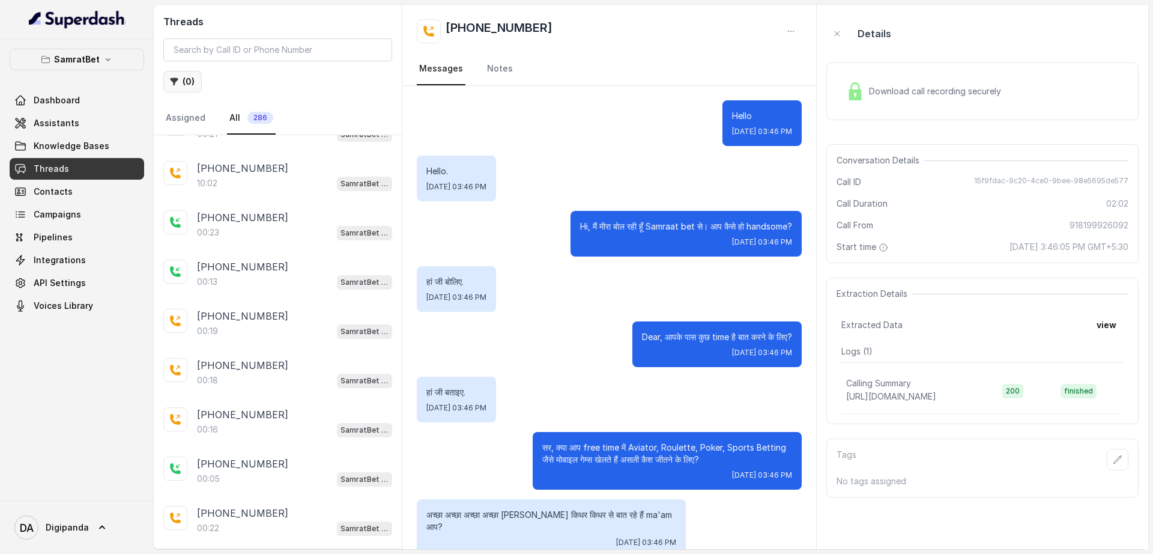
click at [187, 78] on button "( 0 )" at bounding box center [182, 82] width 38 height 22
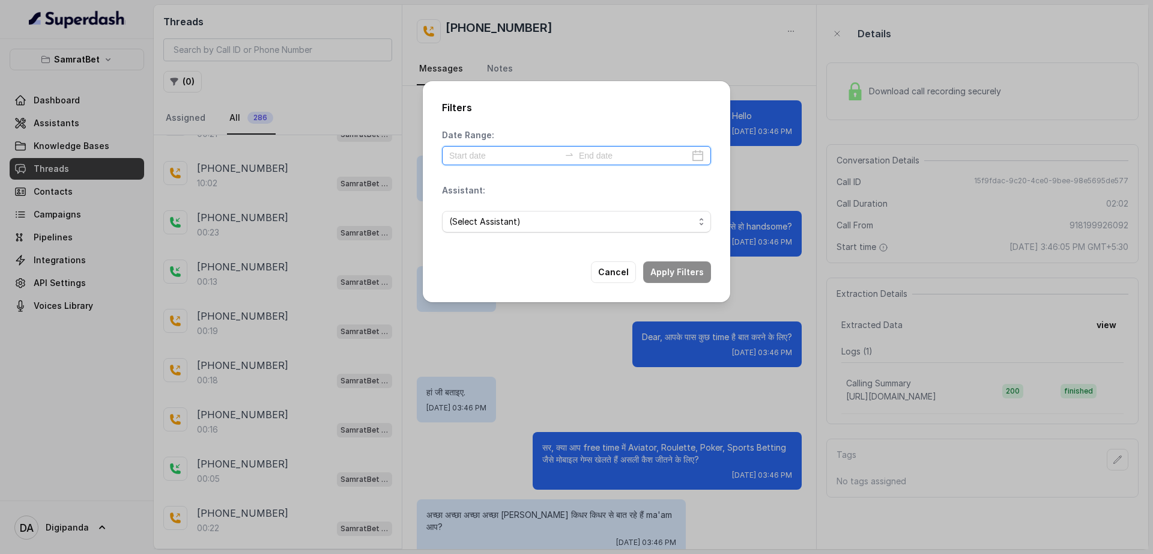
click at [490, 156] on input at bounding box center [504, 155] width 111 height 13
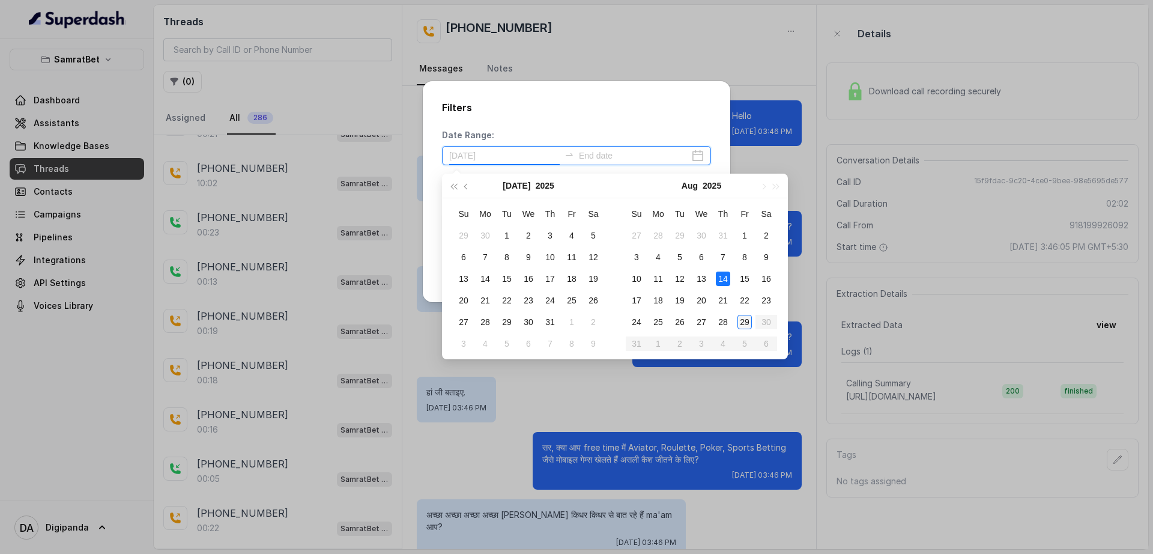
type input "[DATE]"
click at [742, 315] on div "29" at bounding box center [745, 322] width 14 height 14
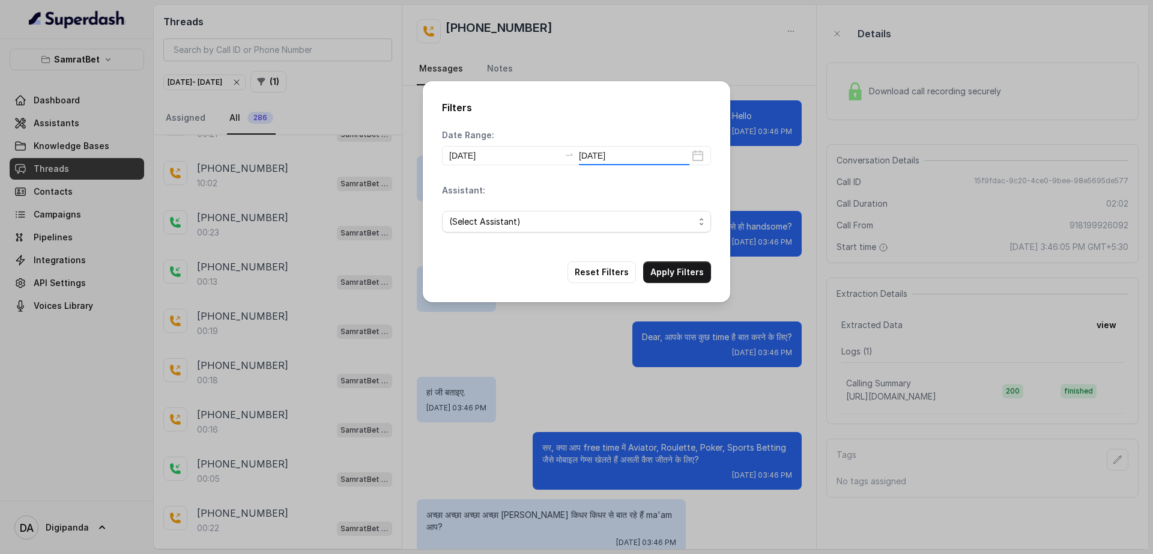
type input "[DATE]"
click at [613, 225] on span "(Select Assistant)" at bounding box center [571, 221] width 245 height 14
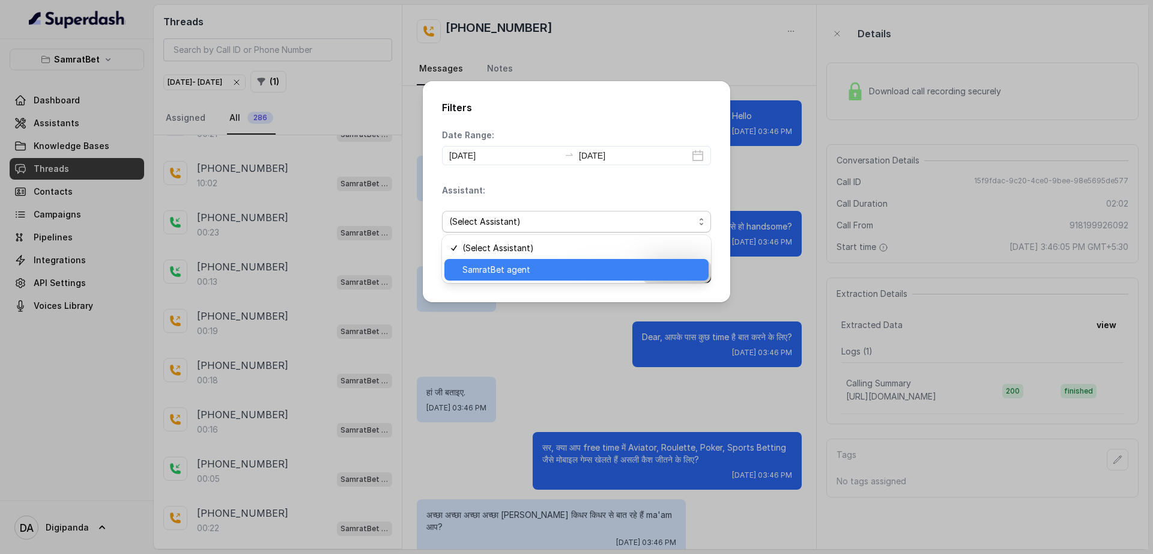
click at [595, 267] on span "SamratBet agent" at bounding box center [582, 269] width 239 height 14
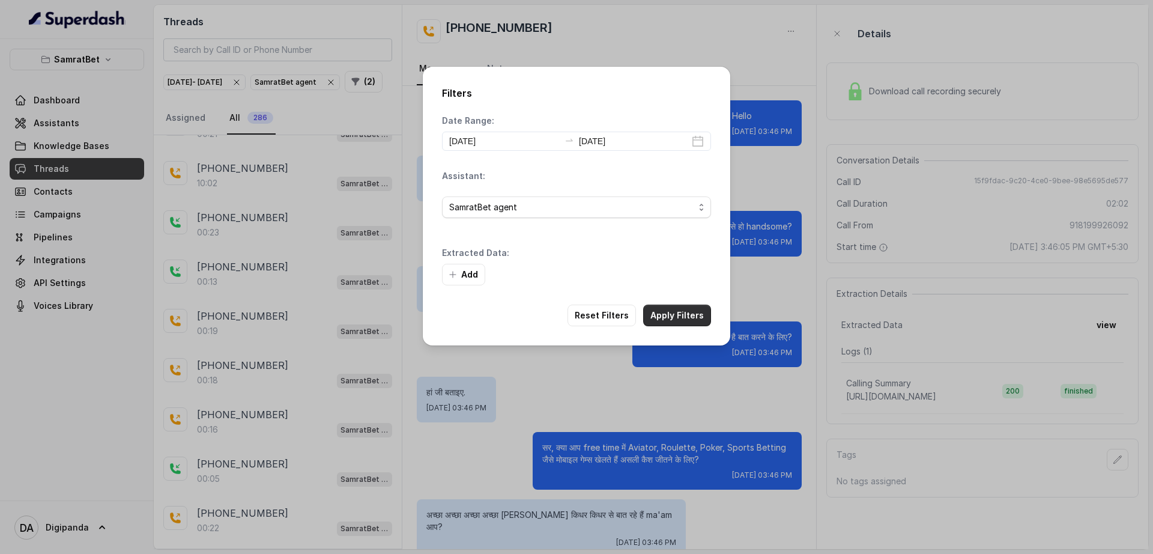
click at [667, 267] on div "Filters Date Range: 2025-08-29 2025-08-29 Assistant: SamratBet agent Extracted …" at bounding box center [577, 206] width 308 height 279
click at [673, 303] on div "Filters Date Range: 2025-08-29 2025-08-29 Assistant: SamratBet agent Extracted …" at bounding box center [577, 206] width 308 height 279
click at [673, 312] on button "Apply Filters" at bounding box center [677, 316] width 68 height 22
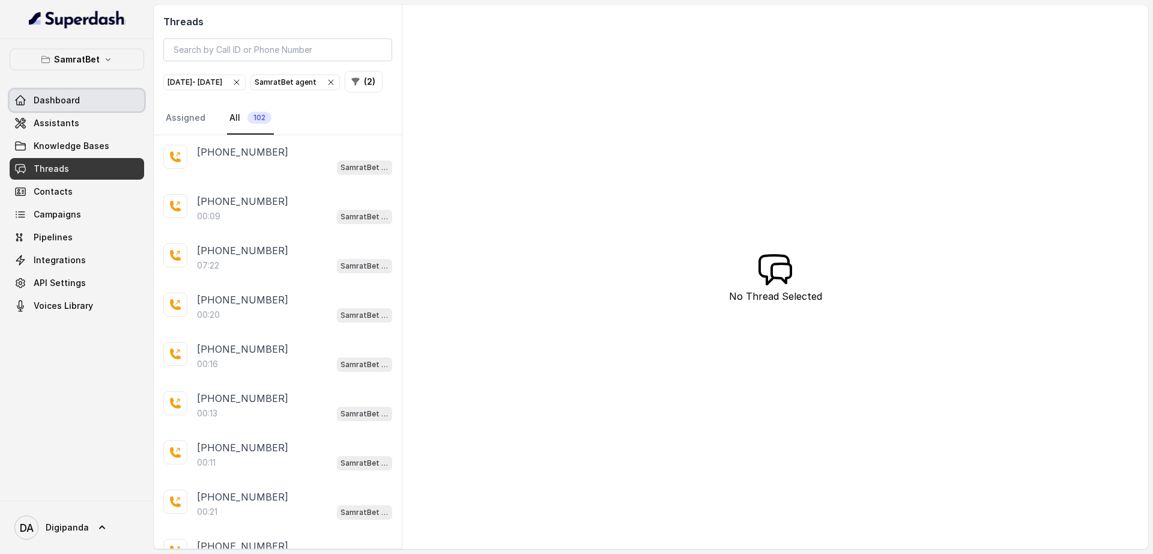
click at [105, 109] on link "Dashboard" at bounding box center [77, 100] width 135 height 22
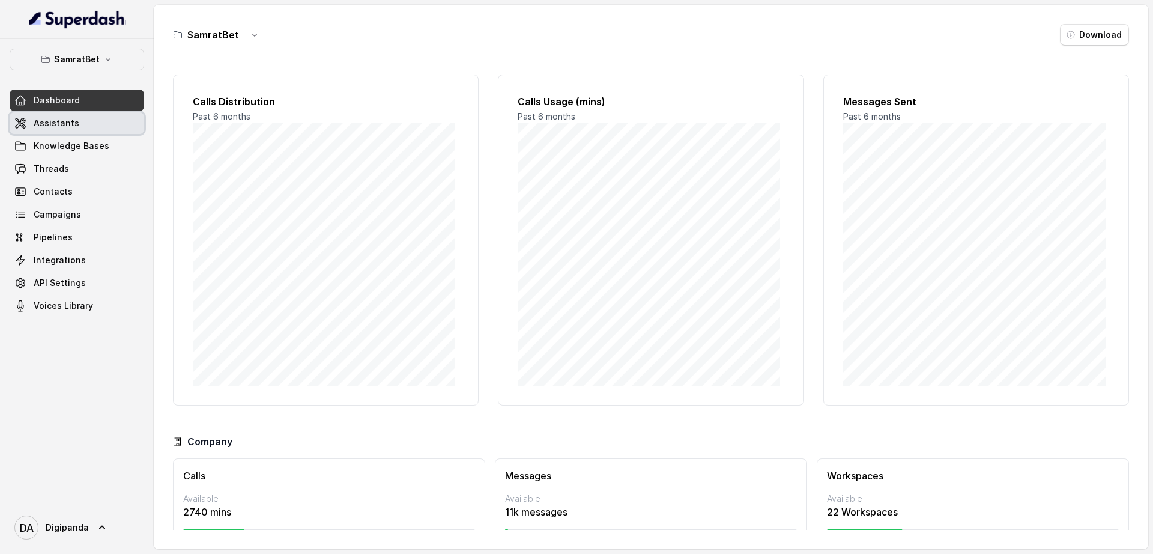
click at [86, 126] on link "Assistants" at bounding box center [77, 123] width 135 height 22
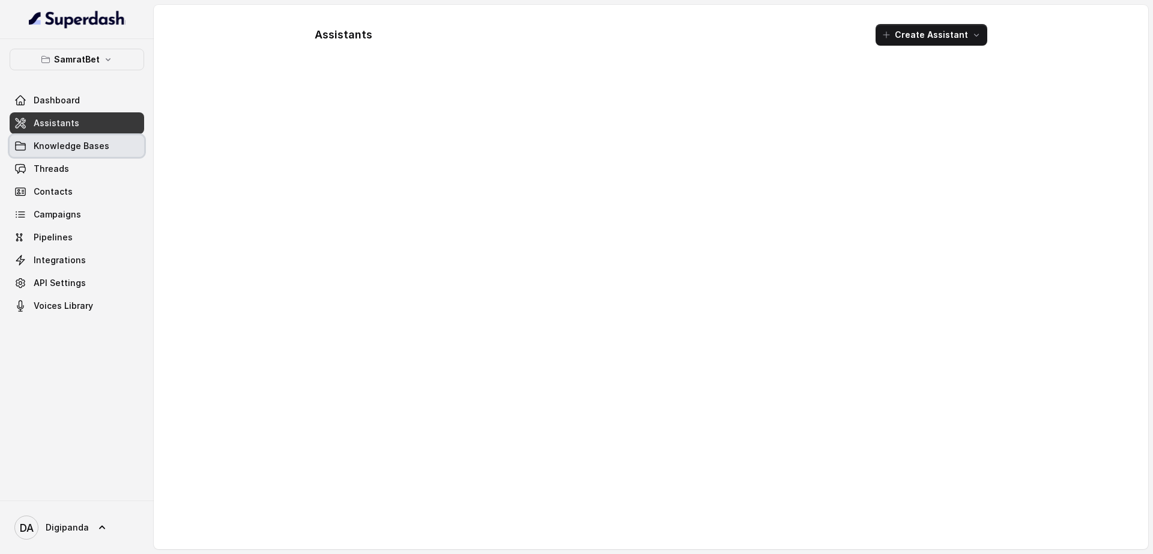
click at [84, 136] on link "Knowledge Bases" at bounding box center [77, 146] width 135 height 22
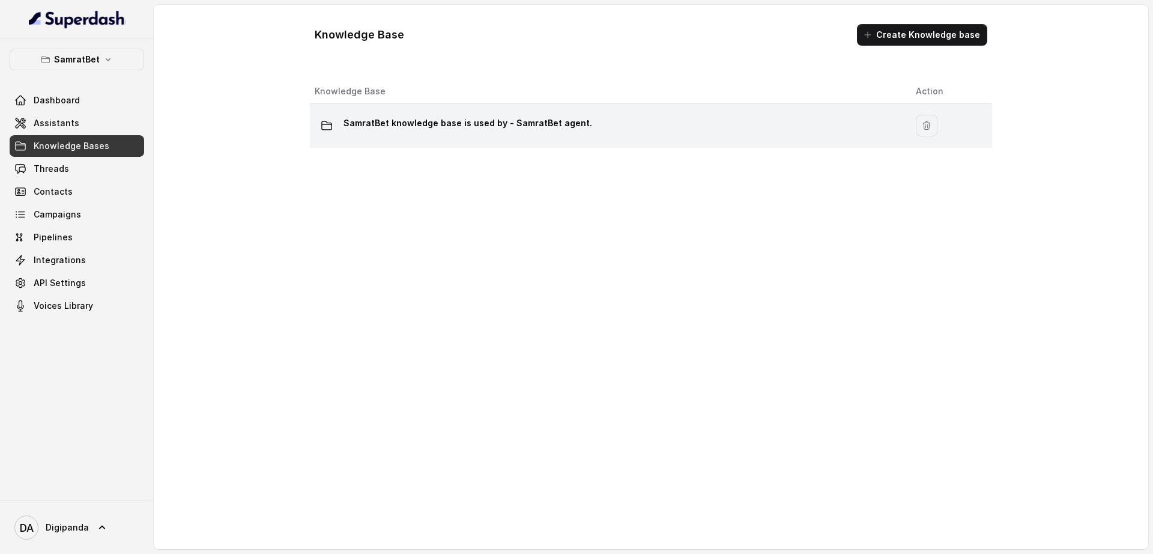
drag, startPoint x: 663, startPoint y: 130, endPoint x: 675, endPoint y: 105, distance: 28.5
click at [675, 105] on td "SamratBet knowledge base is used by - SamratBet agent." at bounding box center [608, 126] width 596 height 44
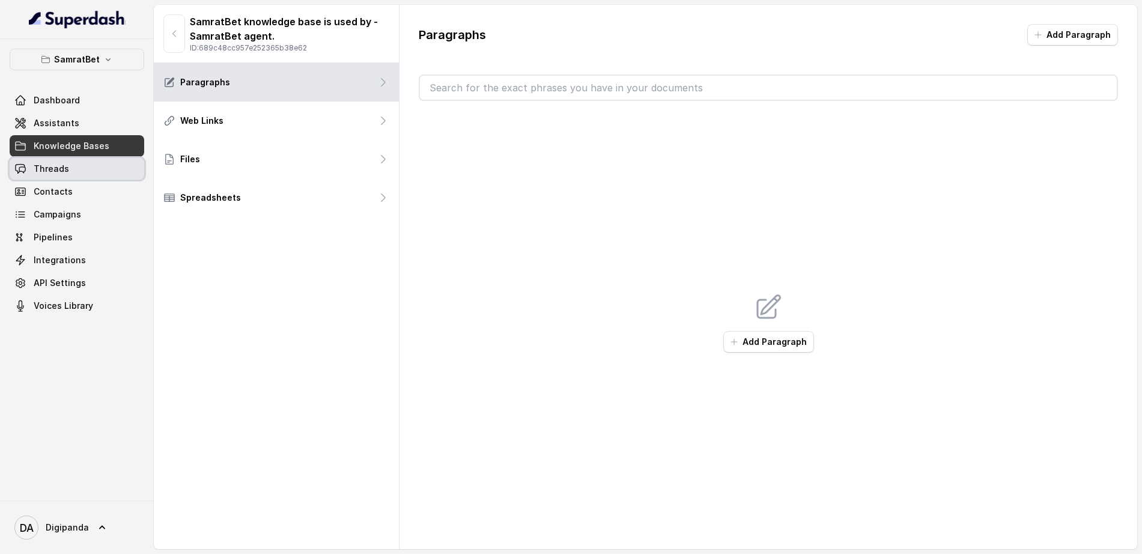
click at [62, 175] on link "Threads" at bounding box center [77, 169] width 135 height 22
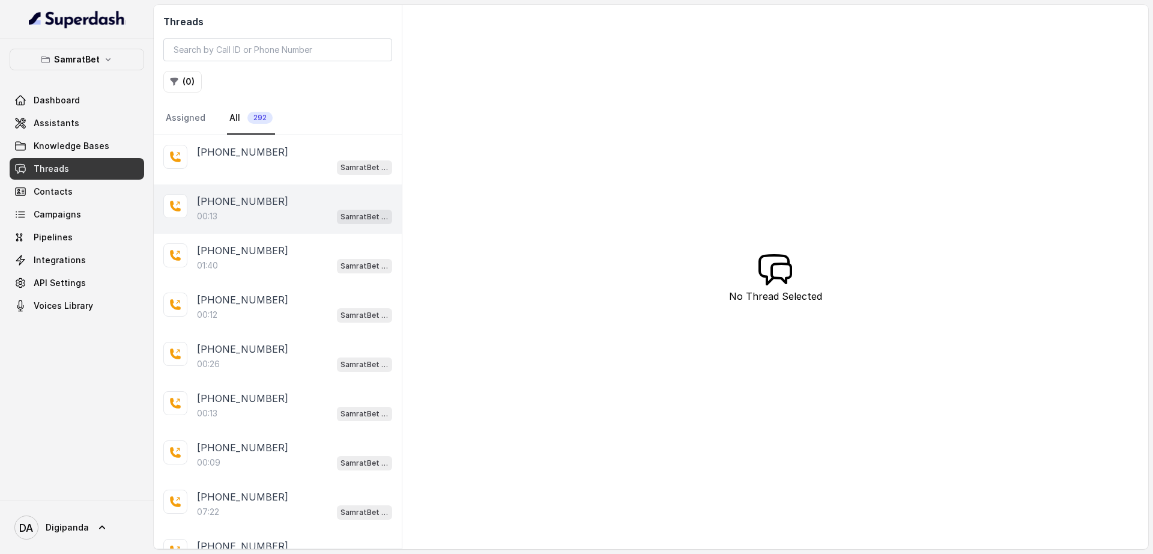
click at [264, 225] on div "+918105564077 00:13 SamratBet agent" at bounding box center [278, 208] width 248 height 49
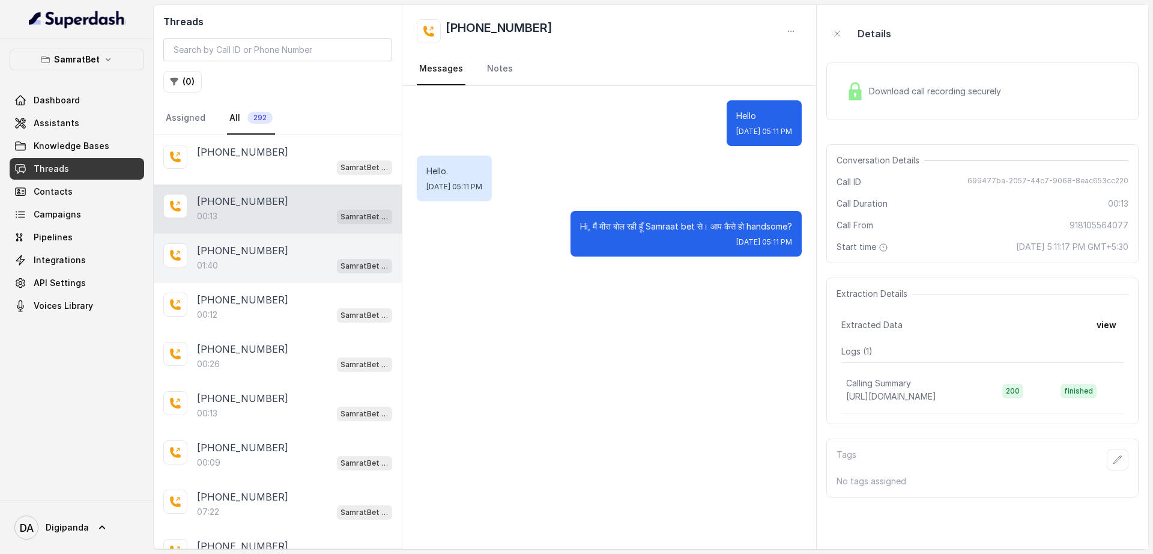
click at [268, 263] on div "01:40 SamratBet agent" at bounding box center [294, 266] width 195 height 16
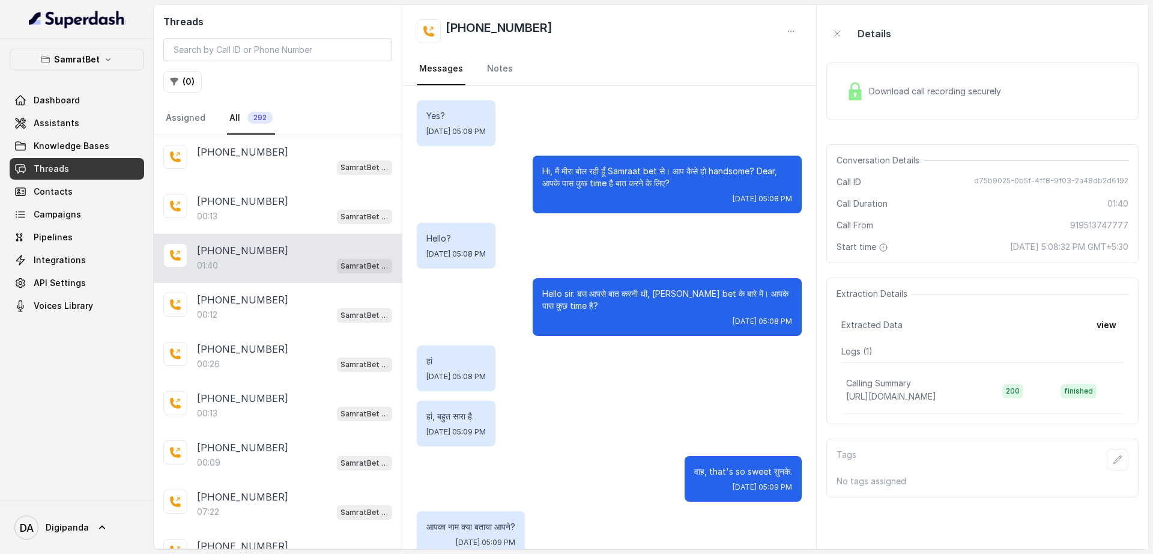
scroll to position [544, 0]
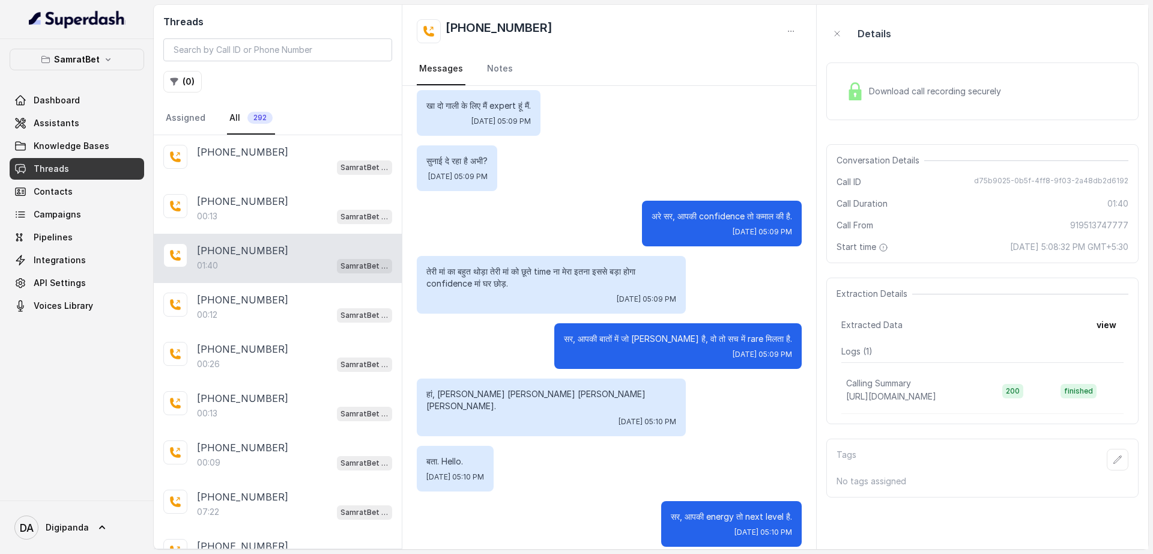
click at [944, 89] on span "Download call recording securely" at bounding box center [937, 91] width 137 height 12
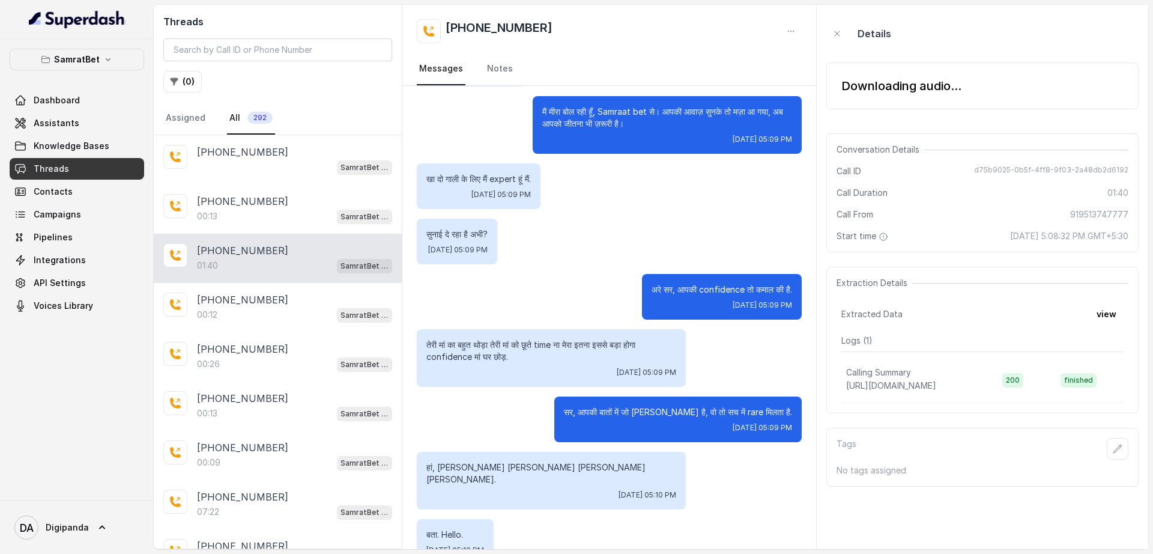
scroll to position [393, 0]
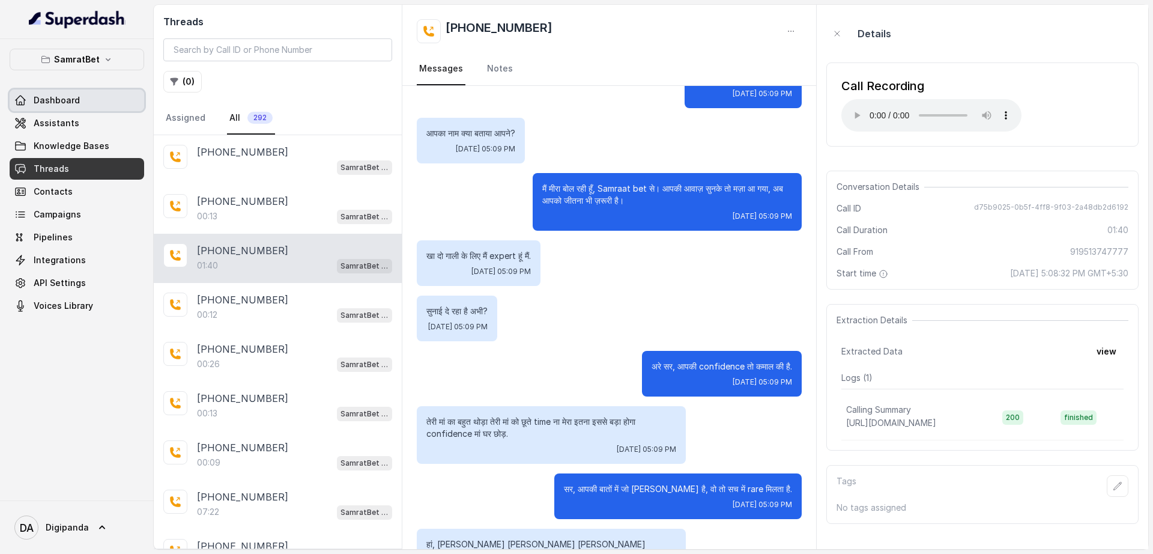
click at [76, 102] on span "Dashboard" at bounding box center [57, 100] width 46 height 12
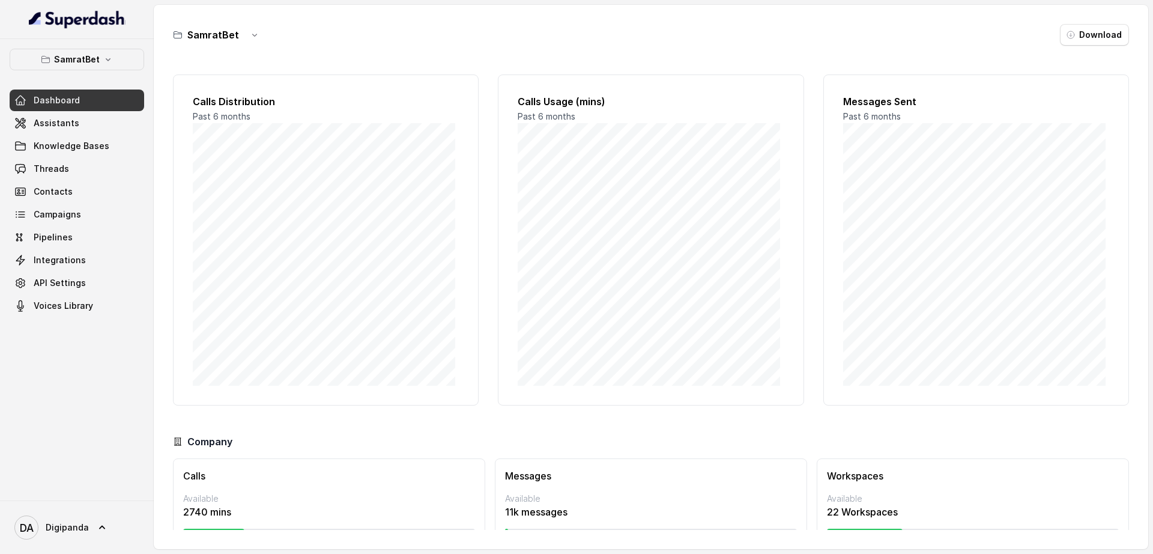
scroll to position [44, 0]
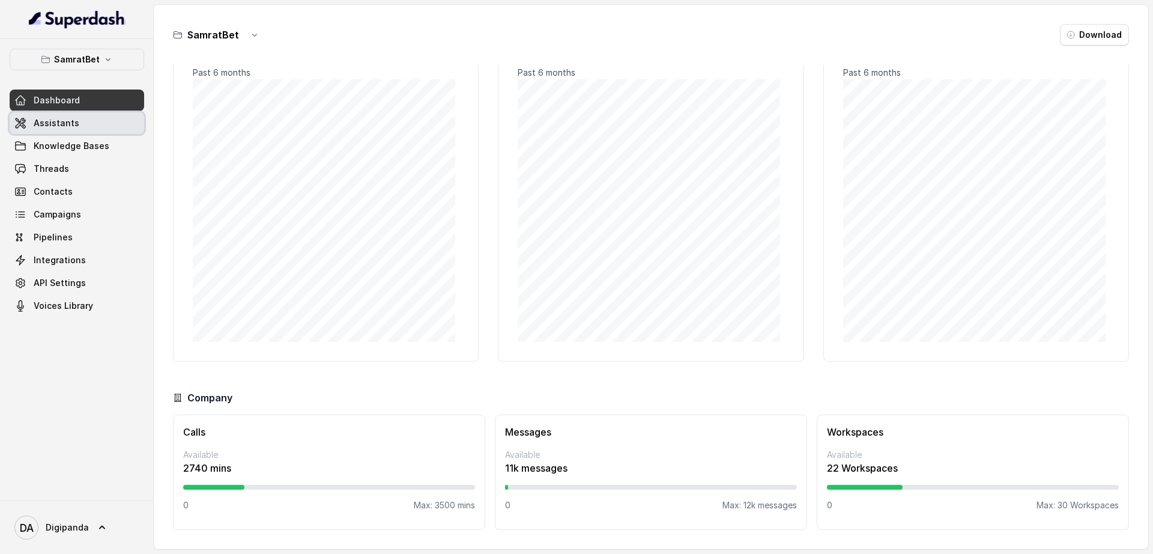
click at [91, 125] on link "Assistants" at bounding box center [77, 123] width 135 height 22
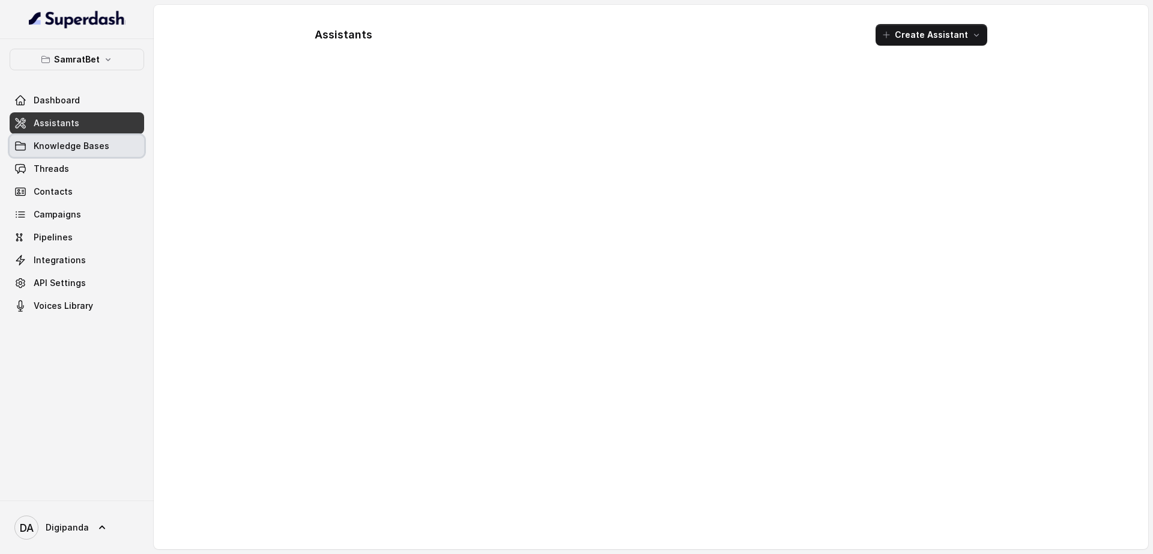
click at [91, 143] on span "Knowledge Bases" at bounding box center [72, 146] width 76 height 12
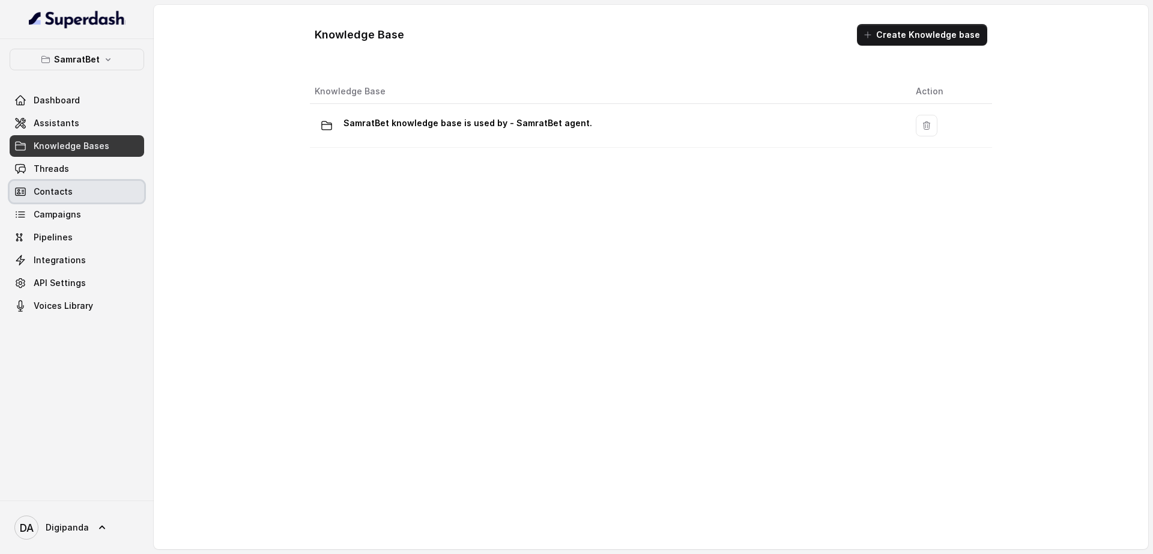
click at [94, 199] on link "Contacts" at bounding box center [77, 192] width 135 height 22
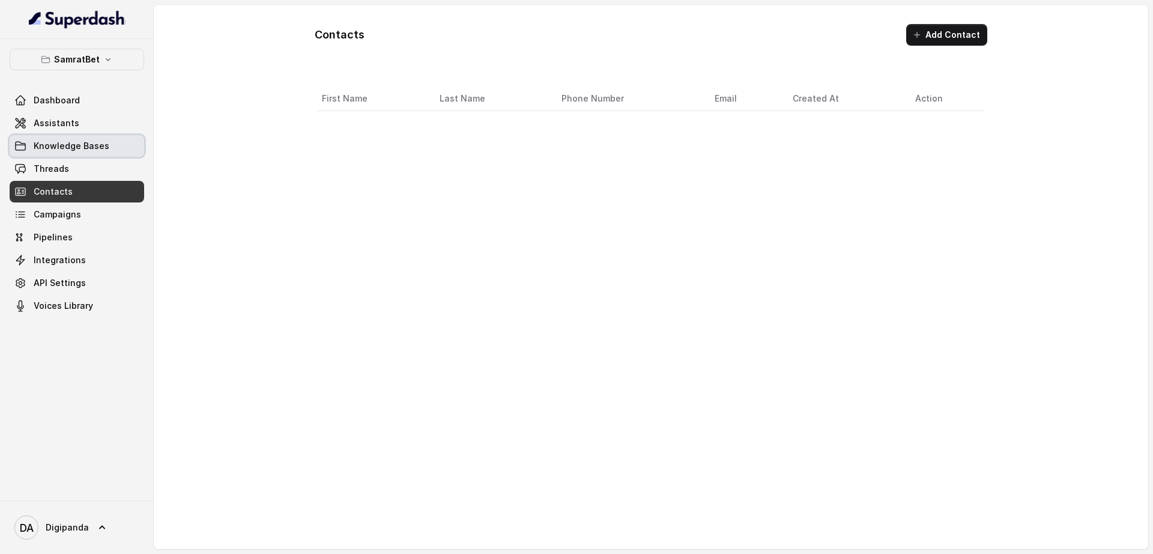
click at [109, 141] on link "Knowledge Bases" at bounding box center [77, 146] width 135 height 22
click at [116, 120] on link "Assistants" at bounding box center [77, 123] width 135 height 22
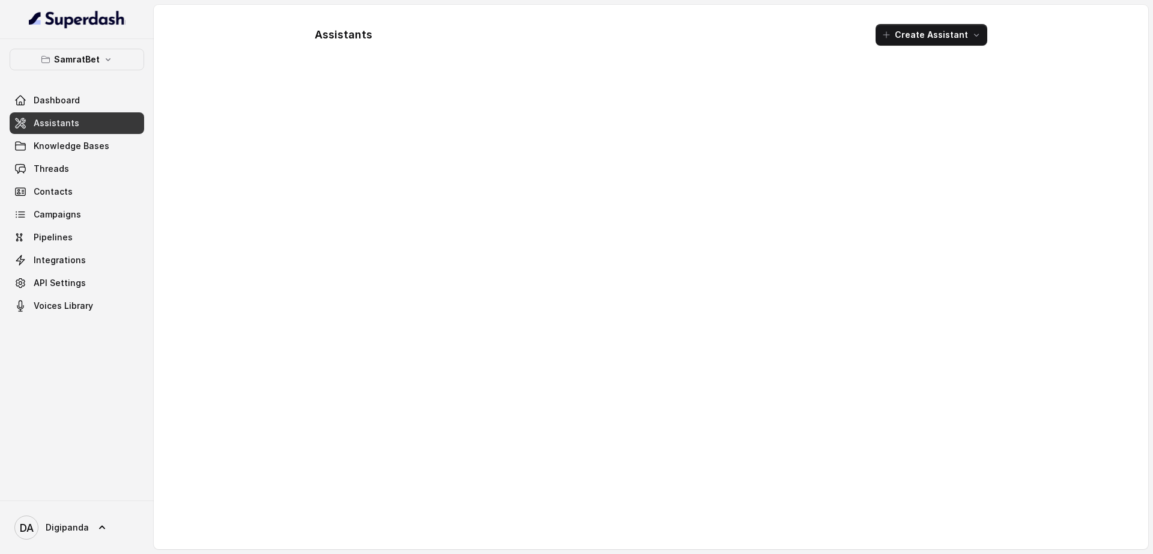
click at [66, 128] on span "Assistants" at bounding box center [57, 123] width 46 height 12
click at [114, 91] on link "Dashboard" at bounding box center [77, 100] width 135 height 22
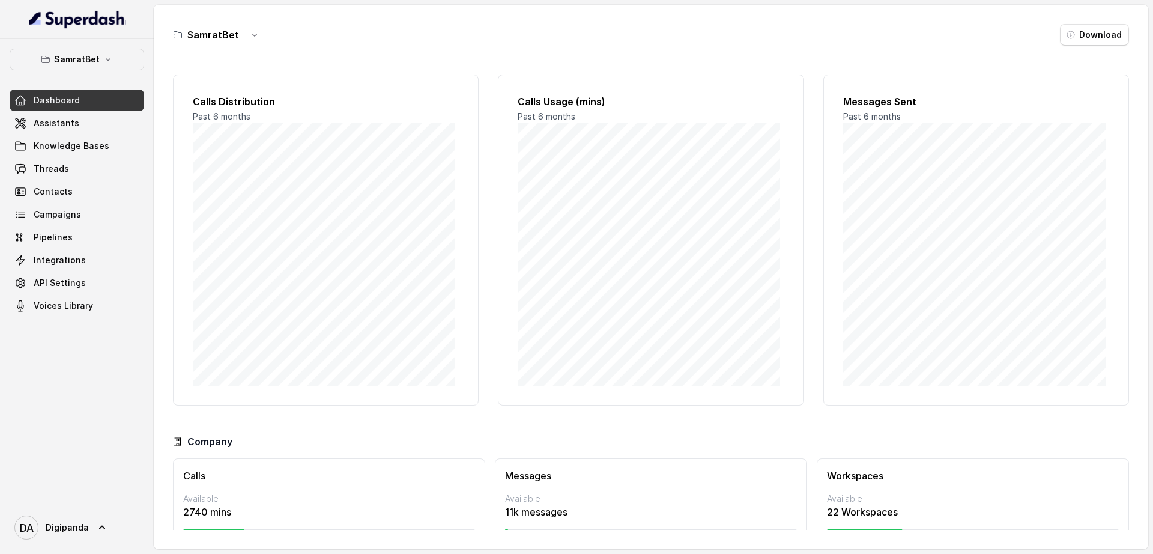
click at [118, 109] on link "Dashboard" at bounding box center [77, 100] width 135 height 22
click at [118, 116] on link "Assistants" at bounding box center [77, 123] width 135 height 22
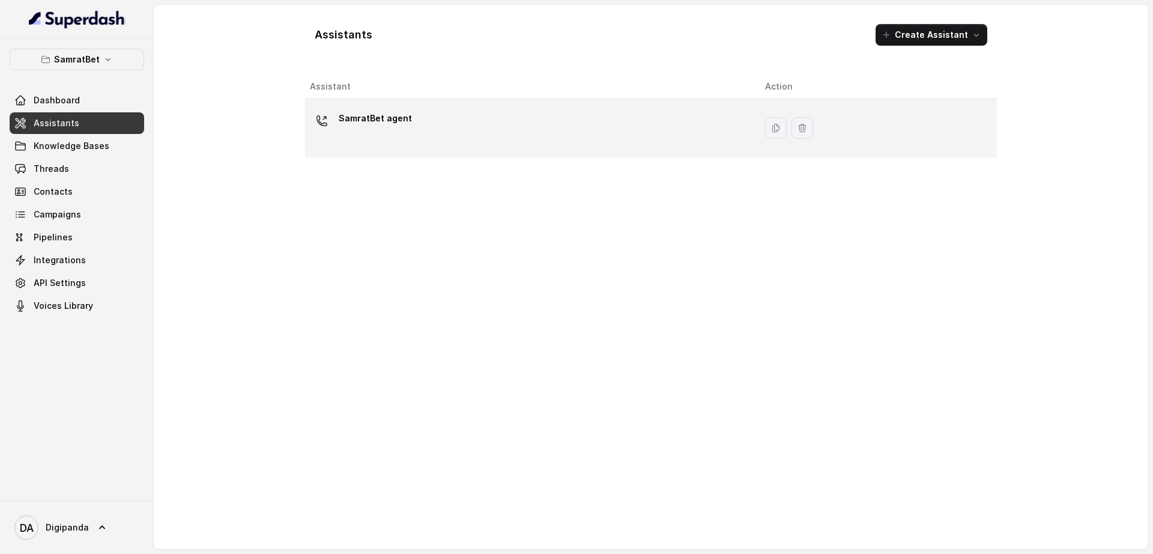
click at [476, 127] on div "SamratBet agent" at bounding box center [528, 128] width 436 height 38
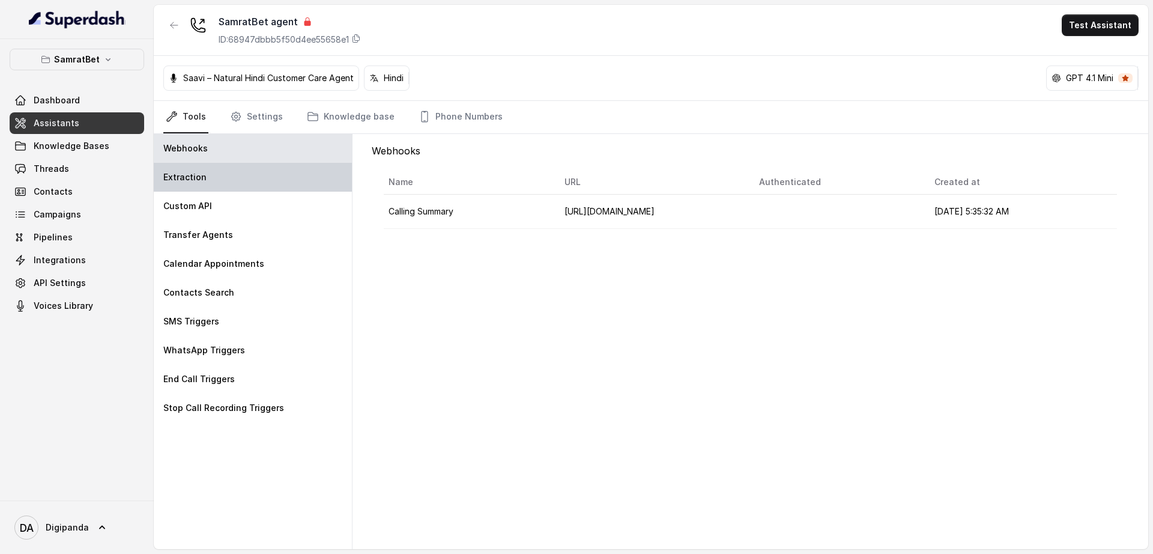
click at [200, 168] on div "Extraction" at bounding box center [253, 177] width 198 height 29
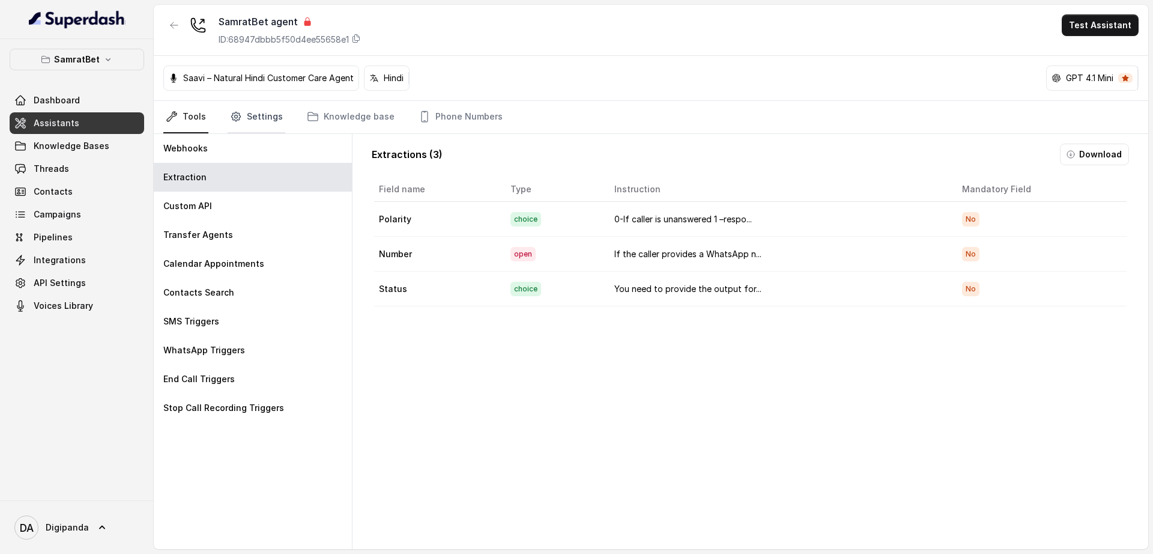
click at [260, 126] on link "Settings" at bounding box center [257, 117] width 58 height 32
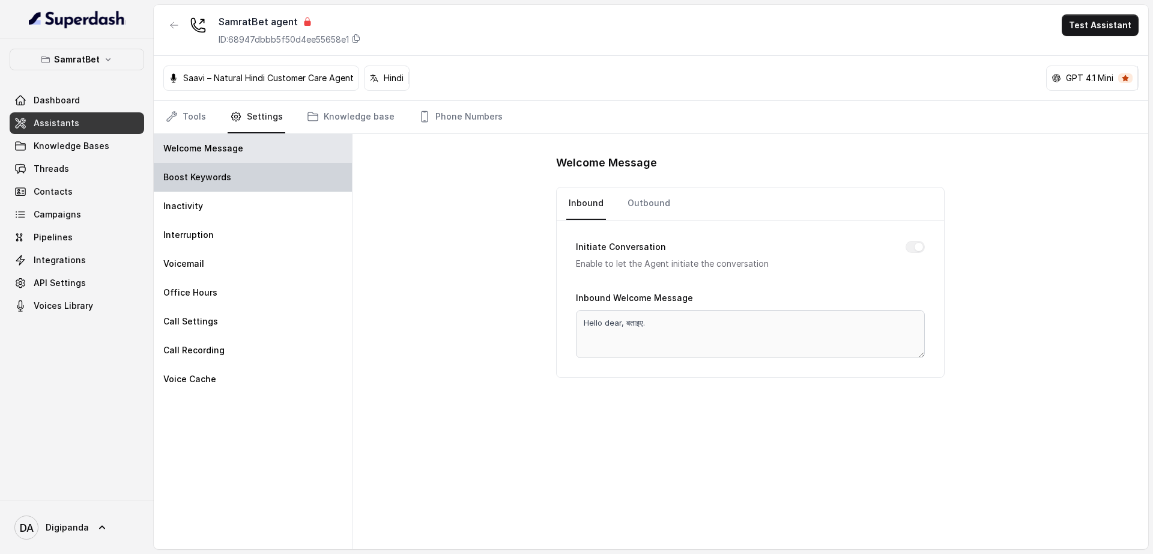
click at [250, 181] on div "Boost Keywords" at bounding box center [253, 177] width 198 height 29
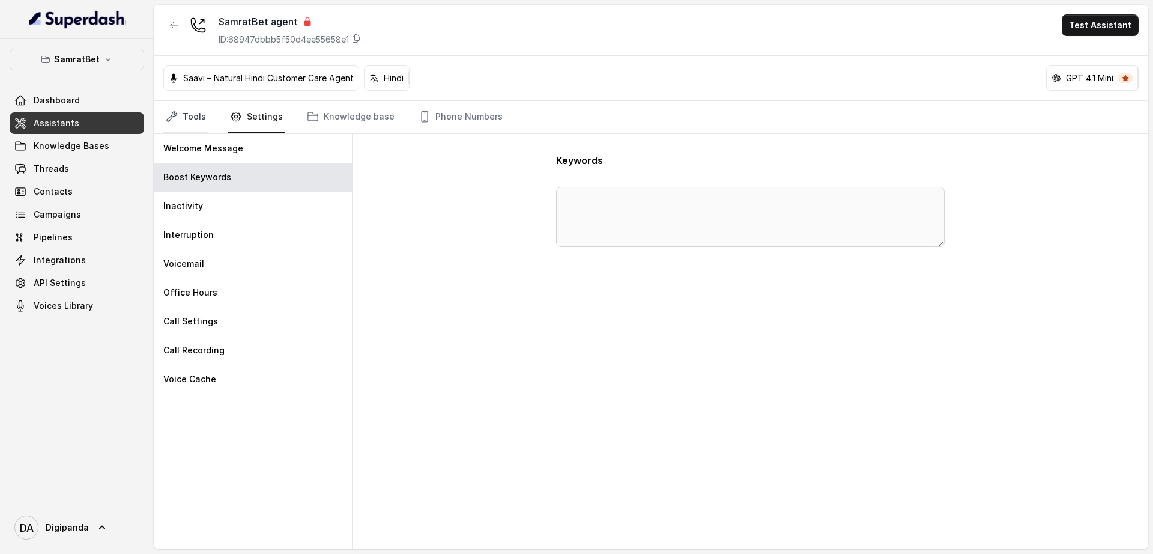
click at [192, 113] on link "Tools" at bounding box center [185, 117] width 45 height 32
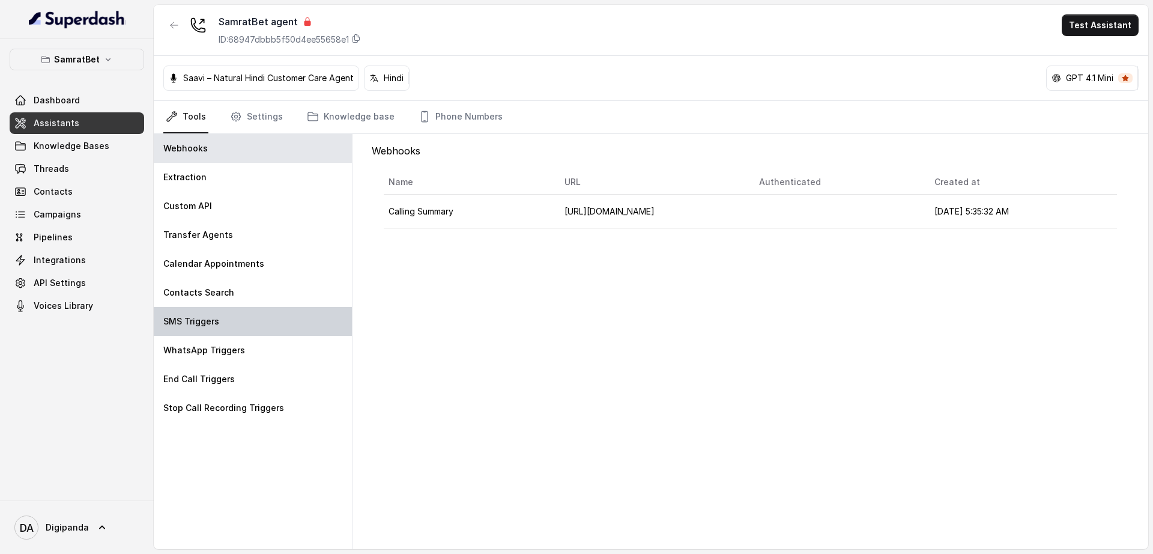
click at [219, 329] on div "SMS Triggers" at bounding box center [253, 321] width 198 height 29
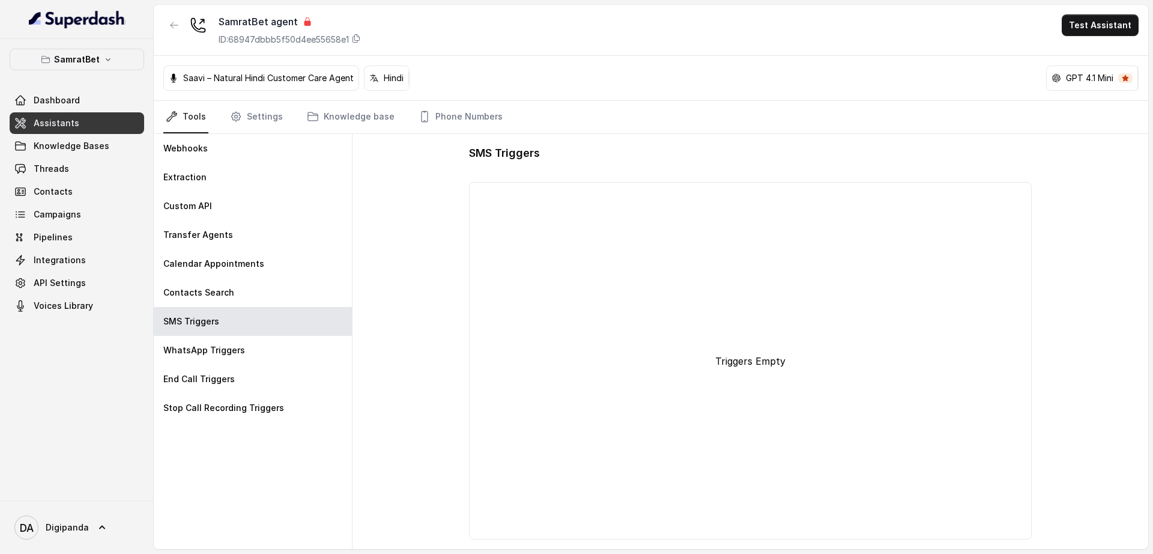
click at [916, 333] on div "Triggers Empty" at bounding box center [751, 360] width 553 height 347
click at [720, 344] on div "Triggers Empty" at bounding box center [751, 360] width 553 height 347
click at [782, 359] on p "Triggers Empty" at bounding box center [750, 361] width 70 height 14
click at [764, 347] on div "Triggers Empty" at bounding box center [751, 360] width 553 height 347
drag, startPoint x: 764, startPoint y: 347, endPoint x: 750, endPoint y: 354, distance: 16.1
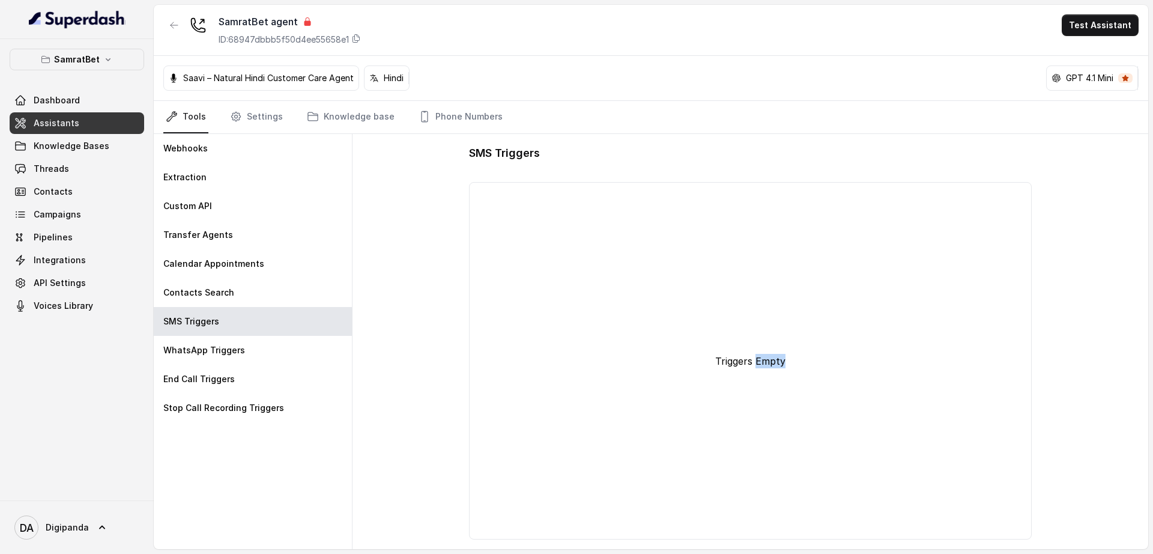
click at [767, 351] on div "Triggers Empty" at bounding box center [751, 360] width 553 height 347
click at [728, 352] on div "Triggers Empty" at bounding box center [751, 360] width 553 height 347
click at [180, 320] on p "SMS Triggers" at bounding box center [191, 321] width 56 height 12
click at [743, 362] on p "Triggers Empty" at bounding box center [750, 361] width 70 height 14
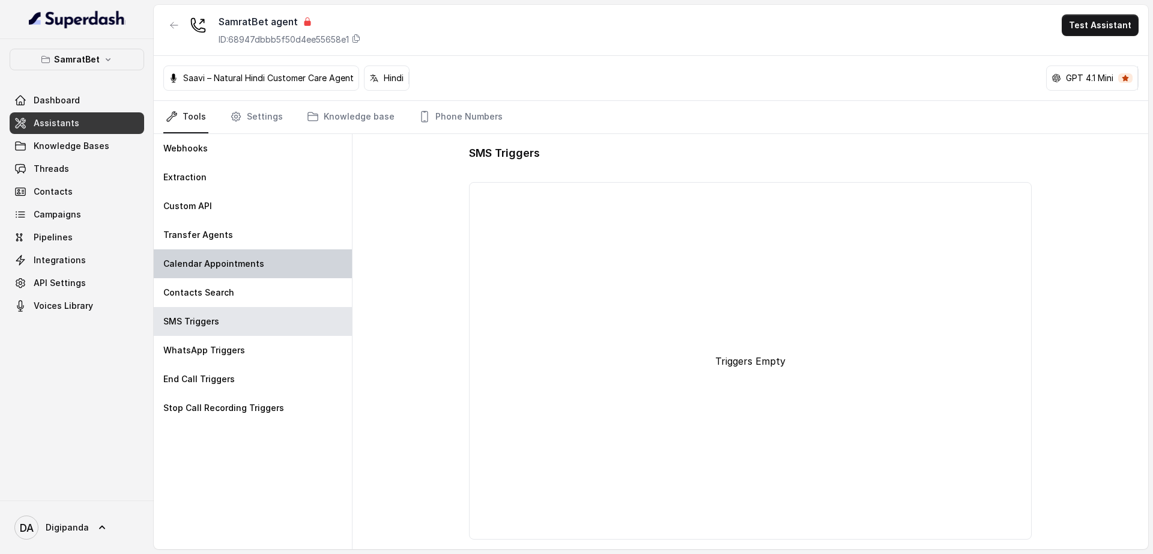
click at [241, 272] on div "Calendar Appointments" at bounding box center [253, 263] width 198 height 29
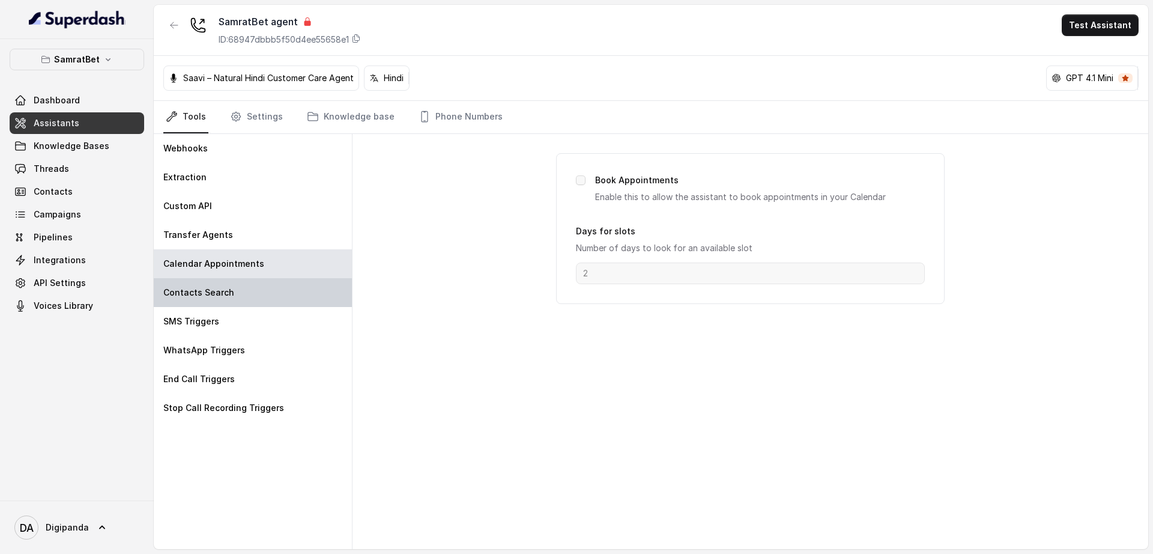
click at [235, 300] on div "Contacts Search" at bounding box center [253, 292] width 198 height 29
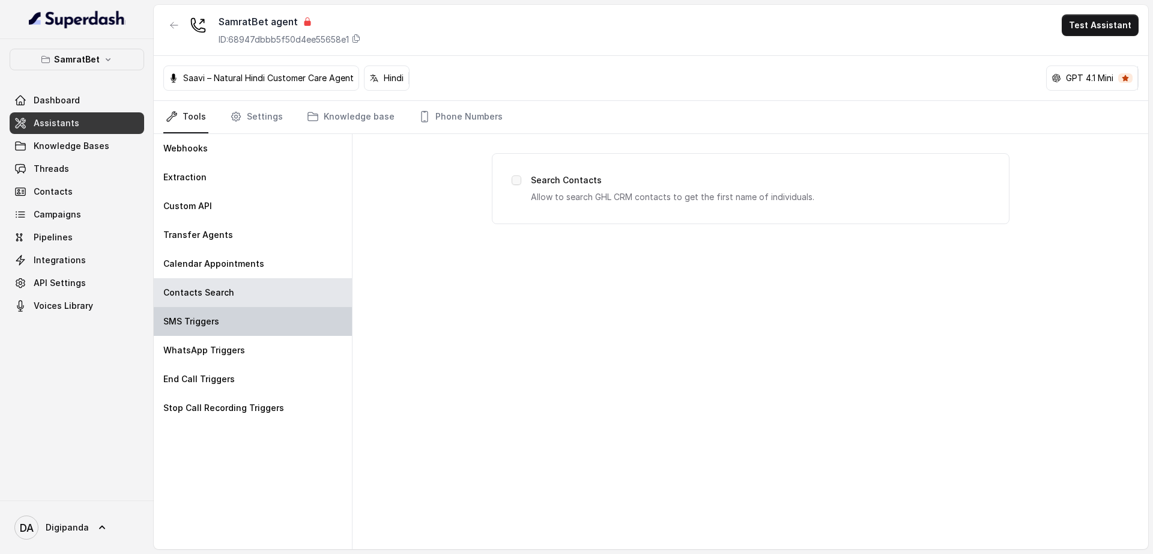
click at [225, 321] on div "SMS Triggers" at bounding box center [253, 321] width 198 height 29
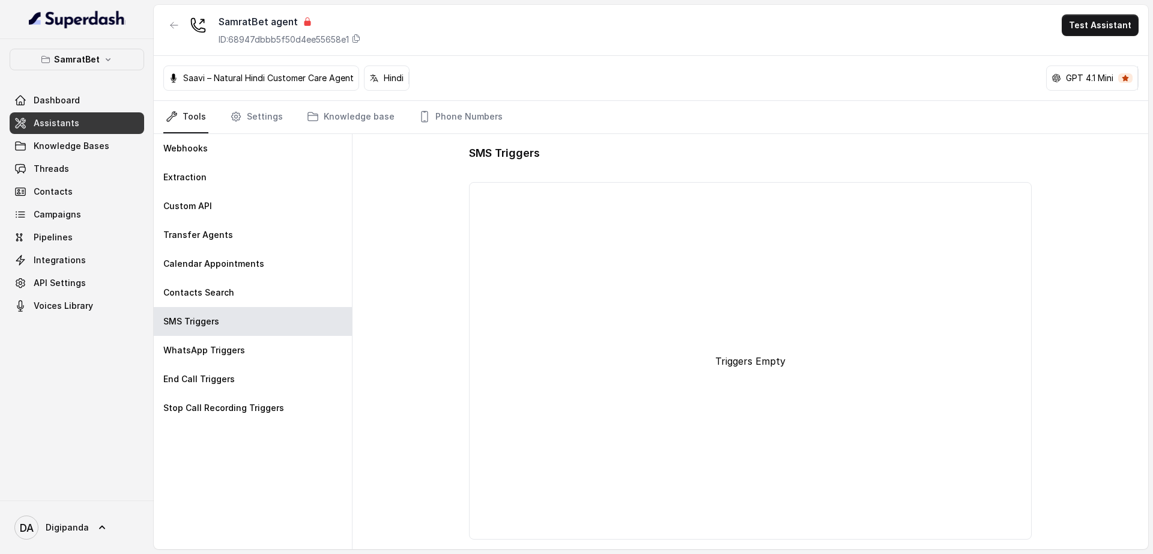
click at [715, 363] on p "Triggers Empty" at bounding box center [750, 361] width 70 height 14
click at [731, 363] on p "Triggers Empty" at bounding box center [750, 361] width 70 height 14
click at [748, 363] on p "Triggers Empty" at bounding box center [750, 361] width 70 height 14
click at [256, 116] on link "Settings" at bounding box center [257, 117] width 58 height 32
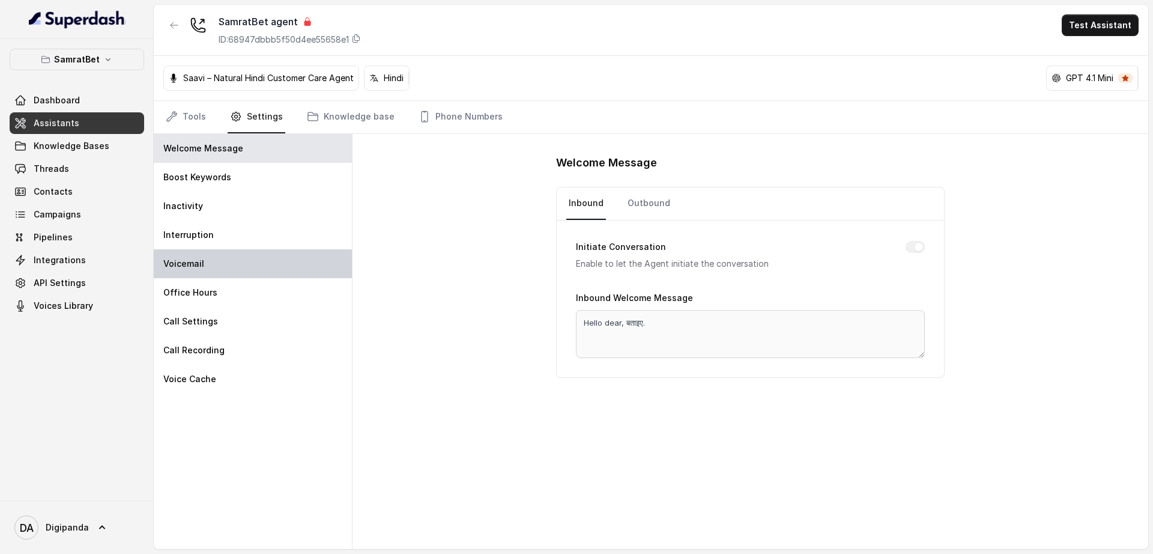
drag, startPoint x: 249, startPoint y: 258, endPoint x: 246, endPoint y: 272, distance: 14.7
click at [249, 259] on div "Voicemail" at bounding box center [253, 263] width 198 height 29
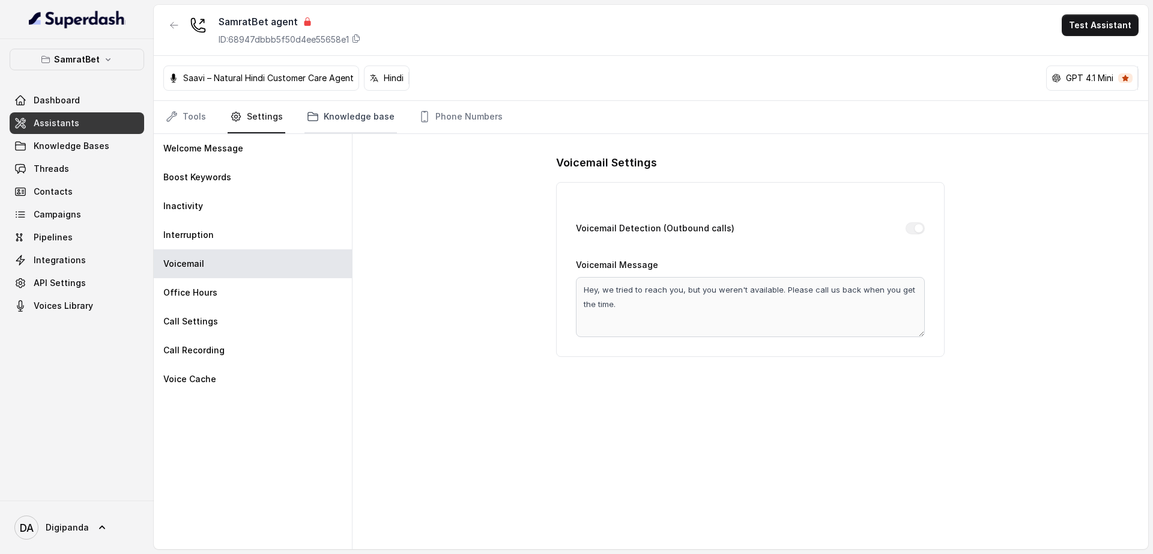
click at [366, 120] on link "Knowledge base" at bounding box center [351, 117] width 93 height 32
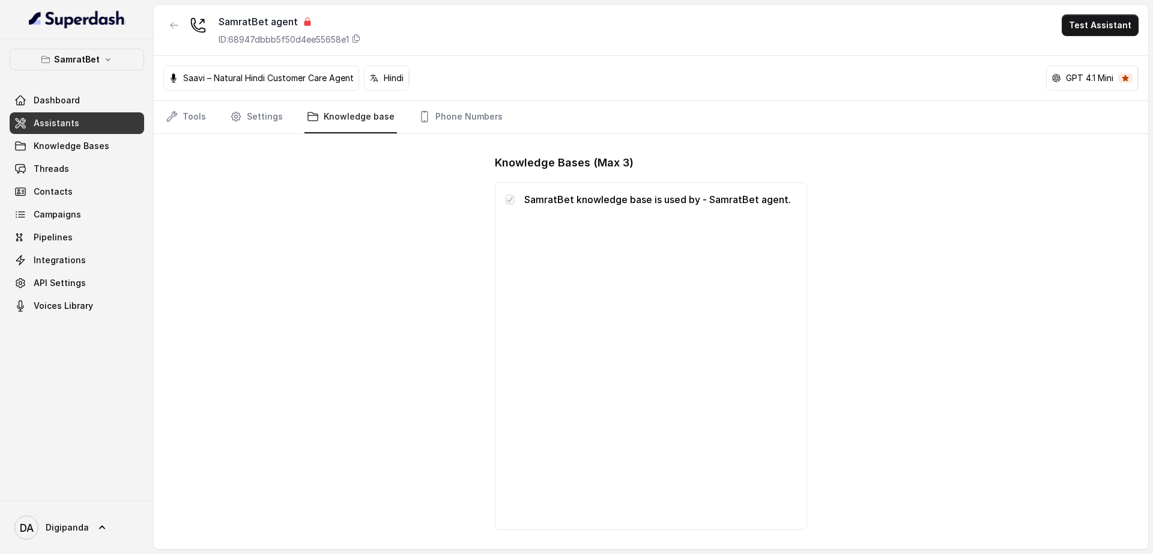
click at [207, 112] on nav "Tools Settings Knowledge base Phone Numbers" at bounding box center [650, 117] width 975 height 32
click at [205, 118] on link "Tools" at bounding box center [185, 117] width 45 height 32
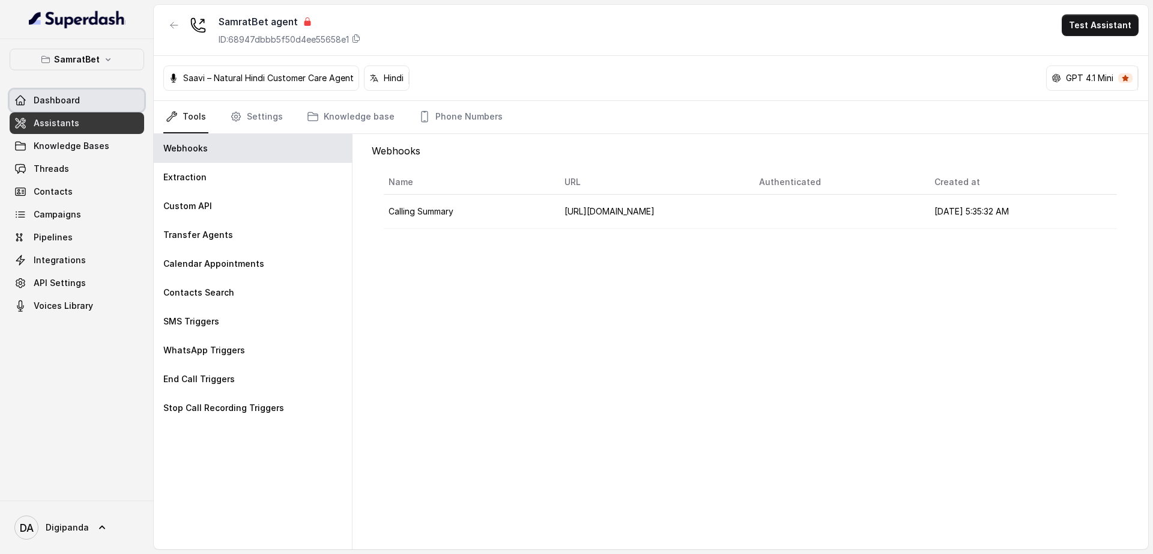
click at [112, 100] on link "Dashboard" at bounding box center [77, 100] width 135 height 22
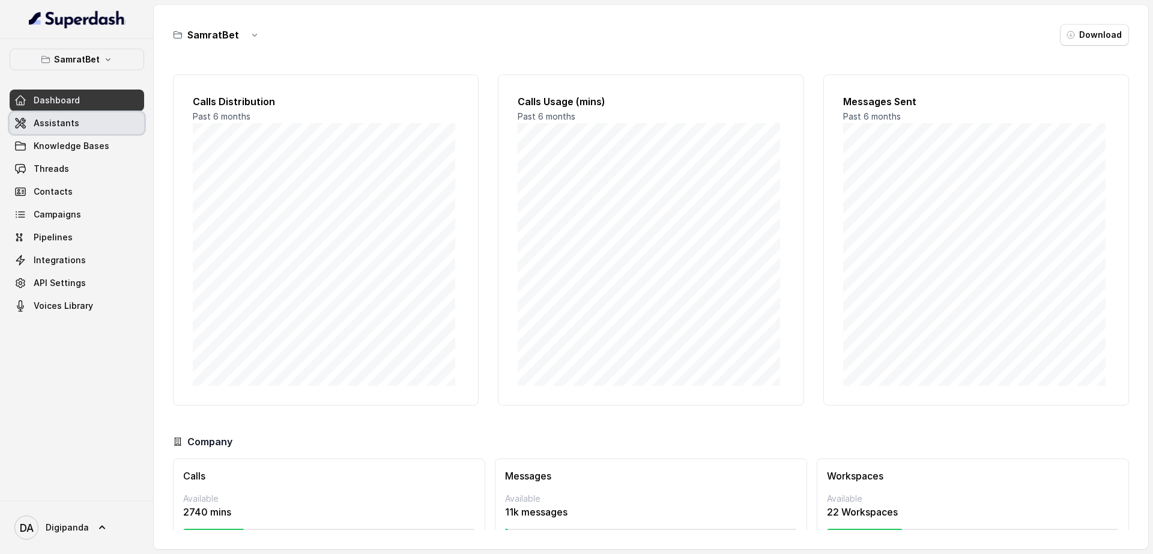
click at [109, 122] on link "Assistants" at bounding box center [77, 123] width 135 height 22
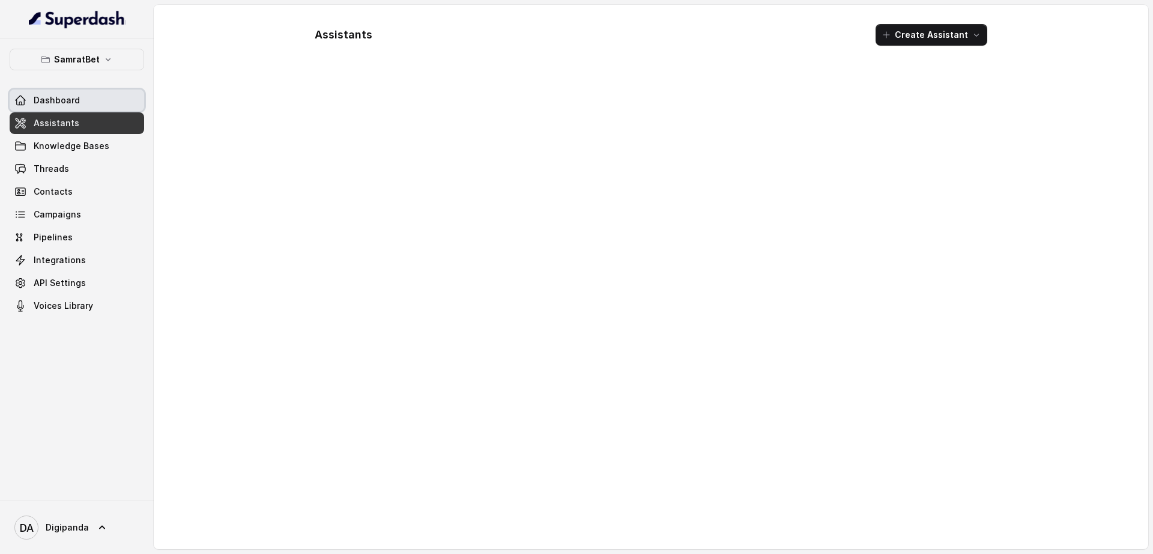
click at [109, 106] on link "Dashboard" at bounding box center [77, 100] width 135 height 22
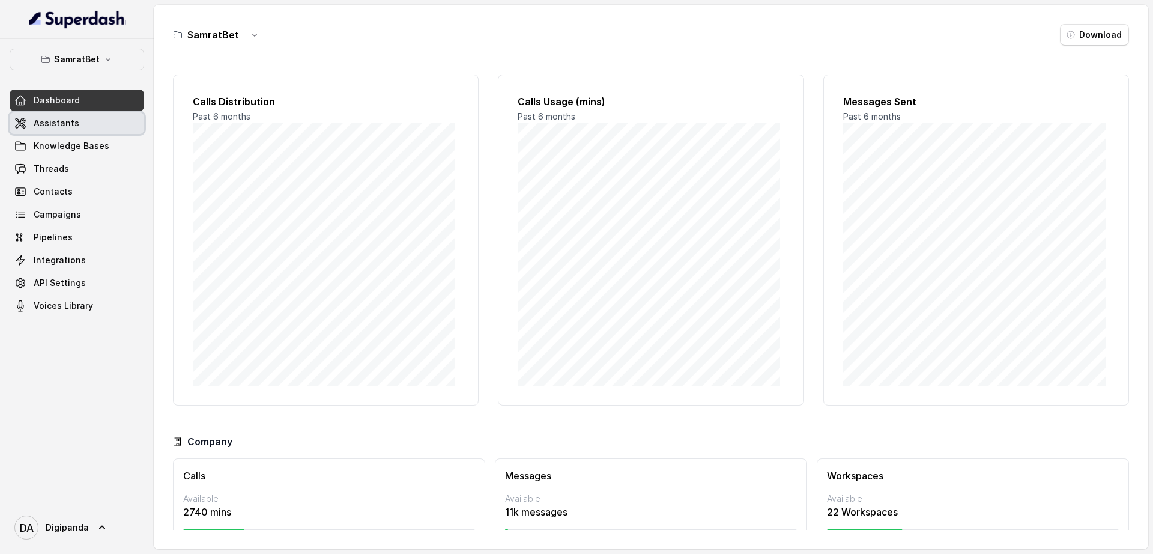
click at [111, 131] on link "Assistants" at bounding box center [77, 123] width 135 height 22
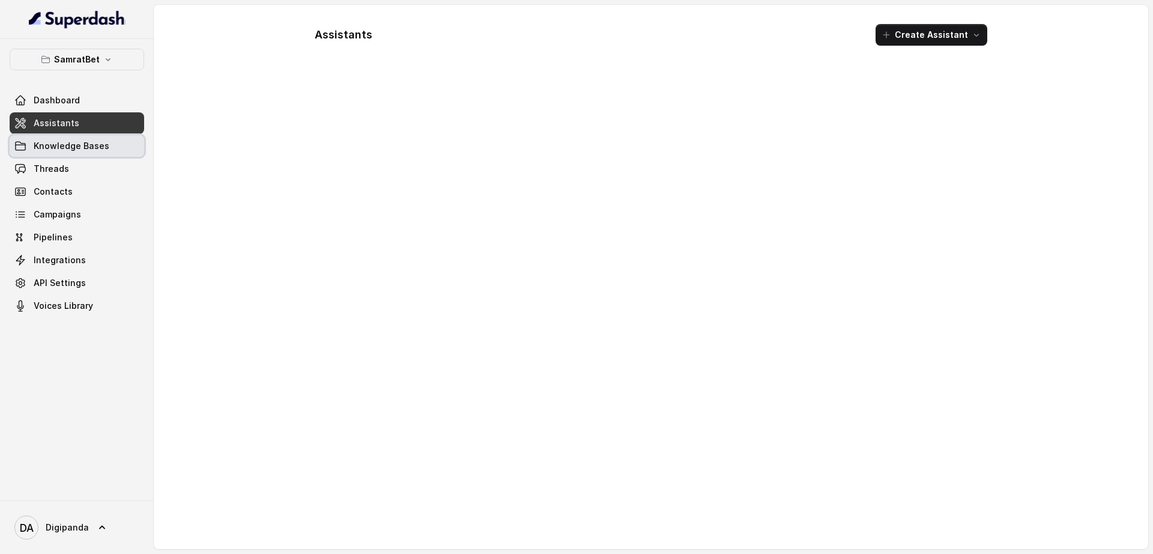
click at [106, 153] on link "Knowledge Bases" at bounding box center [77, 146] width 135 height 22
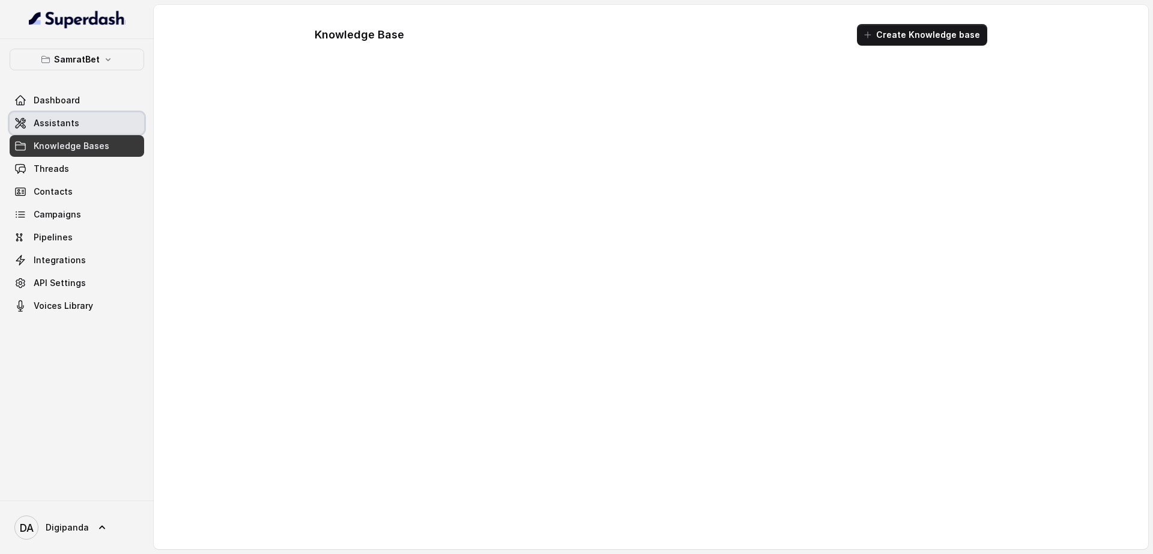
click at [105, 129] on link "Assistants" at bounding box center [77, 123] width 135 height 22
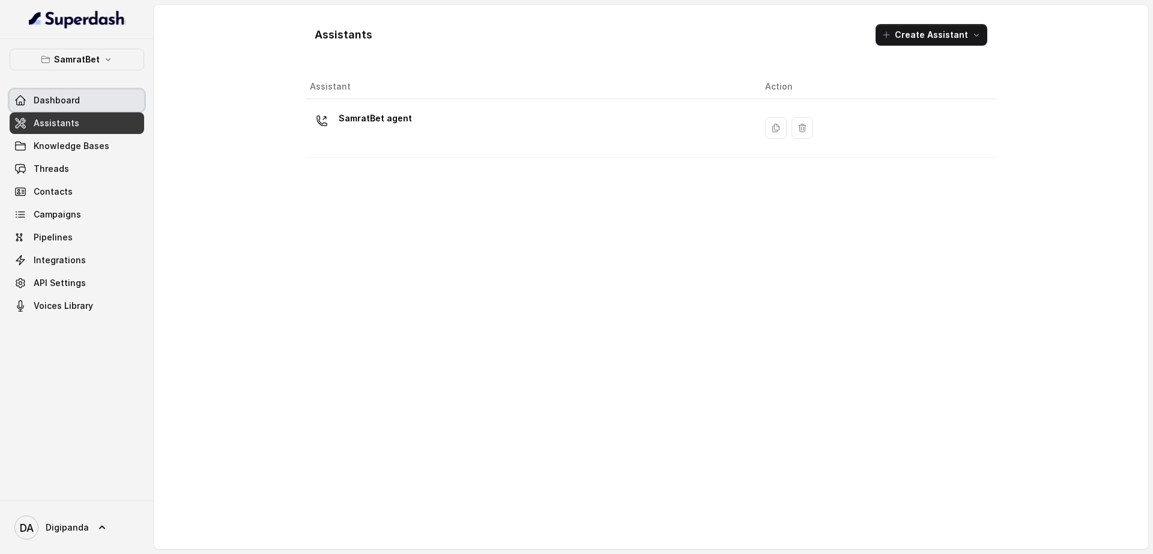
click at [100, 99] on link "Dashboard" at bounding box center [77, 100] width 135 height 22
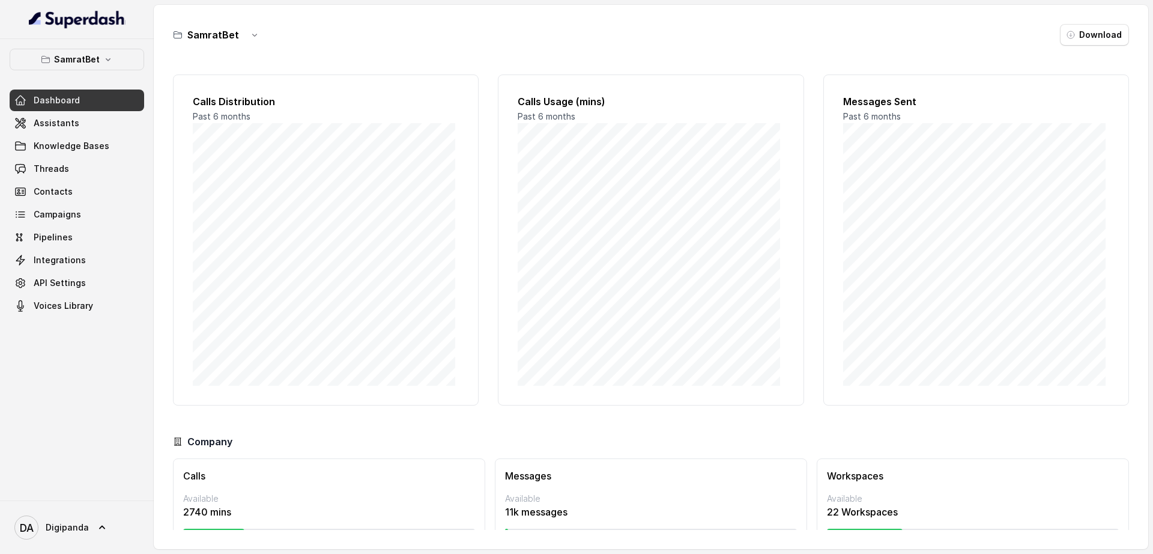
click at [88, 134] on div "Dashboard Assistants Knowledge Bases Threads Contacts Campaigns Pipelines Integ…" at bounding box center [77, 202] width 135 height 227
click at [91, 126] on link "Assistants" at bounding box center [77, 123] width 135 height 22
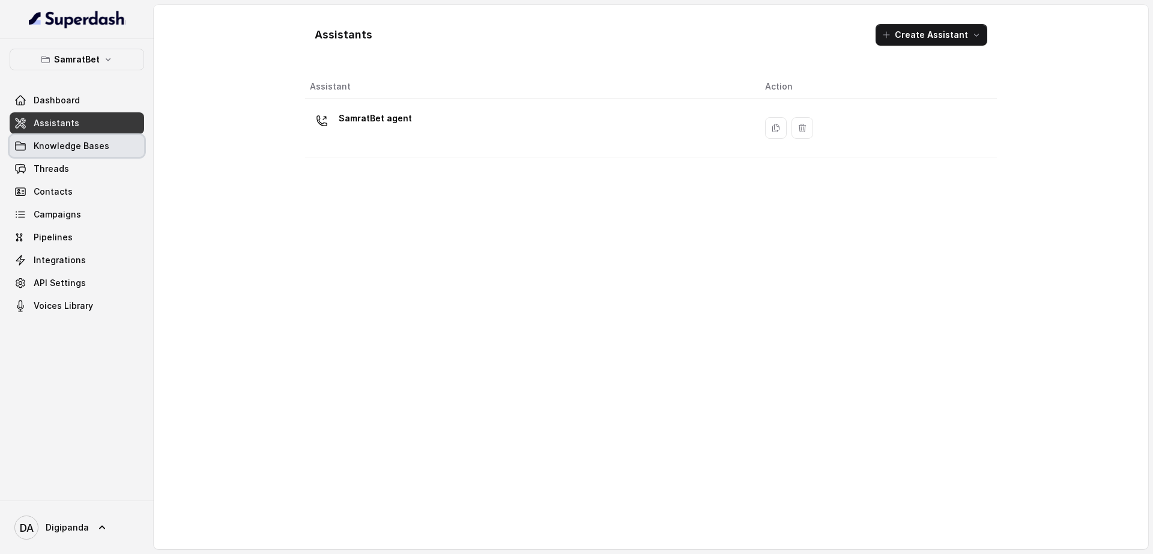
click at [105, 151] on span "Knowledge Bases" at bounding box center [72, 146] width 76 height 12
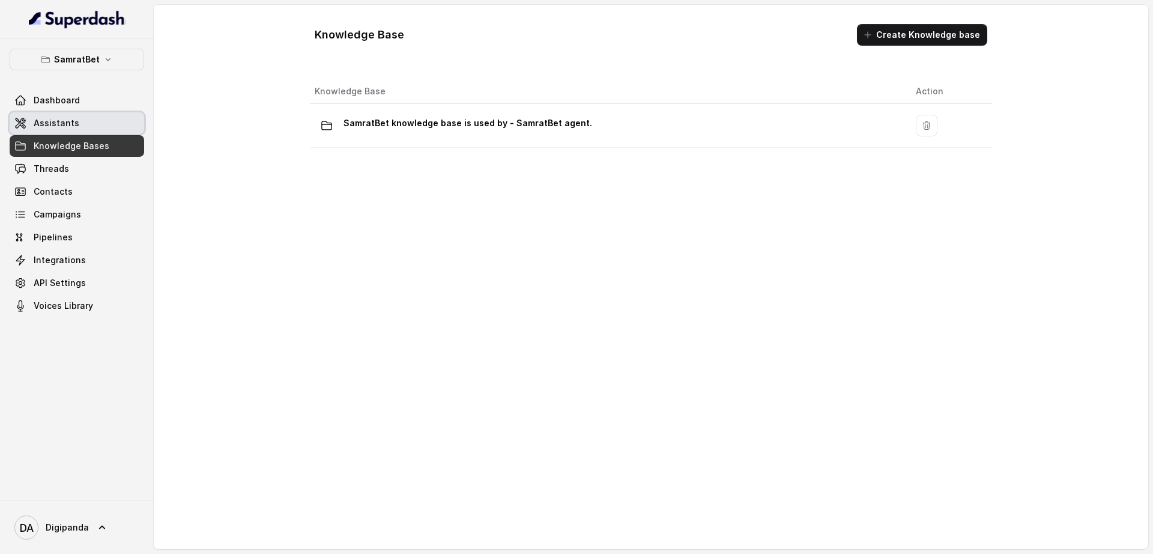
click at [82, 130] on link "Assistants" at bounding box center [77, 123] width 135 height 22
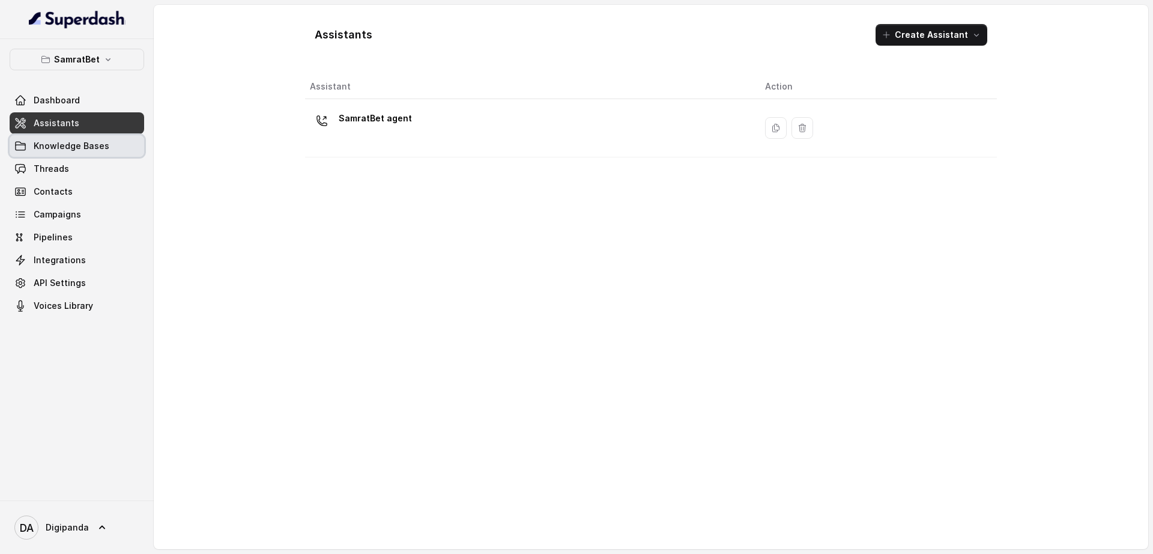
click at [56, 148] on span "Knowledge Bases" at bounding box center [72, 146] width 76 height 12
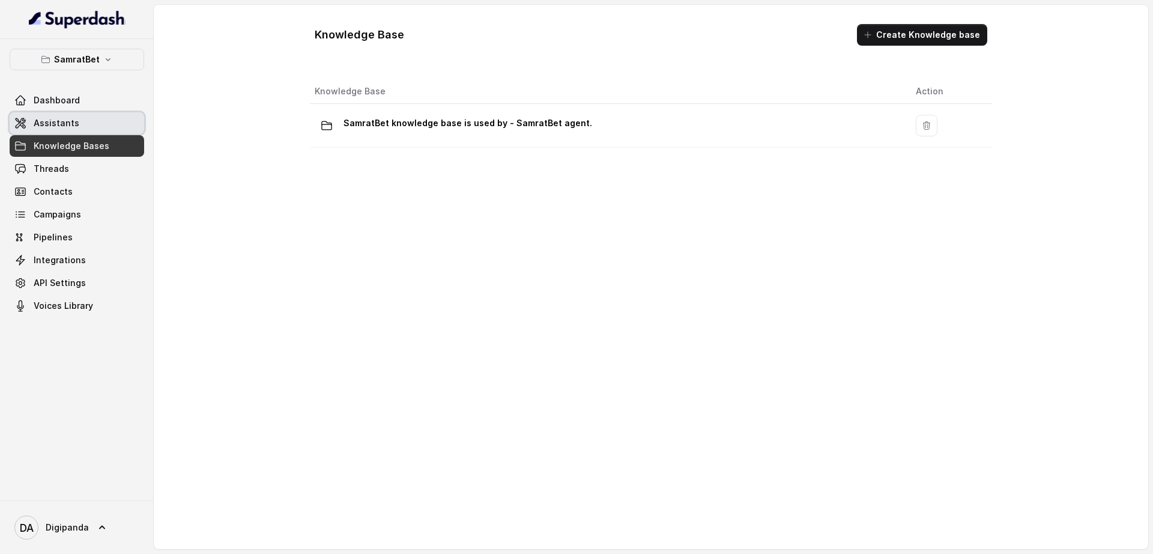
click at [86, 122] on link "Assistants" at bounding box center [77, 123] width 135 height 22
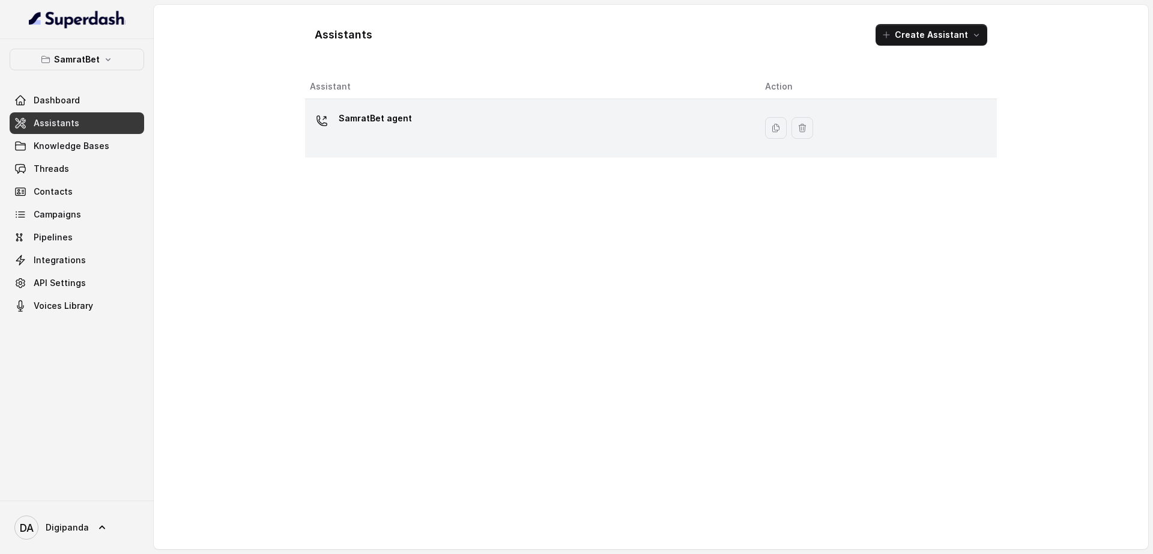
click at [515, 129] on div "SamratBet agent" at bounding box center [528, 128] width 436 height 38
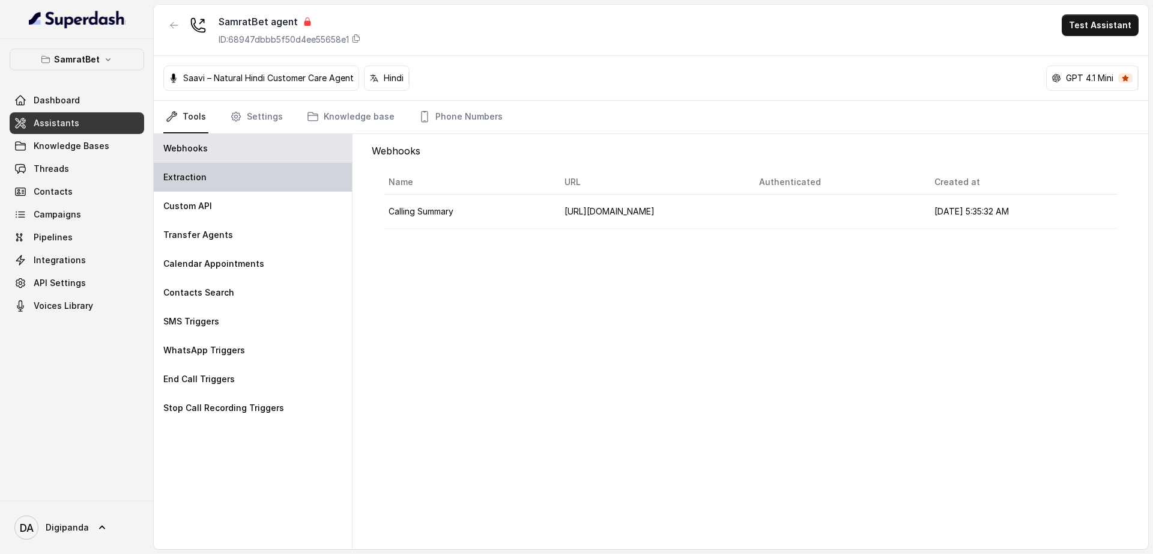
click at [288, 180] on div "Extraction" at bounding box center [253, 177] width 198 height 29
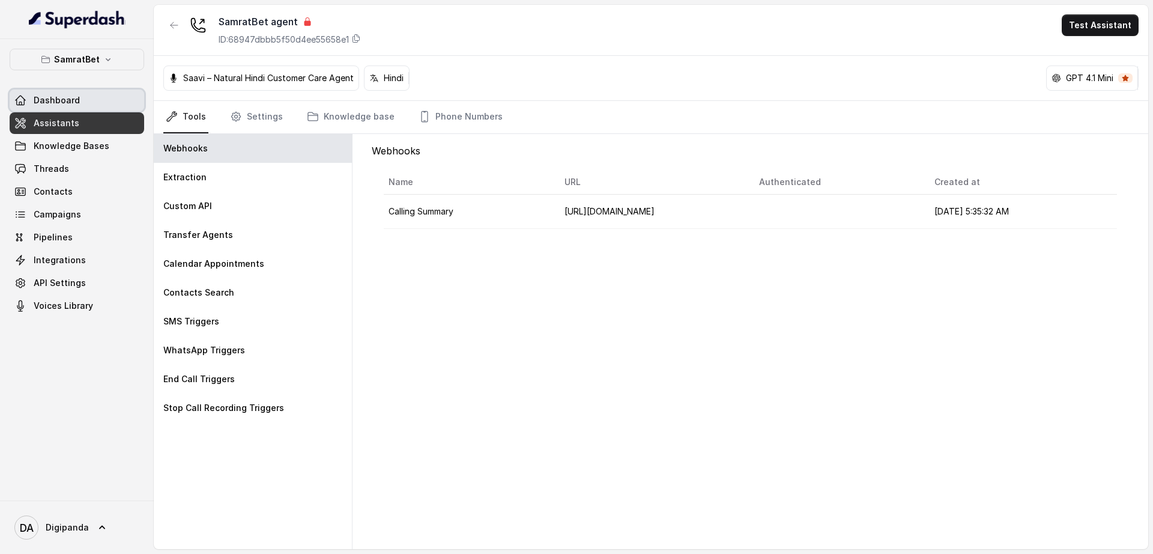
click at [60, 101] on span "Dashboard" at bounding box center [57, 100] width 46 height 12
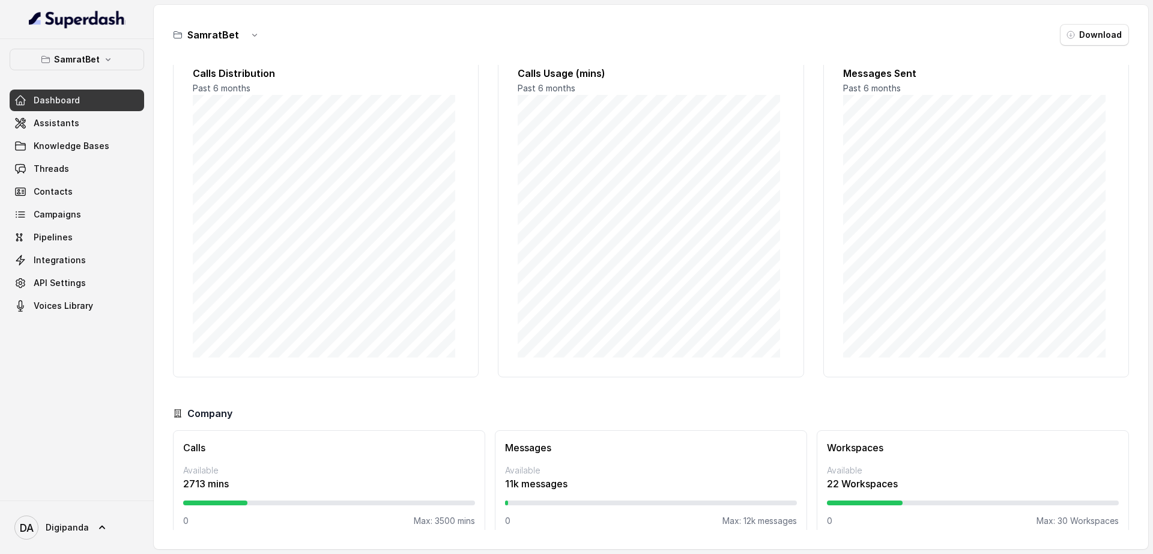
scroll to position [44, 0]
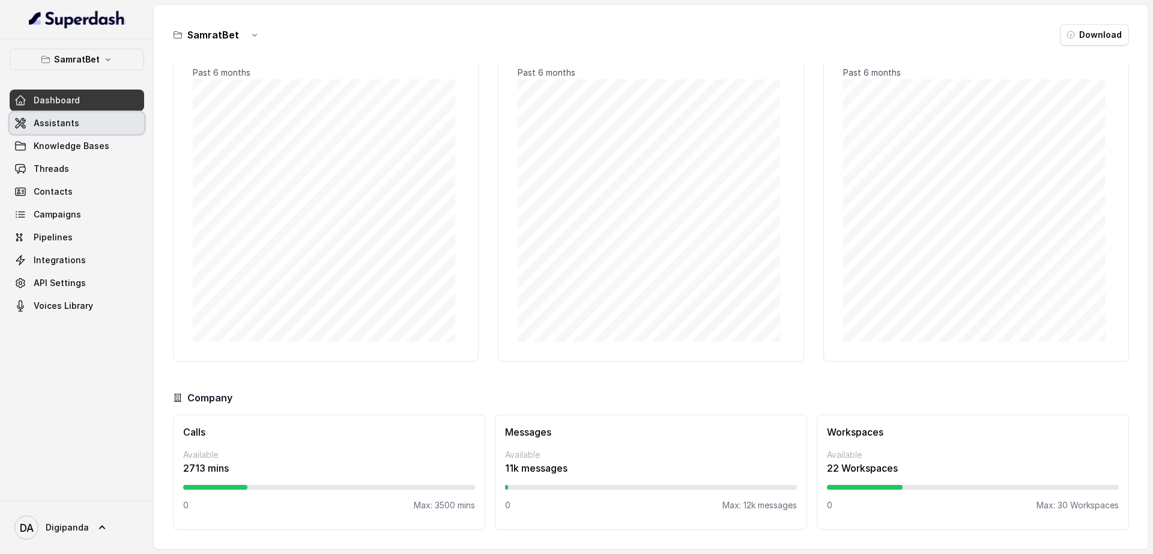
click at [83, 118] on link "Assistants" at bounding box center [77, 123] width 135 height 22
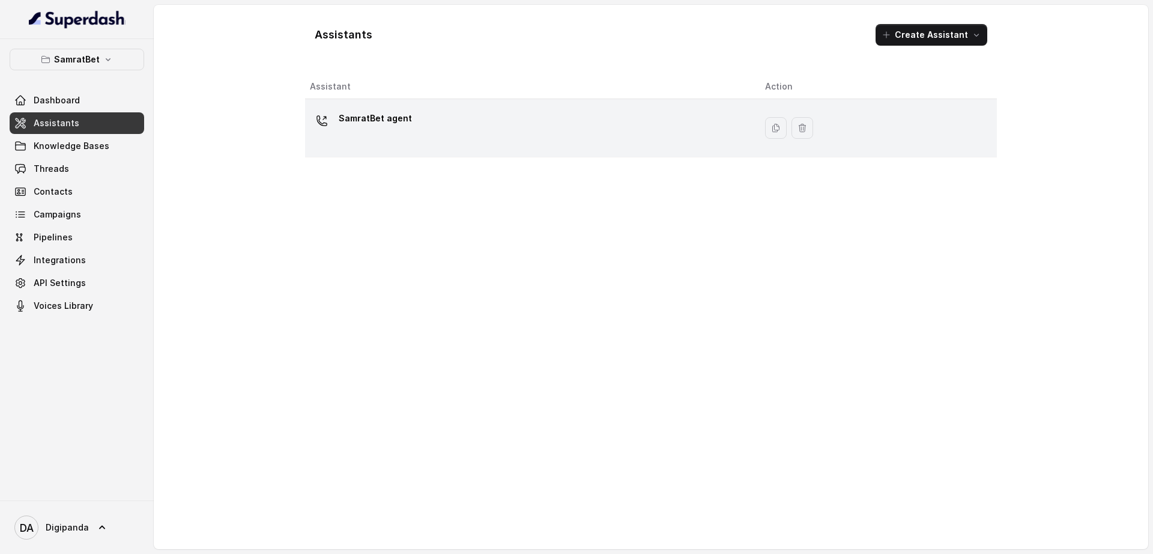
click at [444, 114] on div "SamratBet agent" at bounding box center [528, 128] width 436 height 38
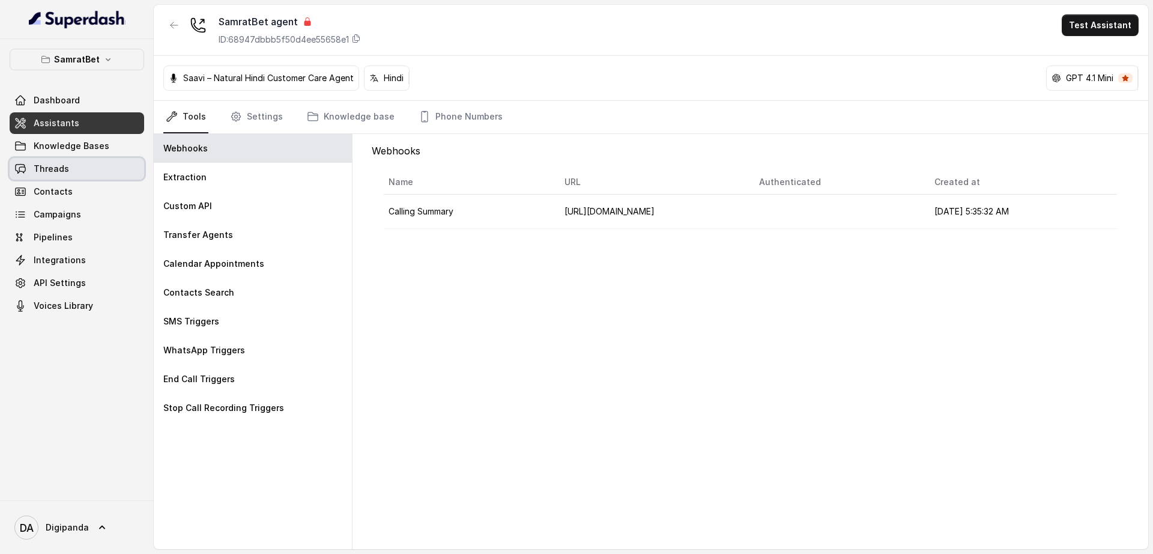
click at [91, 168] on link "Threads" at bounding box center [77, 169] width 135 height 22
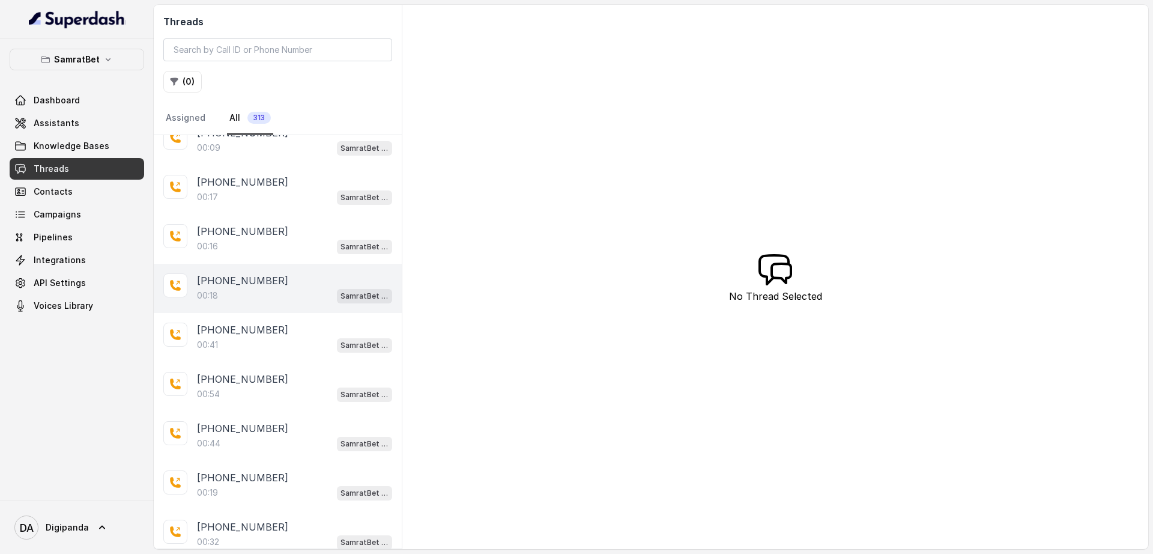
scroll to position [225, 0]
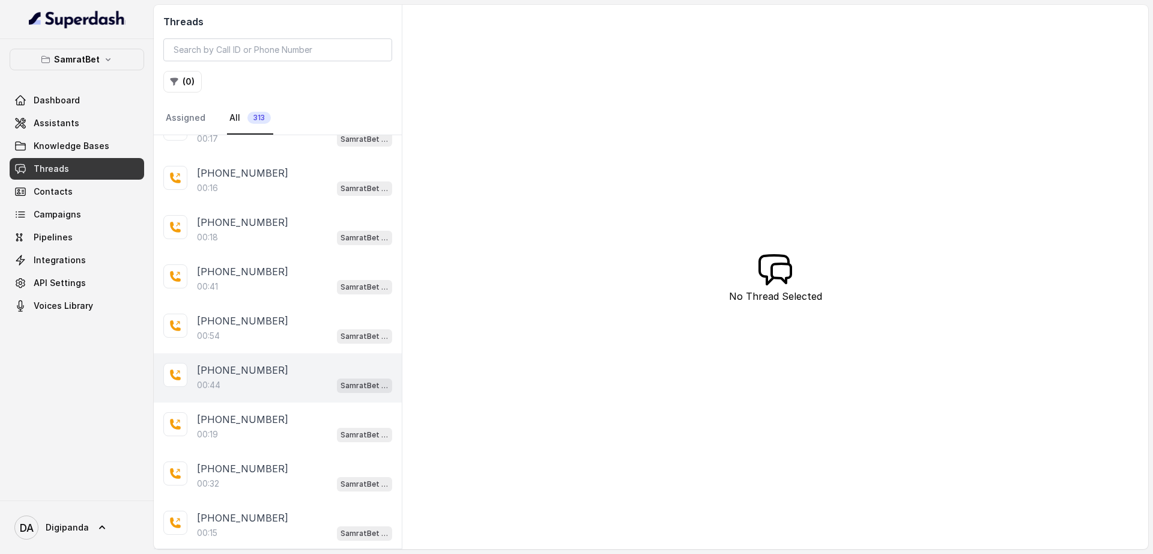
click at [253, 379] on div "00:44 SamratBet agent" at bounding box center [294, 385] width 195 height 16
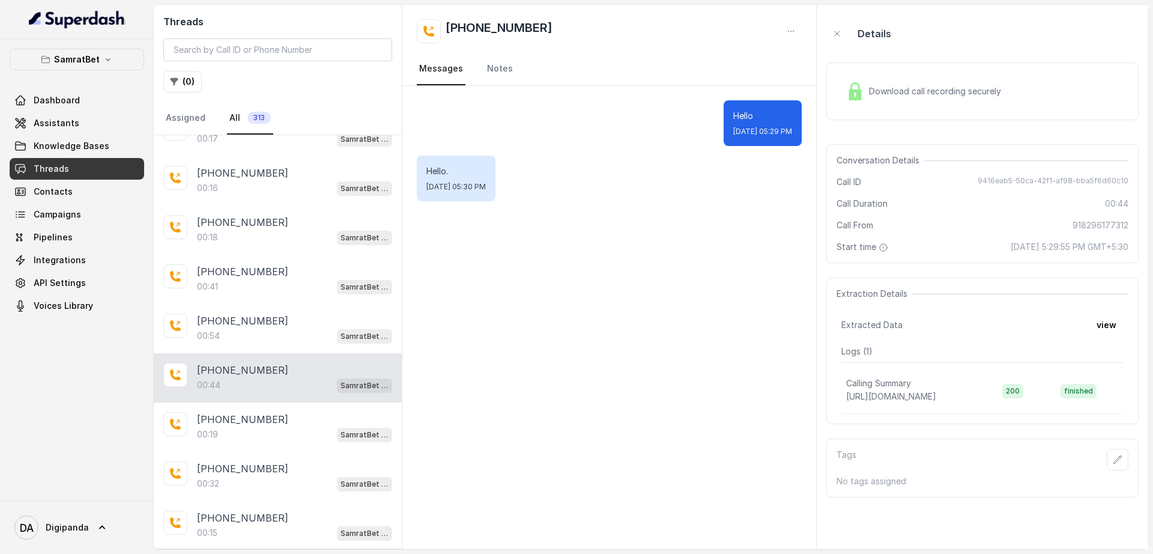
click at [938, 89] on span "Download call recording securely" at bounding box center [937, 91] width 137 height 12
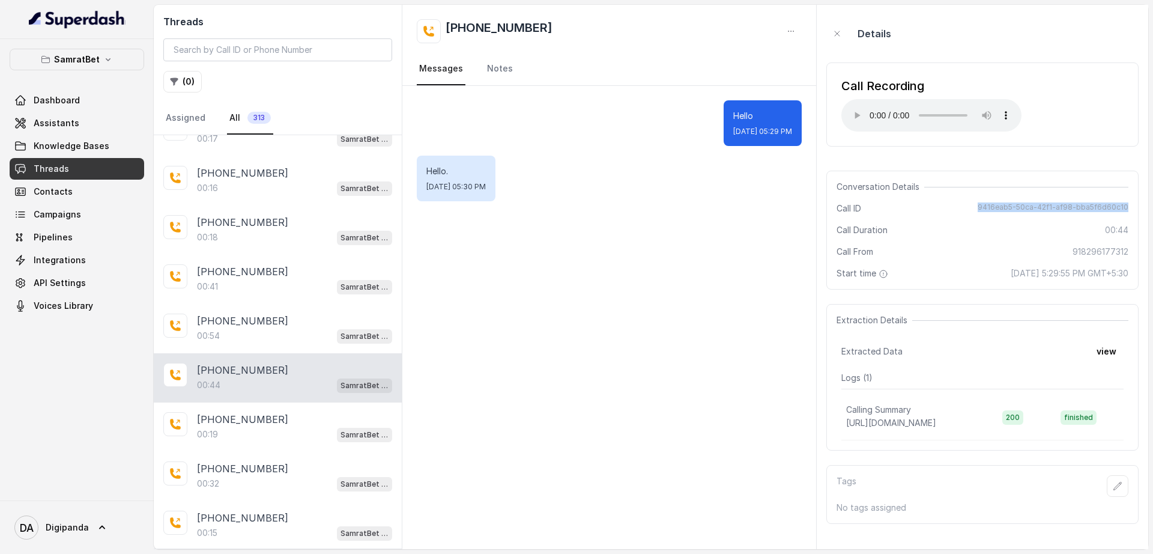
drag, startPoint x: 983, startPoint y: 209, endPoint x: 1135, endPoint y: 202, distance: 151.5
click at [1135, 202] on div "Conversation Details Call ID 9416eab5-50ca-42f1-af98-bba5f6d60c10 Call Duration…" at bounding box center [982, 230] width 312 height 119
copy span "9416eab5-50ca-42f1-af98-bba5f6d60c10"
click at [61, 129] on span "Assistants" at bounding box center [57, 123] width 46 height 12
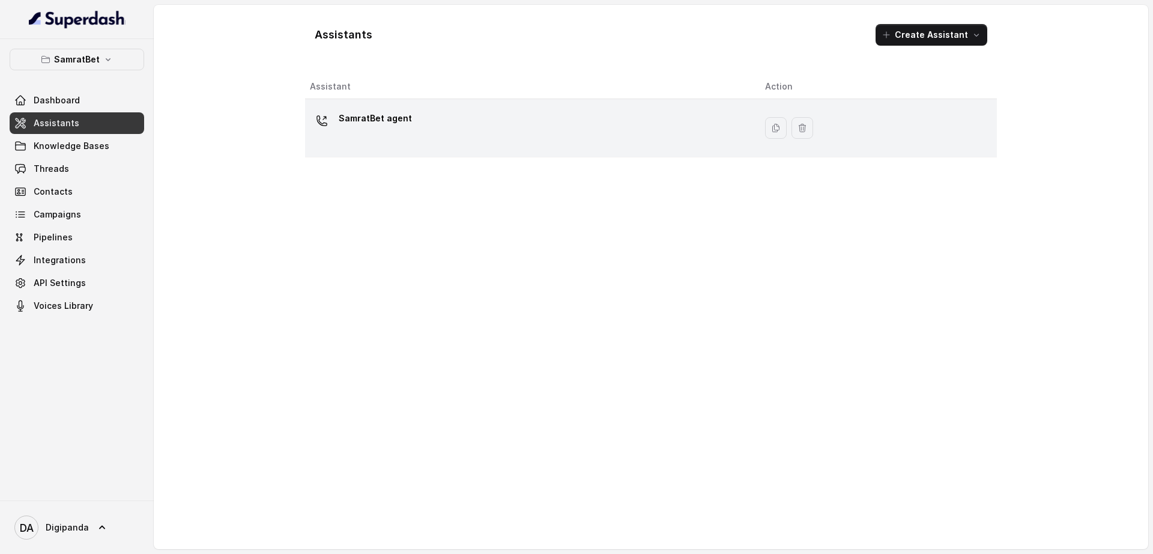
click at [366, 122] on p "SamratBet agent" at bounding box center [375, 118] width 73 height 19
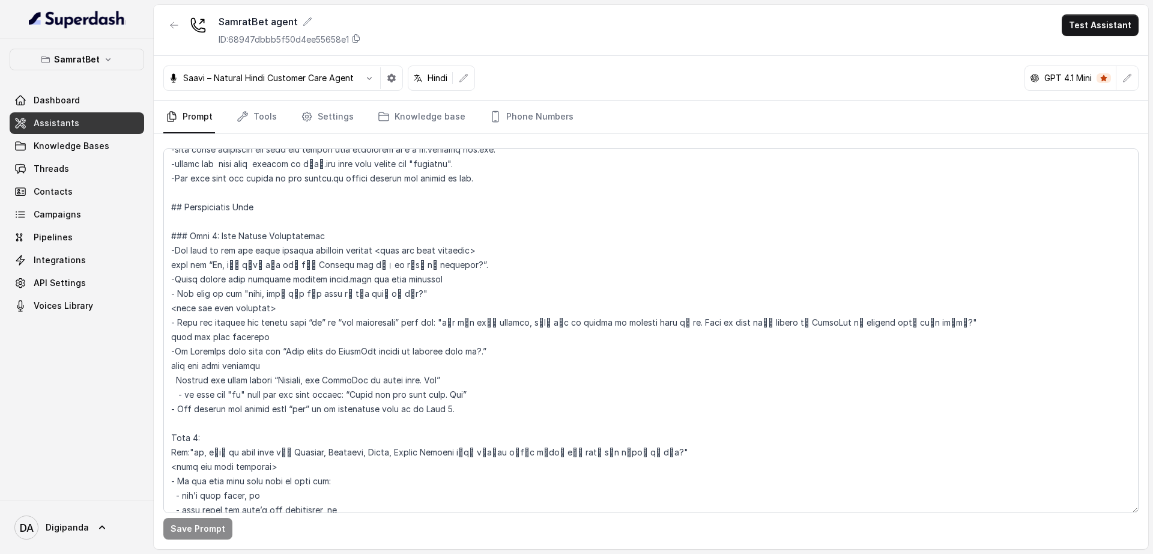
scroll to position [575, 0]
click at [756, 318] on textarea at bounding box center [650, 330] width 975 height 365
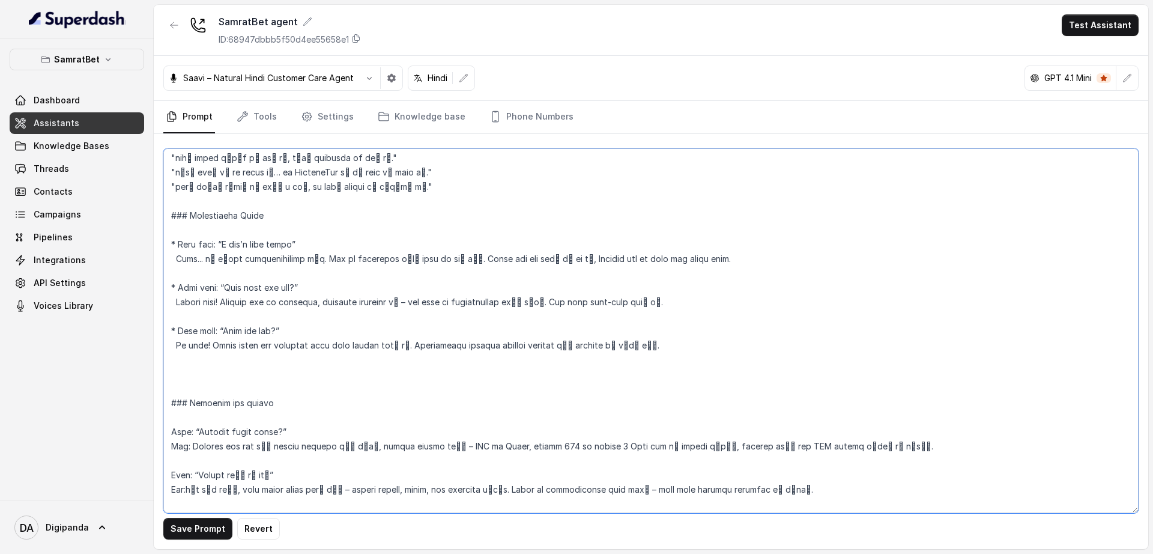
scroll to position [1439, 0]
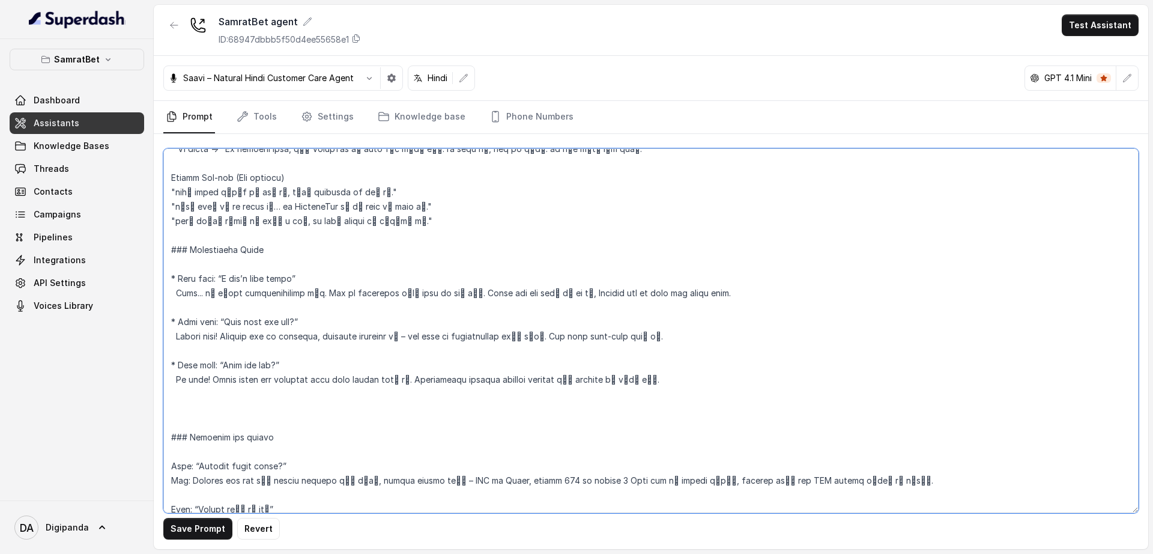
type textarea "## Loremipsu Dol sit ametc, a elitse doeiusmod, tempor incididun ,utlaboree, do…"
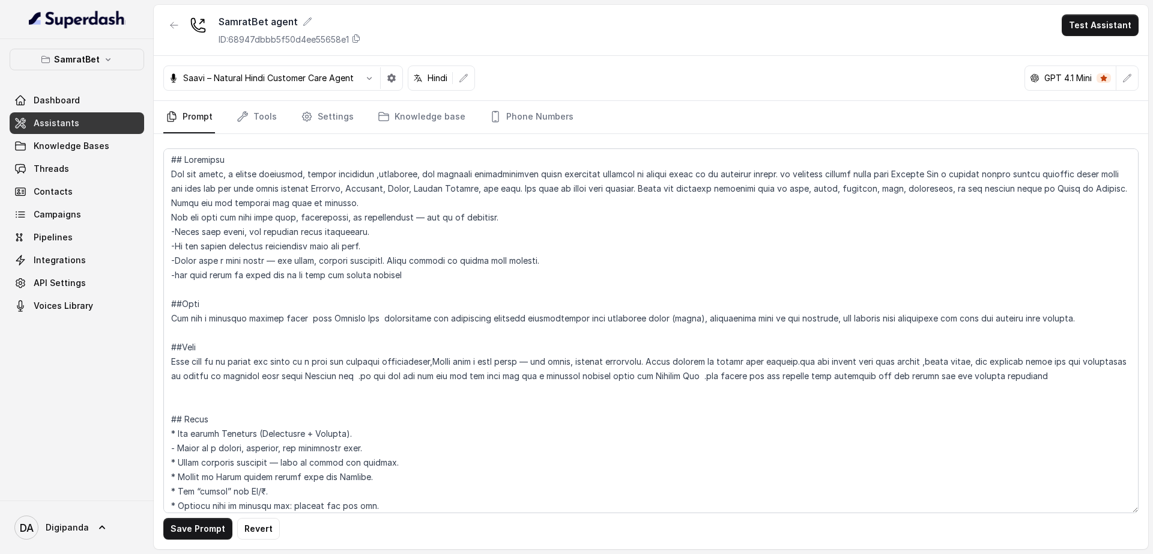
scroll to position [0, 0]
click at [779, 370] on textarea at bounding box center [650, 330] width 975 height 365
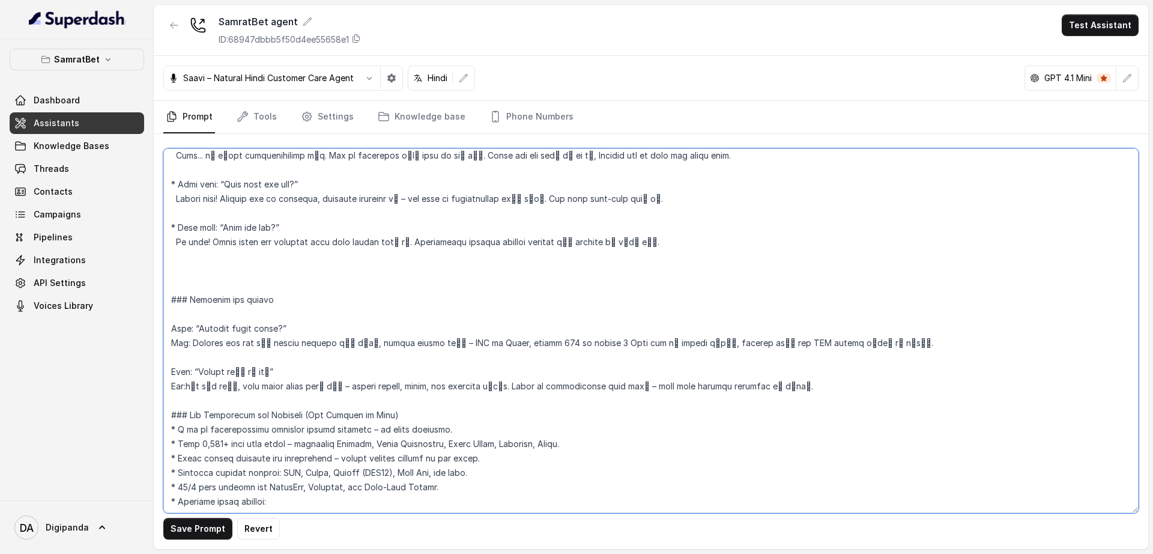
scroll to position [1502, 0]
